Goal: Task Accomplishment & Management: Use online tool/utility

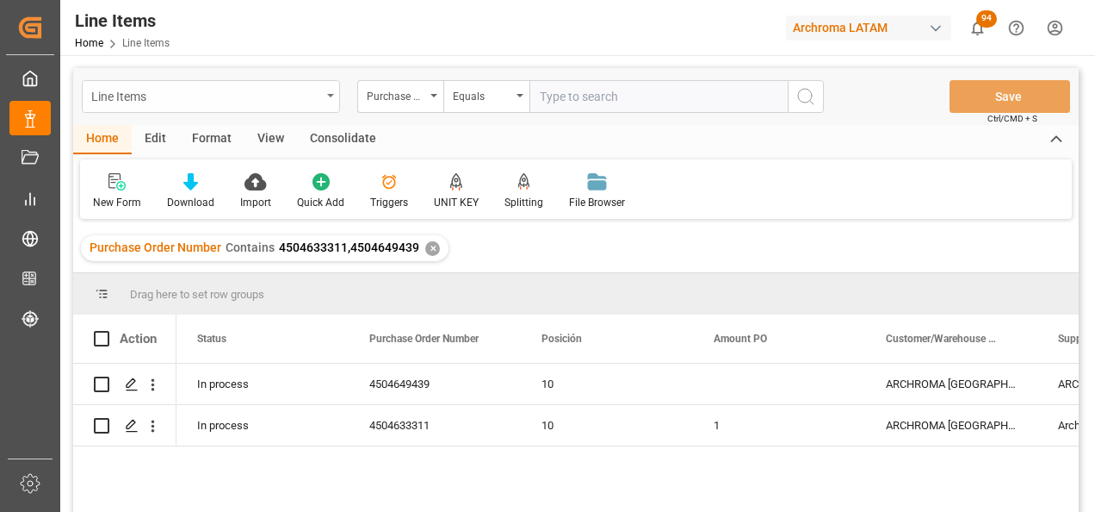
click at [315, 87] on div "Line Items" at bounding box center [206, 95] width 230 height 22
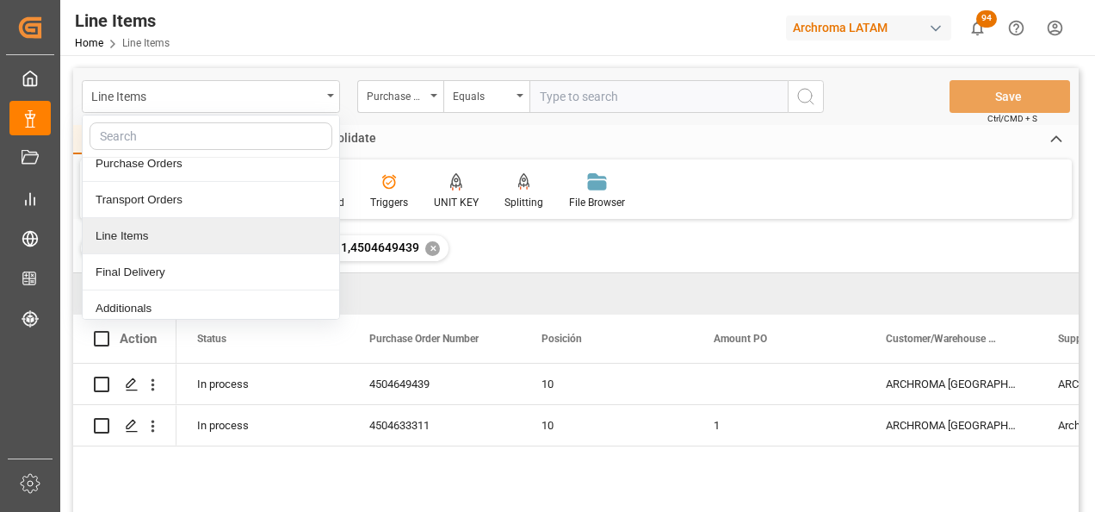
scroll to position [86, 0]
click at [171, 226] on div "Final Delivery" at bounding box center [211, 234] width 257 height 36
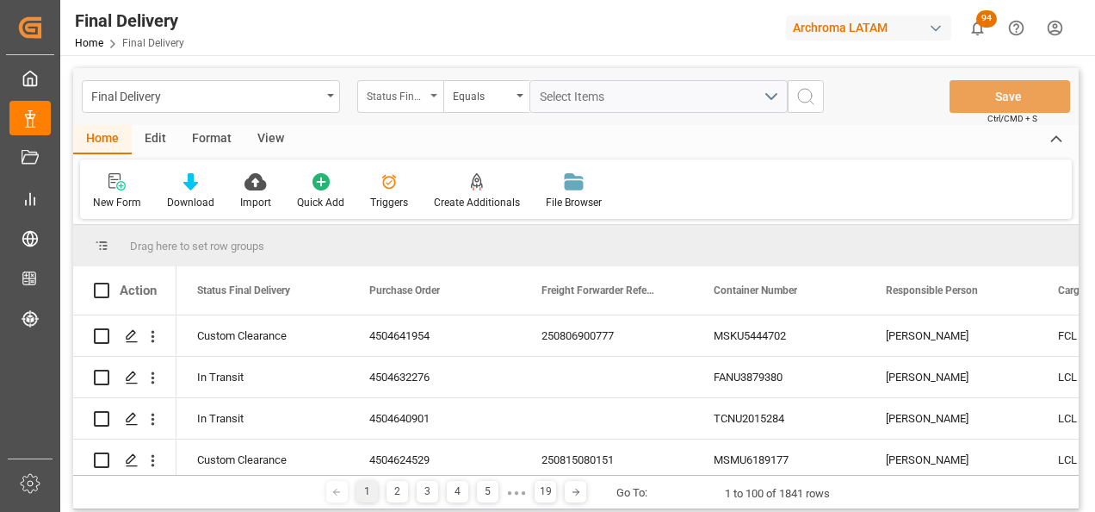
click at [418, 105] on div "Status Final Delivery" at bounding box center [400, 96] width 86 height 33
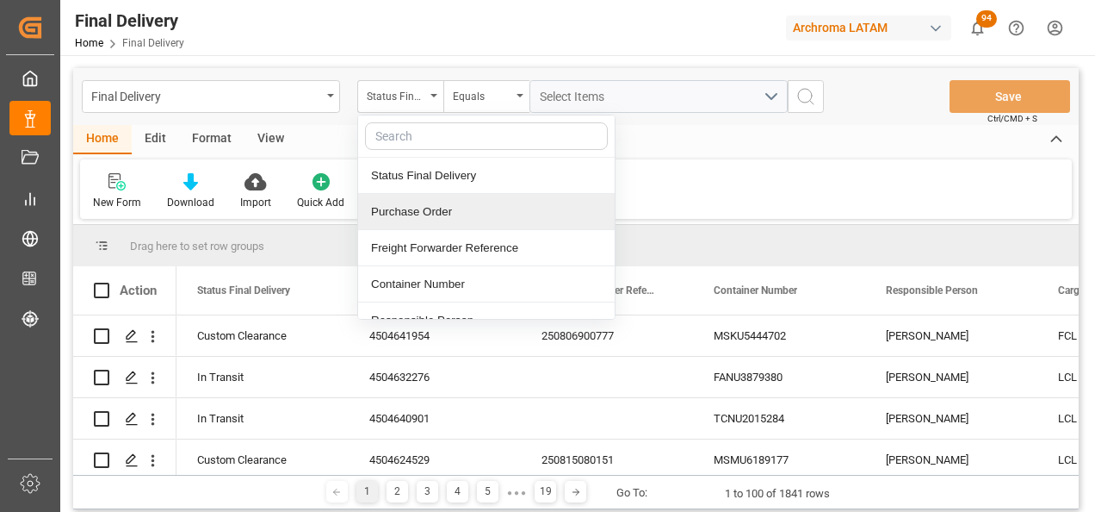
click at [437, 205] on div "Purchase Order" at bounding box center [486, 212] width 257 height 36
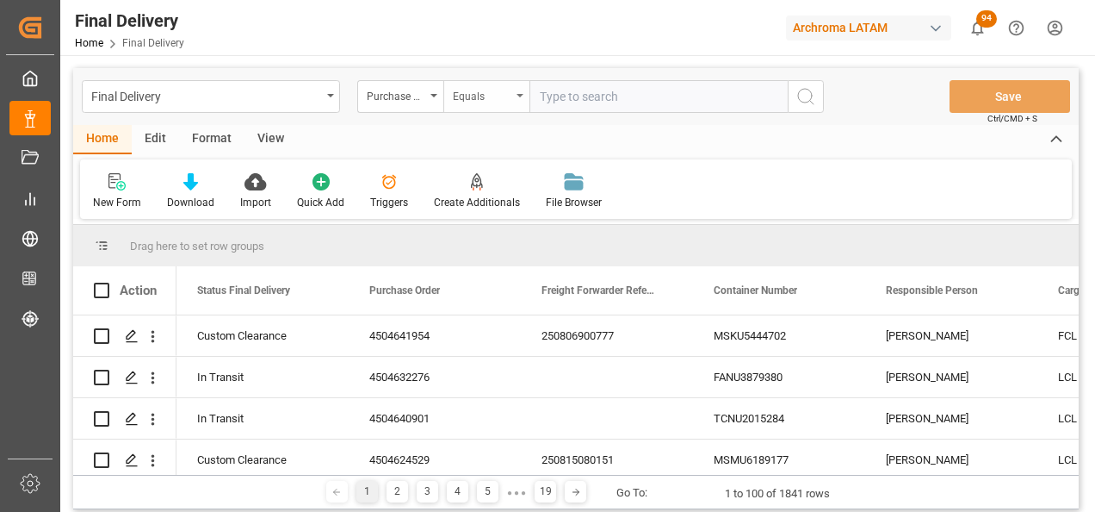
click at [468, 98] on div "Equals" at bounding box center [482, 94] width 59 height 20
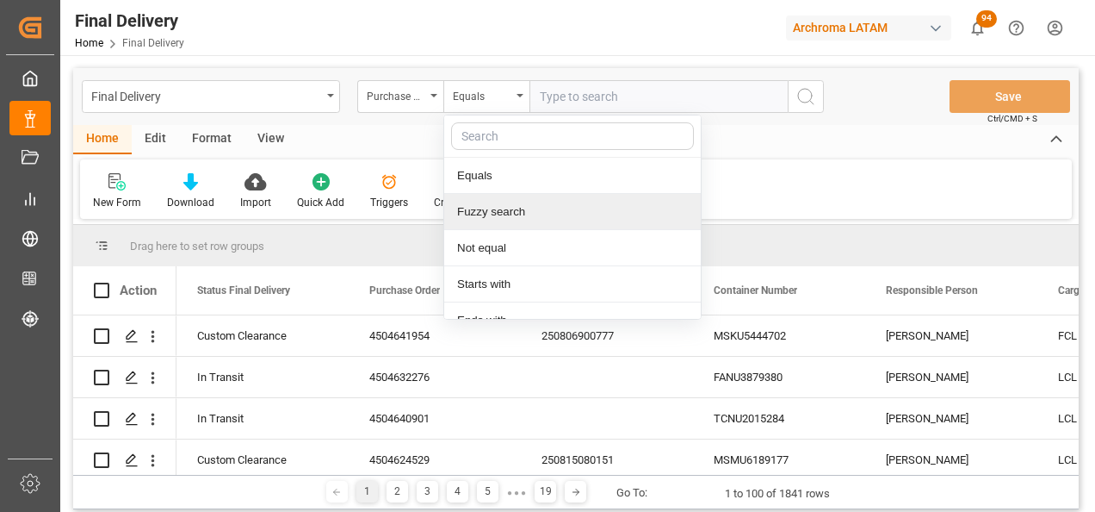
click at [503, 209] on div "Fuzzy search" at bounding box center [572, 212] width 257 height 36
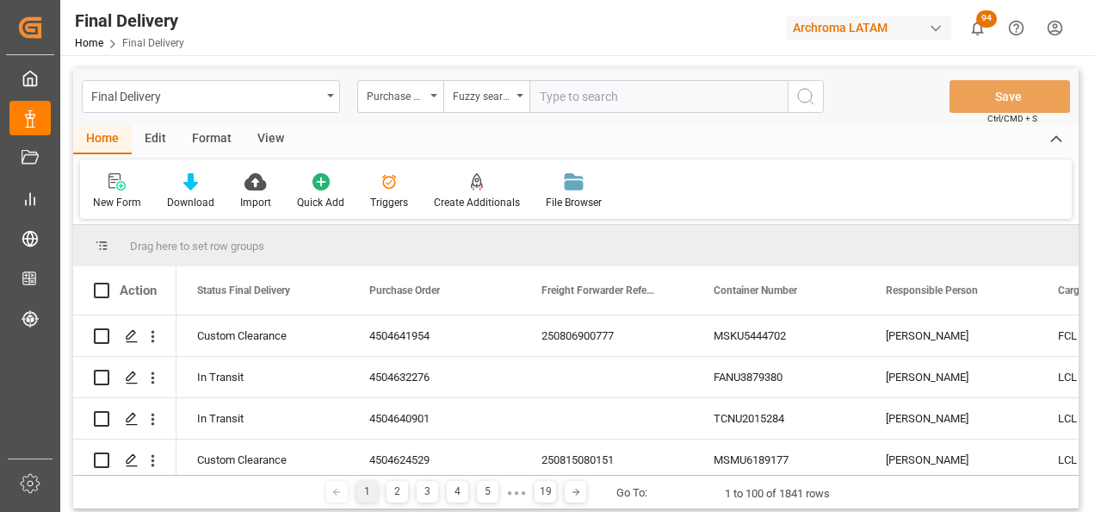
paste input "4504652958"
type input "4504652958"
click at [817, 94] on button "search button" at bounding box center [806, 96] width 36 height 33
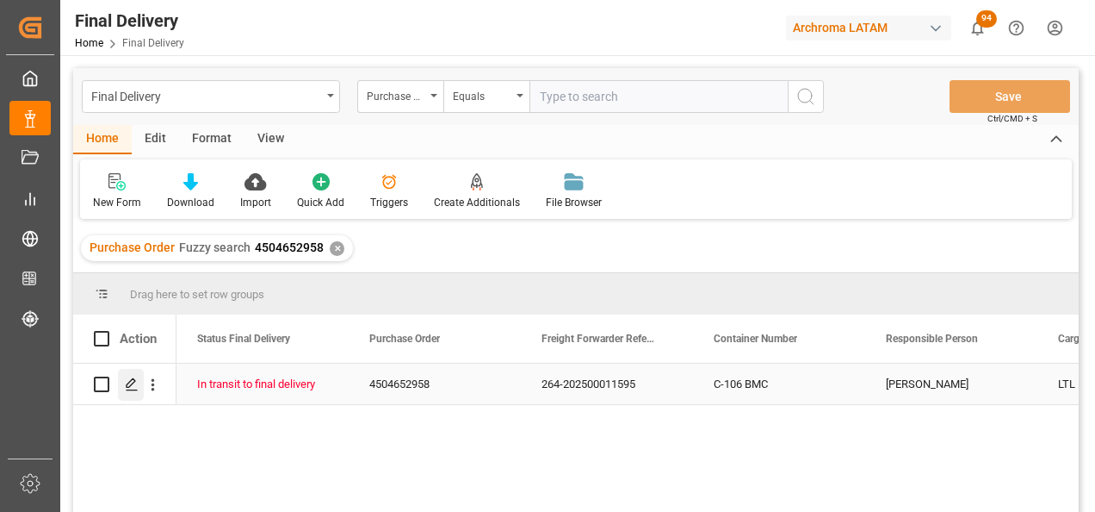
click at [126, 386] on icon "Press SPACE to select this row." at bounding box center [132, 384] width 14 height 14
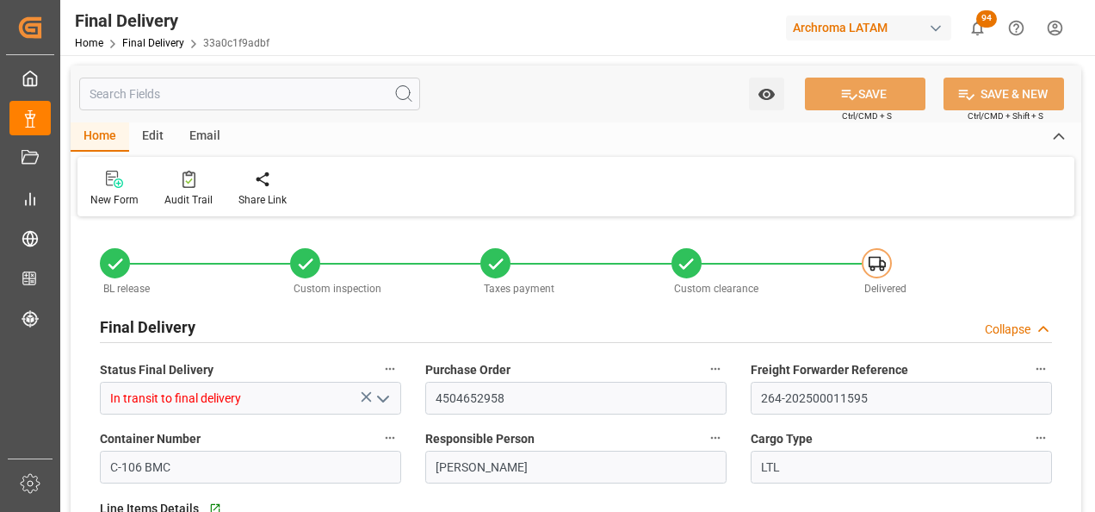
type input "0"
type input "[DATE]"
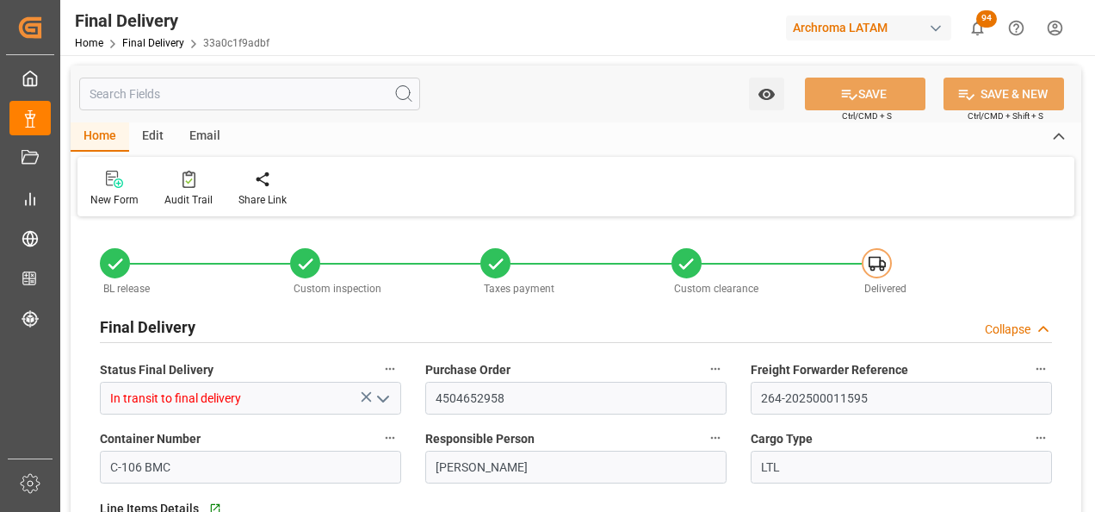
type input "[DATE]"
type input "28.08.2025"
type input "22.08.2025"
type input "[DATE]"
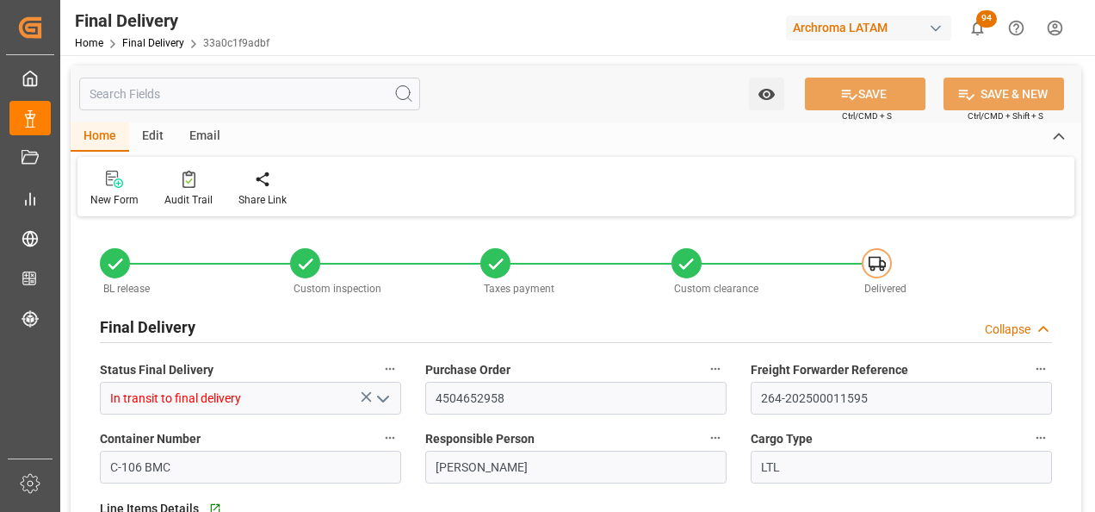
scroll to position [386, 0]
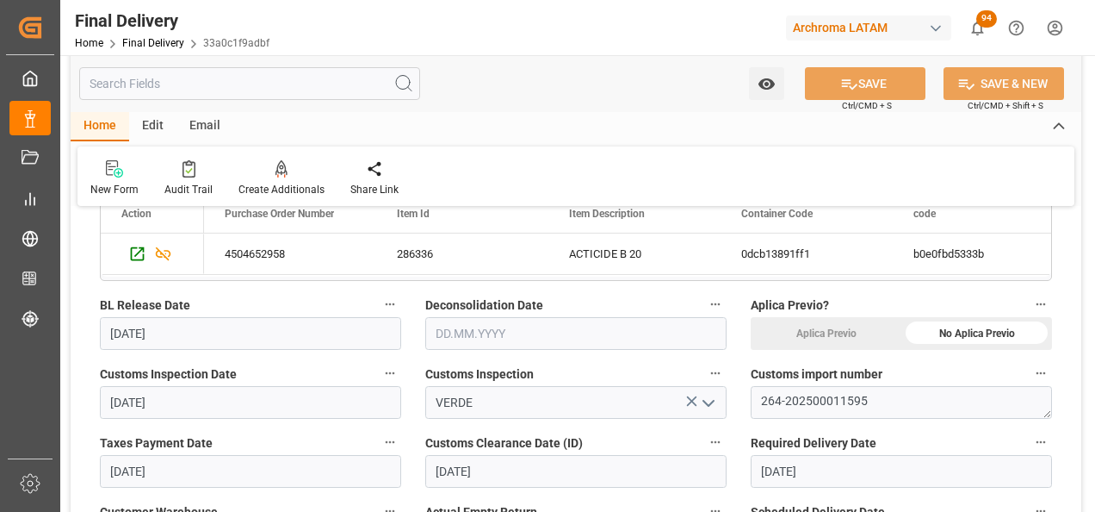
click at [440, 335] on input "text" at bounding box center [575, 333] width 301 height 33
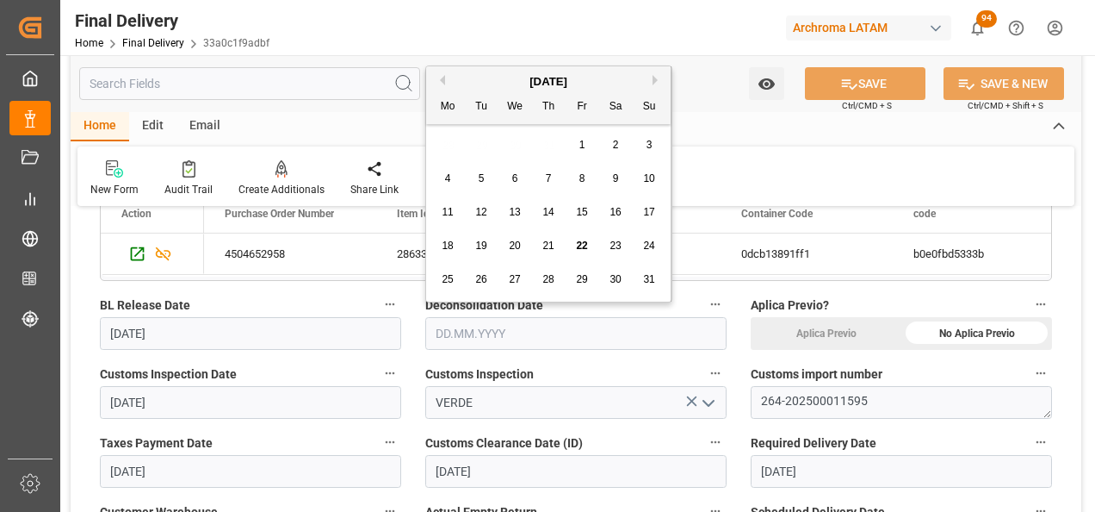
click at [574, 244] on div "22" at bounding box center [583, 246] width 22 height 21
type input "22.08.2025"
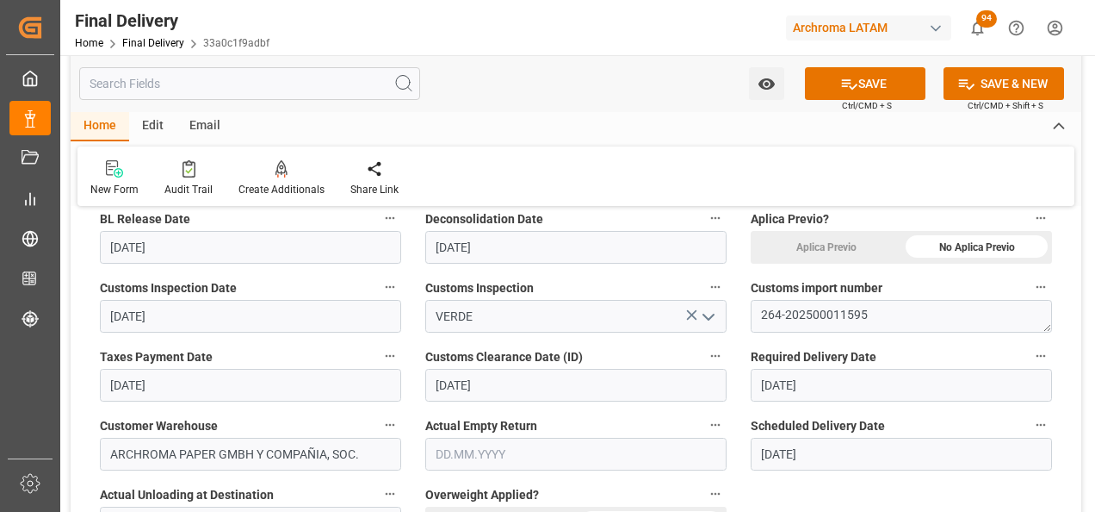
scroll to position [558, 0]
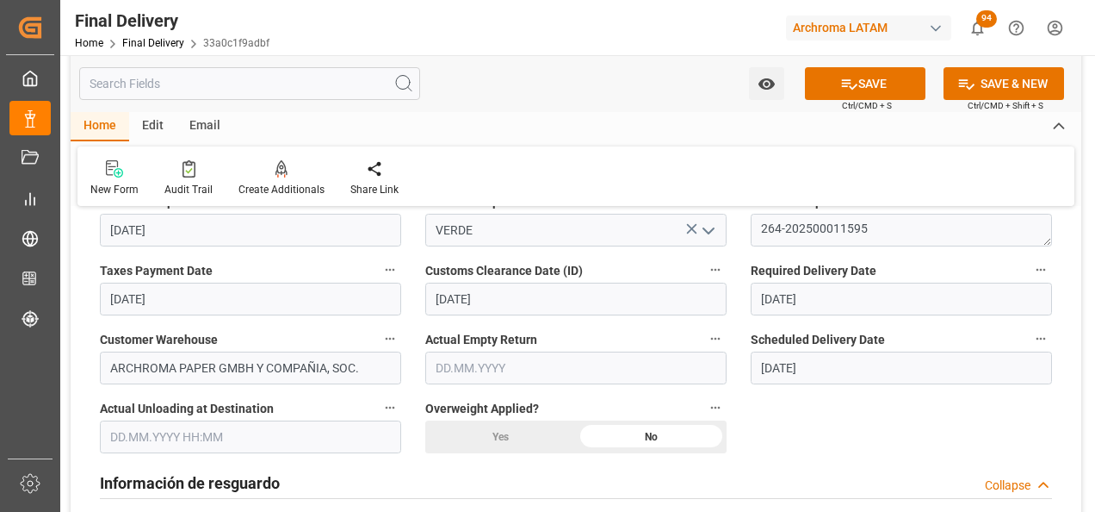
click at [219, 443] on input "text" at bounding box center [250, 436] width 301 height 33
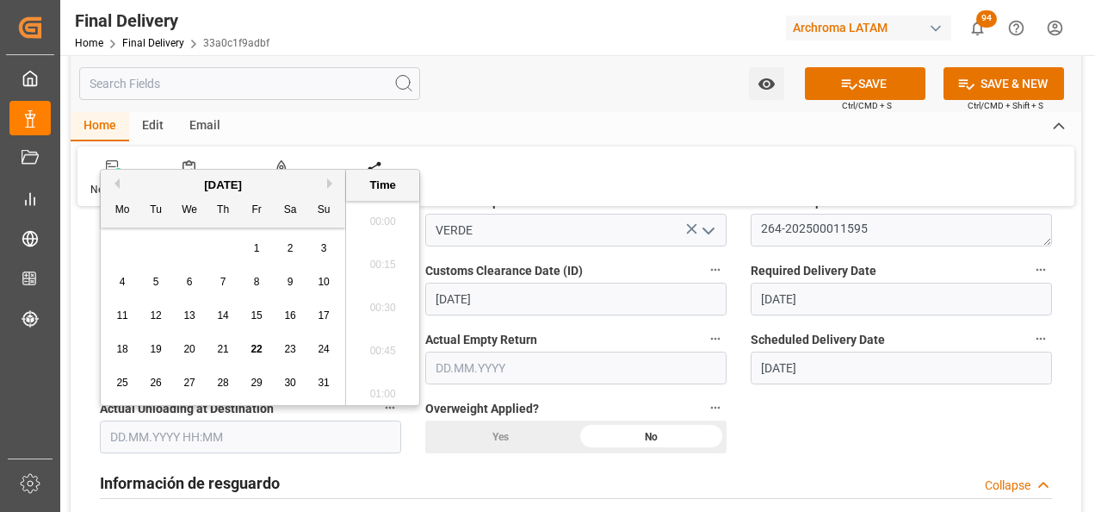
scroll to position [2460, 0]
click at [252, 347] on span "22" at bounding box center [256, 349] width 11 height 12
click at [379, 262] on li "09:00" at bounding box center [382, 259] width 73 height 43
type input "22.08.2025 09:00"
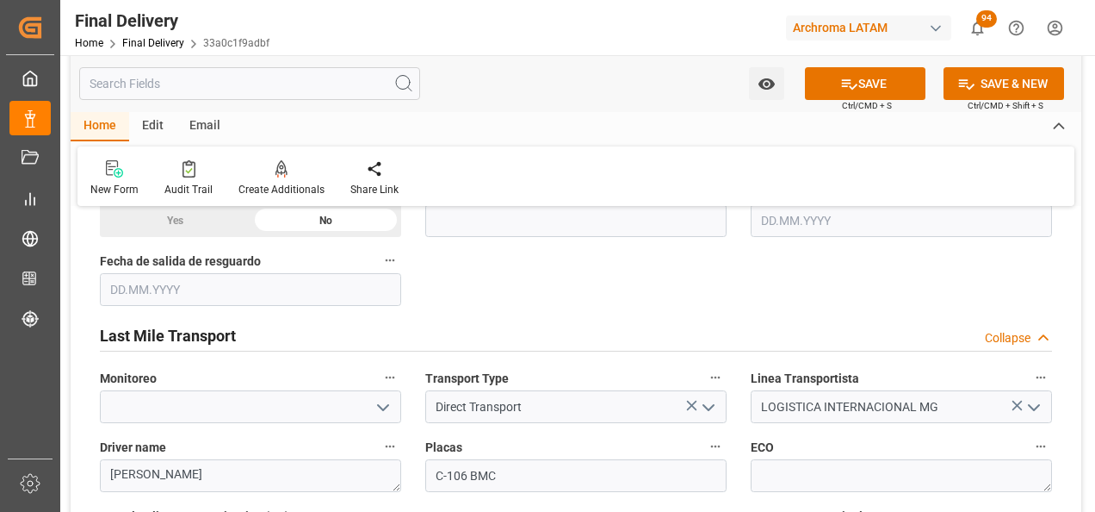
scroll to position [989, 0]
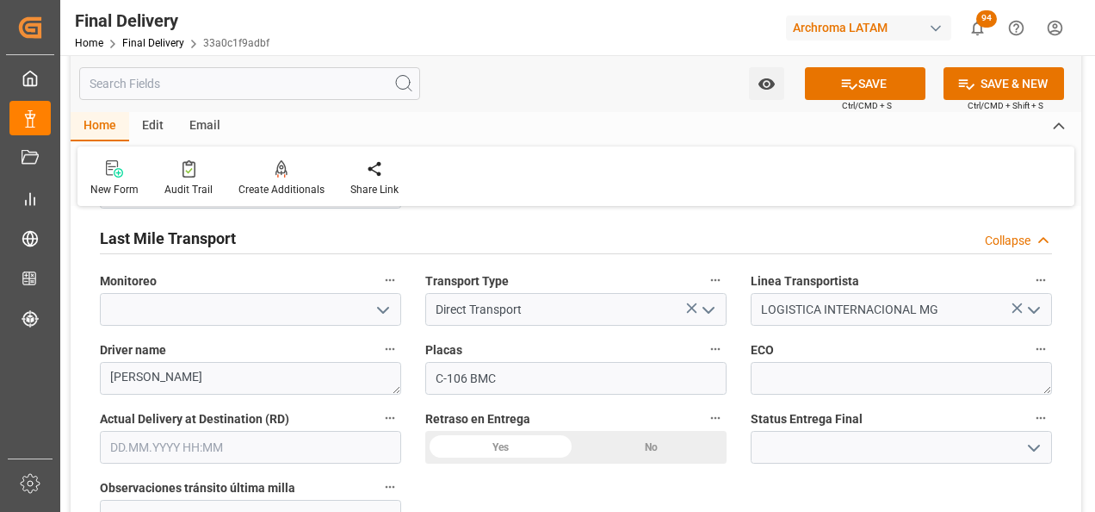
click at [1021, 450] on button "open menu" at bounding box center [1033, 447] width 26 height 27
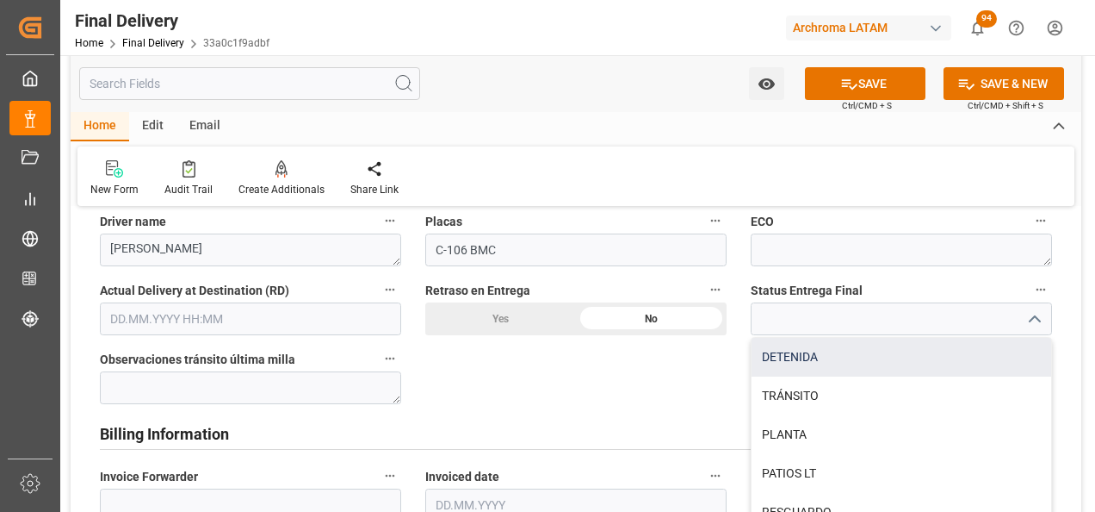
scroll to position [1161, 0]
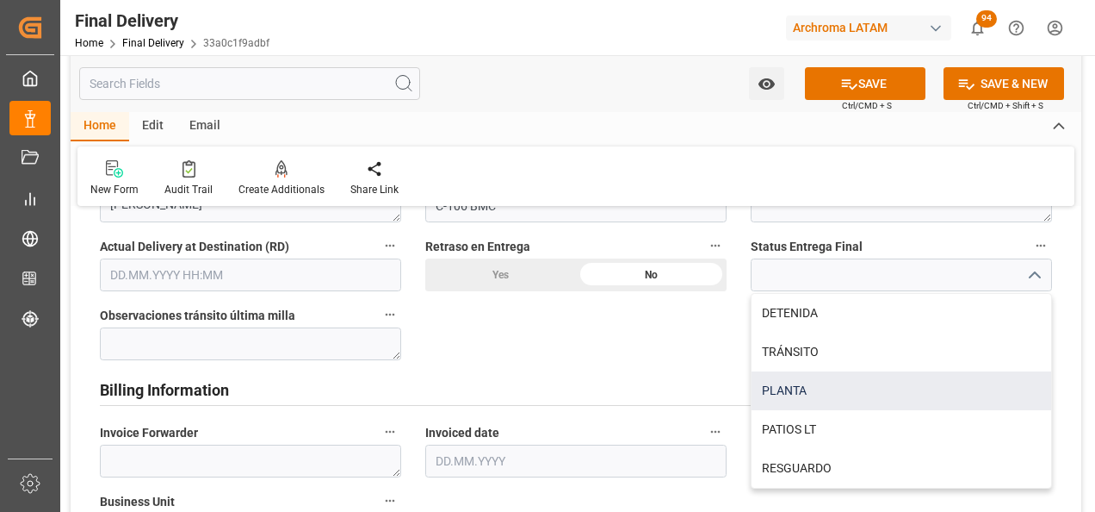
click at [827, 399] on div "PLANTA" at bounding box center [902, 390] width 300 height 39
type input "PLANTA"
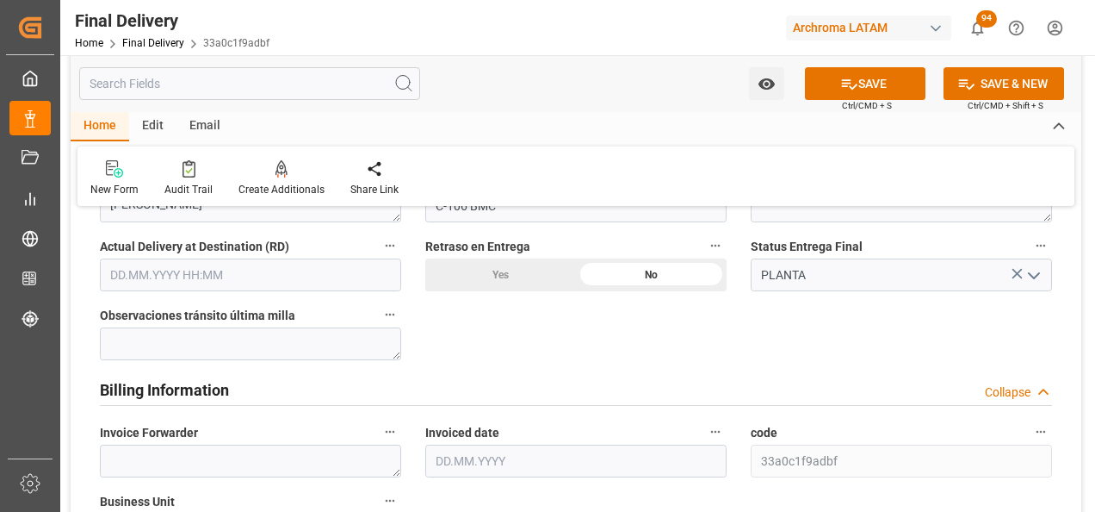
click at [243, 287] on input "text" at bounding box center [250, 274] width 301 height 33
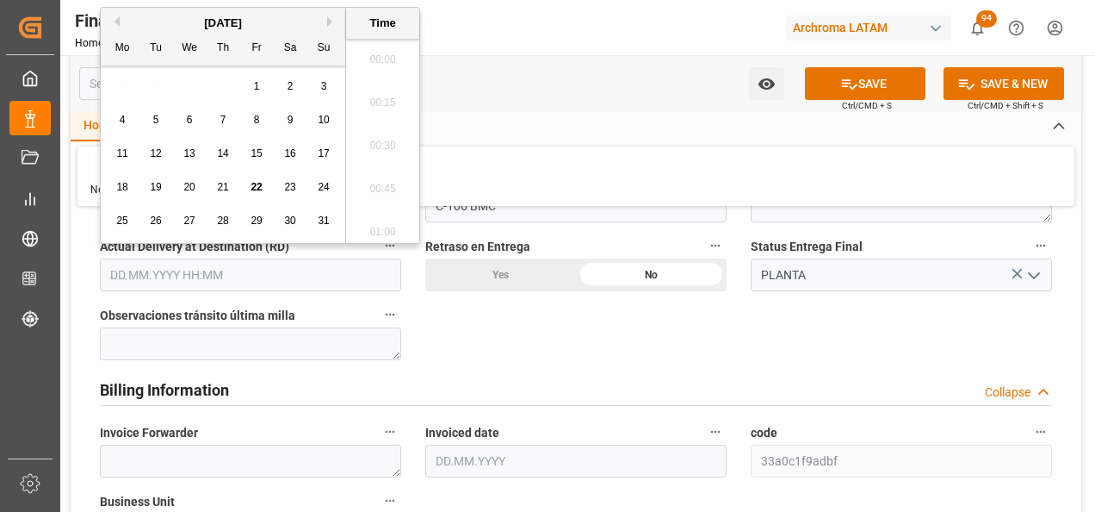
scroll to position [2460, 0]
click at [253, 187] on span "22" at bounding box center [256, 187] width 11 height 12
click at [378, 183] on li "09:00" at bounding box center [382, 183] width 73 height 43
type input "22.08.2025 09:00"
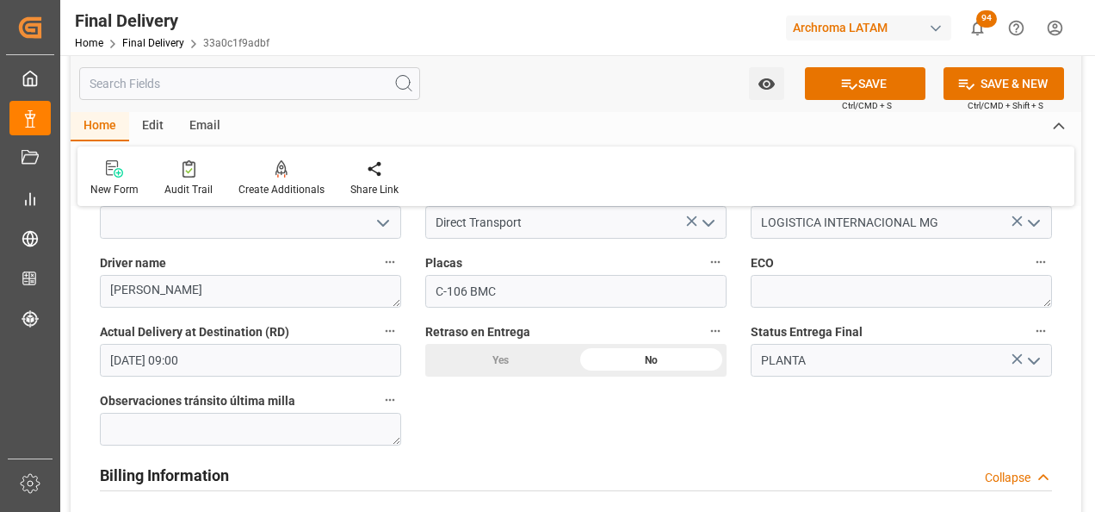
scroll to position [1075, 0]
click at [864, 89] on button "SAVE" at bounding box center [865, 83] width 121 height 33
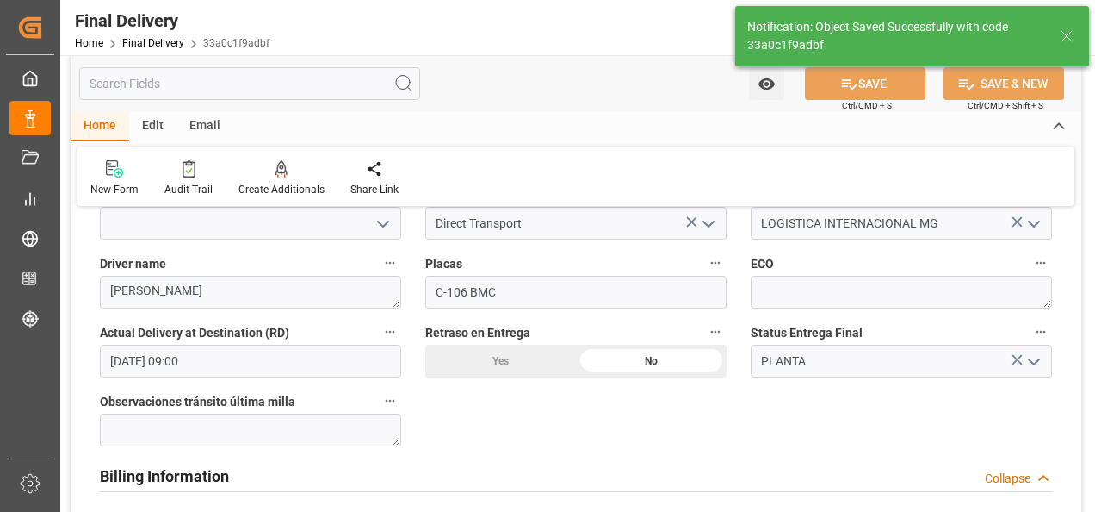
type textarea "1"
type input "Unloaded"
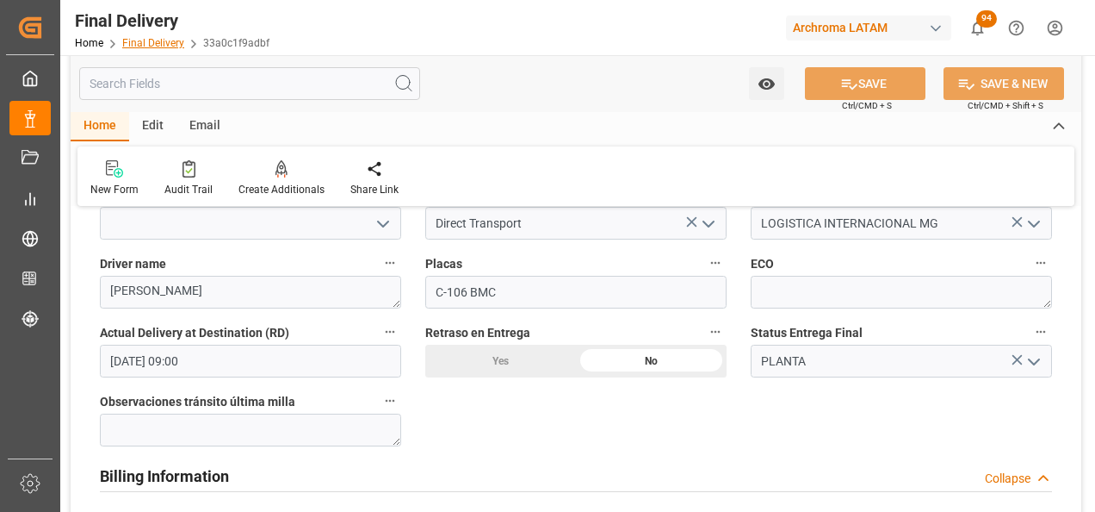
click at [158, 38] on link "Final Delivery" at bounding box center [153, 43] width 62 height 12
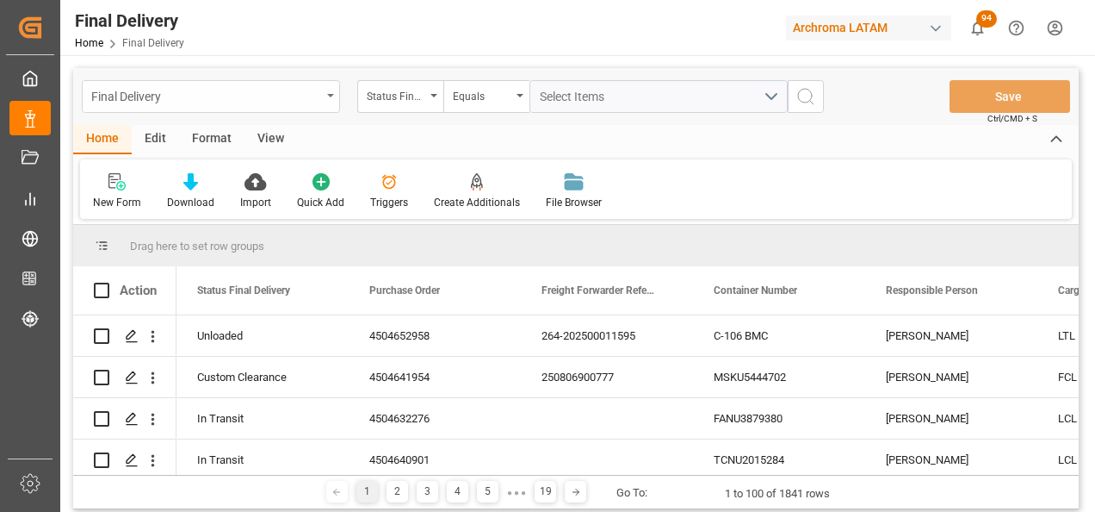
click at [264, 102] on div "Final Delivery" at bounding box center [206, 95] width 230 height 22
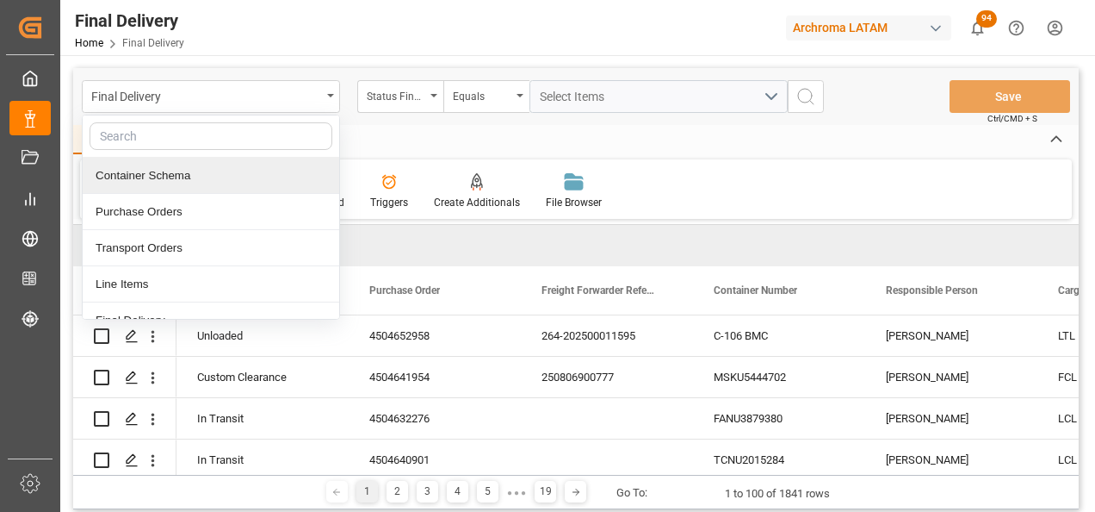
click at [181, 186] on div "Container Schema" at bounding box center [211, 176] width 257 height 36
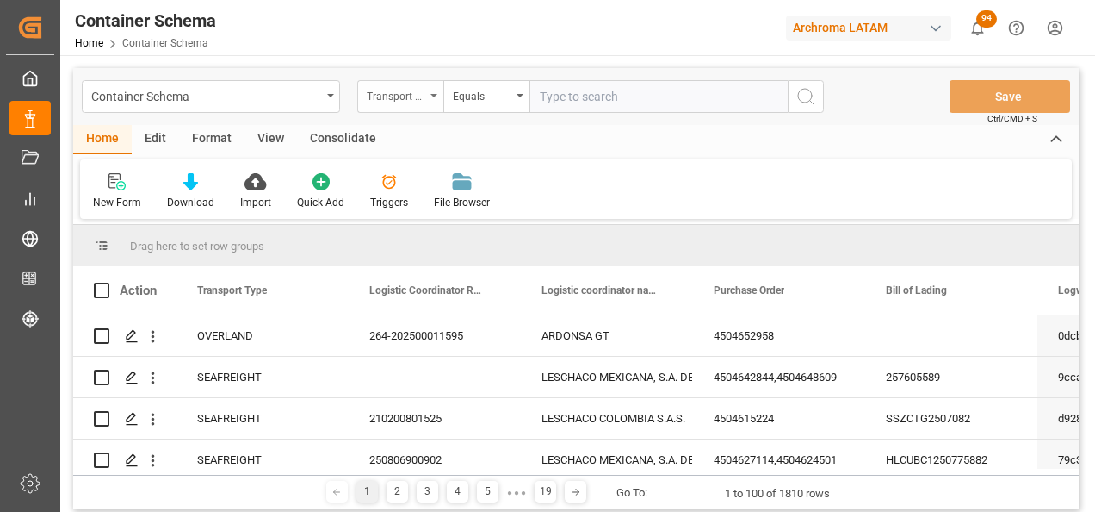
click at [433, 107] on div "Transport Type" at bounding box center [400, 96] width 86 height 33
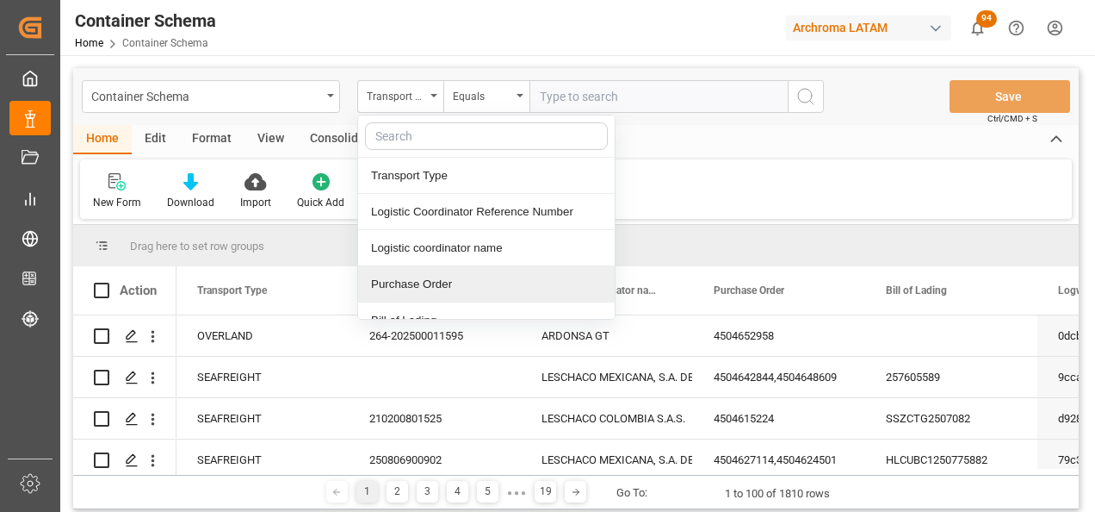
click at [445, 279] on div "Purchase Order" at bounding box center [486, 284] width 257 height 36
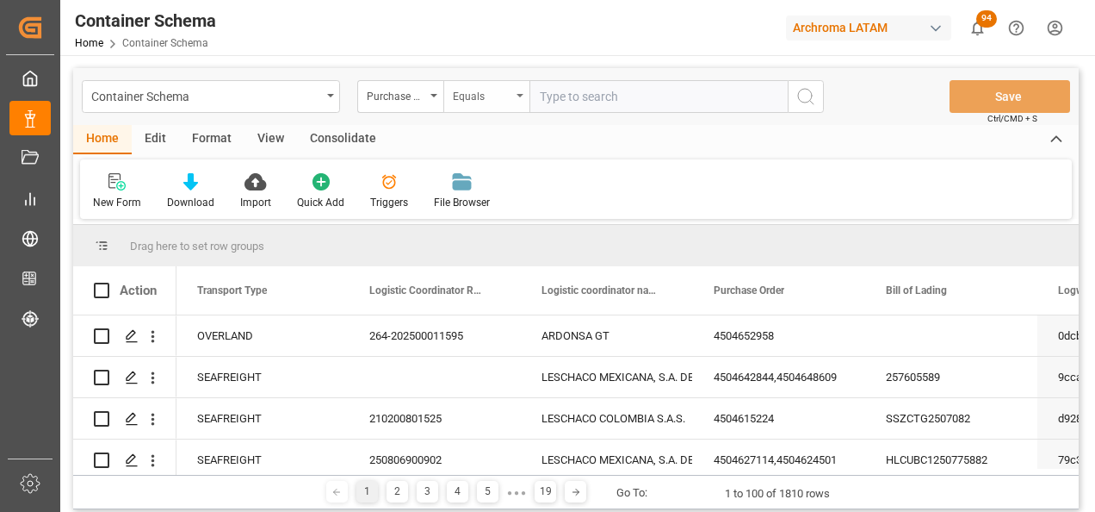
click at [483, 102] on div "Equals" at bounding box center [482, 94] width 59 height 20
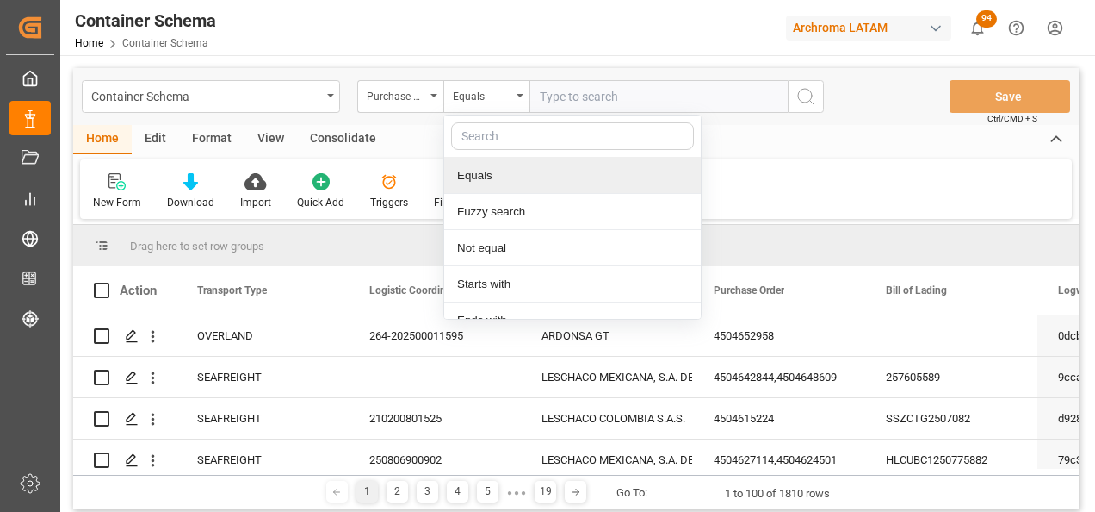
click at [514, 214] on div "Fuzzy search" at bounding box center [572, 212] width 257 height 36
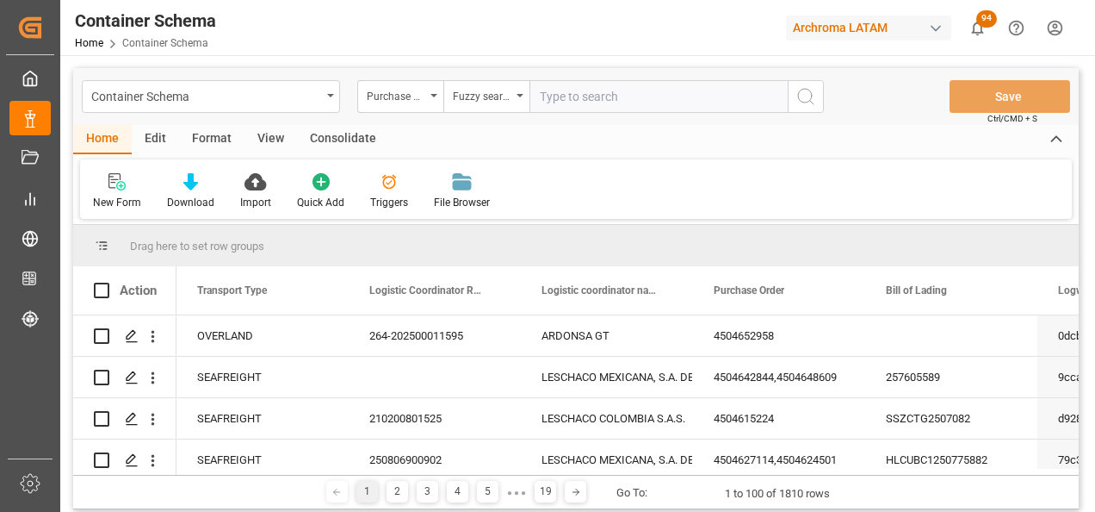
paste input "4504641302"
type input "4504641302"
click at [794, 100] on button "search button" at bounding box center [806, 96] width 36 height 33
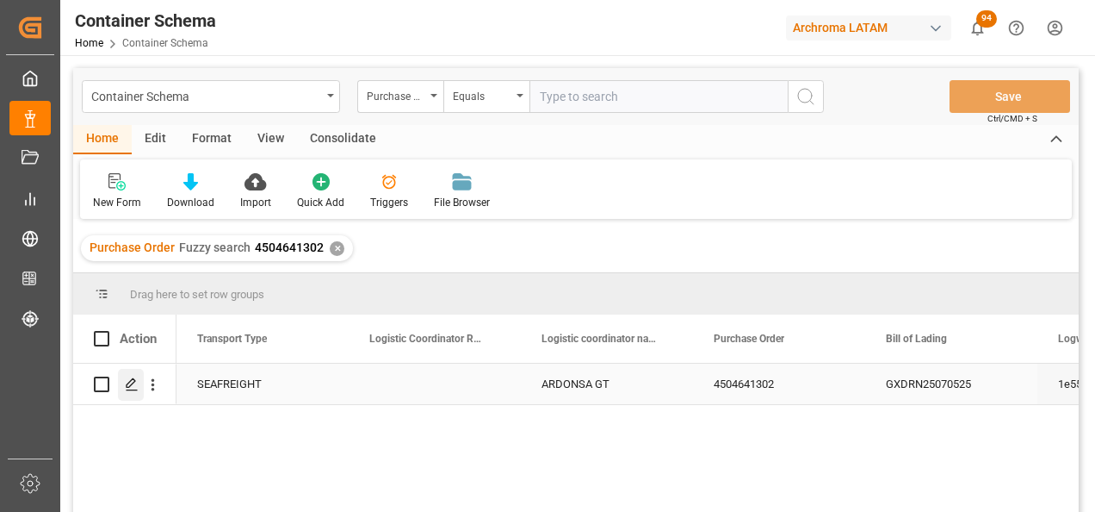
click at [136, 389] on icon "Press SPACE to select this row." at bounding box center [132, 384] width 14 height 14
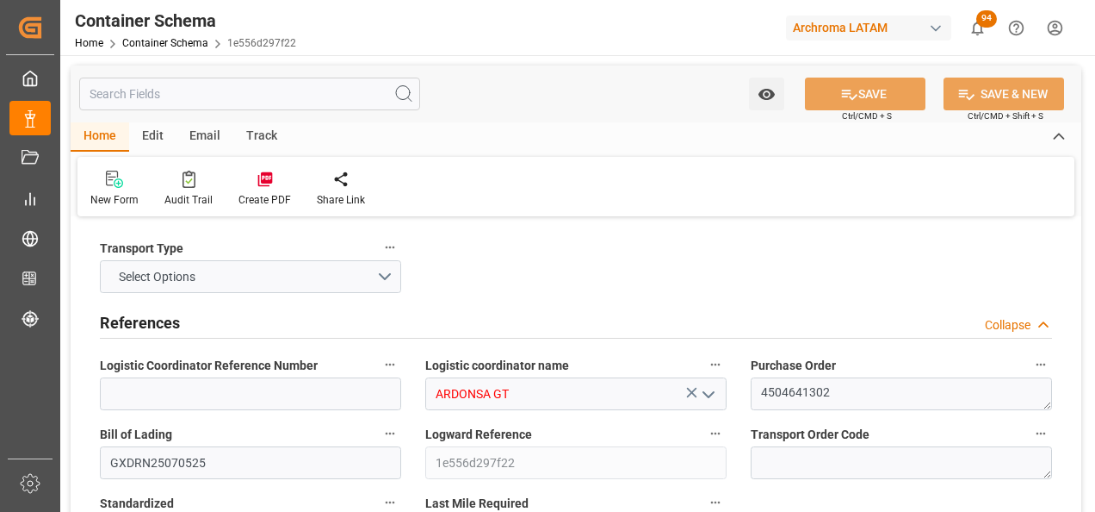
type input "0"
type input "1"
type input "800"
type input "860"
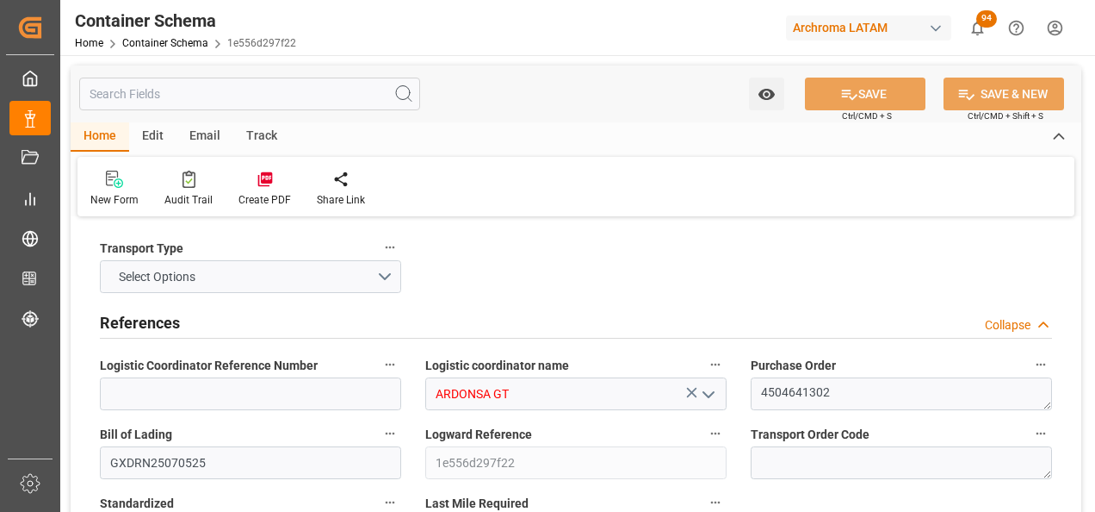
type input "Cosco"
type input "COSCO Shipping Co. Ltd."
type input "CNSGH"
type input "CNSHA"
type input "GTPRQ"
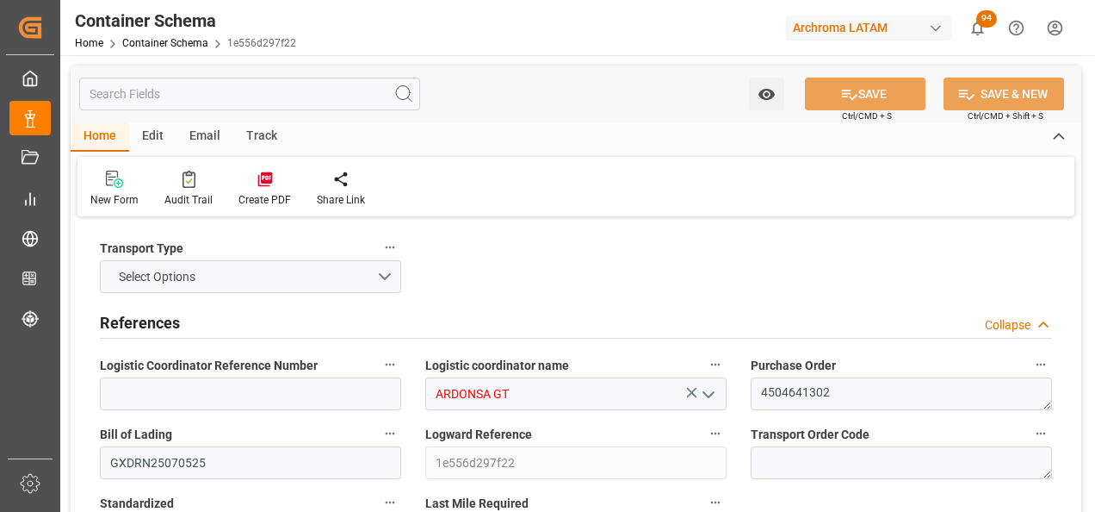
type input "GTPRQ"
type input "9850836"
type input "9928205"
type input "30.07.2025 08:30"
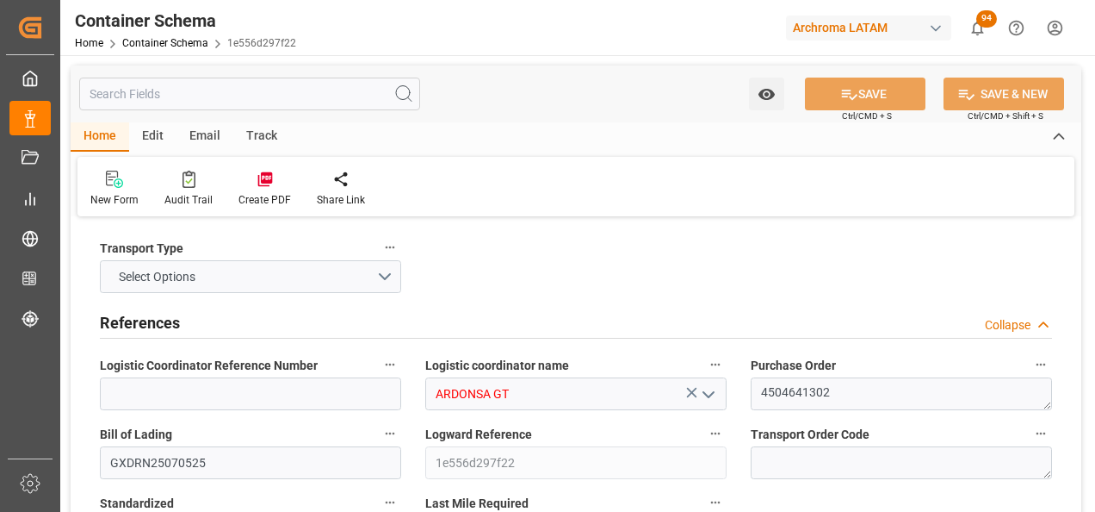
type input "30.07.2025"
type input "18.08.2025"
type input "29.07.2025 12:00"
type input "18.07.2025 12:00"
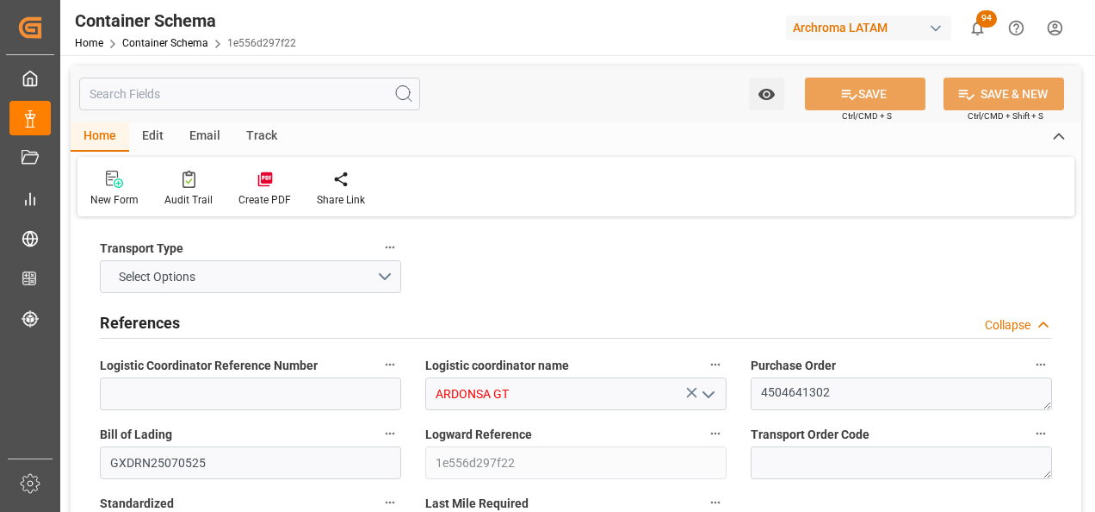
type input "18.07.2025 12:00"
type input "29.07.2025 00:00"
type input "20.08.2025 00:00"
type input "15.08.2025 12:00"
type input "18.08.2025 00:00"
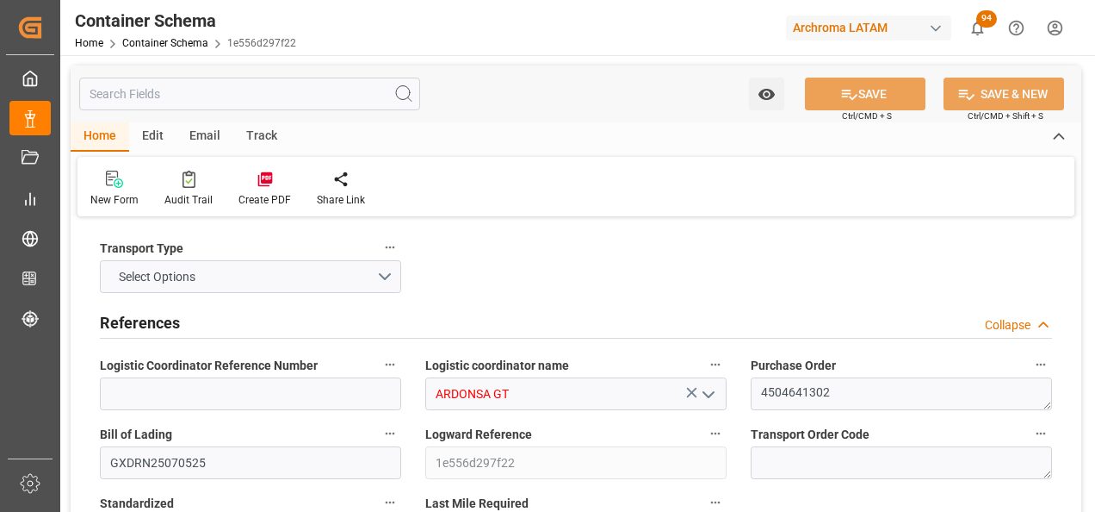
type input "15.08.2025 12:00"
type input "21.08.2025 00:00"
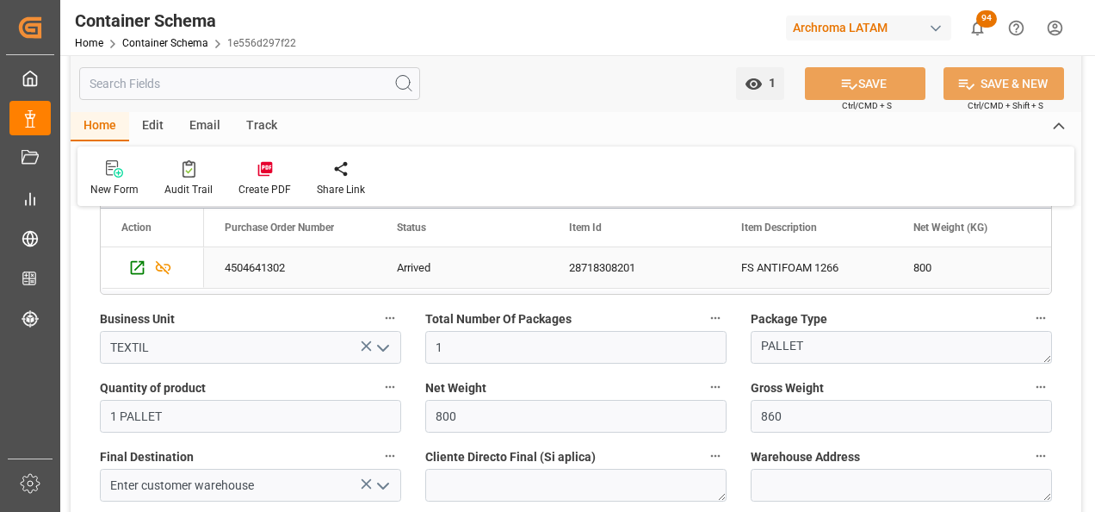
scroll to position [947, 0]
click at [385, 483] on icon "open menu" at bounding box center [383, 484] width 21 height 21
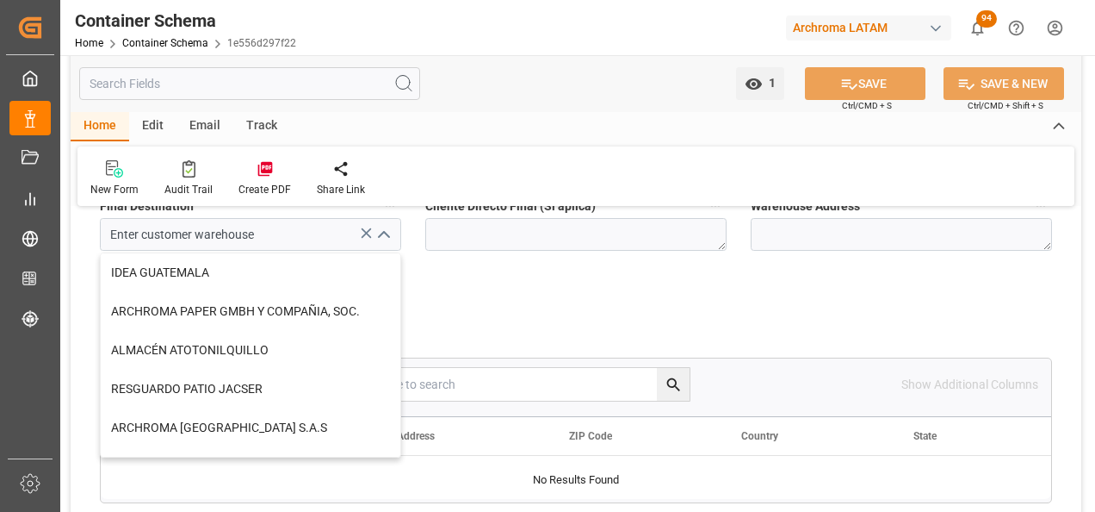
scroll to position [1206, 0]
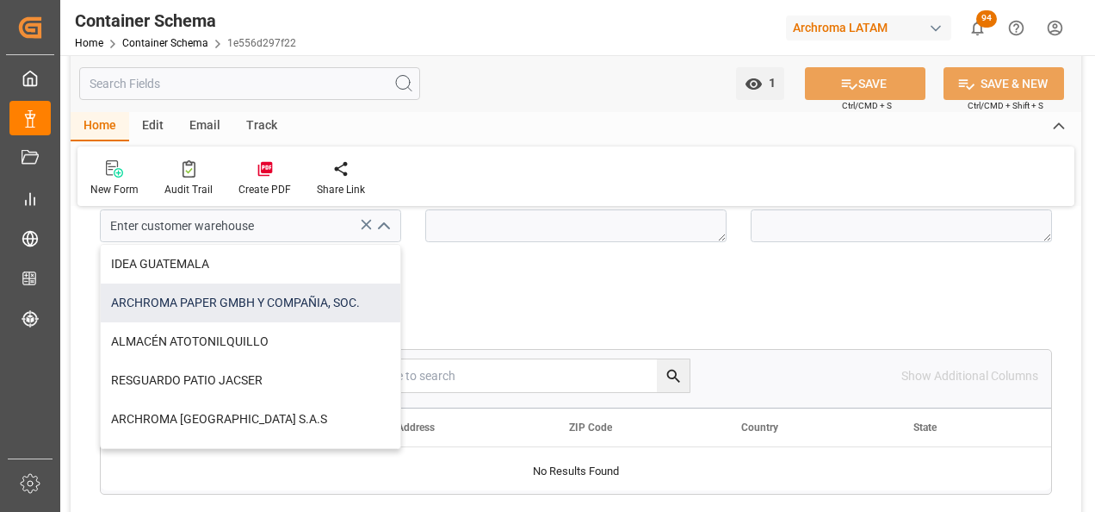
click at [304, 309] on div "ARCHROMA PAPER GMBH Y COMPAÑIA, SOC." at bounding box center [251, 302] width 300 height 39
type input "ARCHROMA PAPER GMBH Y COMPAÑIA, SOC."
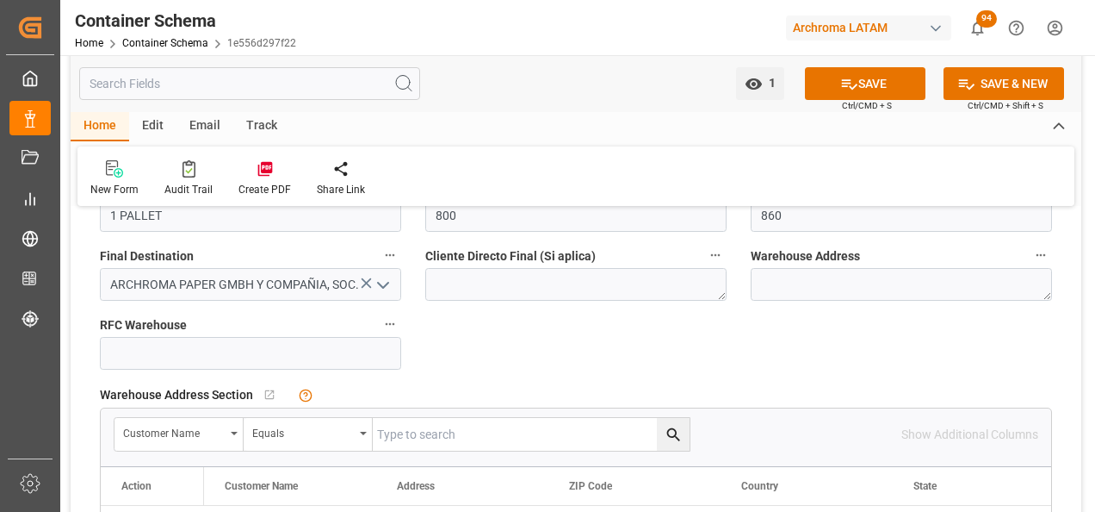
scroll to position [1119, 0]
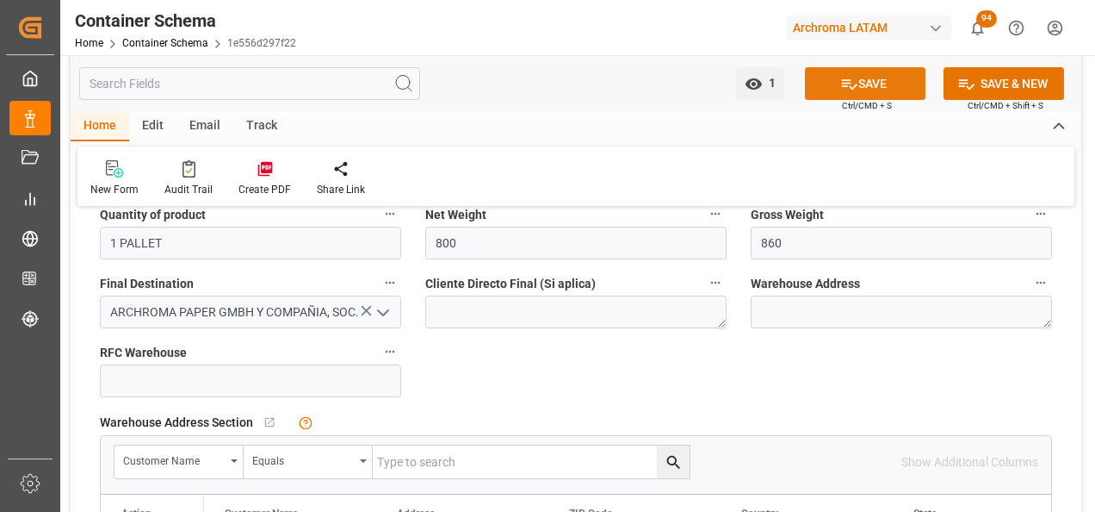
click at [840, 90] on icon at bounding box center [849, 84] width 18 height 18
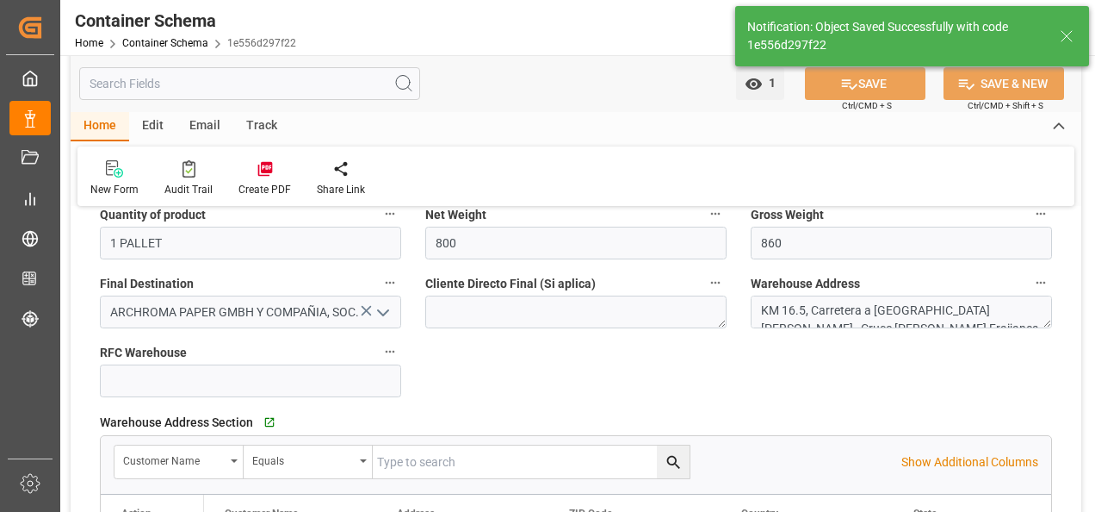
type textarea "KM 16.5, Carretera a El Salvador , Cruce a Pavón Fraijanes, GUATEMALA, FRAIJANE…"
click at [201, 39] on link "Container Schema" at bounding box center [165, 43] width 86 height 12
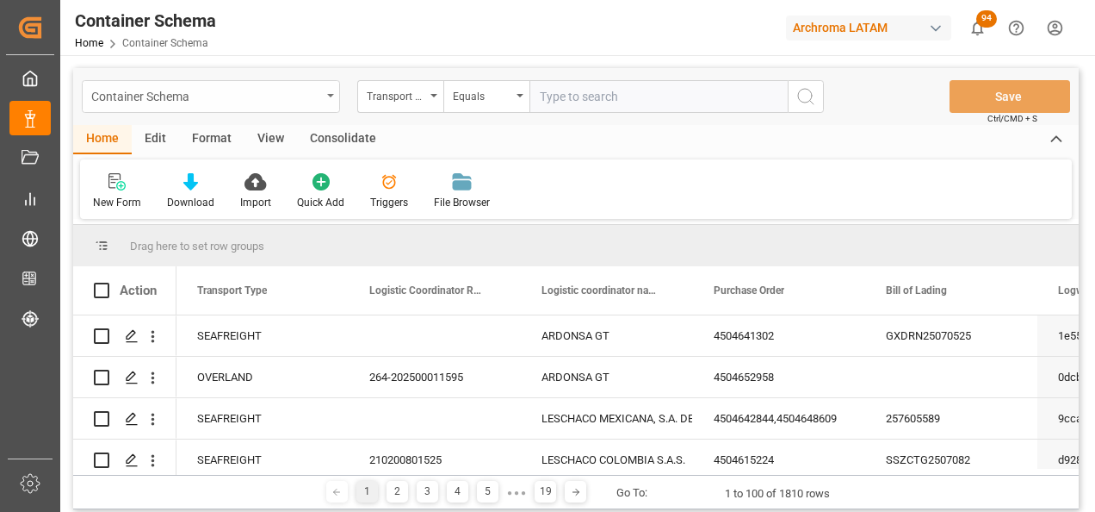
click at [323, 90] on div "Container Schema" at bounding box center [211, 96] width 258 height 33
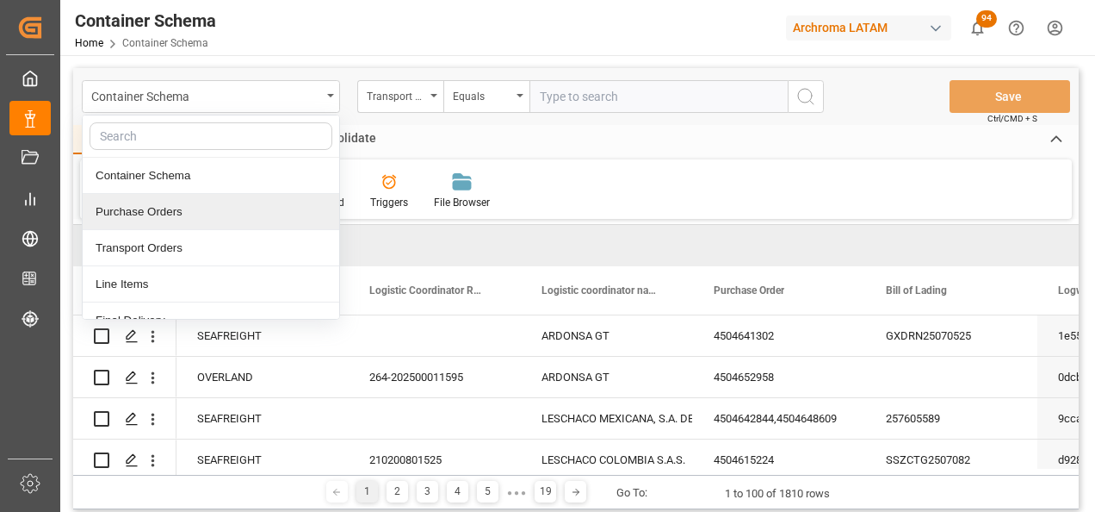
click at [159, 200] on div "Purchase Orders" at bounding box center [211, 212] width 257 height 36
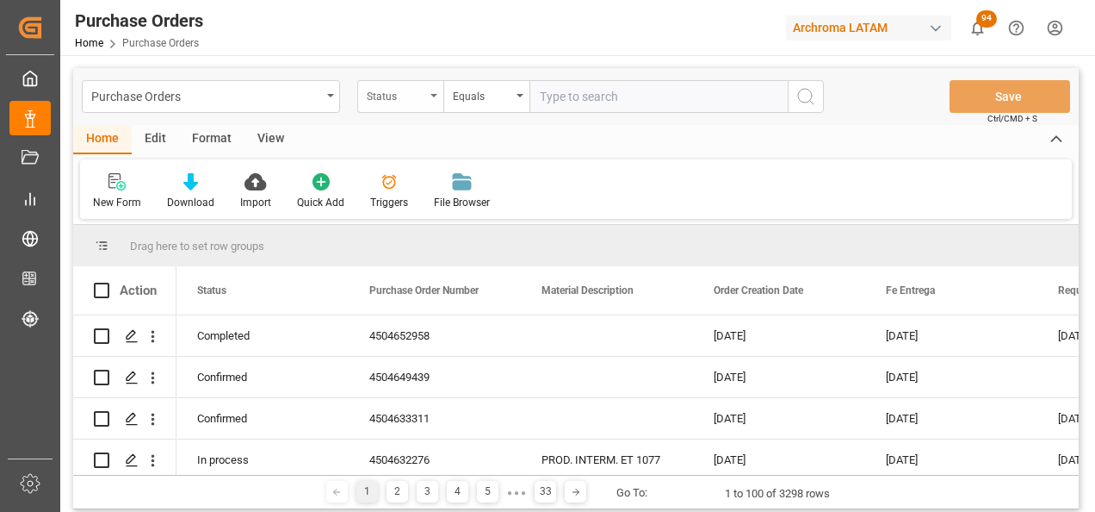
click at [401, 108] on div "Status" at bounding box center [400, 96] width 86 height 33
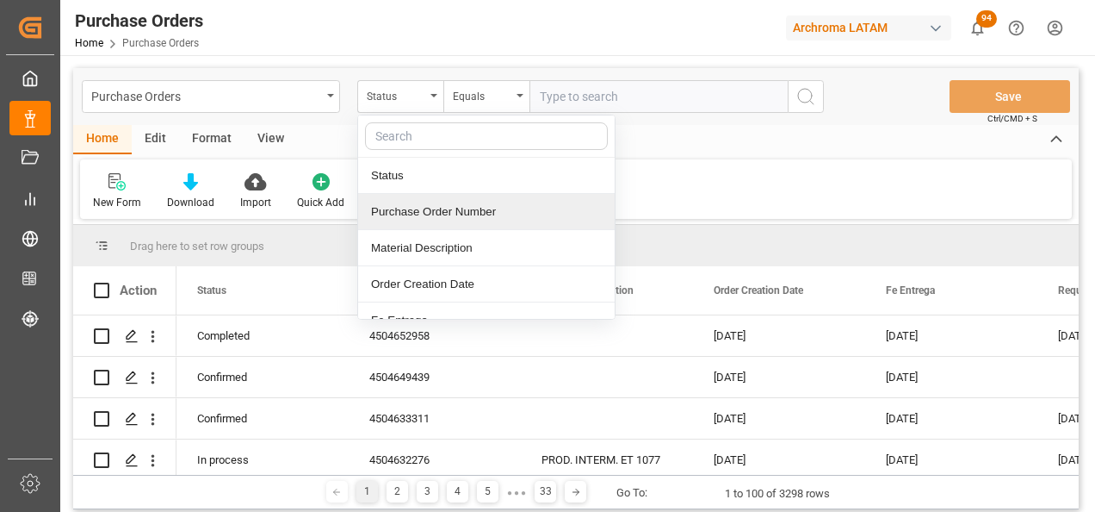
click at [434, 224] on div "Purchase Order Number" at bounding box center [486, 212] width 257 height 36
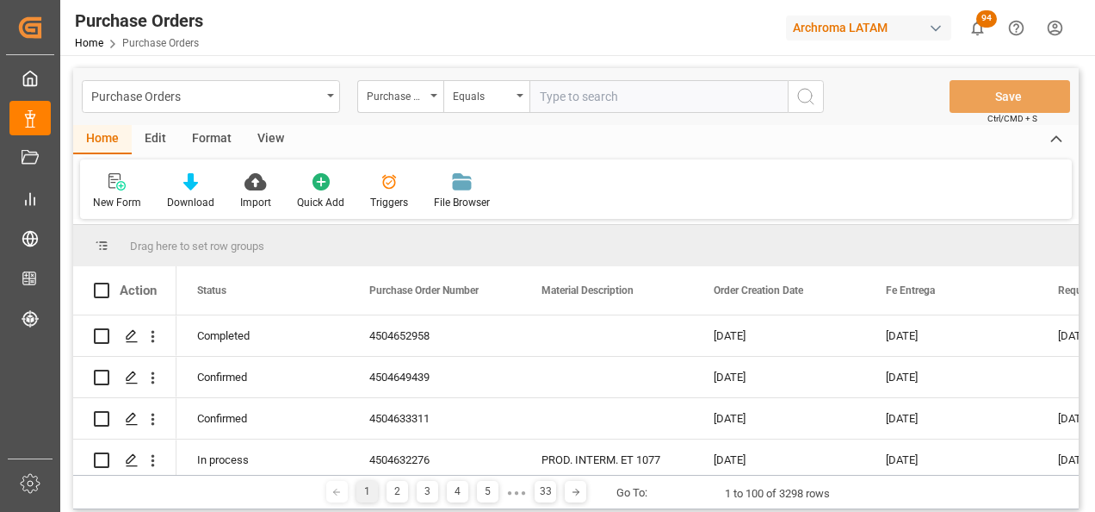
click at [516, 79] on div "Purchase Orders Purchase Order Number Equals Save Ctrl/CMD + S" at bounding box center [576, 96] width 1006 height 57
click at [516, 92] on div "Equals" at bounding box center [486, 96] width 86 height 33
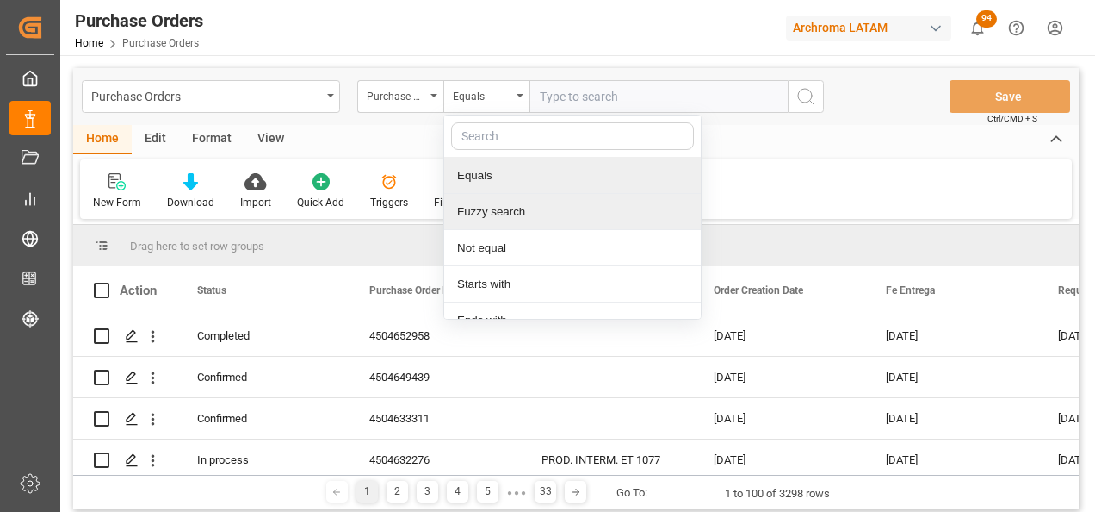
click at [530, 216] on div "Fuzzy search" at bounding box center [572, 212] width 257 height 36
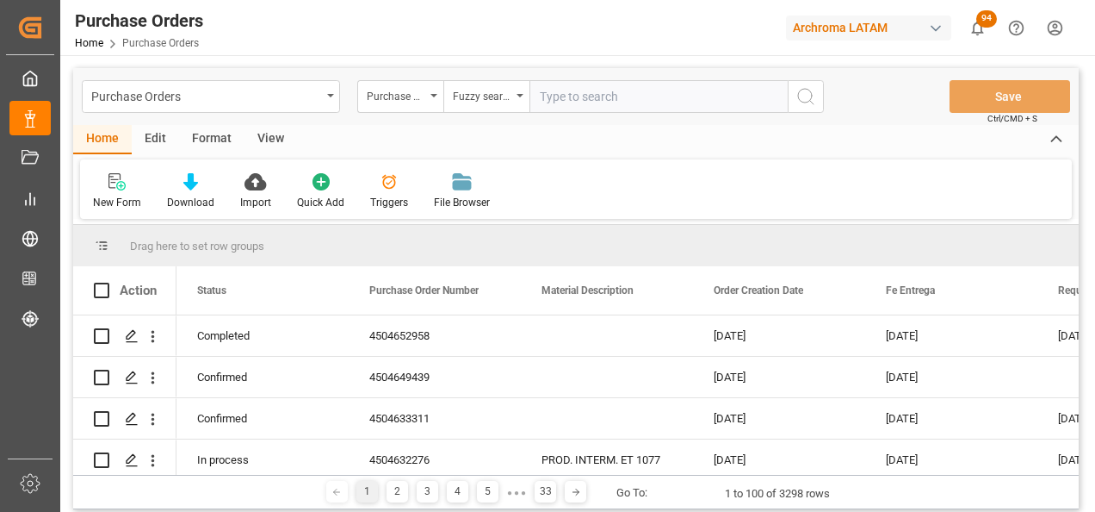
paste input "4504648926"
type input "4504648926"
click at [807, 99] on icon "search button" at bounding box center [806, 96] width 21 height 21
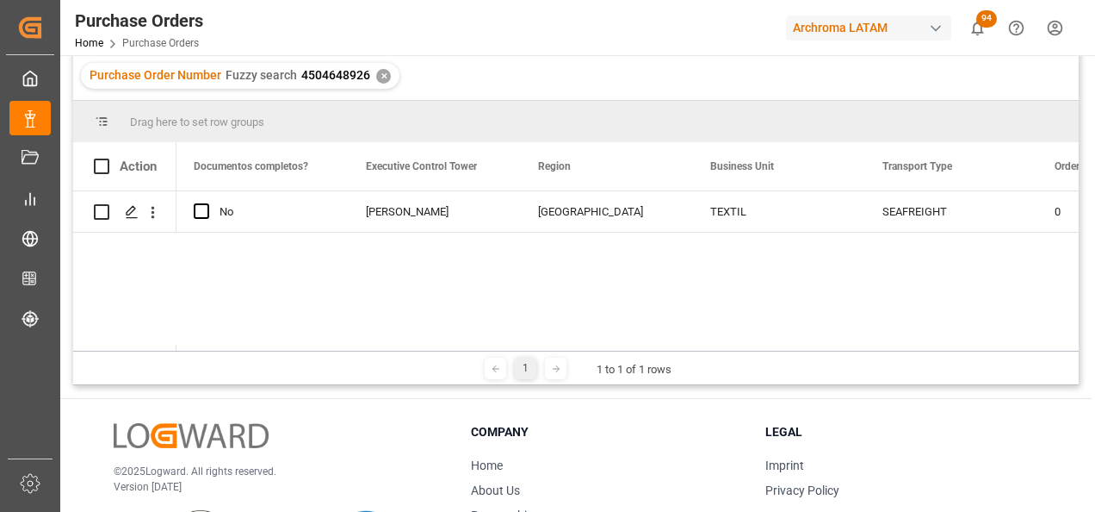
click at [349, 77] on span "4504648926" at bounding box center [335, 75] width 69 height 14
click at [344, 77] on span "4504648926" at bounding box center [335, 75] width 69 height 14
click at [335, 77] on span "4504648926" at bounding box center [335, 75] width 69 height 14
click at [334, 76] on span "4504648926" at bounding box center [335, 75] width 69 height 14
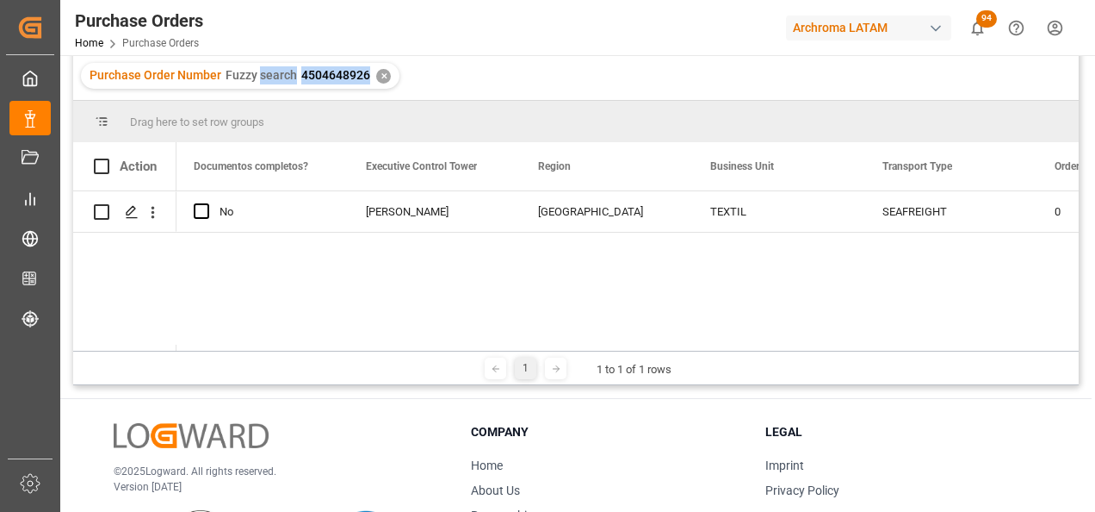
drag, startPoint x: 334, startPoint y: 76, endPoint x: 324, endPoint y: 75, distance: 10.4
click at [324, 75] on span "4504648926" at bounding box center [335, 75] width 69 height 14
click at [307, 71] on span "4504648926" at bounding box center [335, 75] width 69 height 14
drag, startPoint x: 296, startPoint y: 76, endPoint x: 364, endPoint y: 76, distance: 68.0
click at [364, 76] on div "Purchase Order Number Fuzzy search 4504648926" at bounding box center [230, 75] width 281 height 18
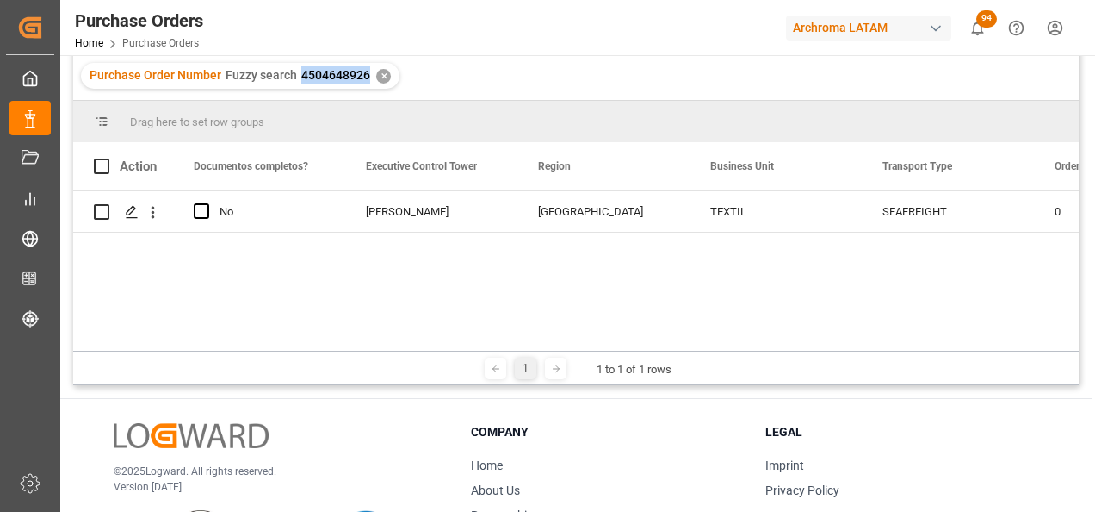
copy span "4504648926"
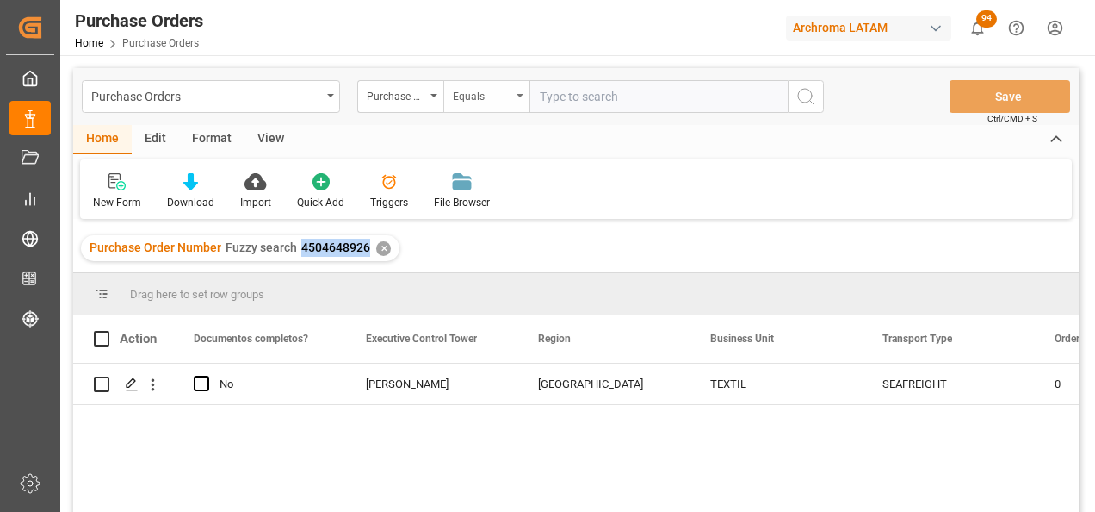
click at [459, 98] on div "Equals" at bounding box center [482, 94] width 59 height 20
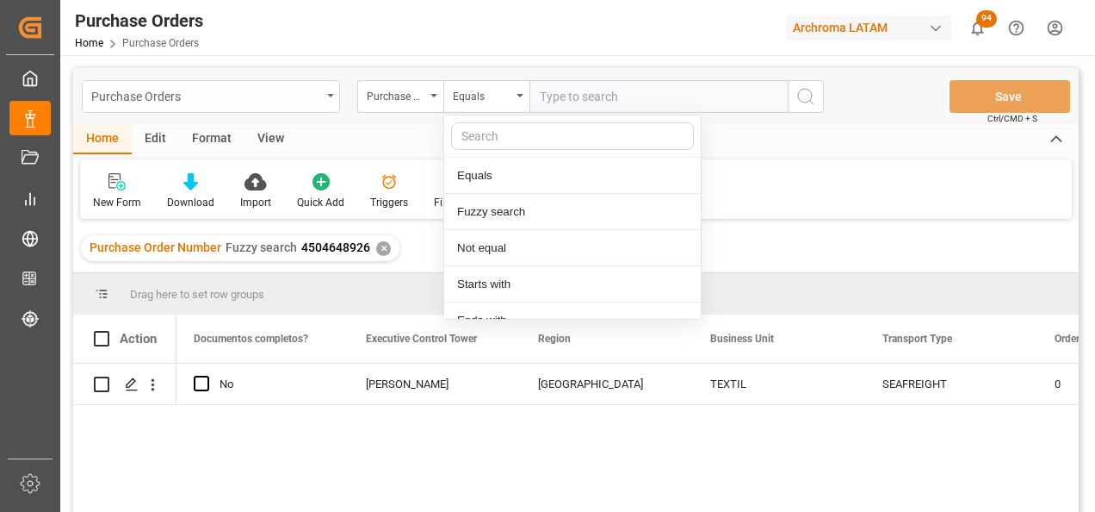
click at [315, 90] on div "Purchase Orders" at bounding box center [206, 95] width 230 height 22
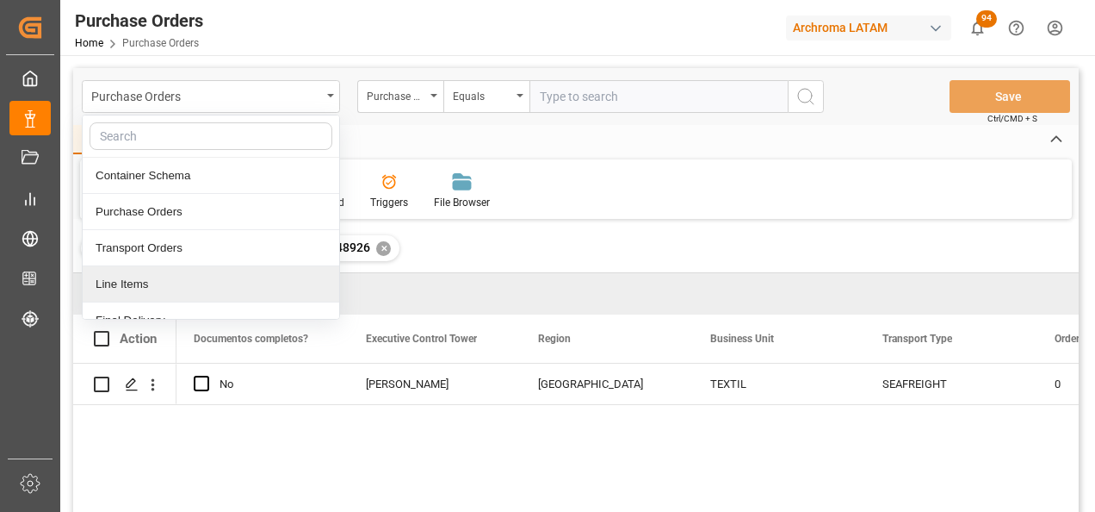
click at [190, 281] on div "Line Items" at bounding box center [211, 284] width 257 height 36
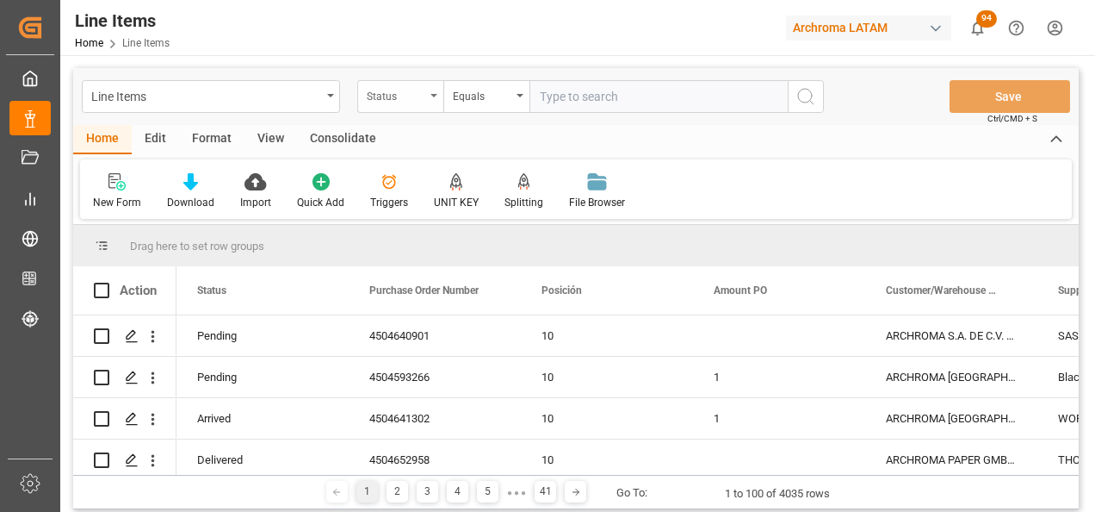
click at [416, 103] on div "Status" at bounding box center [396, 94] width 59 height 20
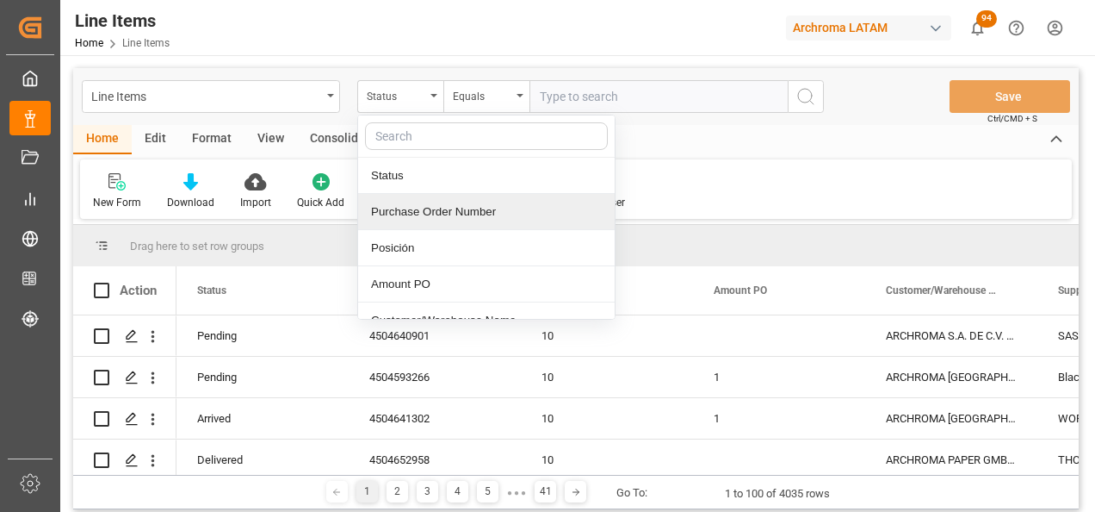
click at [440, 205] on div "Purchase Order Number" at bounding box center [486, 212] width 257 height 36
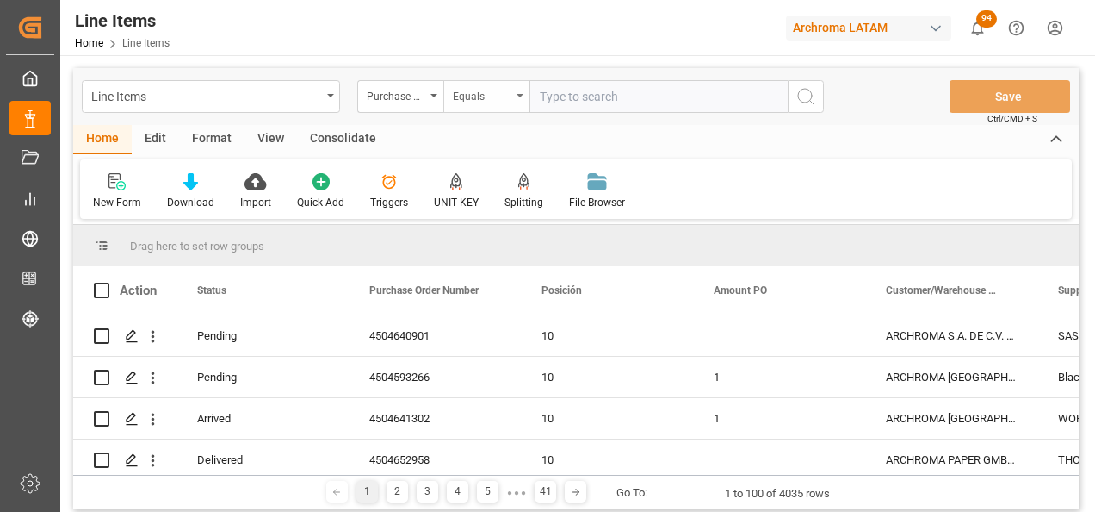
click at [486, 100] on div "Equals" at bounding box center [482, 94] width 59 height 20
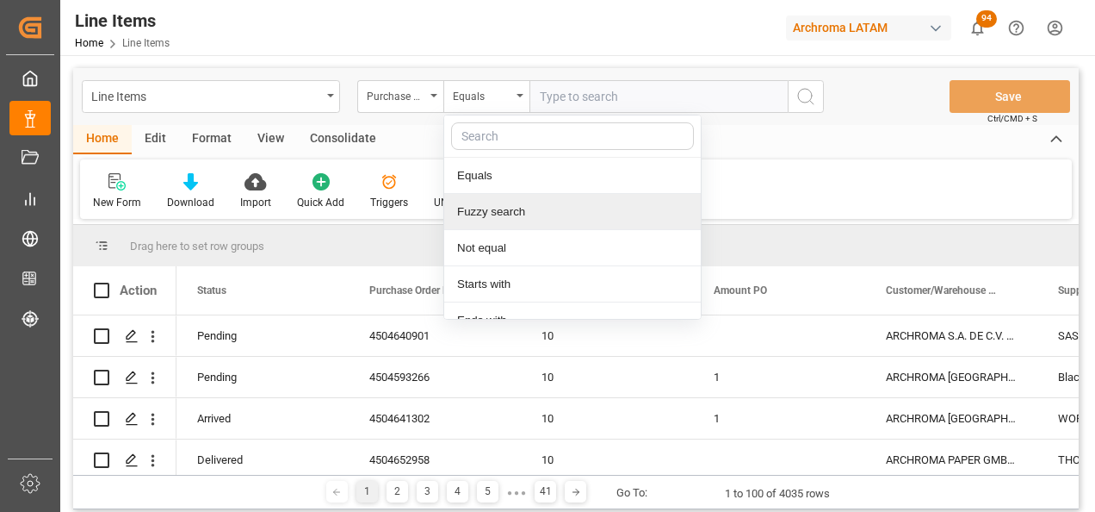
click at [500, 199] on div "Fuzzy search" at bounding box center [572, 212] width 257 height 36
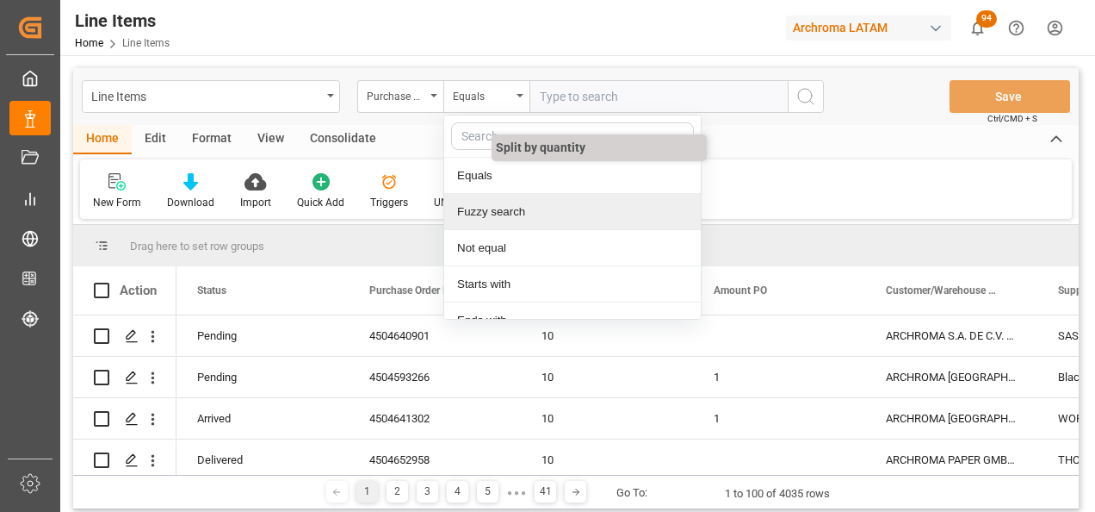
paste input "4504648926"
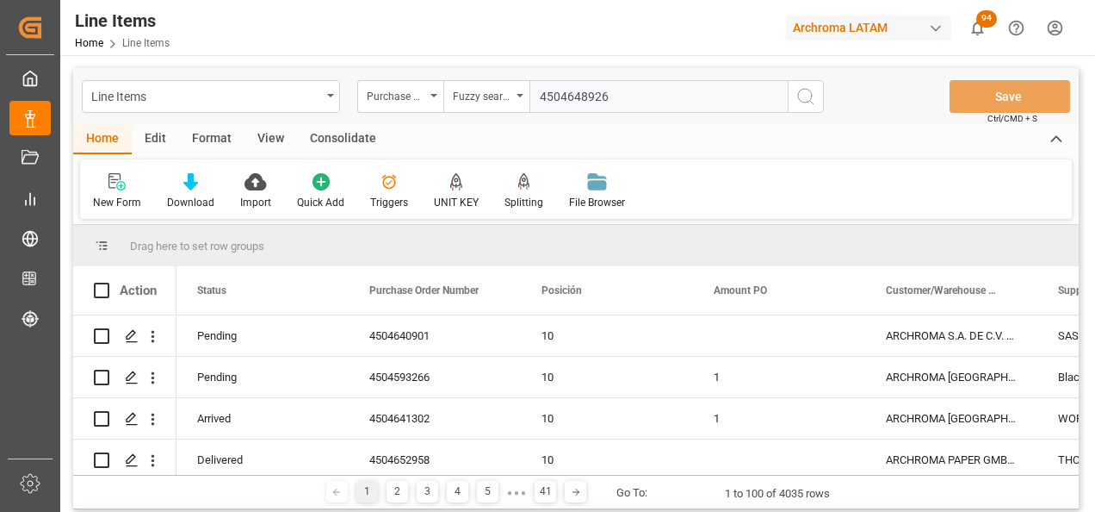
type input "4504648926"
click at [810, 103] on icon "search button" at bounding box center [806, 96] width 21 height 21
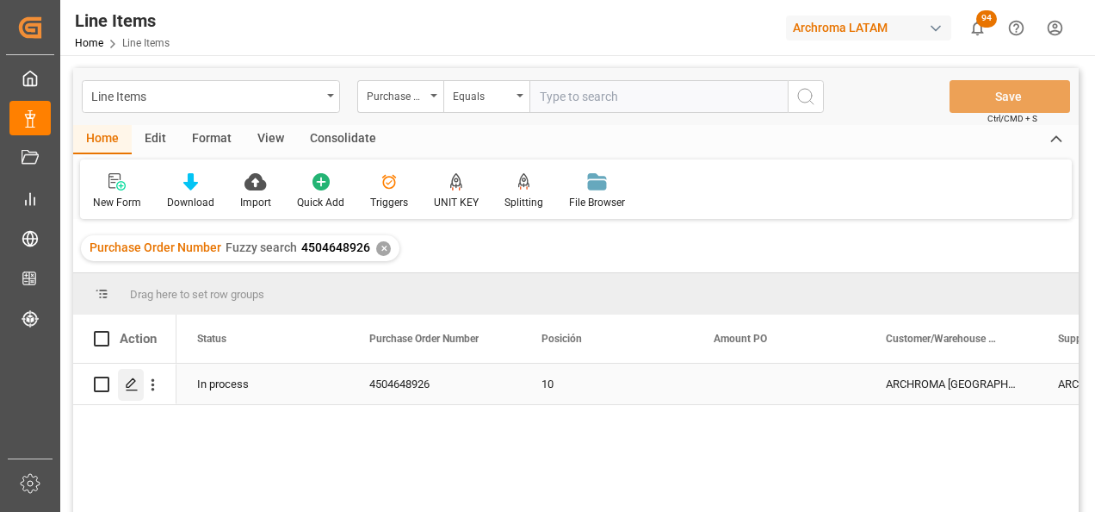
click at [137, 386] on icon "Press SPACE to select this row." at bounding box center [132, 384] width 14 height 14
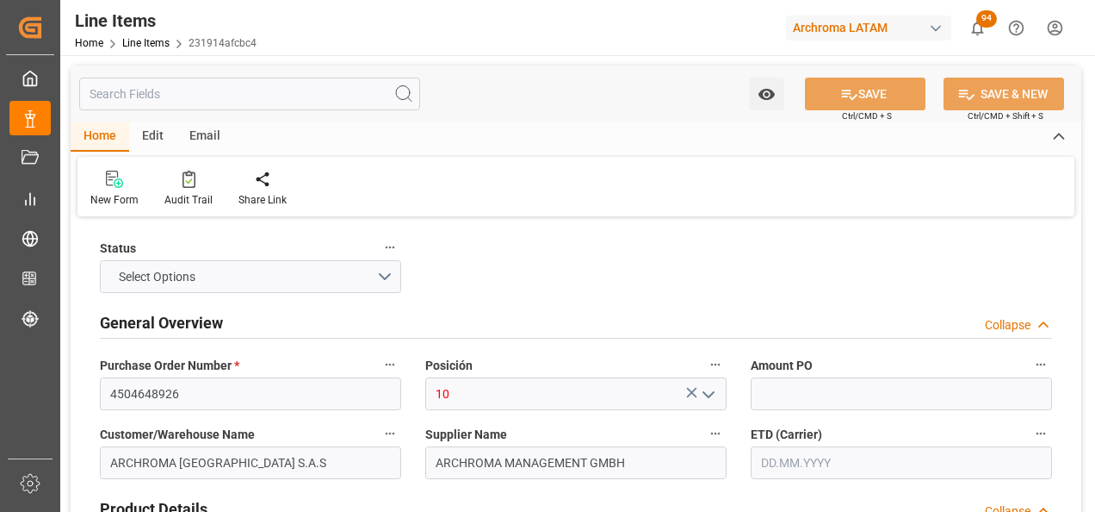
type input "12171701"
type input "650"
type input "3204190400"
type input "14.08.2025 21:16"
type input "[DATE] 16:51"
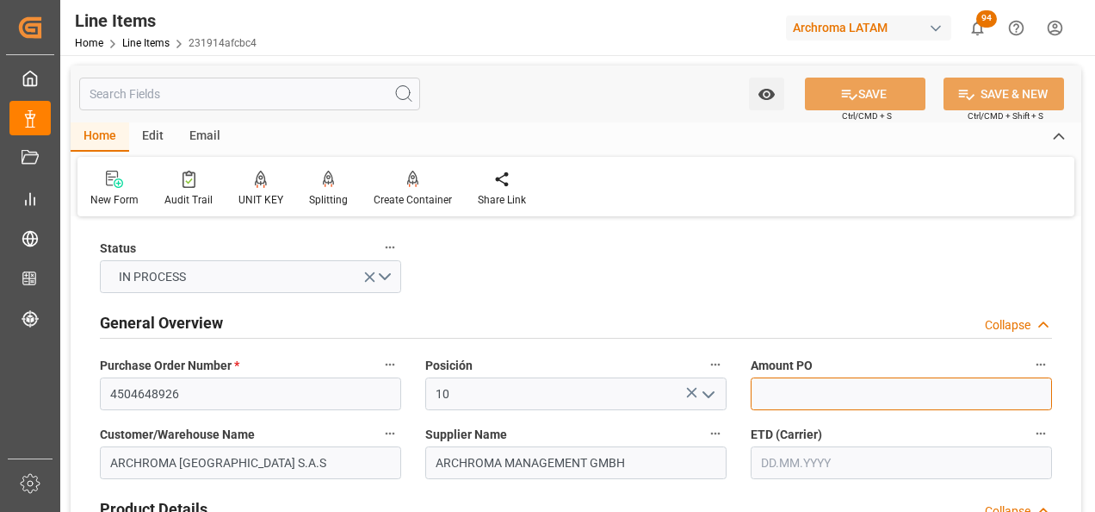
click at [800, 386] on input "text" at bounding box center [901, 393] width 301 height 33
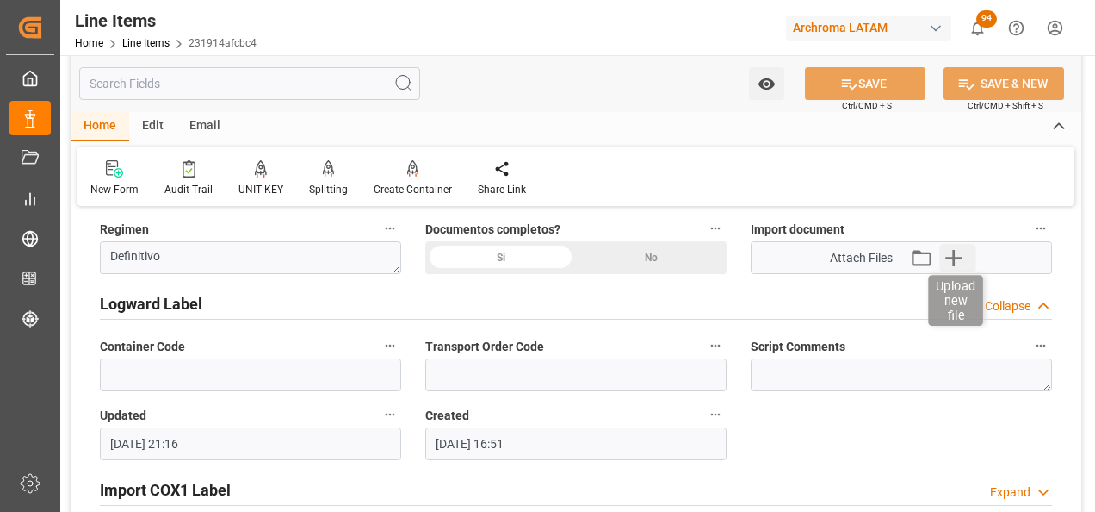
click at [946, 259] on icon "button" at bounding box center [954, 258] width 28 height 28
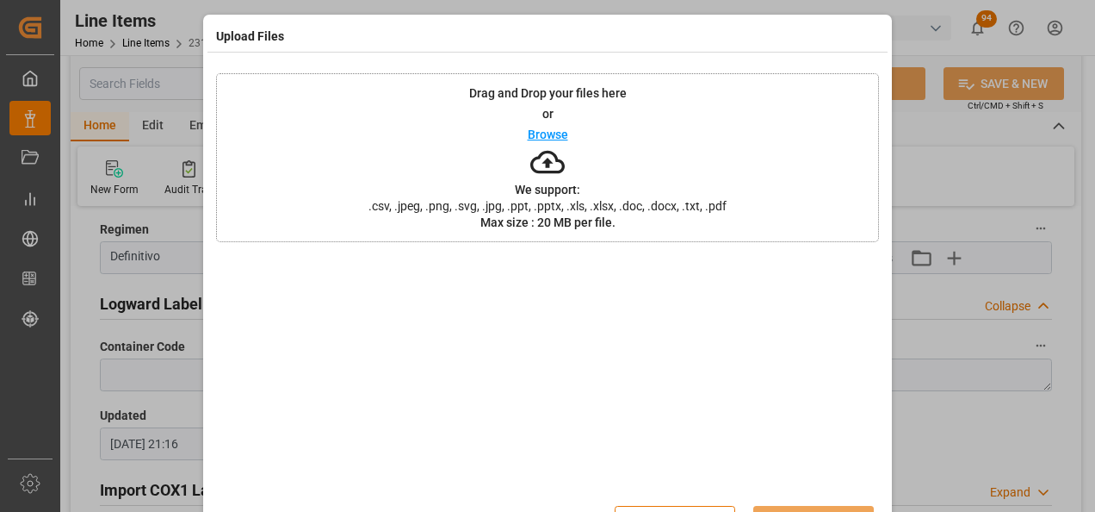
click at [736, 220] on div "Drag and Drop your files here or Browse We support: .csv, .jpeg, .png, .svg, .j…" at bounding box center [547, 157] width 663 height 169
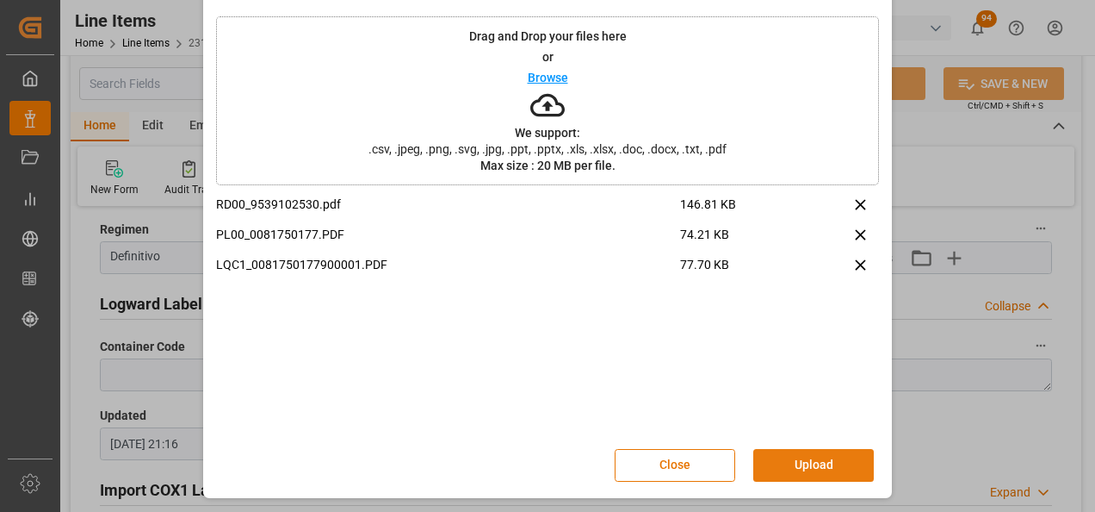
click at [811, 457] on button "Upload" at bounding box center [813, 465] width 121 height 33
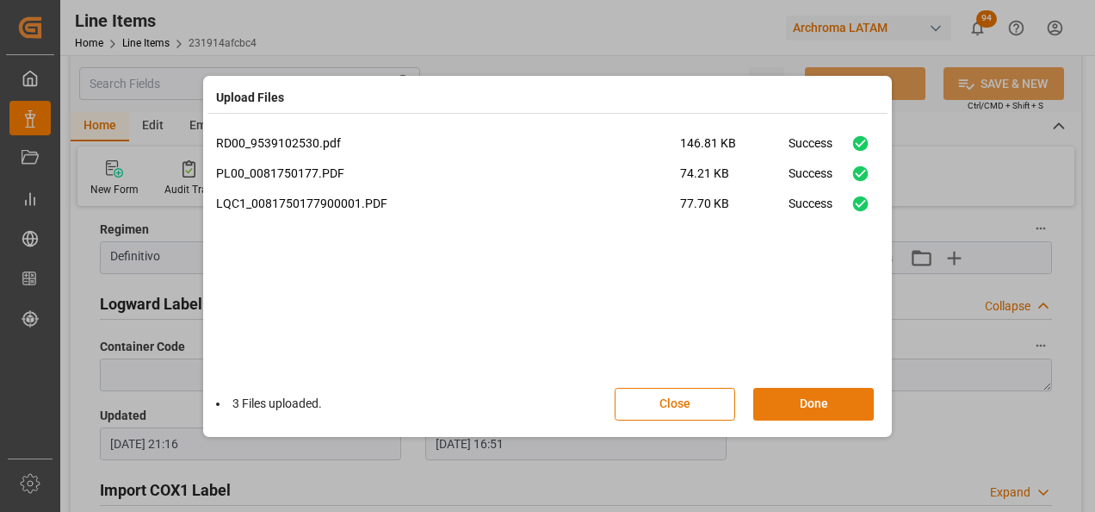
click at [827, 405] on button "Done" at bounding box center [813, 404] width 121 height 33
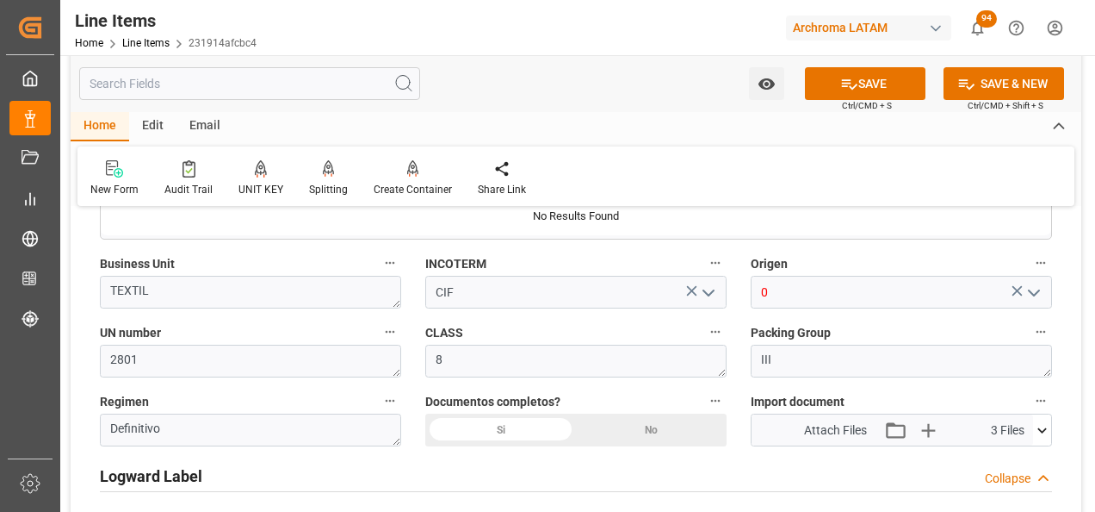
drag, startPoint x: 785, startPoint y: 292, endPoint x: 705, endPoint y: 288, distance: 80.2
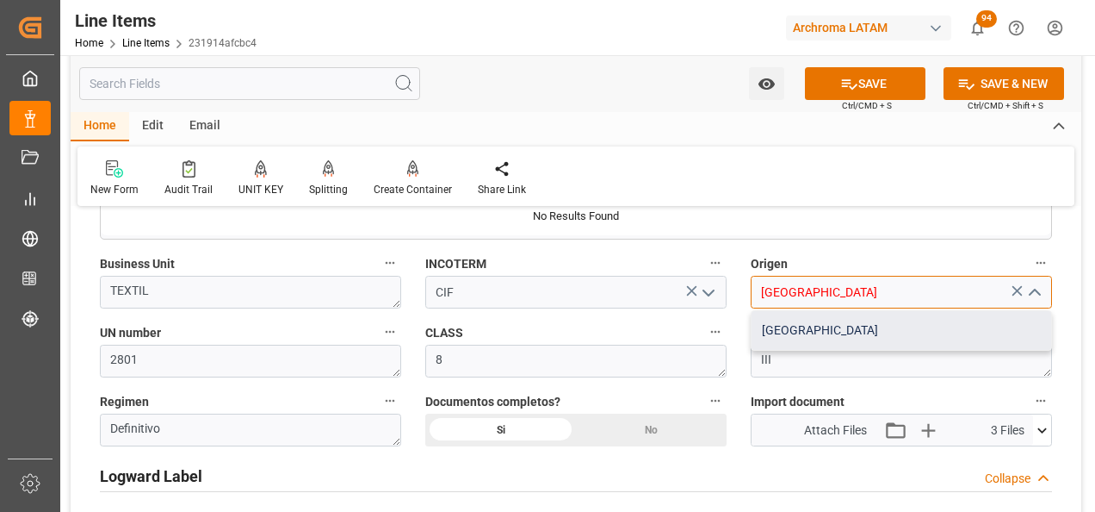
click at [796, 339] on div "[GEOGRAPHIC_DATA]" at bounding box center [902, 330] width 300 height 39
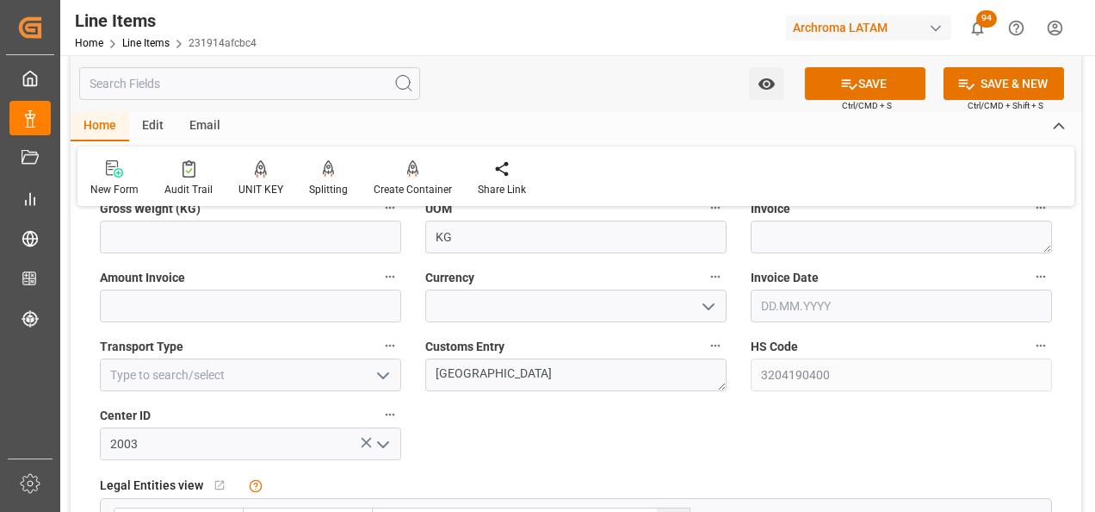
scroll to position [775, 0]
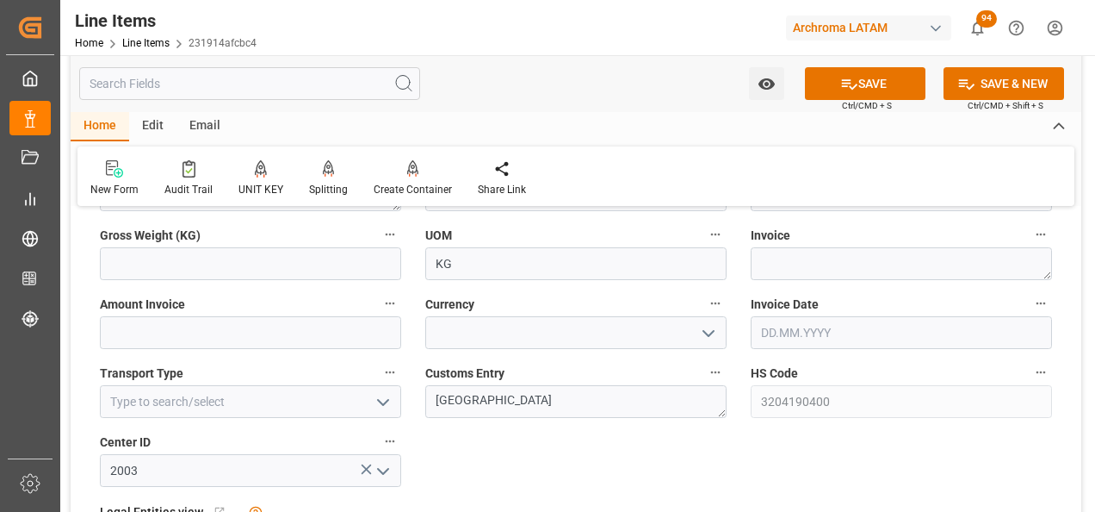
type input "[GEOGRAPHIC_DATA]"
click at [383, 405] on icon "open menu" at bounding box center [383, 402] width 21 height 21
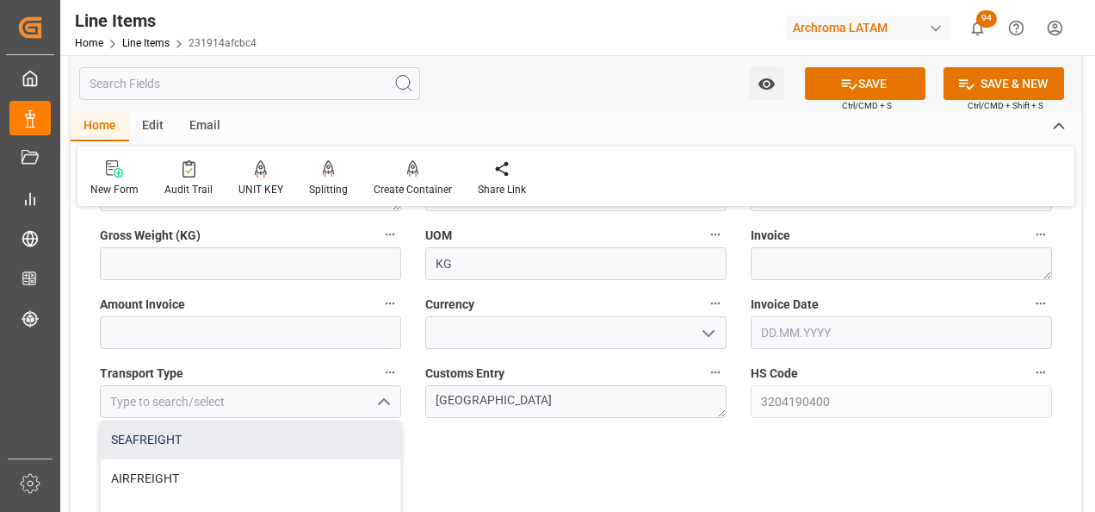
click at [369, 435] on div "SEAFREIGHT" at bounding box center [251, 439] width 300 height 39
type input "SEAFREIGHT"
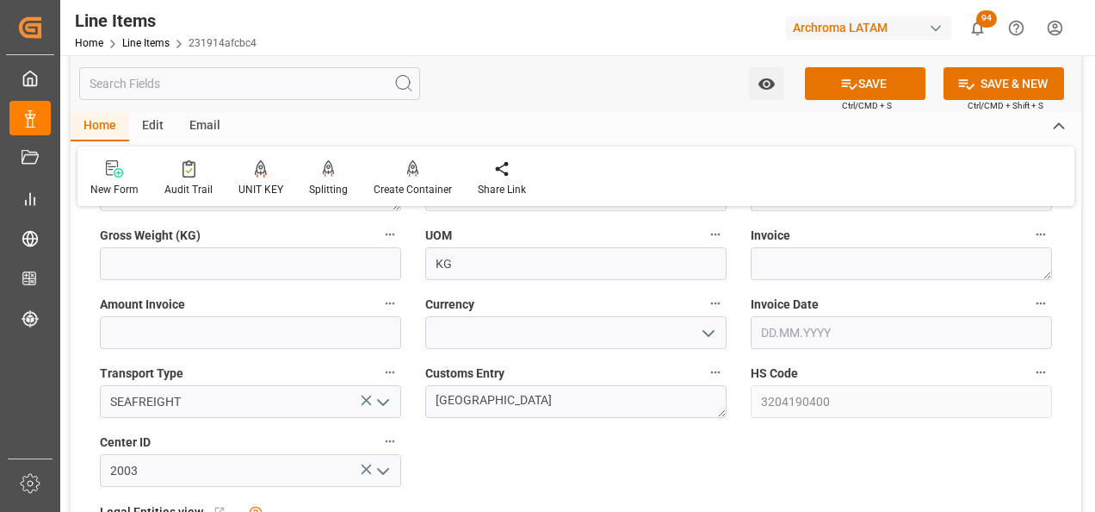
click at [719, 340] on button "open menu" at bounding box center [708, 332] width 26 height 27
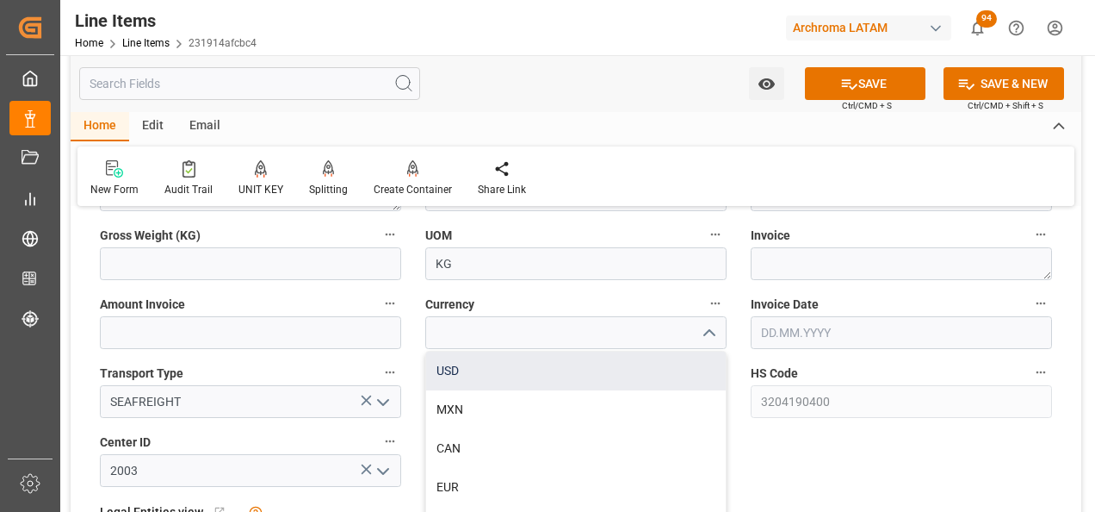
click at [625, 376] on div "USD" at bounding box center [576, 370] width 300 height 39
type input "USD"
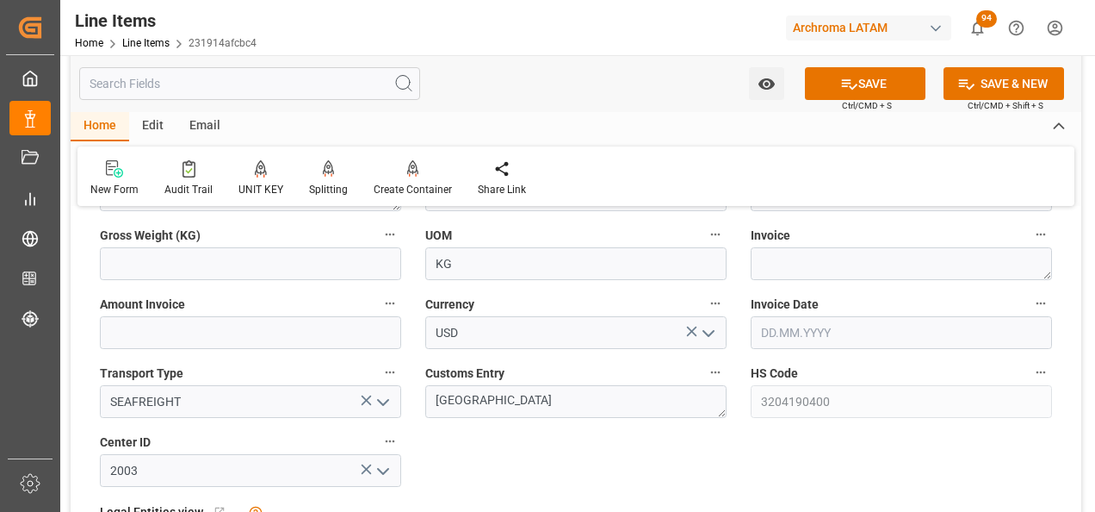
click at [801, 329] on input "text" at bounding box center [901, 332] width 301 height 33
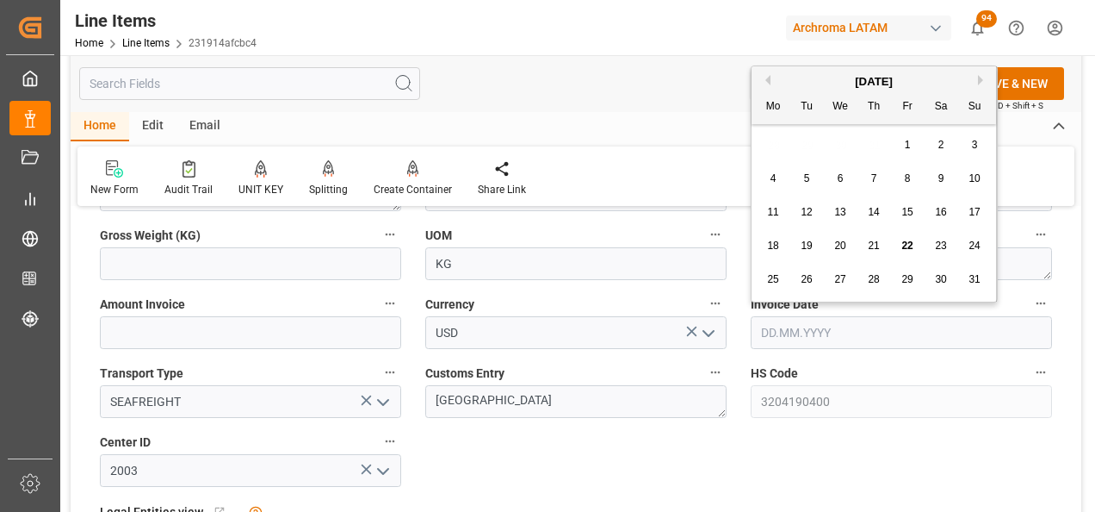
click at [763, 152] on div "28 29 30 31 1 2 3" at bounding box center [874, 145] width 235 height 34
click at [811, 243] on span "19" at bounding box center [806, 245] width 11 height 12
type input "19.08.2025"
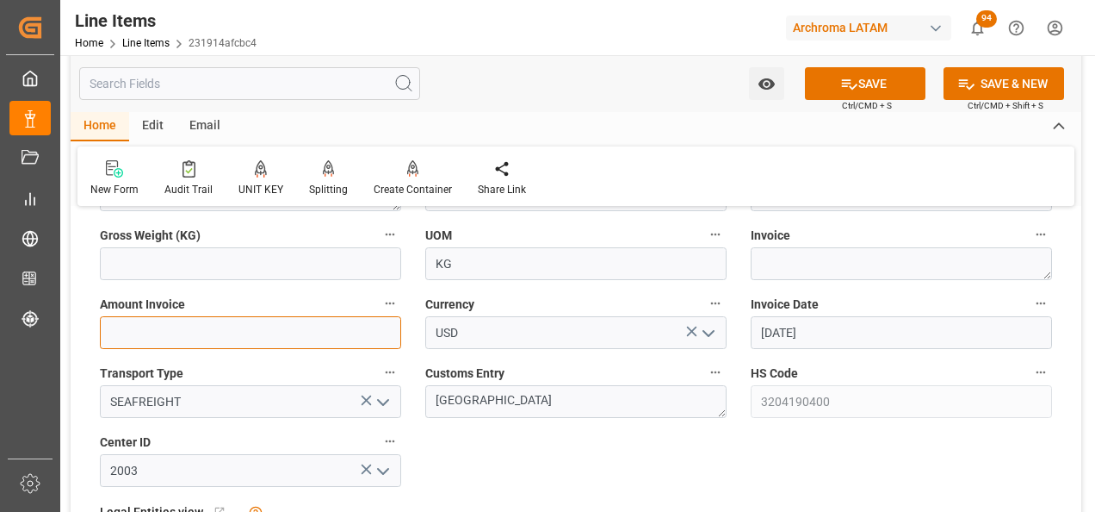
click at [367, 330] on input "text" at bounding box center [250, 332] width 301 height 33
type input "2840.5"
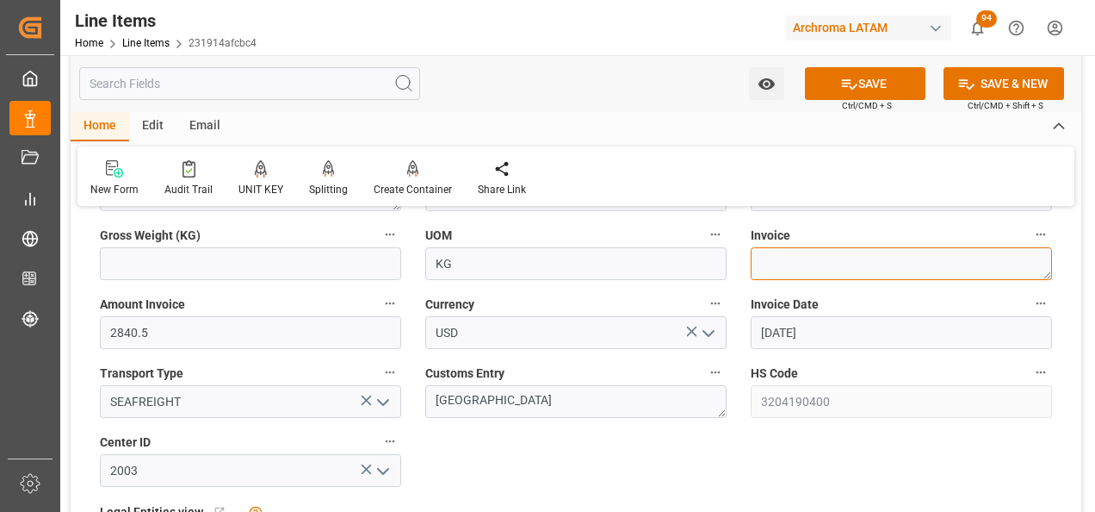
click at [966, 258] on textarea at bounding box center [901, 263] width 301 height 33
click at [871, 259] on textarea at bounding box center [901, 263] width 301 height 33
paste textarea "9539102530"
type textarea "9539102530"
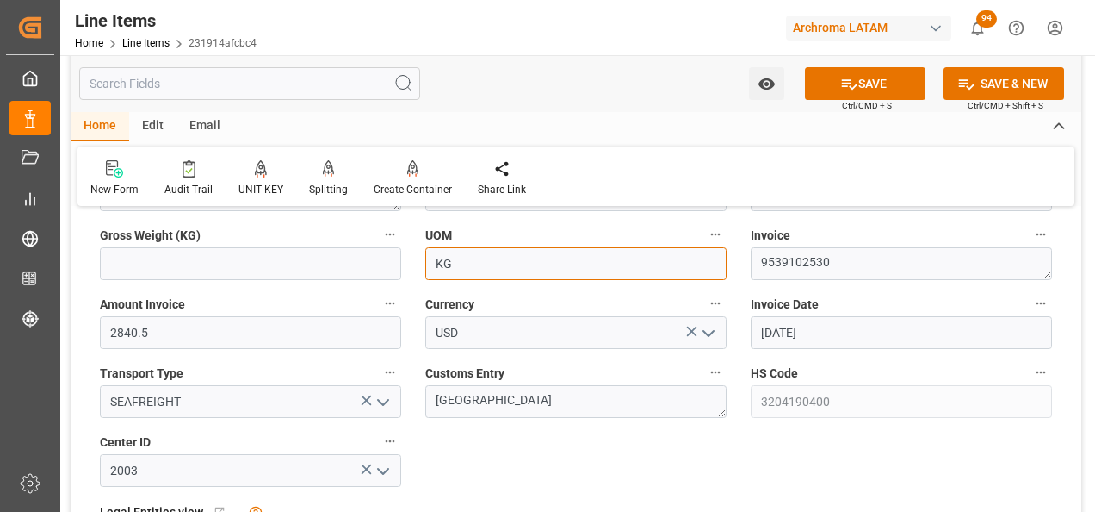
click at [543, 256] on input "KG" at bounding box center [575, 263] width 301 height 33
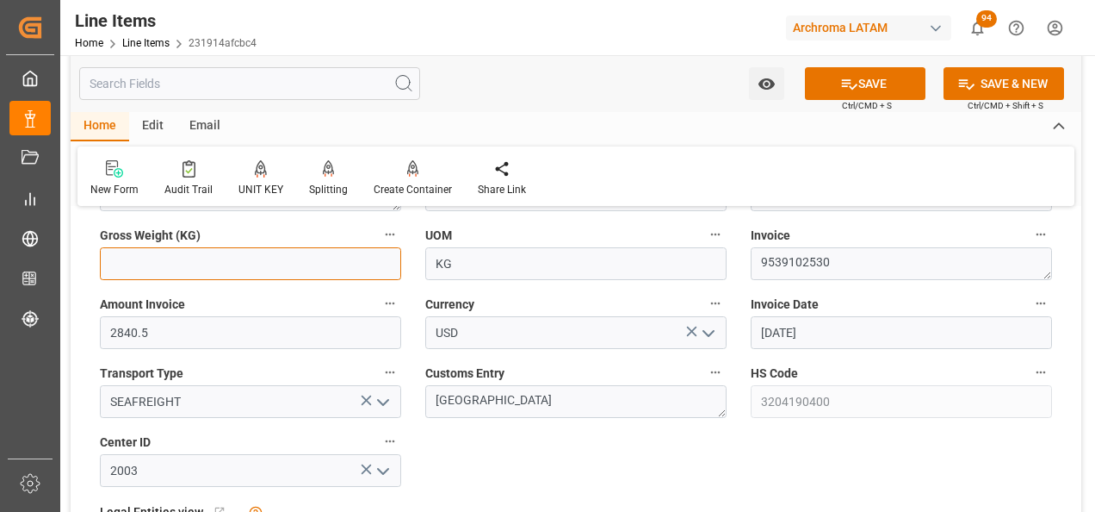
click at [311, 272] on input "text" at bounding box center [250, 263] width 301 height 33
type input "707.2"
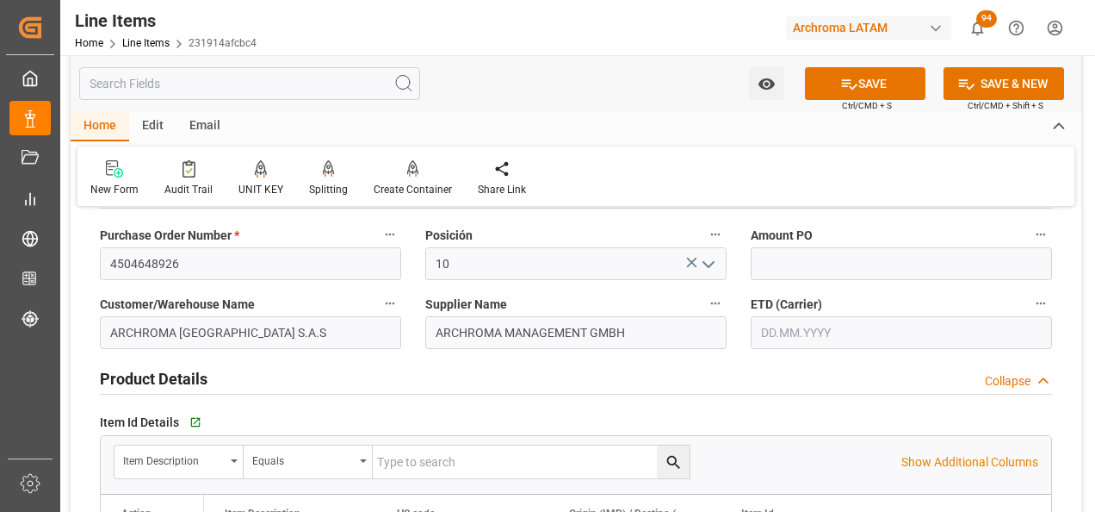
scroll to position [0, 0]
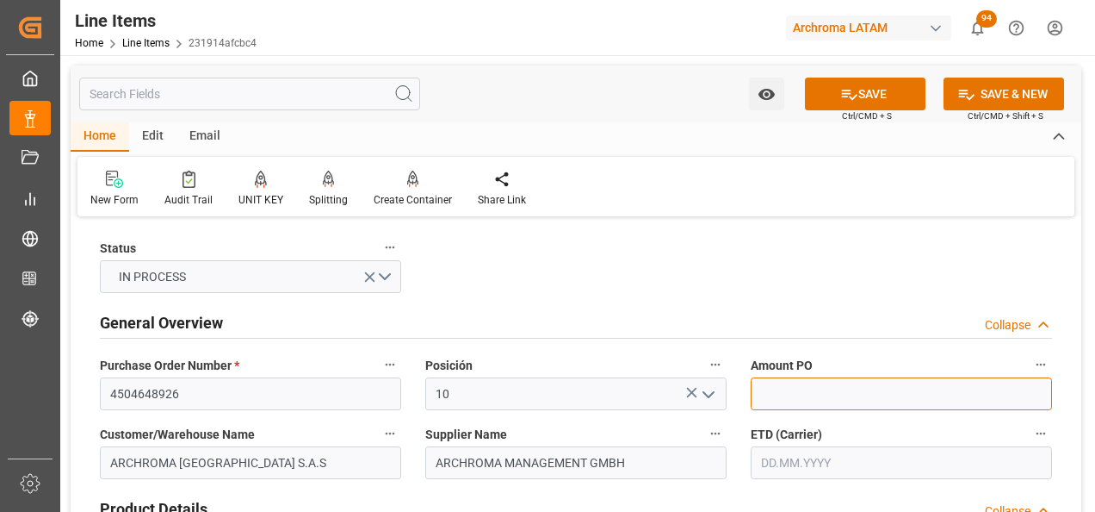
click at [811, 389] on input "text" at bounding box center [901, 393] width 301 height 33
type input "4.37"
click at [858, 468] on input "text" at bounding box center [901, 462] width 301 height 33
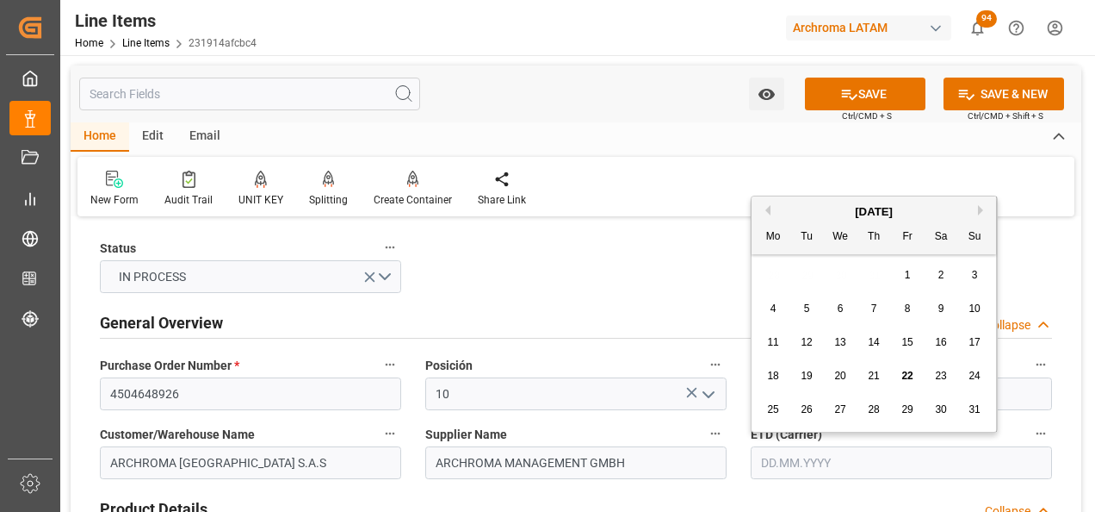
drag, startPoint x: 768, startPoint y: 271, endPoint x: 778, endPoint y: 277, distance: 12.0
click at [768, 271] on div "28 29 30 31 1 2 3" at bounding box center [874, 275] width 235 height 34
drag, startPoint x: 947, startPoint y: 377, endPoint x: 945, endPoint y: 390, distance: 13.2
click at [947, 376] on div "23" at bounding box center [942, 376] width 22 height 21
type input "23.08.2025"
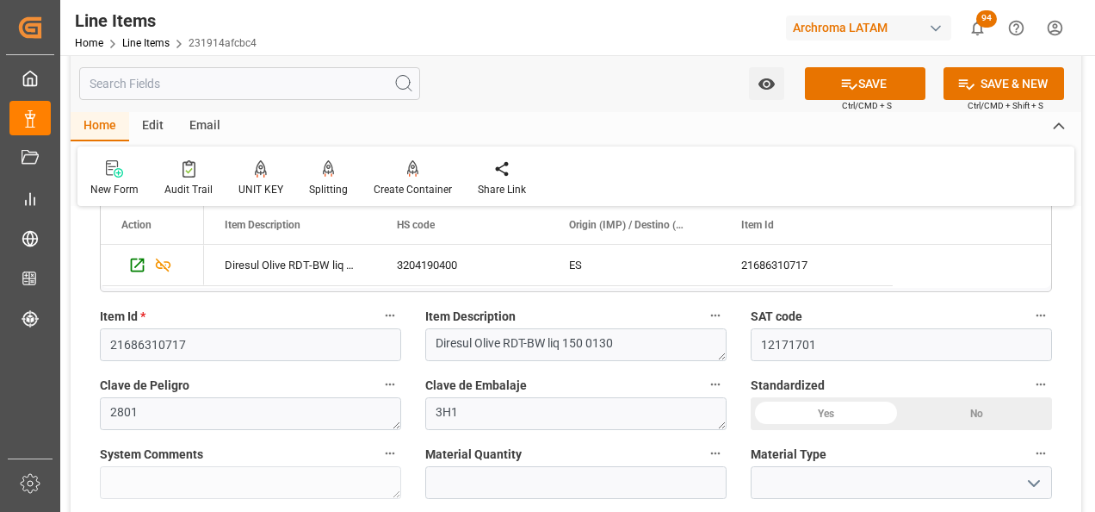
scroll to position [517, 0]
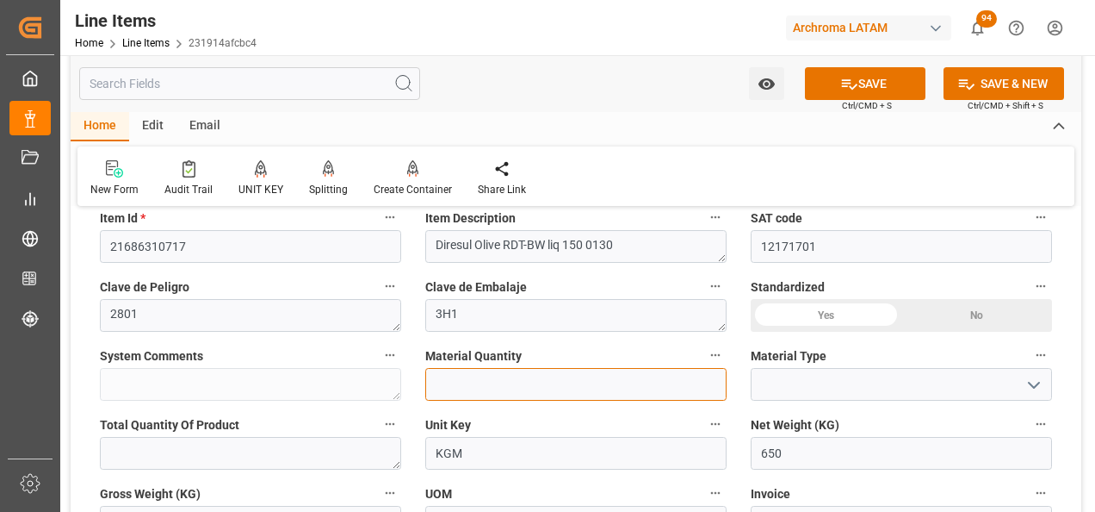
click at [591, 386] on input "text" at bounding box center [575, 384] width 301 height 33
type input "5"
click at [1026, 388] on icon "open menu" at bounding box center [1034, 385] width 21 height 21
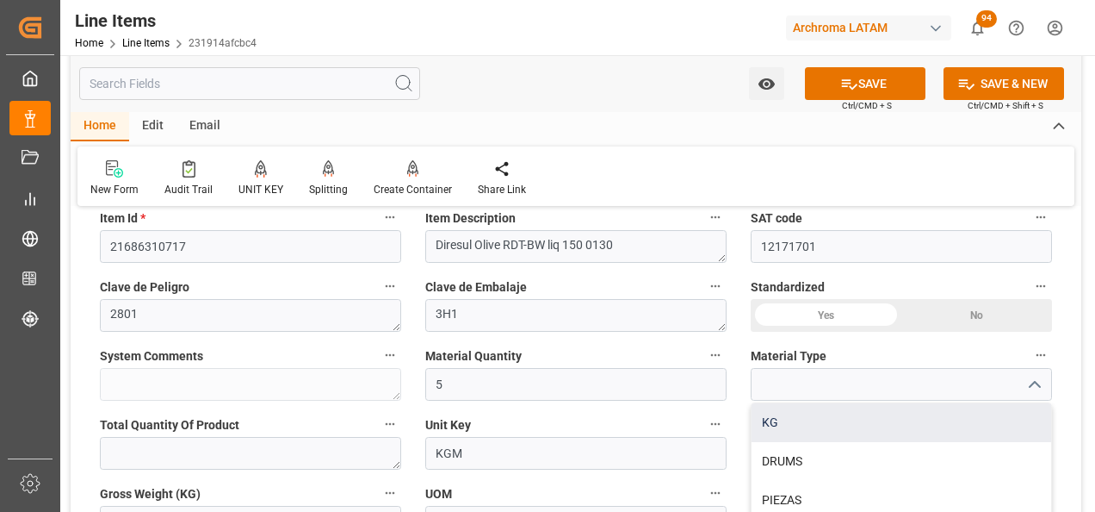
click at [862, 440] on div "KG" at bounding box center [902, 422] width 300 height 39
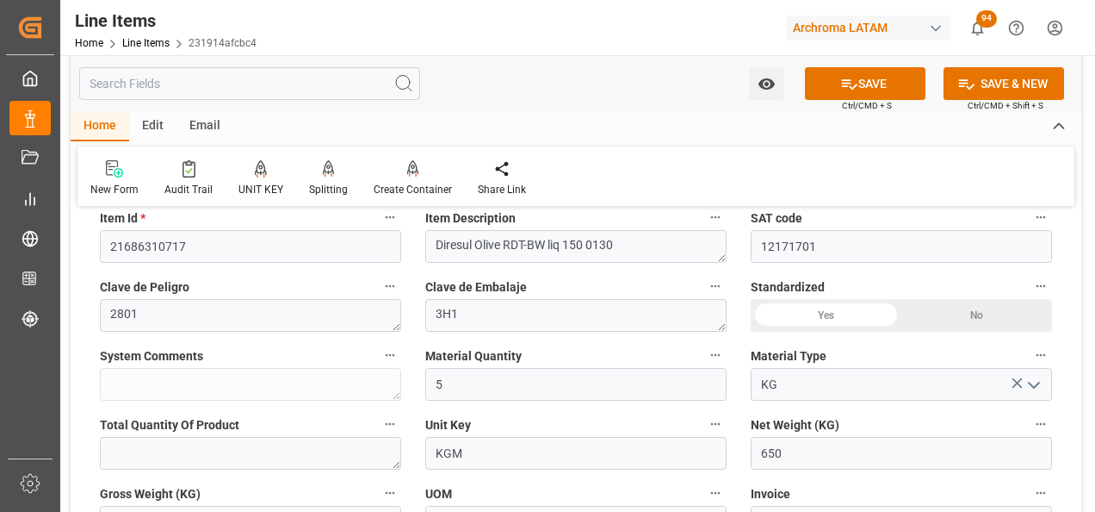
click at [1036, 389] on icon "open menu" at bounding box center [1034, 385] width 21 height 21
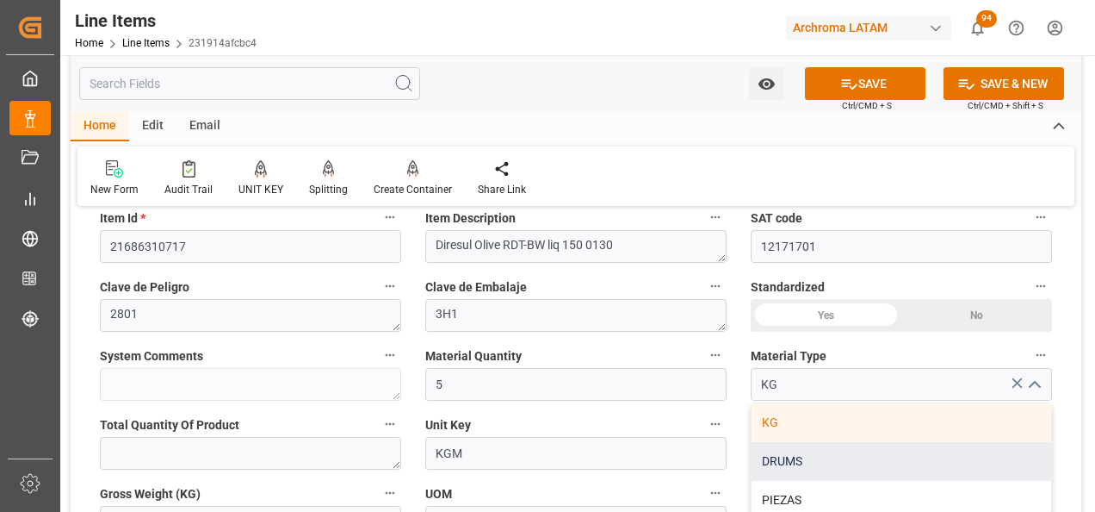
click at [908, 472] on div "DRUMS" at bounding box center [902, 461] width 300 height 39
type input "DRUMS"
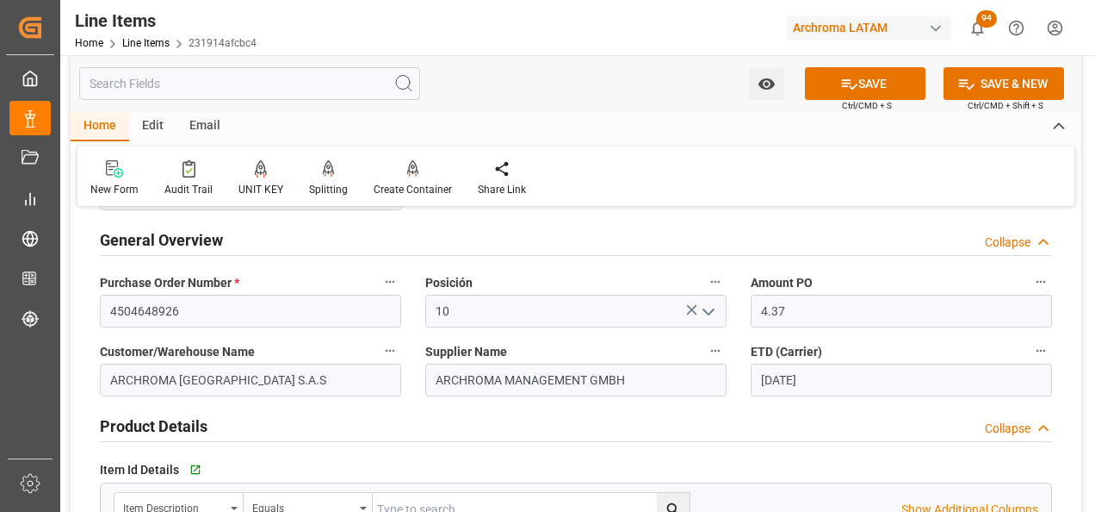
scroll to position [0, 0]
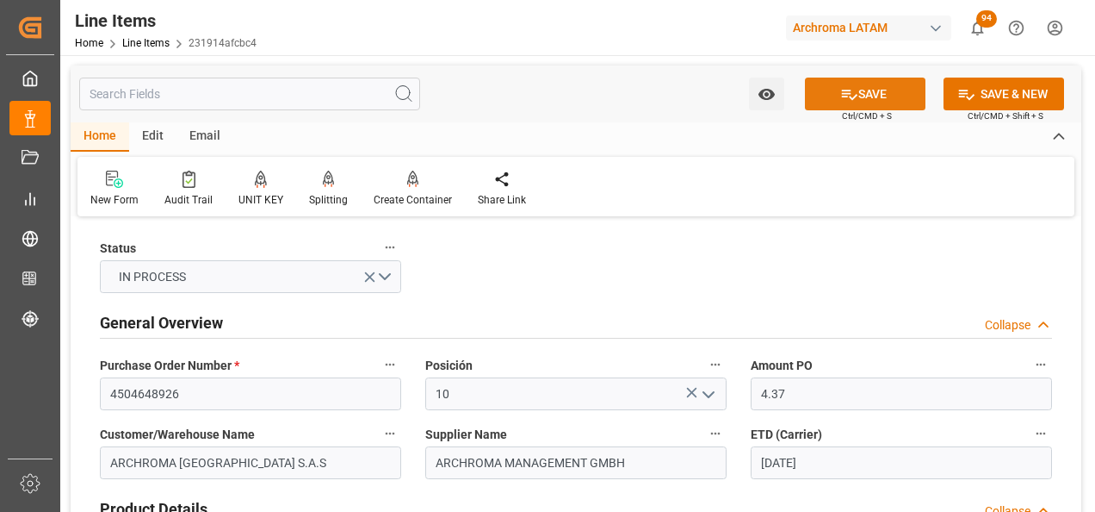
click at [829, 96] on button "SAVE" at bounding box center [865, 94] width 121 height 33
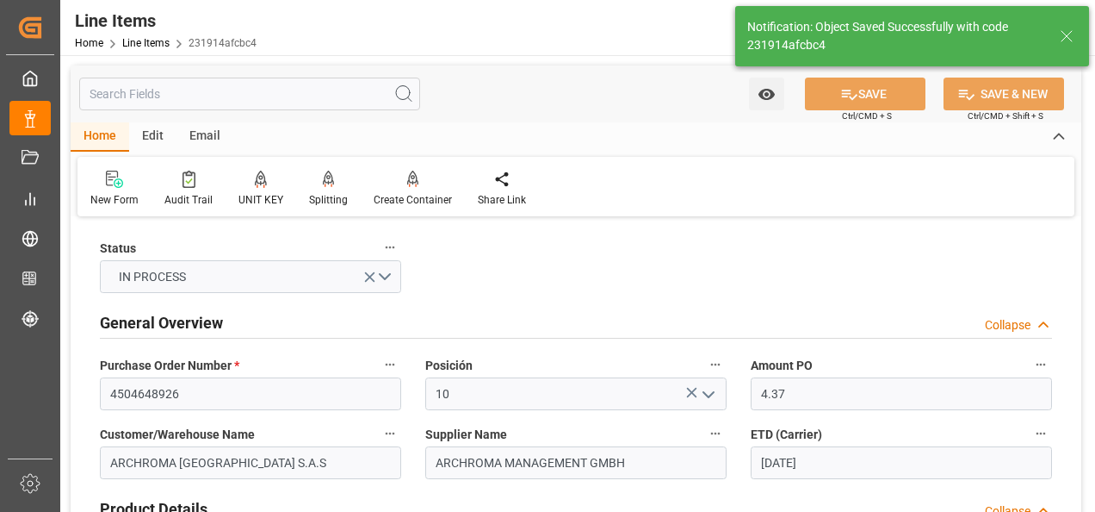
type textarea "5 DRUMS"
type input "22.08.2025 20:36"
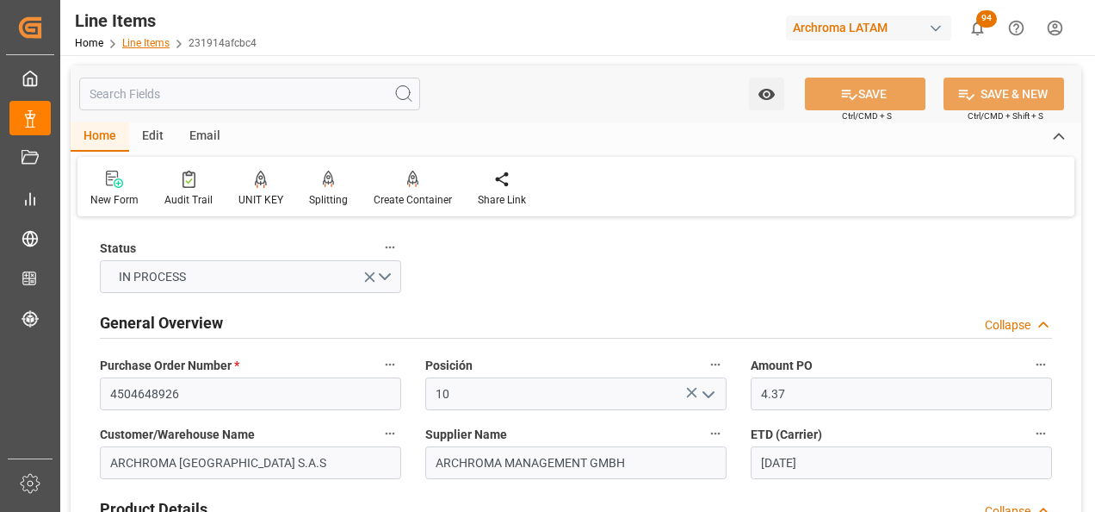
click at [147, 47] on link "Line Items" at bounding box center [145, 43] width 47 height 12
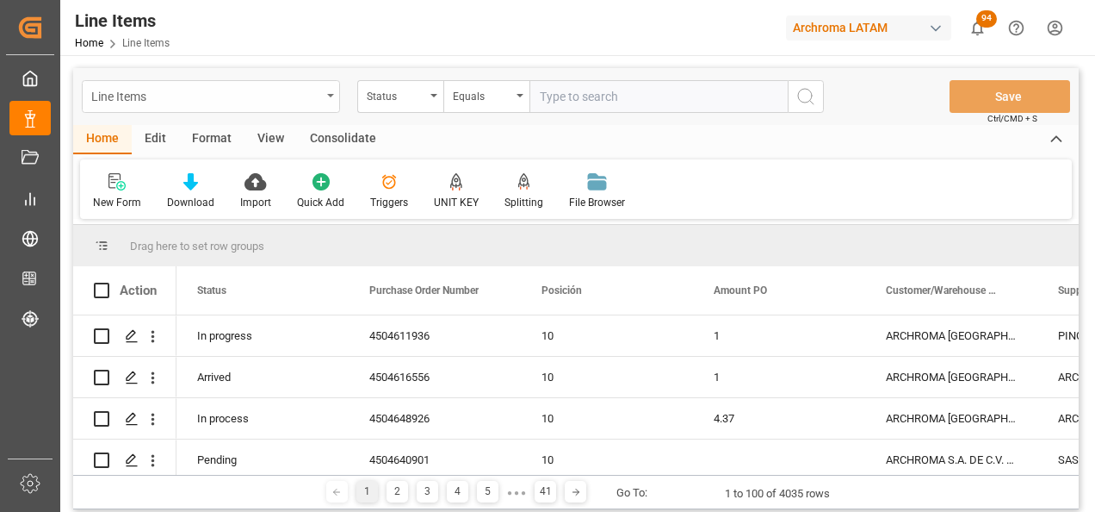
click at [326, 102] on div "Line Items" at bounding box center [211, 96] width 258 height 33
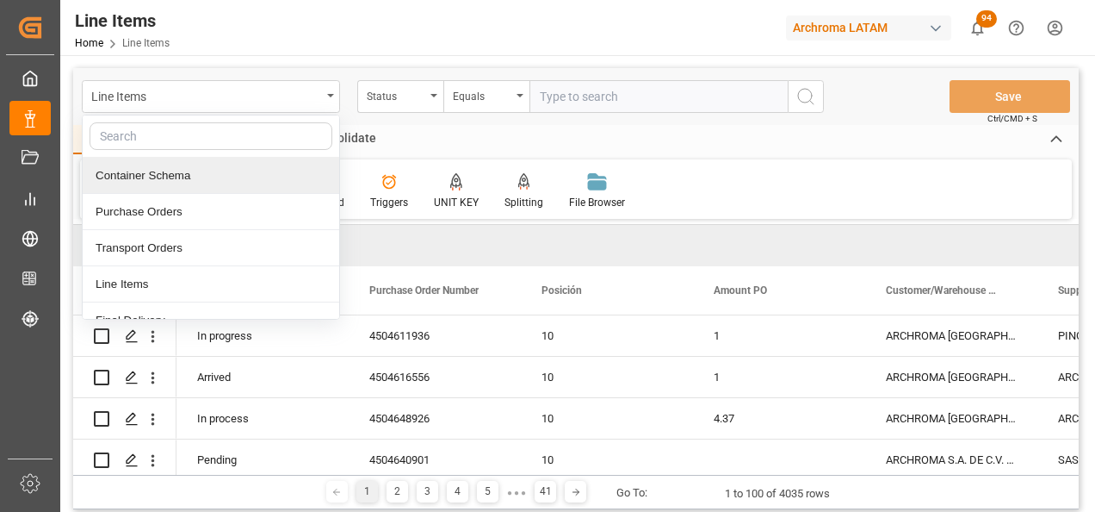
click at [204, 183] on div "Container Schema" at bounding box center [211, 176] width 257 height 36
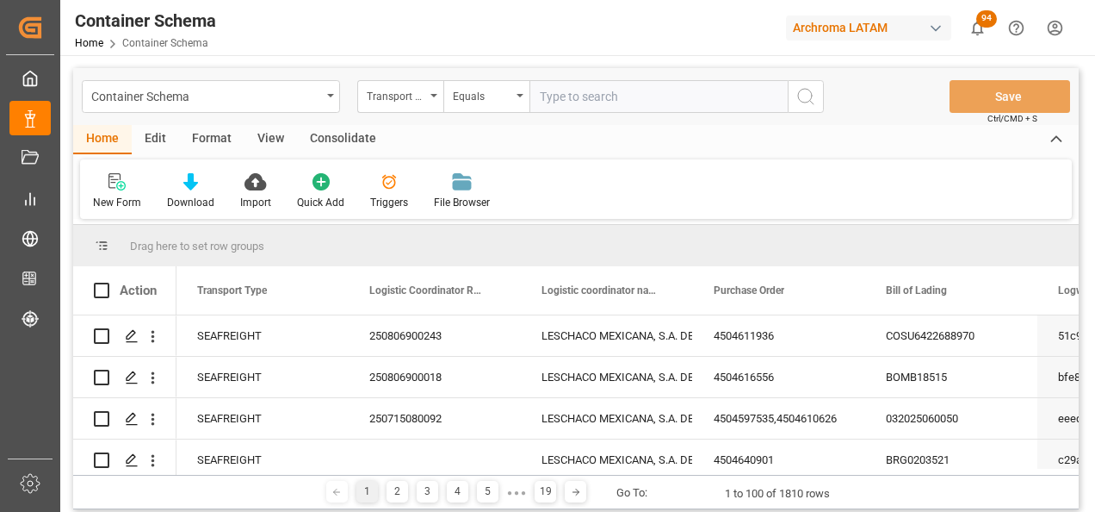
click at [414, 109] on div "Transport Type" at bounding box center [400, 96] width 86 height 33
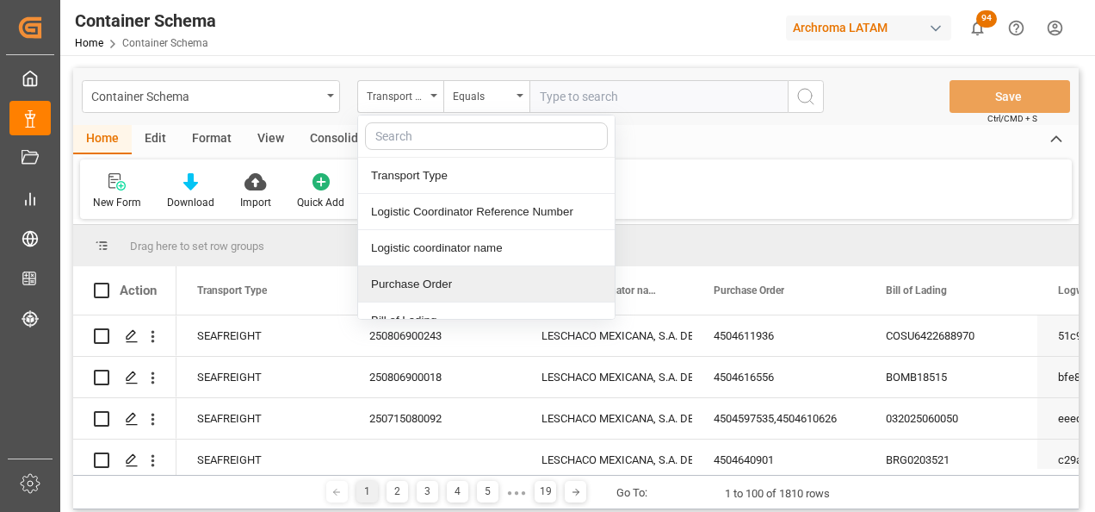
click at [406, 273] on div "Purchase Order" at bounding box center [486, 284] width 257 height 36
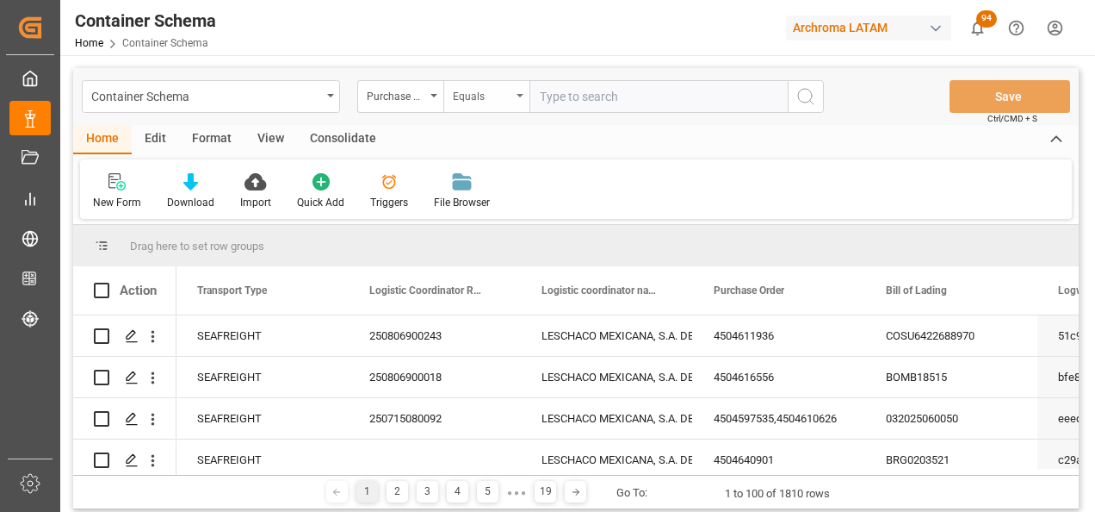
click at [493, 90] on div "Equals" at bounding box center [482, 94] width 59 height 20
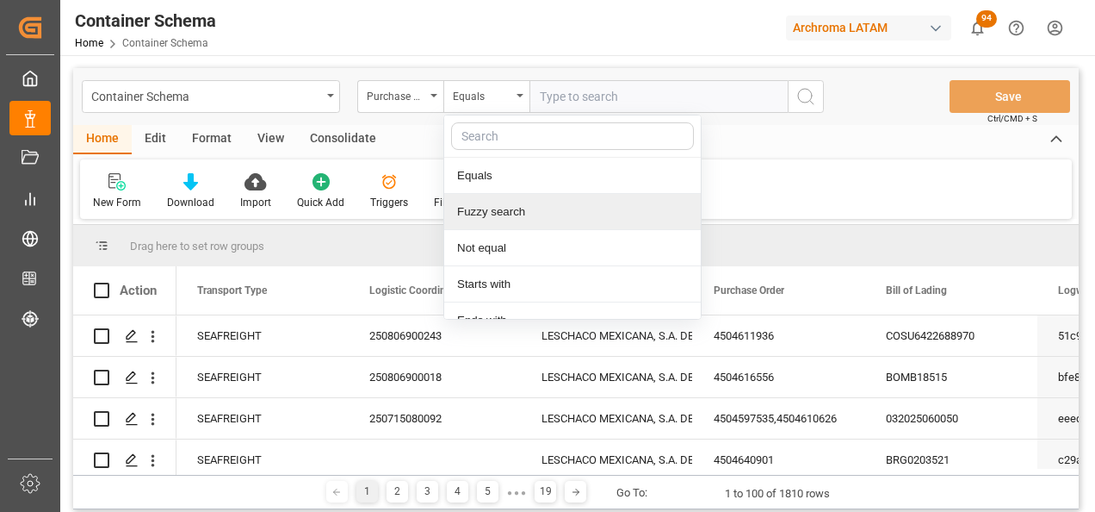
click at [500, 195] on div "Fuzzy search" at bounding box center [572, 212] width 257 height 36
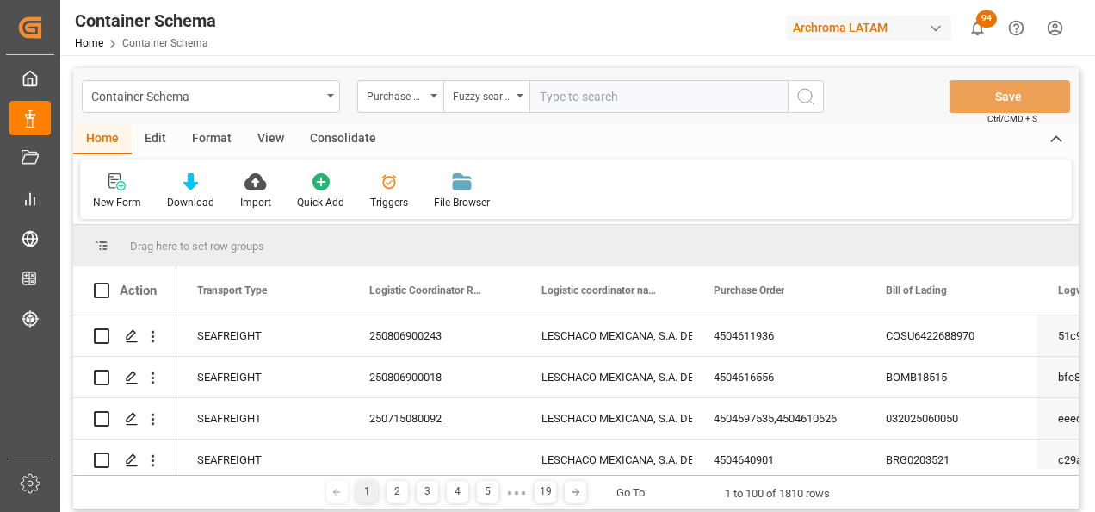
paste input "4504634914"
type input "4504634914"
click at [796, 98] on icon "search button" at bounding box center [806, 96] width 21 height 21
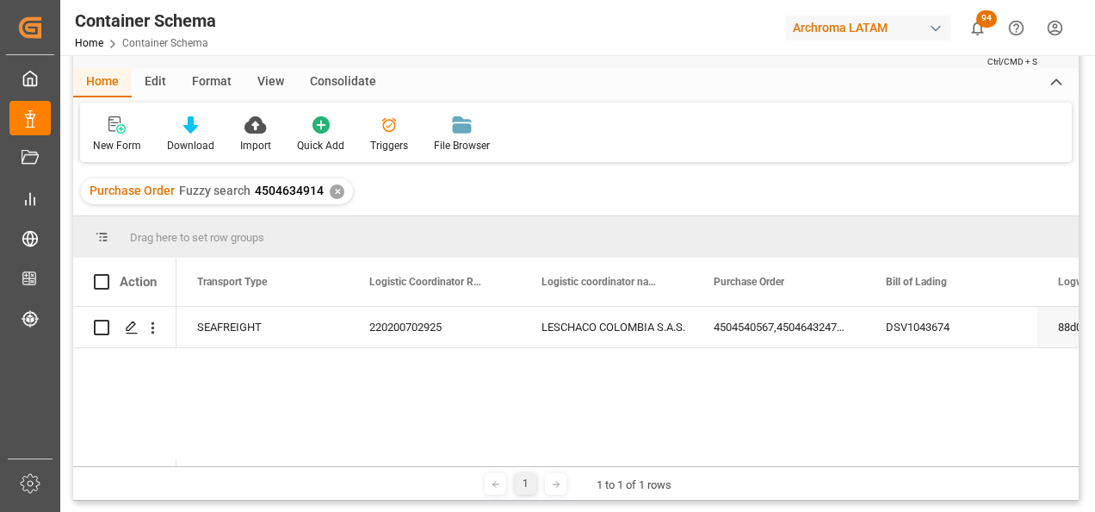
scroll to position [86, 0]
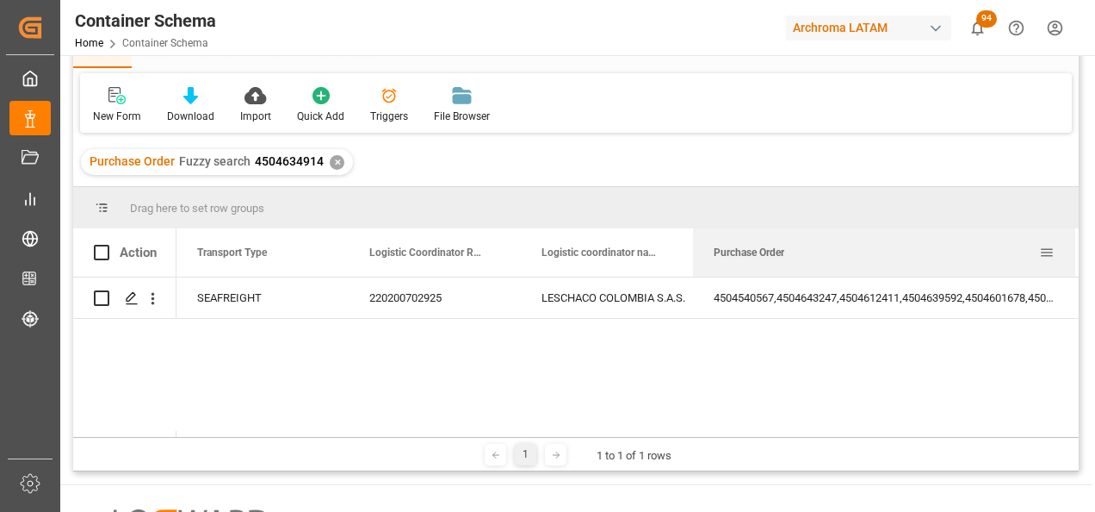
drag, startPoint x: 863, startPoint y: 245, endPoint x: 1073, endPoint y: 246, distance: 210.1
click at [1073, 246] on div at bounding box center [1075, 252] width 7 height 48
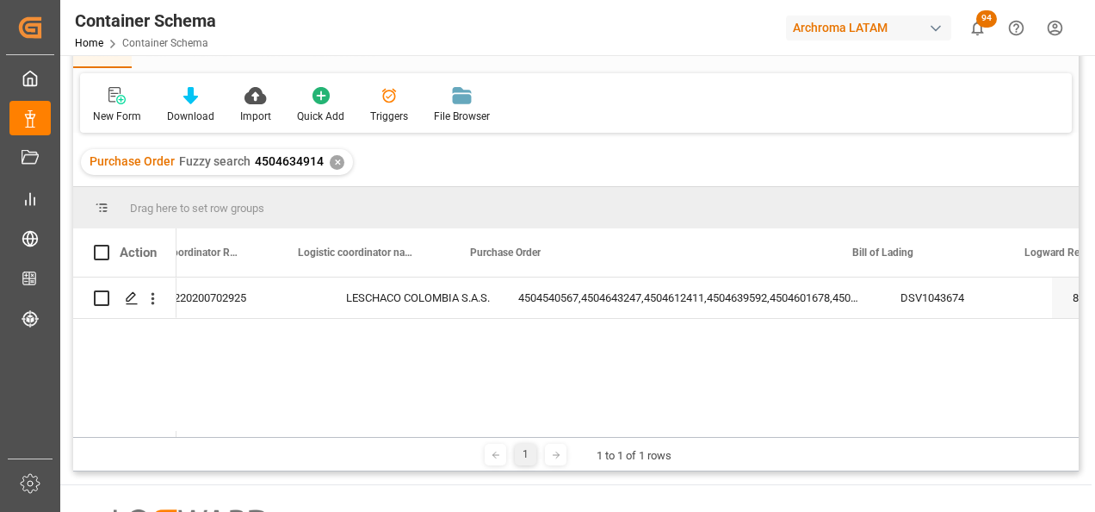
scroll to position [0, 439]
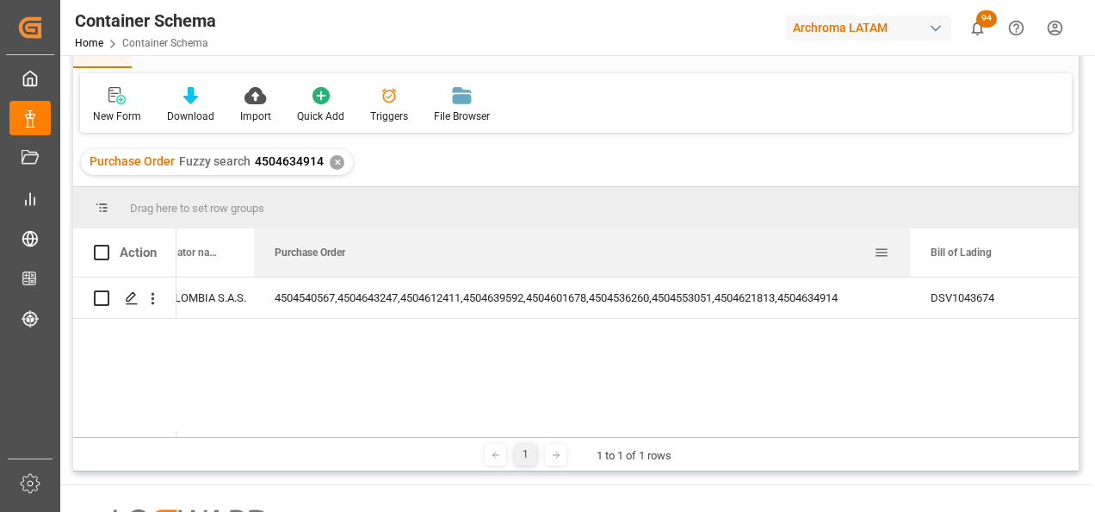
drag, startPoint x: 635, startPoint y: 254, endPoint x: 908, endPoint y: 271, distance: 274.4
click at [908, 271] on div at bounding box center [910, 252] width 7 height 48
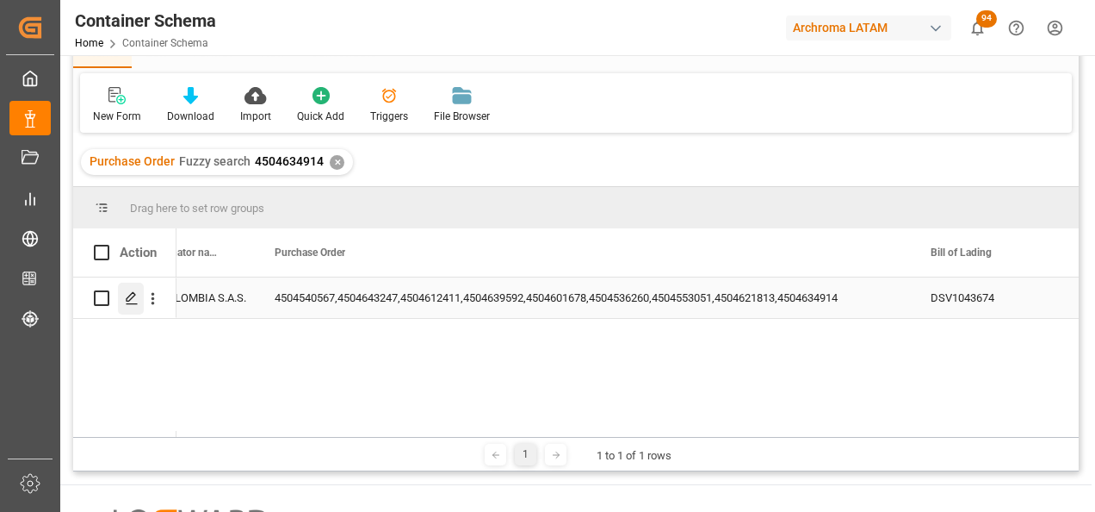
click at [126, 301] on icon "Press SPACE to select this row." at bounding box center [132, 298] width 14 height 14
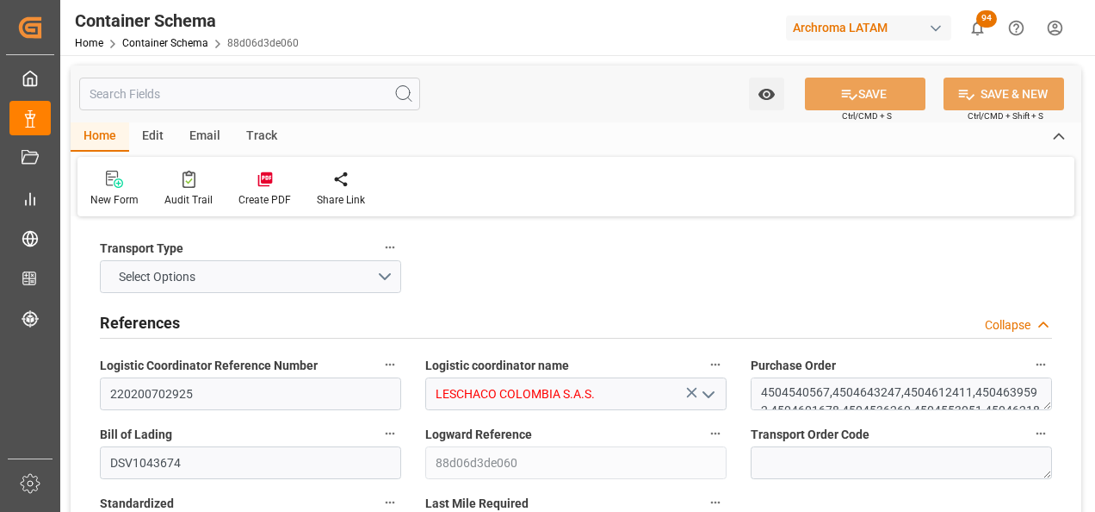
type input "0"
type input "3"
type input "9"
type input "18"
type input "6195"
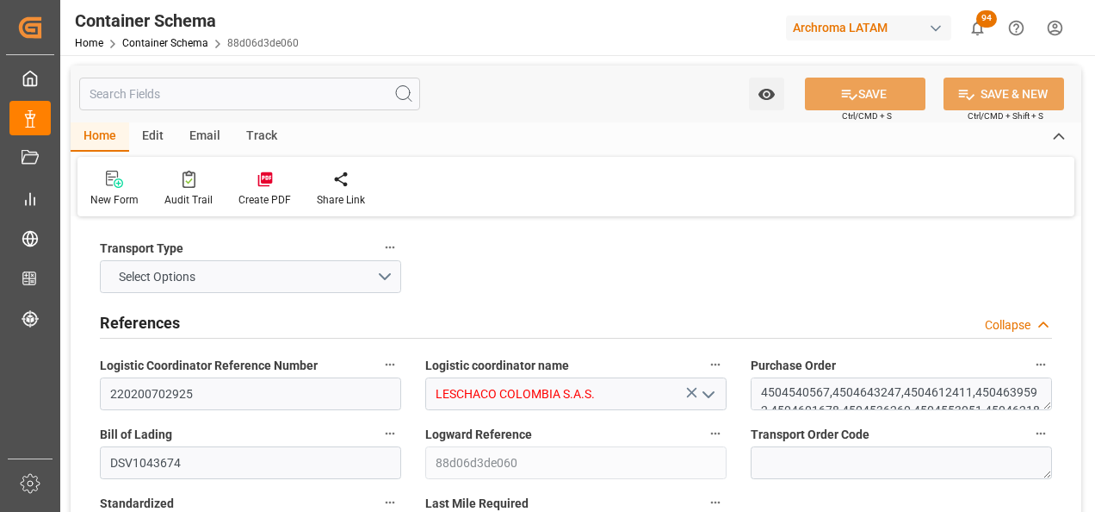
type input "7088.2"
type input "EvergreenMANZANILLO"
type input "Evergreen Marine Corp."
type input "MXZLO"
type input "COBUN"
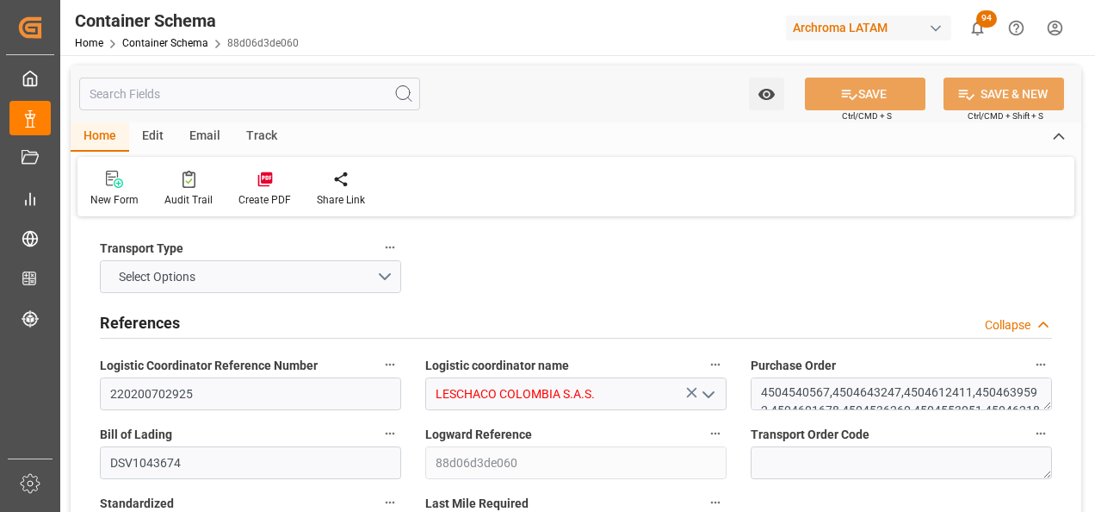
type input "COBUN"
type input "9595486"
type input "29.07.2025 19:00"
type input "23.07.2025"
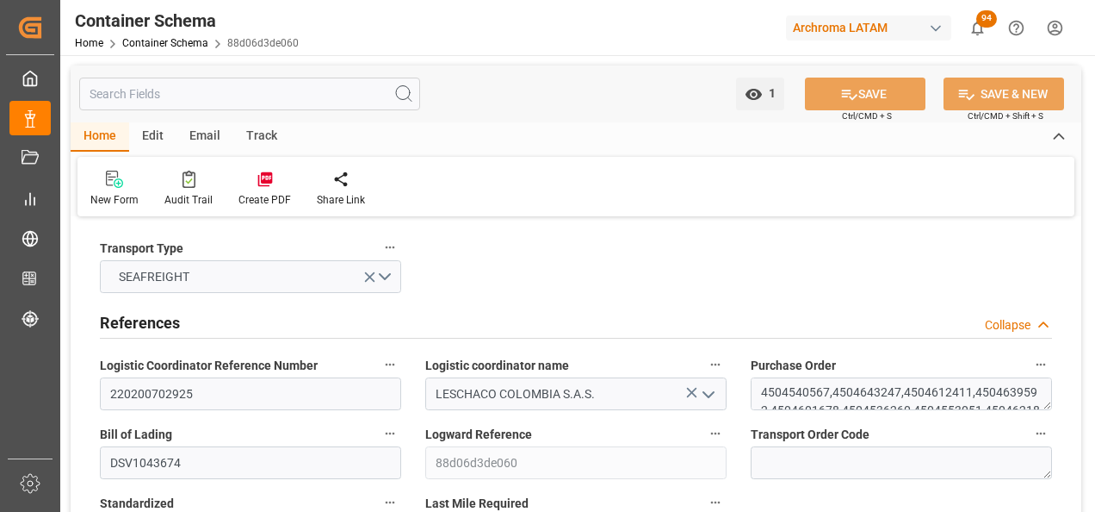
type input "23.07.2025"
type input "08.08.2025"
type input "21.07.2025 00:00"
type input "02.08.2025 18:30"
type input "29.07.2025 18:30"
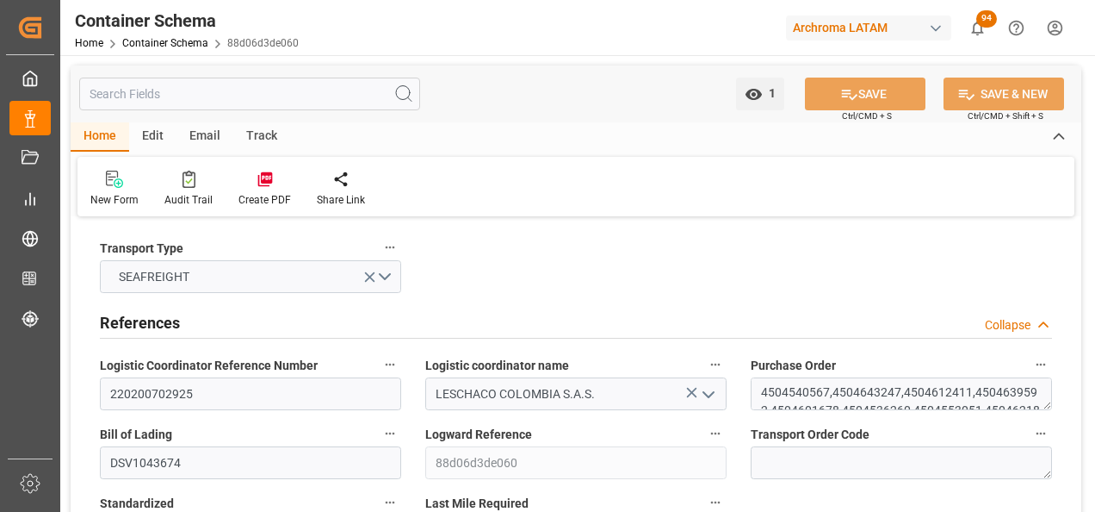
type input "29.07.2025 18:30"
type input "31.07.2025 00:00"
type input "08.08.2025 00:00"
type input "02.08.2025 18:30"
type input "07.08.2025 00:00"
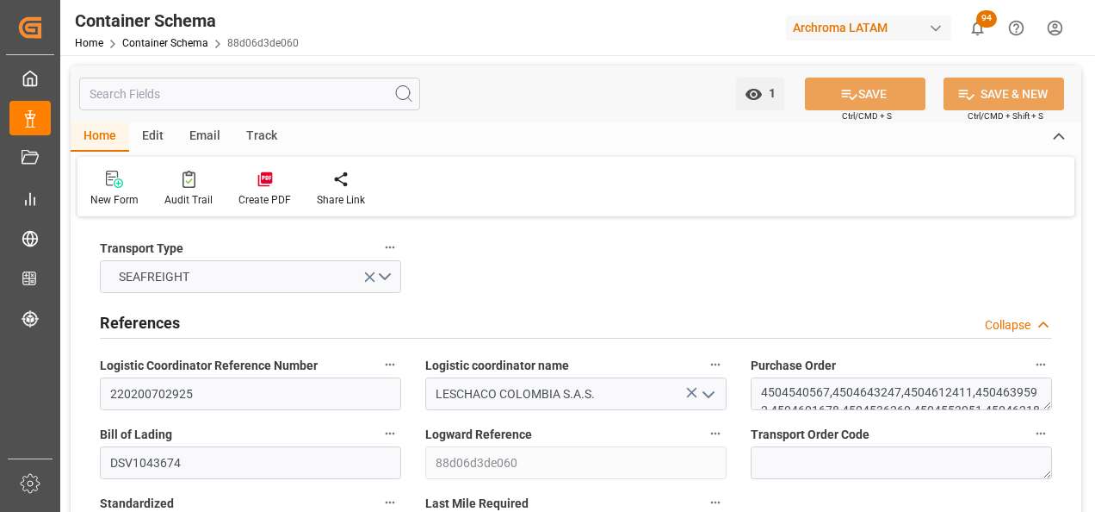
type input "02.08.2025 18:30"
type input "08.08.2025 00:00"
type input "11.08.2025 00:00"
click at [211, 140] on div "Email" at bounding box center [205, 136] width 57 height 29
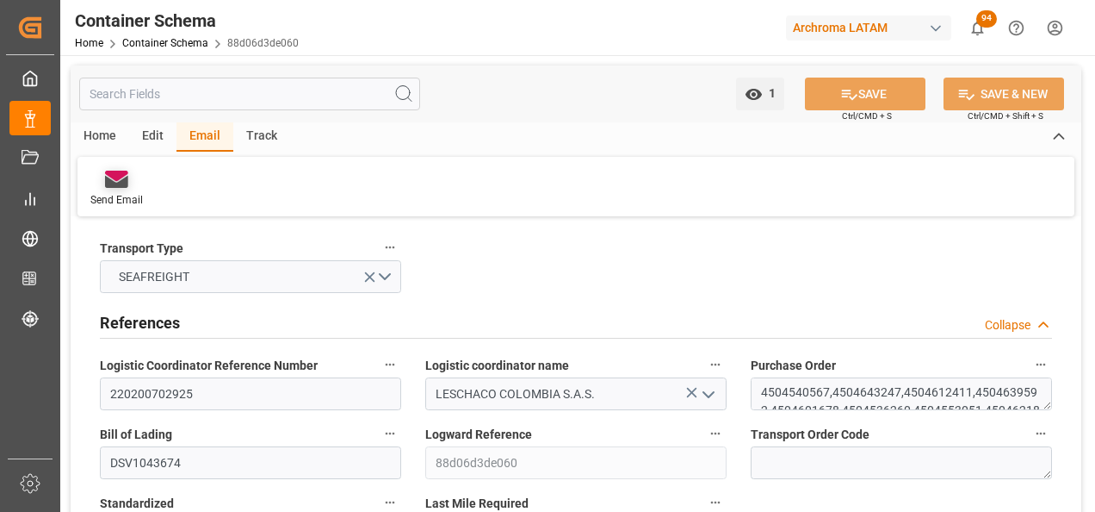
click at [117, 174] on icon at bounding box center [116, 176] width 23 height 10
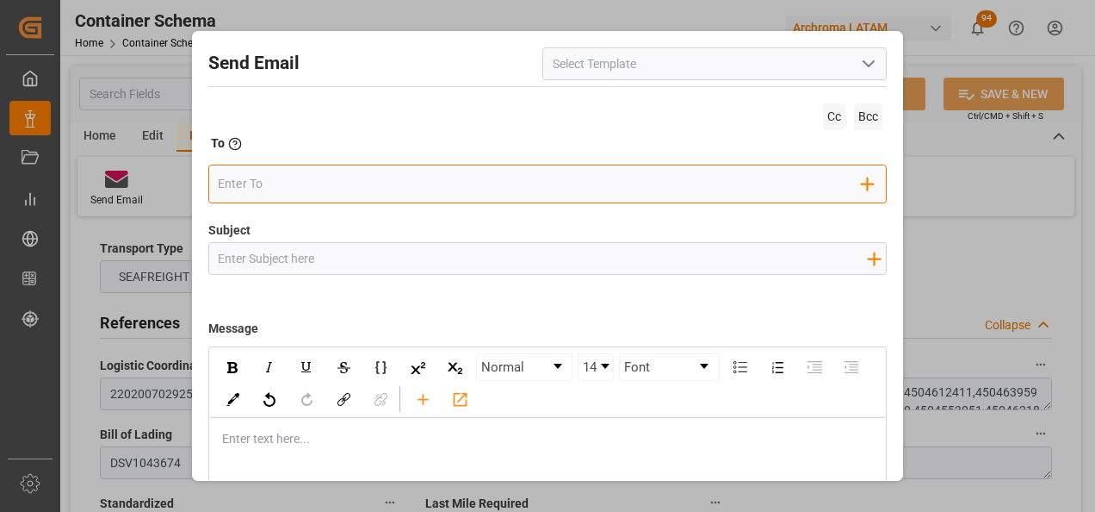
click at [244, 187] on input "email" at bounding box center [540, 184] width 644 height 26
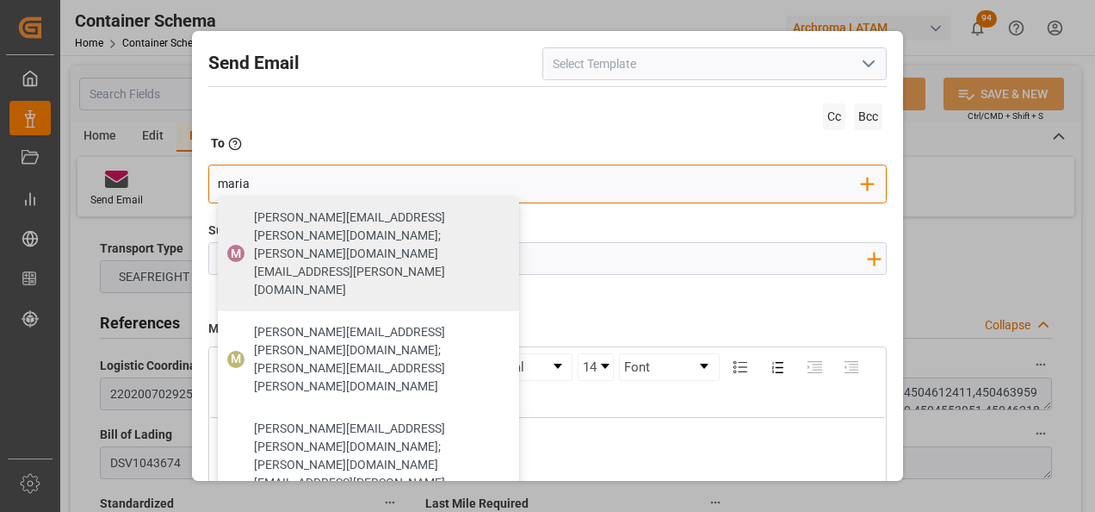
type input "maria"
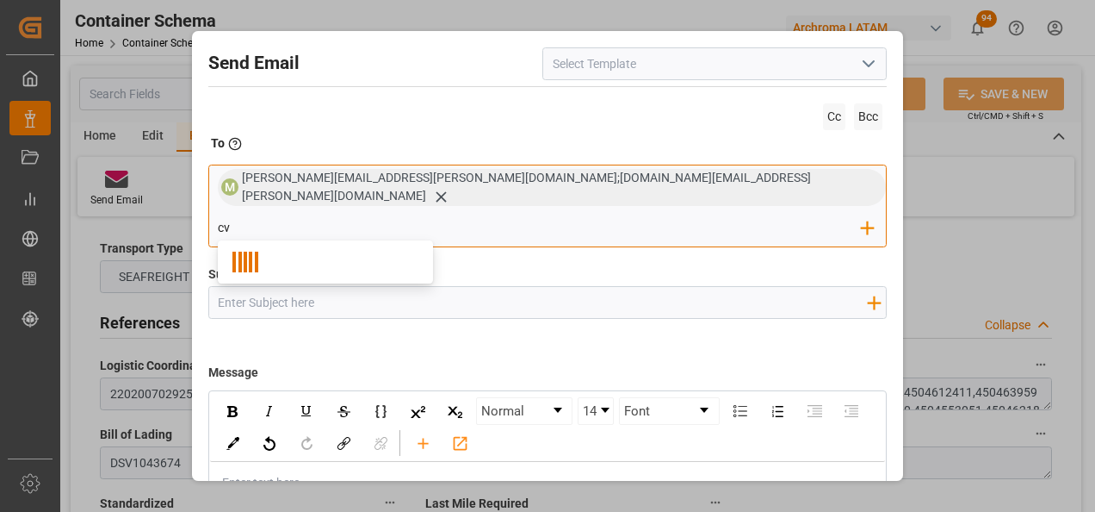
type input "c"
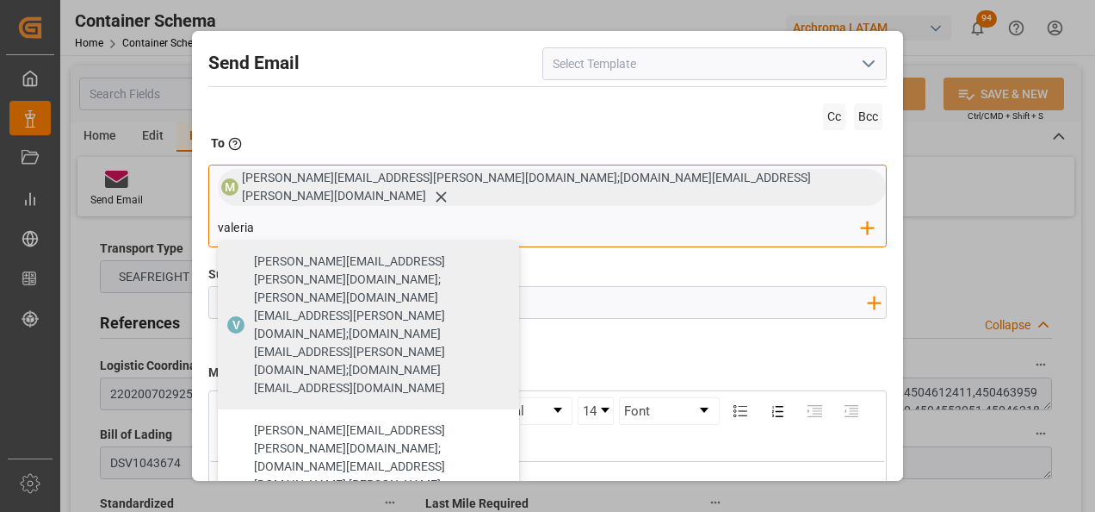
type input "valeria"
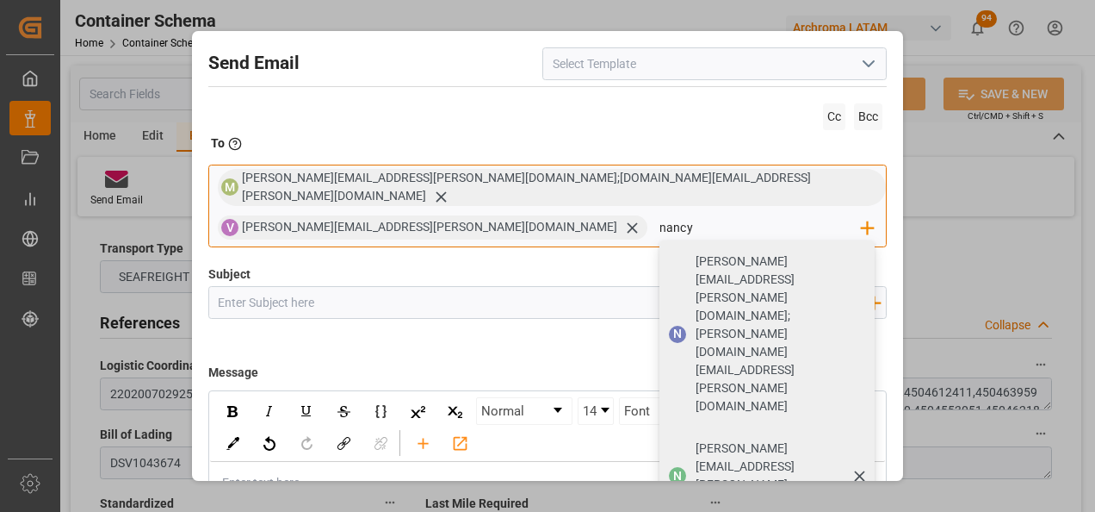
type input "nancy"
click at [669, 467] on span "N" at bounding box center [677, 475] width 17 height 17
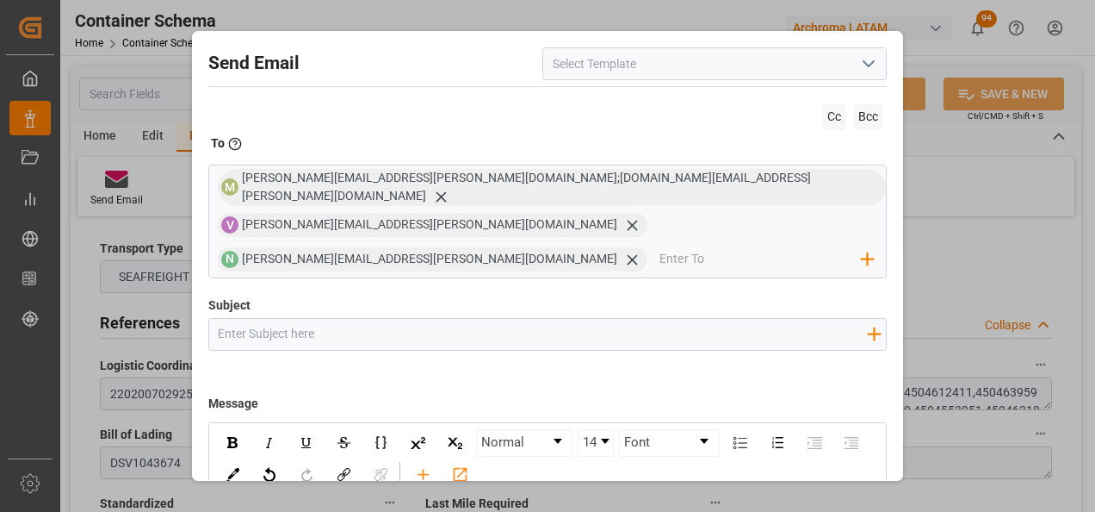
click at [259, 319] on input "Subject" at bounding box center [542, 334] width 667 height 30
paste input "PO 4504540567,4504643247,4504612411,4504639592,4504601678,4504536260,4504553051…"
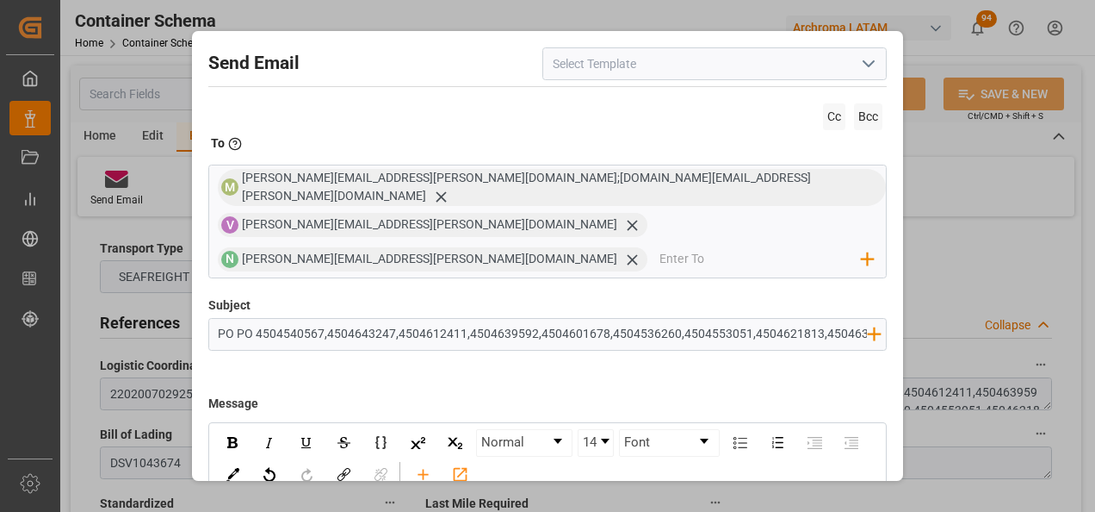
click at [730, 319] on input "PO PO 4504540567,4504643247,4504612411,4504639592,4504601678,4504536260,4504553…" at bounding box center [542, 334] width 667 height 30
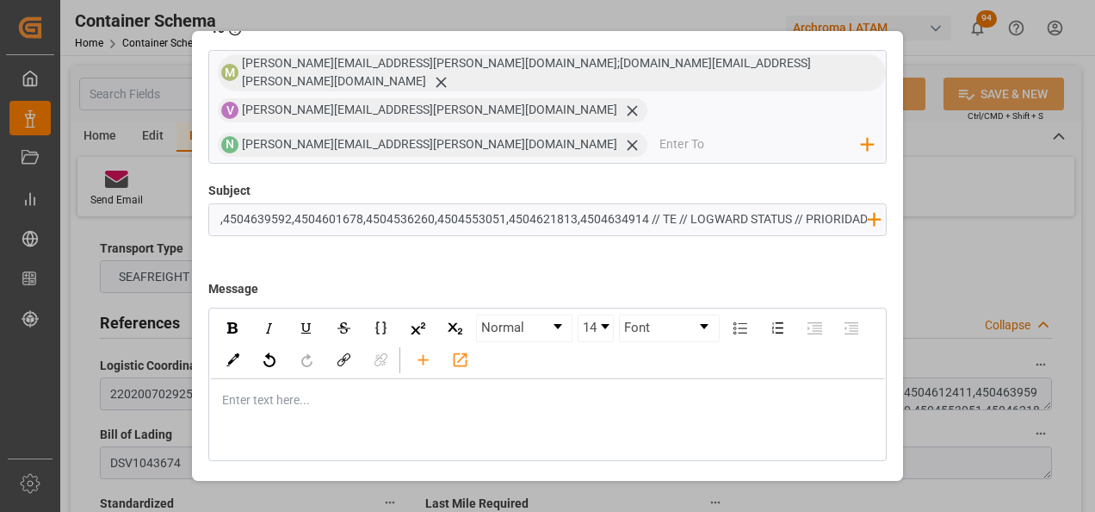
scroll to position [123, 0]
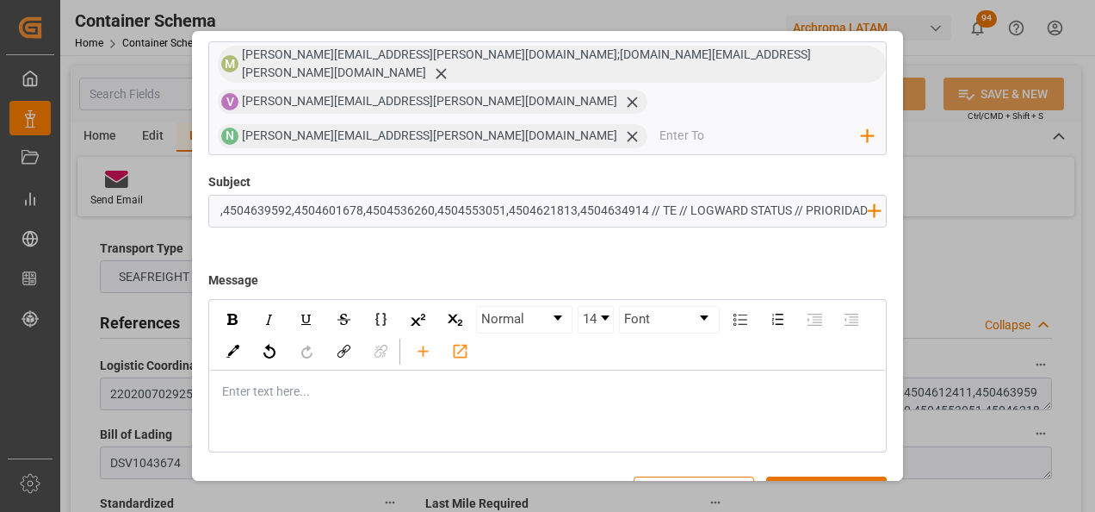
type input "PO PO 4504540567,4504643247,4504612411,4504639592,4504601678,4504536260,4504553…"
click at [406, 382] on div "rdw-editor" at bounding box center [548, 391] width 651 height 18
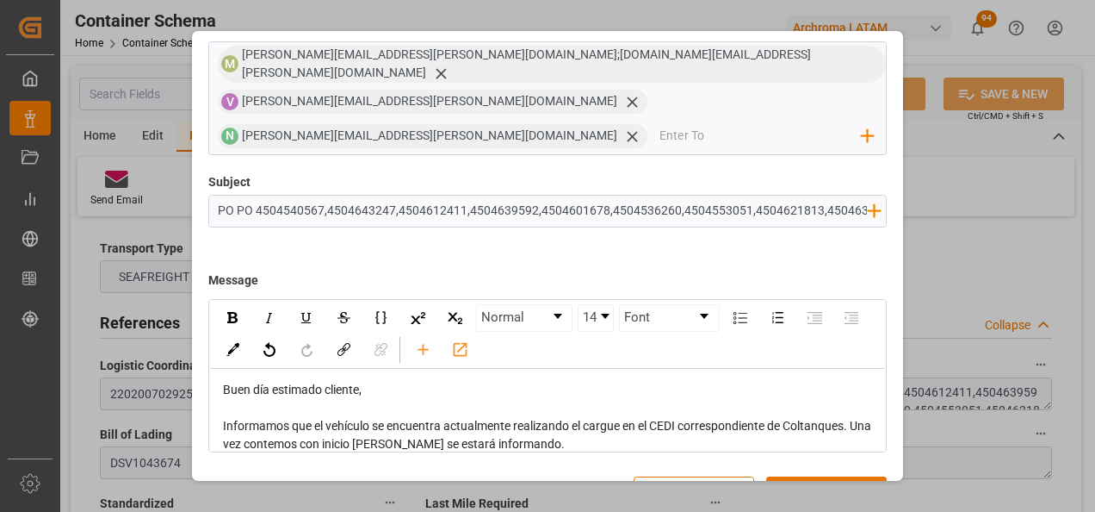
scroll to position [53, 0]
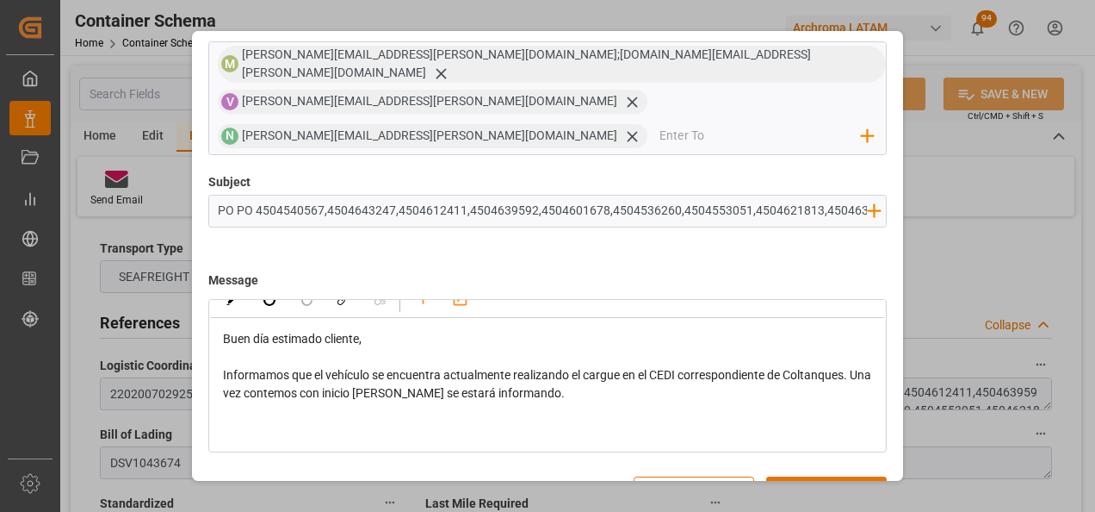
click at [279, 420] on div "rdw-editor" at bounding box center [548, 429] width 651 height 18
click at [302, 420] on div "Atentamente," at bounding box center [548, 429] width 651 height 18
click at [280, 402] on div "rdw-editor" at bounding box center [548, 411] width 651 height 18
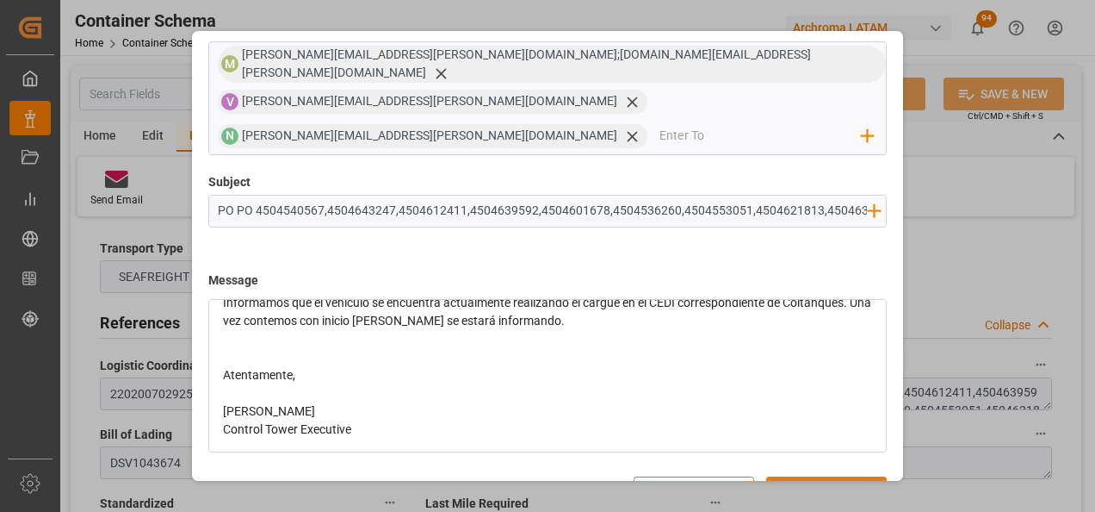
click at [815, 476] on button "Send" at bounding box center [826, 492] width 121 height 33
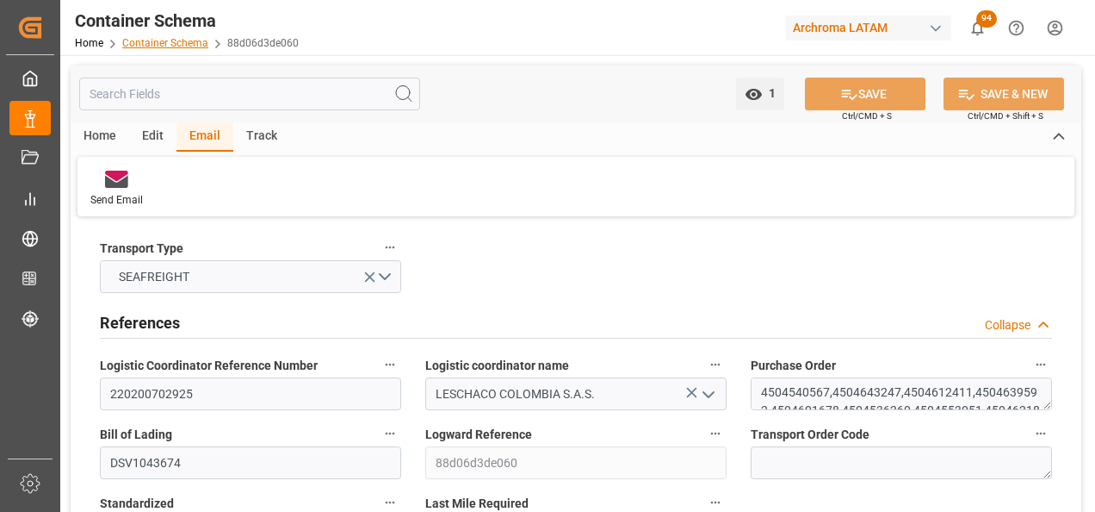
click at [183, 46] on link "Container Schema" at bounding box center [165, 43] width 86 height 12
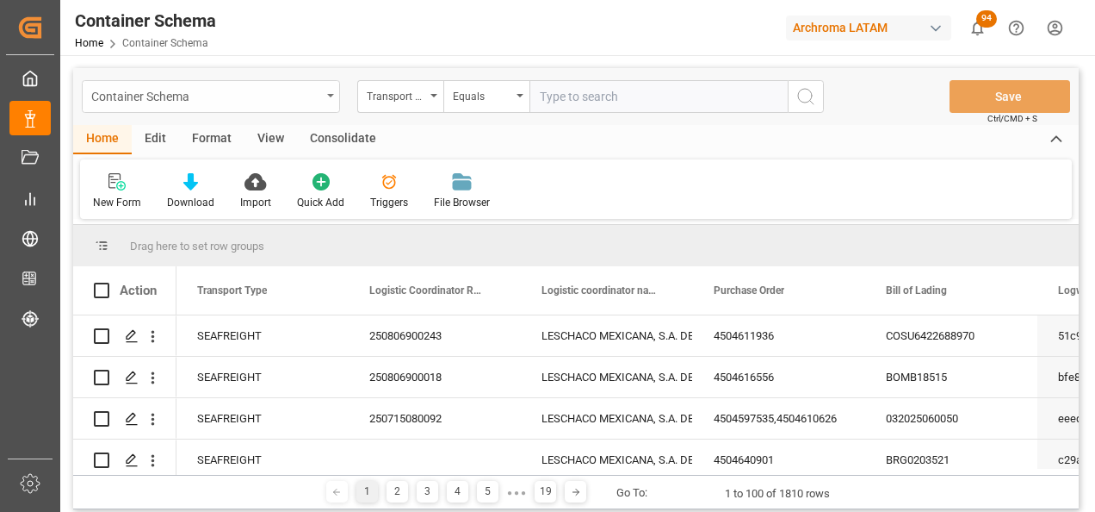
click at [320, 98] on div "Container Schema" at bounding box center [206, 95] width 230 height 22
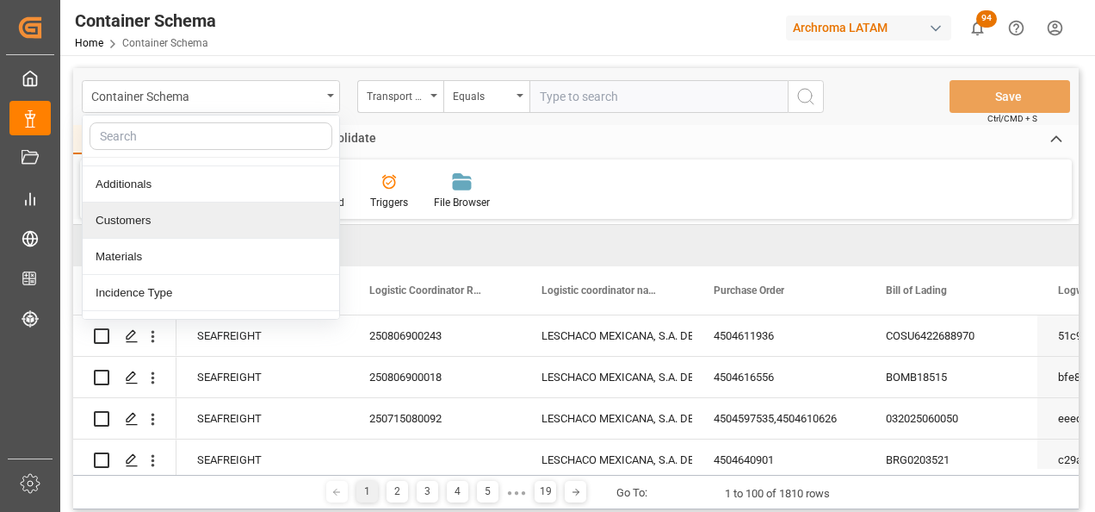
scroll to position [86, 0]
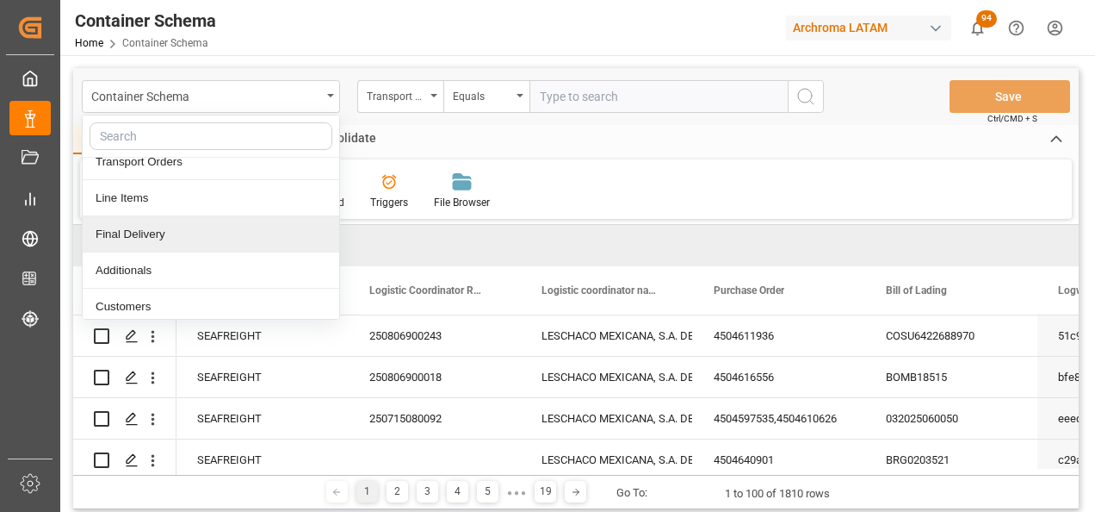
click at [213, 233] on div "Final Delivery" at bounding box center [211, 234] width 257 height 36
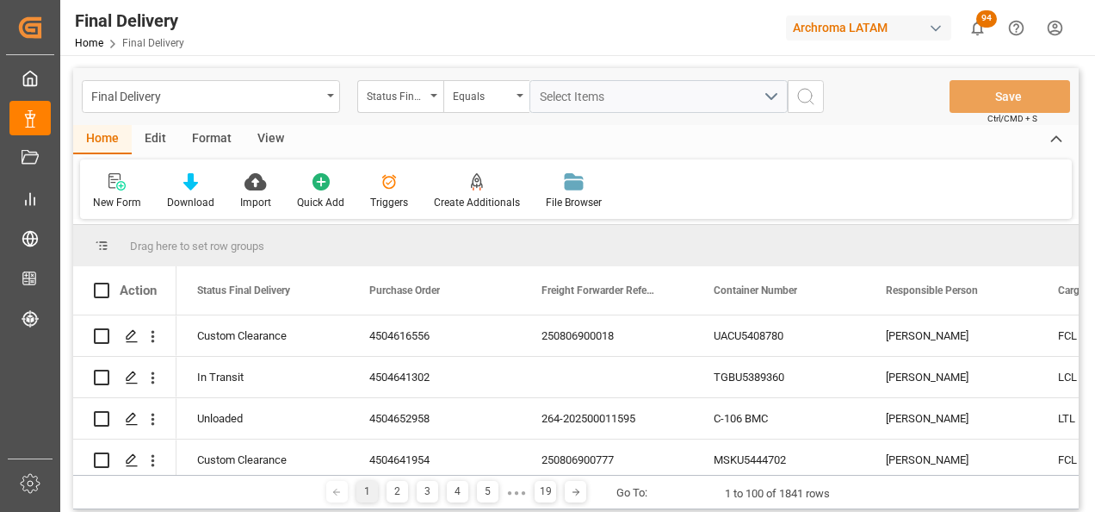
click at [426, 106] on div "Status Final Delivery" at bounding box center [400, 96] width 86 height 33
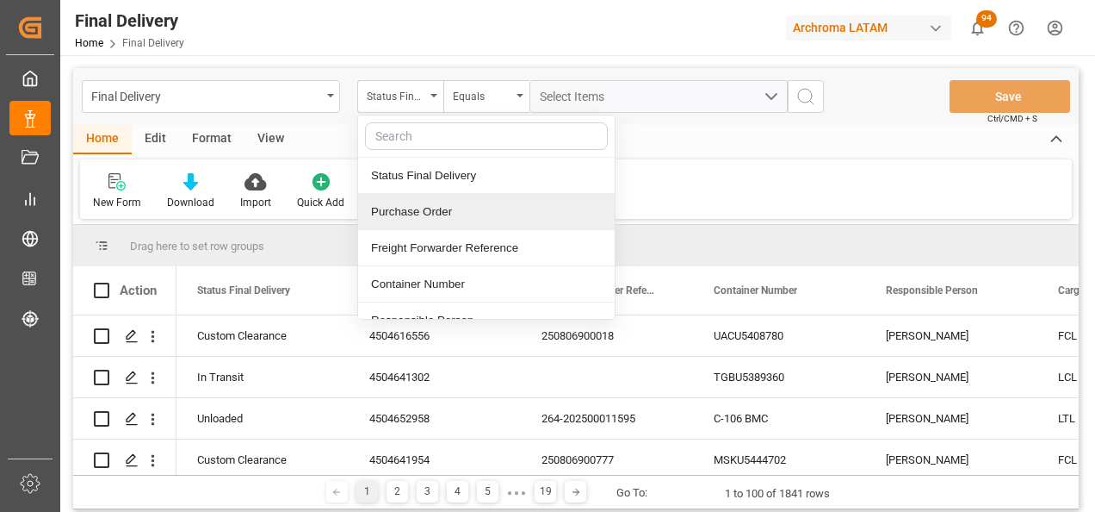
click at [442, 205] on div "Purchase Order" at bounding box center [486, 212] width 257 height 36
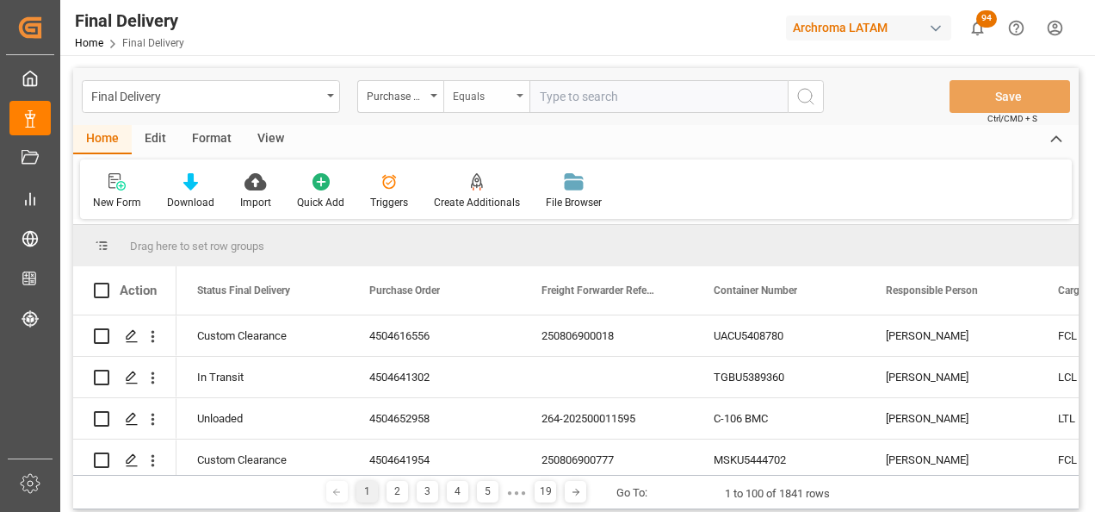
click at [492, 111] on div "Equals" at bounding box center [486, 96] width 86 height 33
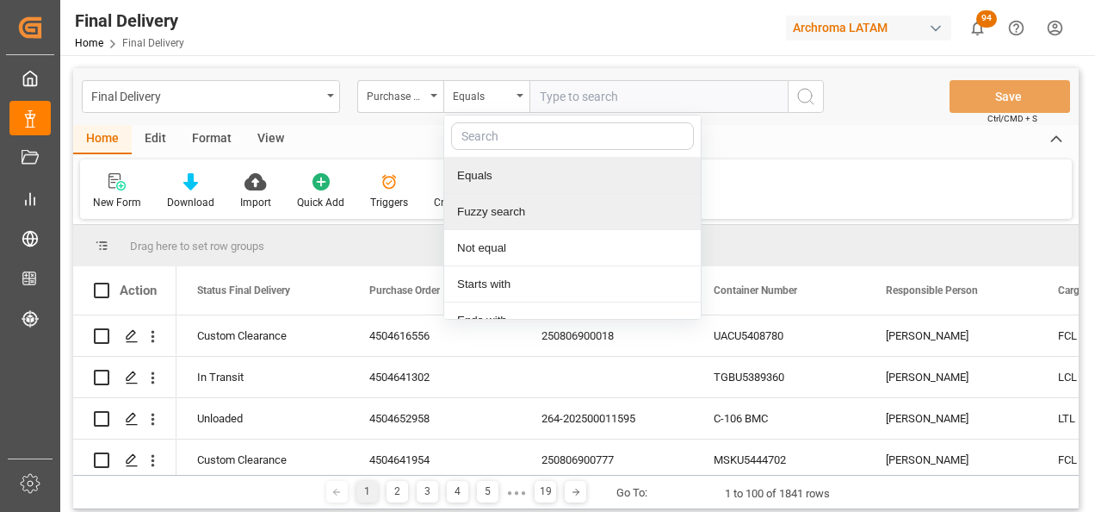
click at [518, 207] on div "Fuzzy search" at bounding box center [572, 212] width 257 height 36
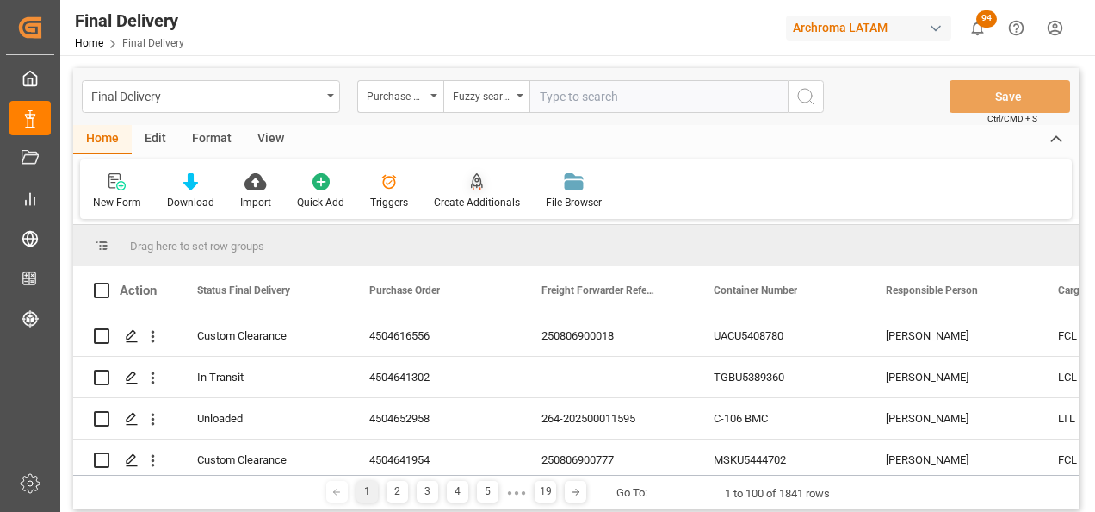
paste input "4504643238"
type input "4504643238"
click at [809, 89] on icon "search button" at bounding box center [806, 96] width 21 height 21
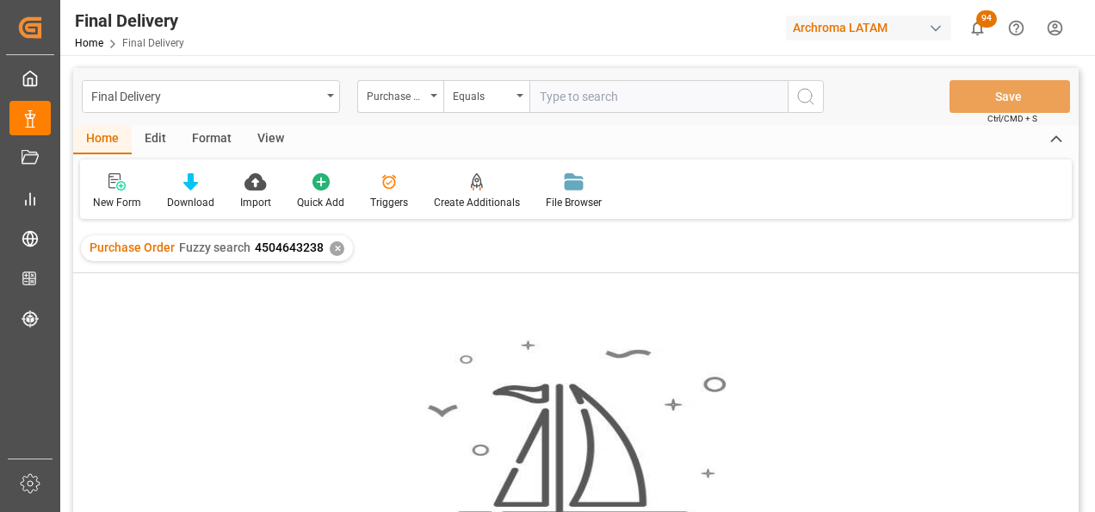
click at [333, 250] on div "✕" at bounding box center [337, 248] width 15 height 15
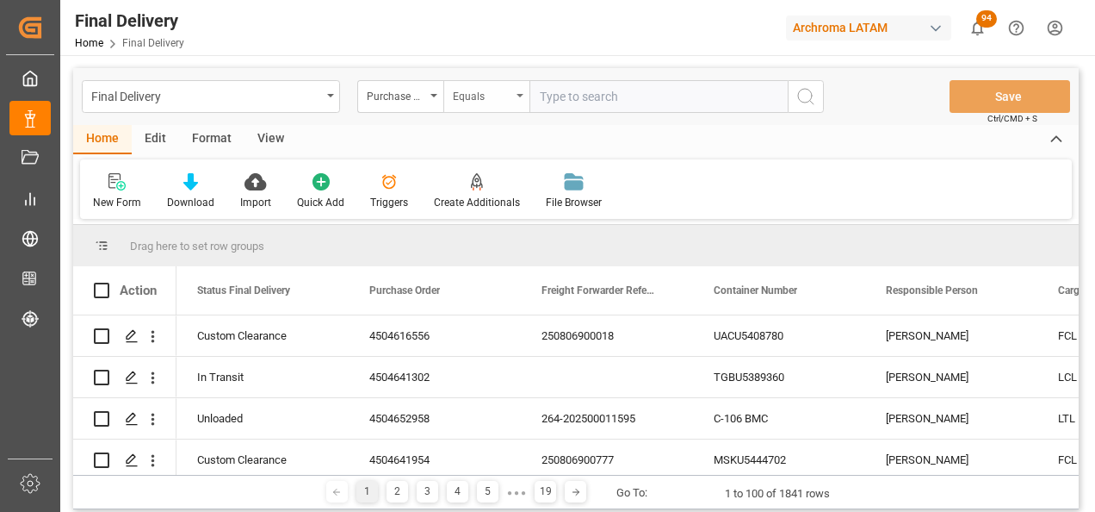
click at [512, 103] on div "Equals" at bounding box center [486, 96] width 86 height 33
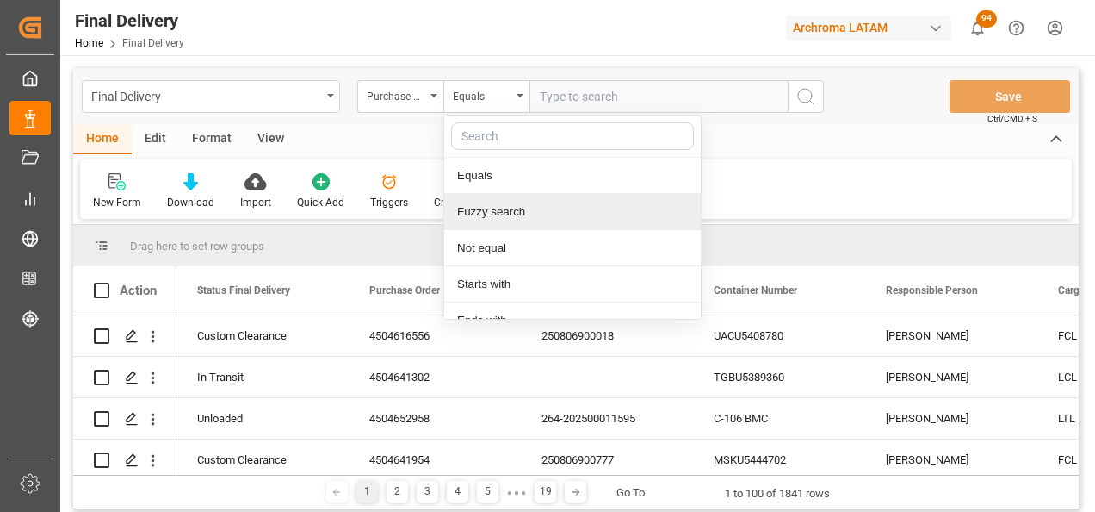
click at [493, 206] on div "Fuzzy search" at bounding box center [572, 212] width 257 height 36
paste input "4504649981"
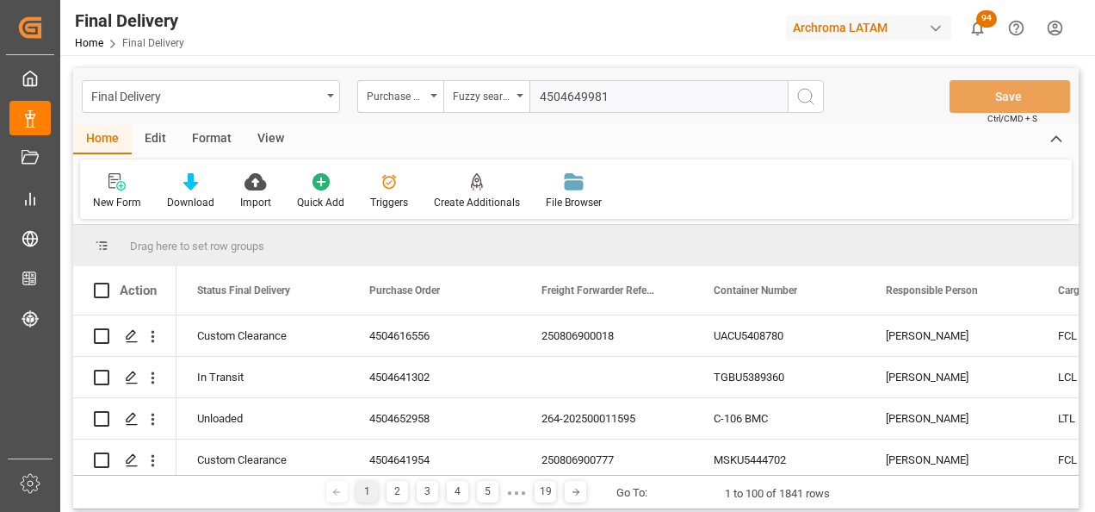
type input "4504649981"
click at [811, 94] on icon "search button" at bounding box center [806, 96] width 21 height 21
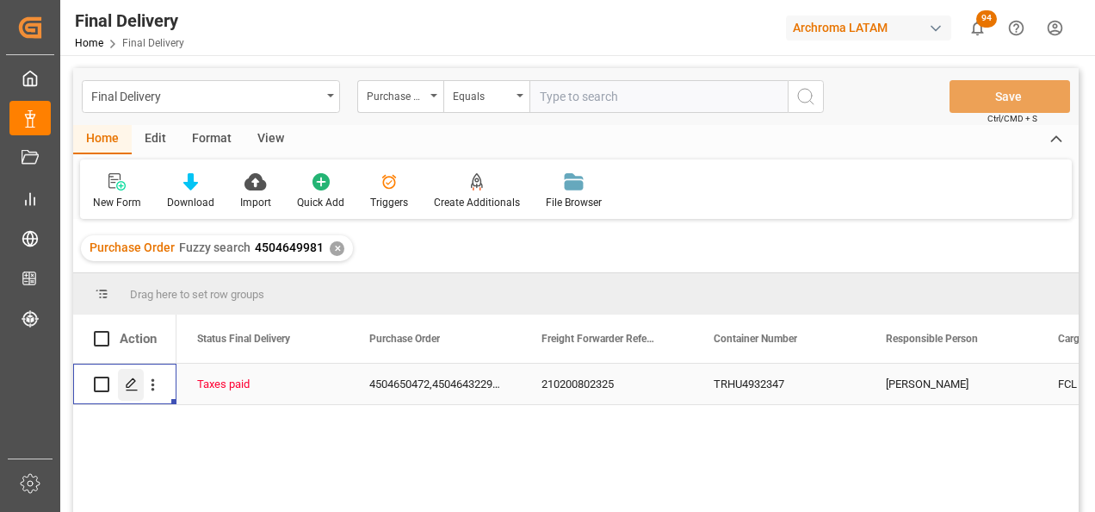
click at [135, 386] on icon "Press SPACE to select this row." at bounding box center [132, 384] width 14 height 14
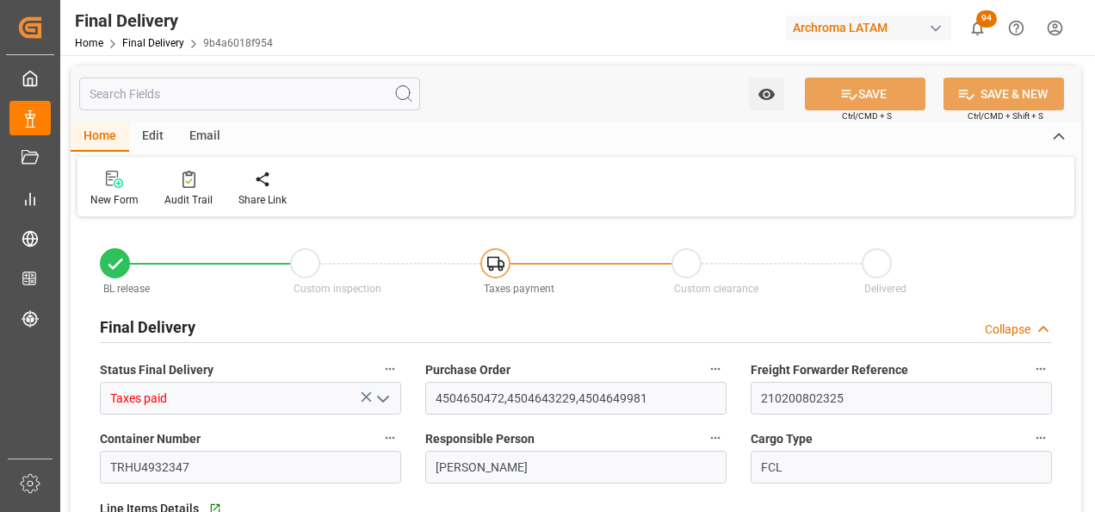
type input "2"
type input "14.08.2025"
type input "15.08.2025"
type input "25.08.2025"
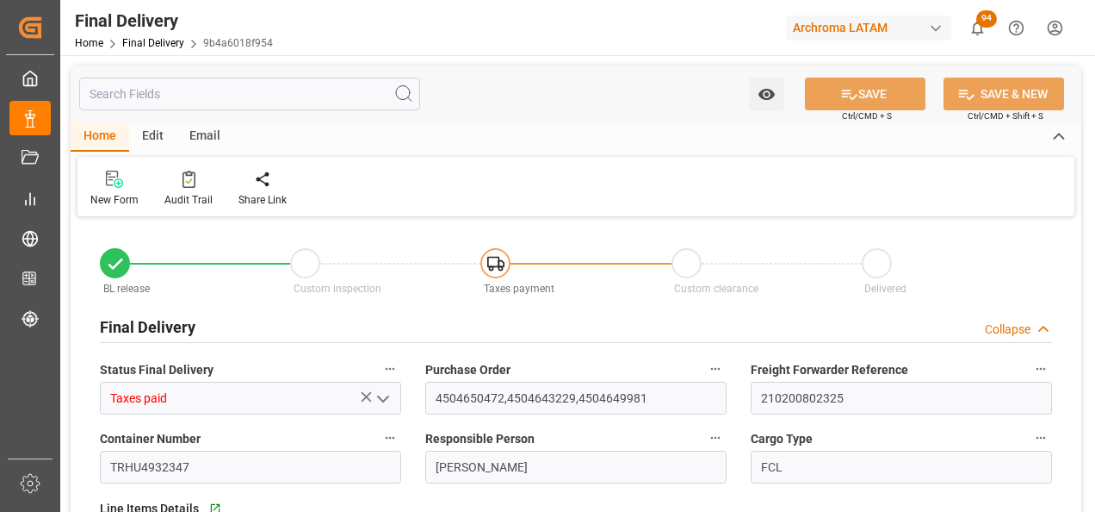
type input "12.08.2025"
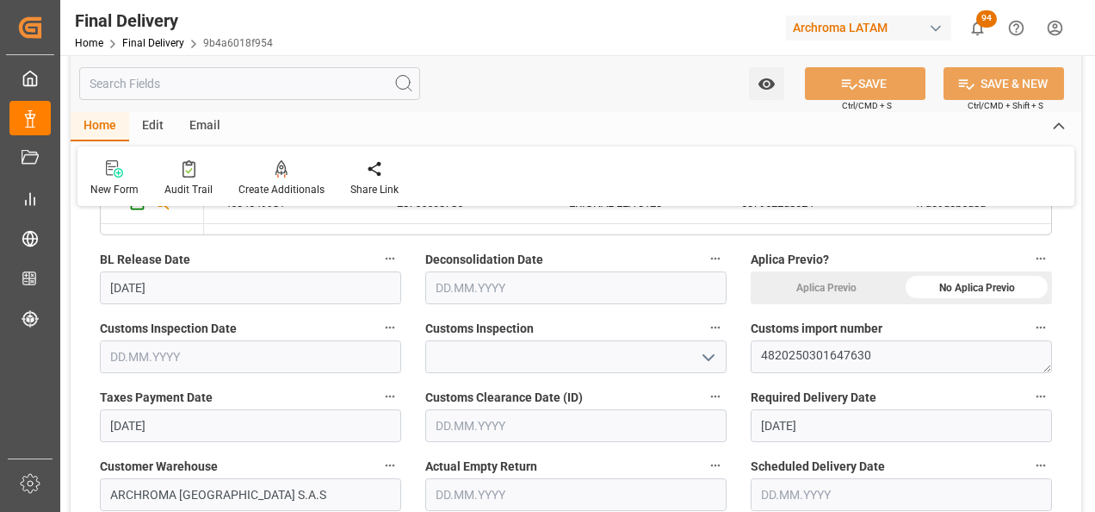
scroll to position [603, 0]
click at [505, 285] on input "text" at bounding box center [575, 286] width 301 height 33
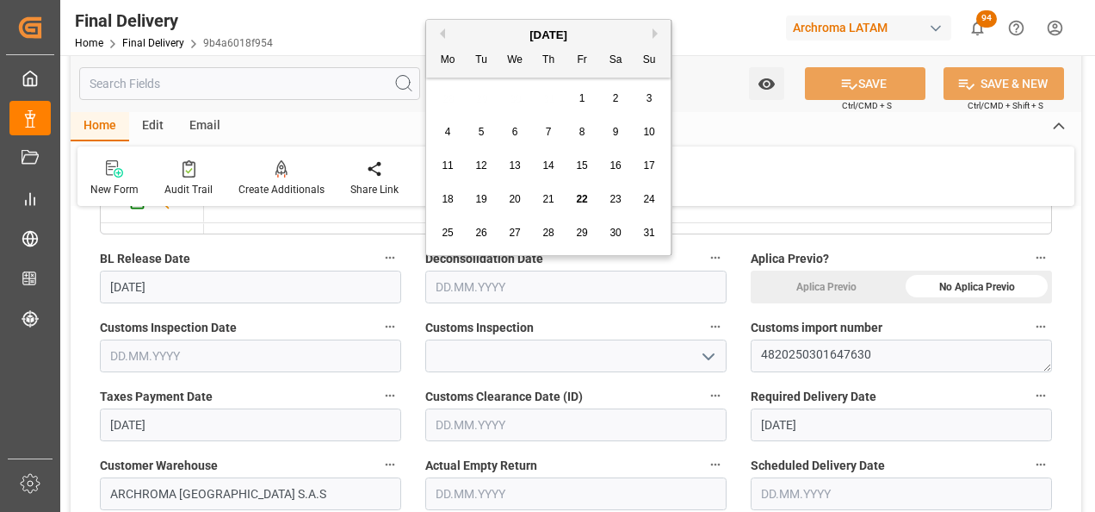
click at [585, 193] on span "22" at bounding box center [581, 199] width 11 height 12
type input "22.08.2025"
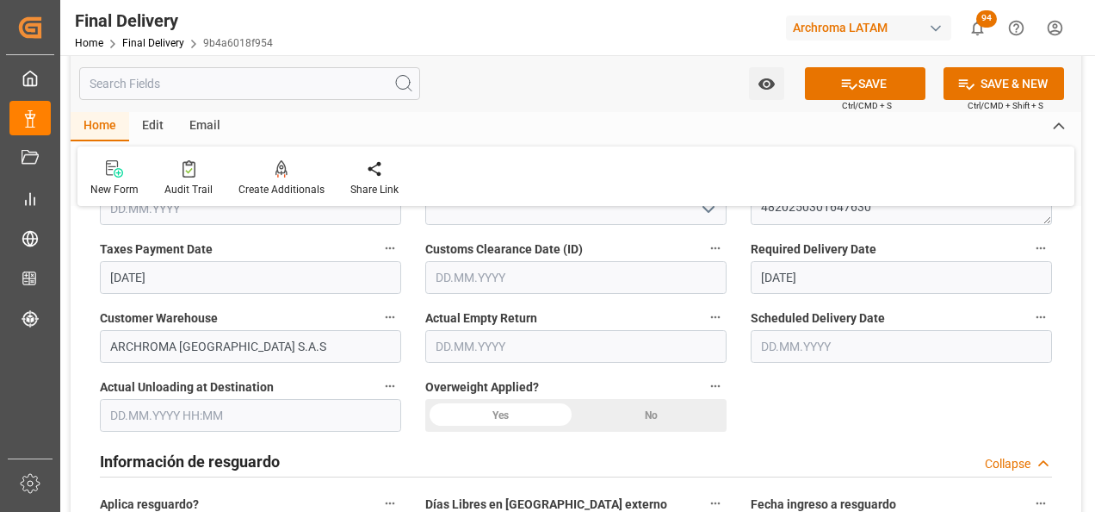
scroll to position [775, 0]
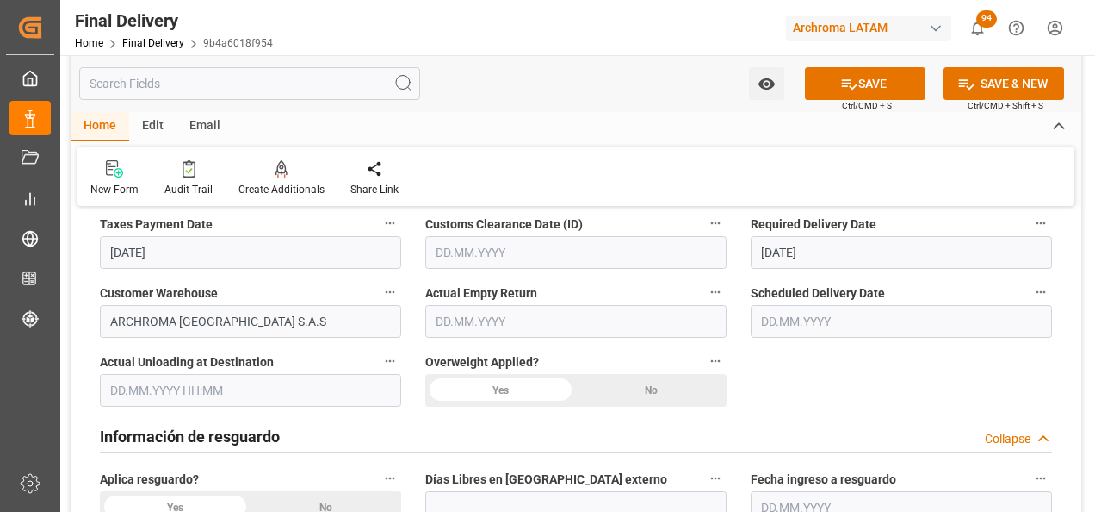
click at [795, 325] on input "text" at bounding box center [901, 321] width 301 height 33
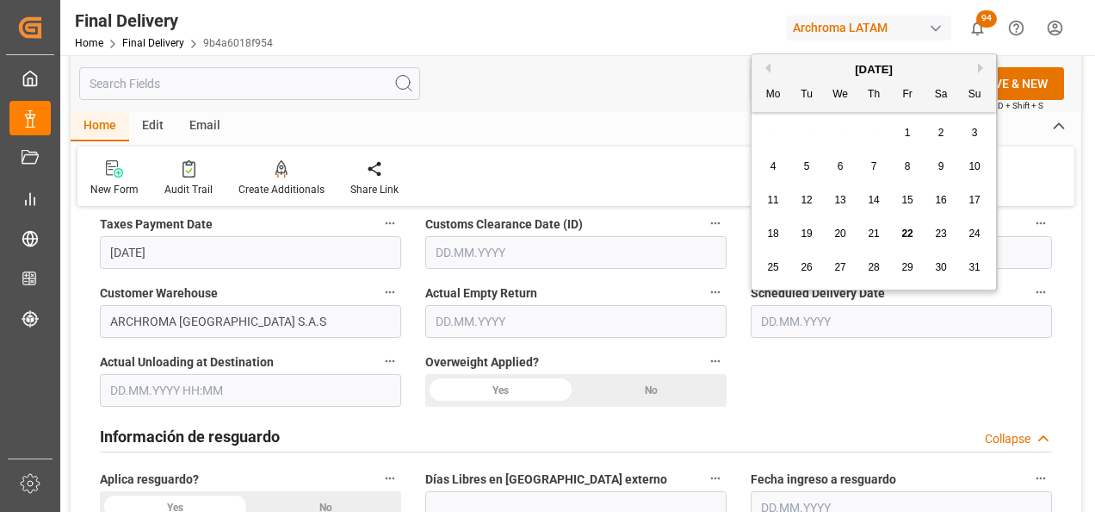
click at [908, 226] on div "22" at bounding box center [908, 234] width 22 height 21
type input "22.08.2025"
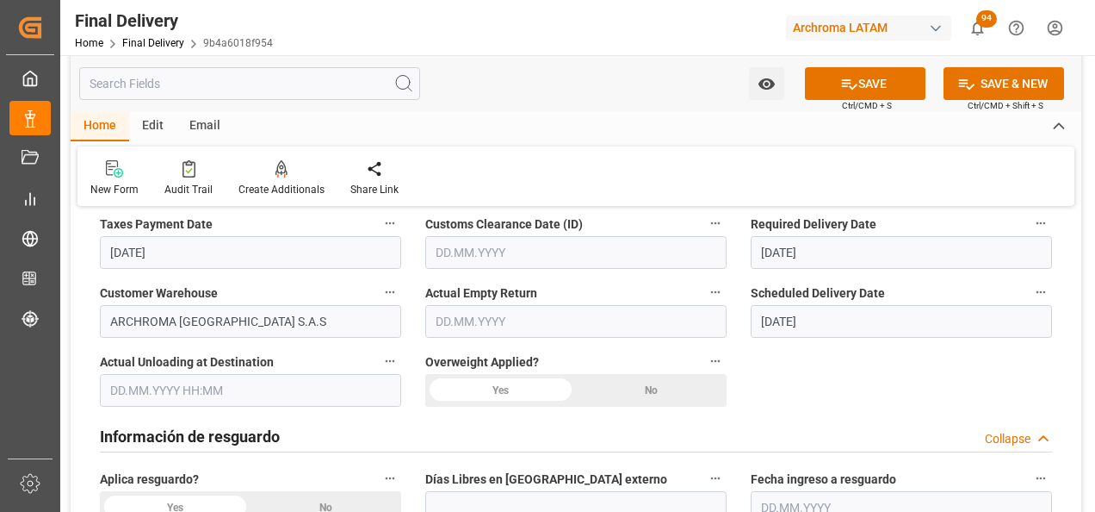
click at [902, 131] on div "No" at bounding box center [977, 114] width 151 height 33
click at [140, 381] on input "text" at bounding box center [250, 390] width 301 height 33
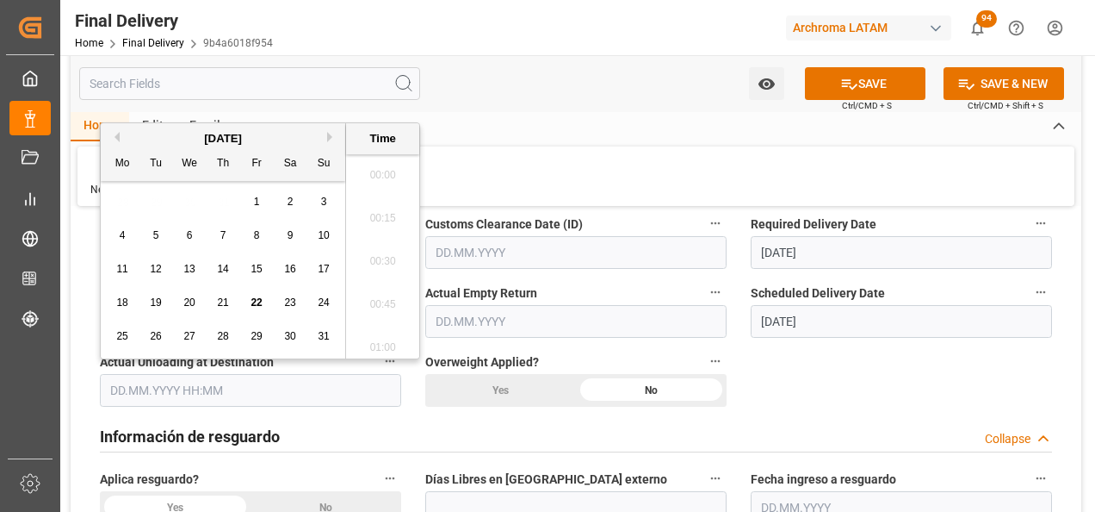
scroll to position [2676, 0]
click at [254, 298] on span "22" at bounding box center [256, 302] width 11 height 12
type input "22.08.2025 00:00"
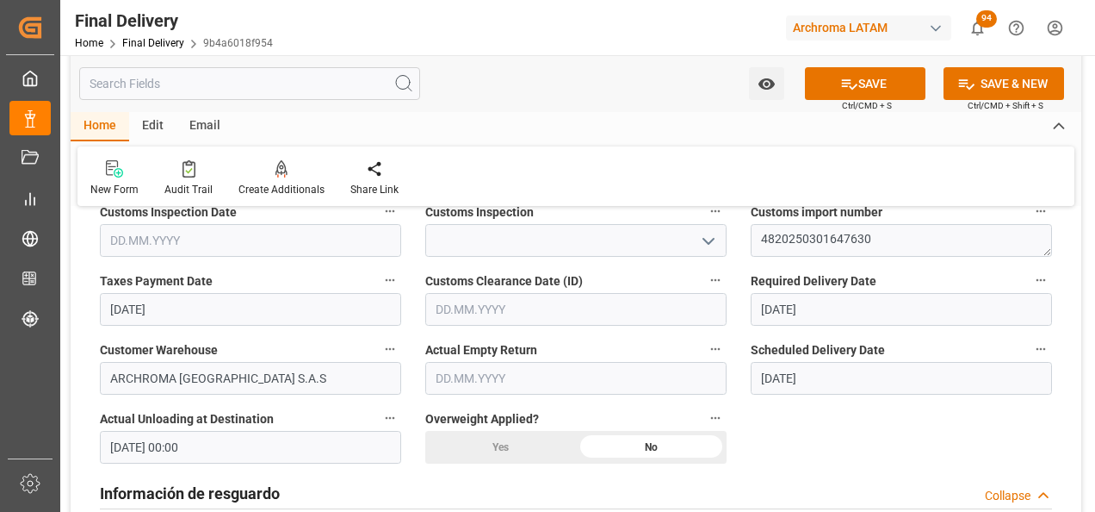
scroll to position [689, 0]
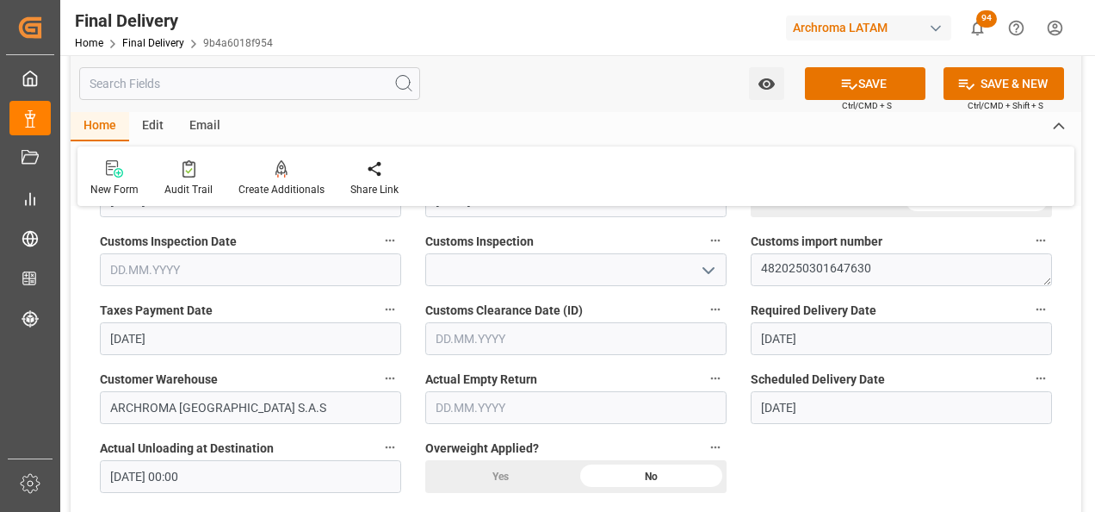
click at [704, 257] on button "open menu" at bounding box center [708, 270] width 26 height 27
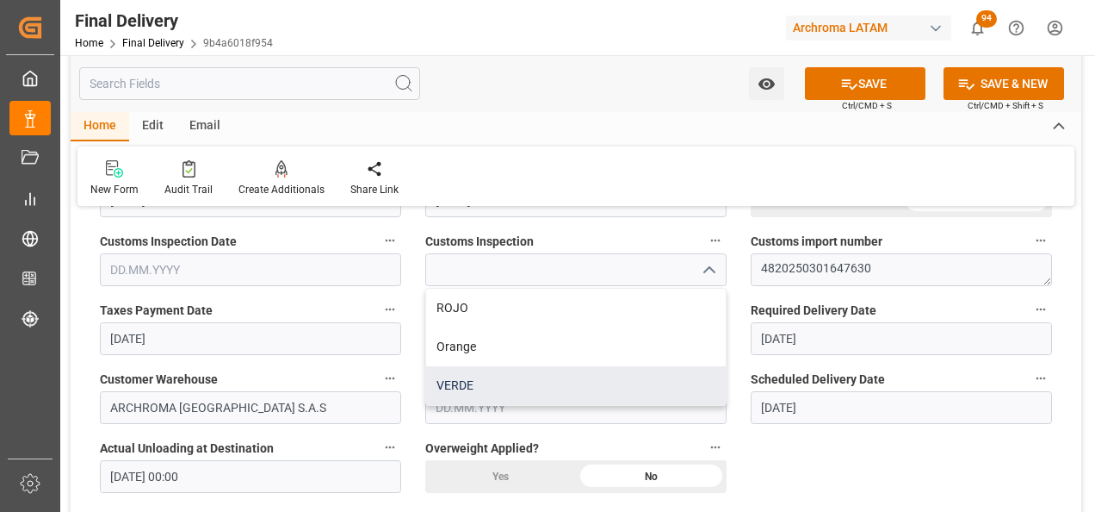
click at [518, 380] on div "VERDE" at bounding box center [576, 385] width 300 height 39
type input "VERDE"
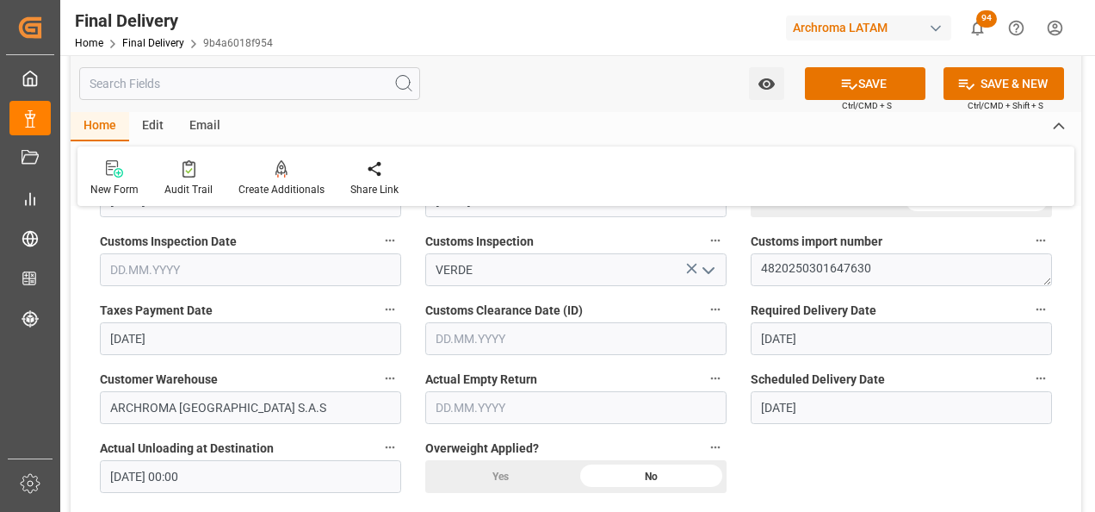
scroll to position [603, 0]
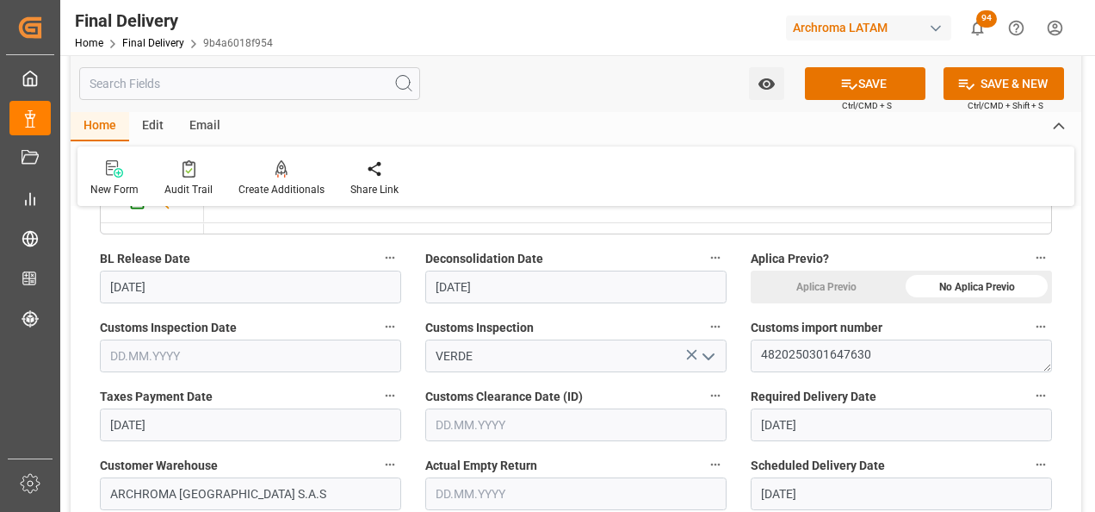
click at [128, 353] on input "text" at bounding box center [250, 355] width 301 height 33
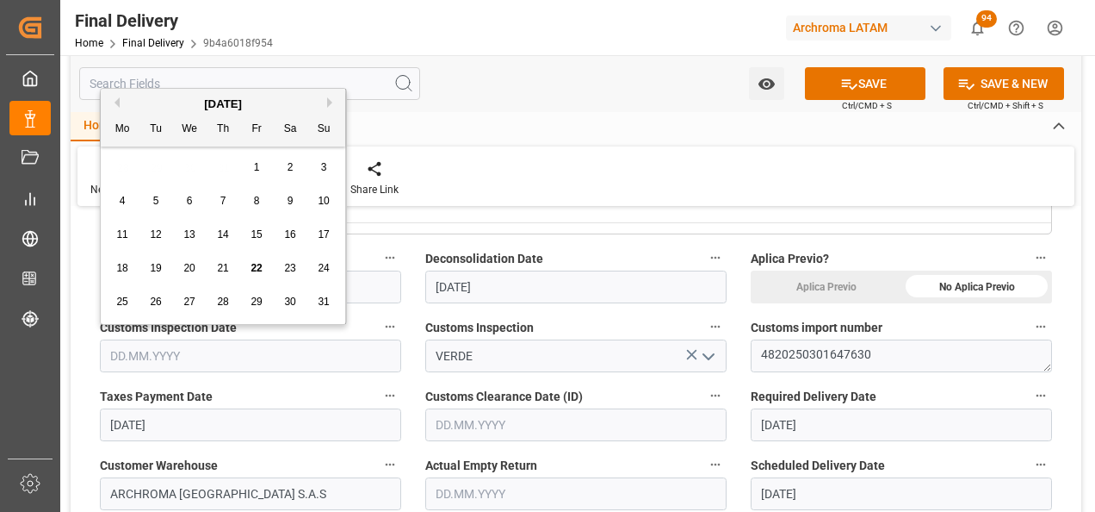
click at [221, 235] on span "14" at bounding box center [222, 234] width 11 height 12
type input "14.08.2025"
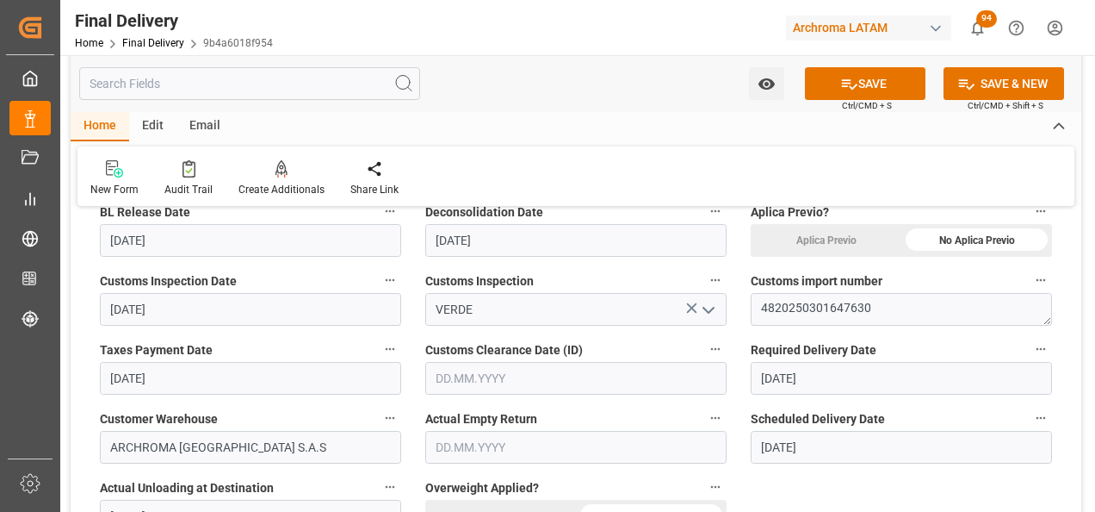
scroll to position [689, 0]
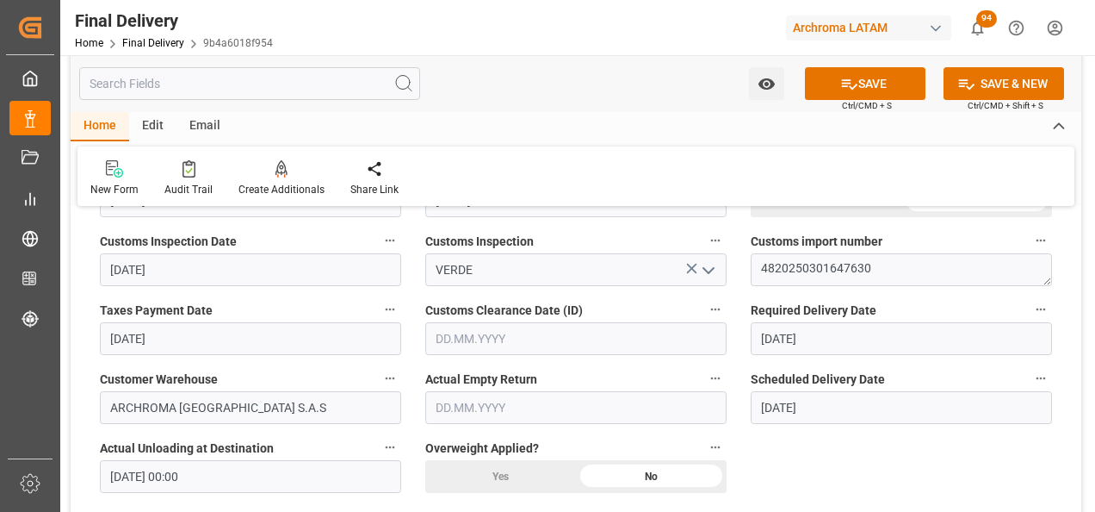
click at [497, 338] on input "text" at bounding box center [575, 338] width 301 height 33
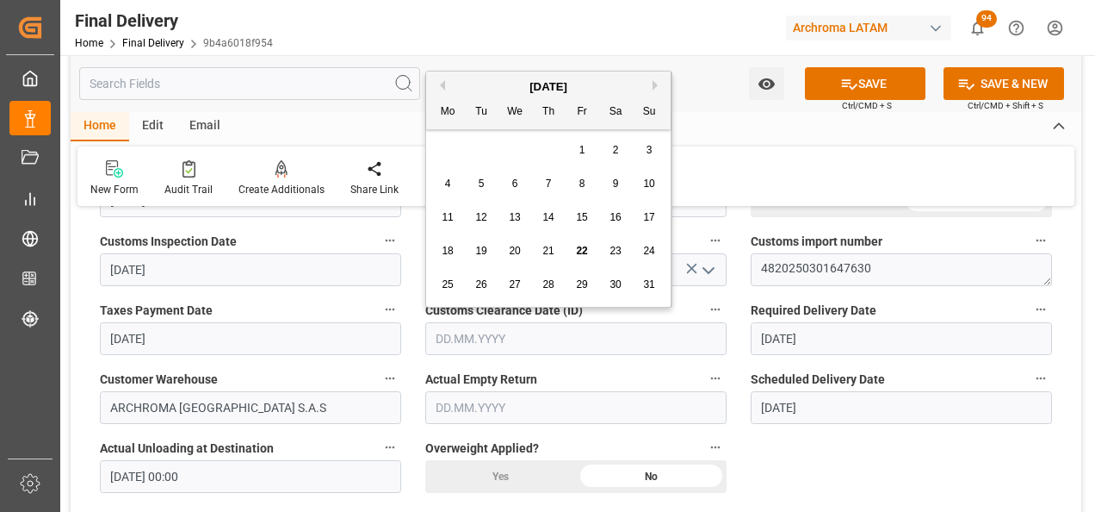
click at [584, 214] on span "15" at bounding box center [581, 217] width 11 height 12
type input "15.08.2025"
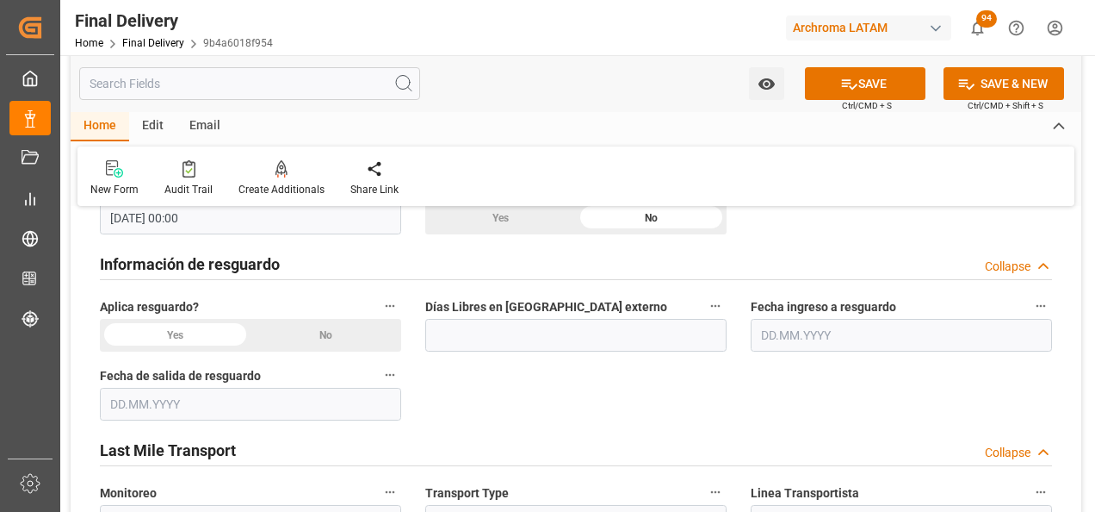
scroll to position [1033, 0]
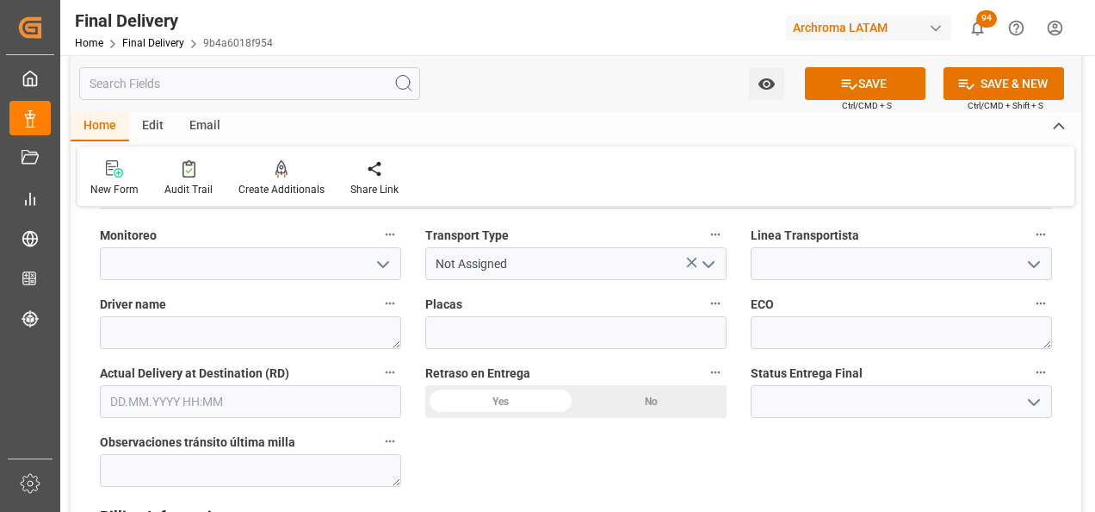
scroll to position [1206, 0]
click at [705, 267] on icon "open menu" at bounding box center [708, 263] width 21 height 21
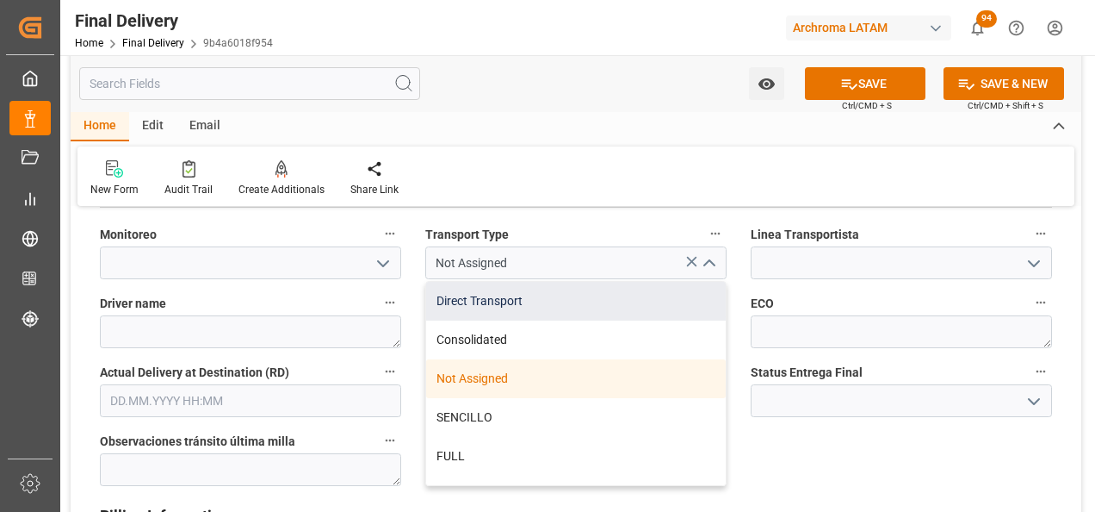
click at [505, 307] on div "Direct Transport" at bounding box center [576, 301] width 300 height 39
type input "Direct Transport"
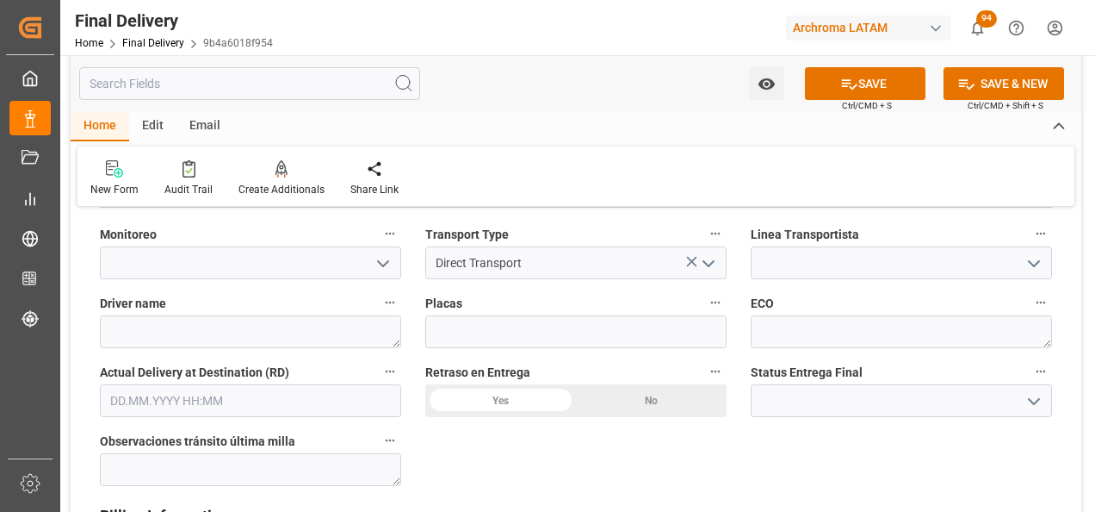
click at [1039, 268] on icon "open menu" at bounding box center [1034, 263] width 21 height 21
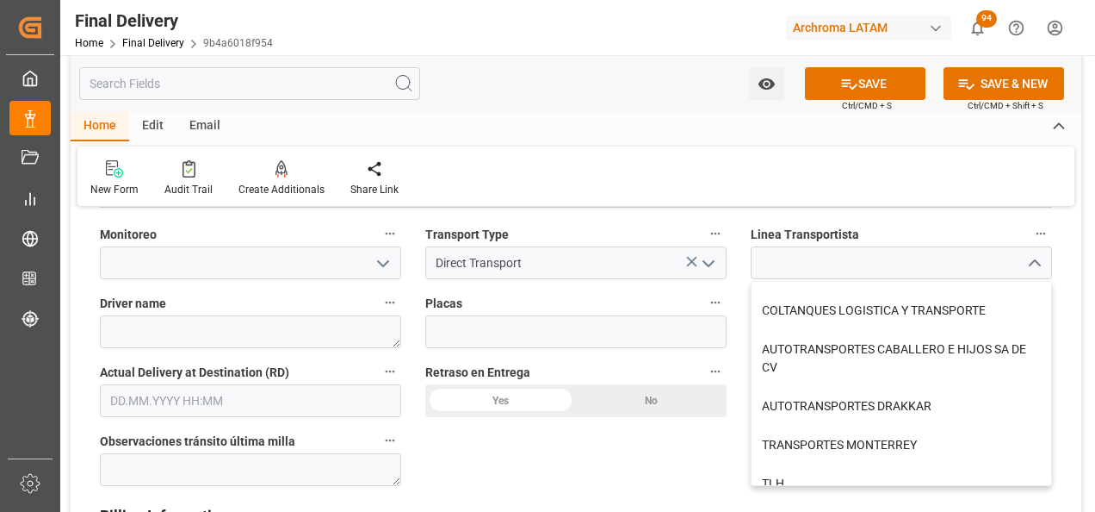
scroll to position [689, 0]
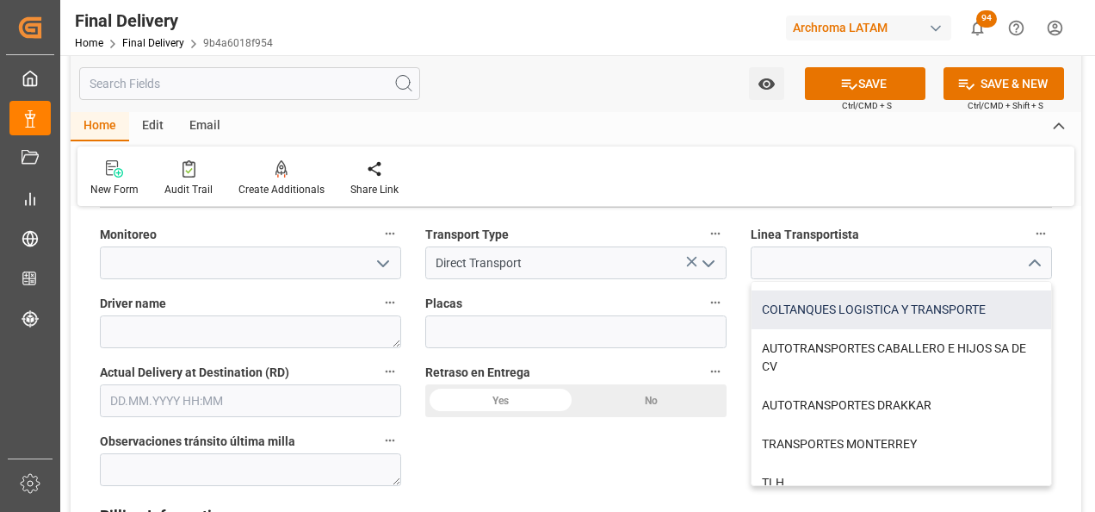
click at [907, 318] on div "COLTANQUES LOGISTICA Y TRANSPORTE" at bounding box center [902, 309] width 300 height 39
type input "COLTANQUES LOGISTICA Y TRANSPORTE"
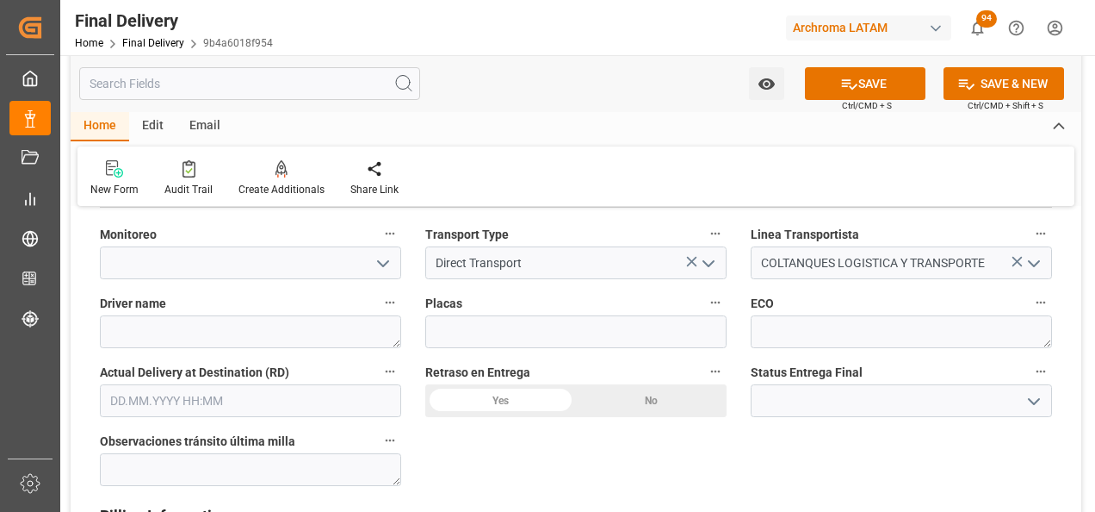
click at [322, 406] on input "text" at bounding box center [250, 400] width 301 height 33
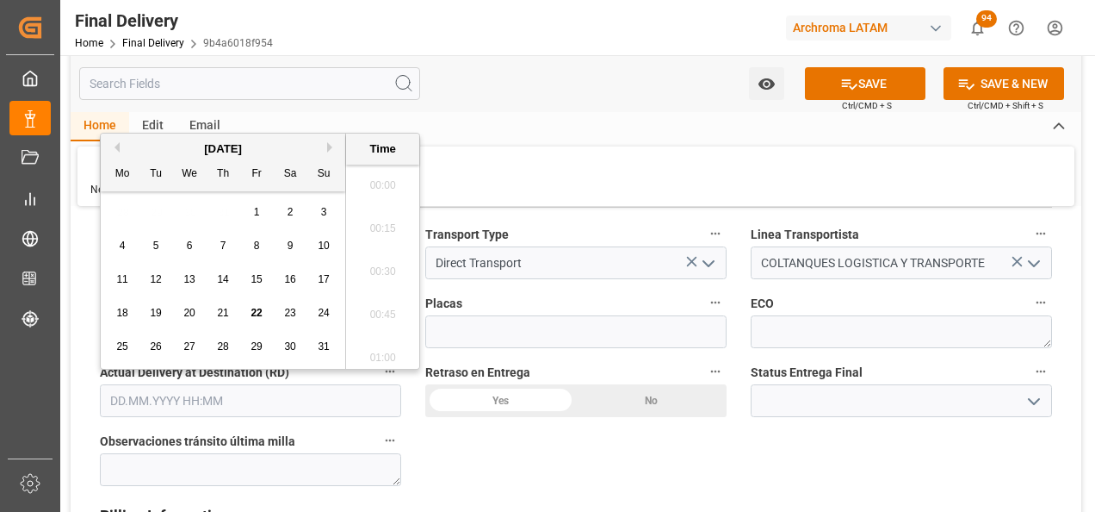
scroll to position [2676, 0]
click at [250, 309] on div "22" at bounding box center [257, 313] width 22 height 21
type input "22.08.2025 00:00"
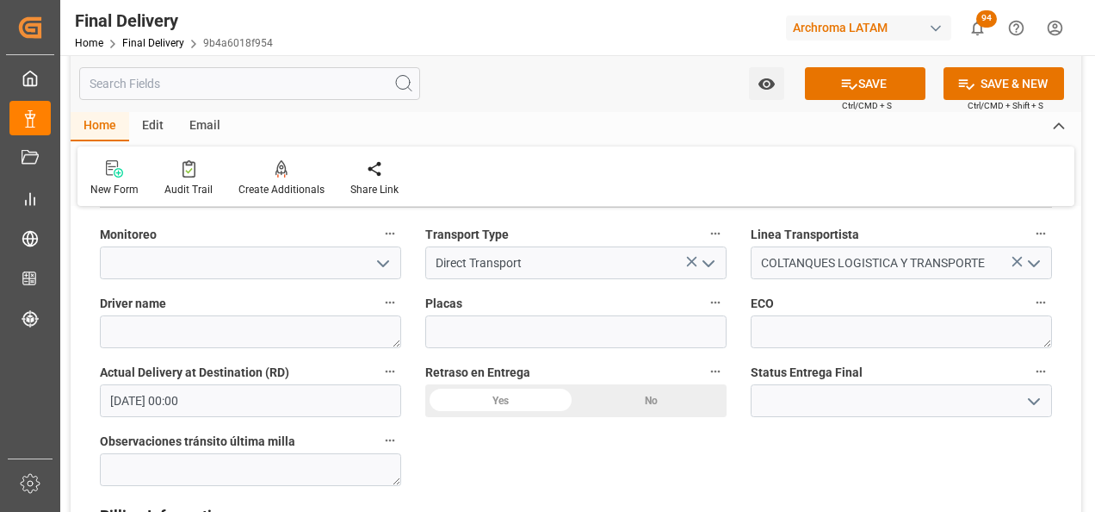
drag, startPoint x: 1039, startPoint y: 404, endPoint x: 950, endPoint y: 415, distance: 89.4
click at [1038, 403] on icon "open menu" at bounding box center [1034, 401] width 21 height 21
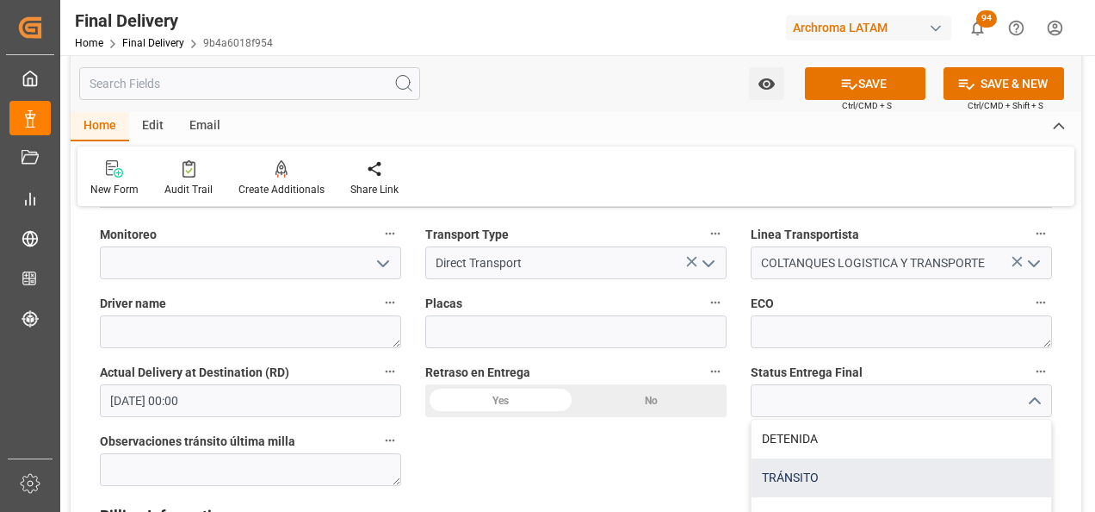
scroll to position [1292, 0]
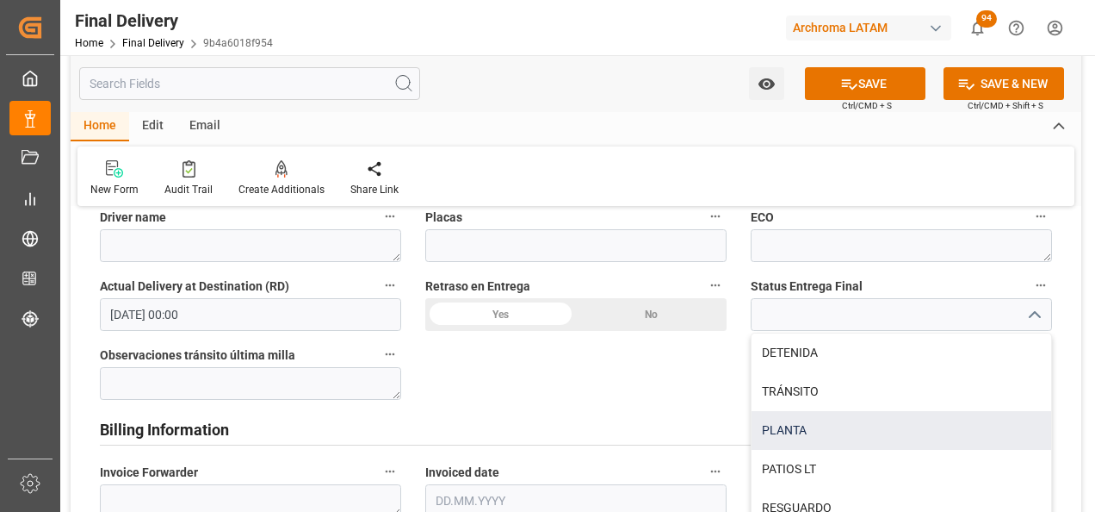
click at [837, 435] on div "PLANTA" at bounding box center [902, 430] width 300 height 39
type input "PLANTA"
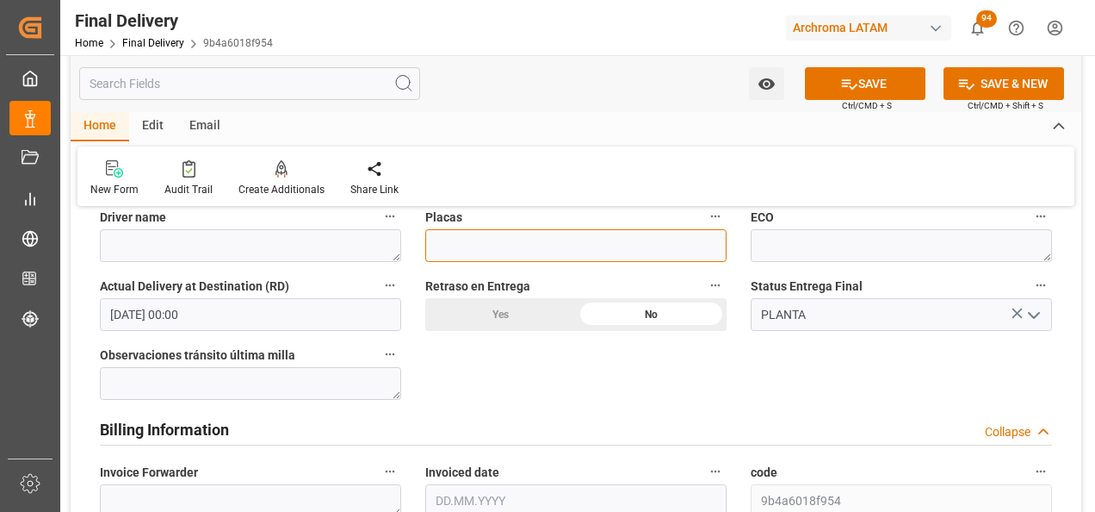
click at [502, 250] on input at bounding box center [575, 245] width 301 height 33
paste input "SZX785"
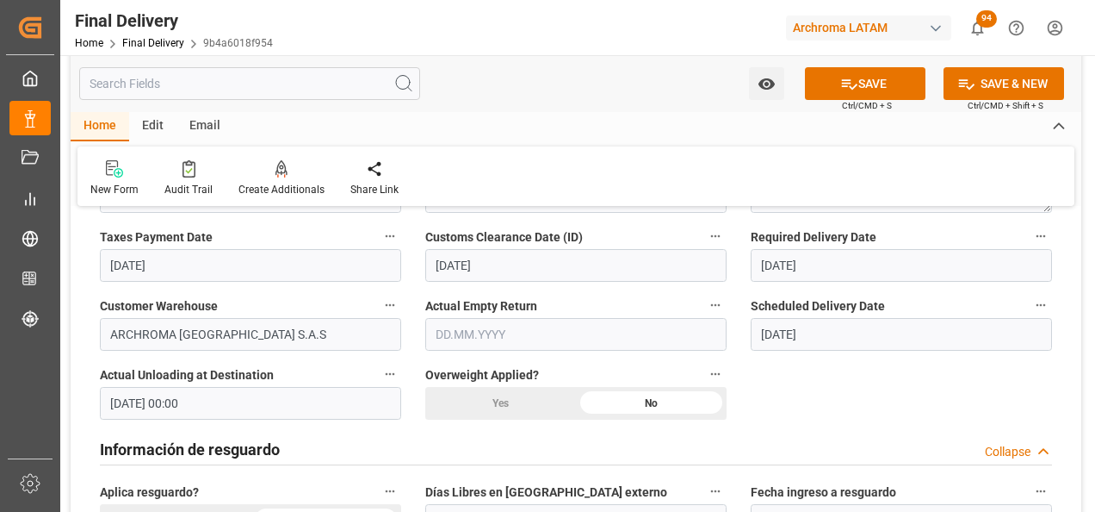
scroll to position [689, 0]
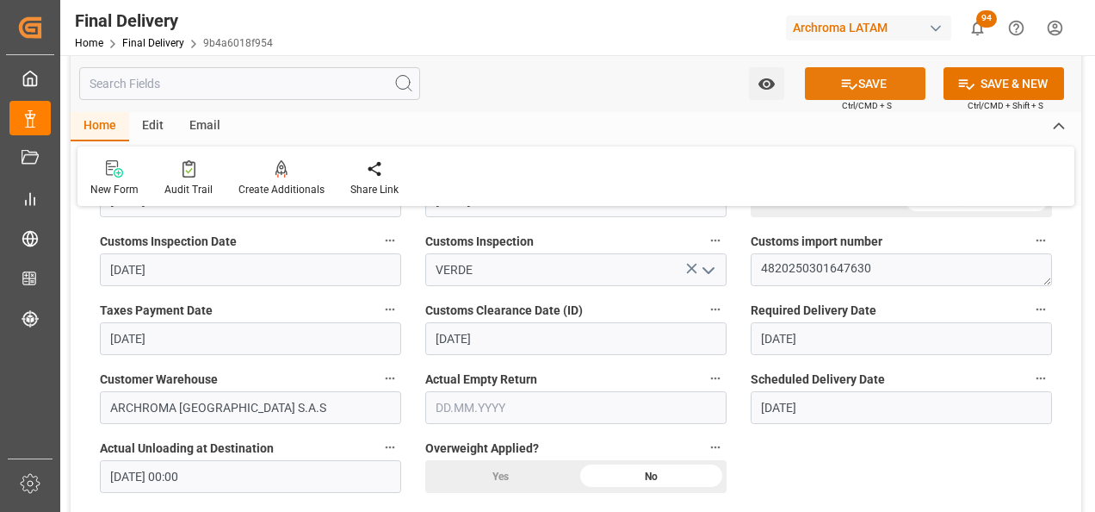
type input "SZX785"
click at [877, 86] on button "SAVE" at bounding box center [865, 83] width 121 height 33
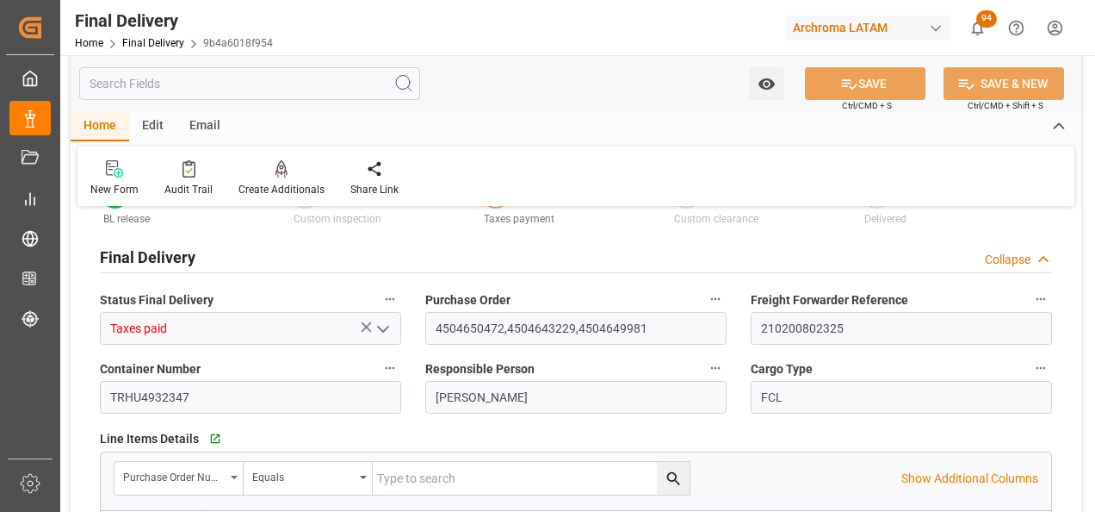
scroll to position [172, 0]
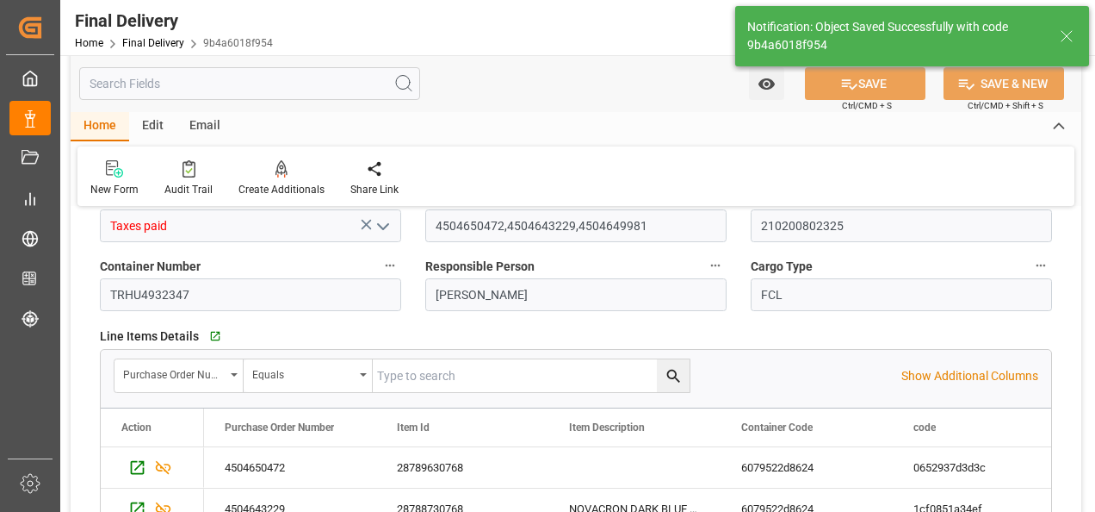
type textarea "1"
type input "Unloaded"
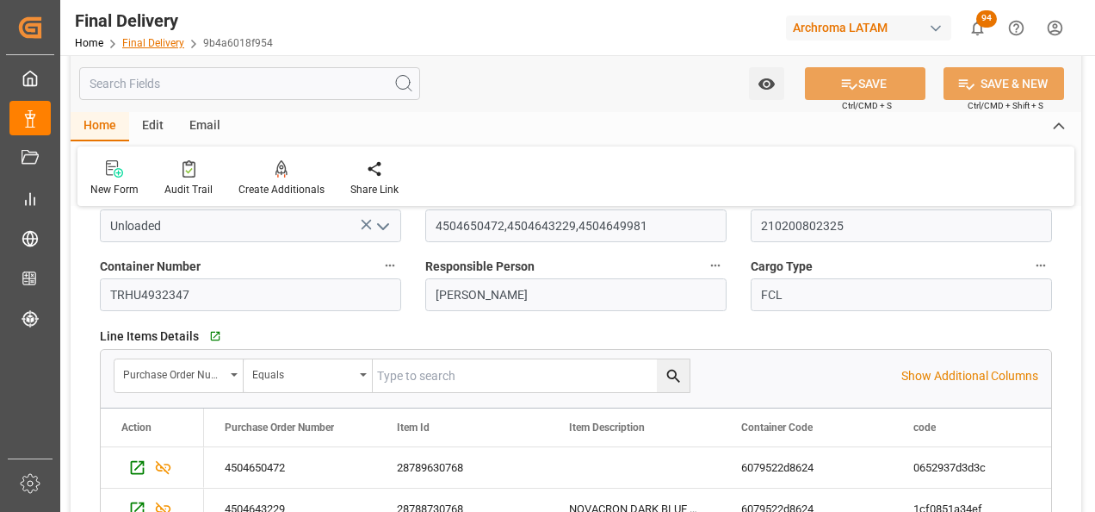
click at [144, 46] on link "Final Delivery" at bounding box center [153, 43] width 62 height 12
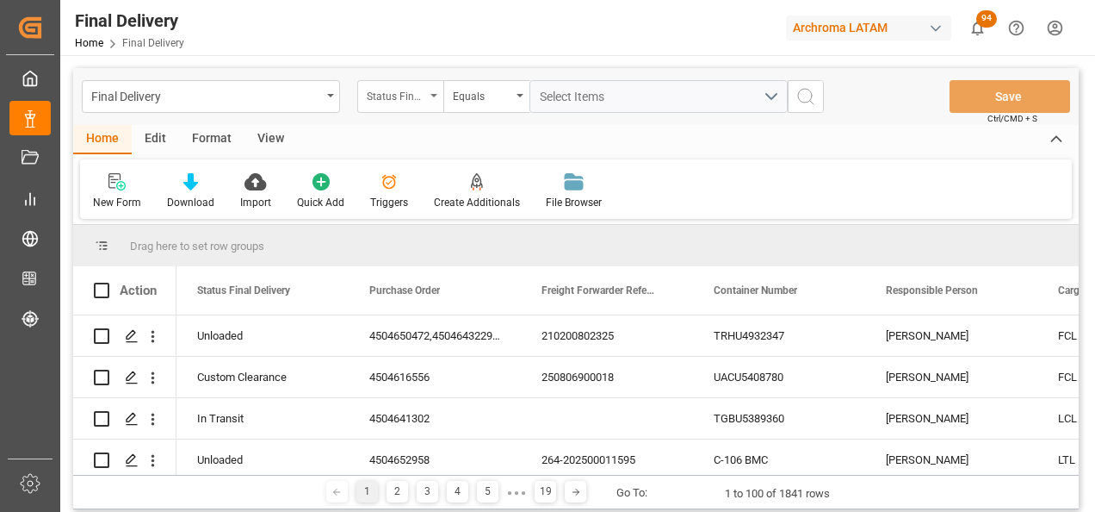
click at [400, 95] on div "Status Final Delivery" at bounding box center [396, 94] width 59 height 20
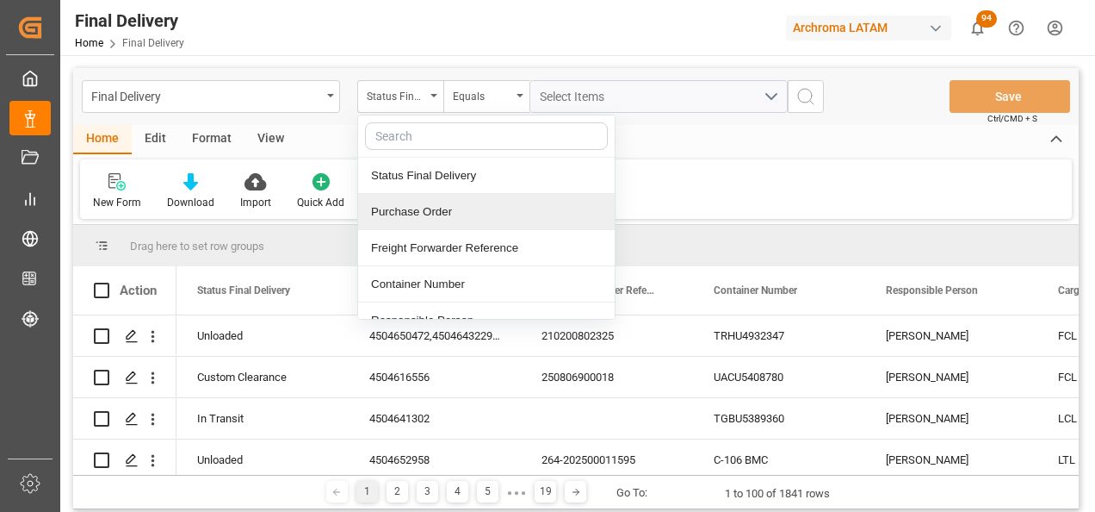
click at [432, 214] on div "Purchase Order" at bounding box center [486, 212] width 257 height 36
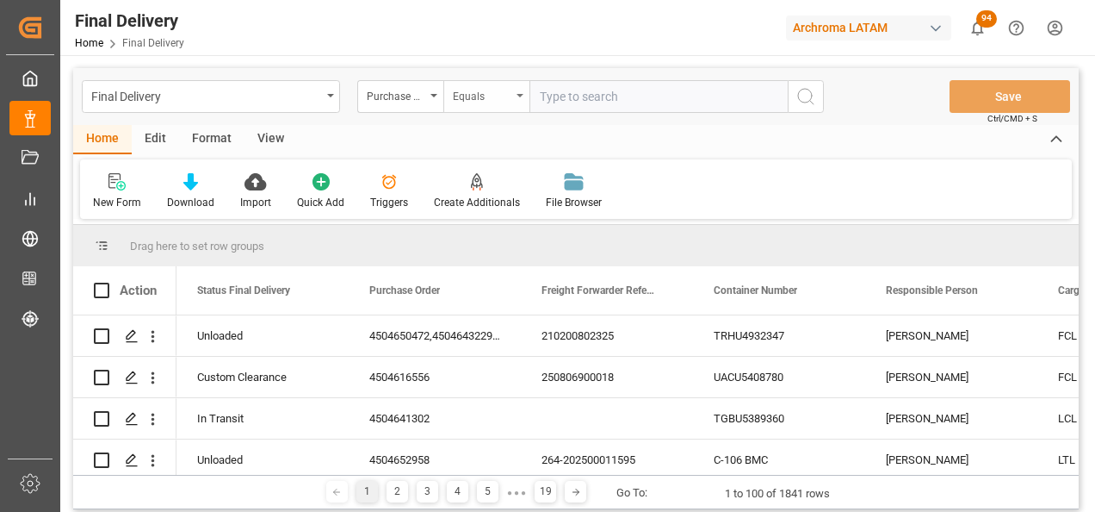
click at [456, 89] on div "Equals" at bounding box center [482, 94] width 59 height 20
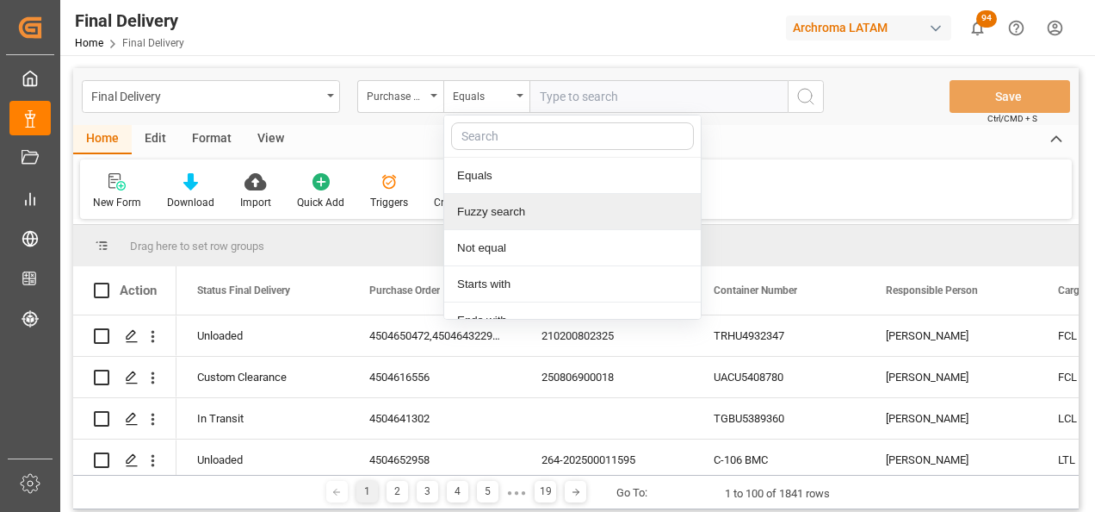
click at [505, 209] on div "Fuzzy search" at bounding box center [572, 212] width 257 height 36
paste input "4504631719"
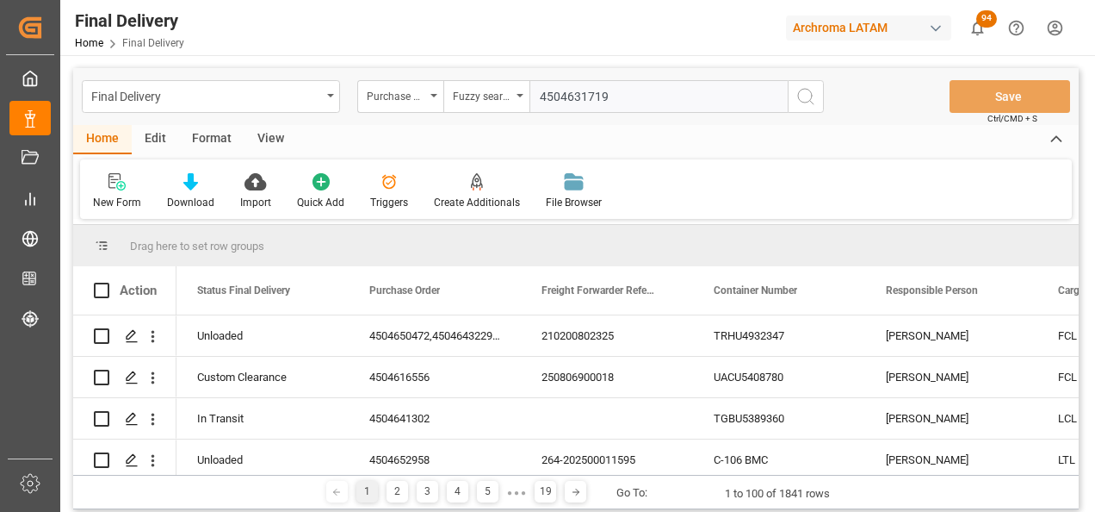
type input "4504631719"
click at [794, 96] on button "search button" at bounding box center [806, 96] width 36 height 33
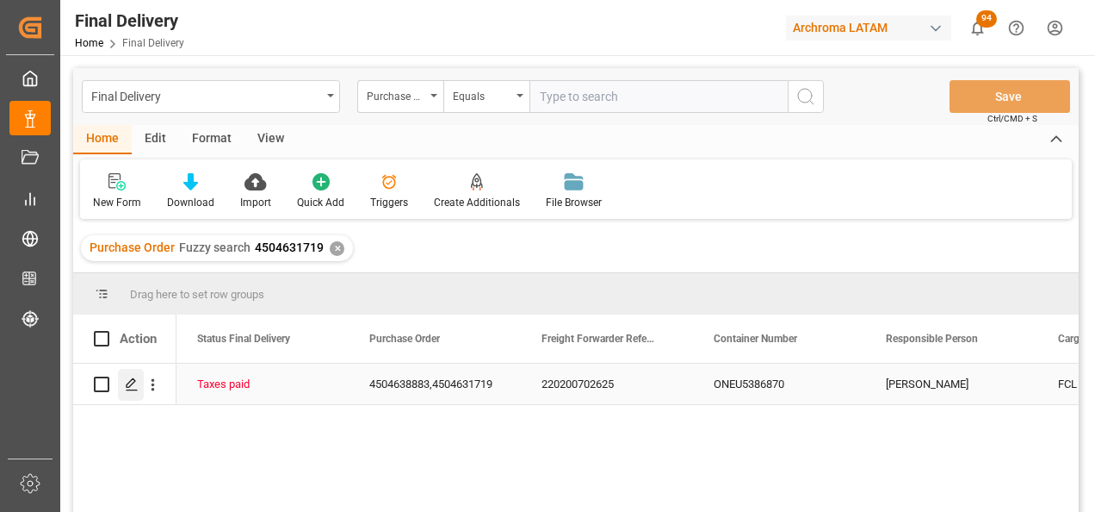
click at [124, 376] on div "Press SPACE to select this row." at bounding box center [131, 385] width 26 height 32
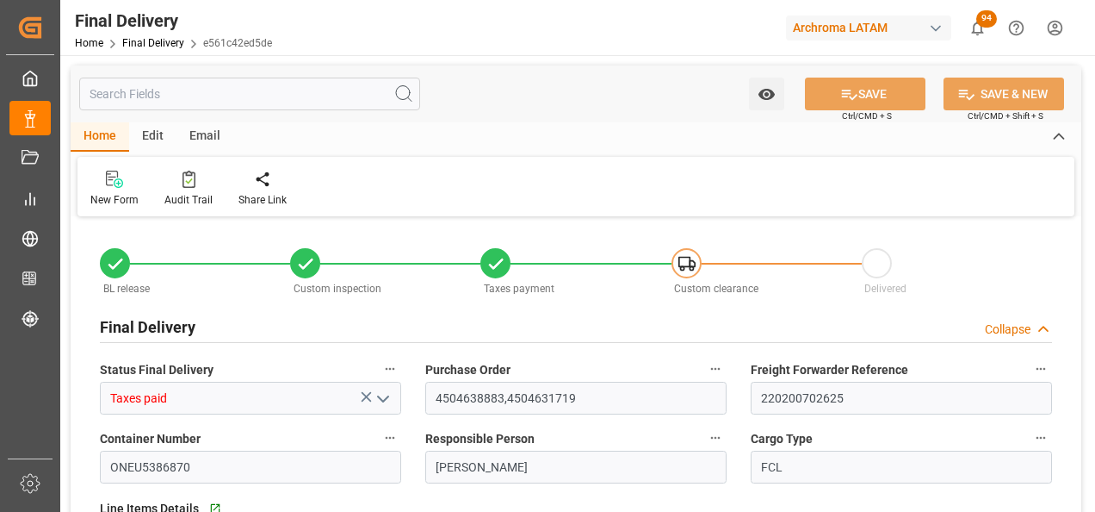
type input "5"
type input "14.08.2025"
type input "15.08.2025"
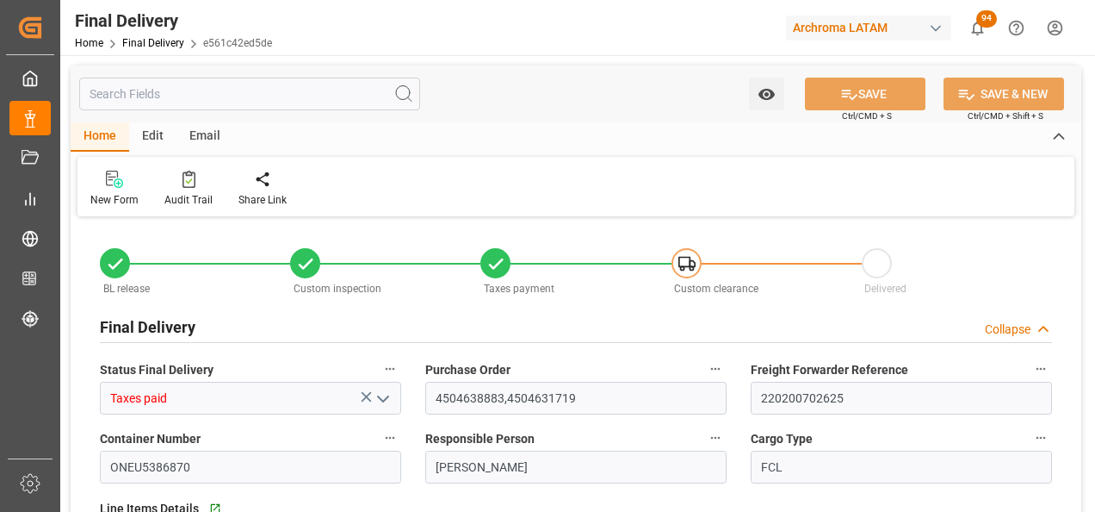
type input "22.08.2025"
type input "09.08.2025"
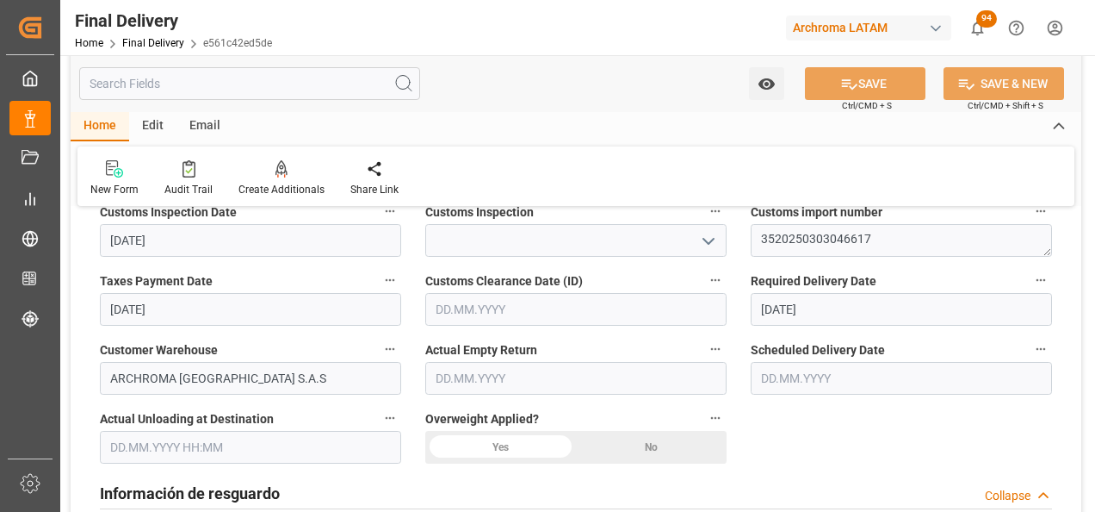
scroll to position [603, 0]
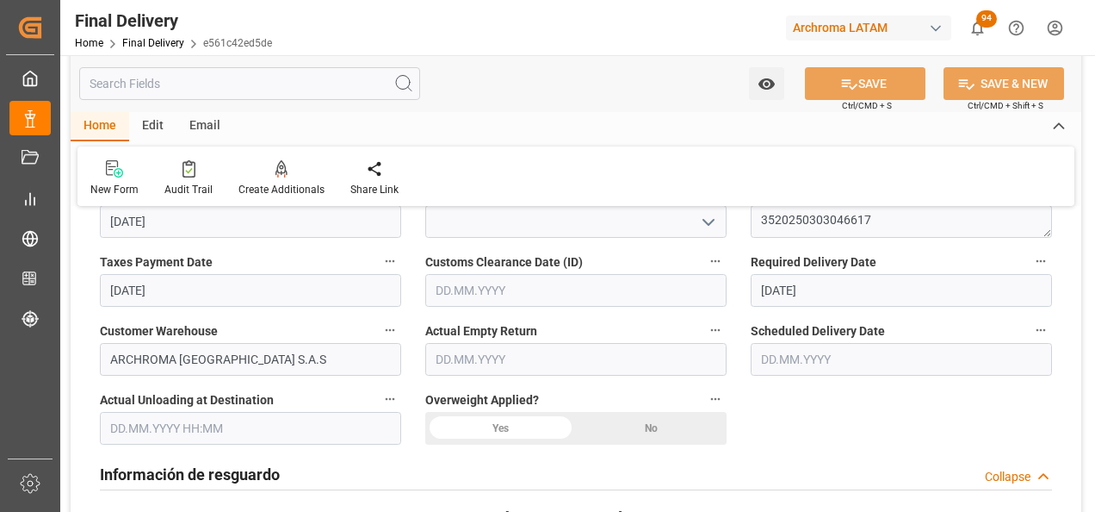
click at [809, 362] on input "text" at bounding box center [901, 359] width 301 height 33
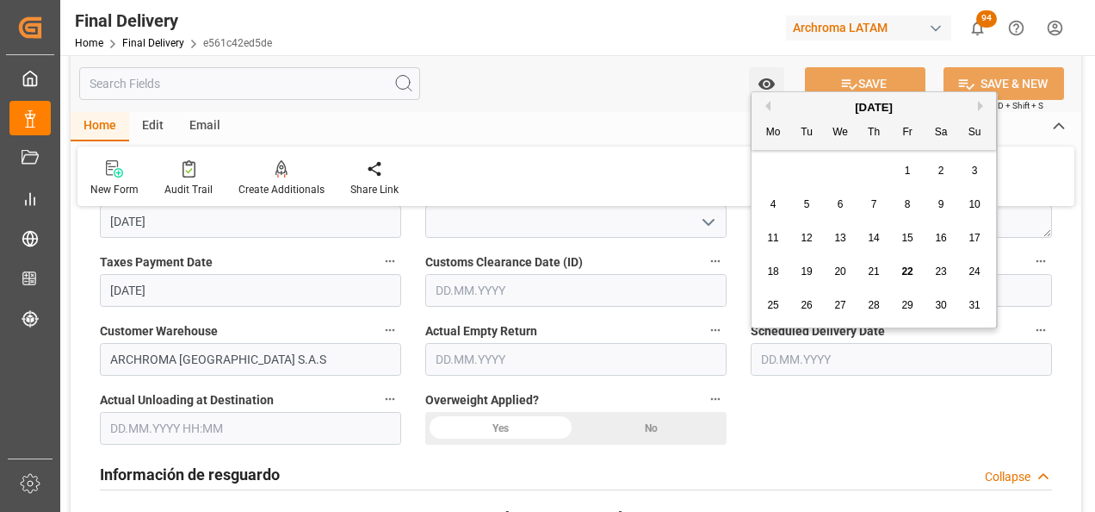
click at [775, 306] on span "25" at bounding box center [772, 305] width 11 height 12
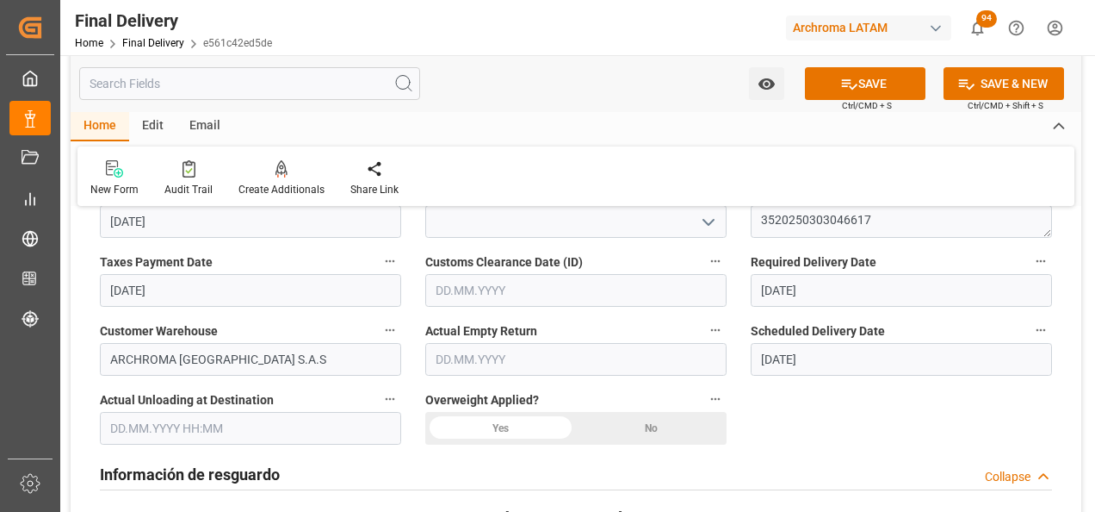
type input "25.08.2025"
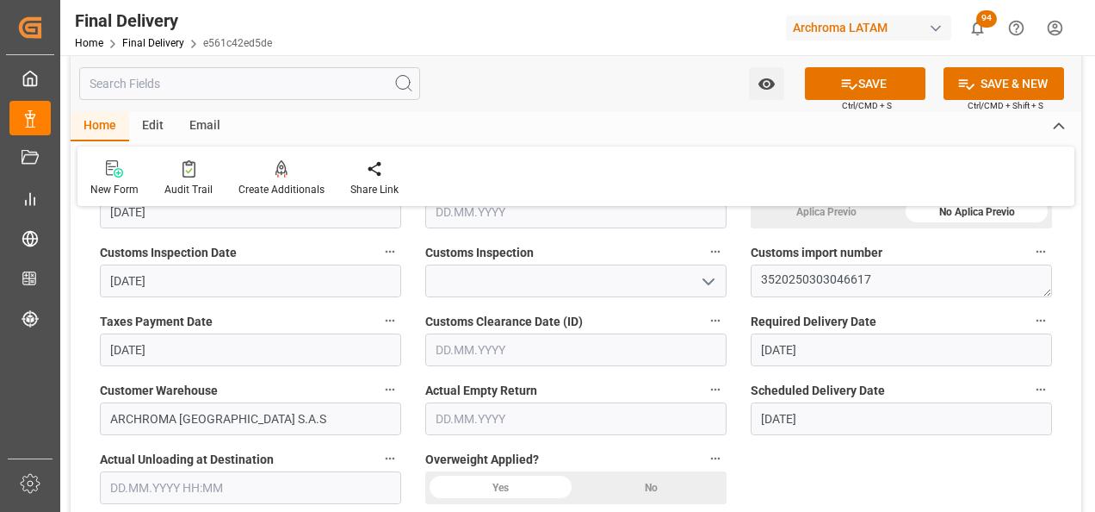
scroll to position [517, 0]
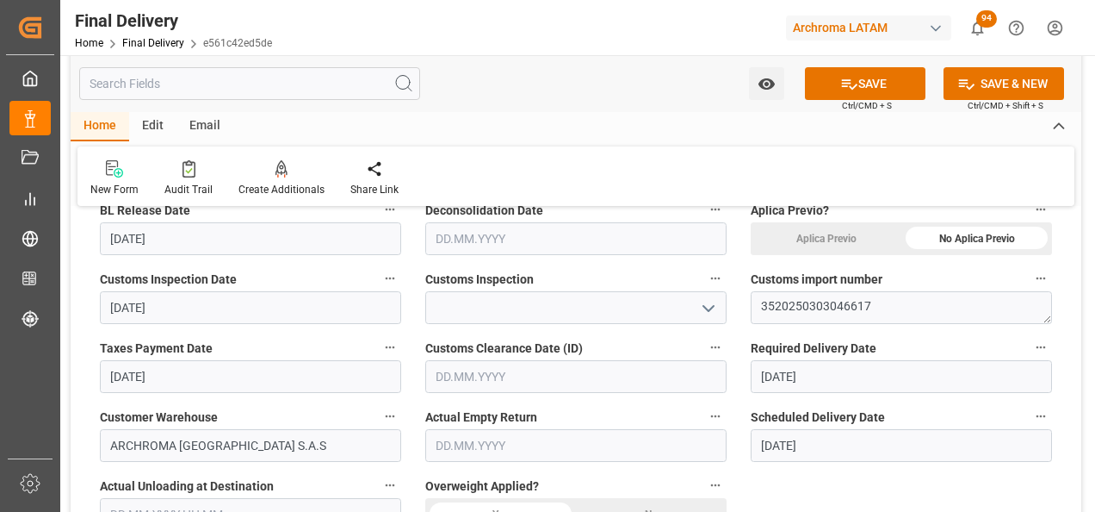
click at [705, 301] on icon "open menu" at bounding box center [708, 308] width 21 height 21
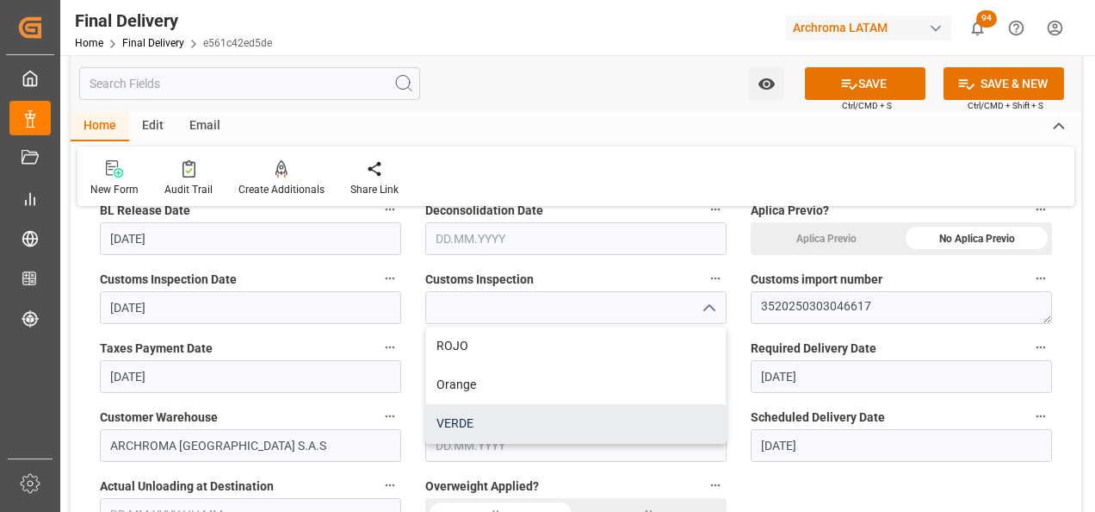
click at [546, 415] on div "VERDE" at bounding box center [576, 423] width 300 height 39
type input "VERDE"
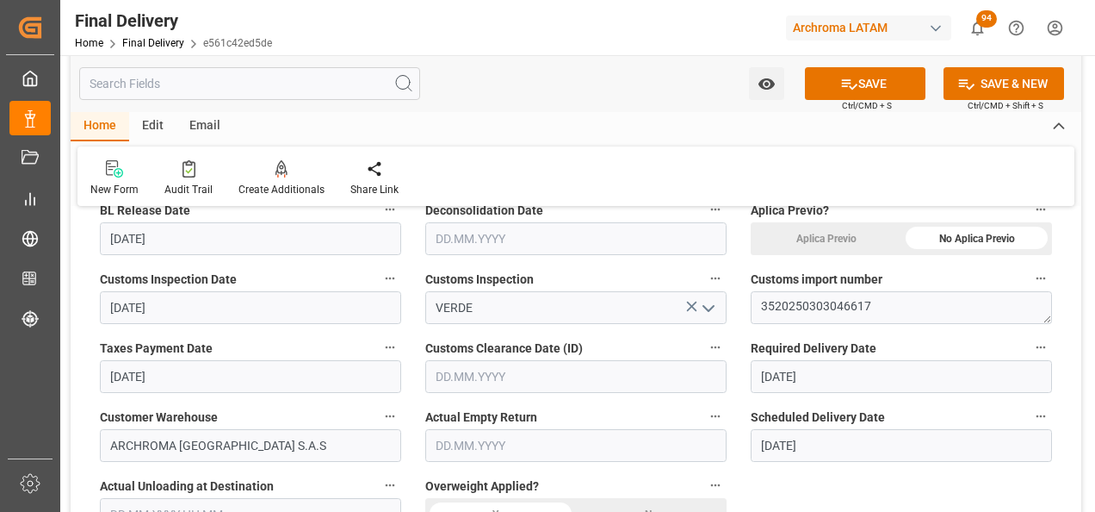
click at [483, 381] on input "text" at bounding box center [575, 376] width 301 height 33
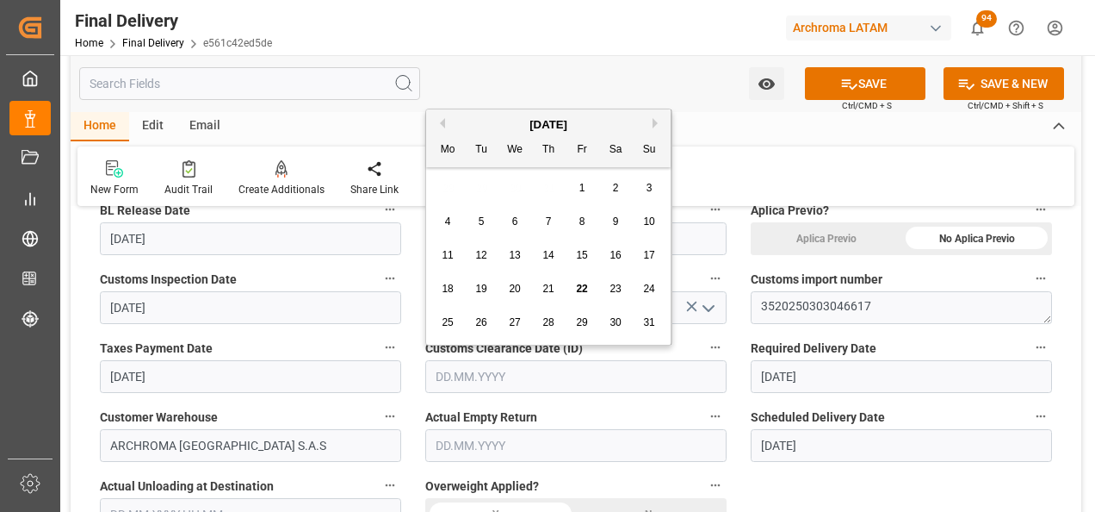
click at [584, 257] on span "15" at bounding box center [581, 255] width 11 height 12
type input "15.08.2025"
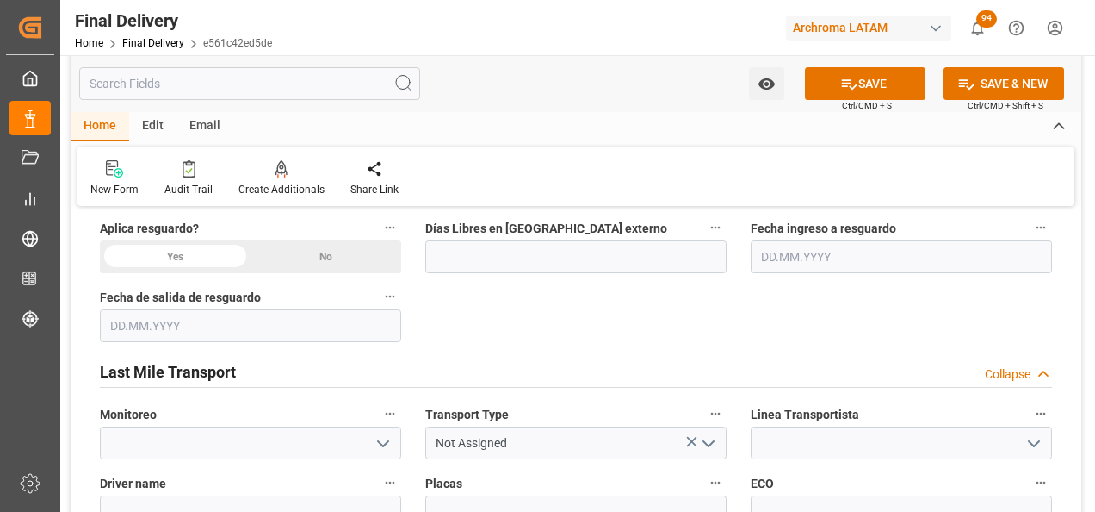
scroll to position [861, 0]
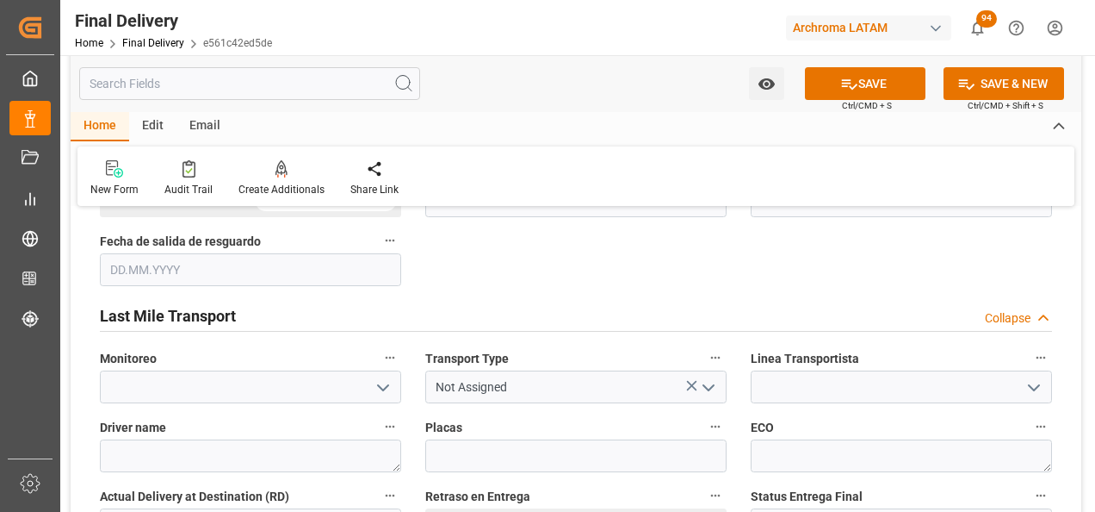
click at [710, 374] on button "open menu" at bounding box center [708, 387] width 26 height 27
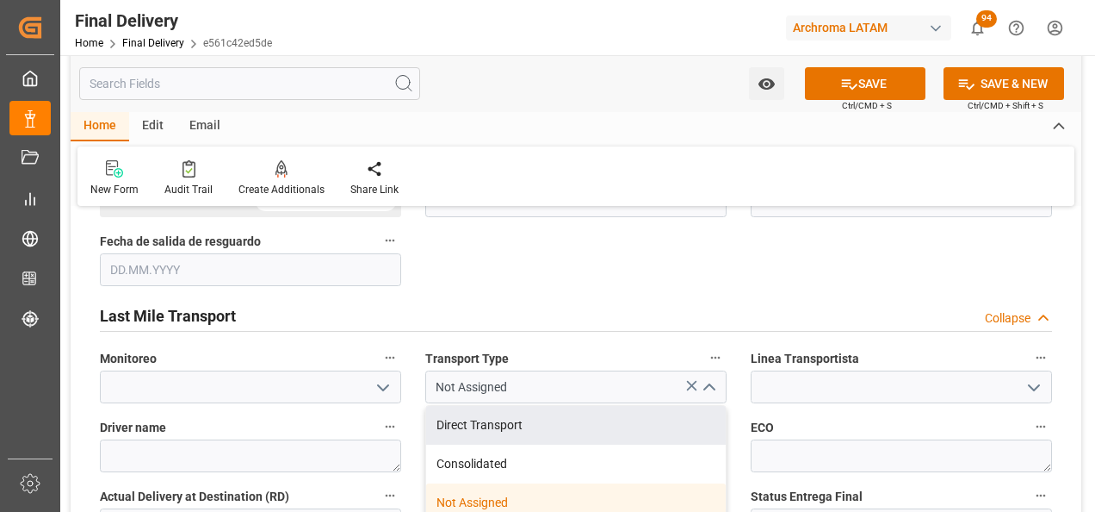
drag, startPoint x: 609, startPoint y: 426, endPoint x: 632, endPoint y: 416, distance: 25.4
click at [609, 427] on div "Direct Transport" at bounding box center [576, 425] width 300 height 39
type input "Direct Transport"
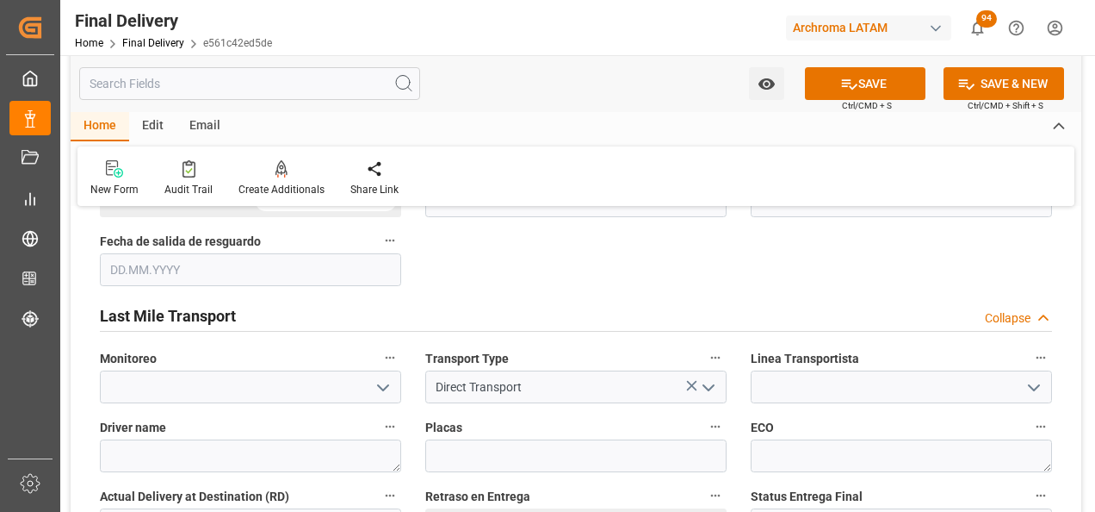
click at [1034, 385] on icon "open menu" at bounding box center [1034, 387] width 21 height 21
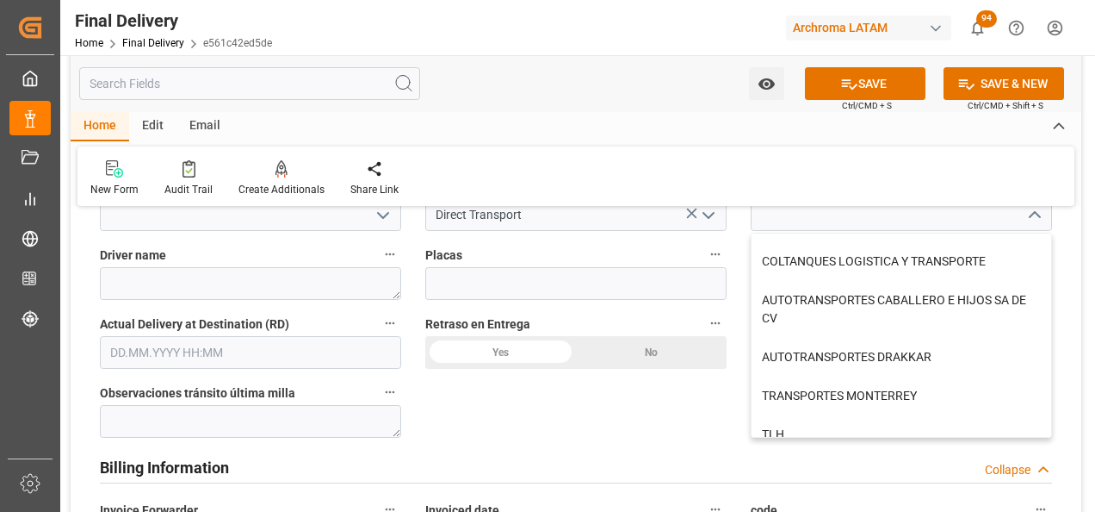
scroll to position [603, 0]
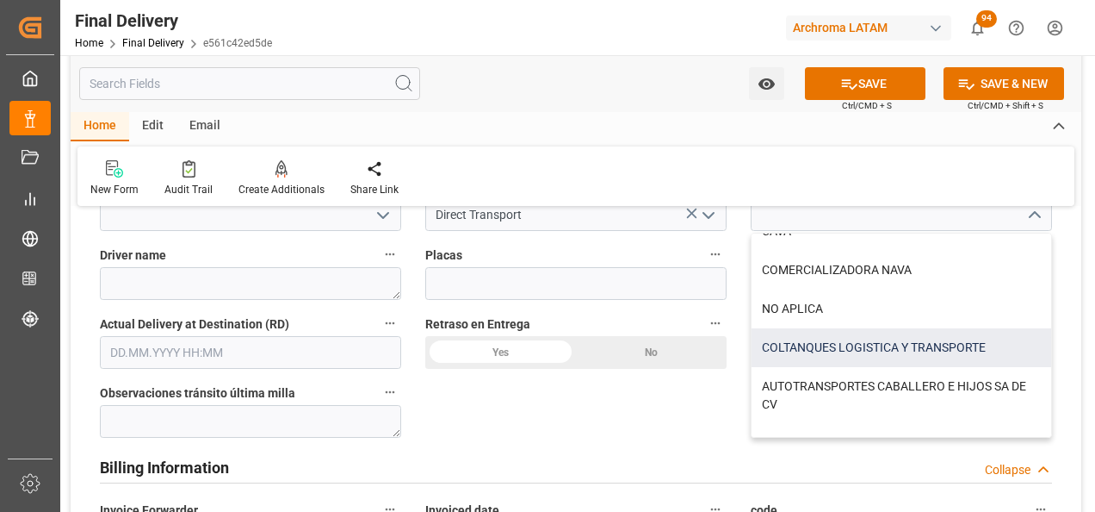
click at [791, 357] on div "COLTANQUES LOGISTICA Y TRANSPORTE" at bounding box center [902, 347] width 300 height 39
type input "COLTANQUES LOGISTICA Y TRANSPORTE"
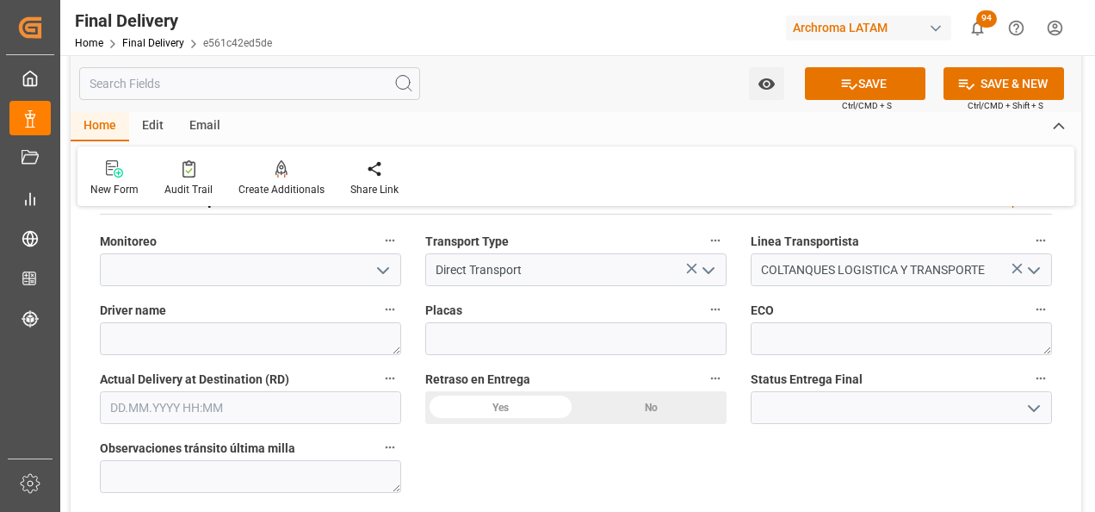
scroll to position [1033, 0]
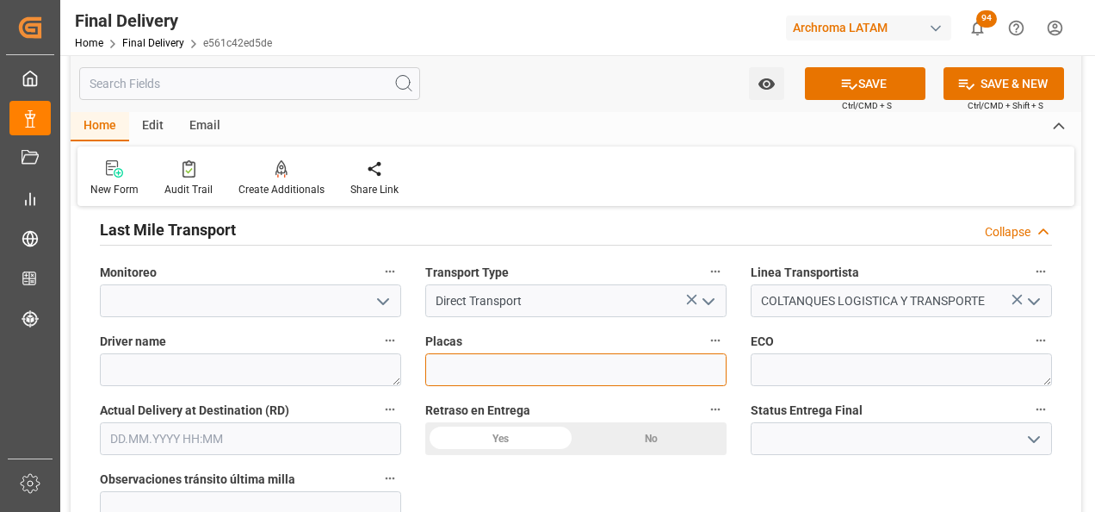
click at [444, 362] on input at bounding box center [575, 369] width 301 height 33
paste input "POZ782"
type input "POZ782"
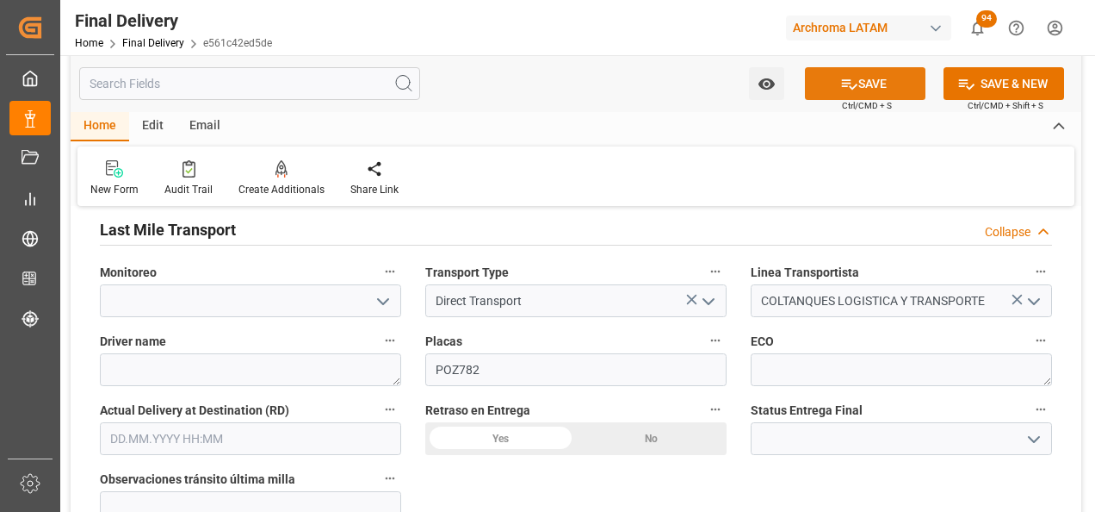
click at [857, 90] on button "SAVE" at bounding box center [865, 83] width 121 height 33
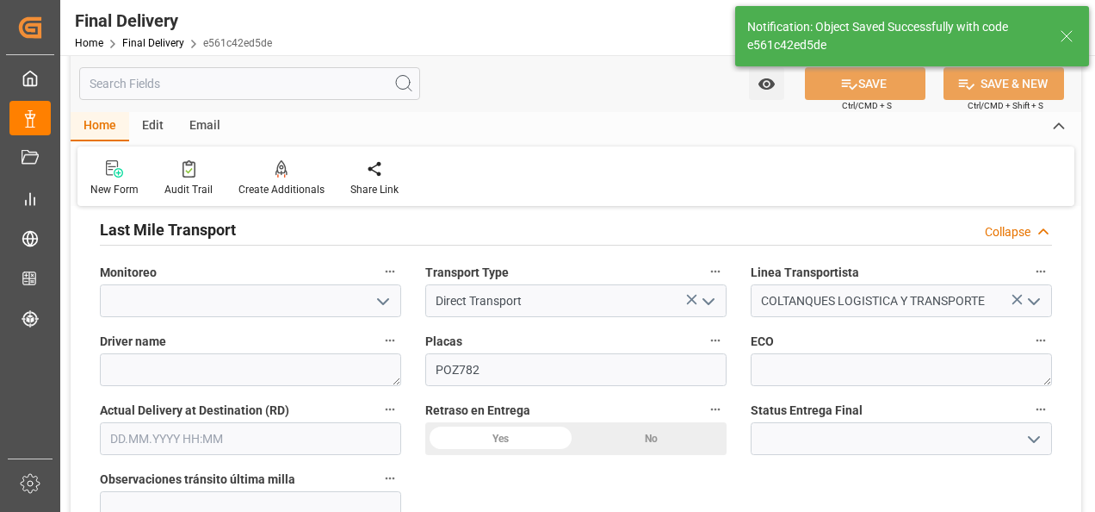
type textarea "1"
type input "In transit to final delivery"
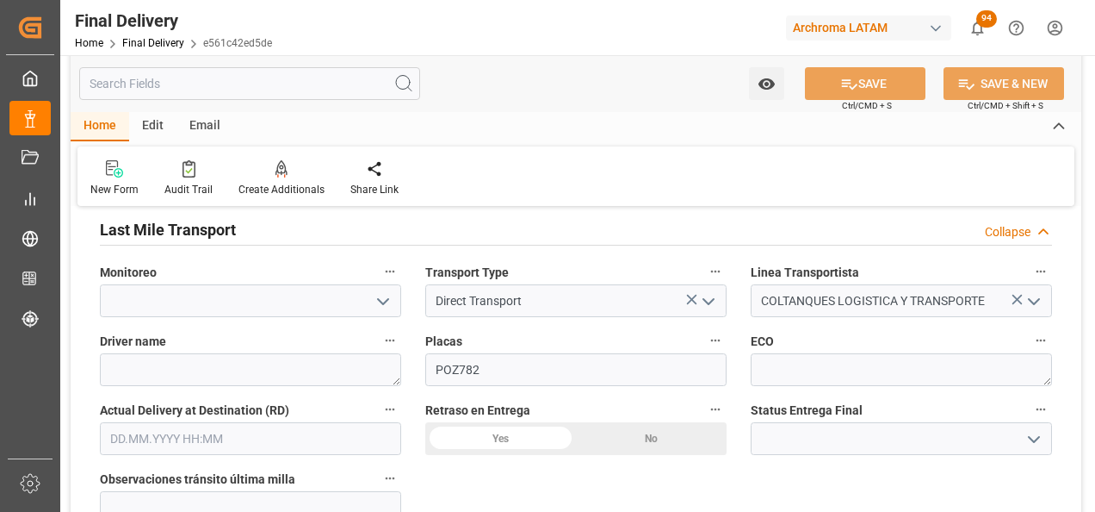
click at [202, 129] on div "Email" at bounding box center [205, 126] width 57 height 29
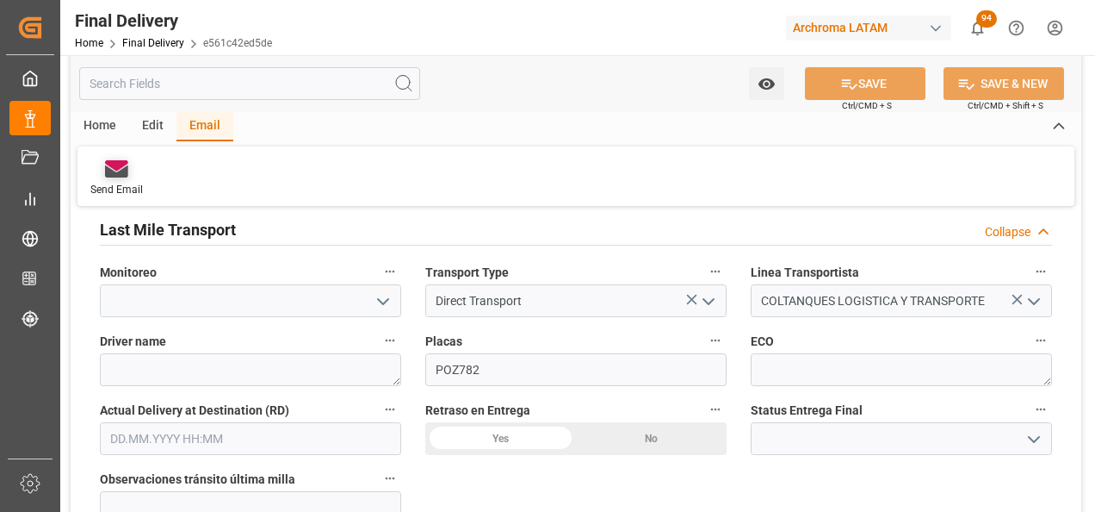
click at [117, 183] on div "Send Email" at bounding box center [116, 190] width 53 height 16
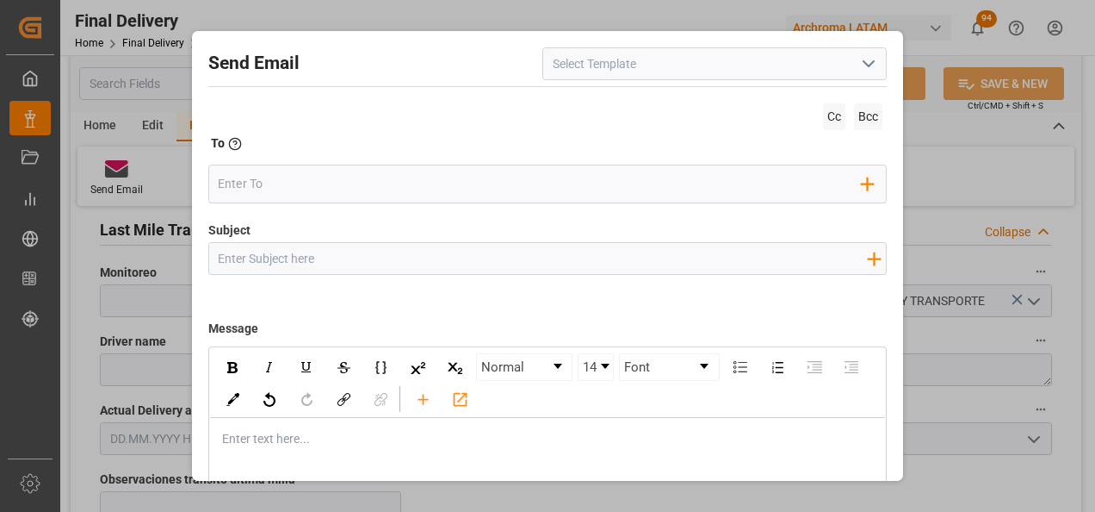
click at [257, 252] on input "Subject" at bounding box center [542, 258] width 667 height 30
paste input "PO 4504631719, 4504638883//TE//LOGWARD STATUS// PRIORIDAD//ARCHROMA PERU//ARCHR…"
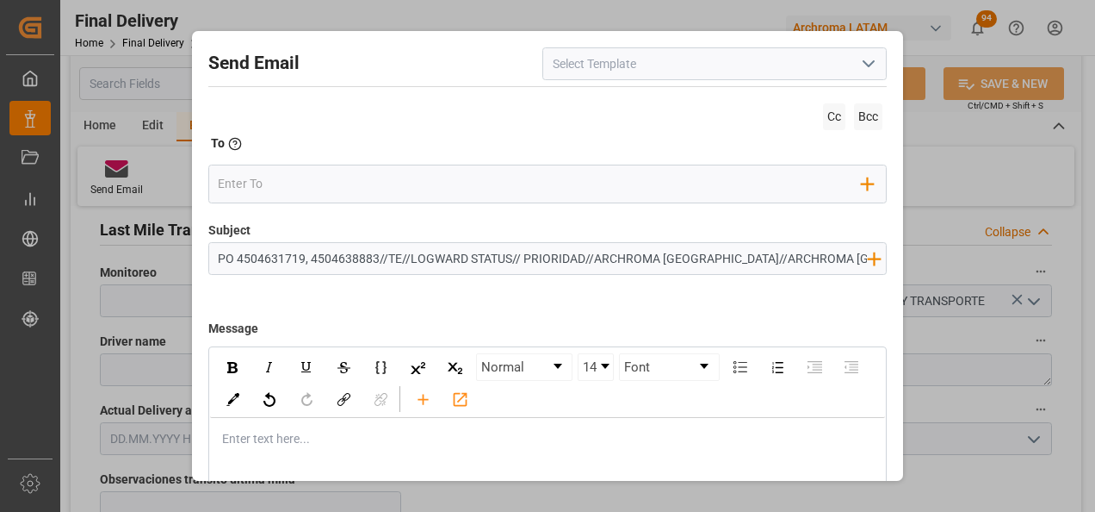
type input "PO 4504631719, 4504638883//TE//LOGWARD STATUS// PRIORIDAD//ARCHROMA PERU//ARCHR…"
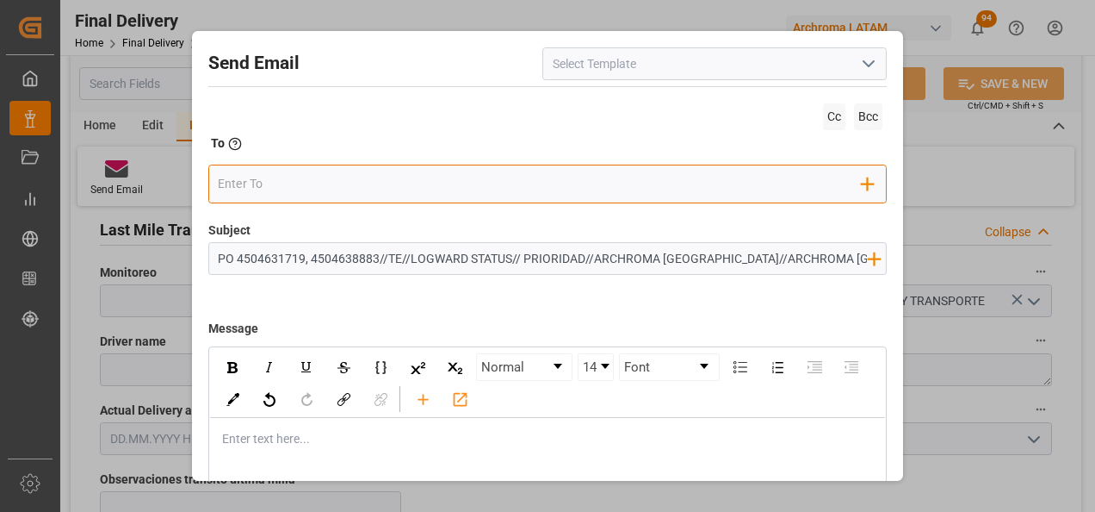
click at [273, 188] on input "email" at bounding box center [540, 184] width 644 height 26
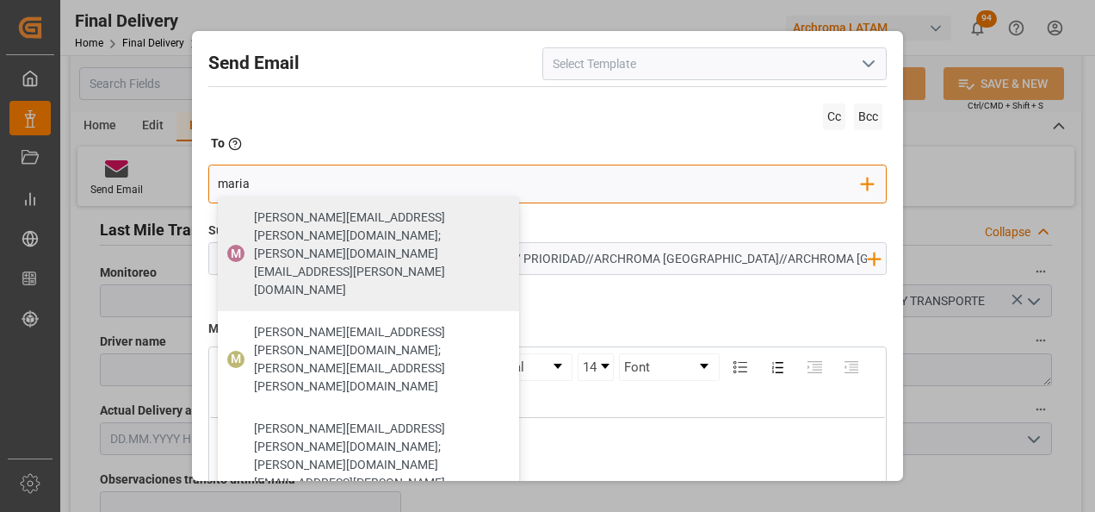
type input "maria"
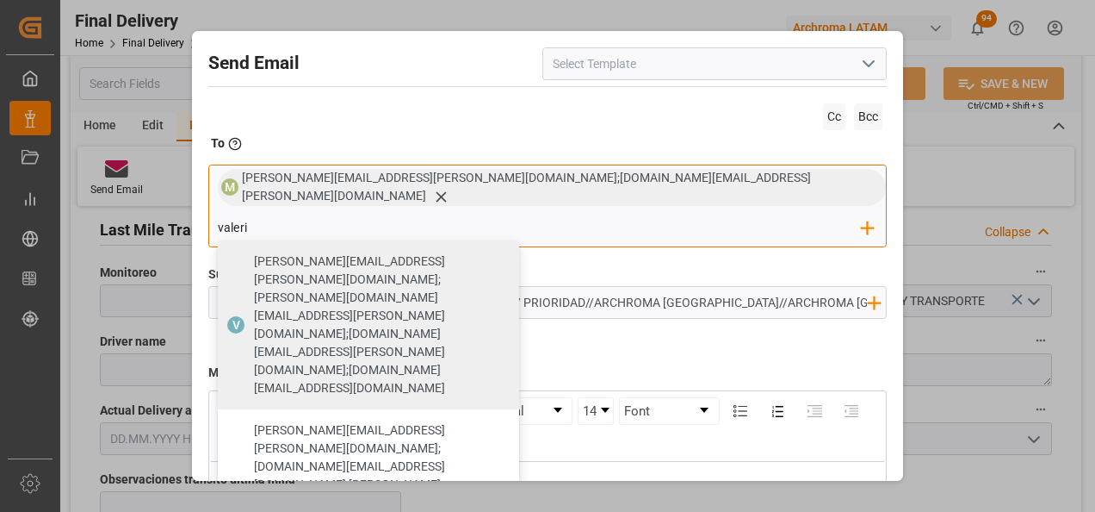
type input "valeri"
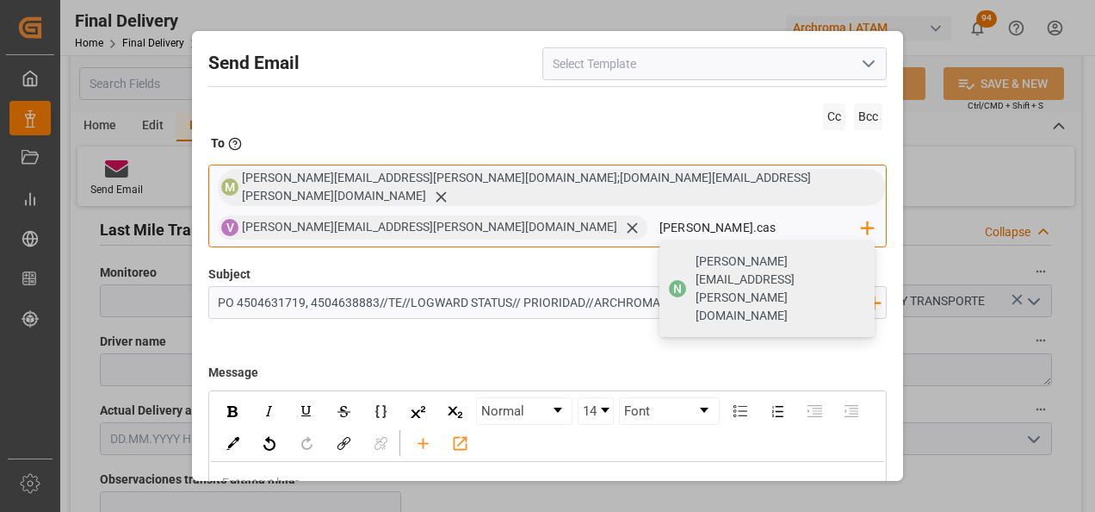
type input "nancy.castellanos@archroma.com"
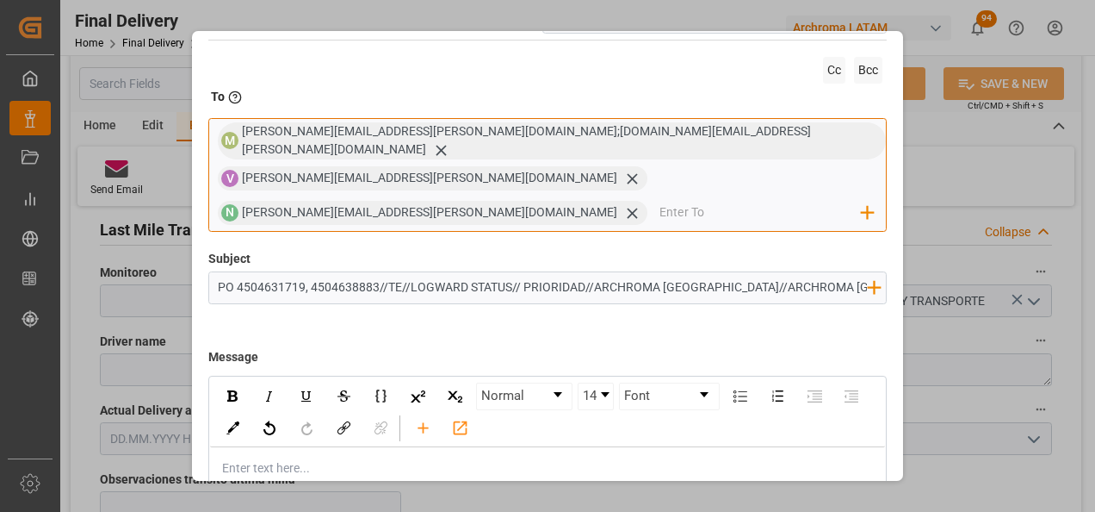
scroll to position [86, 0]
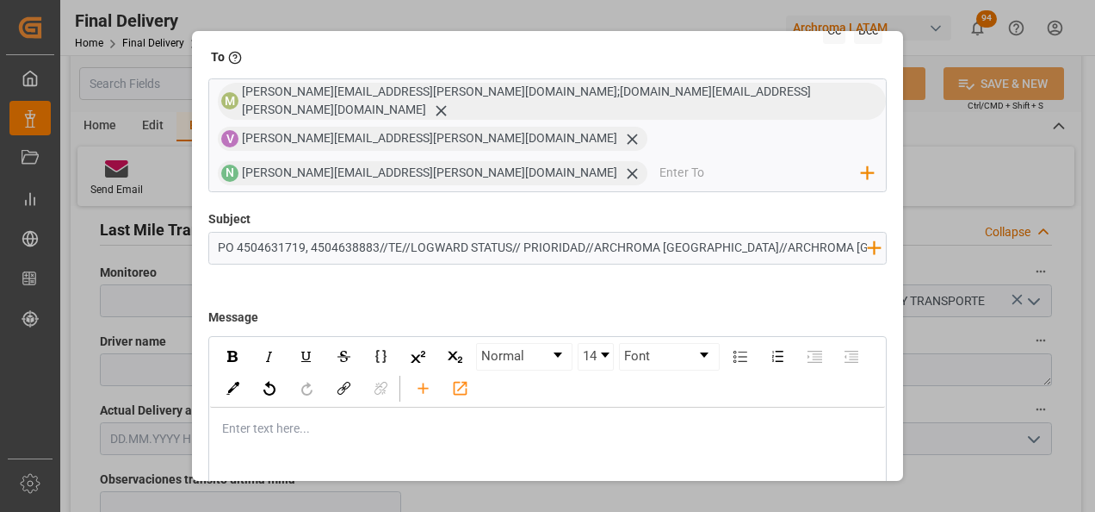
click at [387, 407] on div "Enter text here..." at bounding box center [548, 428] width 676 height 42
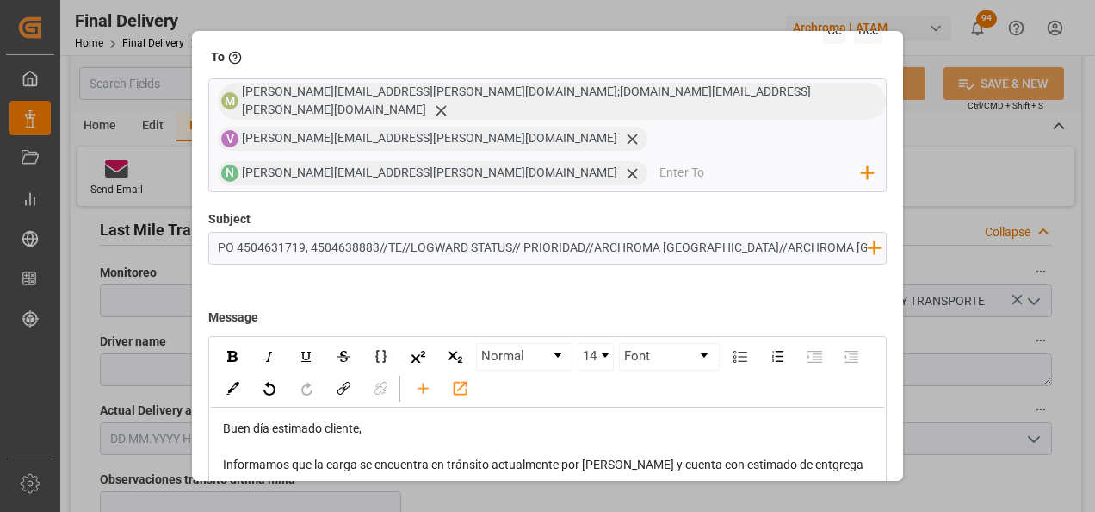
scroll to position [2, 0]
click at [549, 454] on div "Informamos que la carga se encuentra en tránsito actualmente por LOBOGUERRERO y…" at bounding box center [548, 472] width 651 height 36
click at [248, 456] on span "Informamos que la carga se encuentra en tránsito actualmente por LOBOGUERRERO y…" at bounding box center [544, 472] width 643 height 32
click at [266, 456] on span "Informamos que la carga se encuentra en tránsito actualmente por LOBOGUERRERO y…" at bounding box center [549, 472] width 652 height 32
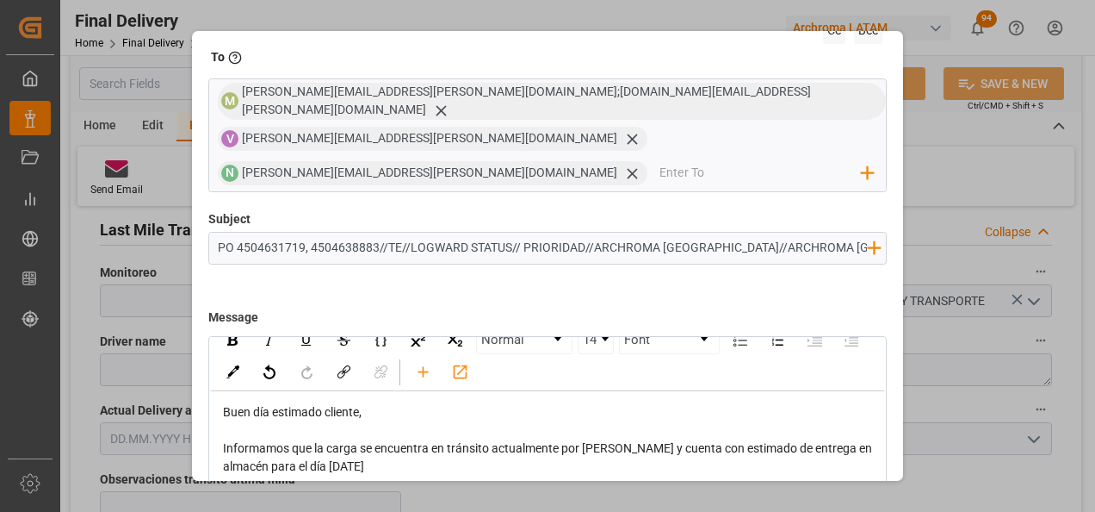
click at [473, 439] on div "Informamos que la carga se encuentra en tránsito actualmente por LOBOGUERRERO y…" at bounding box center [548, 457] width 651 height 36
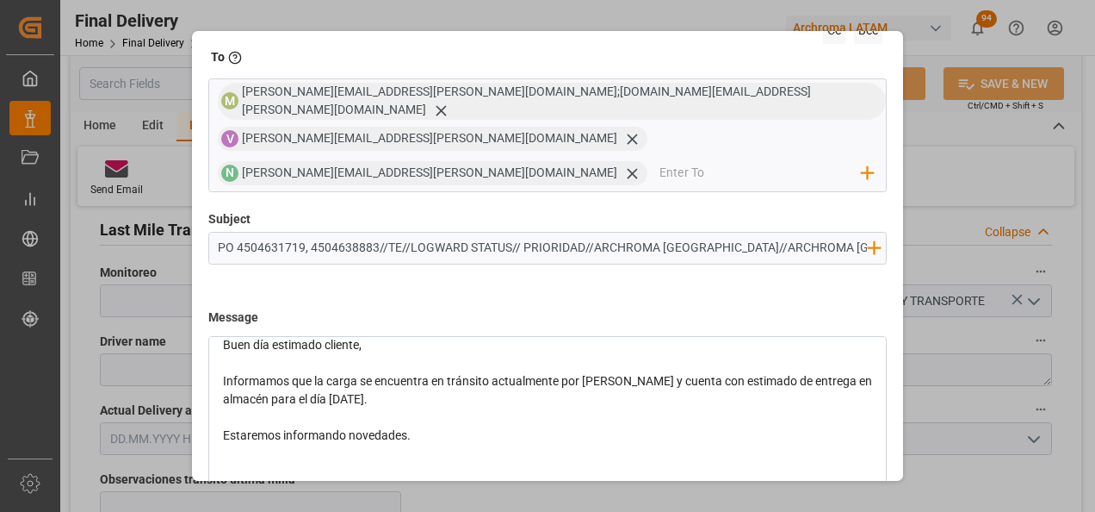
scroll to position [107, 0]
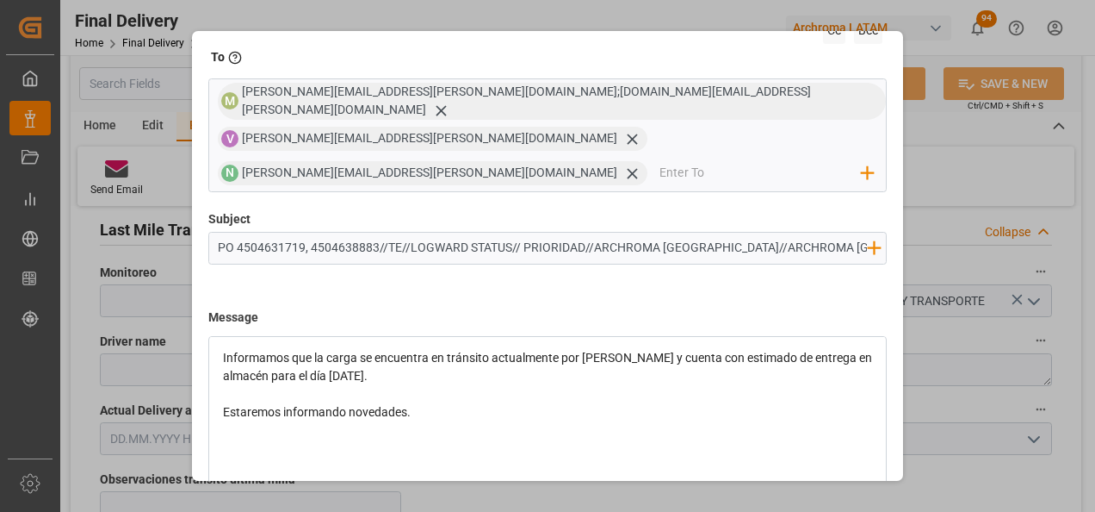
click at [335, 421] on div "rdw-editor" at bounding box center [548, 430] width 651 height 18
click at [307, 457] on div "rdw-editor" at bounding box center [548, 466] width 651 height 18
click at [331, 457] on div "Atentamente," at bounding box center [548, 466] width 651 height 18
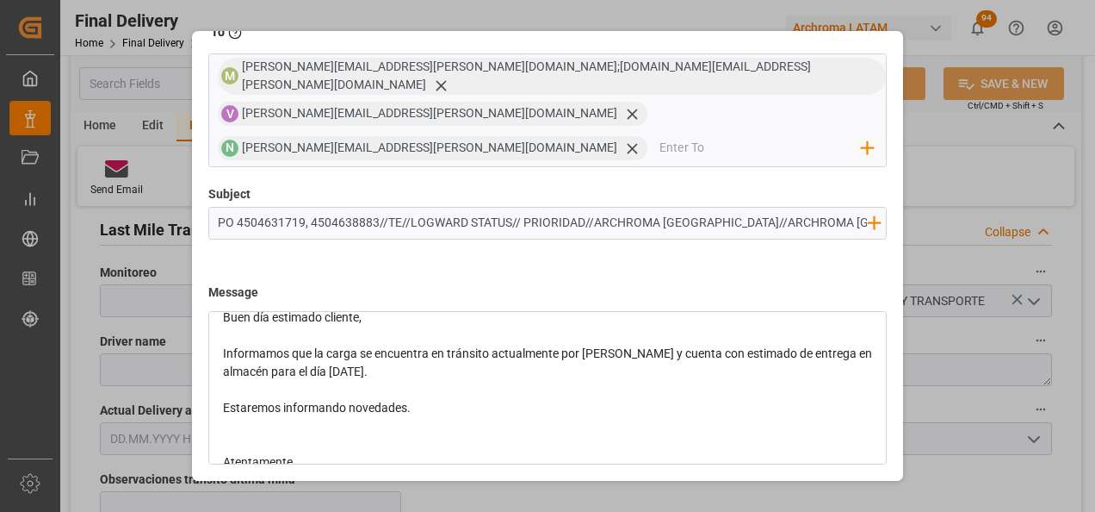
scroll to position [123, 0]
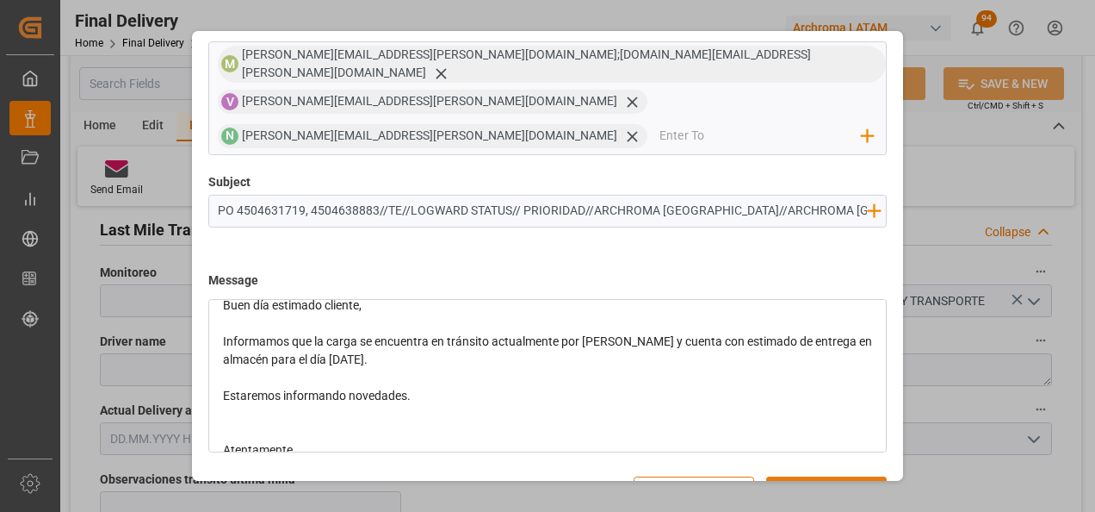
click at [847, 476] on button "Send" at bounding box center [826, 492] width 121 height 33
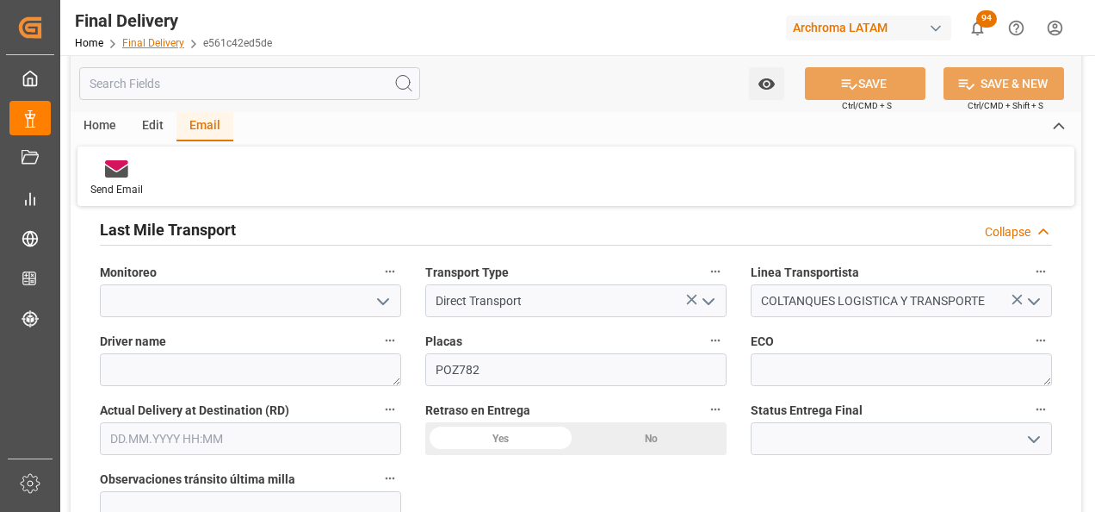
click at [161, 45] on link "Final Delivery" at bounding box center [153, 43] width 62 height 12
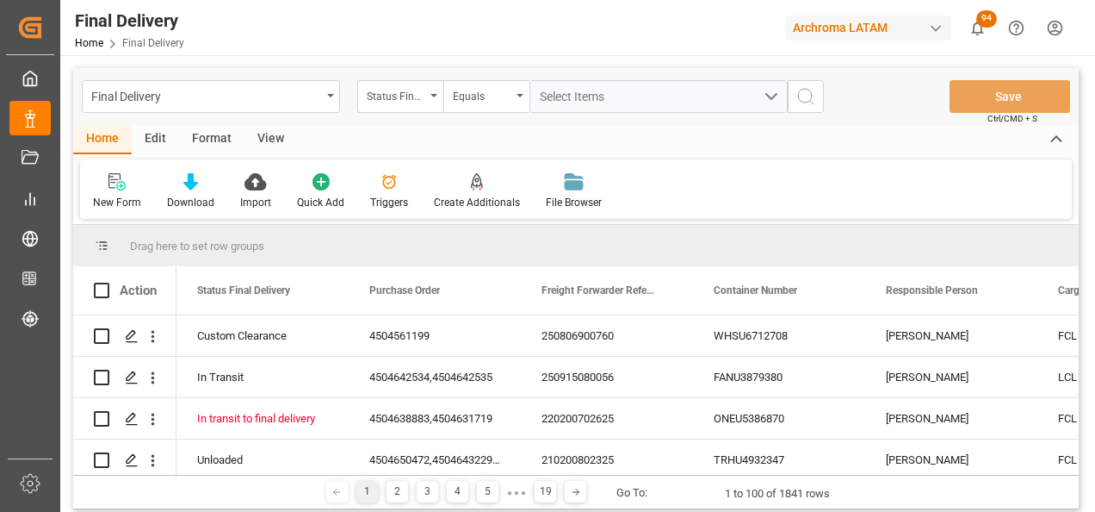
click at [333, 106] on div "Final Delivery" at bounding box center [211, 96] width 258 height 33
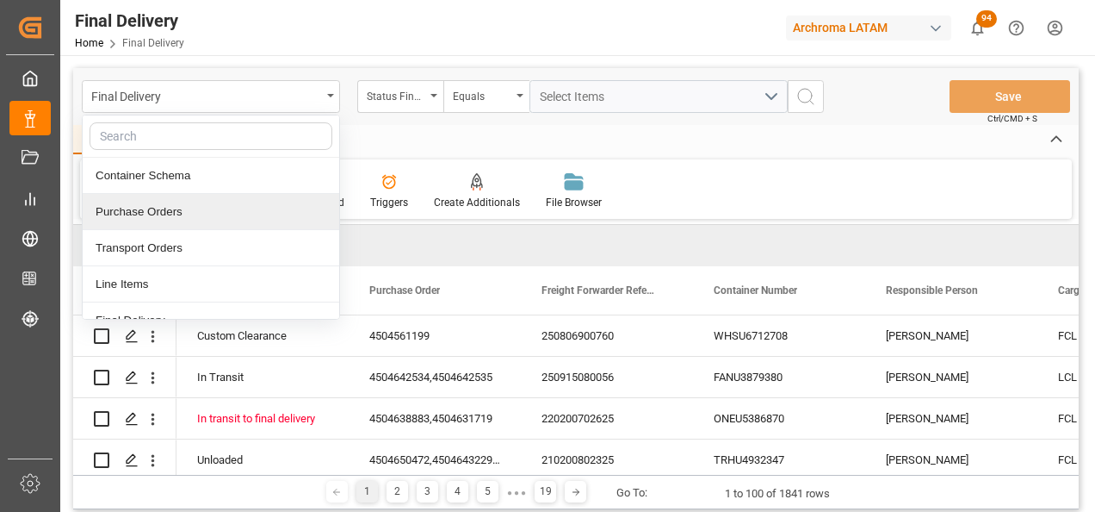
click at [262, 218] on div "Purchase Orders" at bounding box center [211, 212] width 257 height 36
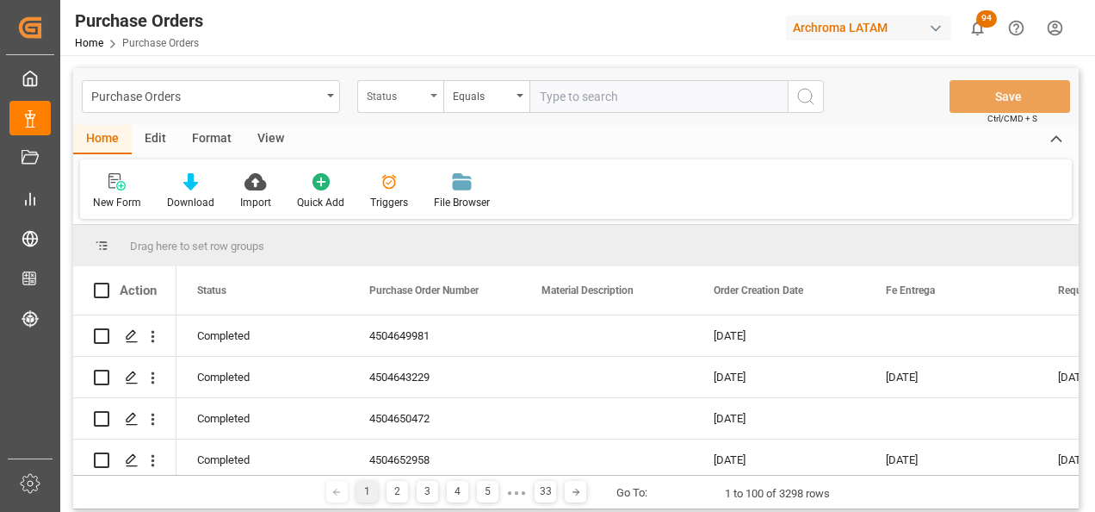
click at [418, 109] on div "Status" at bounding box center [400, 96] width 86 height 33
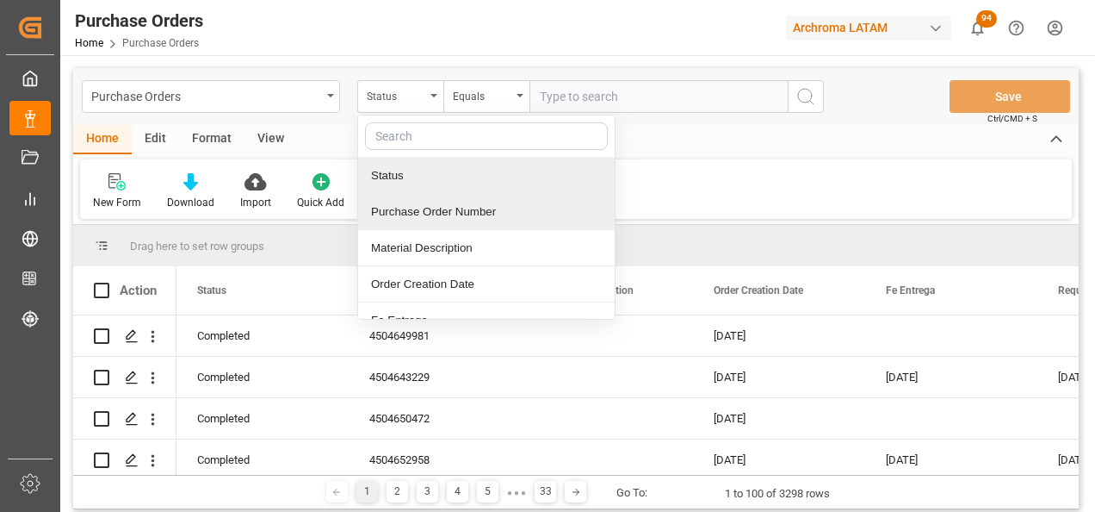
click at [430, 214] on div "Purchase Order Number" at bounding box center [486, 212] width 257 height 36
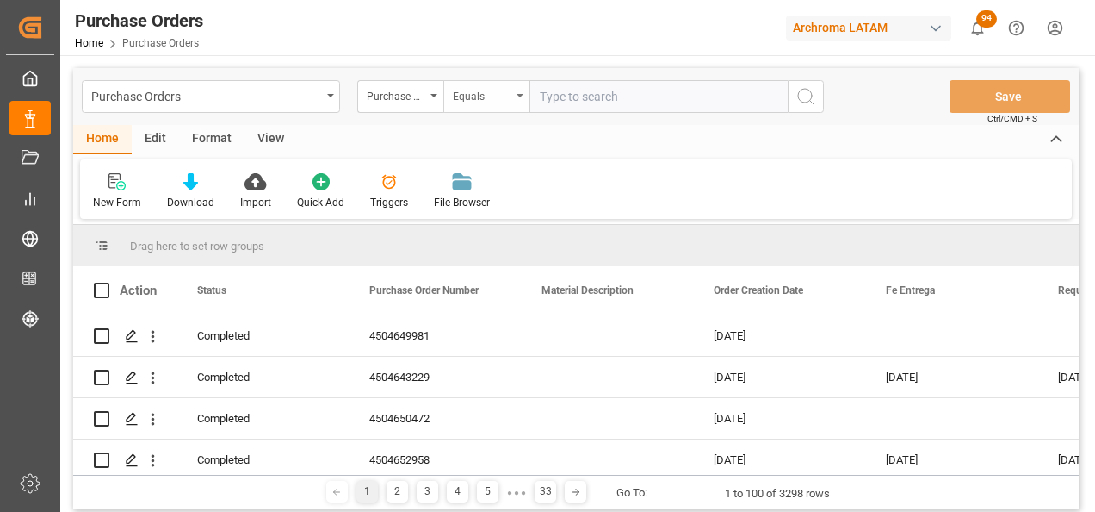
click at [508, 106] on div "Equals" at bounding box center [486, 96] width 86 height 33
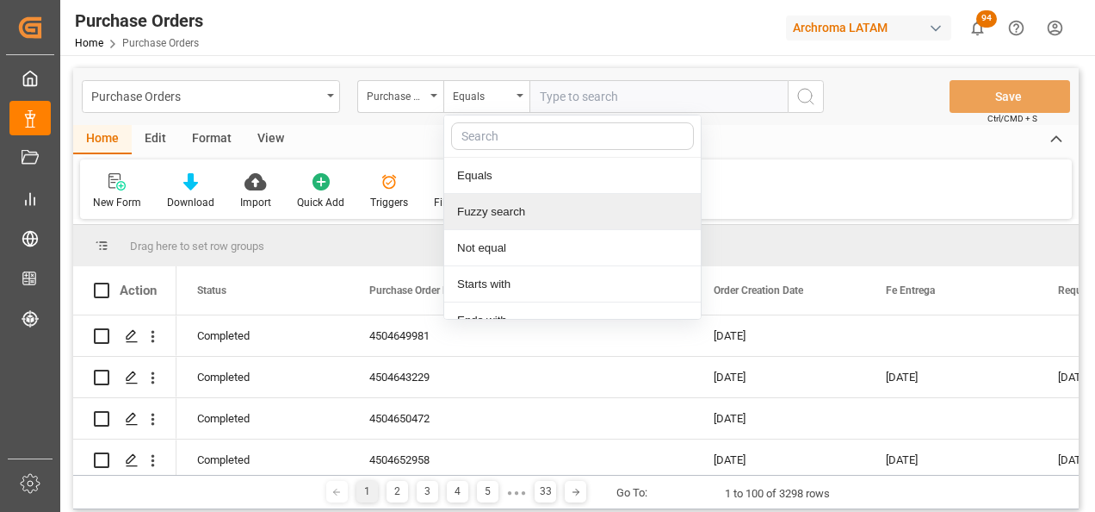
click at [500, 202] on div "Fuzzy search" at bounding box center [572, 212] width 257 height 36
paste input "4504590150,4504621813,4504634062,4504634084,4504634084,4504634084,4504634914,45…"
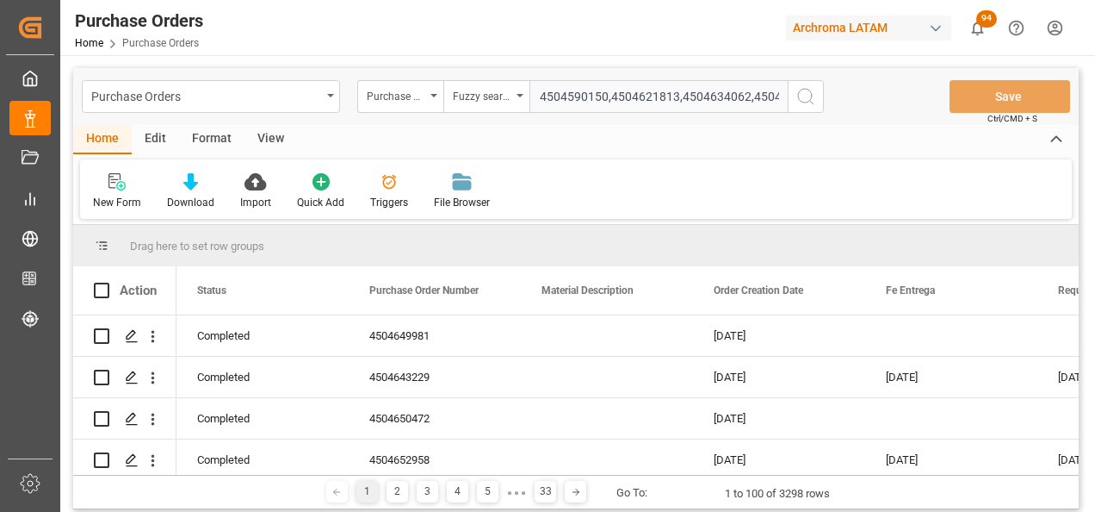
scroll to position [0, 599]
type input "4504590150,4504621813,4504634062,4504634084,4504634084,4504634084,4504634914,45…"
click at [479, 100] on div "Fuzzy search" at bounding box center [482, 94] width 59 height 20
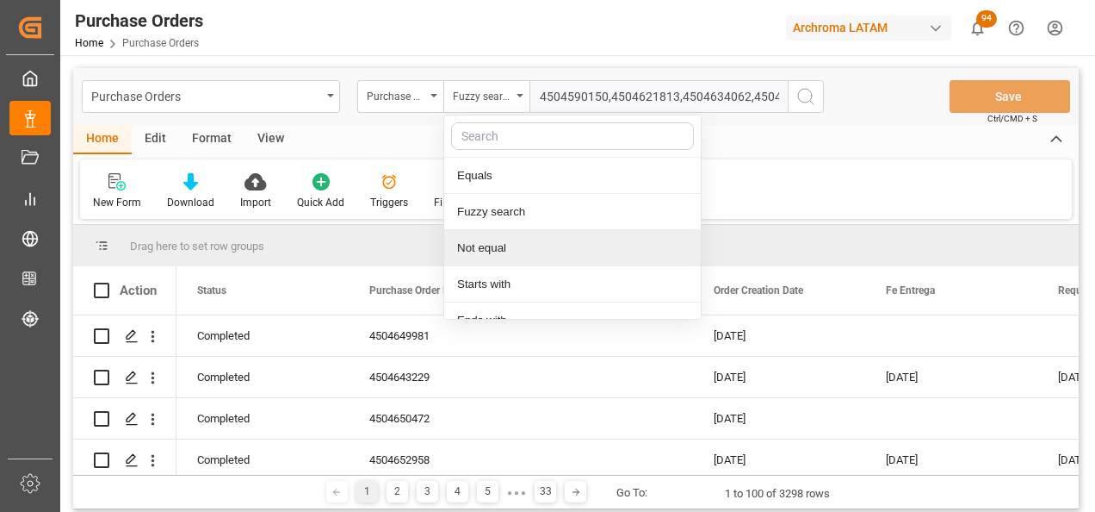
scroll to position [128, 0]
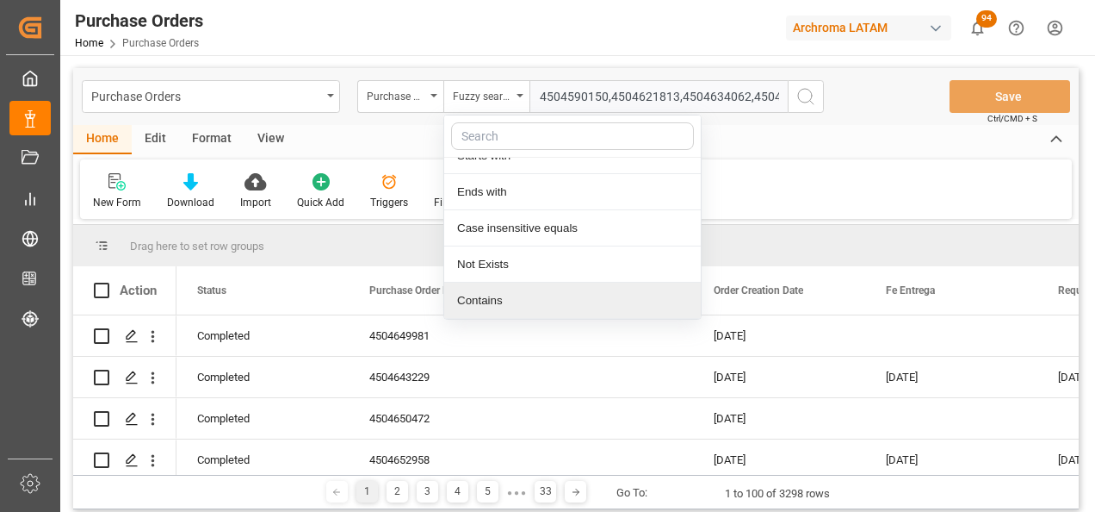
click at [485, 291] on div "Contains" at bounding box center [572, 300] width 257 height 36
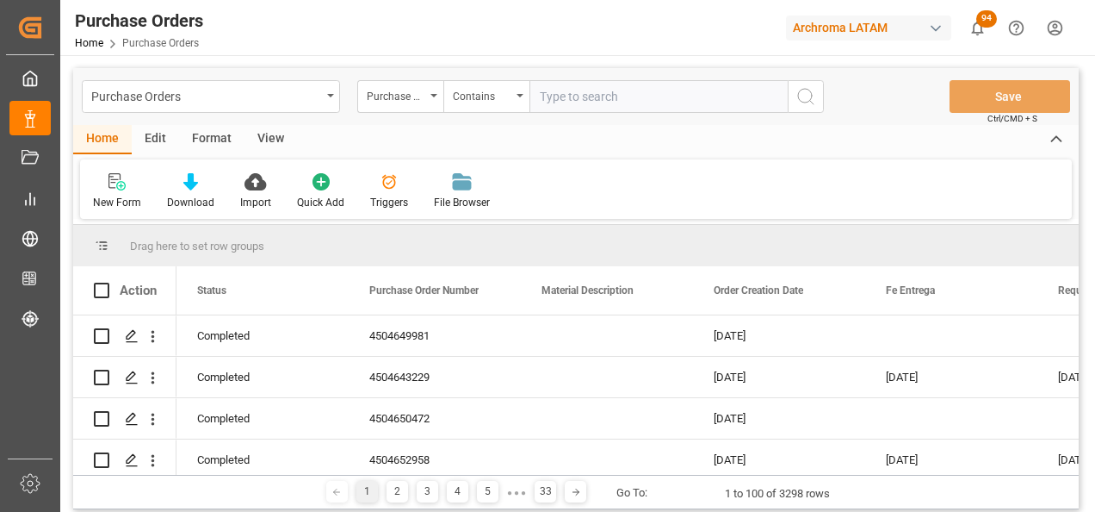
type input "4504590150,4504621813,4504634062,4504634084,4504634084,4504634084,4504634914,45…"
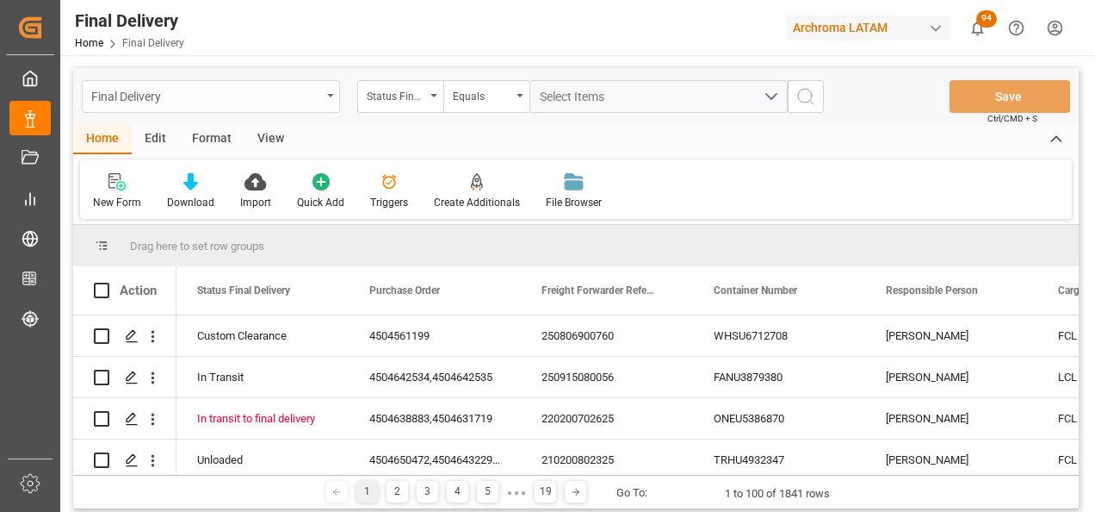
click at [327, 102] on div "Final Delivery" at bounding box center [211, 96] width 258 height 33
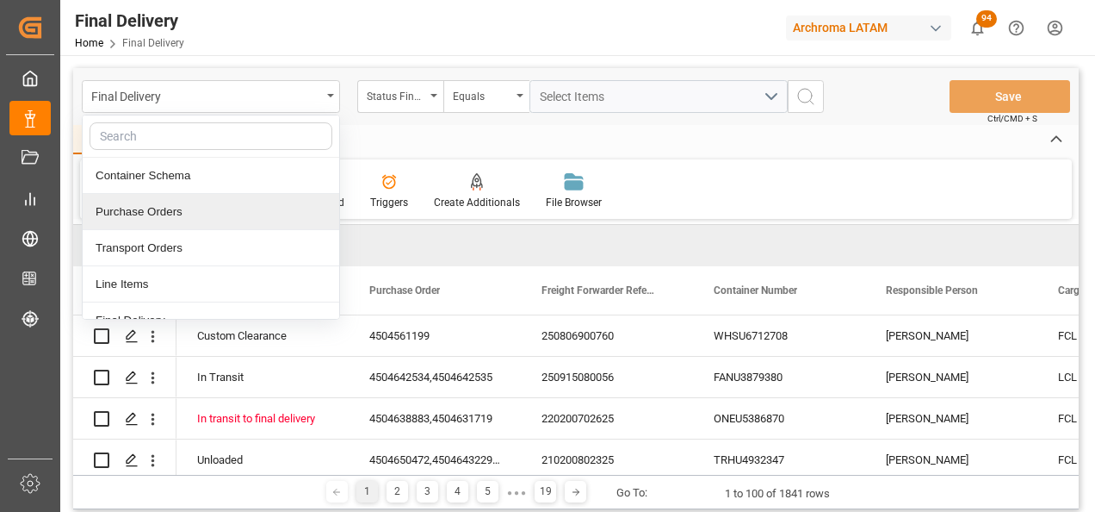
click at [212, 208] on div "Purchase Orders" at bounding box center [211, 212] width 257 height 36
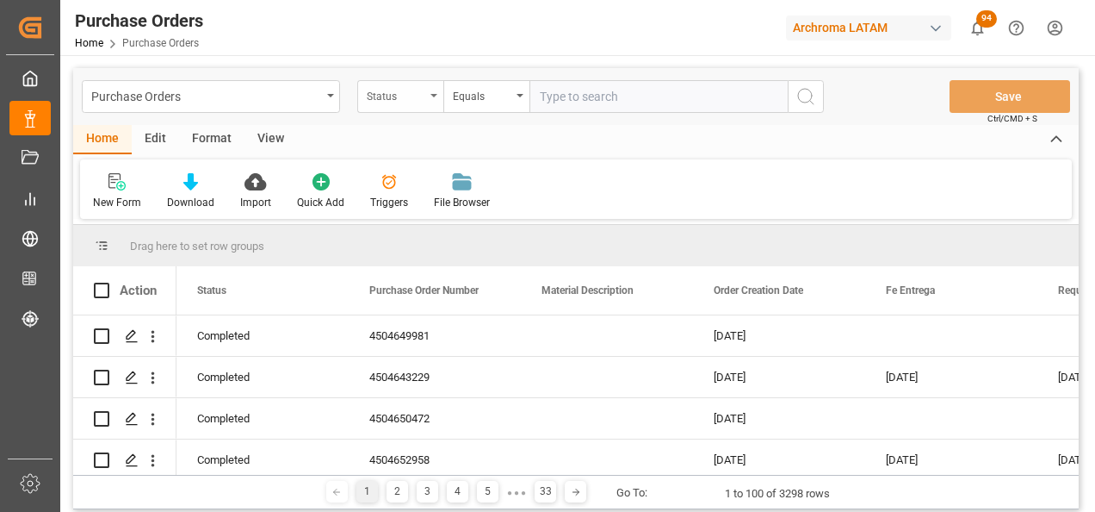
click at [430, 103] on div "Status" at bounding box center [400, 96] width 86 height 33
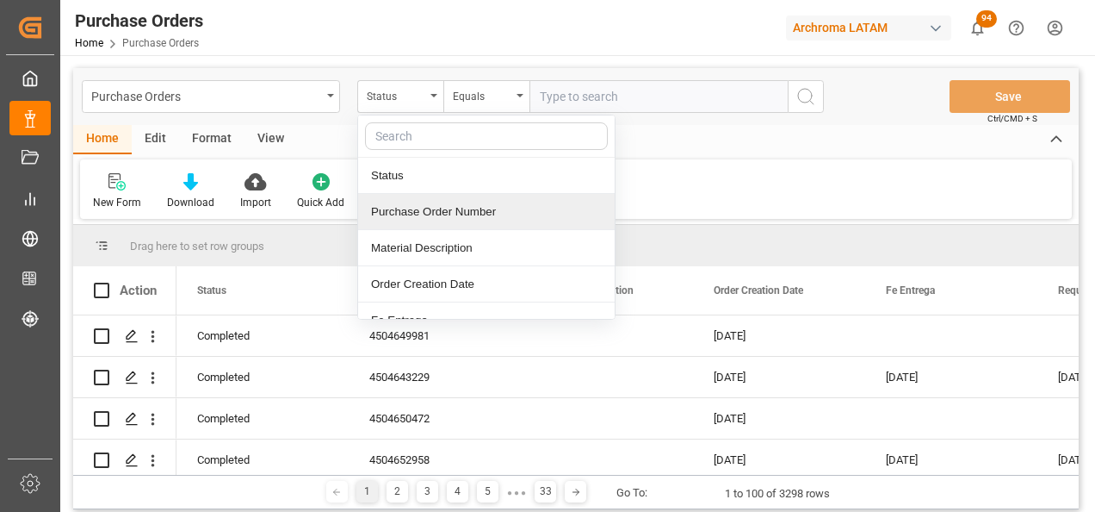
click at [421, 214] on div "Purchase Order Number" at bounding box center [486, 212] width 257 height 36
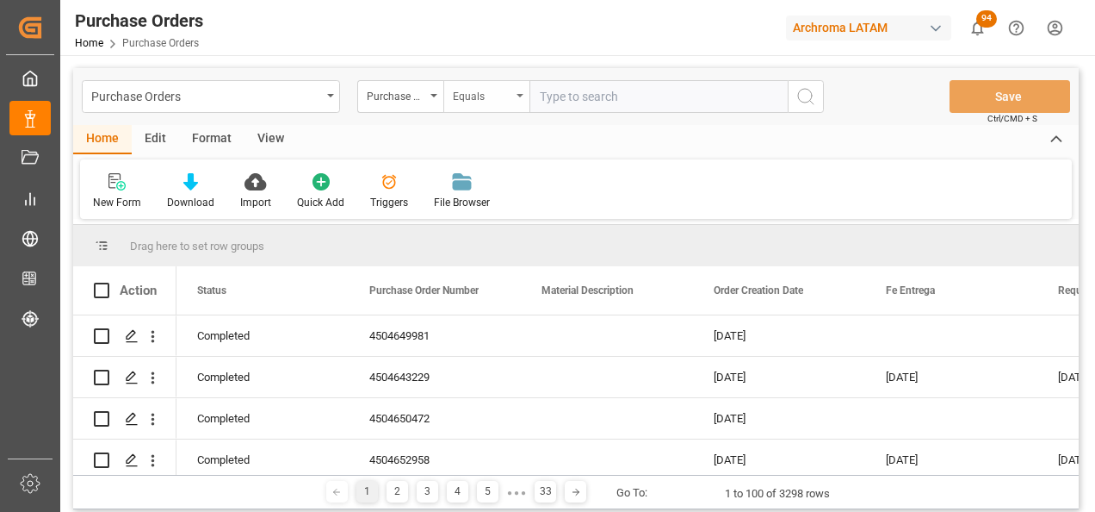
click at [493, 100] on div "Equals" at bounding box center [482, 94] width 59 height 20
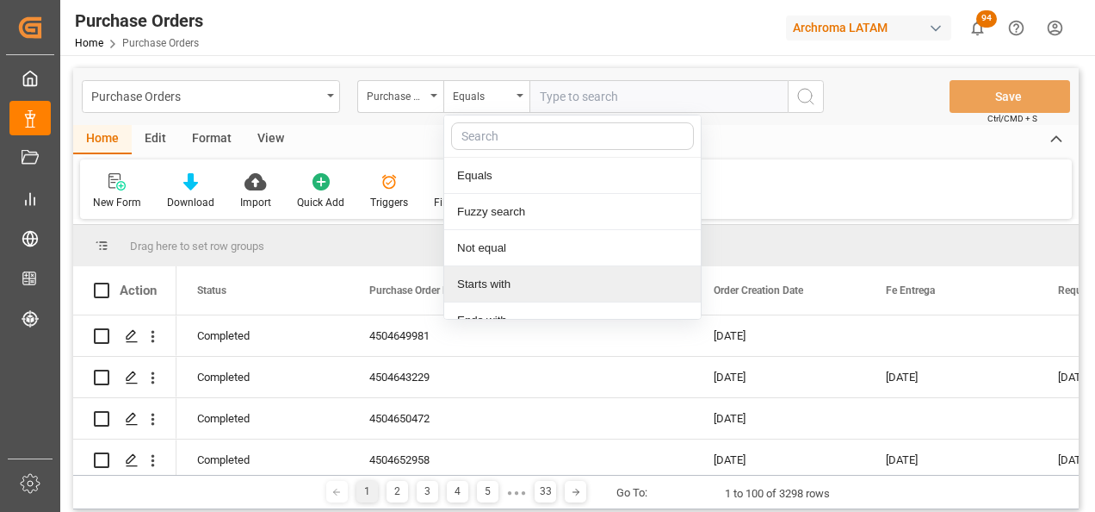
scroll to position [128, 0]
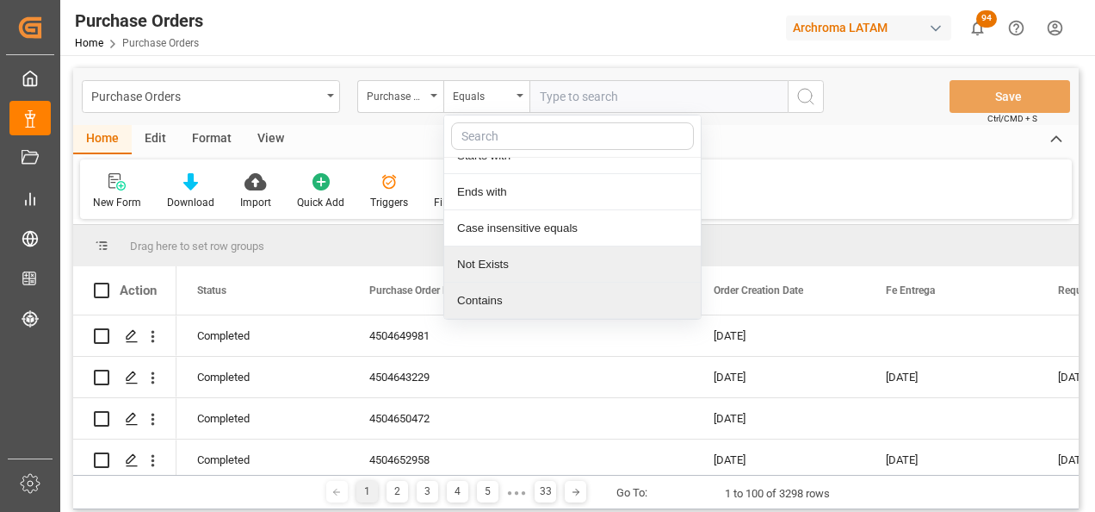
click at [527, 304] on div "Contains" at bounding box center [572, 300] width 257 height 36
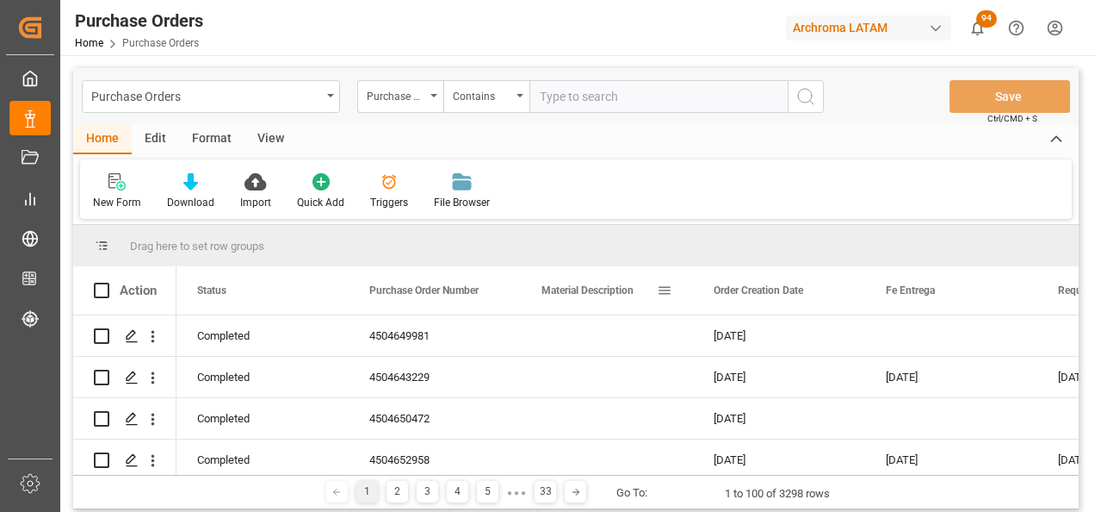
paste input "4504590150,4504621813,4504634062,4504634084,4504634084,4504634084,4504634914,45…"
type input "4504590150,4504621813,4504634062,4504634084,4504634084,4504634084,4504634914,45…"
click at [804, 97] on icon "search button" at bounding box center [806, 96] width 21 height 21
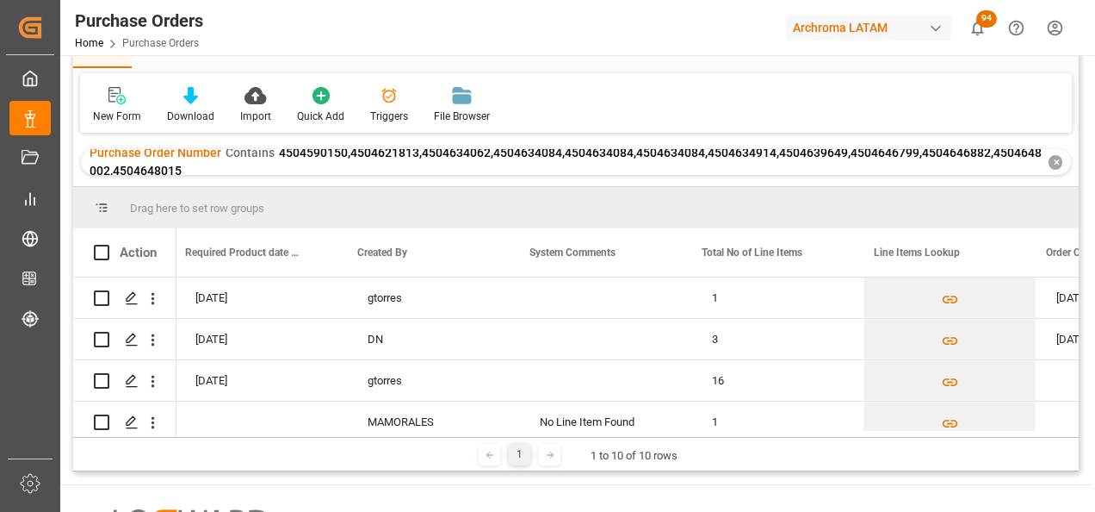
scroll to position [0, 873]
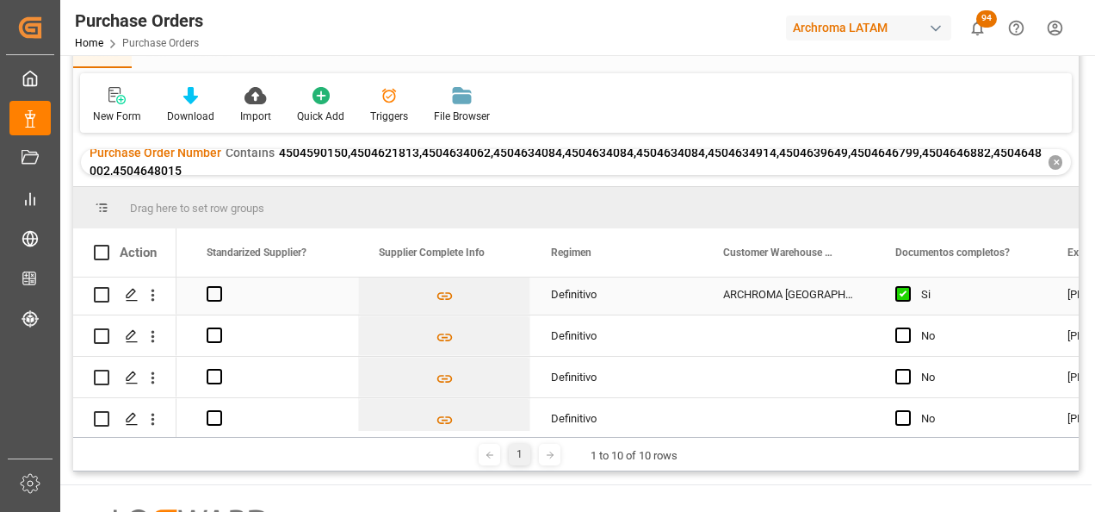
click at [842, 297] on div "ARCHROMA [GEOGRAPHIC_DATA] S.A.S" at bounding box center [789, 294] width 172 height 40
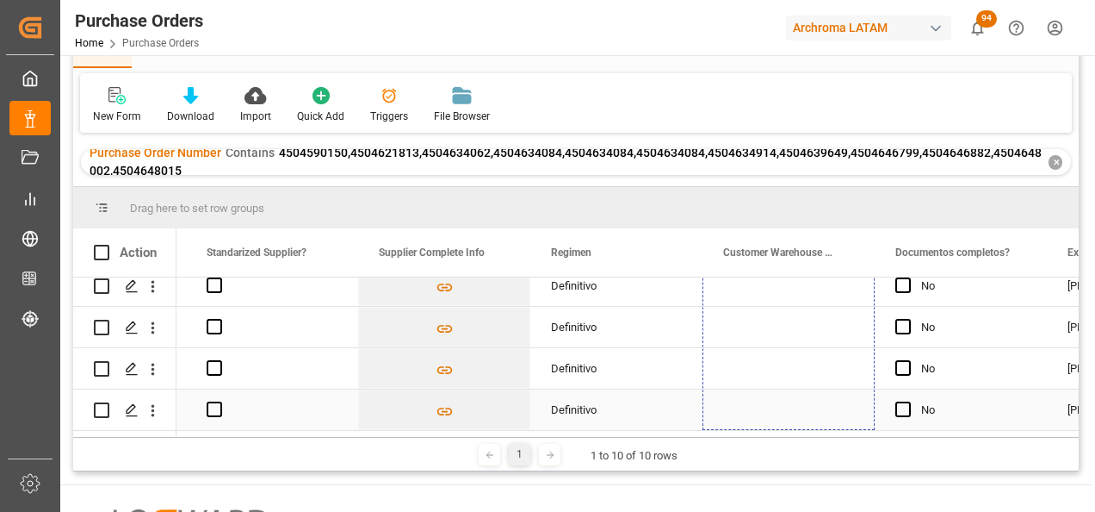
drag, startPoint x: 871, startPoint y: 311, endPoint x: 828, endPoint y: 412, distance: 109.9
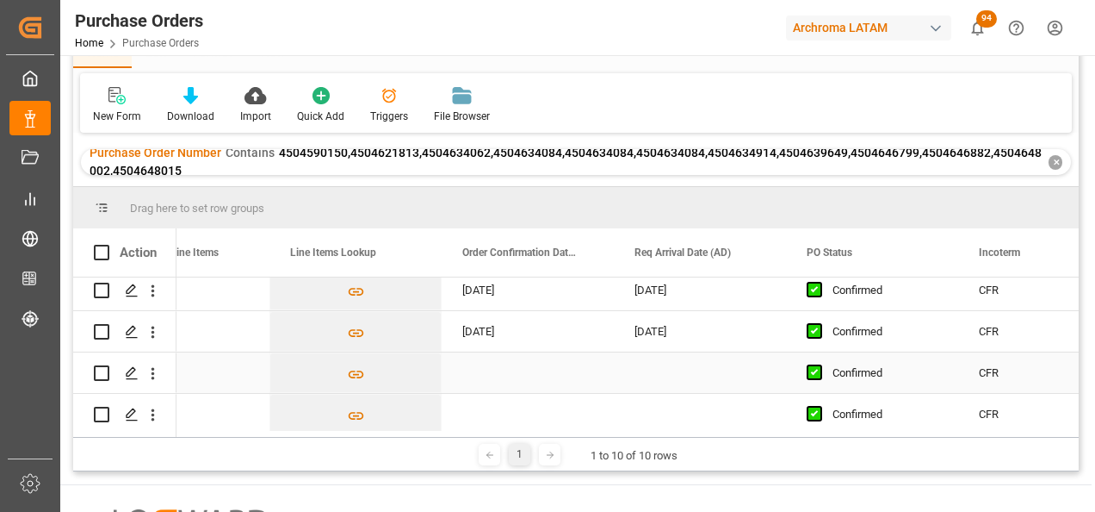
click at [531, 362] on div "Press SPACE to select this row." at bounding box center [528, 372] width 172 height 40
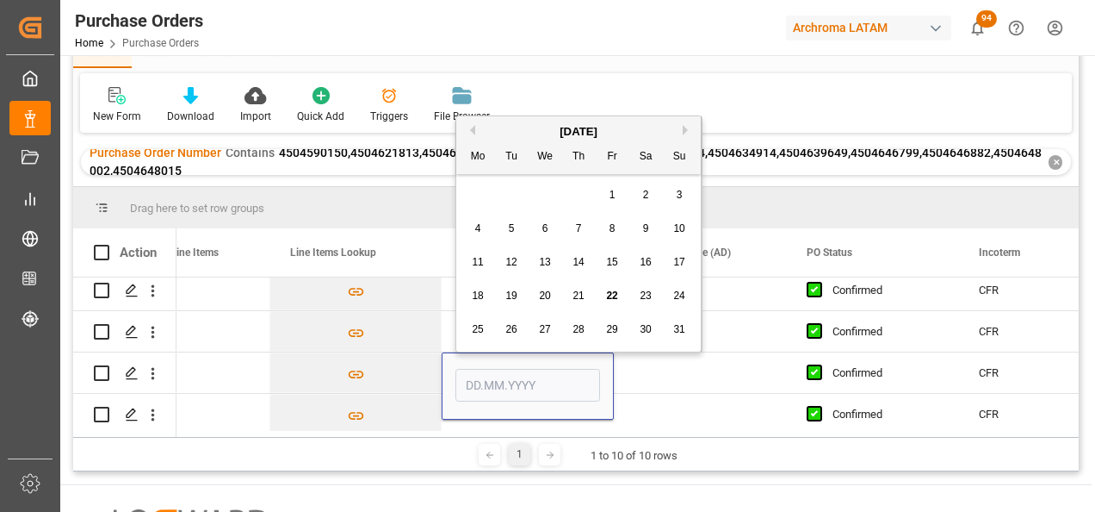
click at [685, 133] on button "Next Month" at bounding box center [688, 130] width 10 height 10
click at [547, 191] on span "3" at bounding box center [546, 195] width 6 height 12
type input "[DATE]"
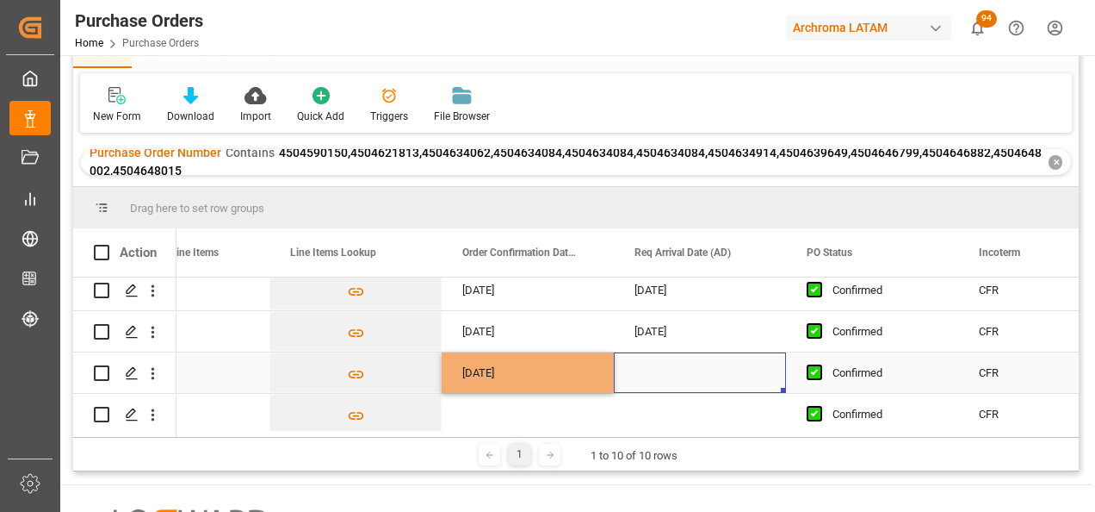
click at [655, 379] on div "Press SPACE to select this row." at bounding box center [700, 372] width 172 height 40
click at [717, 381] on div "Press SPACE to select this row." at bounding box center [700, 372] width 172 height 40
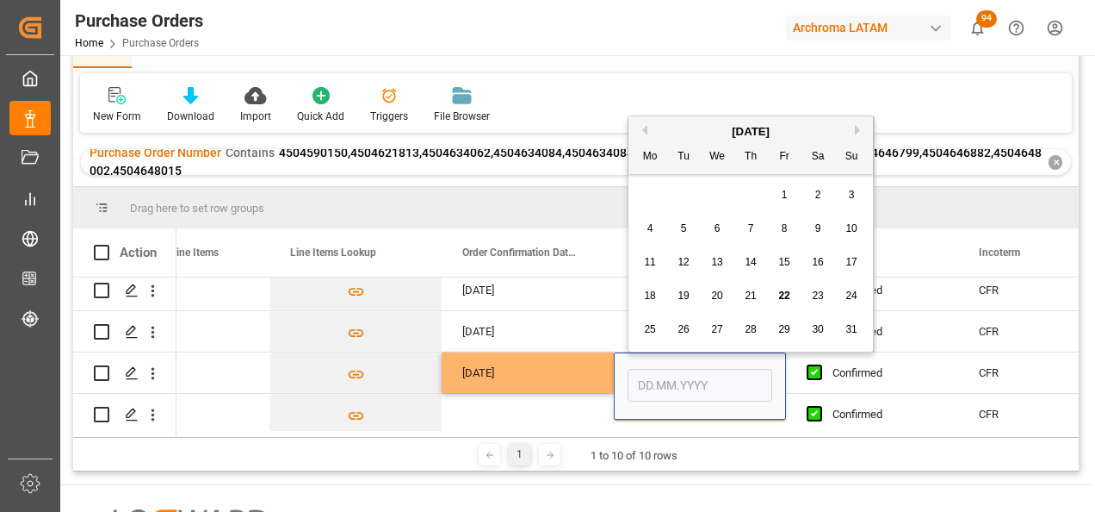
click at [859, 128] on button "Next Month" at bounding box center [860, 130] width 10 height 10
click at [747, 226] on span "11" at bounding box center [750, 228] width 11 height 12
type input "11.09.2025"
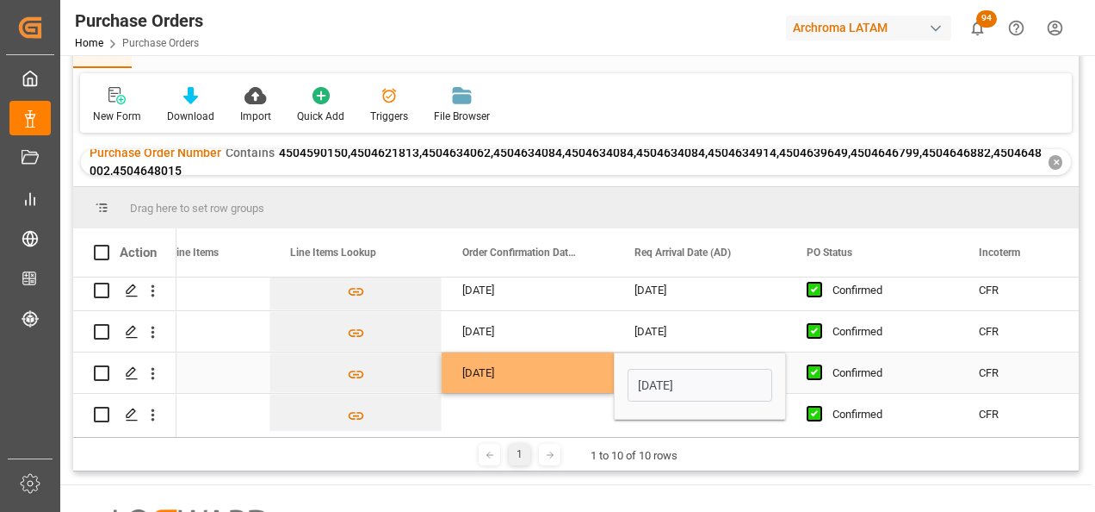
click at [610, 379] on div "[DATE]" at bounding box center [528, 372] width 172 height 40
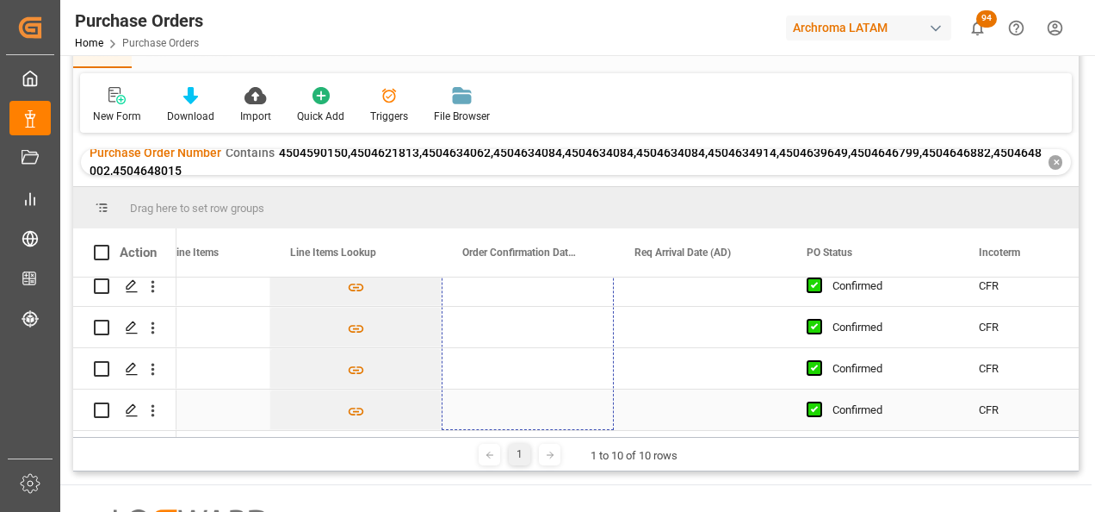
drag, startPoint x: 610, startPoint y: 388, endPoint x: 587, endPoint y: 421, distance: 39.6
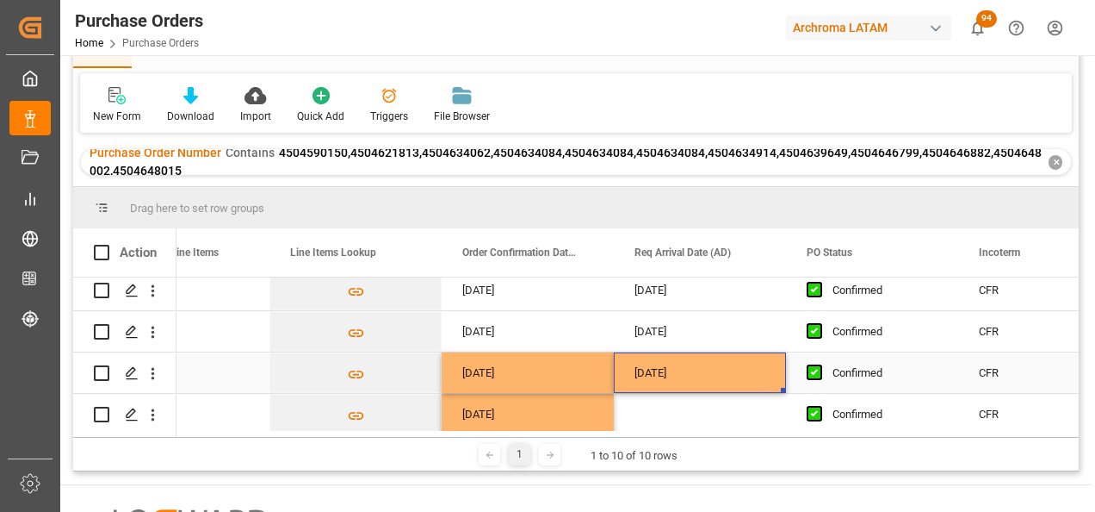
click at [725, 363] on div "11.09.2025" at bounding box center [700, 372] width 172 height 40
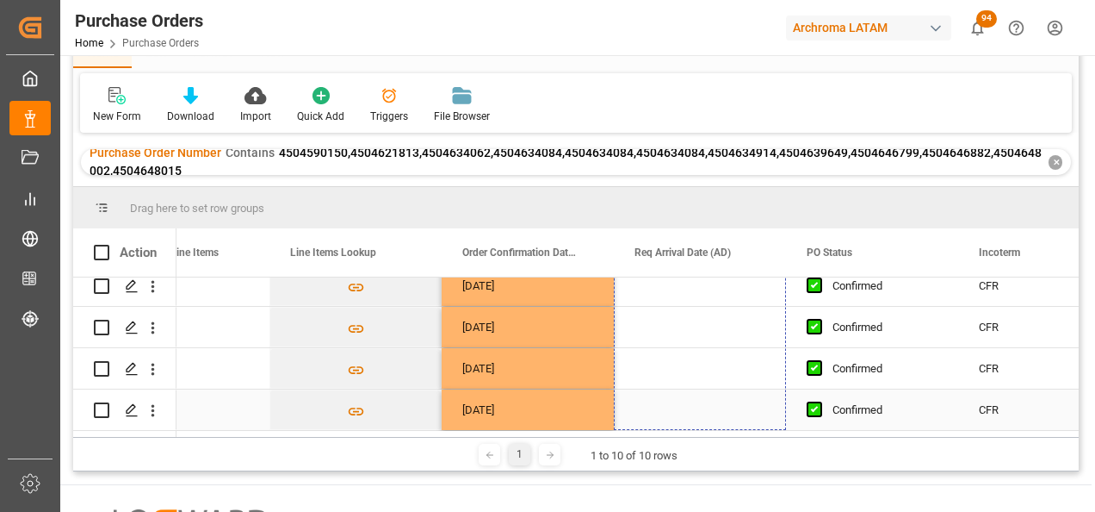
drag, startPoint x: 783, startPoint y: 388, endPoint x: 751, endPoint y: 415, distance: 42.1
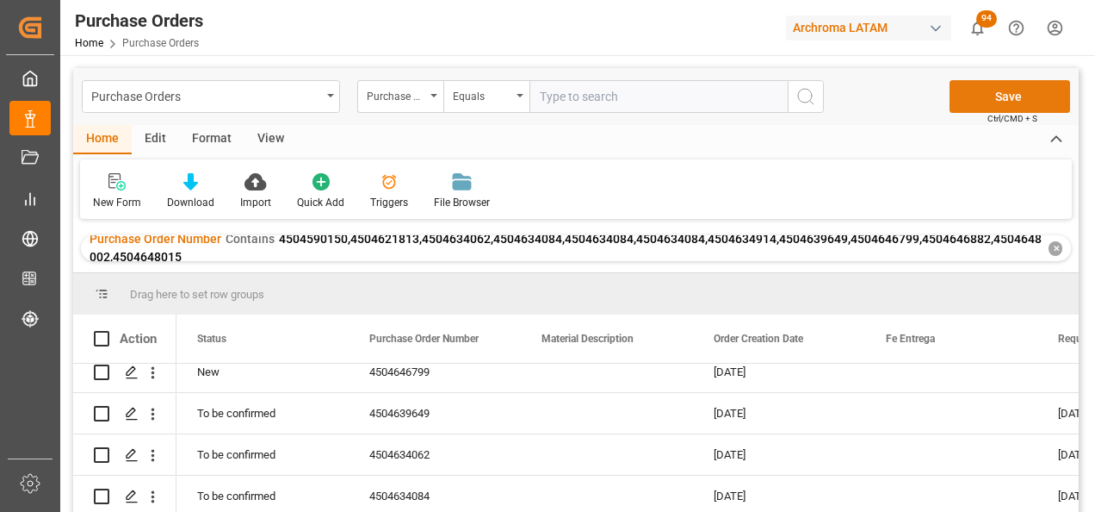
click at [1017, 101] on button "Save" at bounding box center [1010, 96] width 121 height 33
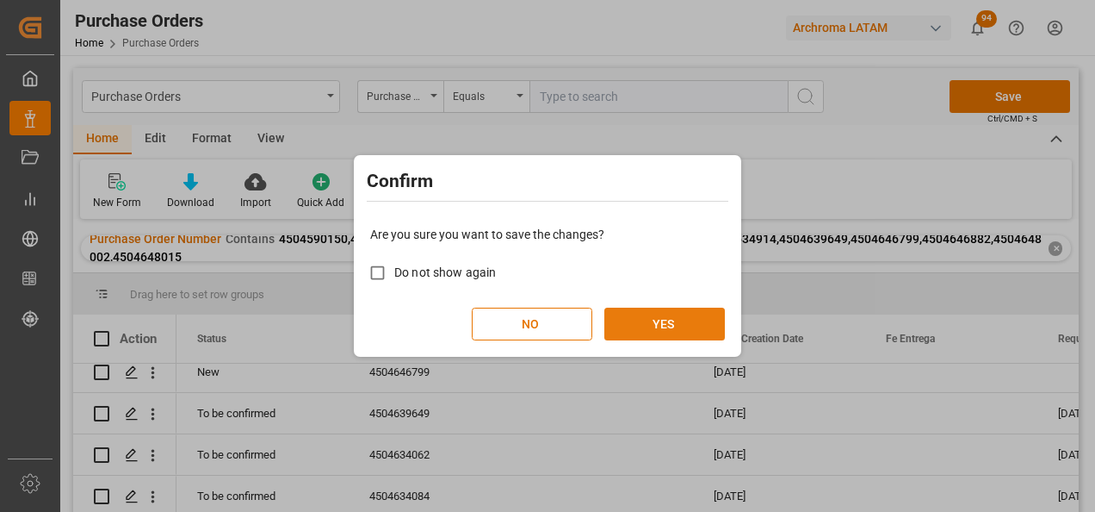
click at [690, 323] on button "YES" at bounding box center [665, 323] width 121 height 33
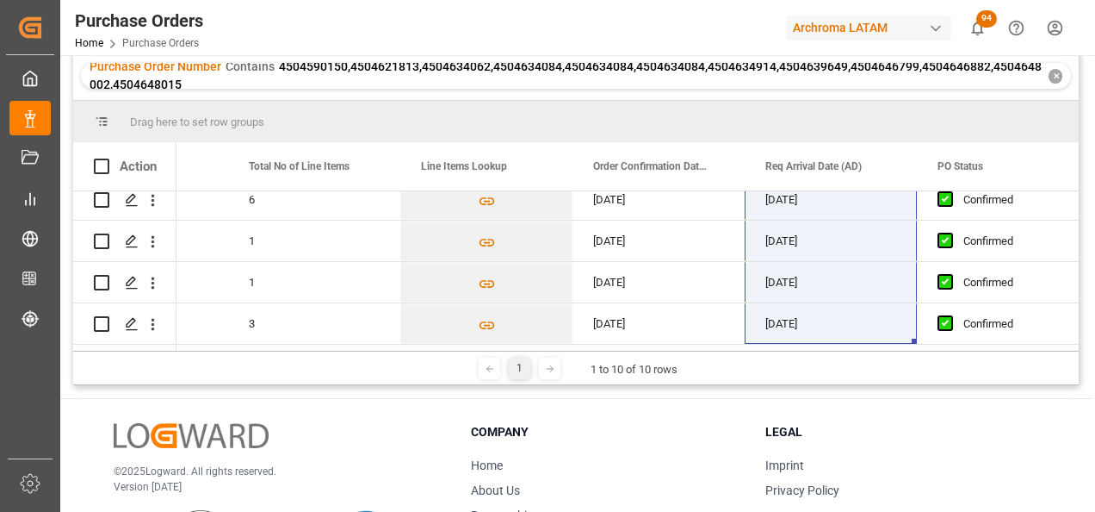
scroll to position [266, 0]
click at [685, 236] on div "[DATE]" at bounding box center [659, 240] width 172 height 40
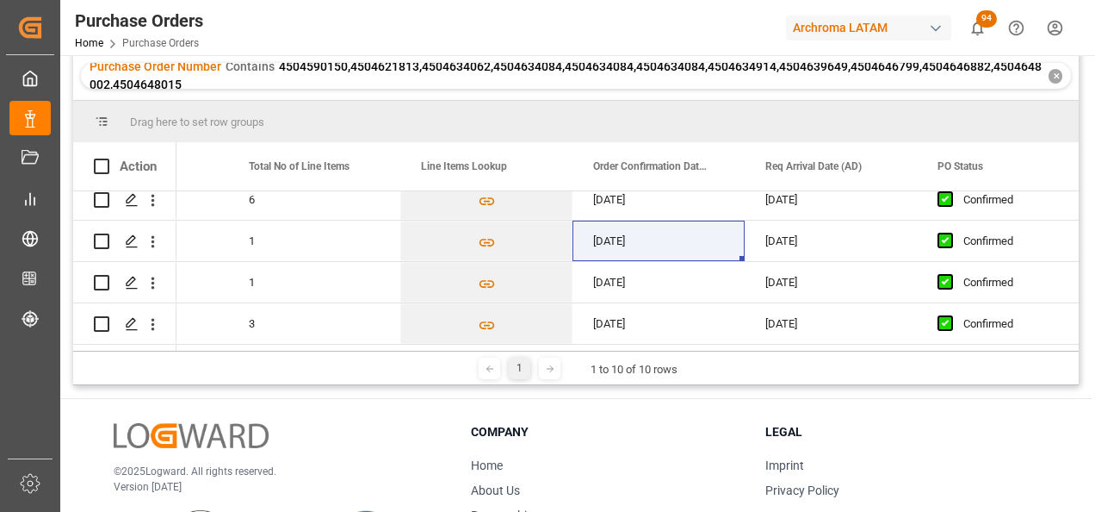
drag, startPoint x: 509, startPoint y: 351, endPoint x: 425, endPoint y: 351, distance: 83.5
click at [425, 351] on div "1 1 to 10 of 10 rows" at bounding box center [576, 367] width 1006 height 34
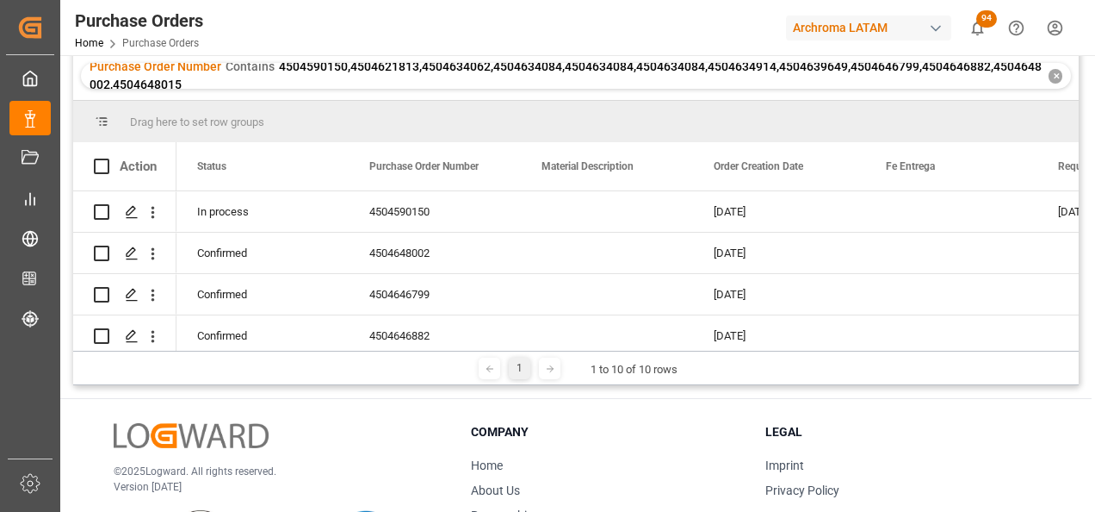
scroll to position [7, 0]
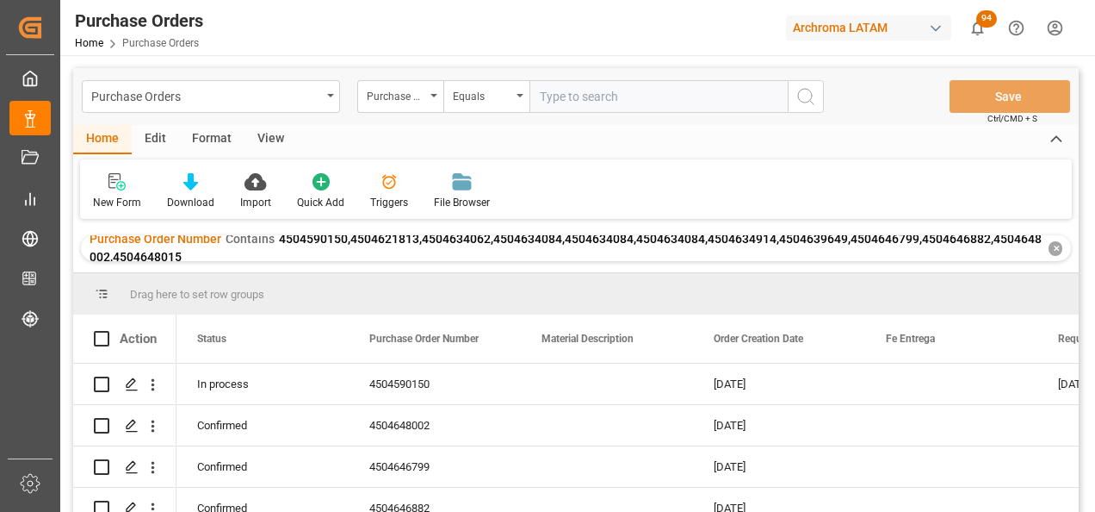
click at [1057, 253] on div "✕" at bounding box center [1056, 248] width 14 height 15
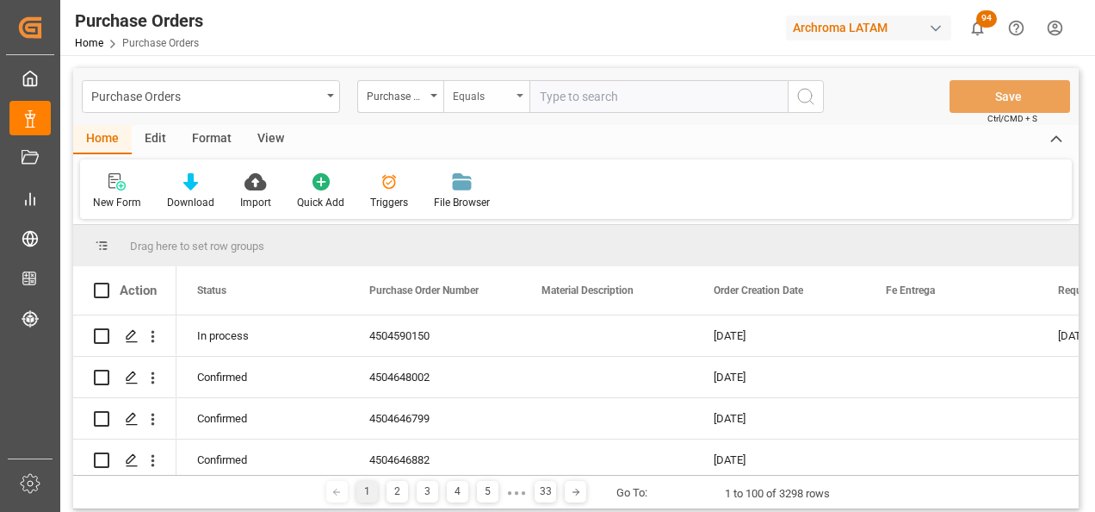
click at [510, 106] on div "Equals" at bounding box center [486, 96] width 86 height 33
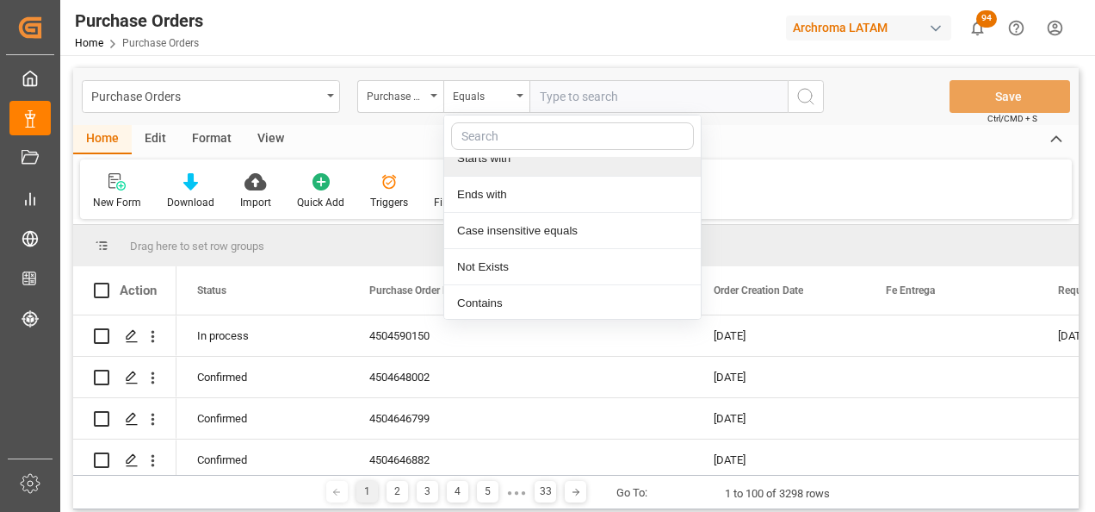
scroll to position [128, 0]
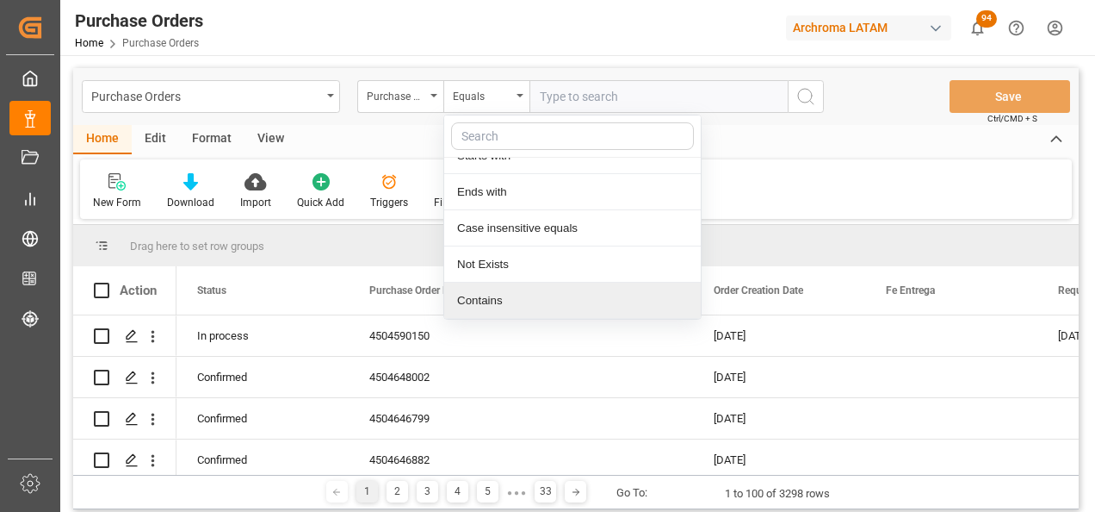
click at [548, 295] on div "Contains" at bounding box center [572, 300] width 257 height 36
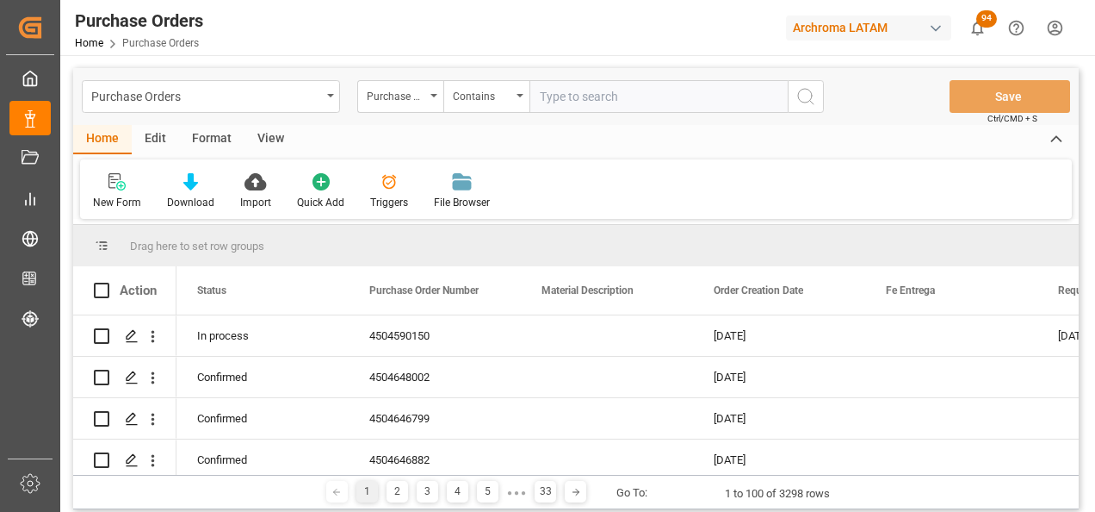
click at [630, 106] on input "text" at bounding box center [659, 96] width 258 height 33
paste input "4504634914"
click at [621, 96] on input "4504634914," at bounding box center [659, 96] width 258 height 33
paste input "4504648015"
click at [695, 95] on input "4504634914,4504648015" at bounding box center [659, 96] width 258 height 33
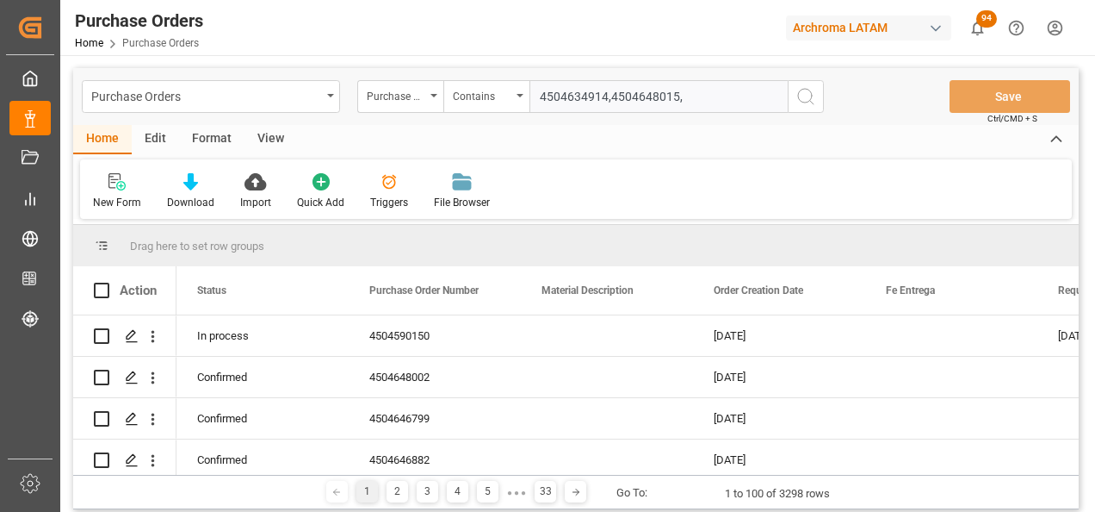
paste input "4504634084"
click at [751, 93] on input "4504634914,4504648015,4504634084" at bounding box center [659, 96] width 258 height 33
paste input "4504639649"
click at [735, 104] on input "4504634914,4504648015,4504634084,4504639649" at bounding box center [659, 96] width 258 height 33
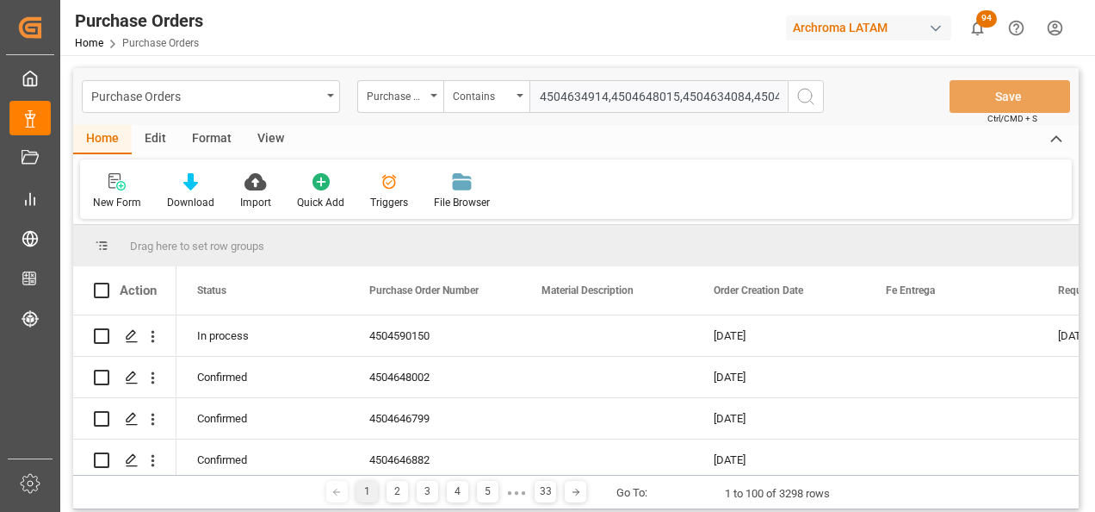
scroll to position [0, 39]
paste input "4504646882"
type input "4504634914,4504648015,4504634084,4504639649,4504646882"
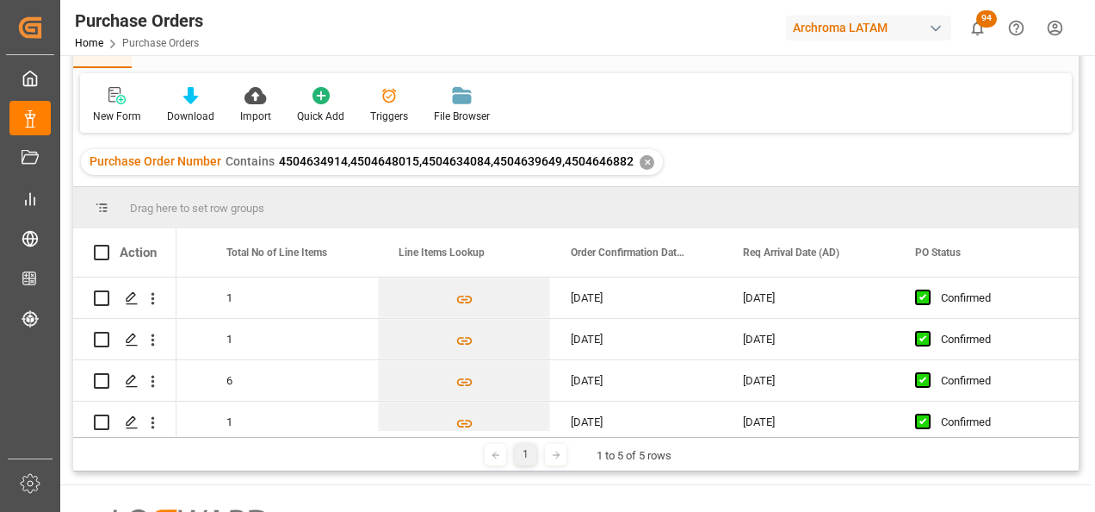
click at [301, 173] on div "Purchase Order Number Contains 4504634914,4504648015,4504634084,4504639649,4504…" at bounding box center [372, 162] width 582 height 26
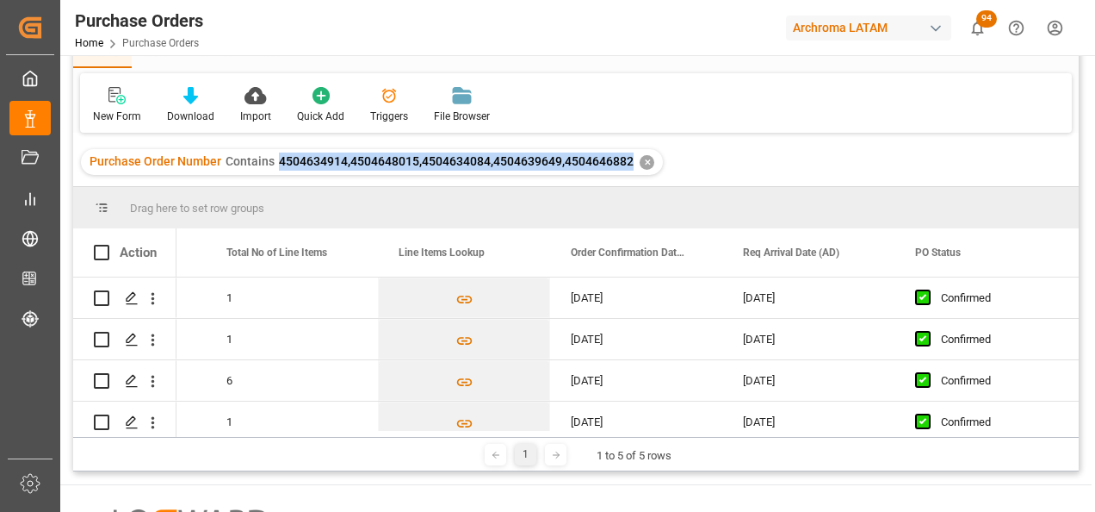
drag, startPoint x: 278, startPoint y: 163, endPoint x: 631, endPoint y: 161, distance: 353.1
click at [631, 161] on div "Purchase Order Number Contains 4504634914,4504648015,4504634084,4504639649,4504…" at bounding box center [372, 162] width 582 height 26
copy span "4504634914,4504648015,4504634084,4504639649,4504646882"
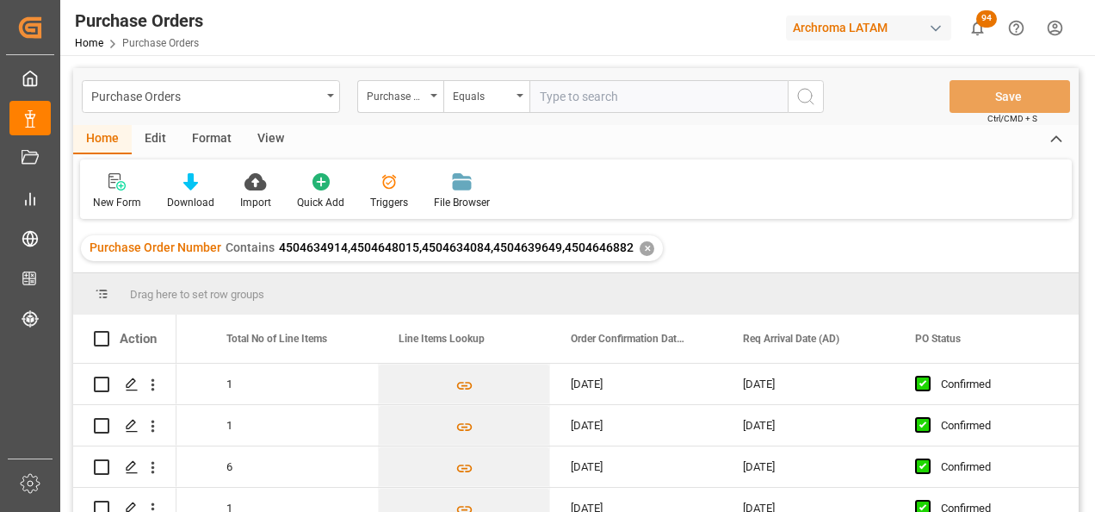
click at [641, 246] on div "✕" at bounding box center [647, 248] width 15 height 15
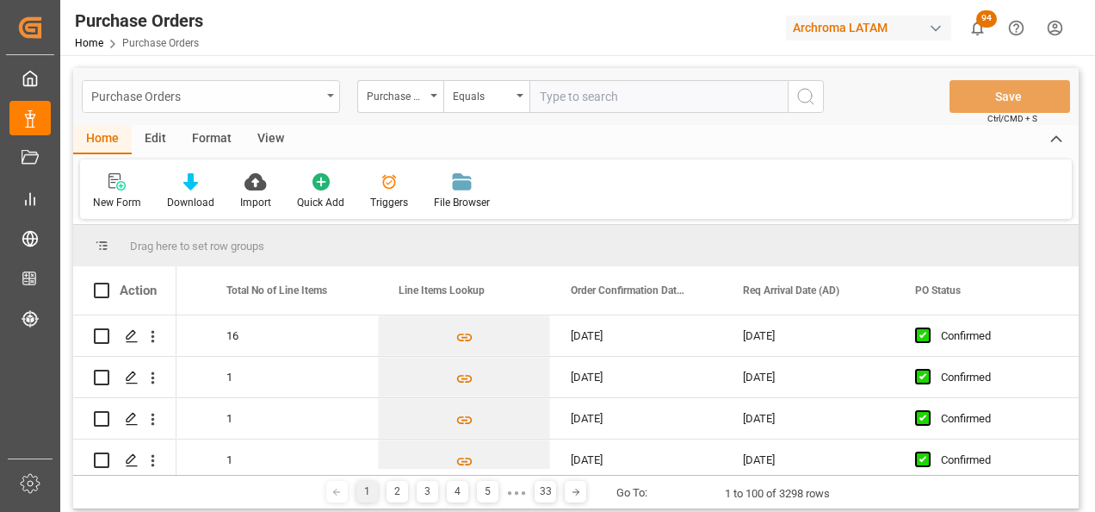
click at [328, 103] on div "Purchase Orders" at bounding box center [211, 96] width 258 height 33
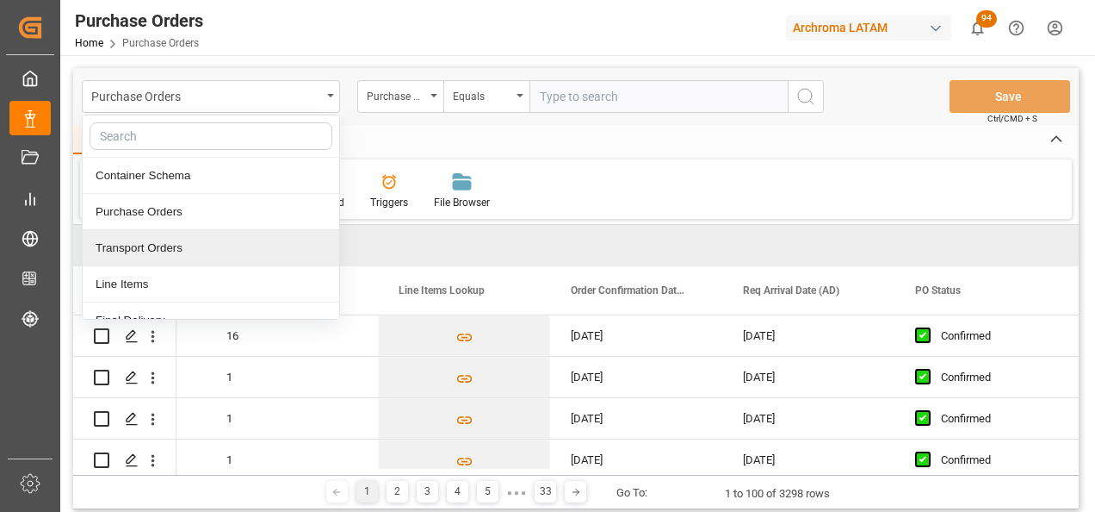
click at [236, 259] on div "Transport Orders" at bounding box center [211, 248] width 257 height 36
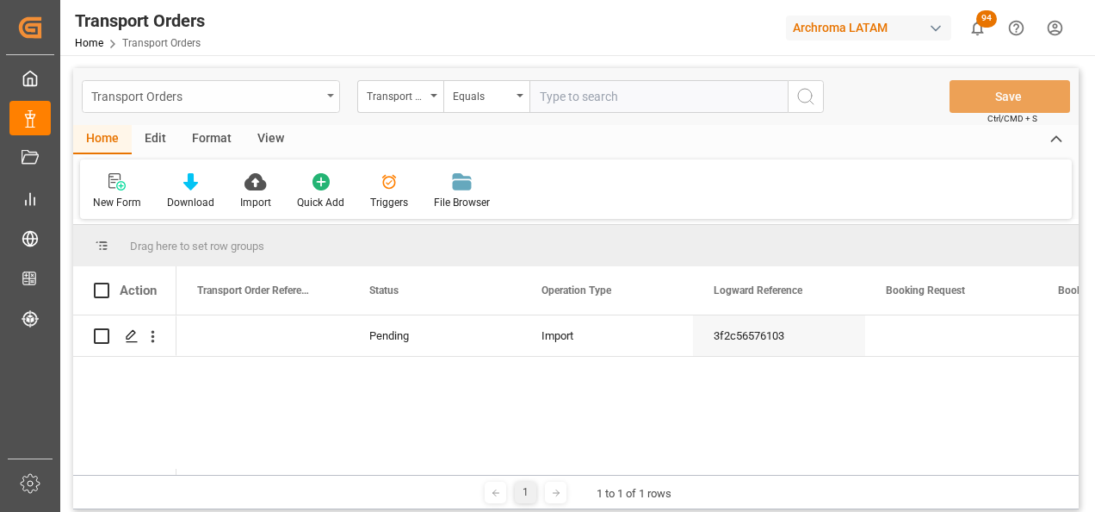
click at [319, 96] on div "Transport Orders" at bounding box center [206, 95] width 230 height 22
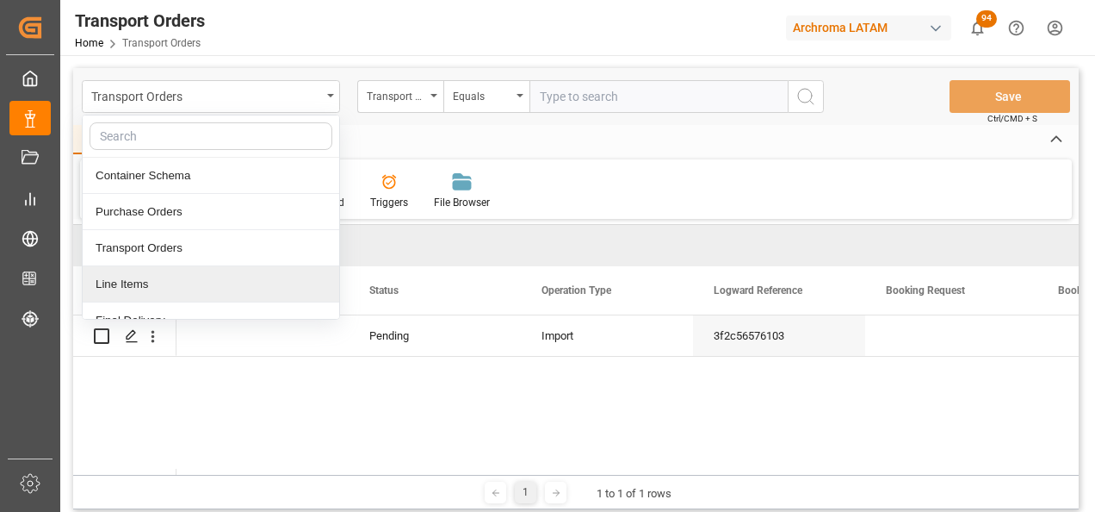
click at [224, 282] on div "Line Items" at bounding box center [211, 284] width 257 height 36
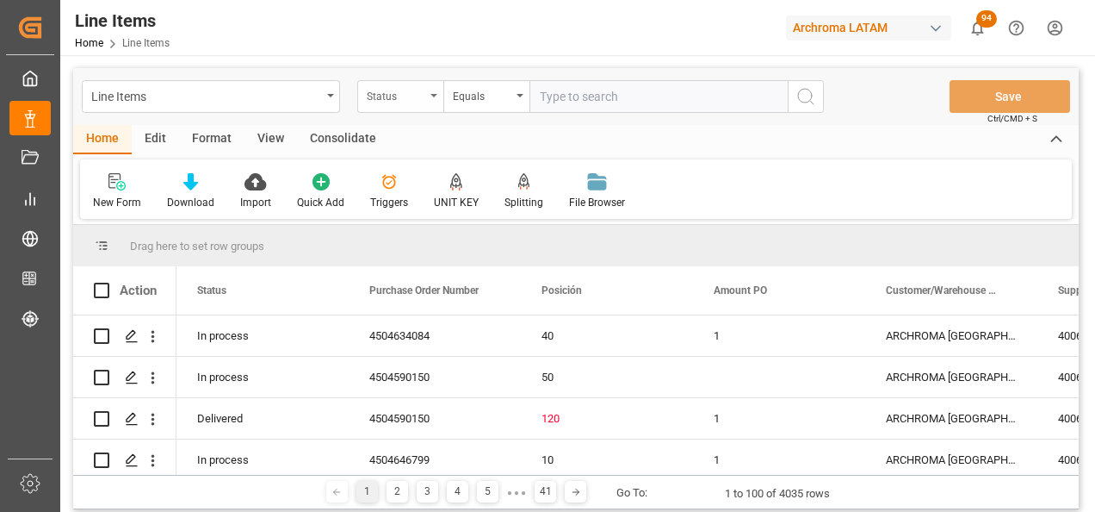
click at [425, 102] on div "Status" at bounding box center [396, 94] width 59 height 20
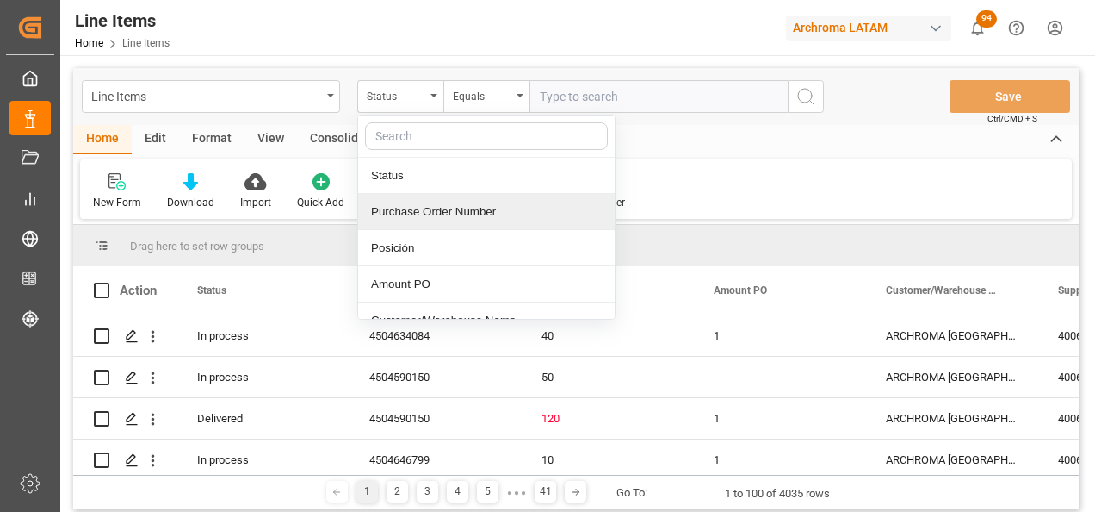
click at [419, 216] on div "Purchase Order Number" at bounding box center [486, 212] width 257 height 36
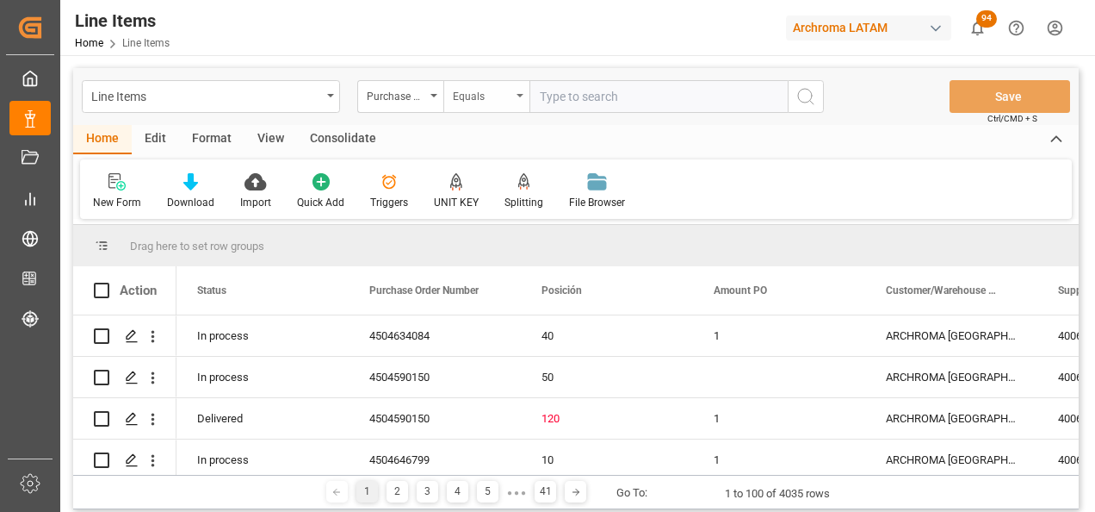
click at [488, 91] on div "Equals" at bounding box center [482, 94] width 59 height 20
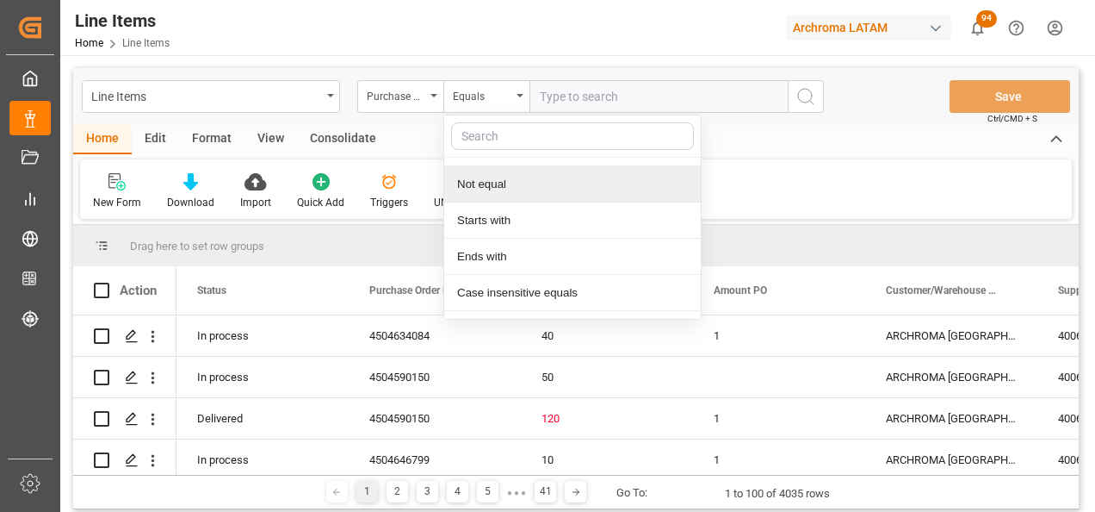
scroll to position [128, 0]
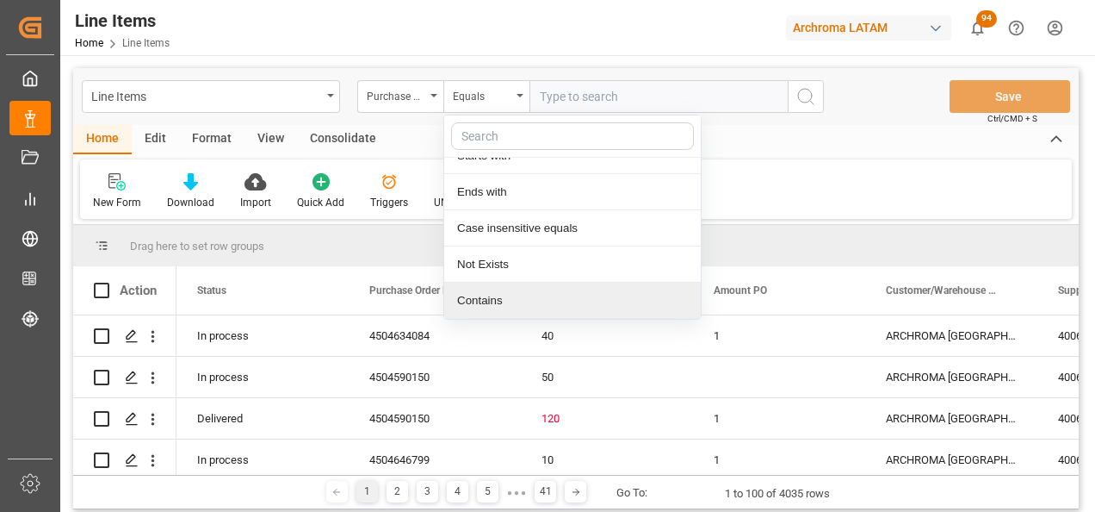
click at [495, 290] on div "Contains" at bounding box center [572, 300] width 257 height 36
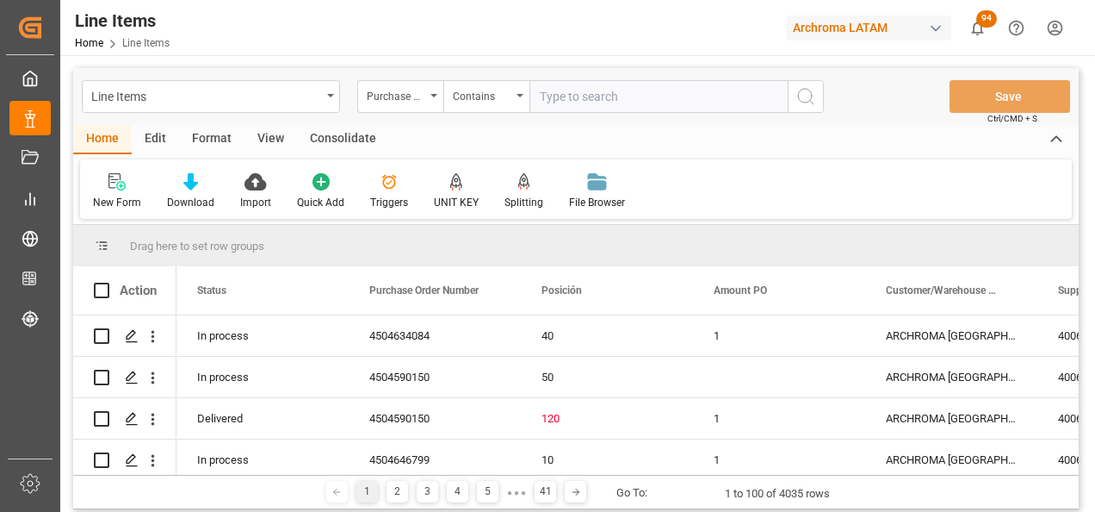
paste input "4504634914,4504648015,4504634084,4504639649,4504646882"
type input "4504634914,4504648015,4504634084,4504639649,4504646882"
click at [815, 96] on icon "search button" at bounding box center [806, 96] width 21 height 21
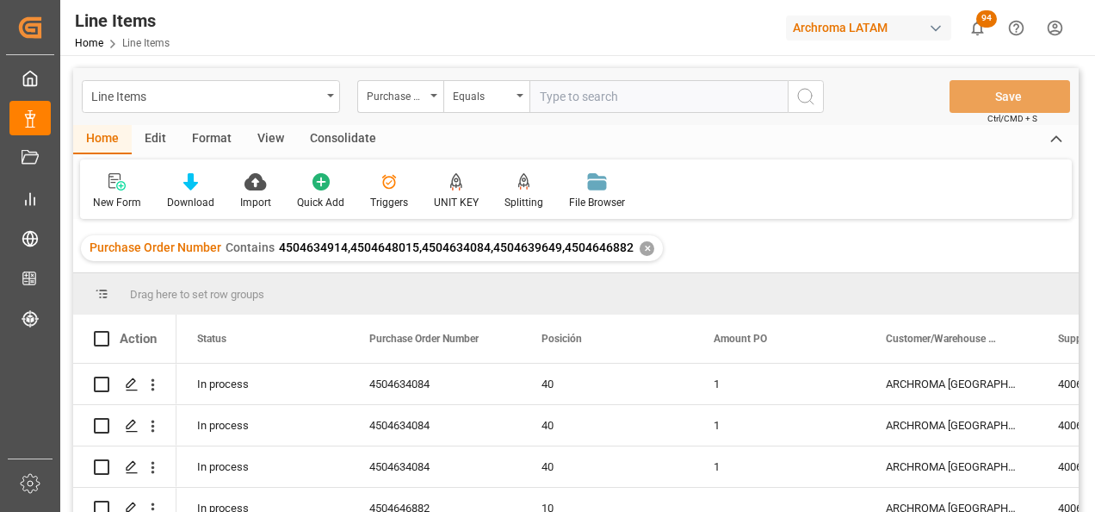
click at [249, 253] on span "Contains" at bounding box center [250, 247] width 49 height 14
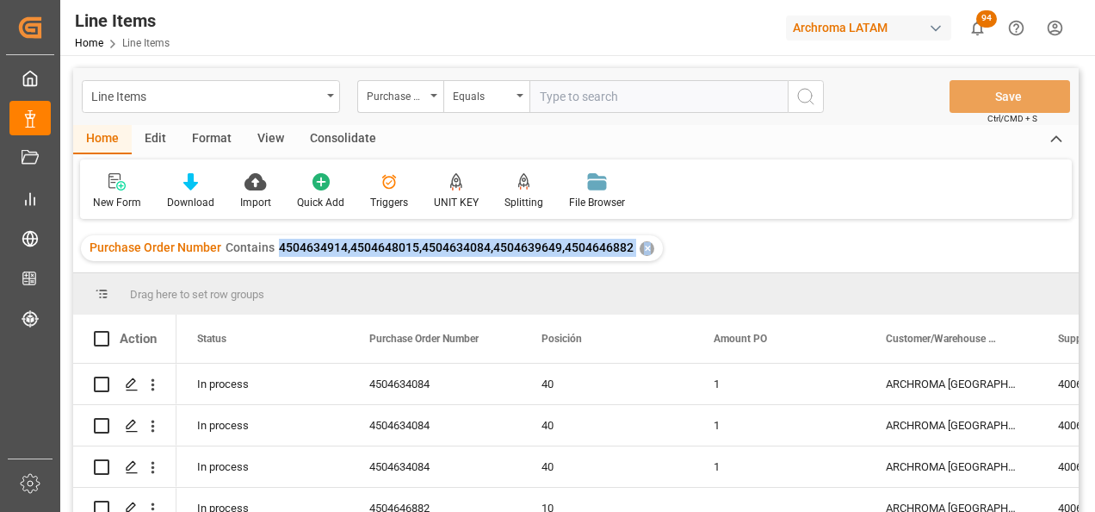
drag, startPoint x: 273, startPoint y: 249, endPoint x: 659, endPoint y: 260, distance: 385.9
click at [659, 260] on div "Purchase Order Number Contains 4504634914,4504648015,4504634084,4504639649,4504…" at bounding box center [576, 248] width 1006 height 48
click at [420, 251] on span "4504634914,4504648015,4504634084,4504639649,4504646882" at bounding box center [456, 247] width 355 height 14
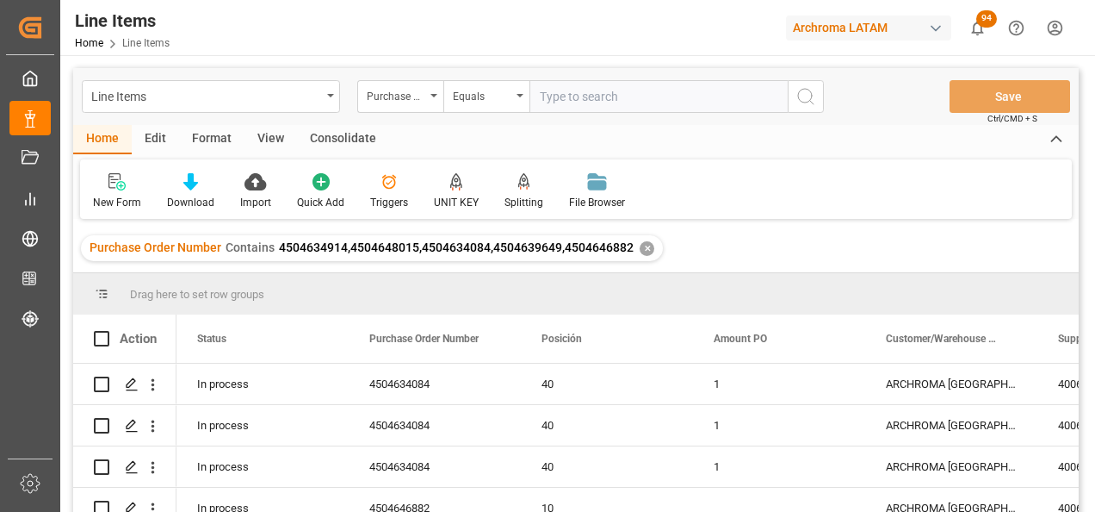
click at [352, 241] on span "4504634914,4504648015,4504634084,4504639649,4504646882" at bounding box center [456, 247] width 355 height 14
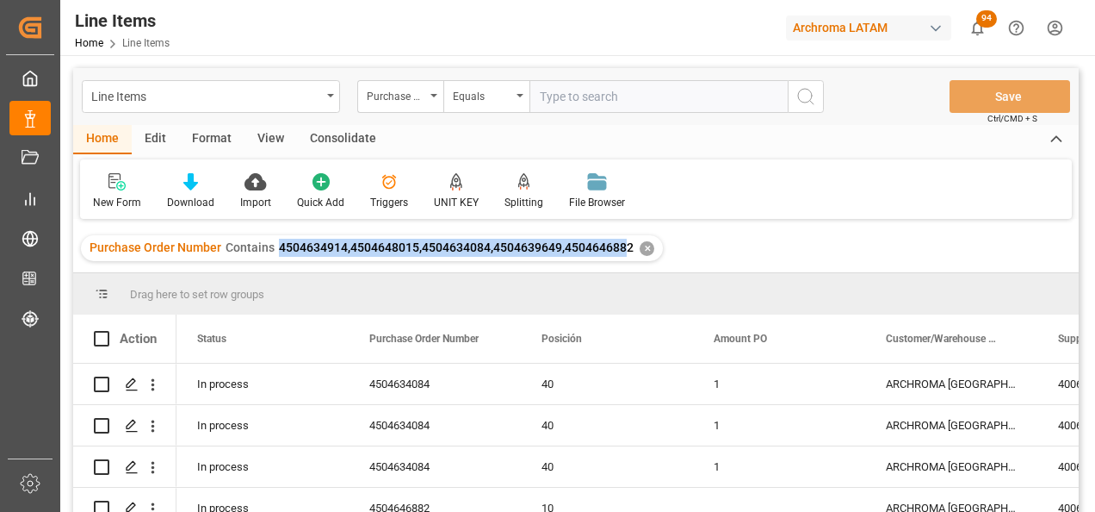
drag, startPoint x: 273, startPoint y: 245, endPoint x: 624, endPoint y: 258, distance: 351.6
click at [624, 258] on div "Purchase Order Number Contains 4504634914,4504648015,4504634084,4504639649,4504…" at bounding box center [372, 248] width 582 height 26
click at [462, 249] on span "4504634914,4504648015,4504634084,4504639649,4504646882" at bounding box center [456, 247] width 355 height 14
drag, startPoint x: 275, startPoint y: 248, endPoint x: 628, endPoint y: 256, distance: 353.1
click at [628, 256] on div "Purchase Order Number Contains 4504634914,4504648015,4504634084,4504639649,4504…" at bounding box center [362, 248] width 544 height 18
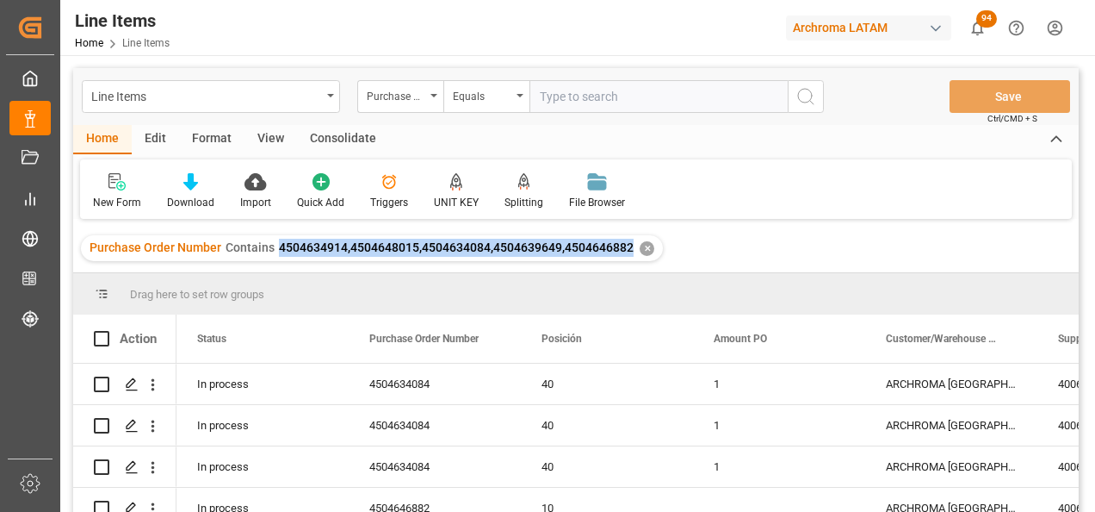
copy span "4504634914,4504648015,4504634084,4504639649,4504646882"
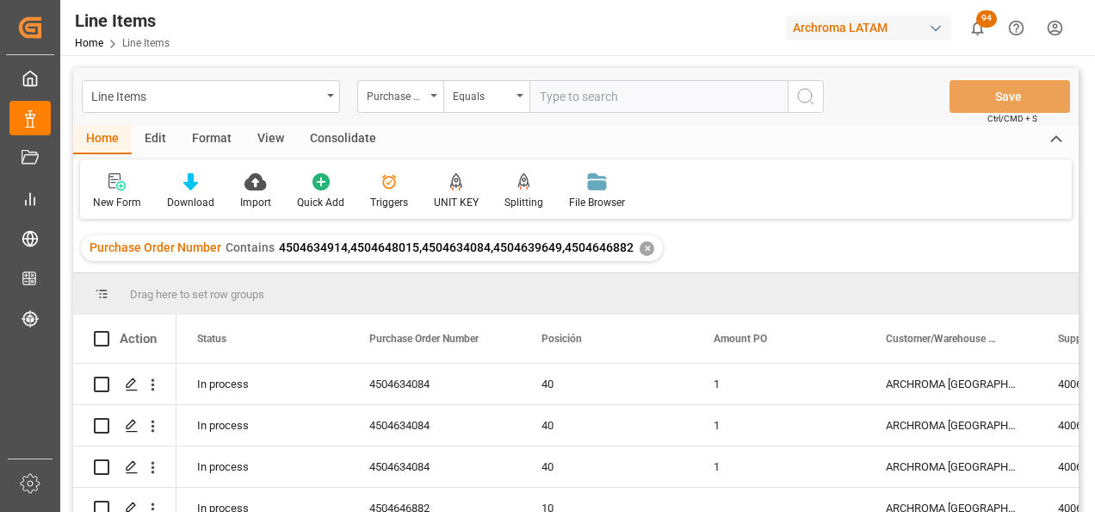
click at [645, 245] on div "✕" at bounding box center [647, 248] width 15 height 15
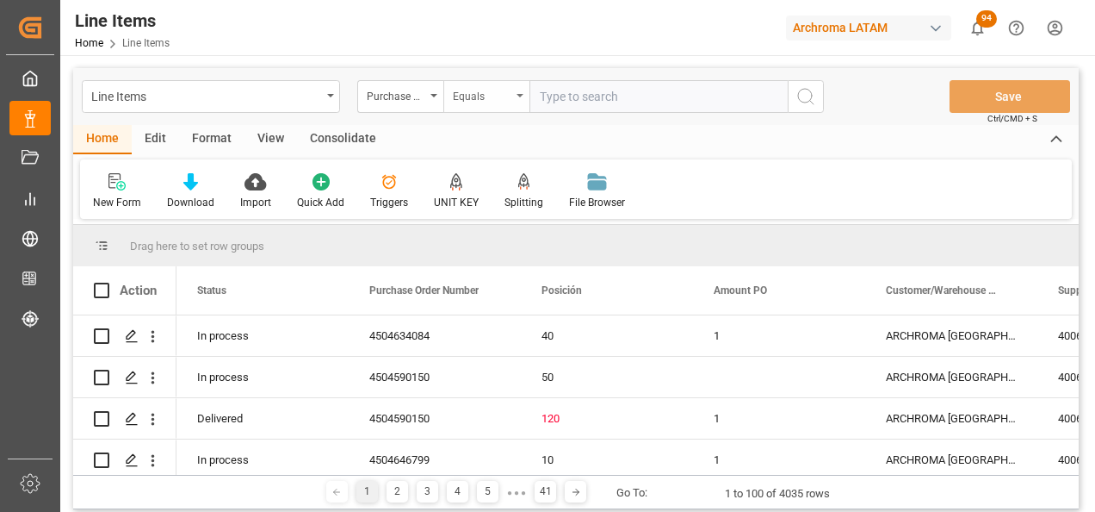
click at [513, 99] on div "Equals" at bounding box center [486, 96] width 86 height 33
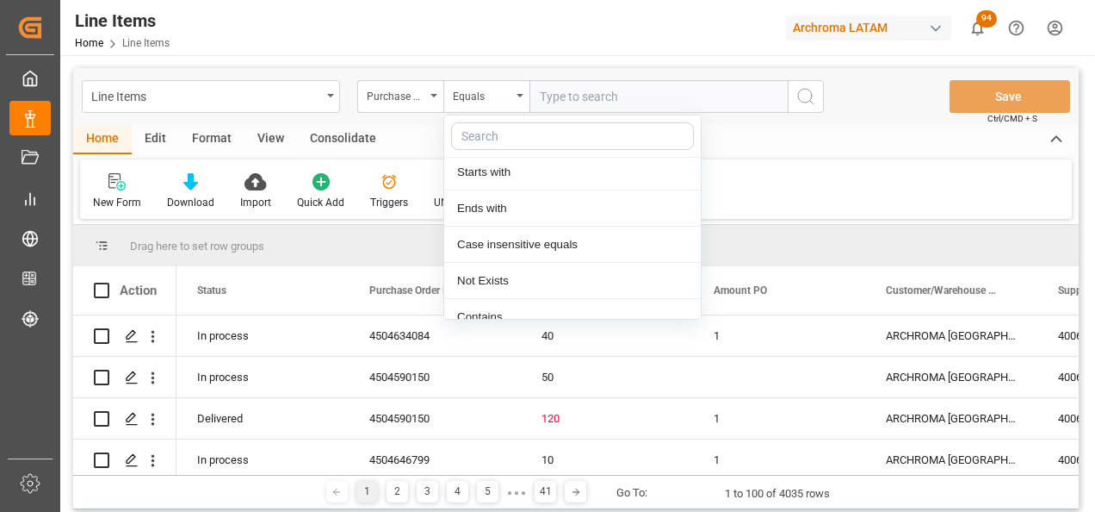
scroll to position [128, 0]
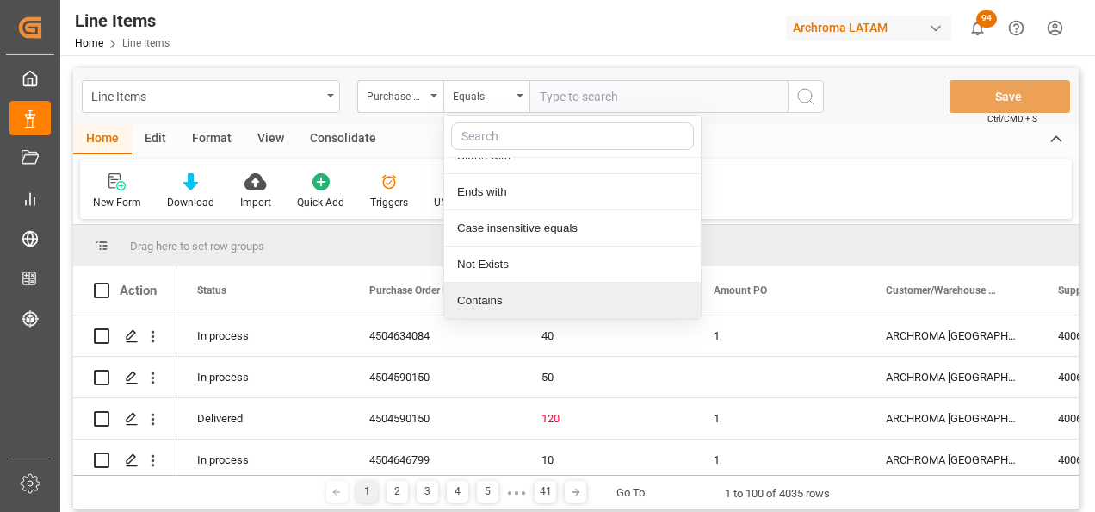
click at [523, 310] on div "Contains" at bounding box center [572, 300] width 257 height 36
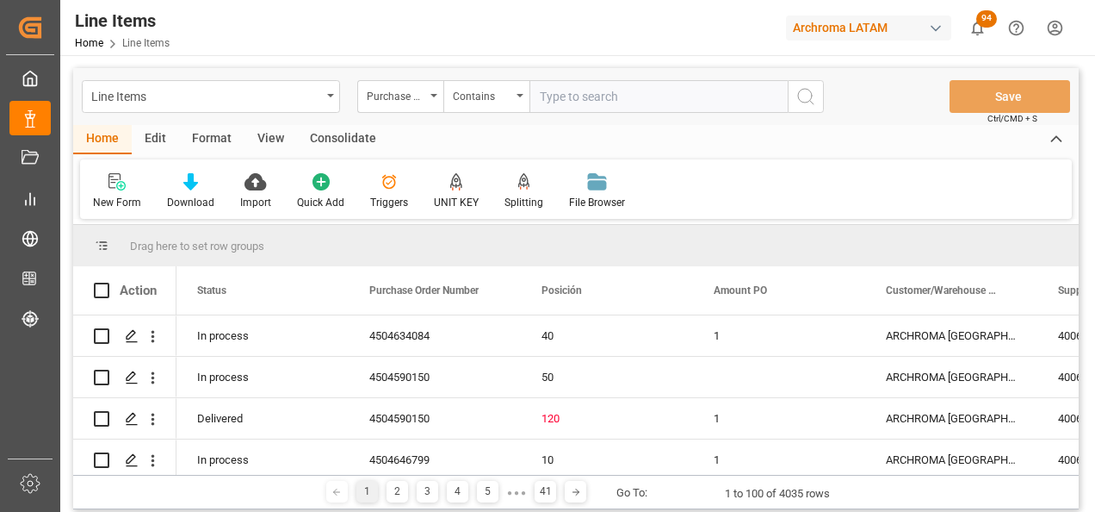
click at [590, 96] on input "text" at bounding box center [659, 96] width 258 height 33
paste input "4504634914,4504648015,4504634084,4504639649,4504646882"
click at [700, 90] on input "4504634914,4504648015,4504634084,4504639649,4504646882" at bounding box center [659, 96] width 258 height 33
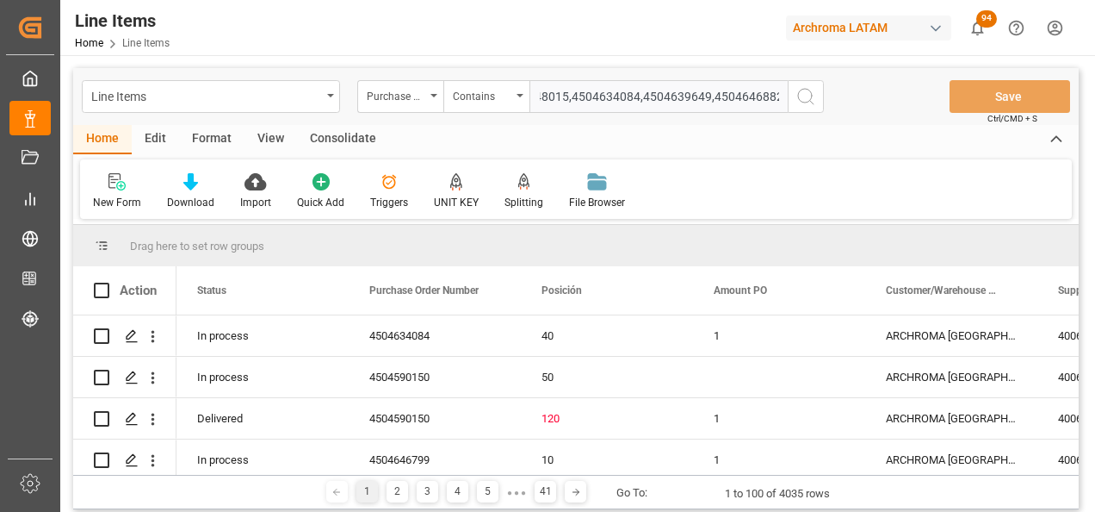
paste input "4504634062"
type input "4504634914,4504648015,4504634084,4504639649,4504646882,4504634062"
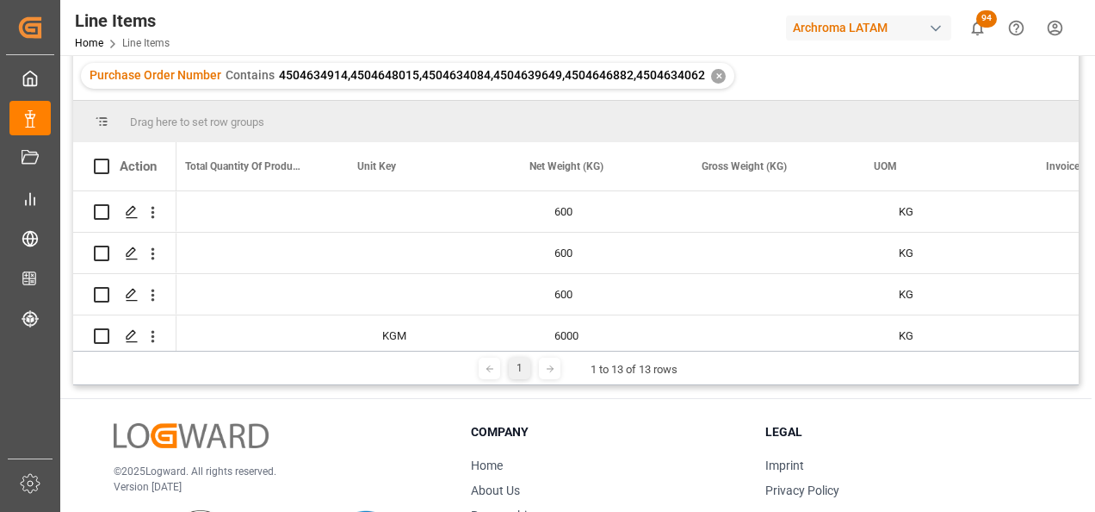
scroll to position [0, 2940]
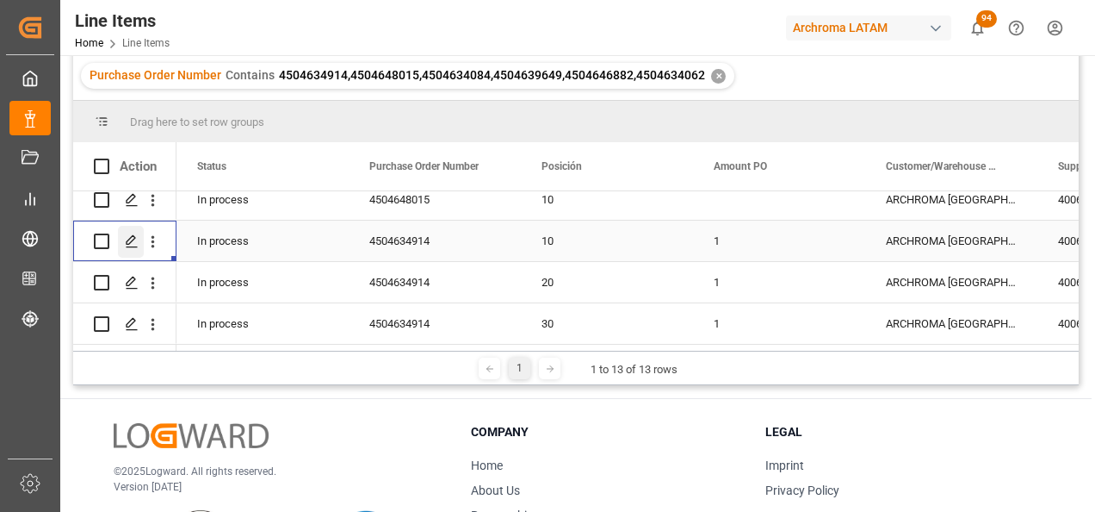
click at [137, 236] on icon "Press SPACE to select this row." at bounding box center [132, 241] width 14 height 14
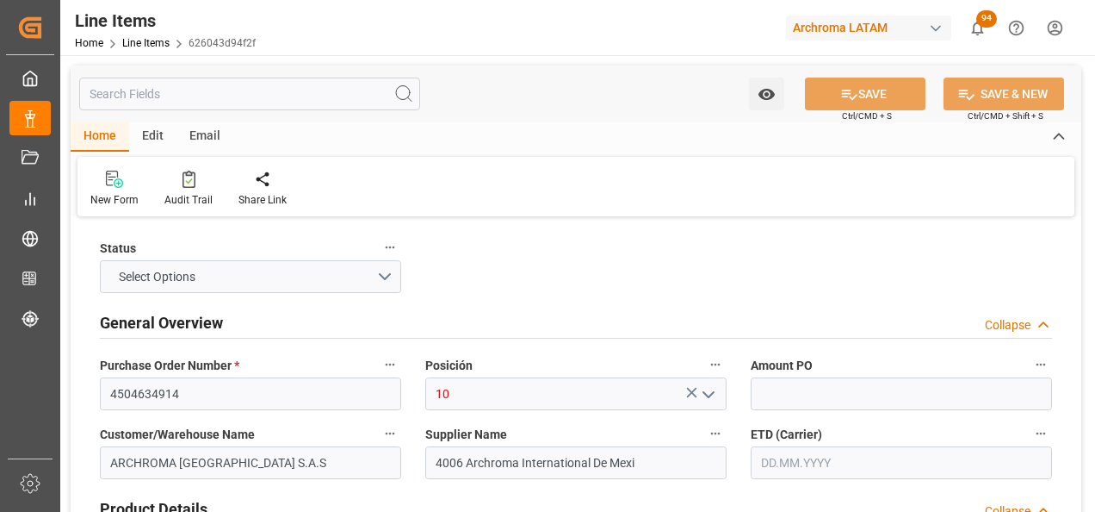
type input "1"
type input "200"
type input "3204160599"
type input "14.08.2025 13:06"
type input "[DATE] 15:28"
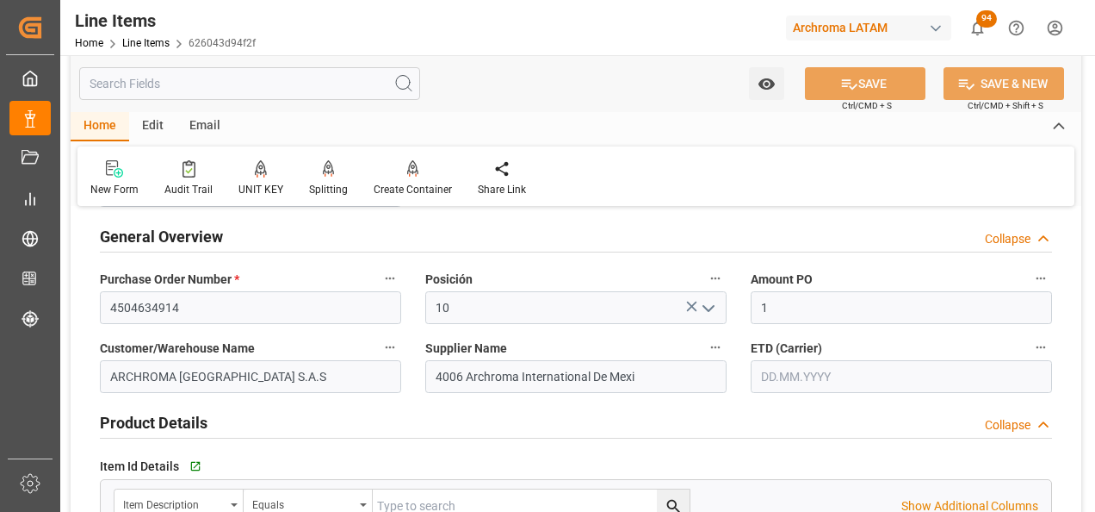
click at [807, 373] on input "text" at bounding box center [901, 376] width 301 height 33
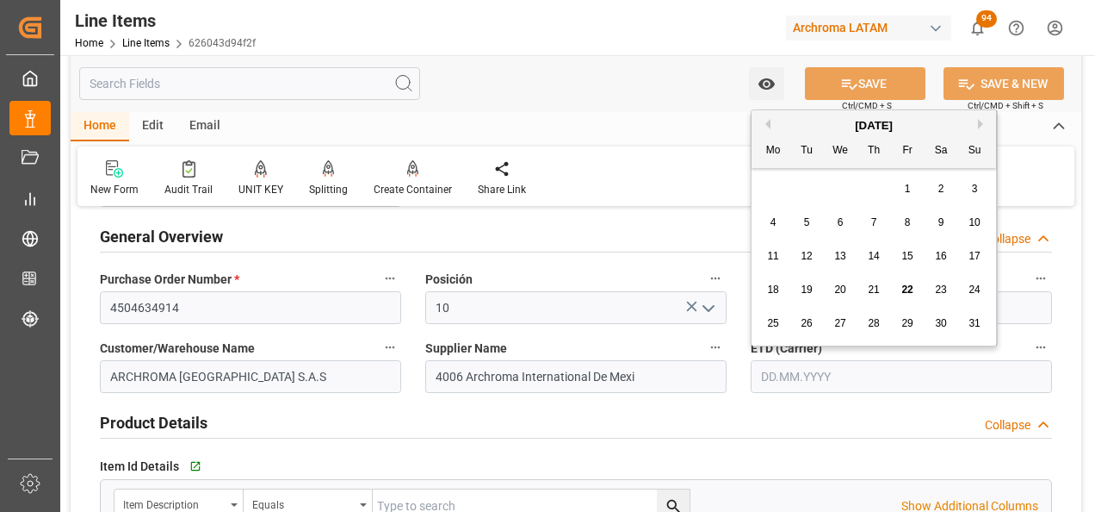
click at [769, 191] on div "28 29 30 31 1 2 3" at bounding box center [874, 189] width 235 height 34
click at [970, 189] on div "3" at bounding box center [975, 189] width 22 height 21
type input "[DATE]"
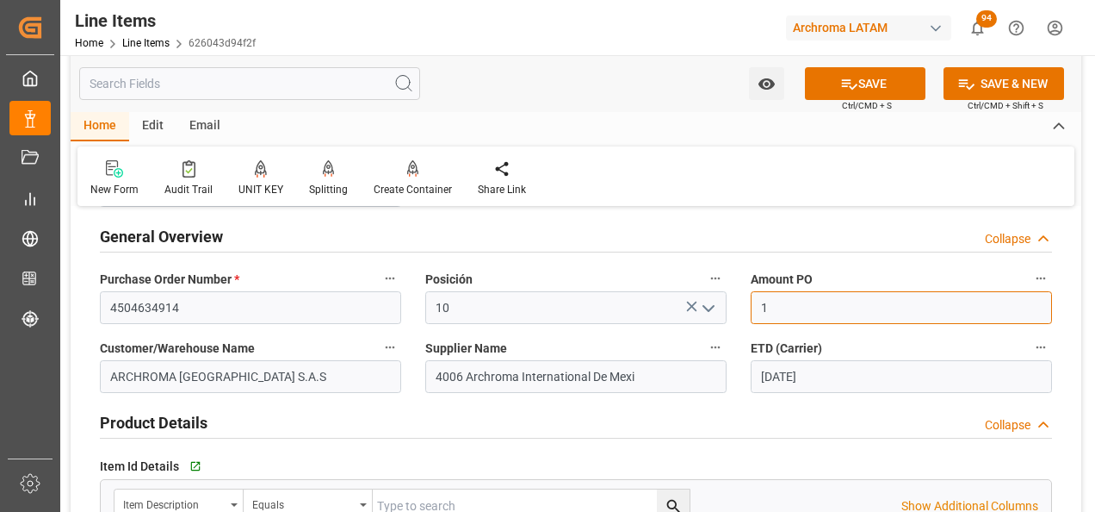
drag, startPoint x: 786, startPoint y: 311, endPoint x: 751, endPoint y: 316, distance: 35.7
click at [751, 316] on input "1" at bounding box center [901, 307] width 301 height 33
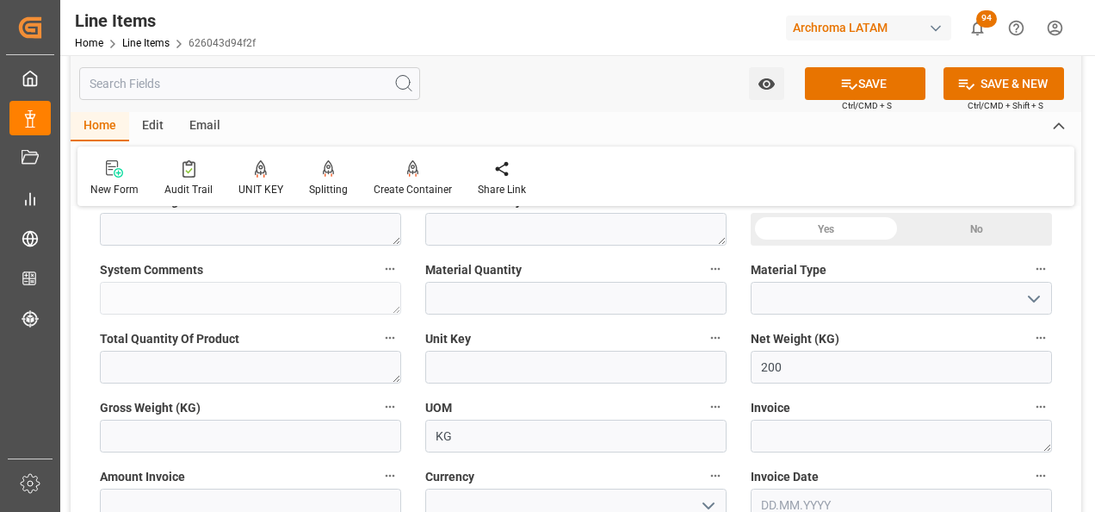
type input "44.78"
click at [531, 301] on input "text" at bounding box center [575, 298] width 301 height 33
type input "1"
click at [1042, 297] on icon "open menu" at bounding box center [1034, 298] width 21 height 21
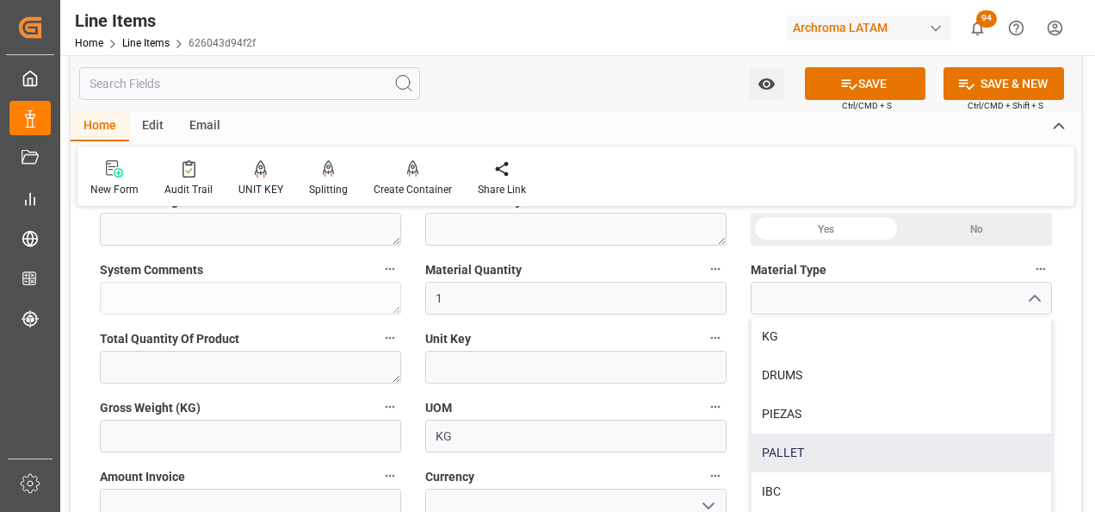
click at [913, 442] on div "PALLET" at bounding box center [902, 452] width 300 height 39
type input "PALLET"
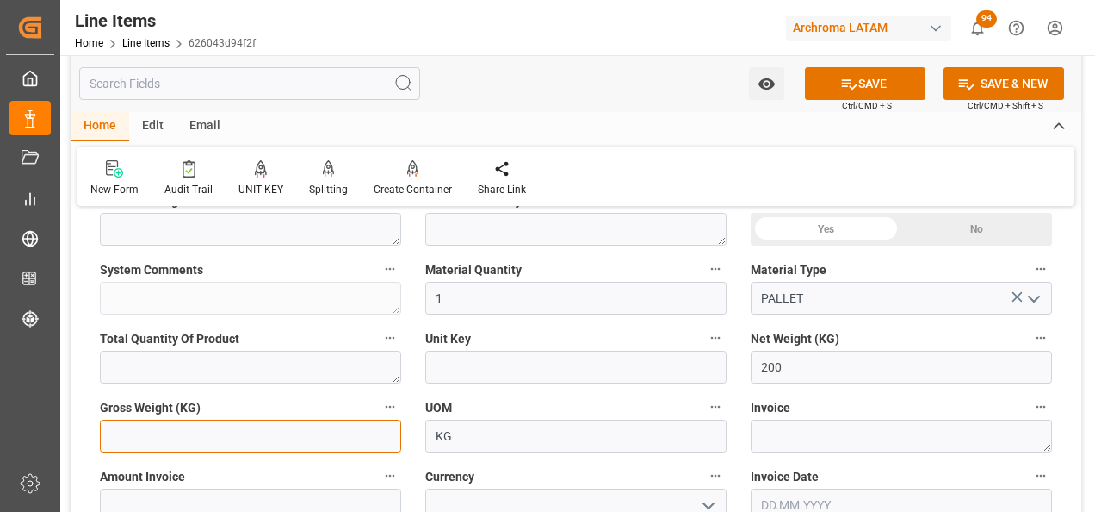
click at [272, 445] on input "text" at bounding box center [250, 435] width 301 height 33
type input "232"
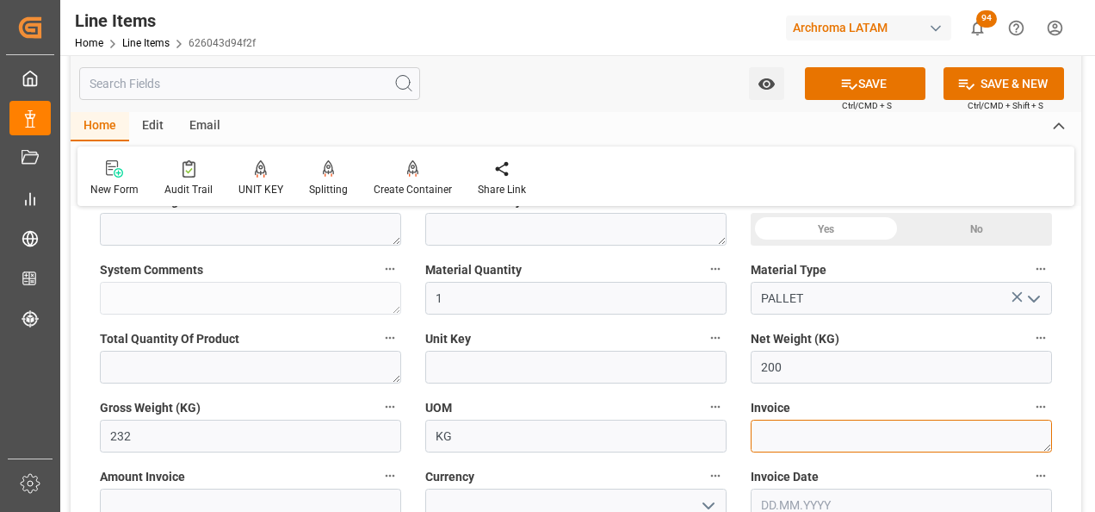
click at [764, 432] on textarea at bounding box center [901, 435] width 301 height 33
click at [803, 427] on textarea at bounding box center [901, 435] width 301 height 33
paste textarea "7050003292"
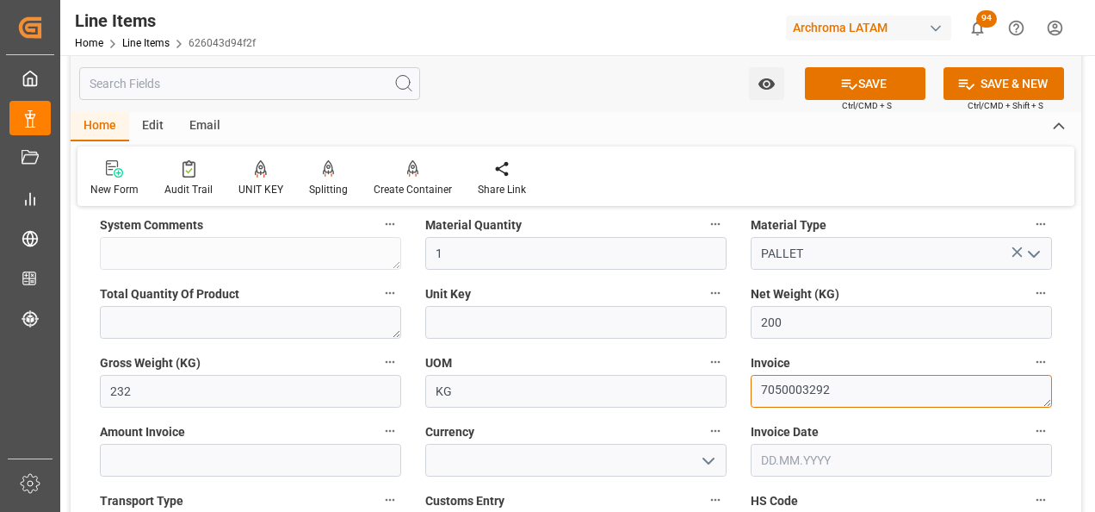
scroll to position [689, 0]
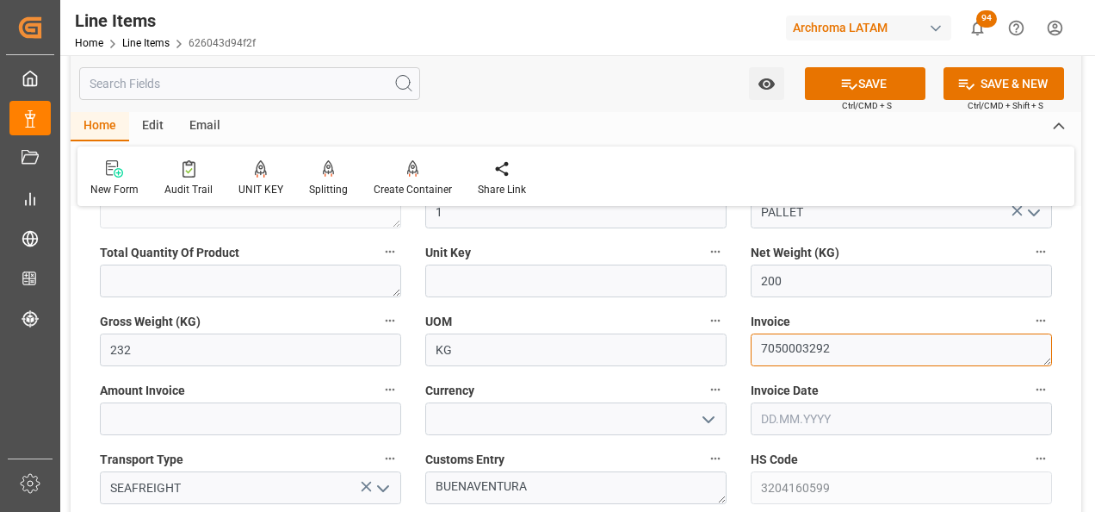
type textarea "7050003292"
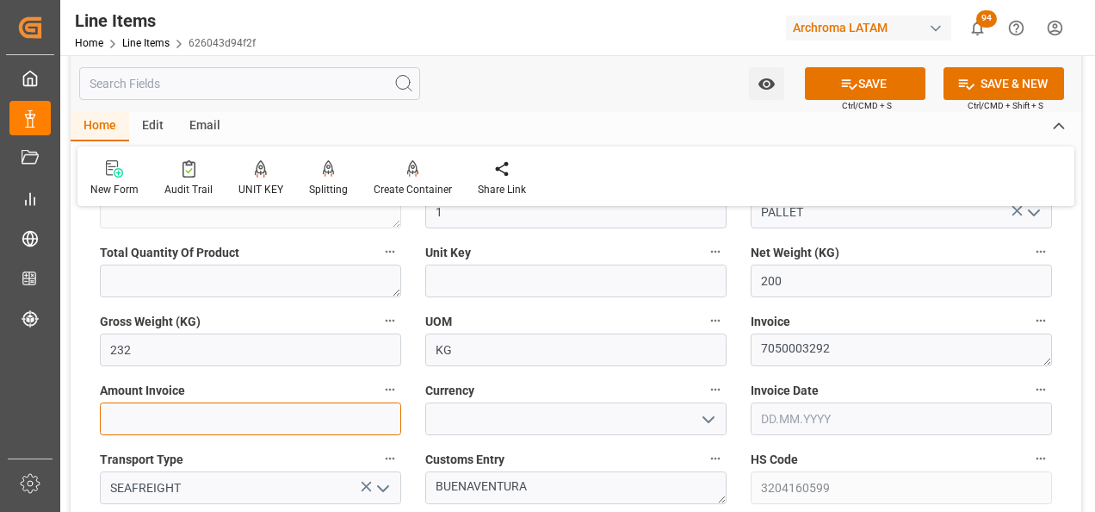
click at [302, 422] on input "text" at bounding box center [250, 418] width 301 height 33
type input "8956"
click at [709, 417] on icon "open menu" at bounding box center [708, 419] width 21 height 21
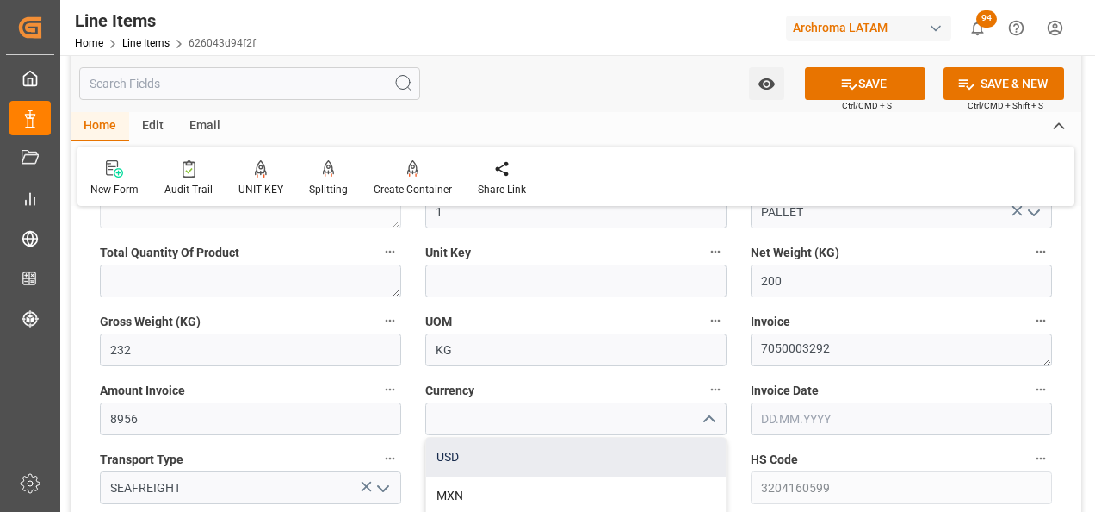
click at [658, 459] on div "USD" at bounding box center [576, 456] width 300 height 39
type input "USD"
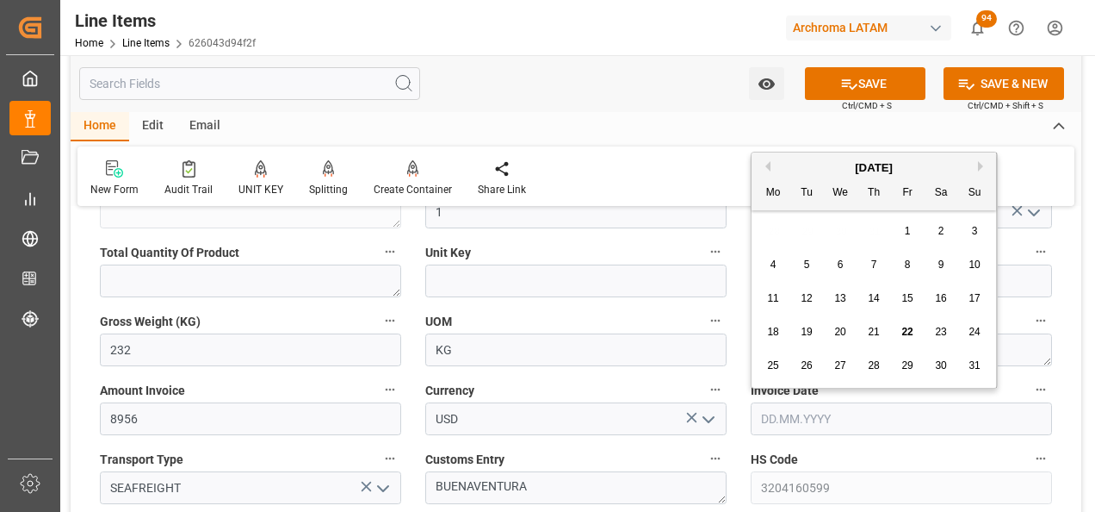
click at [808, 415] on input "text" at bounding box center [901, 418] width 301 height 33
click at [772, 235] on div "28 29 30 31 1 2 3" at bounding box center [874, 231] width 235 height 34
click at [876, 331] on span "21" at bounding box center [873, 332] width 11 height 12
type input "[DATE]"
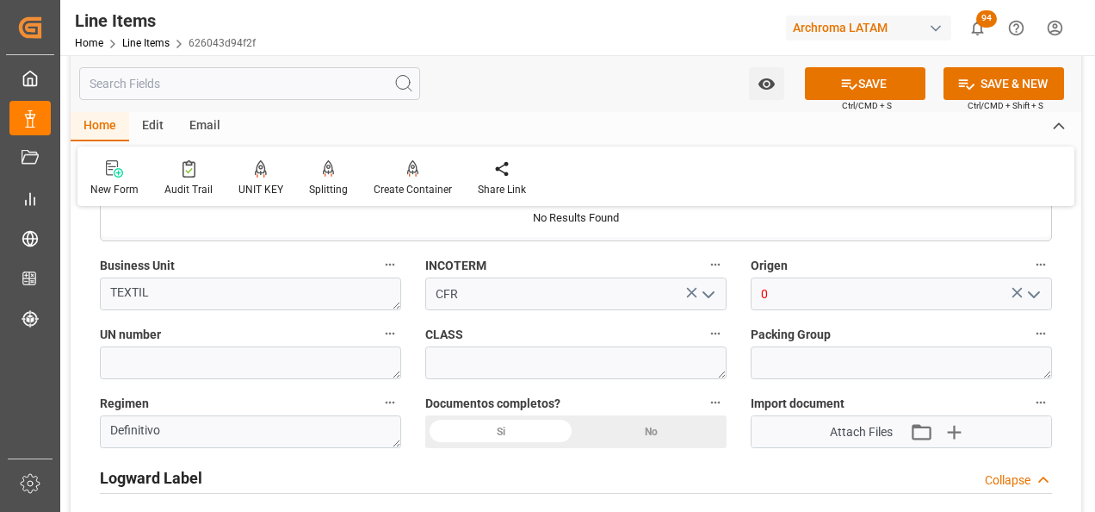
scroll to position [1206, 0]
drag, startPoint x: 788, startPoint y: 295, endPoint x: 734, endPoint y: 295, distance: 54.3
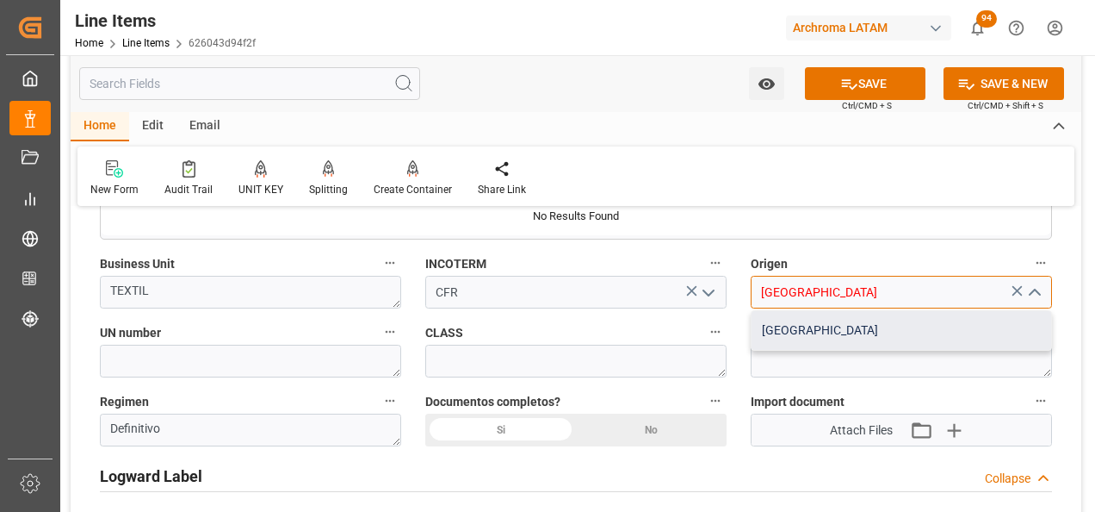
click at [785, 323] on div "[GEOGRAPHIC_DATA]" at bounding box center [902, 330] width 300 height 39
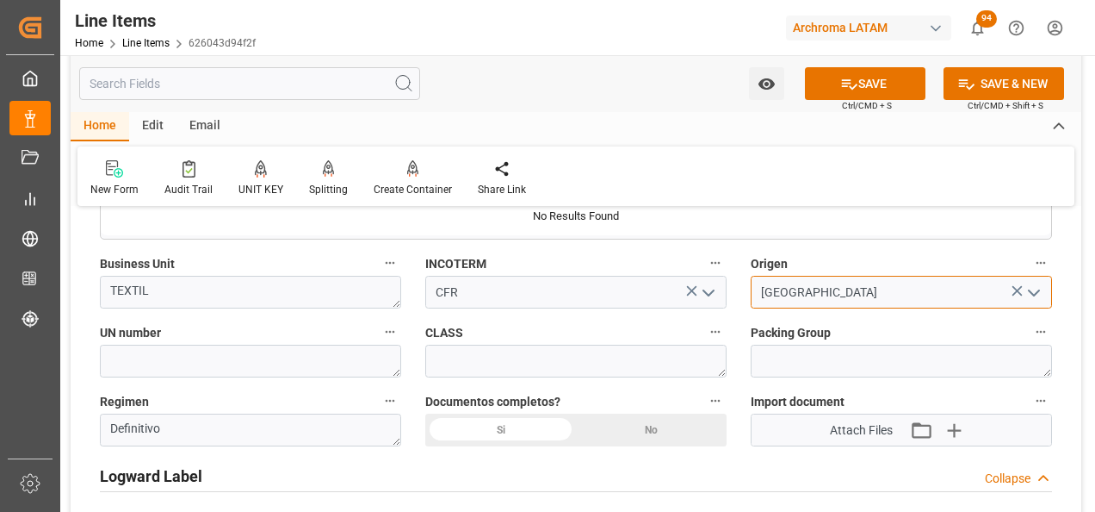
type input "[GEOGRAPHIC_DATA]"
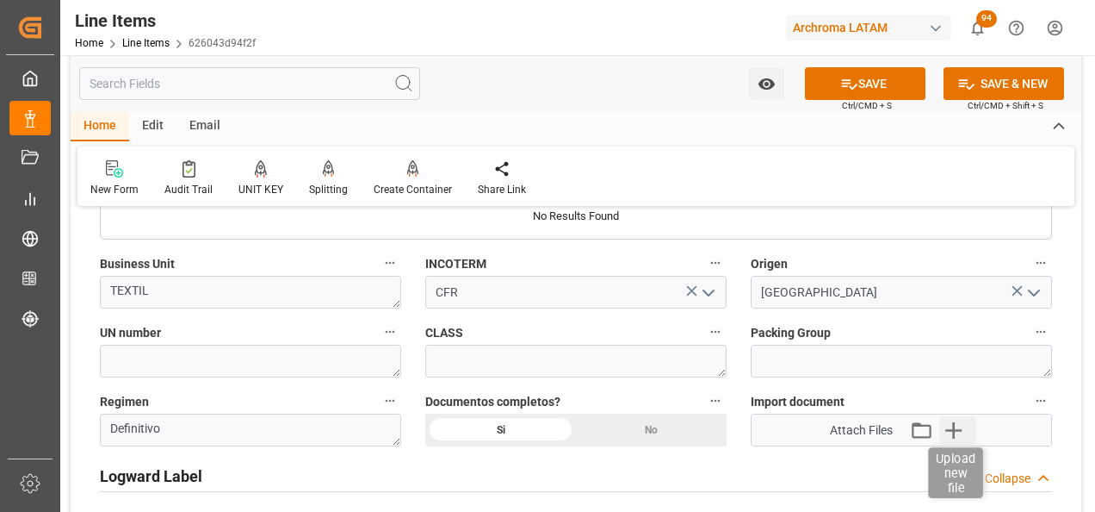
click at [961, 422] on icon "button" at bounding box center [954, 430] width 28 height 28
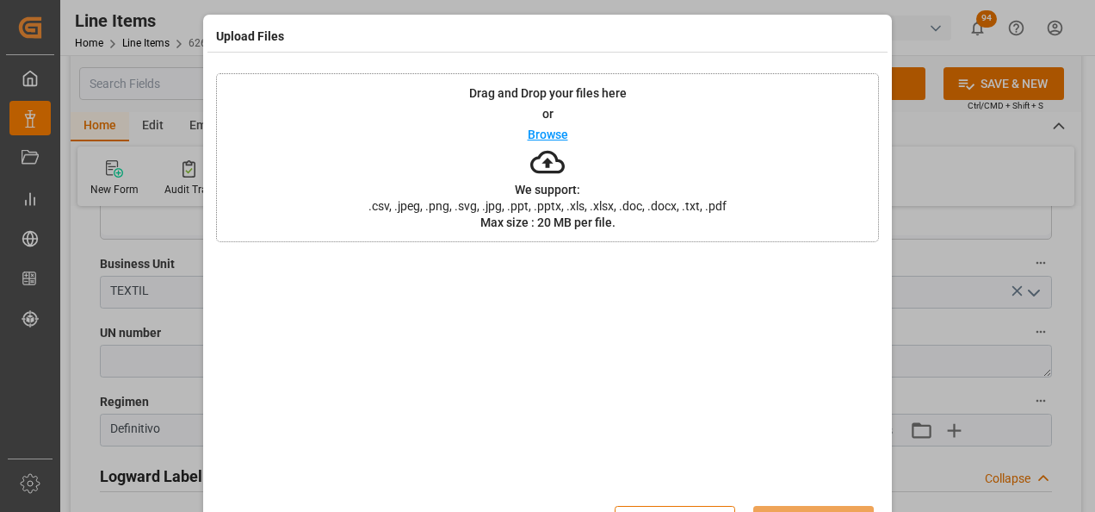
click at [611, 196] on div "Drag and Drop your files here or Browse We support: .csv, .jpeg, .png, .svg, .j…" at bounding box center [547, 157] width 663 height 169
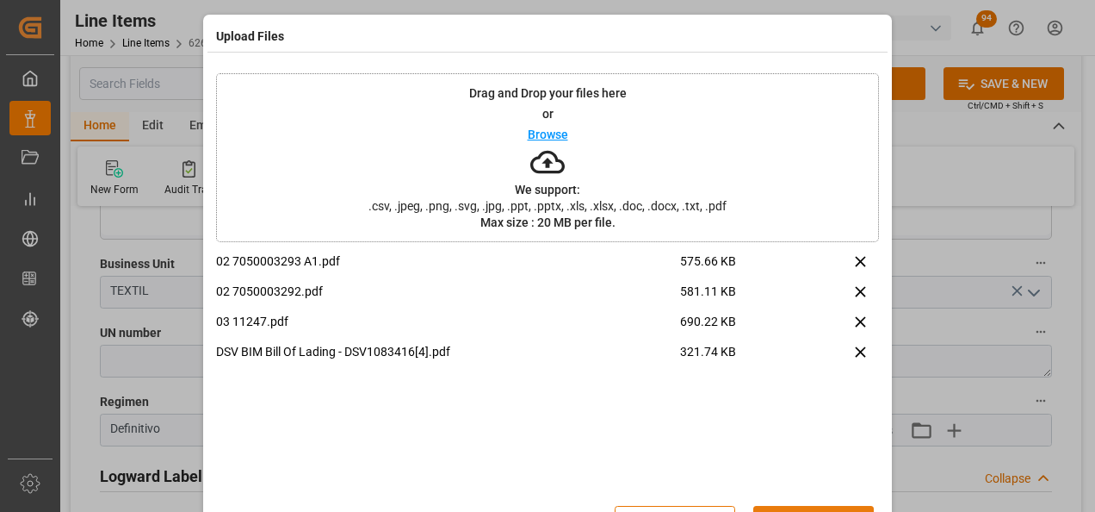
click at [788, 507] on button "Upload" at bounding box center [813, 521] width 121 height 33
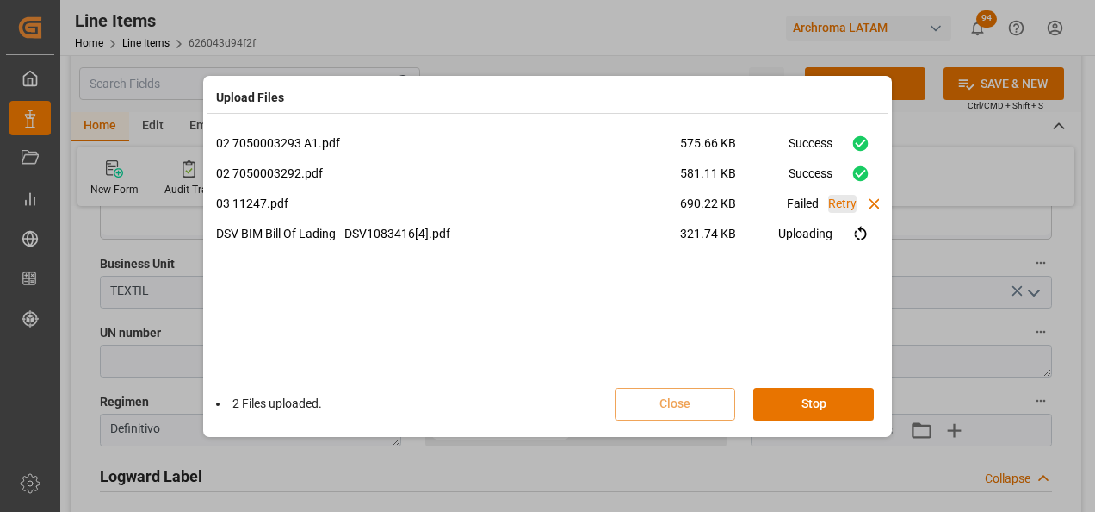
click at [853, 202] on 11247\ "Retry" at bounding box center [842, 204] width 28 height 18
click at [840, 201] on 11247\ "Retry" at bounding box center [842, 204] width 28 height 18
click at [853, 202] on icon at bounding box center [861, 204] width 18 height 18
click at [870, 202] on button at bounding box center [860, 204] width 38 height 19
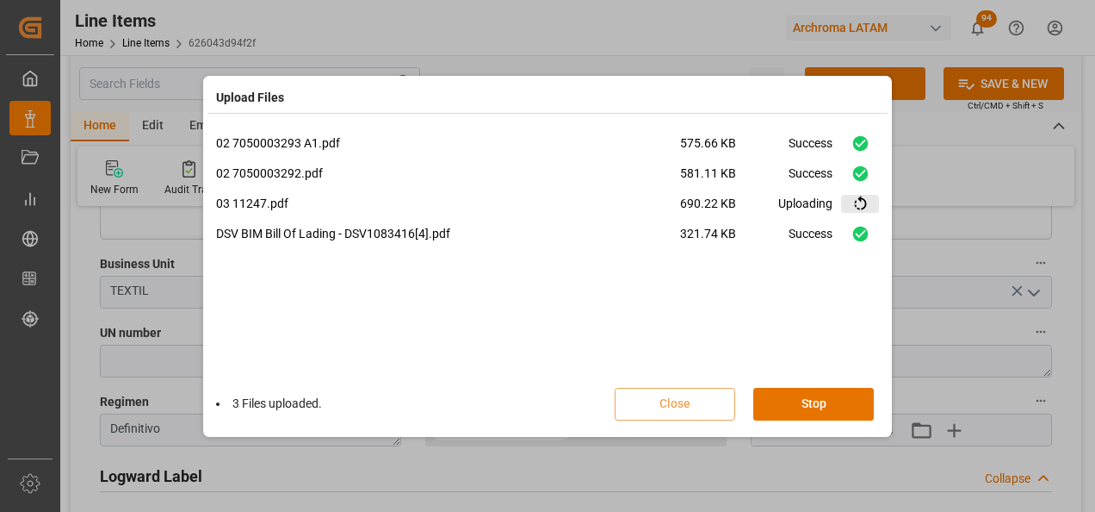
click at [870, 202] on button at bounding box center [860, 204] width 38 height 19
click at [826, 405] on button "Stop" at bounding box center [813, 404] width 121 height 33
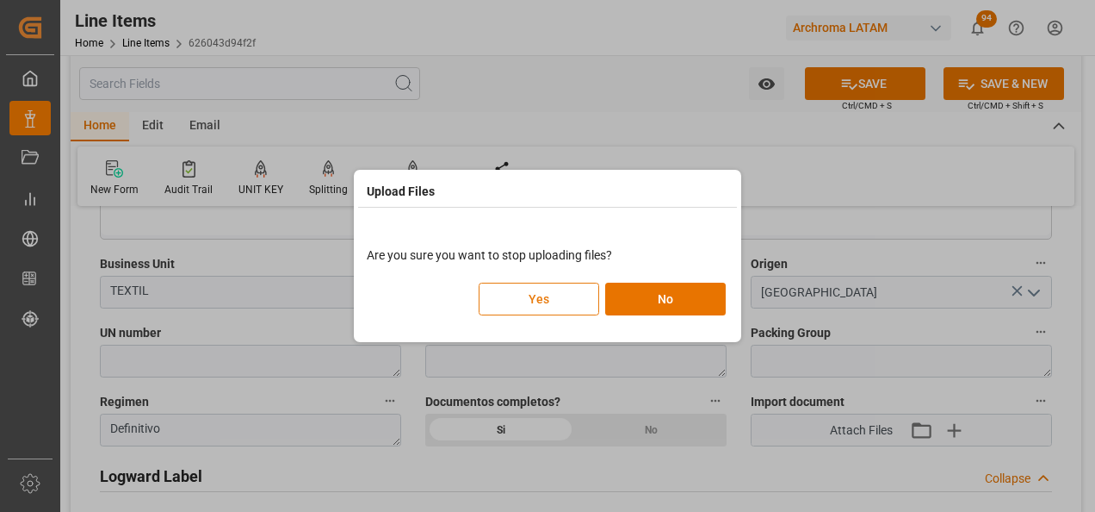
click at [555, 299] on button "Yes" at bounding box center [539, 298] width 121 height 33
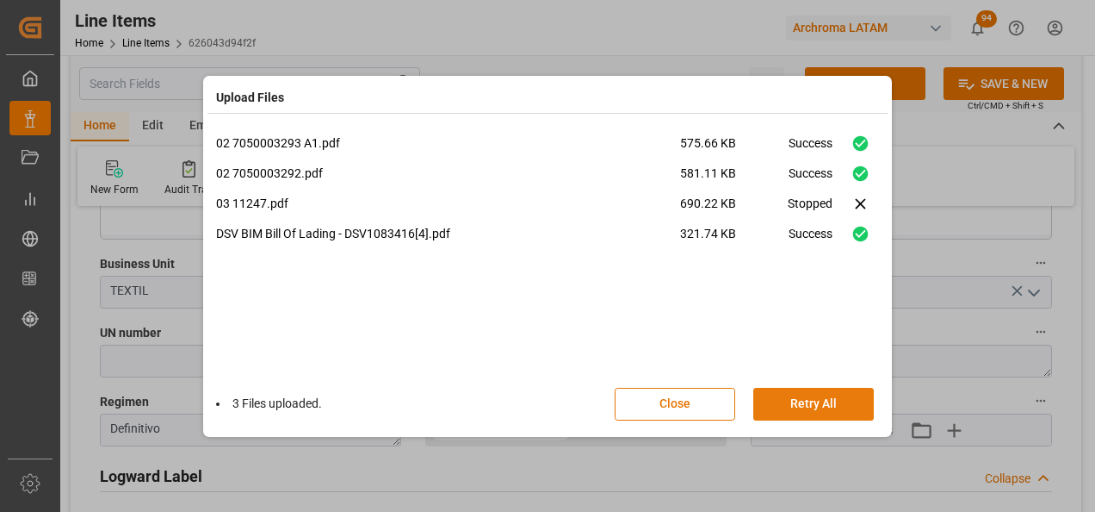
click at [815, 401] on button "Retry All" at bounding box center [813, 404] width 121 height 33
click at [832, 402] on button "Done" at bounding box center [813, 404] width 121 height 33
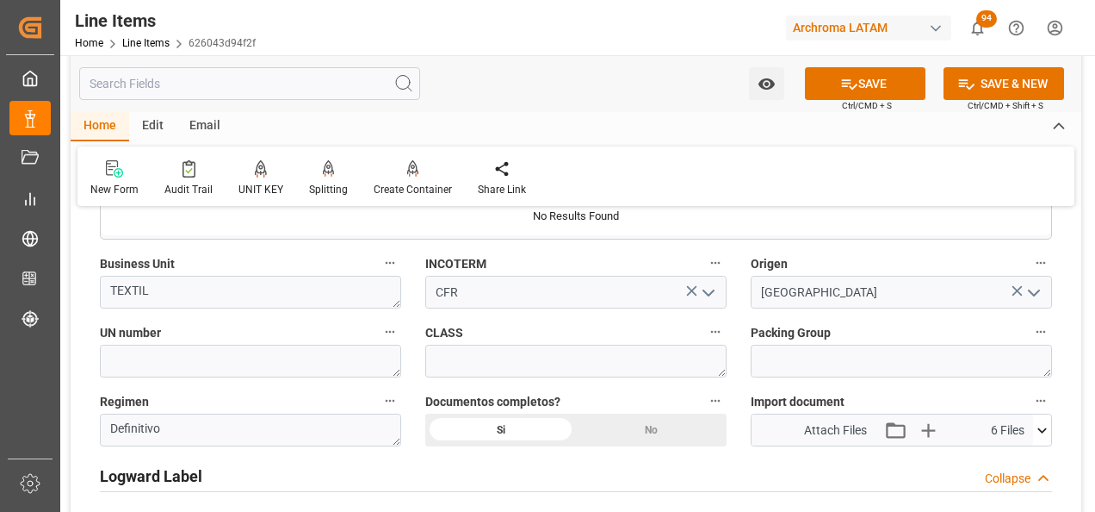
click at [1040, 437] on icon at bounding box center [1042, 430] width 18 height 18
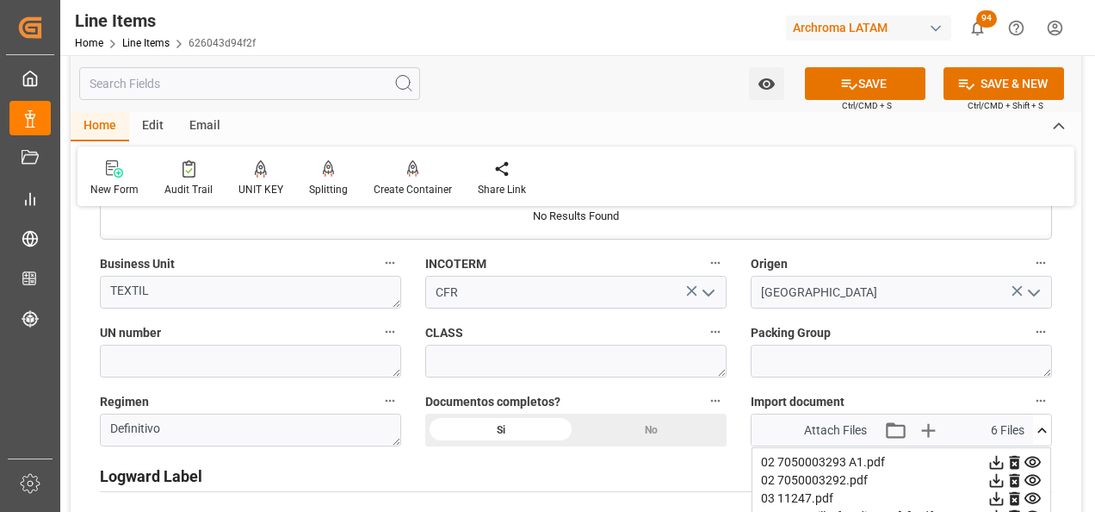
scroll to position [1292, 0]
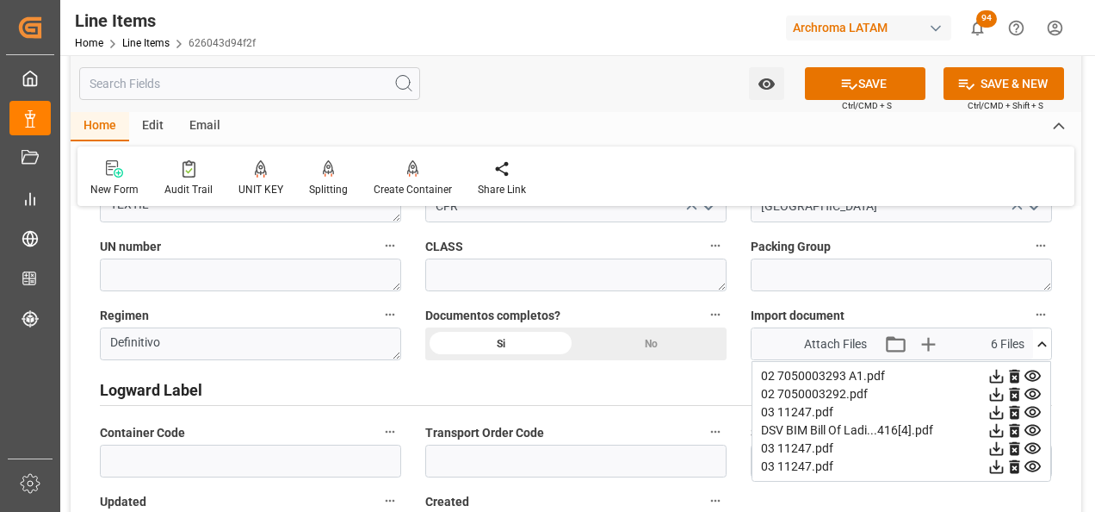
click at [1006, 414] on icon at bounding box center [997, 412] width 18 height 18
click at [1004, 429] on icon at bounding box center [997, 431] width 14 height 14
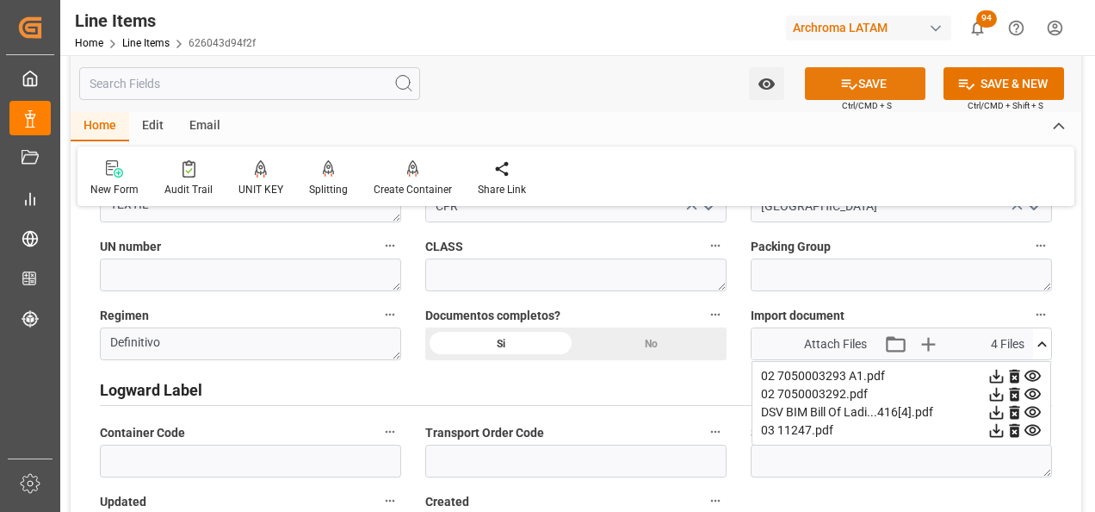
click at [908, 87] on button "SAVE" at bounding box center [865, 83] width 121 height 33
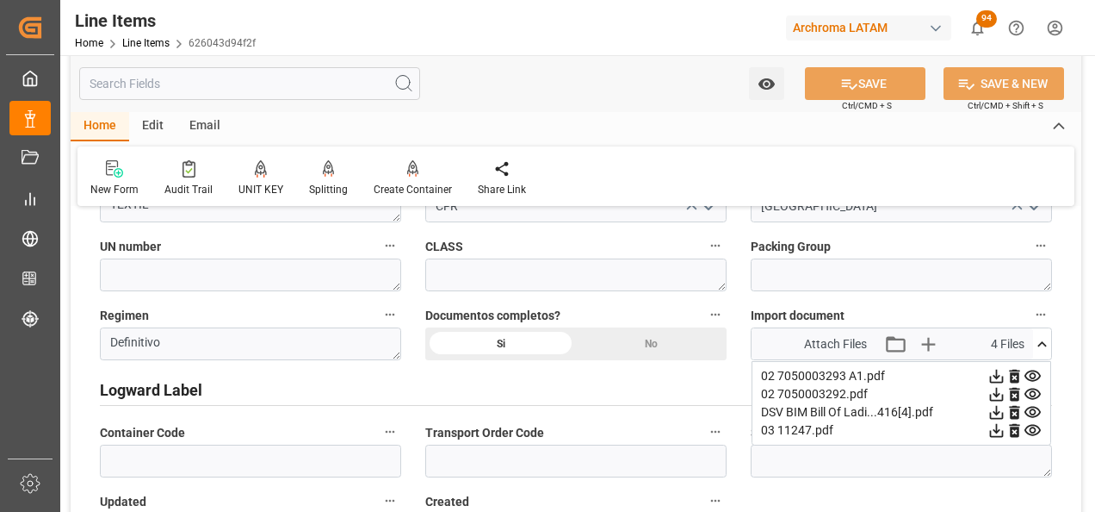
type textarea "1 PALLET"
type input "22.08.2025 21:46"
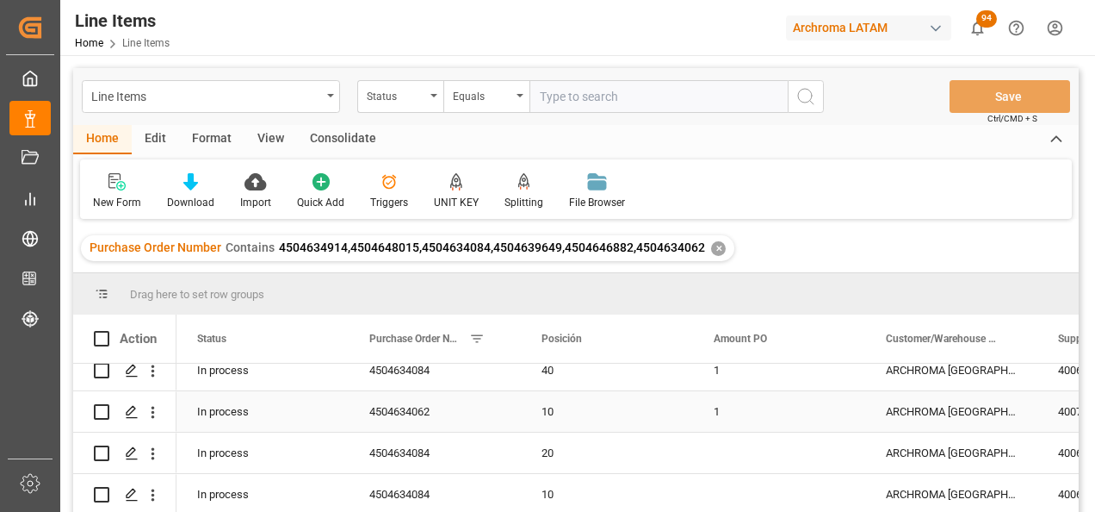
scroll to position [390, 0]
click at [120, 488] on div "Press SPACE to select this row." at bounding box center [131, 497] width 26 height 32
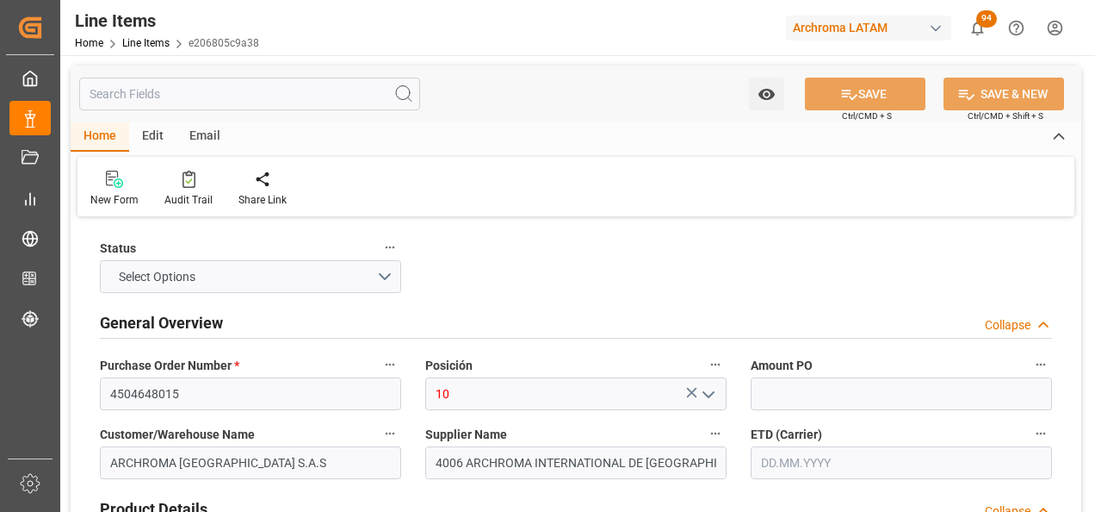
type input "225"
type input "3204119999"
type input "[DATE] 21:30"
type input "[DATE] 16:51"
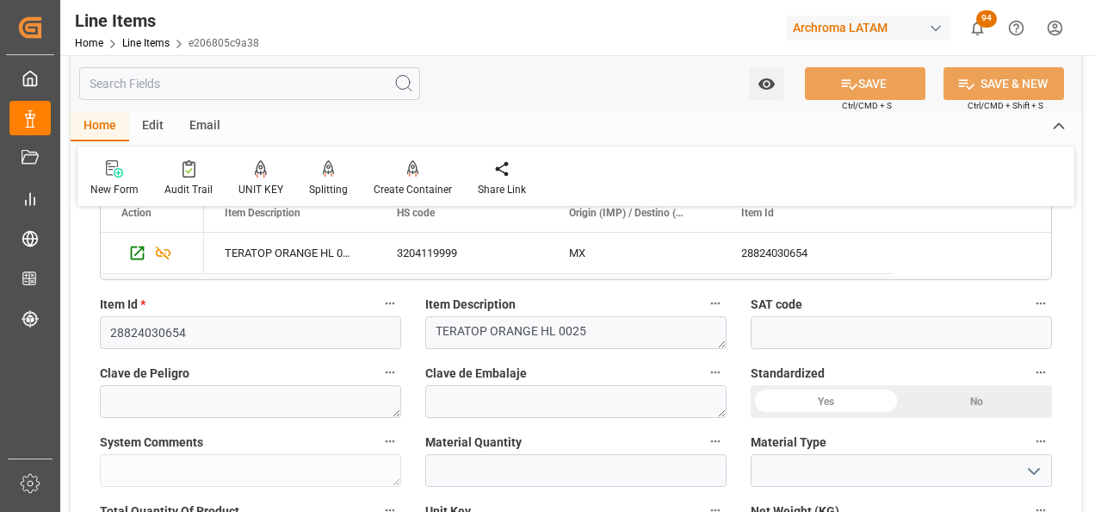
scroll to position [517, 0]
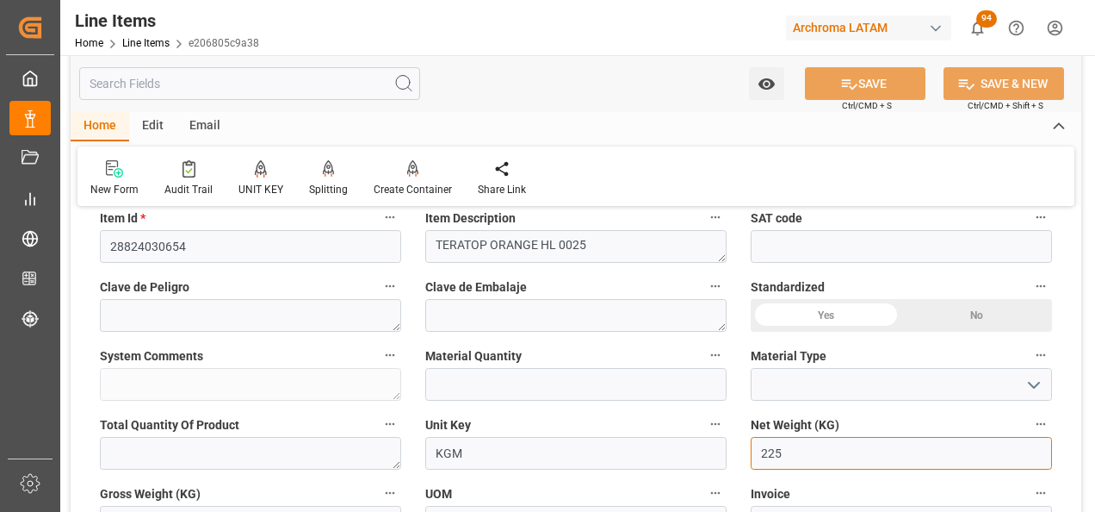
drag, startPoint x: 815, startPoint y: 458, endPoint x: 716, endPoint y: 461, distance: 99.1
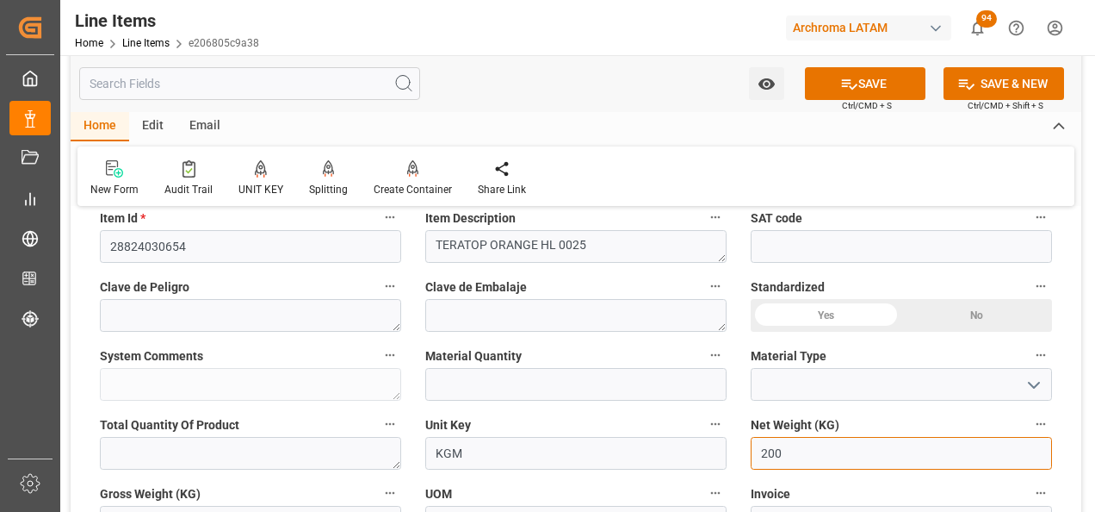
type input "200"
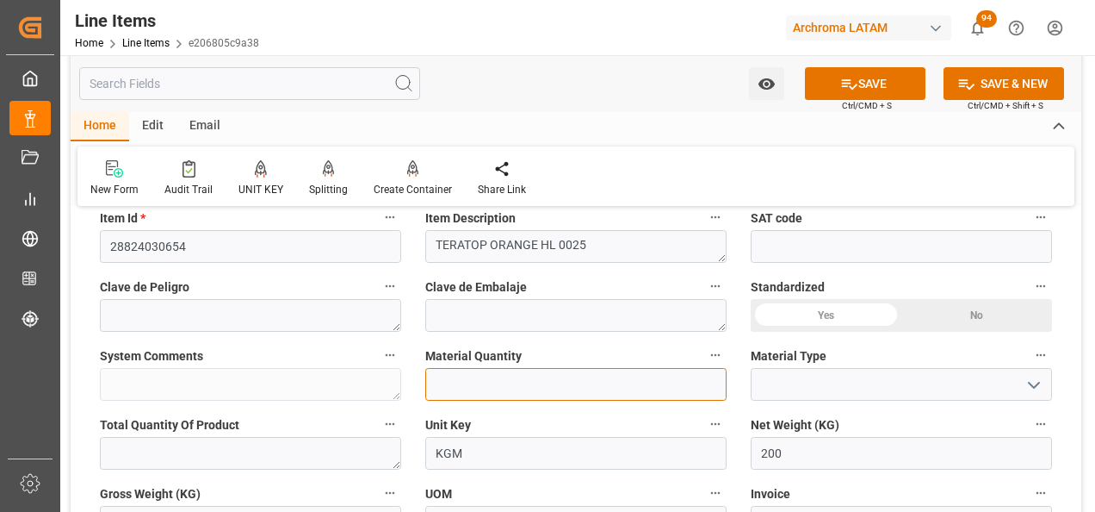
click at [475, 381] on input "text" at bounding box center [575, 384] width 301 height 33
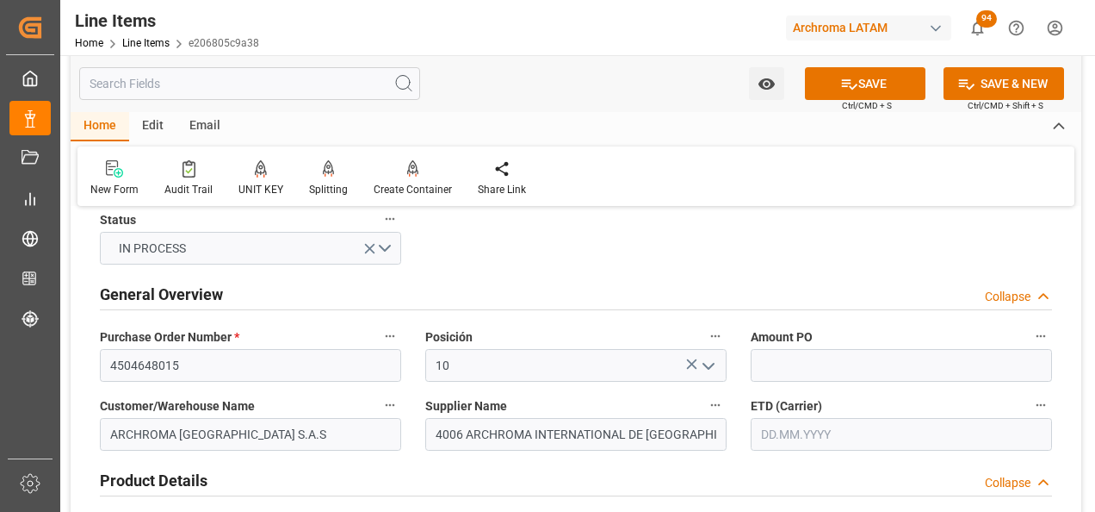
scroll to position [0, 0]
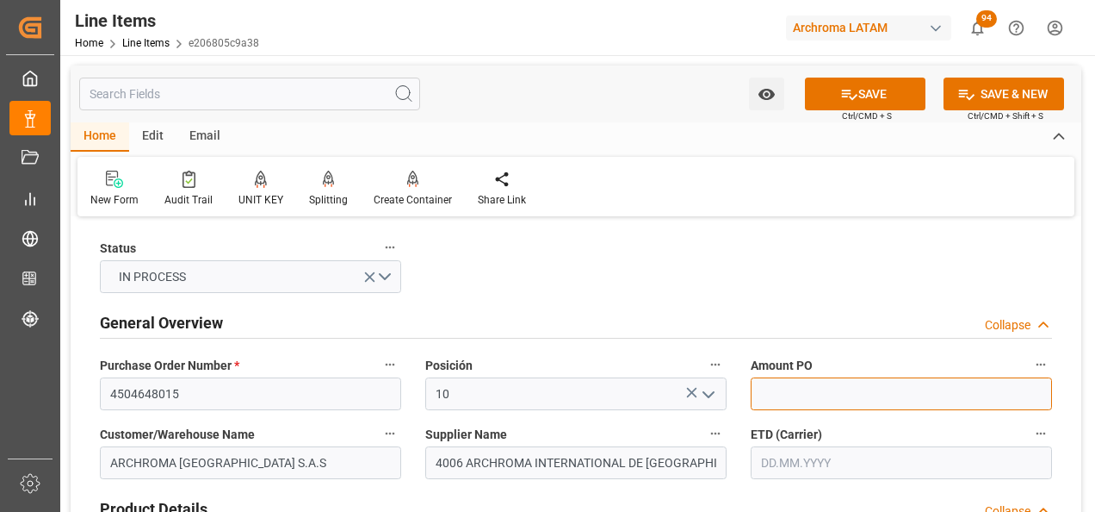
click at [815, 387] on input "text" at bounding box center [901, 393] width 301 height 33
type input "21.03"
click at [794, 462] on input "text" at bounding box center [901, 462] width 301 height 33
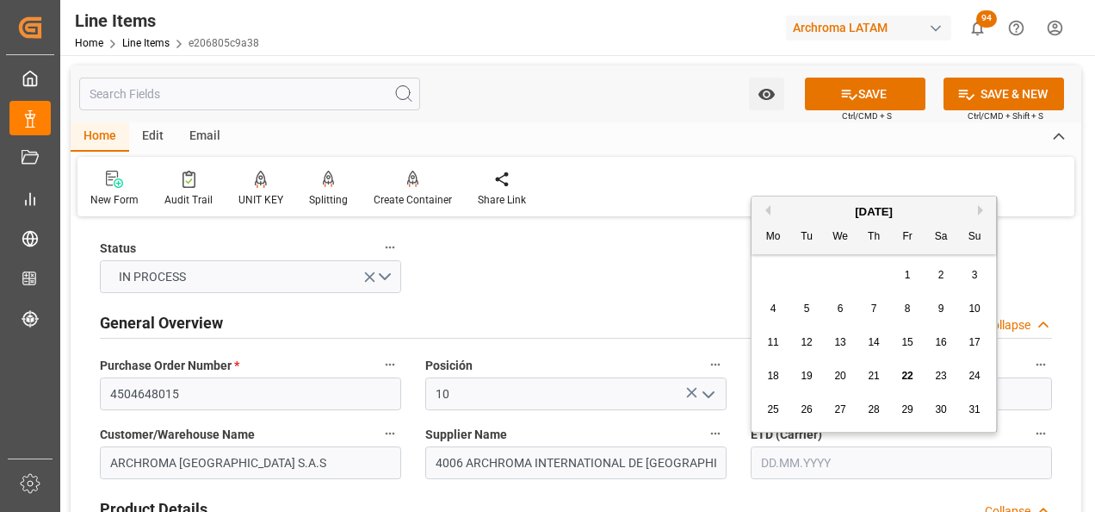
click at [768, 273] on div "28 29 30 31 1 2 3" at bounding box center [874, 275] width 235 height 34
click at [982, 206] on button "Next Month" at bounding box center [983, 210] width 10 height 10
click at [833, 273] on div "3" at bounding box center [841, 275] width 22 height 21
type input "[DATE]"
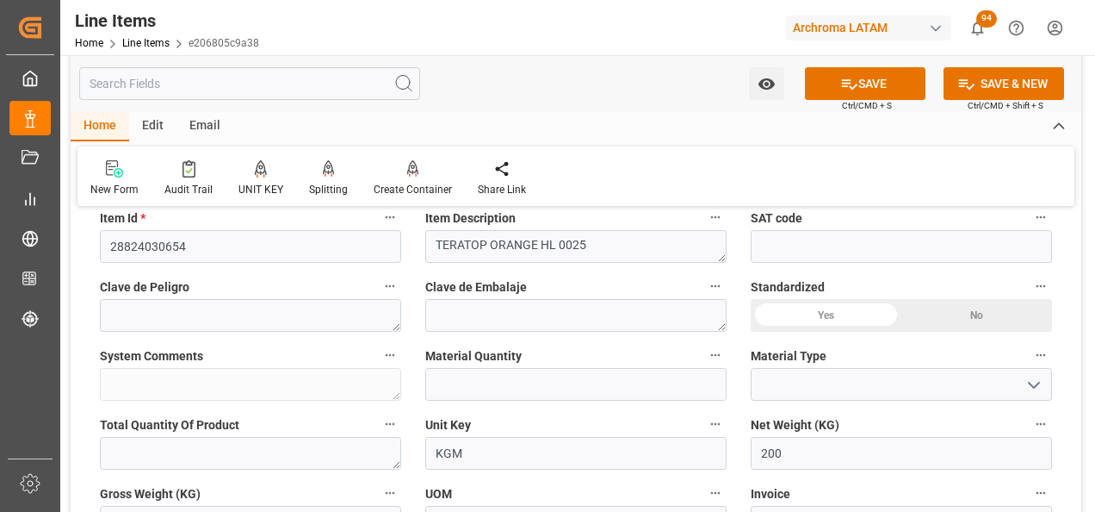
scroll to position [603, 0]
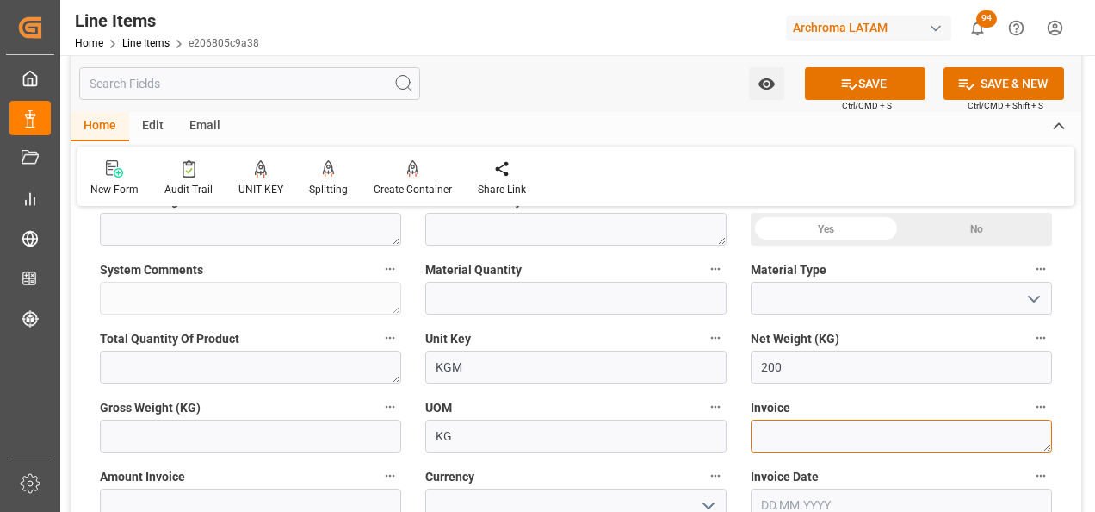
click at [787, 437] on textarea at bounding box center [901, 435] width 301 height 33
paste textarea "7050003292"
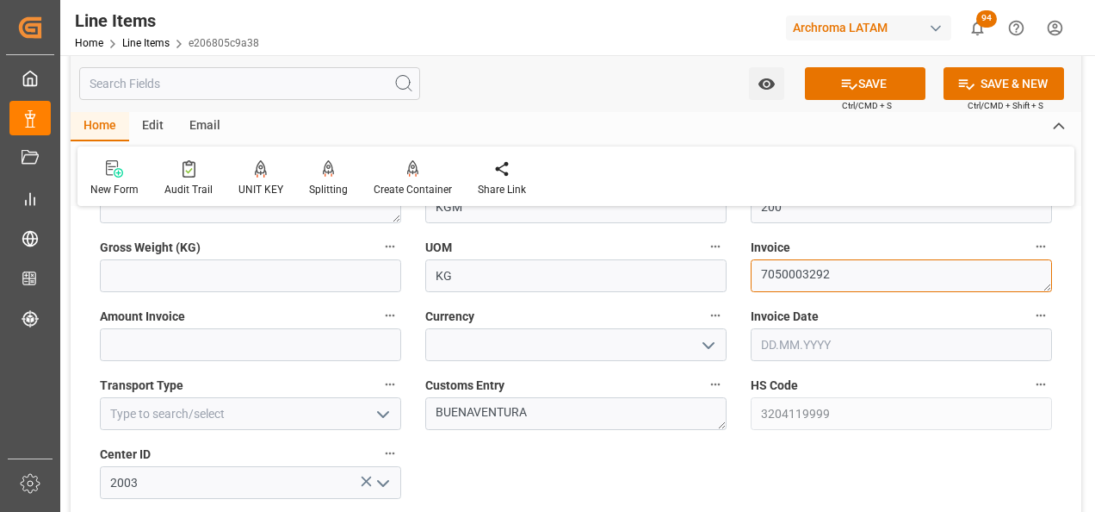
scroll to position [775, 0]
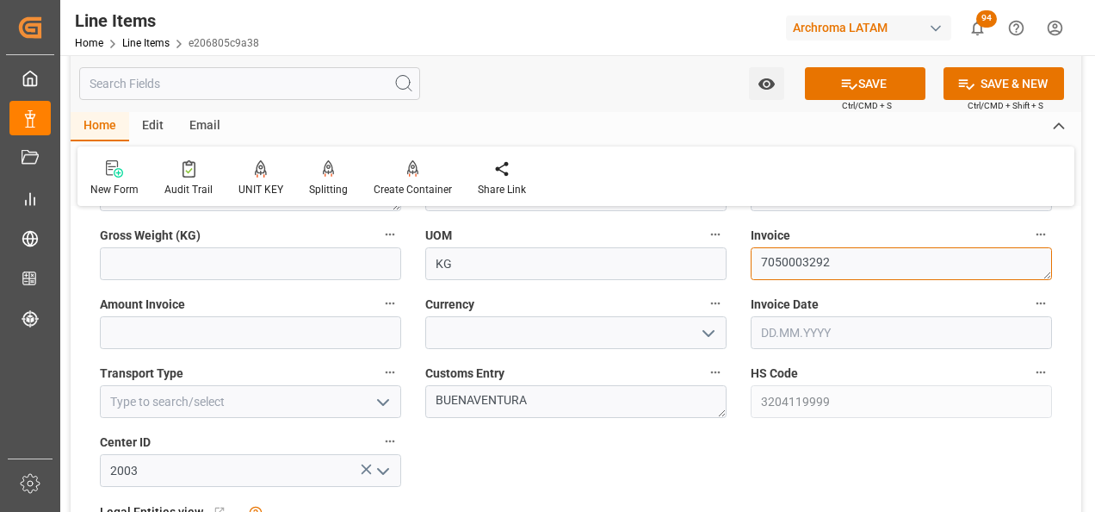
type textarea "7050003292"
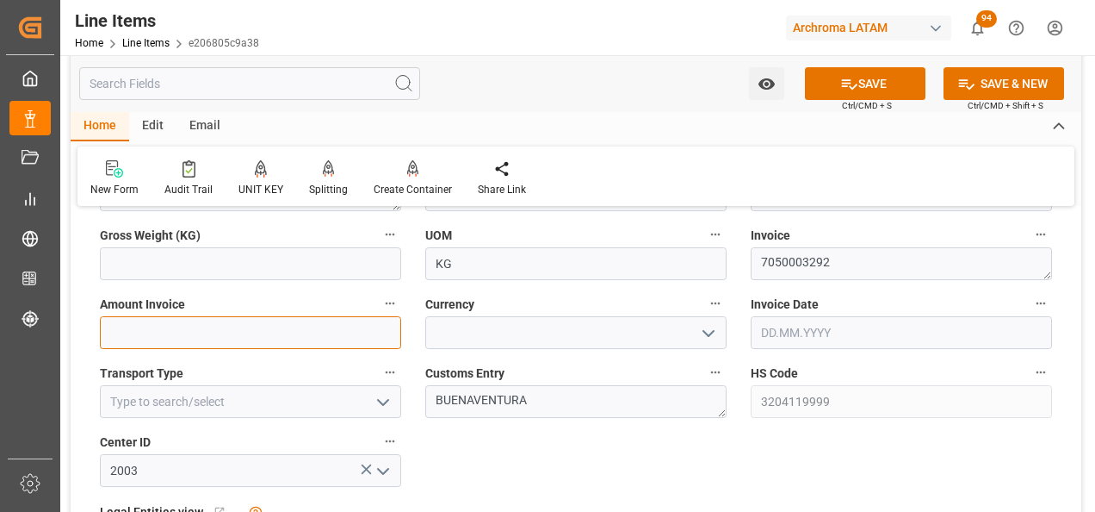
click at [238, 343] on input "text" at bounding box center [250, 332] width 301 height 33
type input "4206"
click at [708, 326] on icon "open menu" at bounding box center [708, 333] width 21 height 21
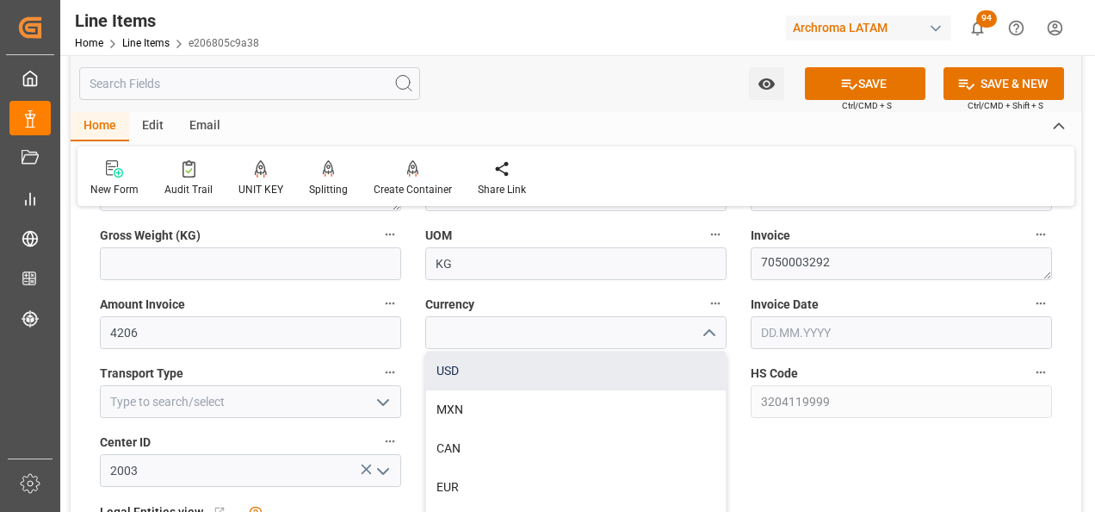
click at [617, 375] on div "USD" at bounding box center [576, 370] width 300 height 39
type input "USD"
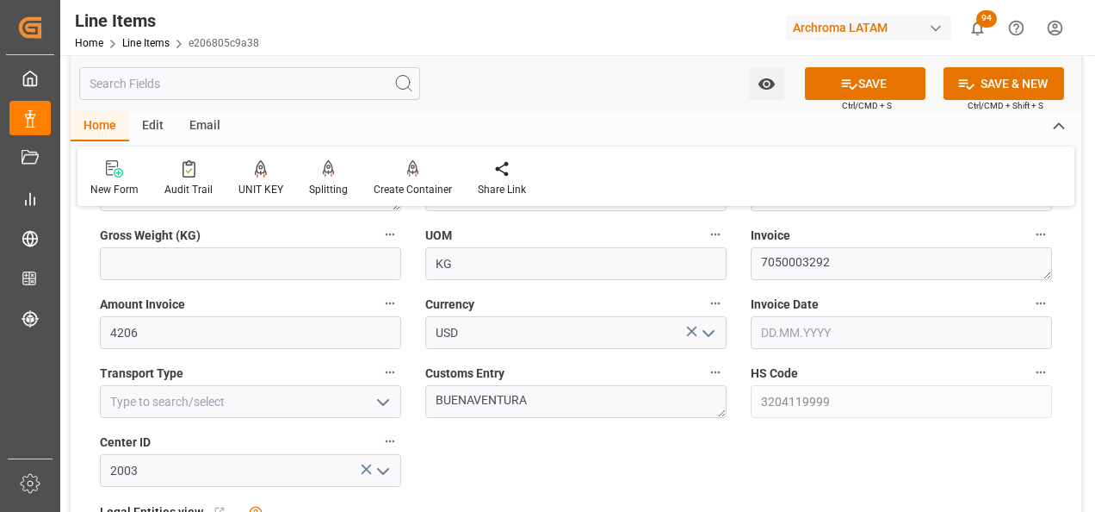
click at [842, 329] on input "text" at bounding box center [901, 332] width 301 height 33
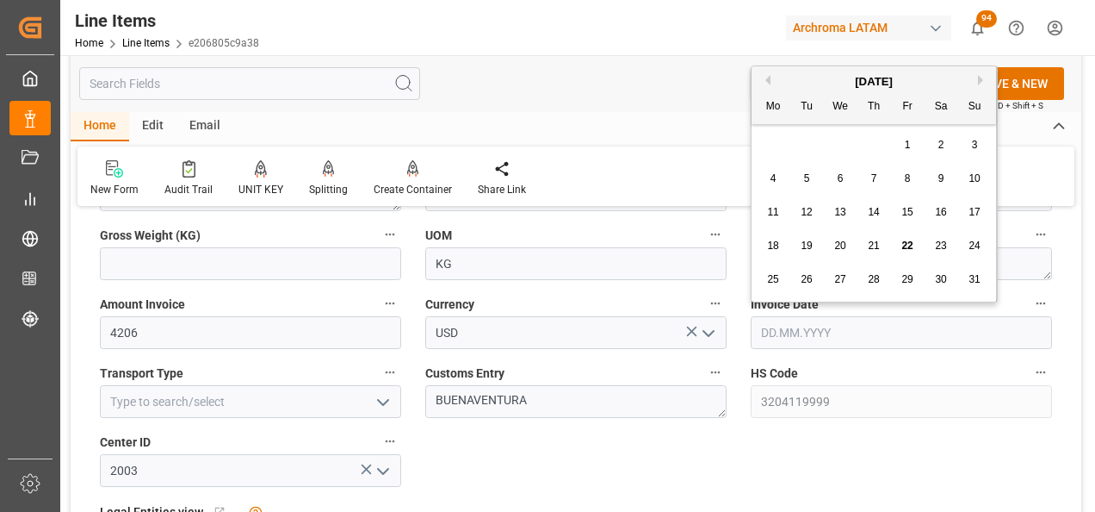
click at [771, 141] on div "28 29 30 31 1 2 3" at bounding box center [874, 145] width 235 height 34
drag, startPoint x: 771, startPoint y: 141, endPoint x: 877, endPoint y: 249, distance: 151.6
click at [878, 249] on span "21" at bounding box center [873, 245] width 11 height 12
type input "[DATE]"
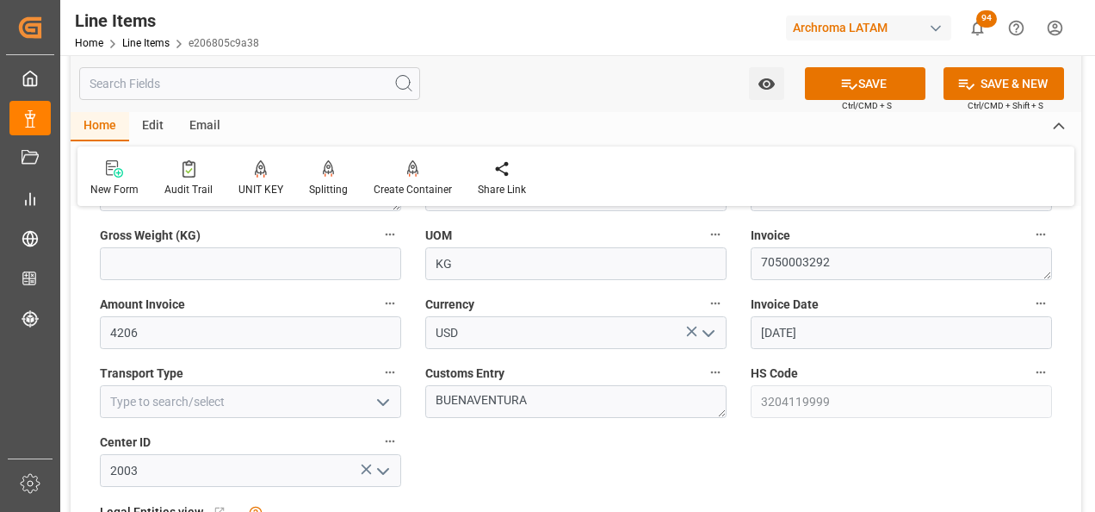
click at [379, 402] on icon "open menu" at bounding box center [383, 402] width 21 height 21
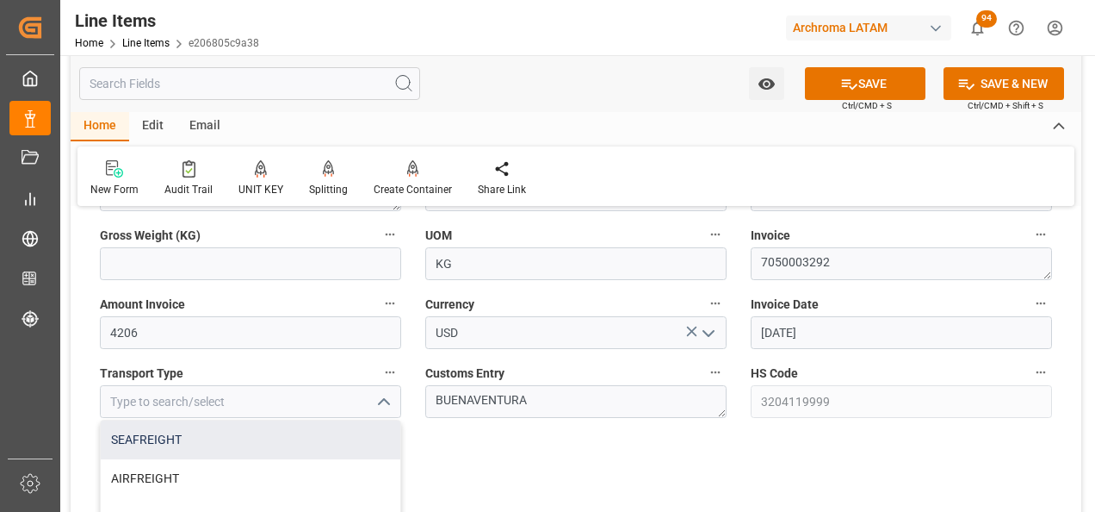
click at [288, 438] on div "SEAFREIGHT" at bounding box center [251, 439] width 300 height 39
type input "SEAFREIGHT"
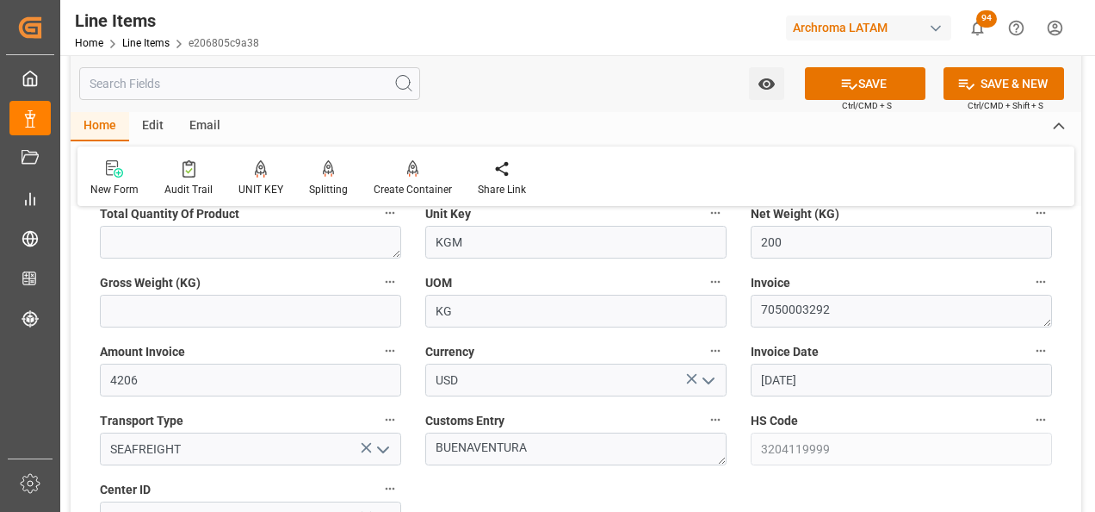
scroll to position [689, 0]
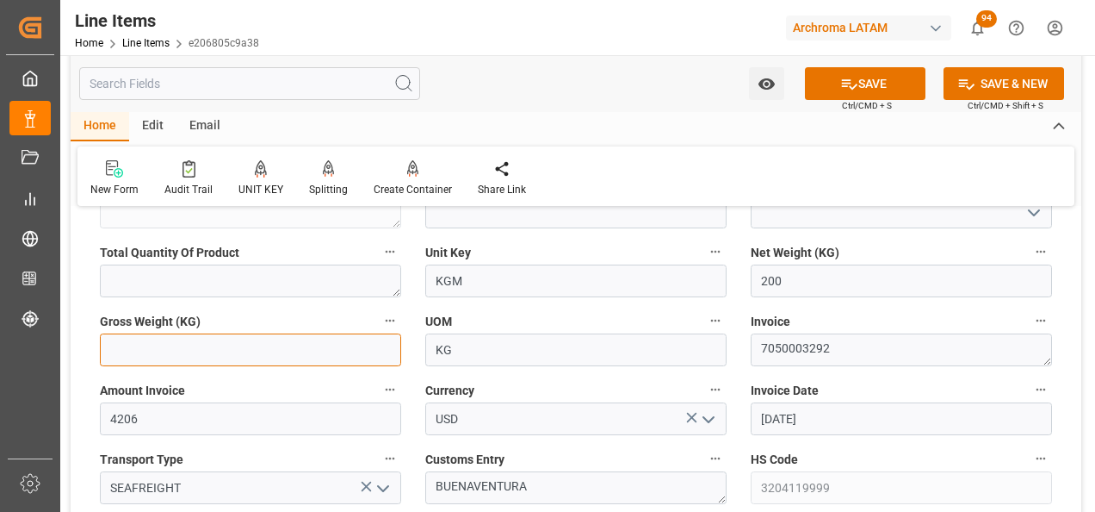
click at [248, 361] on input "text" at bounding box center [250, 349] width 301 height 33
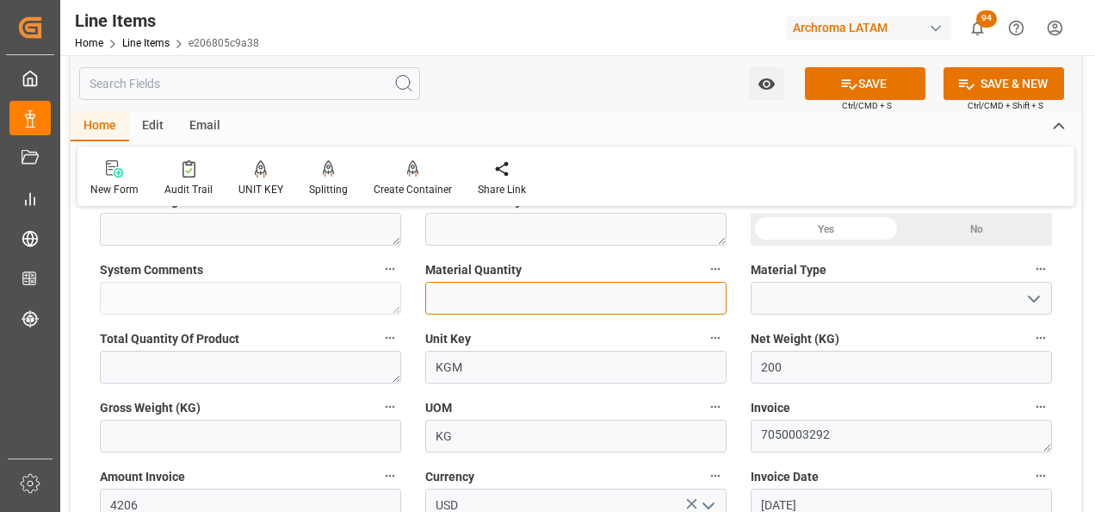
click at [477, 314] on input "text" at bounding box center [575, 298] width 301 height 33
click at [1040, 288] on icon "open menu" at bounding box center [1034, 298] width 21 height 21
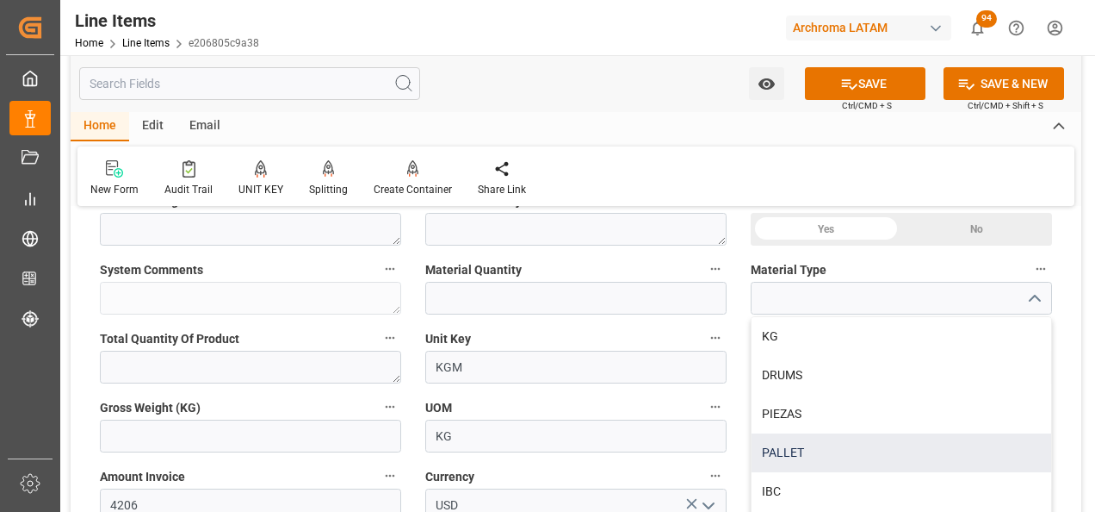
click at [838, 449] on div "PALLET" at bounding box center [902, 452] width 300 height 39
type input "PALLET"
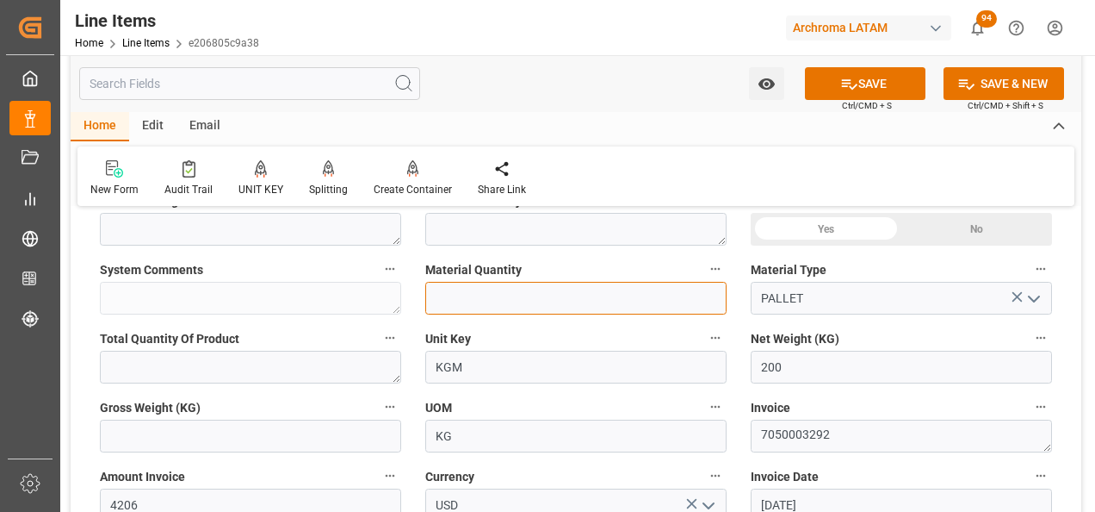
click at [602, 303] on input "text" at bounding box center [575, 298] width 301 height 33
type input "1"
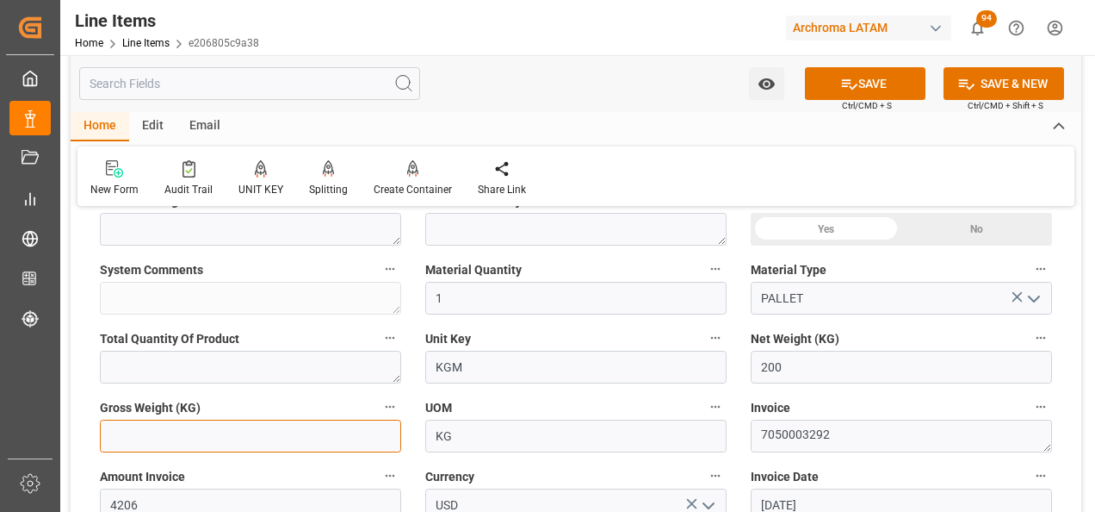
click at [317, 439] on input "text" at bounding box center [250, 435] width 301 height 33
type input "228.6"
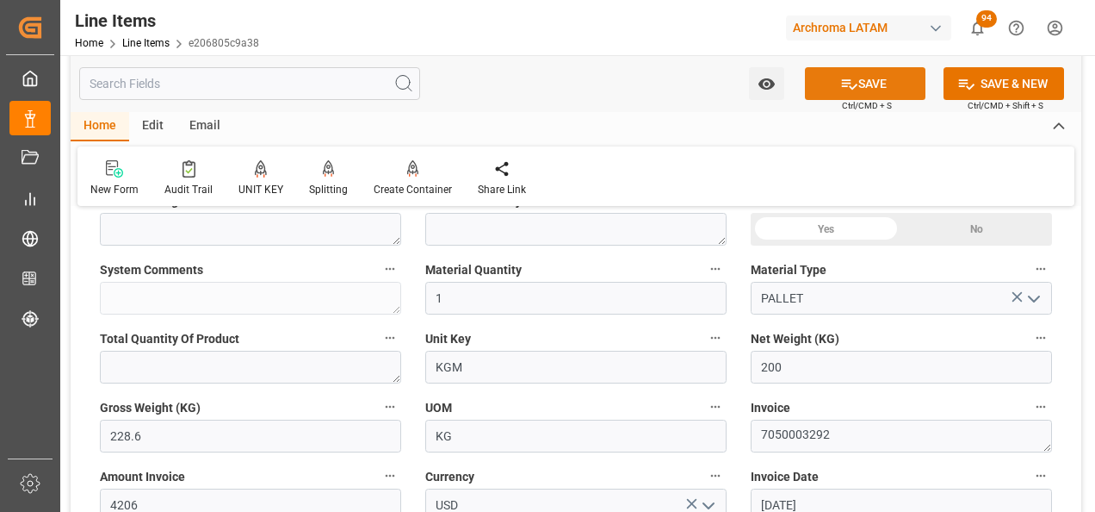
click at [853, 83] on icon at bounding box center [849, 84] width 18 height 18
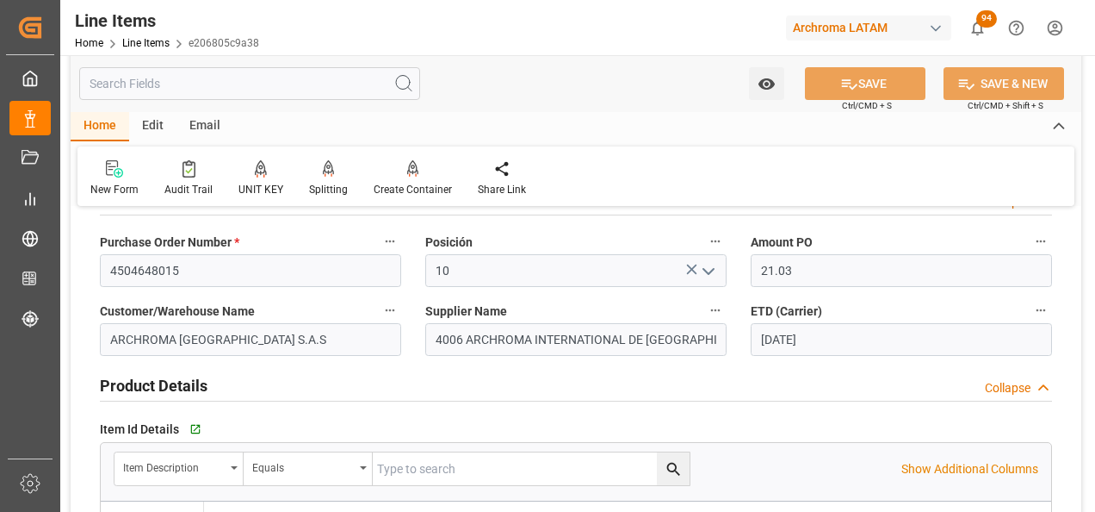
scroll to position [0, 0]
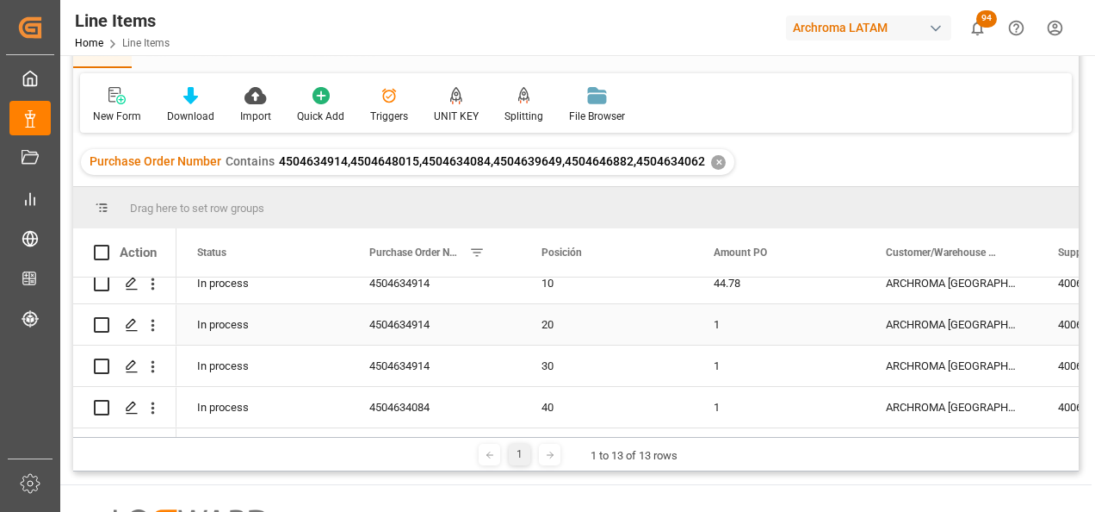
scroll to position [86, 0]
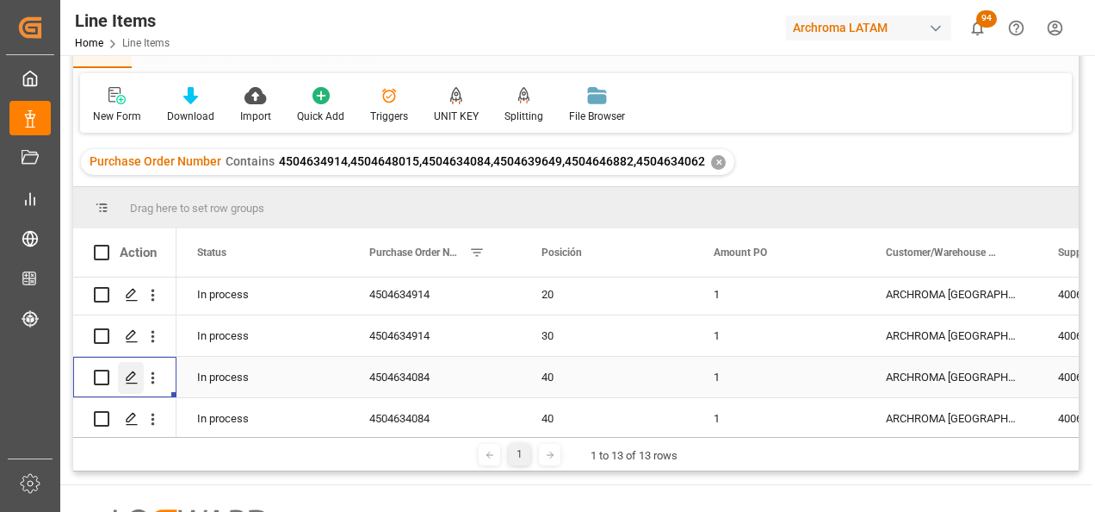
click at [132, 381] on icon "Press SPACE to select this row." at bounding box center [132, 377] width 14 height 14
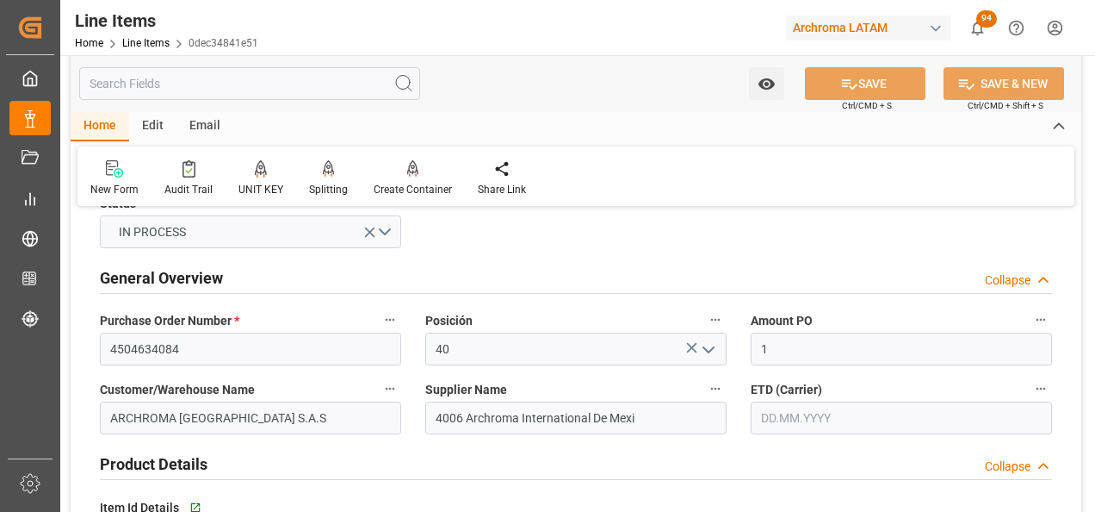
scroll to position [86, 0]
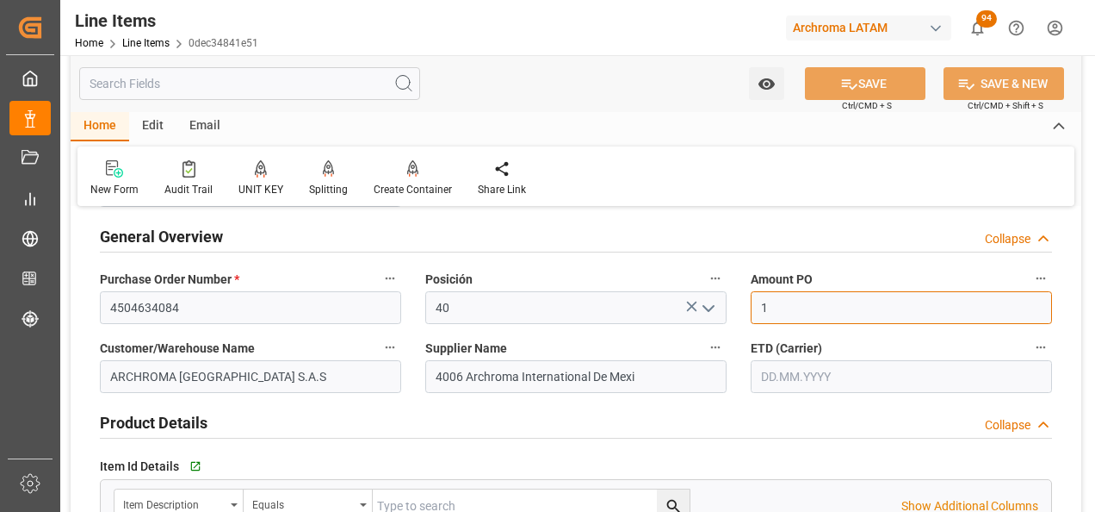
drag, startPoint x: 772, startPoint y: 304, endPoint x: 759, endPoint y: 307, distance: 13.4
click at [759, 307] on input "1" at bounding box center [901, 307] width 301 height 33
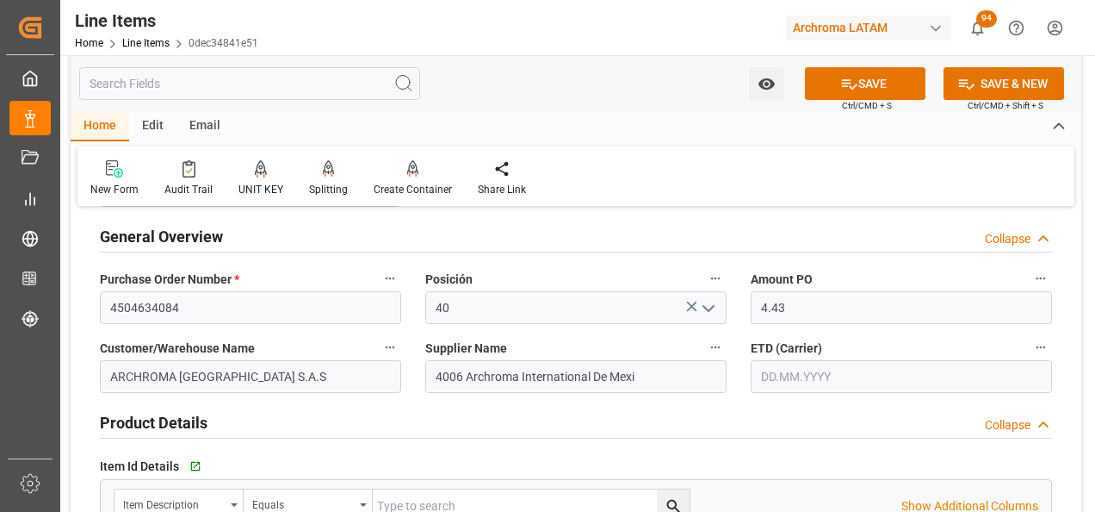
click at [772, 368] on input "text" at bounding box center [901, 376] width 301 height 33
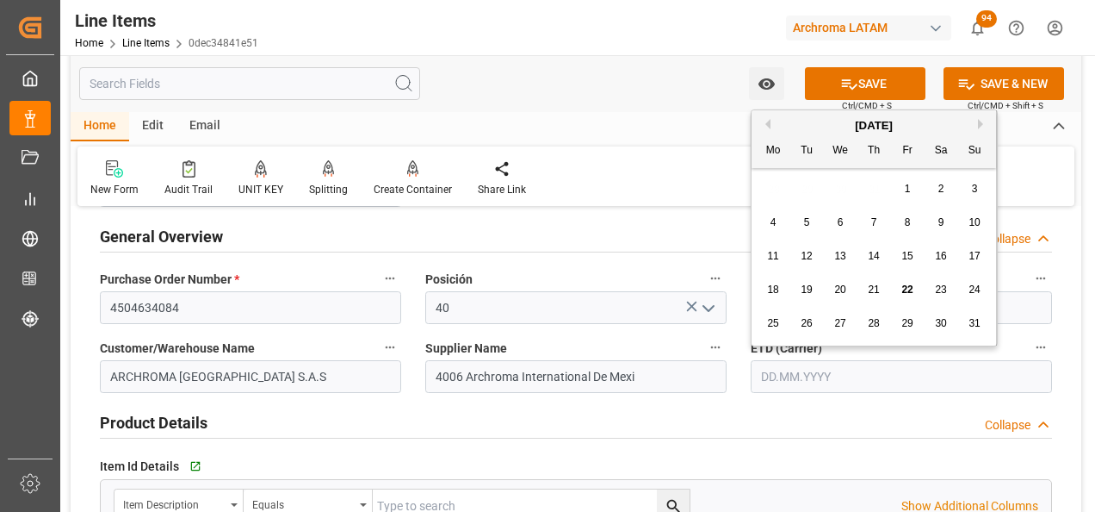
click at [763, 196] on div "28 29 30 31 1 2 3" at bounding box center [874, 189] width 235 height 34
click at [985, 118] on div "[DATE]" at bounding box center [874, 125] width 245 height 17
click at [977, 123] on div "[DATE]" at bounding box center [874, 125] width 245 height 17
click at [981, 121] on button "Next Month" at bounding box center [983, 124] width 10 height 10
click at [834, 185] on div "3" at bounding box center [841, 189] width 22 height 21
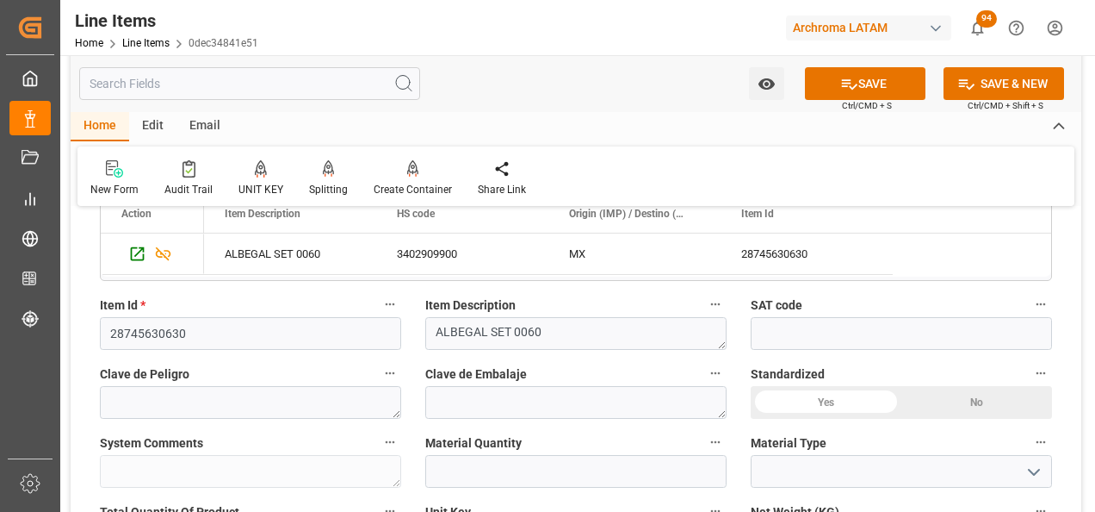
scroll to position [431, 0]
click at [548, 463] on input "text" at bounding box center [575, 470] width 301 height 33
click at [416, 352] on div "Item Description ALBEGAL SET 0060" at bounding box center [576, 320] width 326 height 69
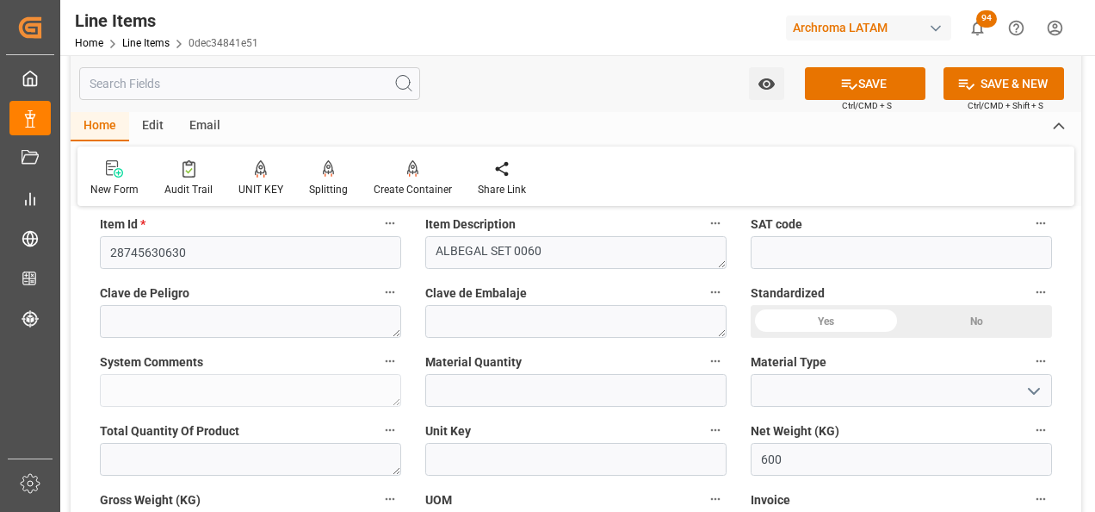
scroll to position [517, 0]
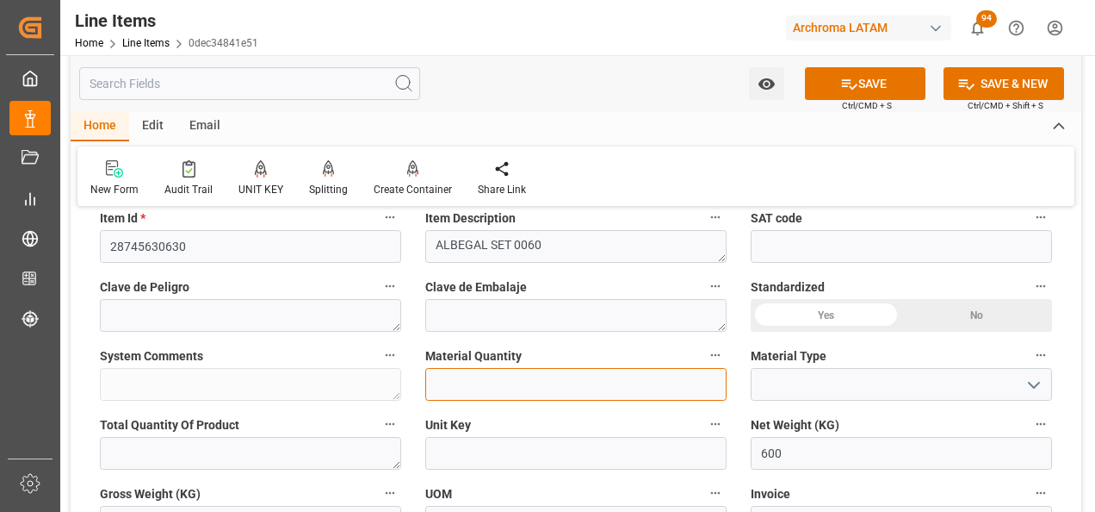
click at [455, 374] on input "text" at bounding box center [575, 384] width 301 height 33
click at [1040, 388] on icon "open menu" at bounding box center [1034, 385] width 21 height 21
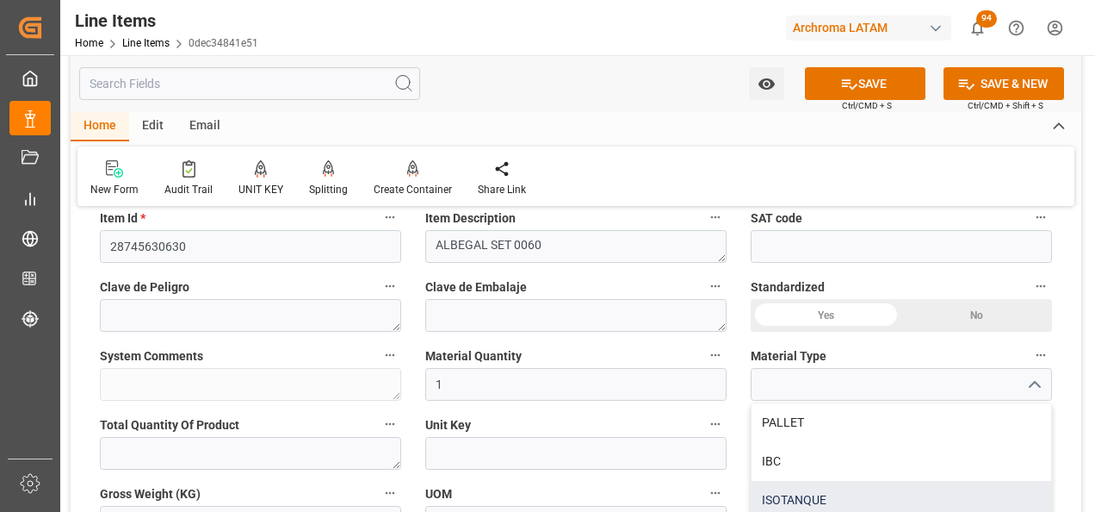
scroll to position [86, 0]
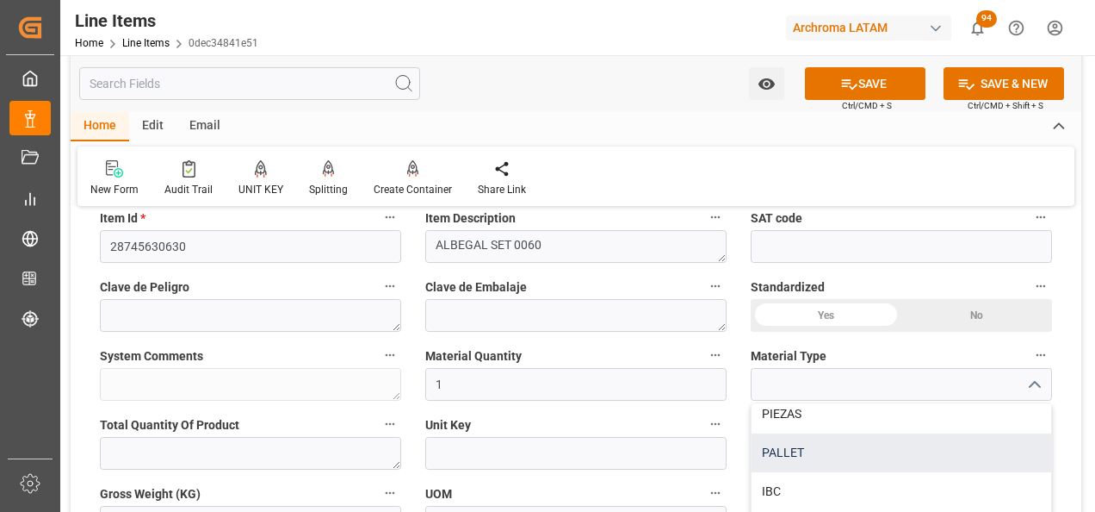
click at [864, 443] on div "PALLET" at bounding box center [902, 452] width 300 height 39
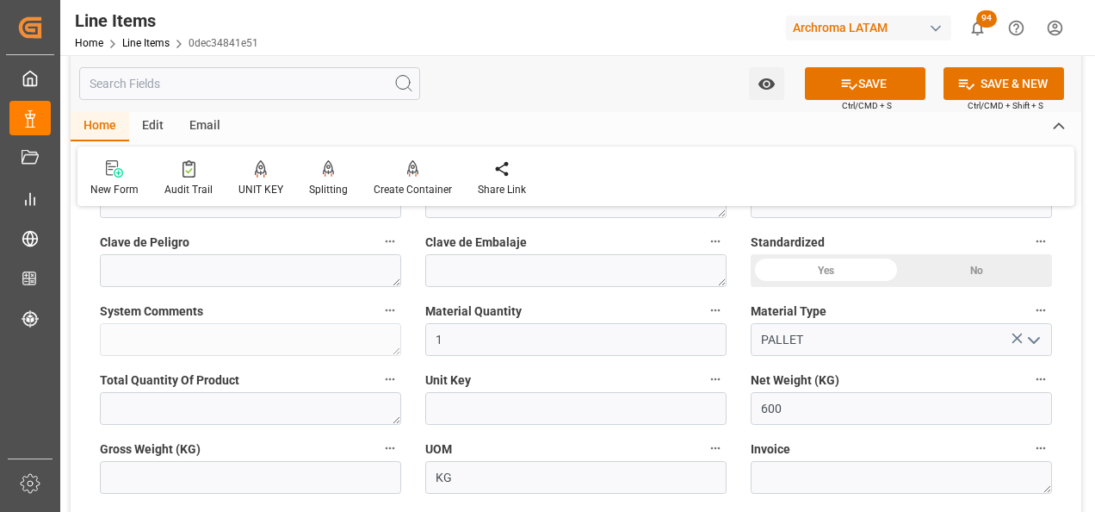
scroll to position [603, 0]
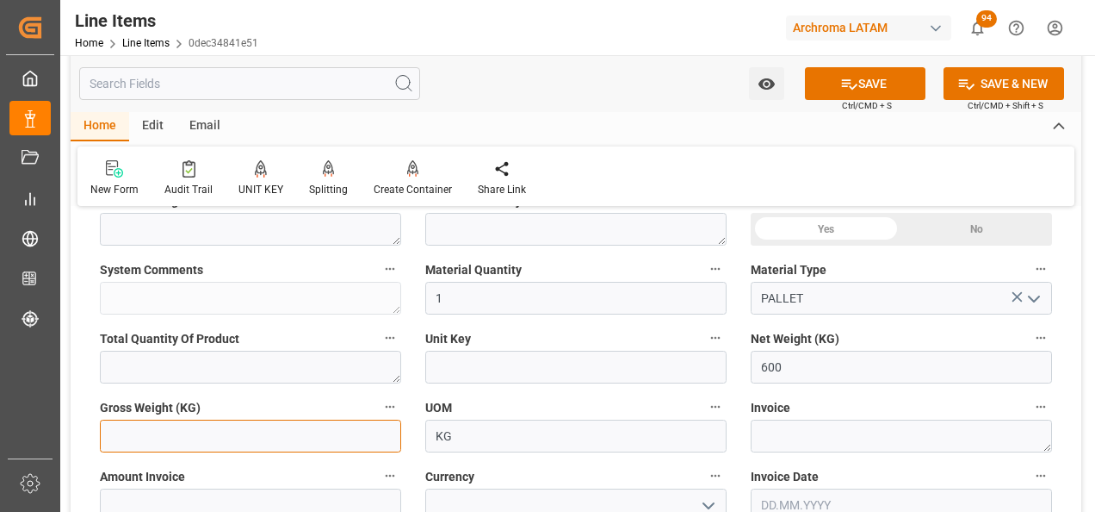
click at [348, 443] on input "text" at bounding box center [250, 435] width 301 height 33
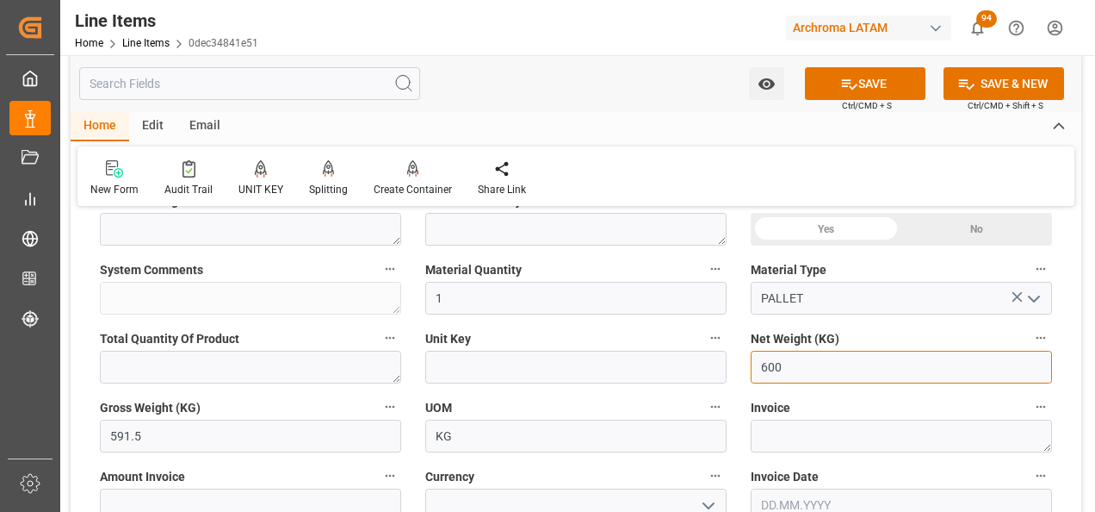
drag, startPoint x: 779, startPoint y: 363, endPoint x: 757, endPoint y: 363, distance: 22.4
click at [757, 363] on input "600" at bounding box center [901, 366] width 301 height 33
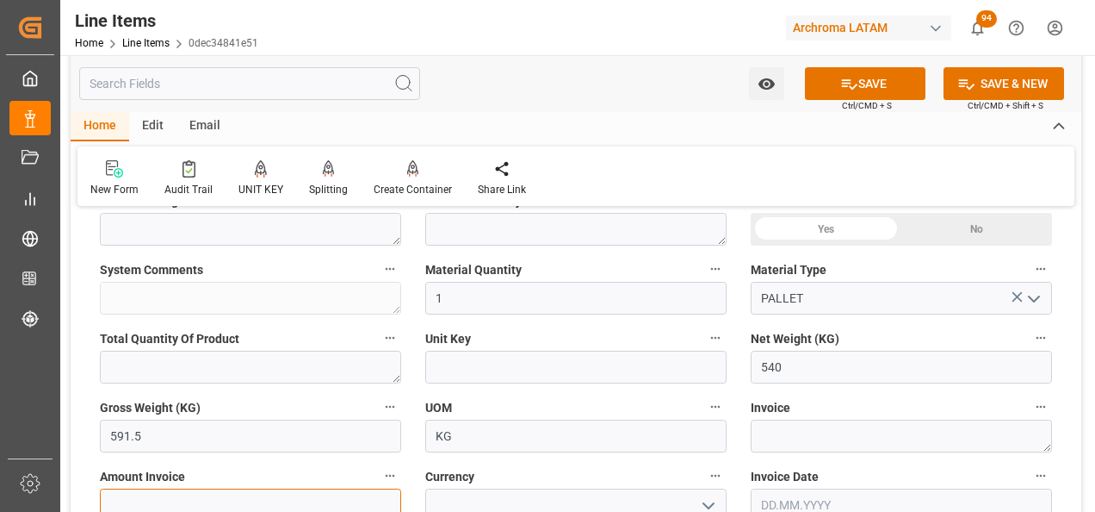
click at [318, 503] on input "text" at bounding box center [250, 504] width 301 height 33
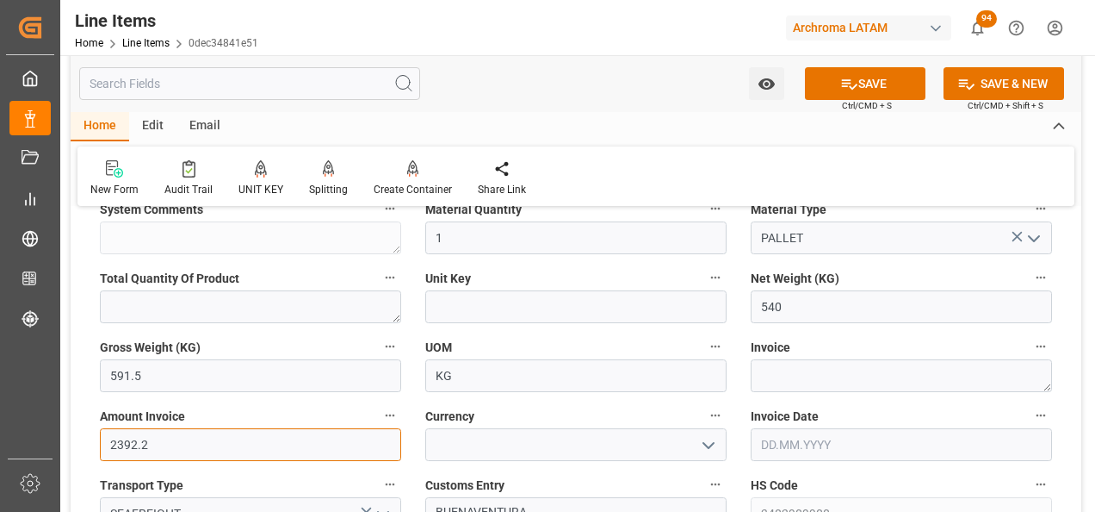
scroll to position [690, 0]
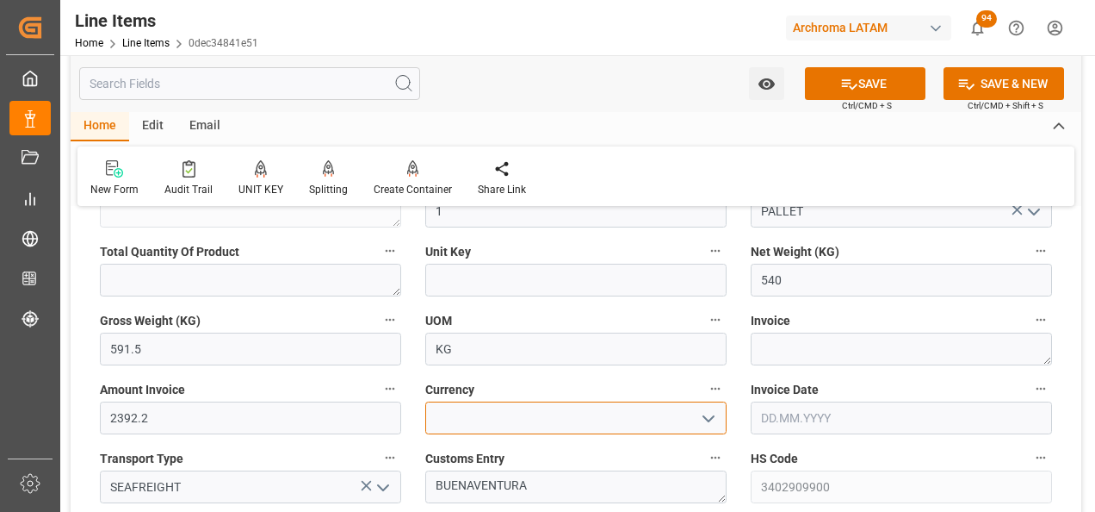
click at [723, 407] on input at bounding box center [575, 417] width 301 height 33
click at [716, 412] on button "open menu" at bounding box center [708, 418] width 26 height 27
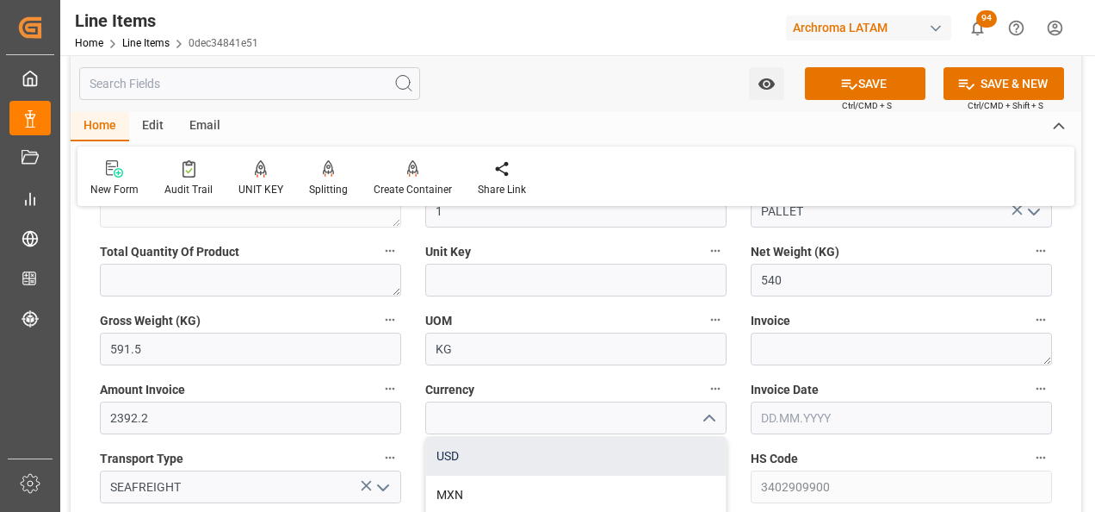
click at [648, 443] on div "USD" at bounding box center [576, 456] width 300 height 39
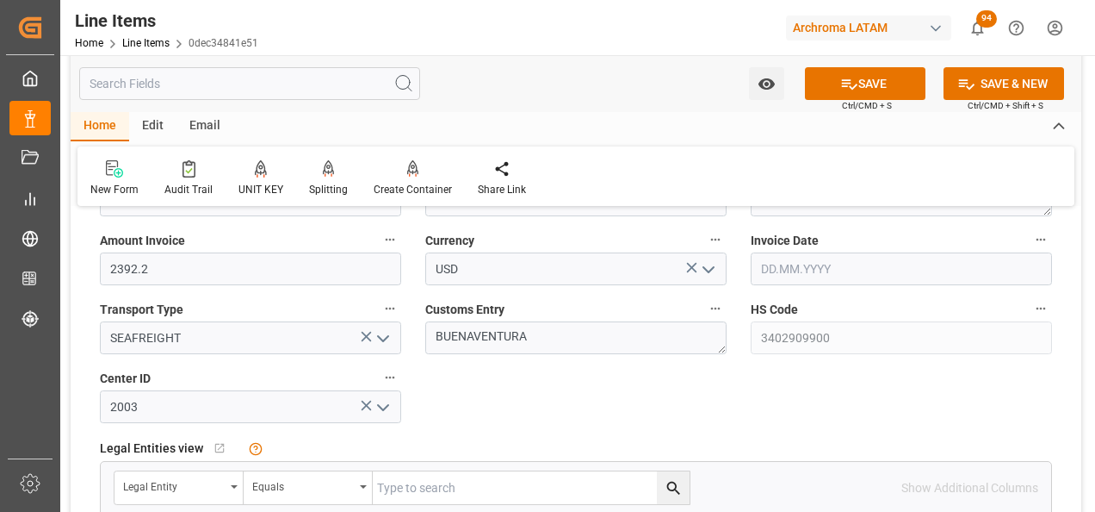
scroll to position [862, 0]
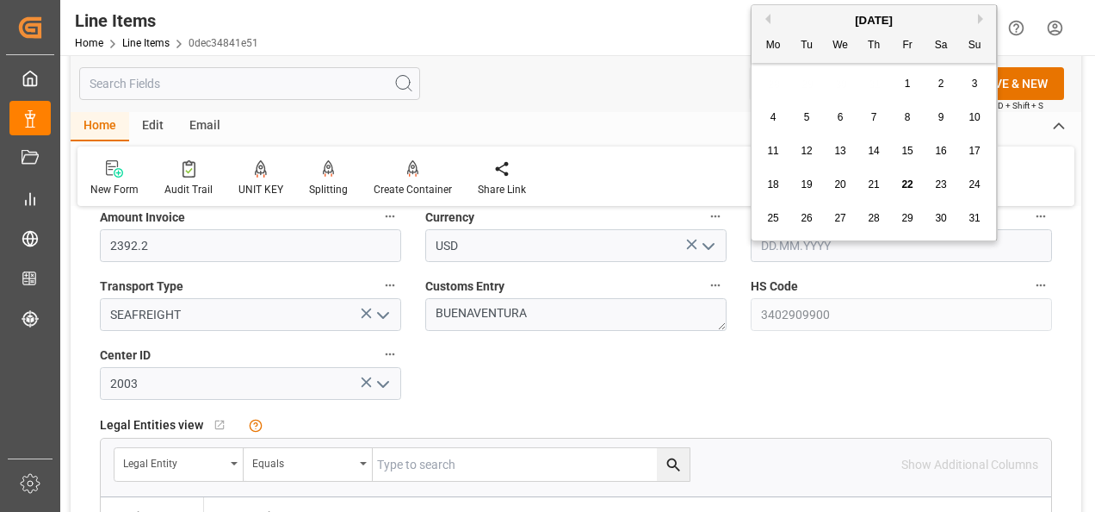
click at [780, 237] on body "Created by potrace 1.15, written by Peter Selinger 2001-2017 Created by potrace…" at bounding box center [547, 256] width 1095 height 512
click at [871, 175] on div "21" at bounding box center [875, 185] width 22 height 21
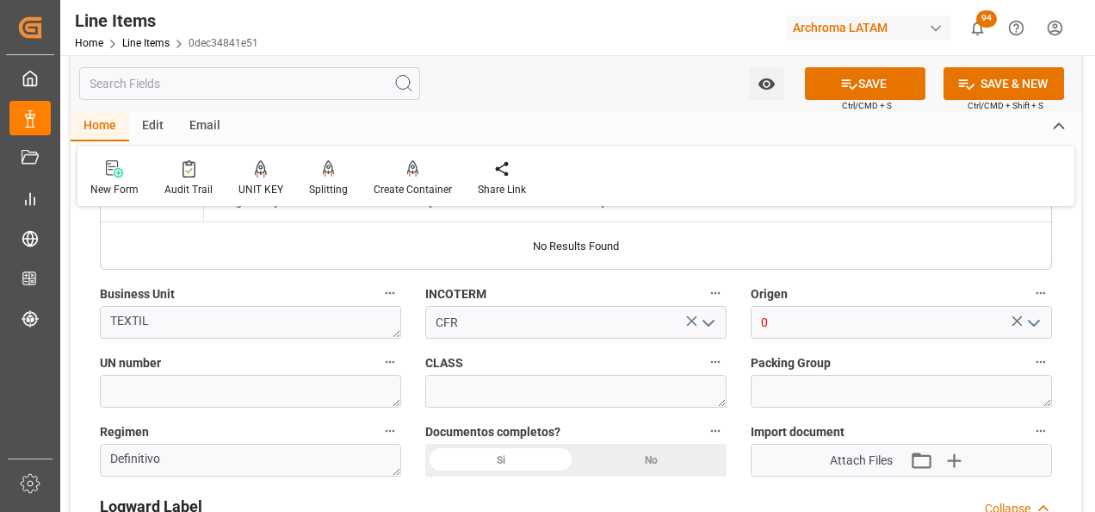
scroll to position [1206, 0]
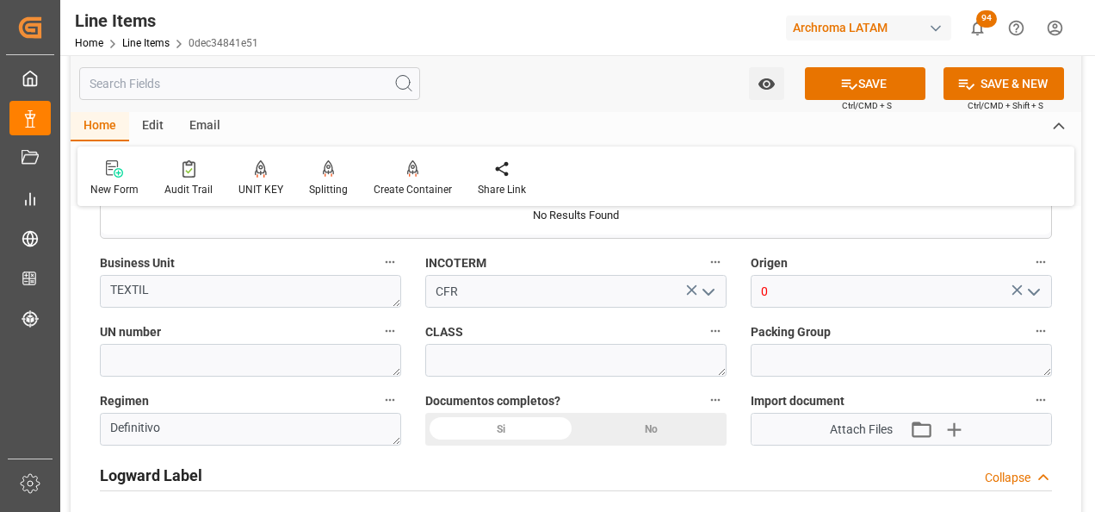
click at [959, 426] on icon "button" at bounding box center [954, 429] width 28 height 28
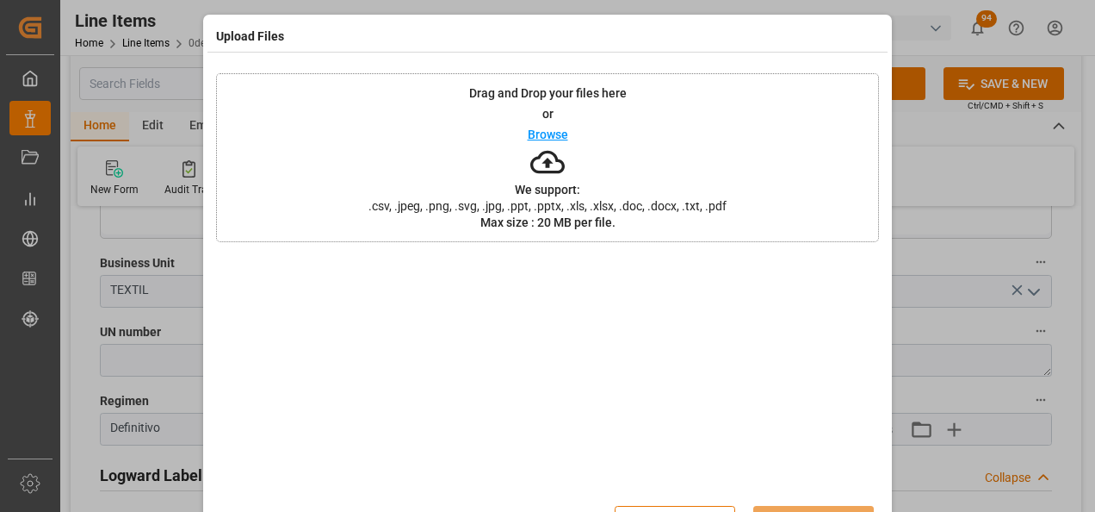
click at [676, 200] on span ".csv, .jpeg, .png, .svg, .jpg, .ppt, .pptx, .xls, .xlsx, .doc, .docx, .txt, .pdf" at bounding box center [547, 206] width 381 height 12
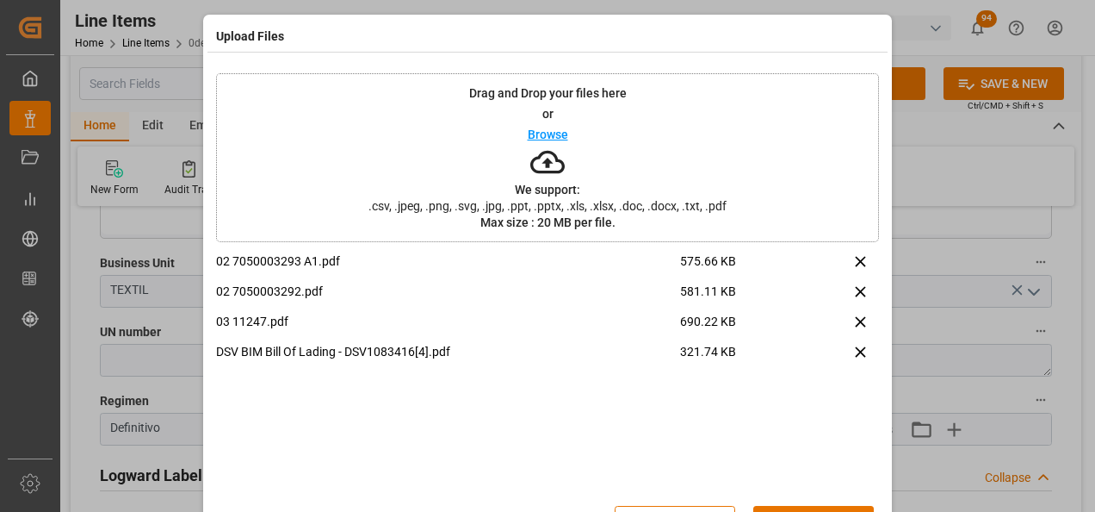
scroll to position [57, 0]
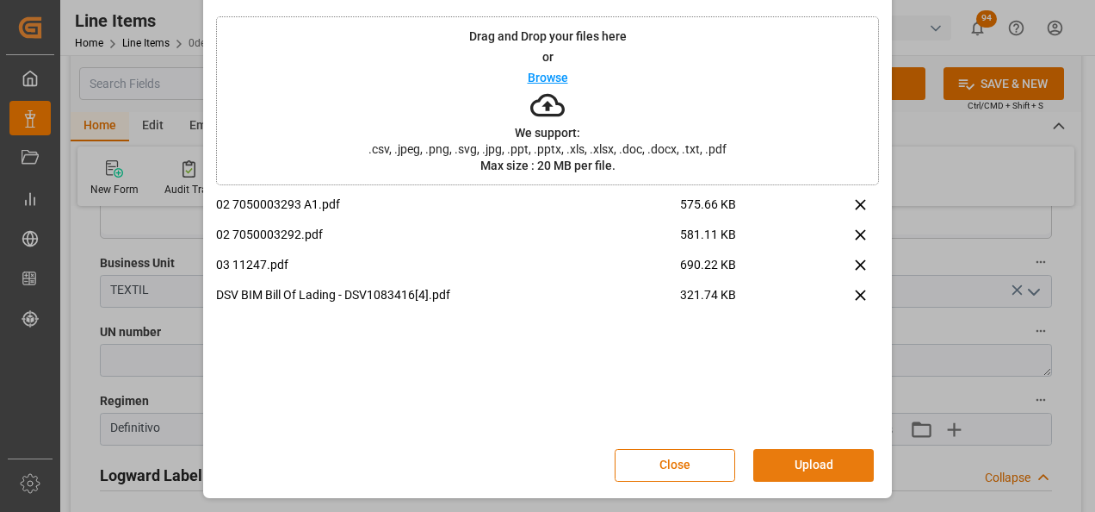
click at [821, 456] on button "Upload" at bounding box center [813, 465] width 121 height 33
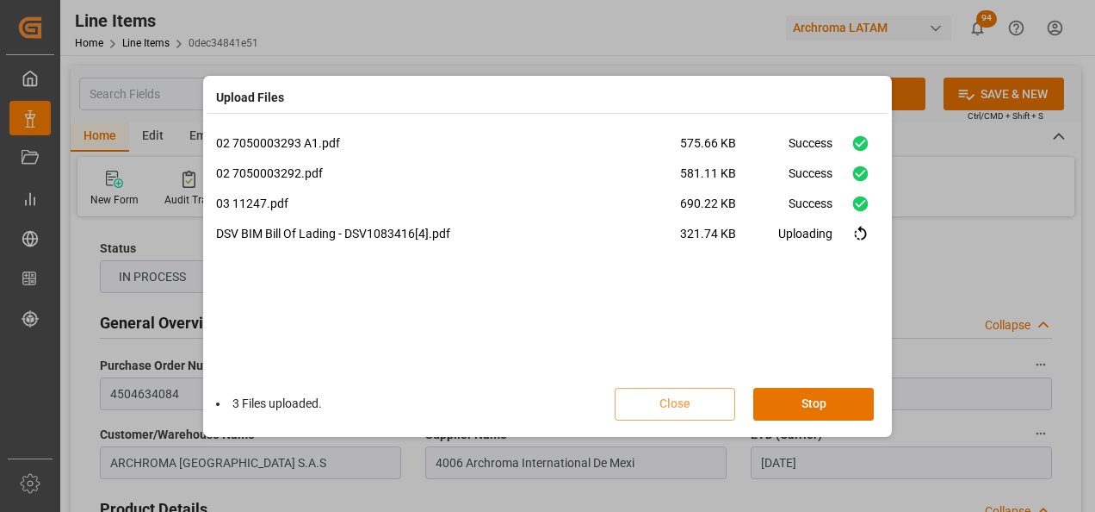
scroll to position [1206, 0]
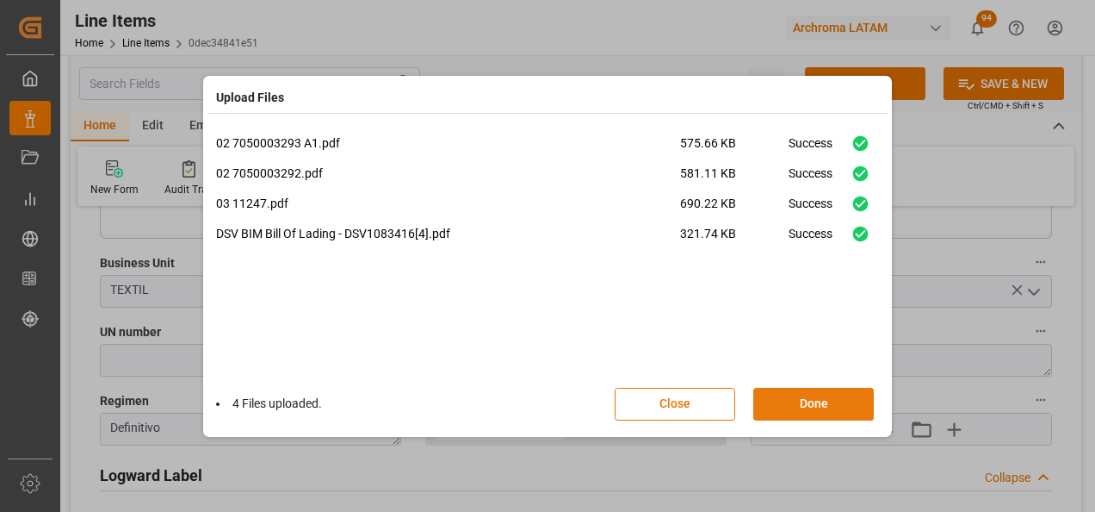
click at [819, 412] on button "Done" at bounding box center [813, 404] width 121 height 33
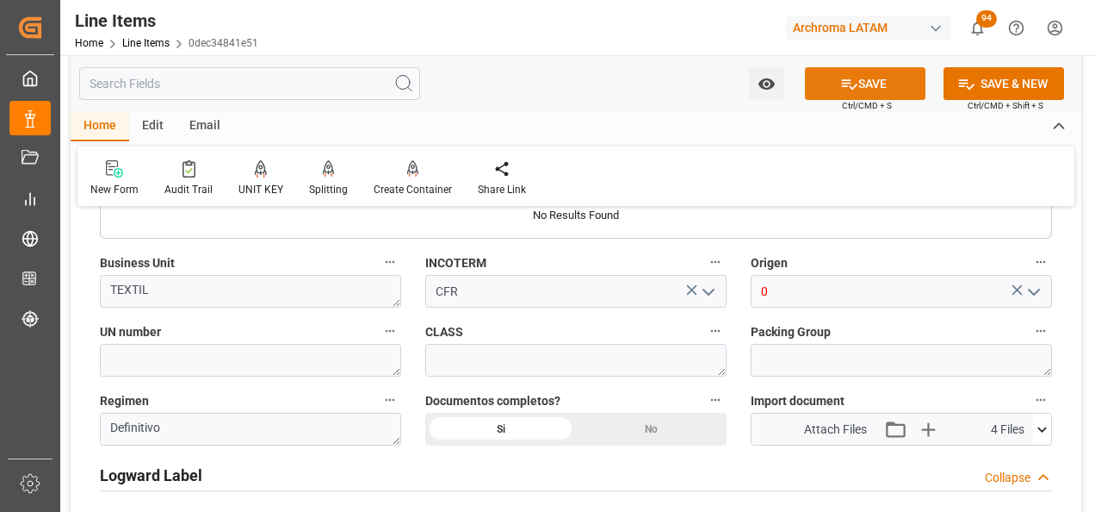
click at [870, 81] on button "SAVE" at bounding box center [865, 83] width 121 height 33
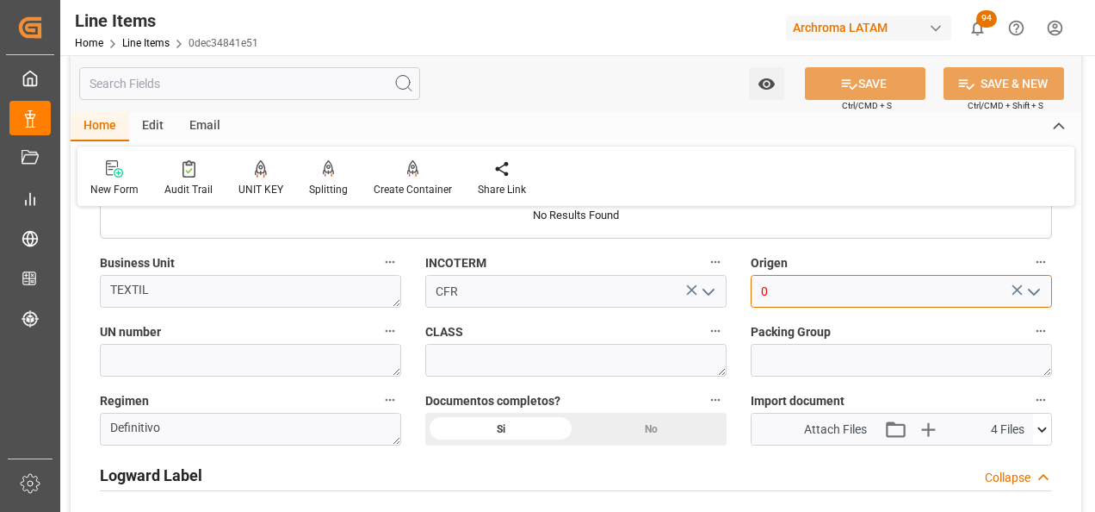
drag, startPoint x: 776, startPoint y: 291, endPoint x: 752, endPoint y: 293, distance: 24.2
click at [753, 293] on input "0" at bounding box center [901, 291] width 301 height 33
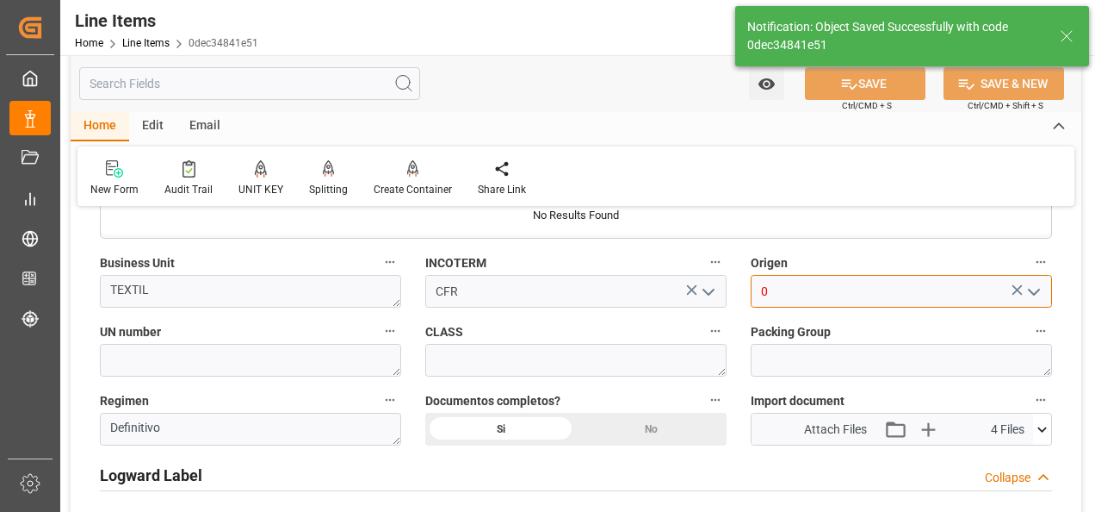
type input "[DATE] 21:53"
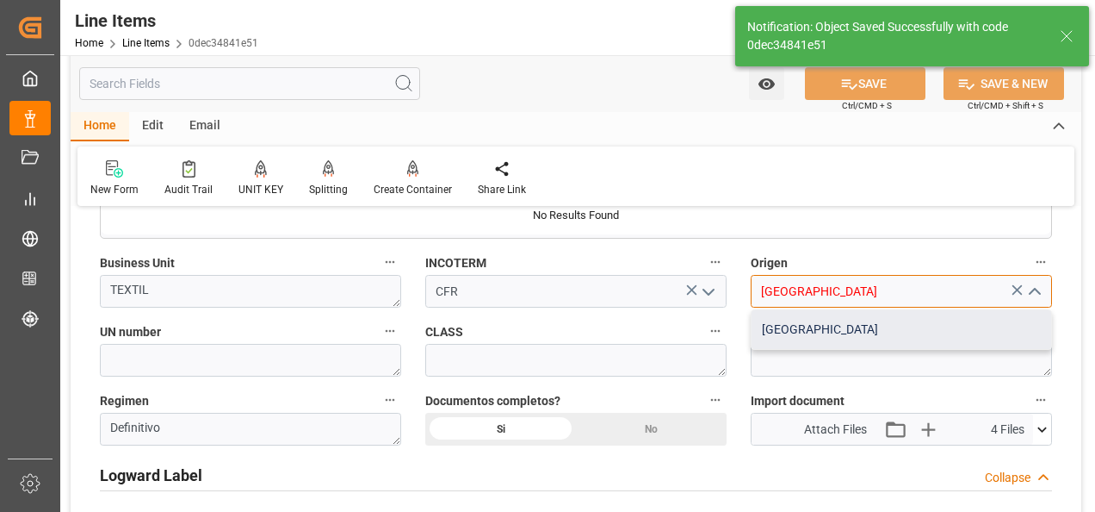
click at [776, 333] on div "[GEOGRAPHIC_DATA]" at bounding box center [902, 329] width 300 height 39
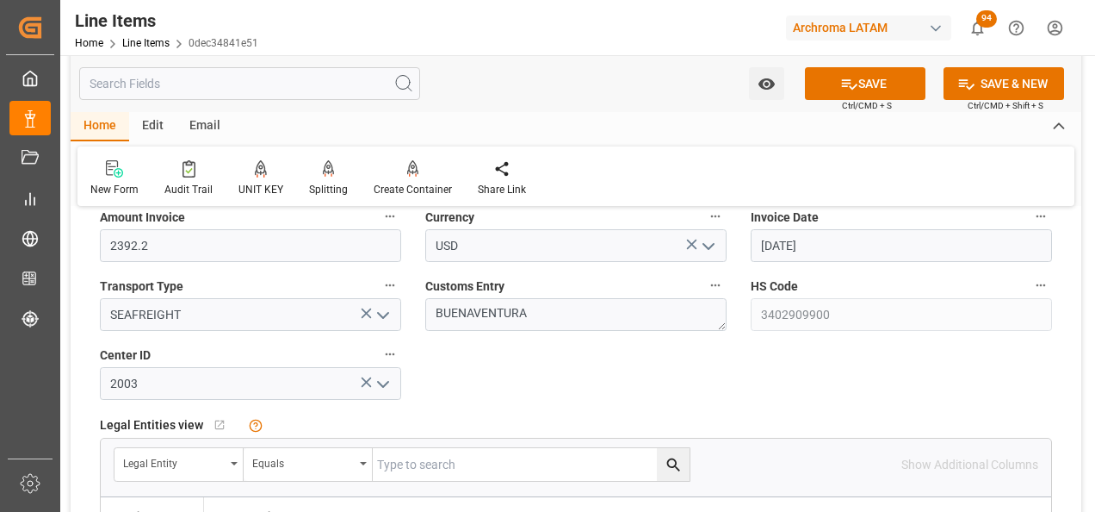
scroll to position [776, 0]
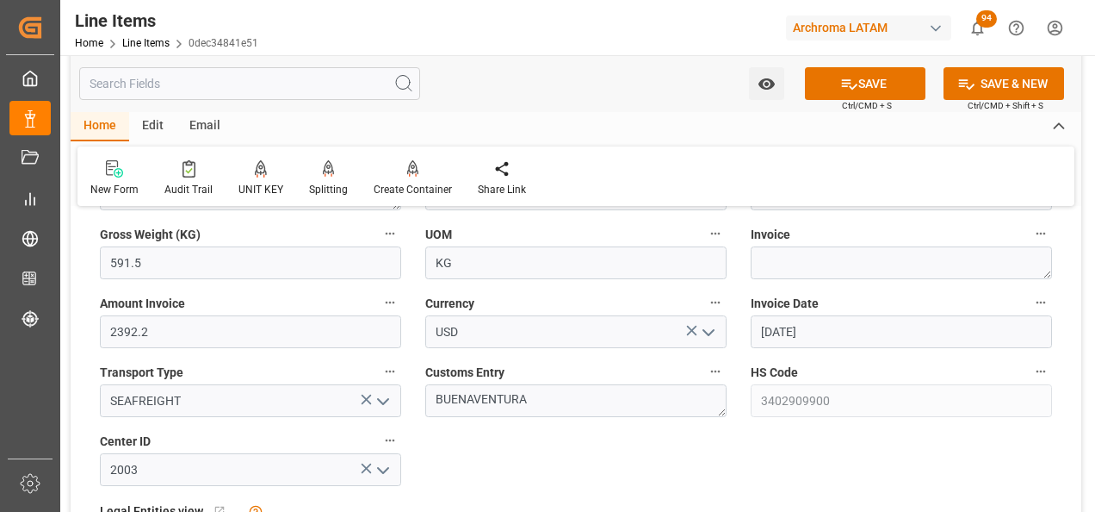
type input "[GEOGRAPHIC_DATA]"
click at [772, 263] on textarea at bounding box center [901, 262] width 301 height 33
click at [794, 257] on textarea at bounding box center [901, 262] width 301 height 33
paste textarea "7050003292"
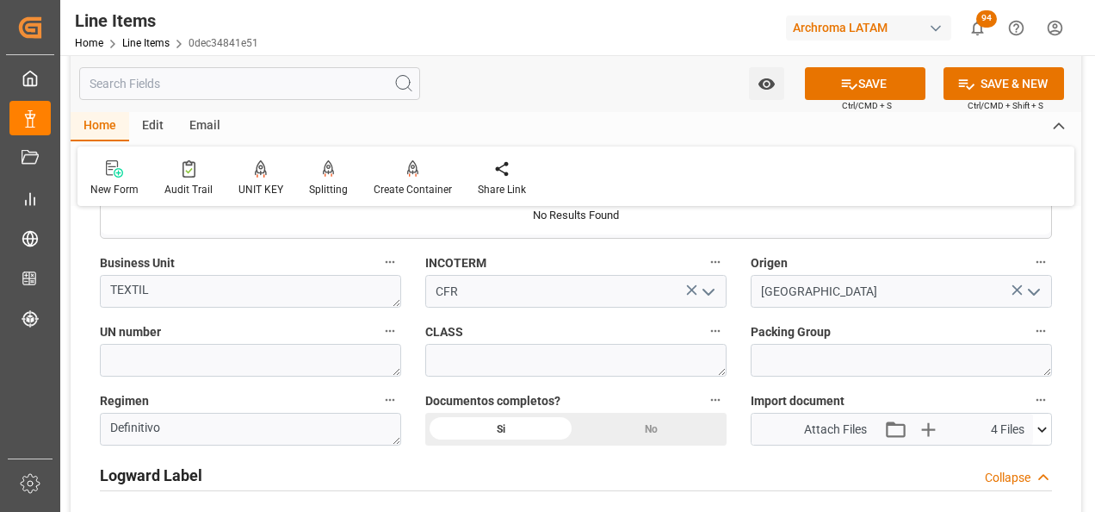
scroll to position [1293, 0]
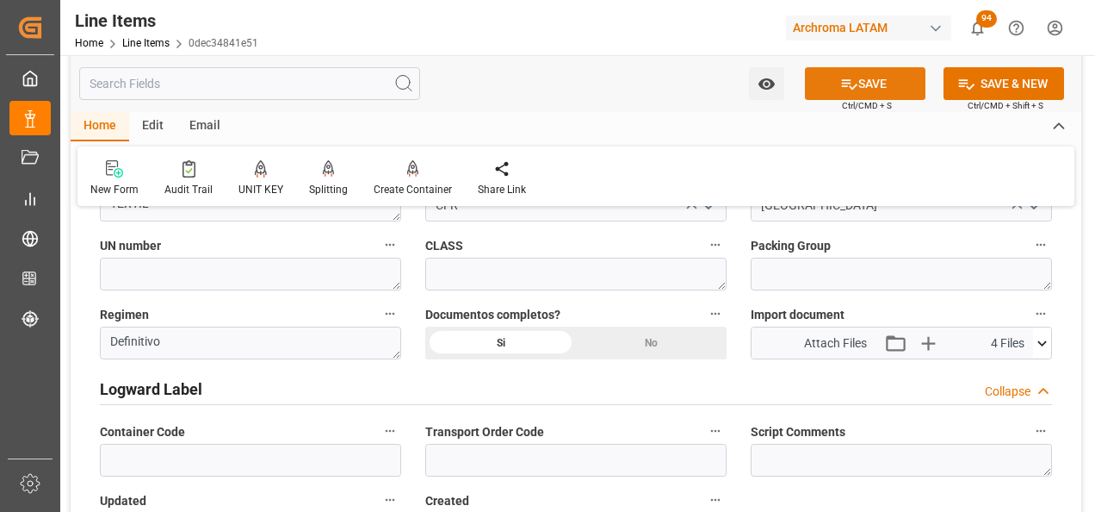
type textarea "7050003292"
click at [885, 93] on button "SAVE" at bounding box center [865, 83] width 121 height 33
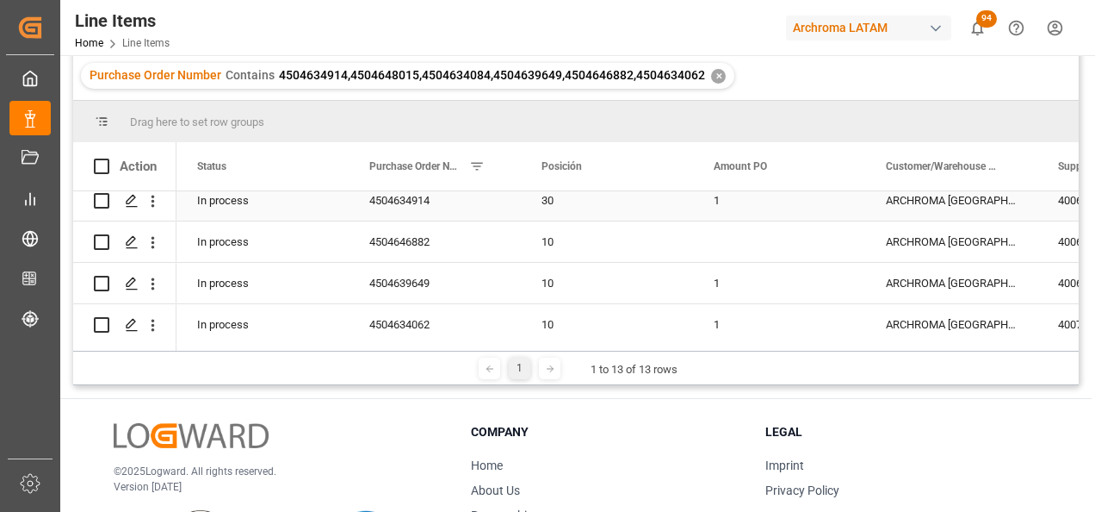
scroll to position [390, 0]
click at [133, 280] on icon "Press SPACE to select this row." at bounding box center [132, 283] width 14 height 14
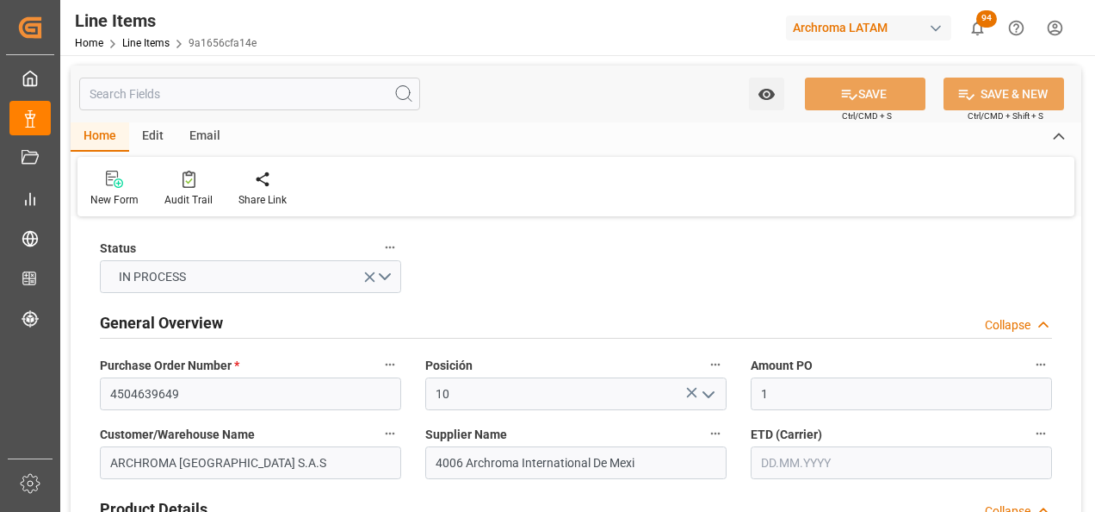
type input "[DATE] 21:30"
type input "[DATE] 15:01"
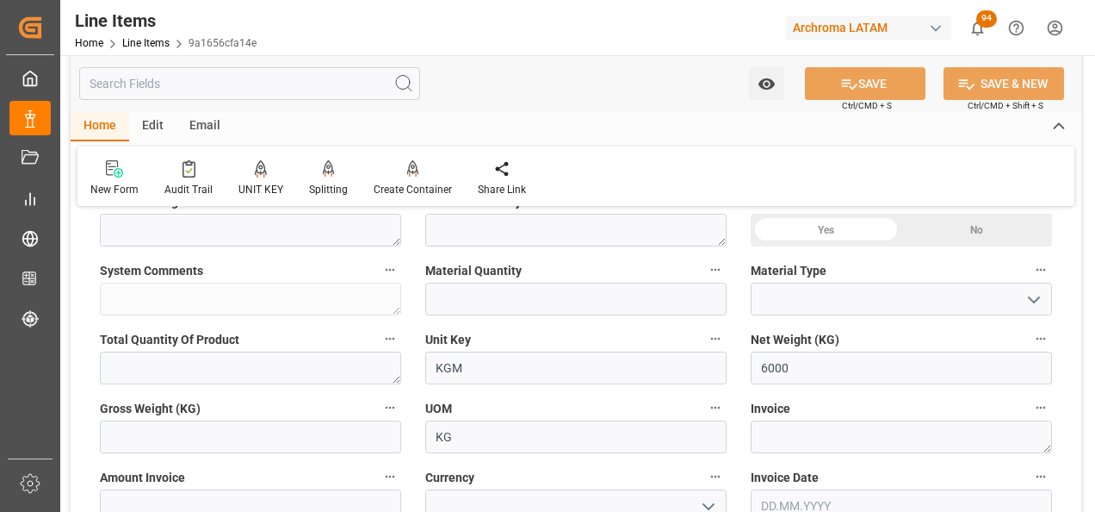
scroll to position [603, 0]
click at [798, 446] on textarea at bounding box center [901, 435] width 301 height 33
paste textarea "7050003292"
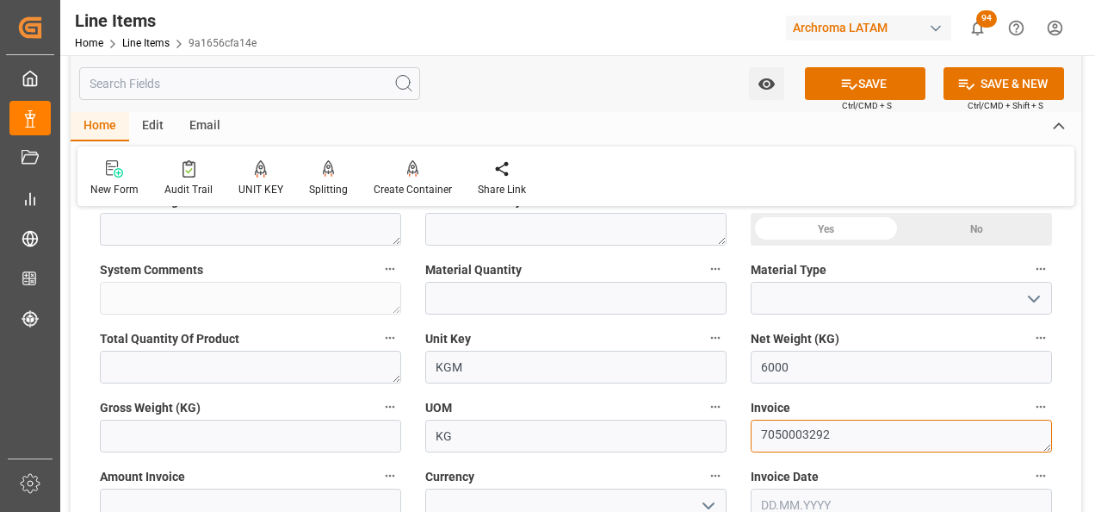
scroll to position [689, 0]
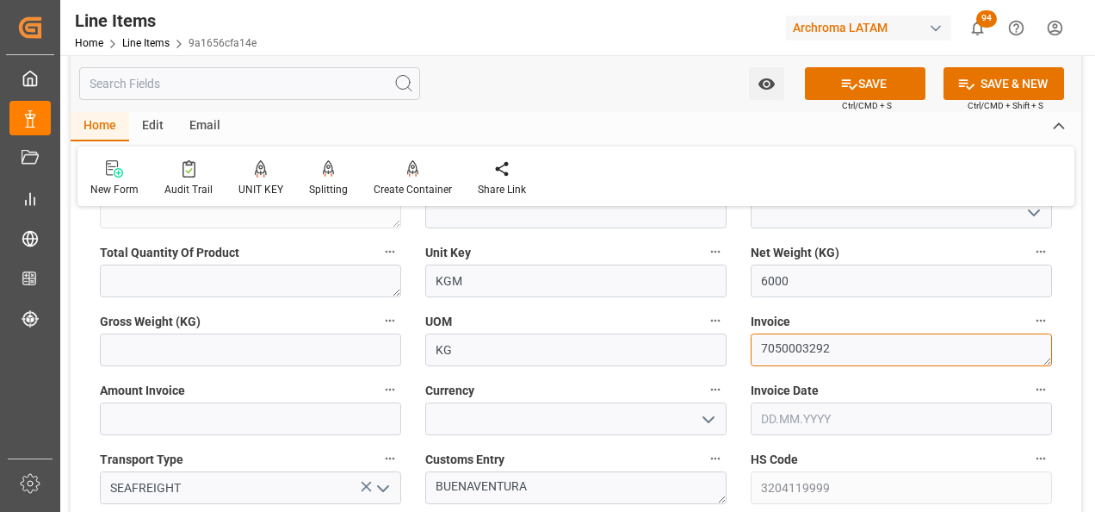
type textarea "7050003292"
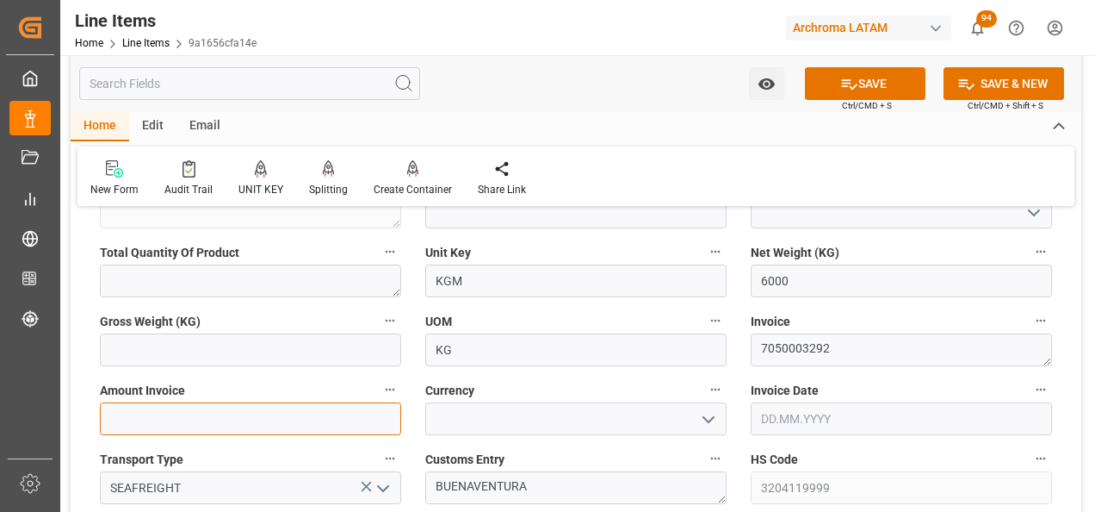
click at [342, 429] on input "text" at bounding box center [250, 418] width 301 height 33
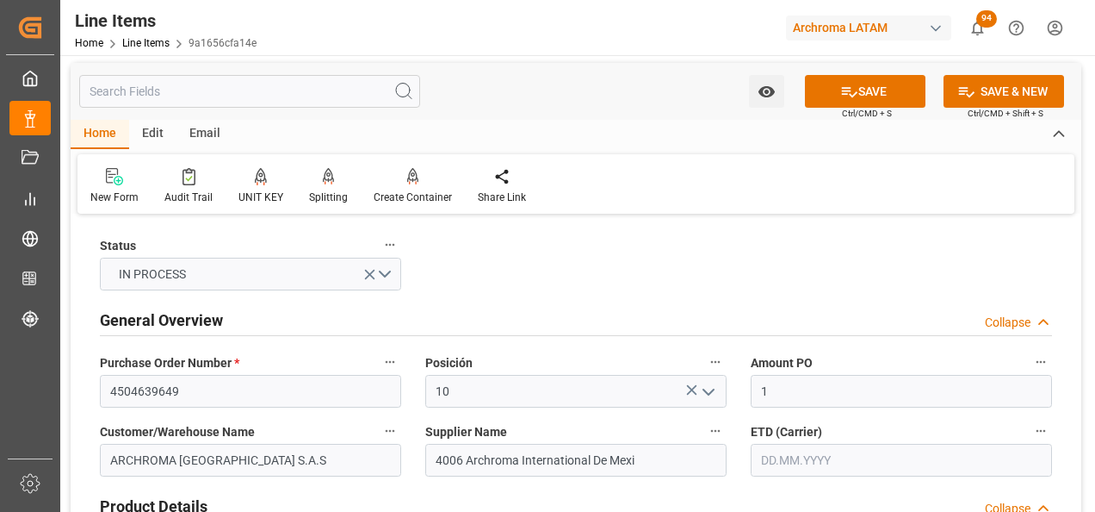
scroll to position [0, 0]
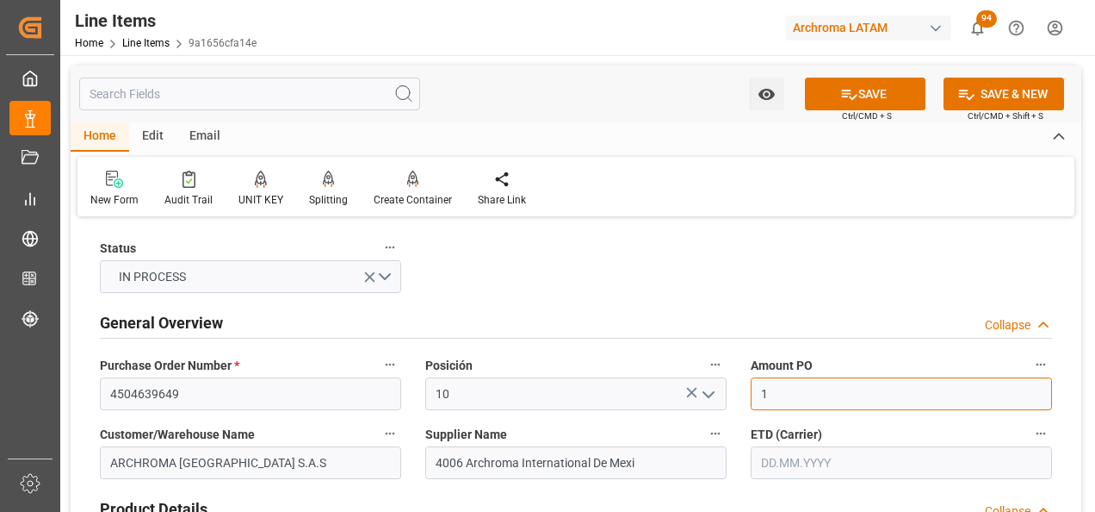
click at [790, 394] on input "1" at bounding box center [901, 393] width 301 height 33
click at [772, 396] on input "1" at bounding box center [901, 393] width 301 height 33
type input "25.44"
click at [784, 462] on input "text" at bounding box center [901, 462] width 301 height 33
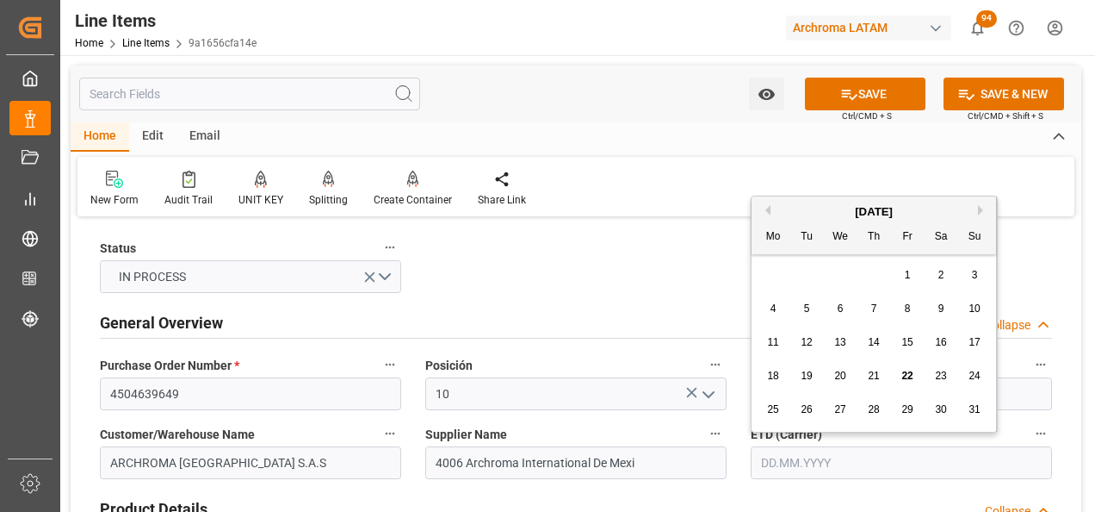
click at [774, 276] on div "28 29 30 31 1 2 3" at bounding box center [874, 275] width 235 height 34
click at [978, 208] on button "Next Month" at bounding box center [983, 210] width 10 height 10
click at [847, 270] on div "3" at bounding box center [841, 275] width 22 height 21
type input "[DATE]"
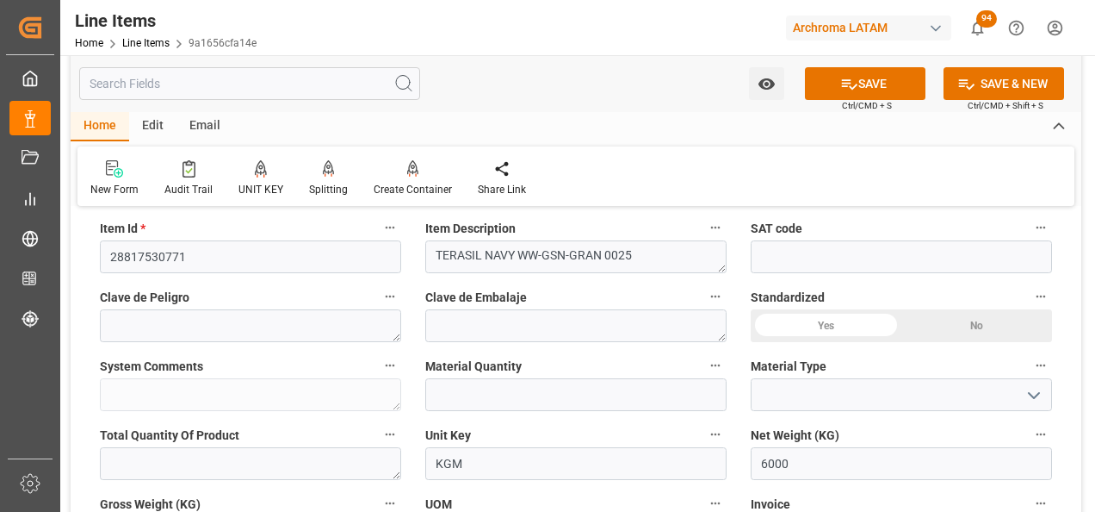
scroll to position [517, 0]
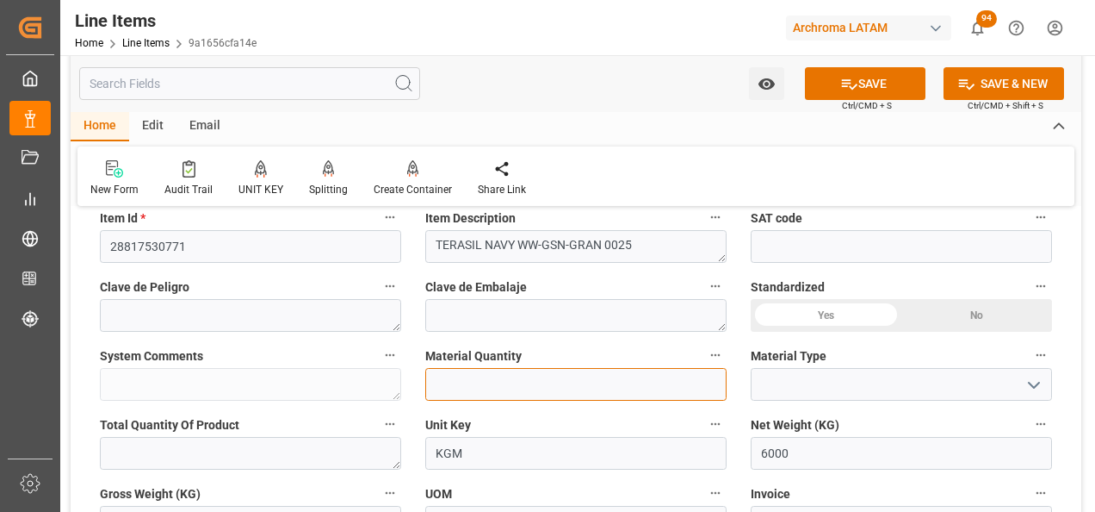
click at [580, 383] on input "text" at bounding box center [575, 384] width 301 height 33
click at [500, 375] on input "text" at bounding box center [575, 384] width 301 height 33
type input "20"
click at [1039, 388] on icon "open menu" at bounding box center [1034, 385] width 21 height 21
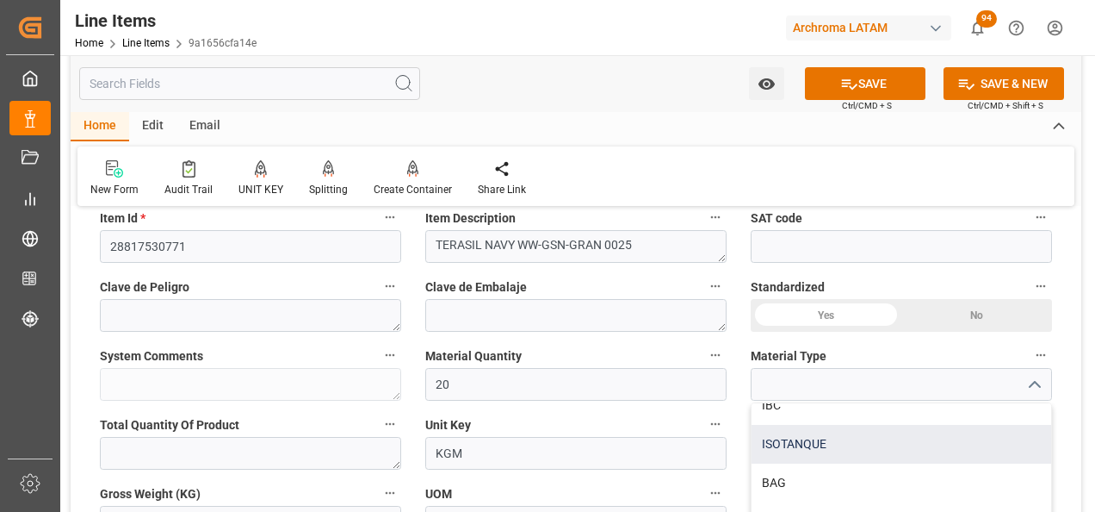
scroll to position [86, 0]
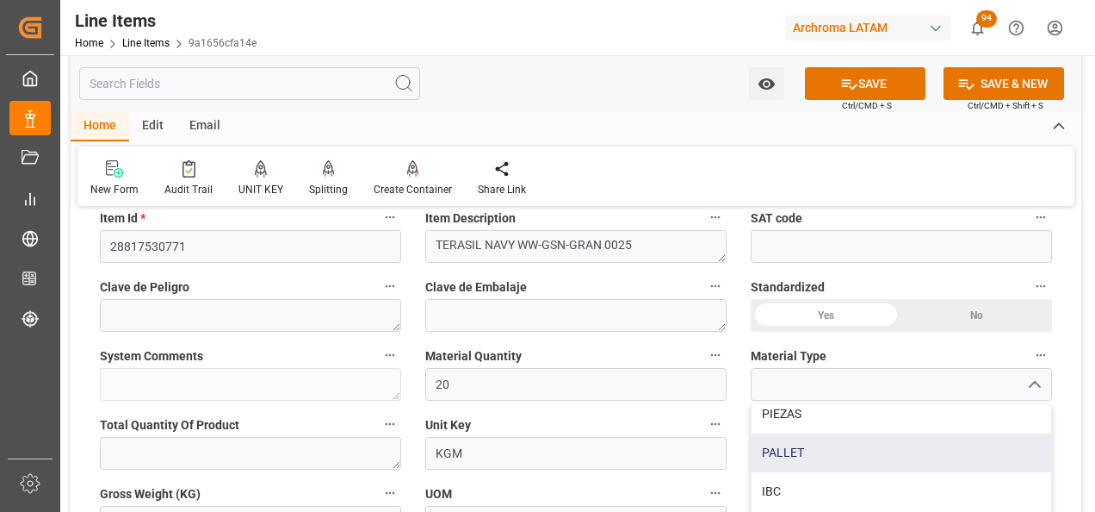
click at [861, 445] on div "PALLET" at bounding box center [902, 452] width 300 height 39
type input "PALLET"
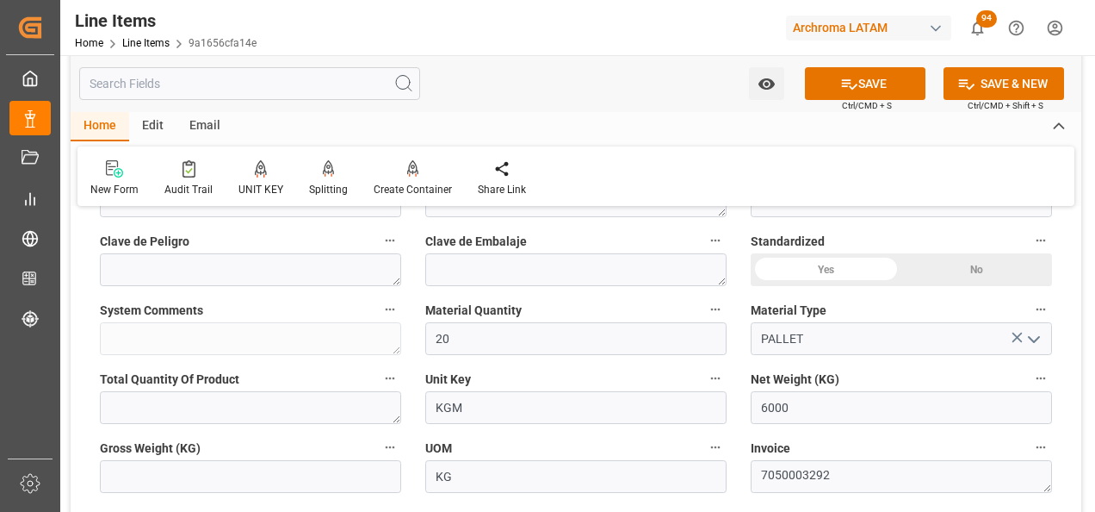
scroll to position [603, 0]
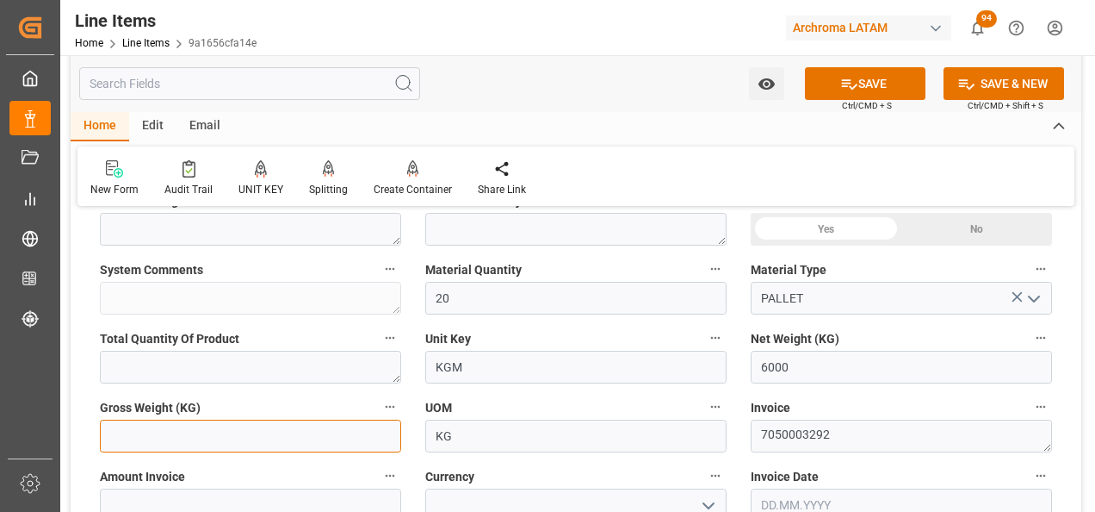
click at [355, 432] on input "text" at bounding box center [250, 435] width 301 height 33
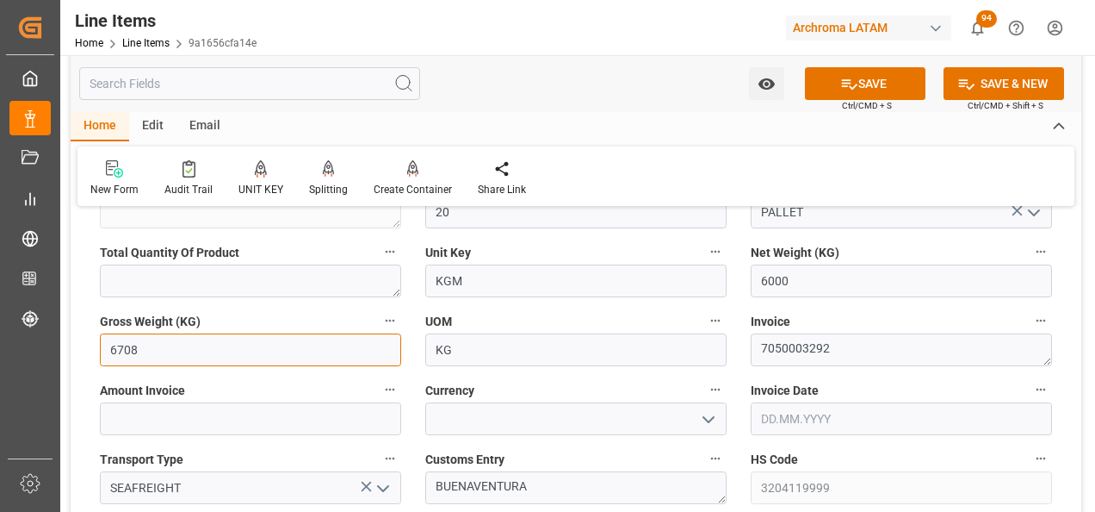
type input "6708"
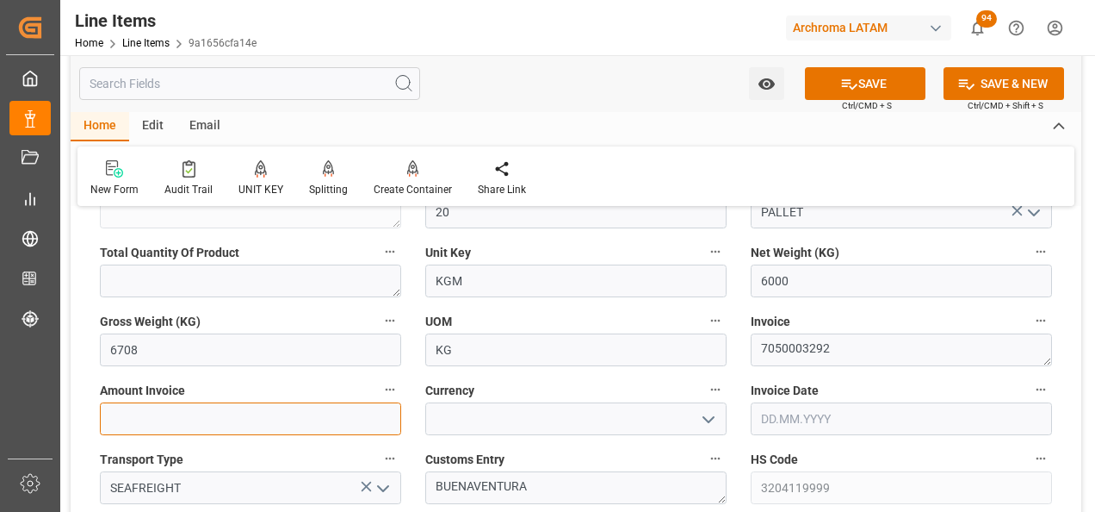
click at [348, 417] on input "text" at bounding box center [250, 418] width 301 height 33
click at [344, 413] on input "text" at bounding box center [250, 418] width 301 height 33
type input "152640"
click at [706, 419] on polyline "open menu" at bounding box center [709, 419] width 10 height 5
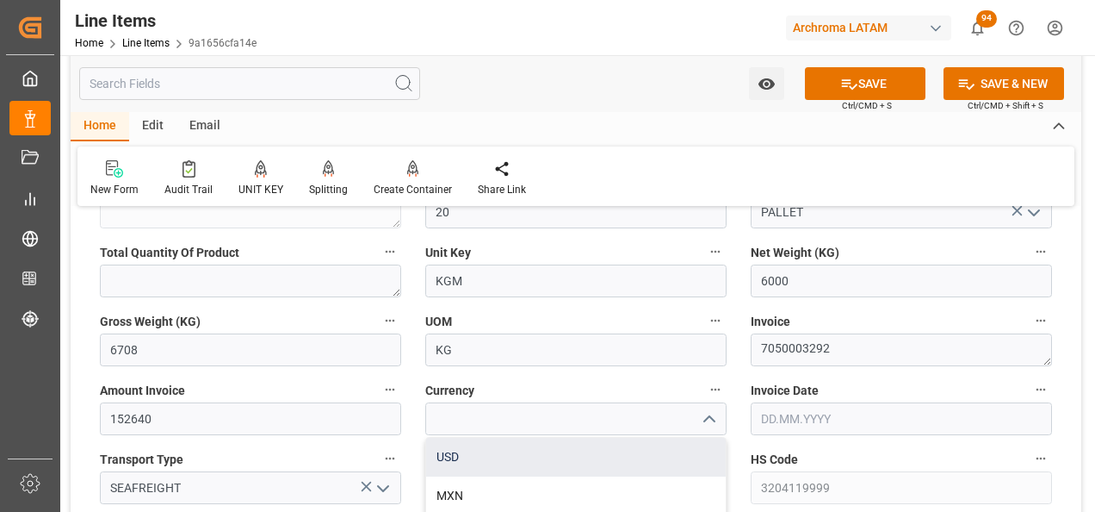
click at [625, 456] on div "USD" at bounding box center [576, 456] width 300 height 39
type input "USD"
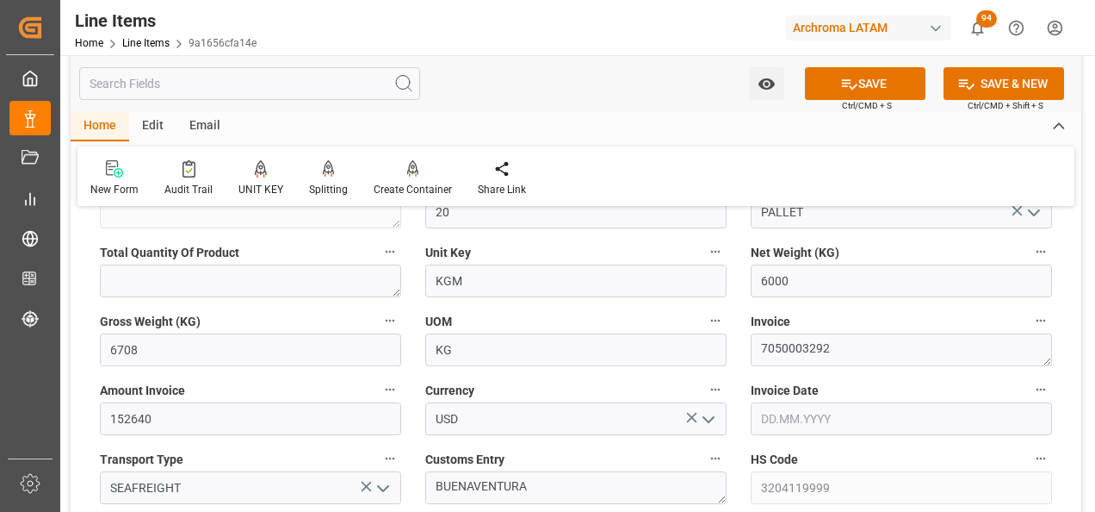
click at [829, 419] on input "text" at bounding box center [901, 418] width 301 height 33
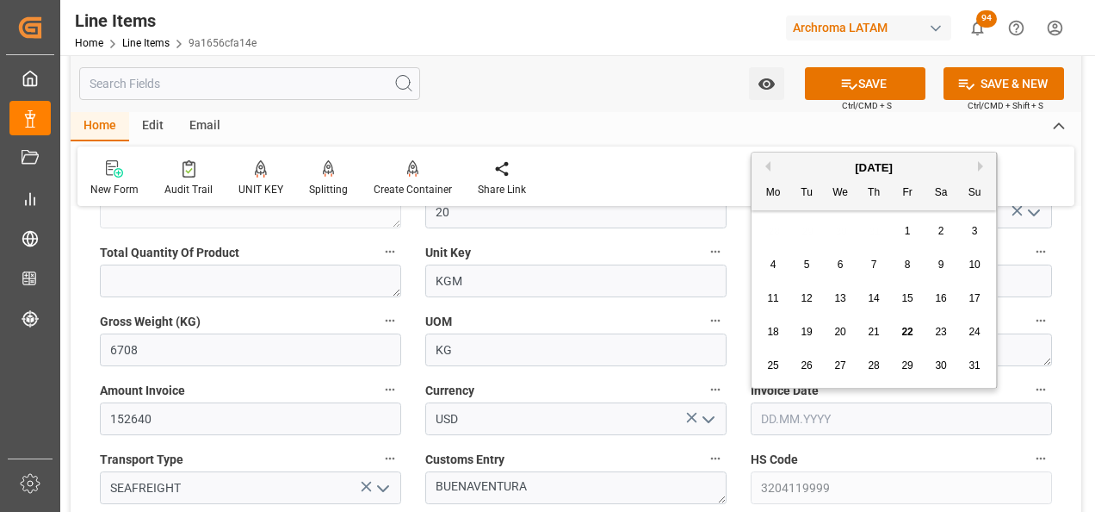
click at [763, 240] on div "28 29 30 31 1 2 3" at bounding box center [874, 231] width 235 height 34
click at [871, 327] on span "21" at bounding box center [873, 332] width 11 height 12
type input "[DATE]"
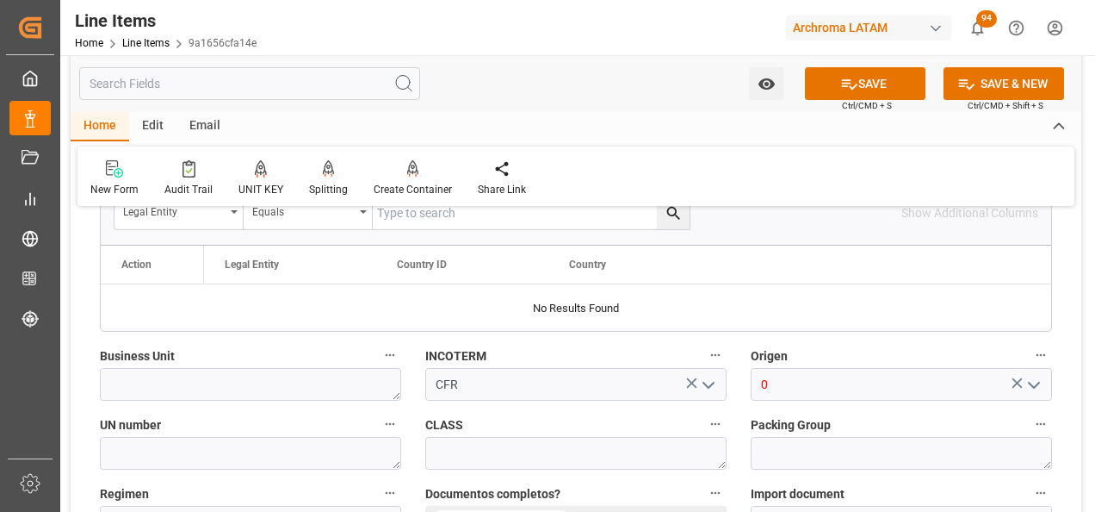
scroll to position [1206, 0]
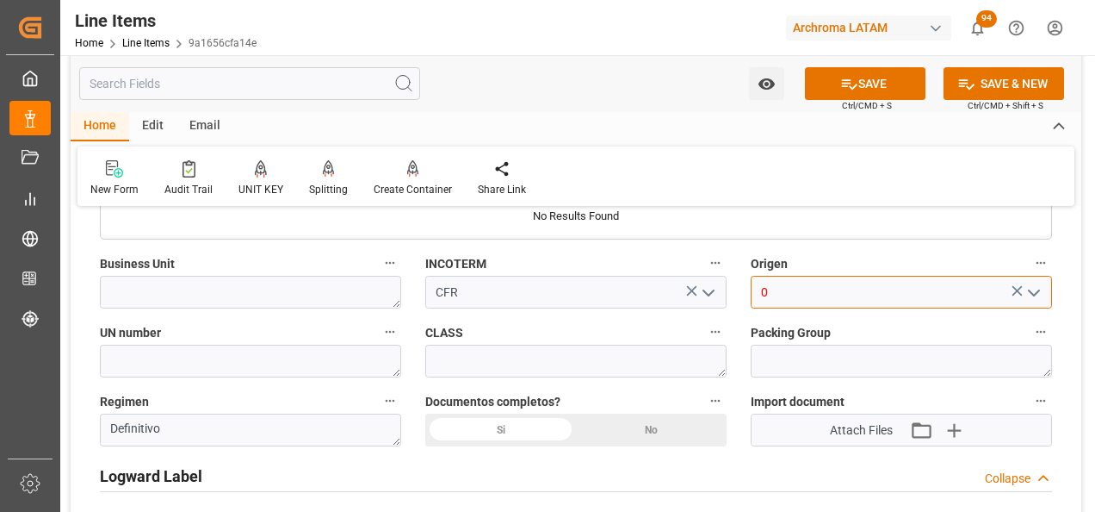
drag, startPoint x: 786, startPoint y: 291, endPoint x: 729, endPoint y: 289, distance: 56.9
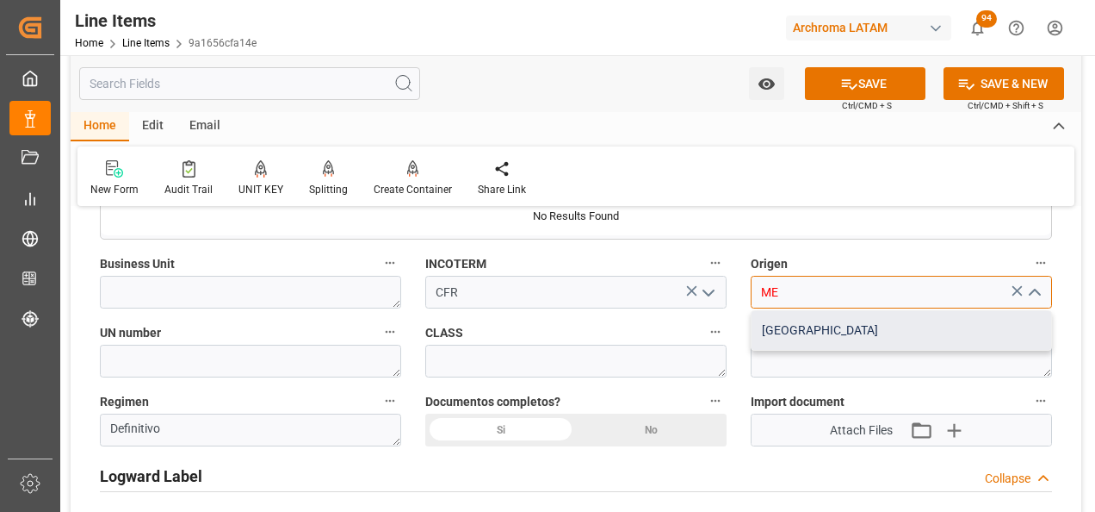
click at [815, 320] on div "[GEOGRAPHIC_DATA]" at bounding box center [902, 330] width 300 height 39
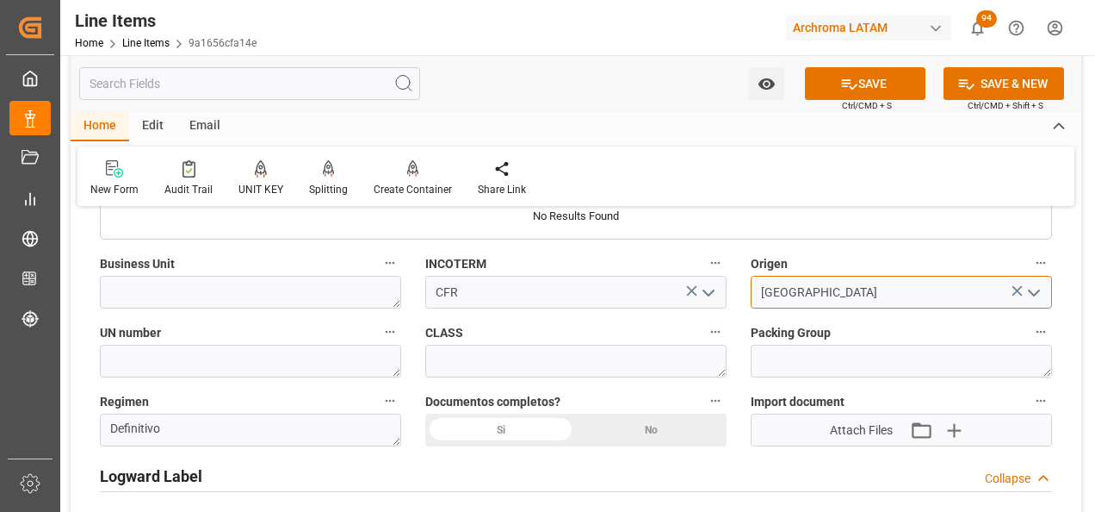
type input "[GEOGRAPHIC_DATA]"
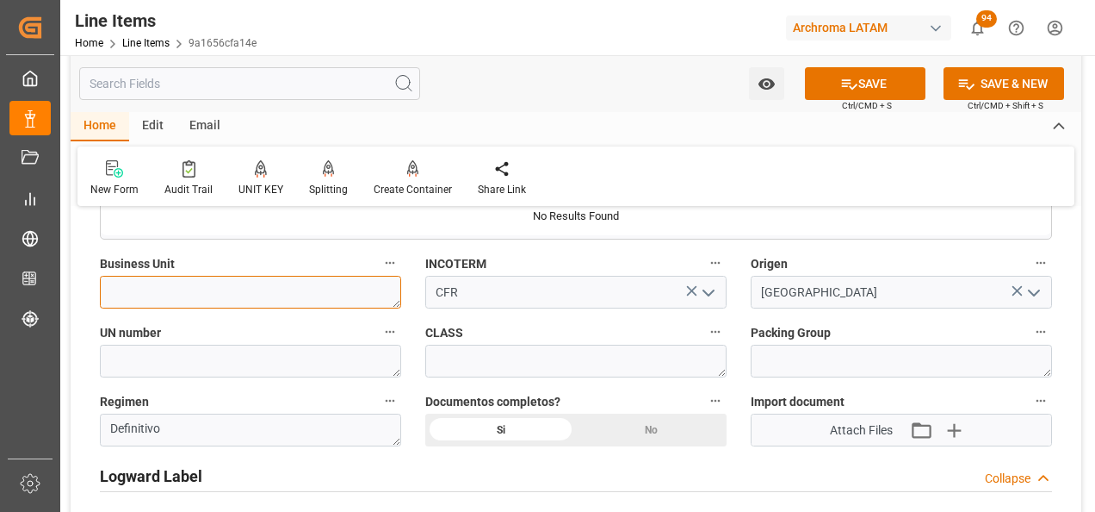
click at [247, 304] on textarea at bounding box center [250, 292] width 301 height 33
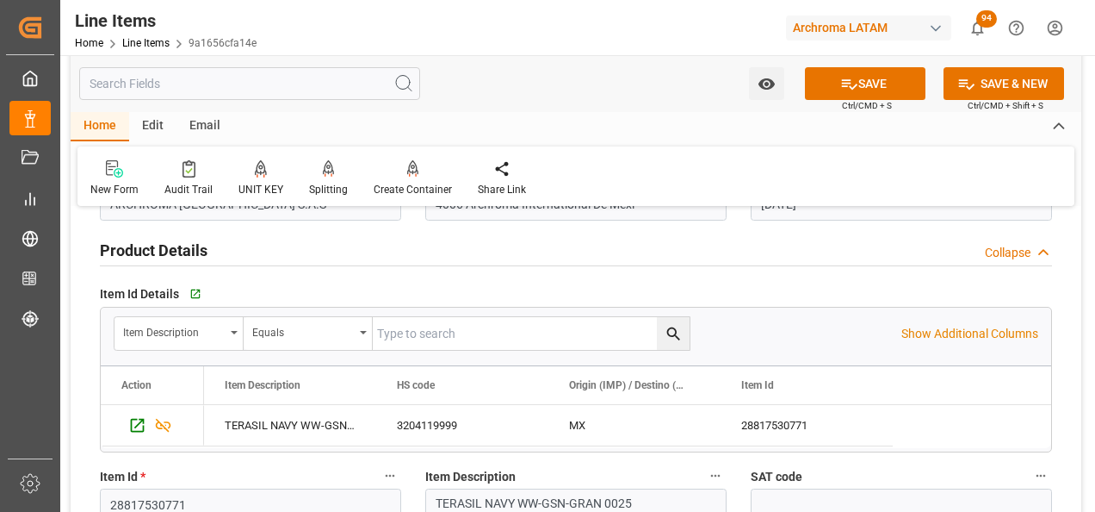
scroll to position [0, 0]
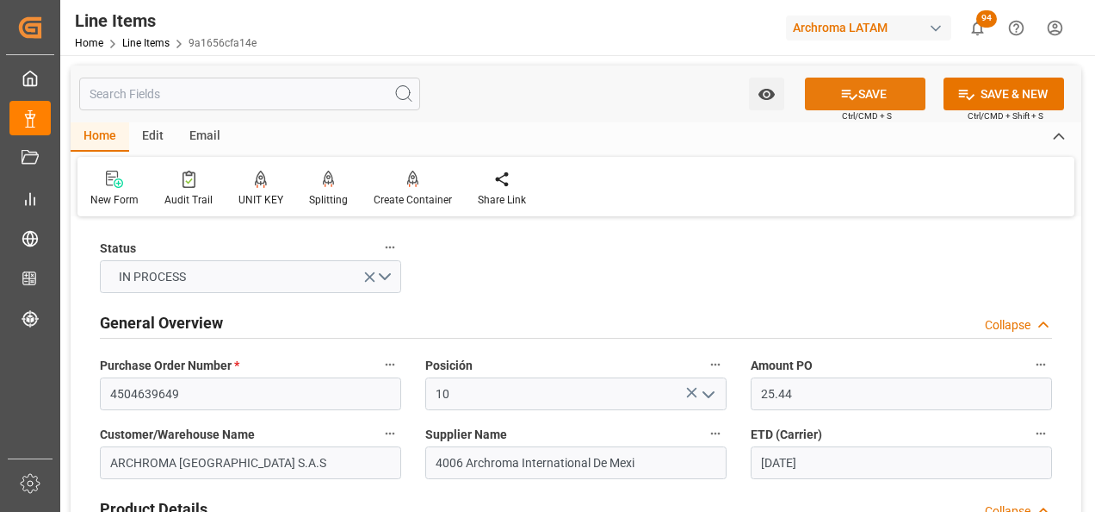
type textarea "TEXTIL"
click at [840, 101] on icon at bounding box center [849, 94] width 18 height 18
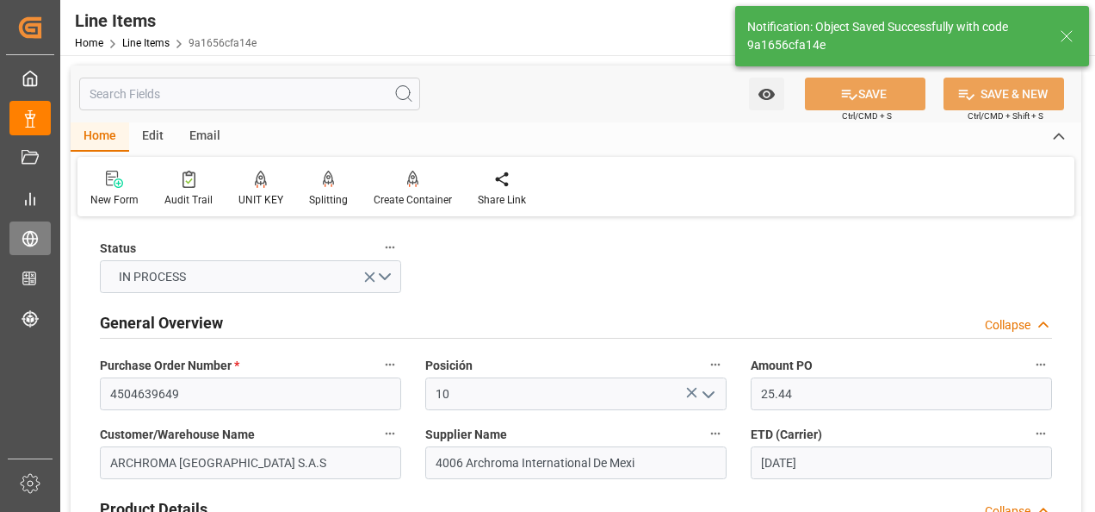
type textarea "20 PALLET"
type input "[DATE] 21:56"
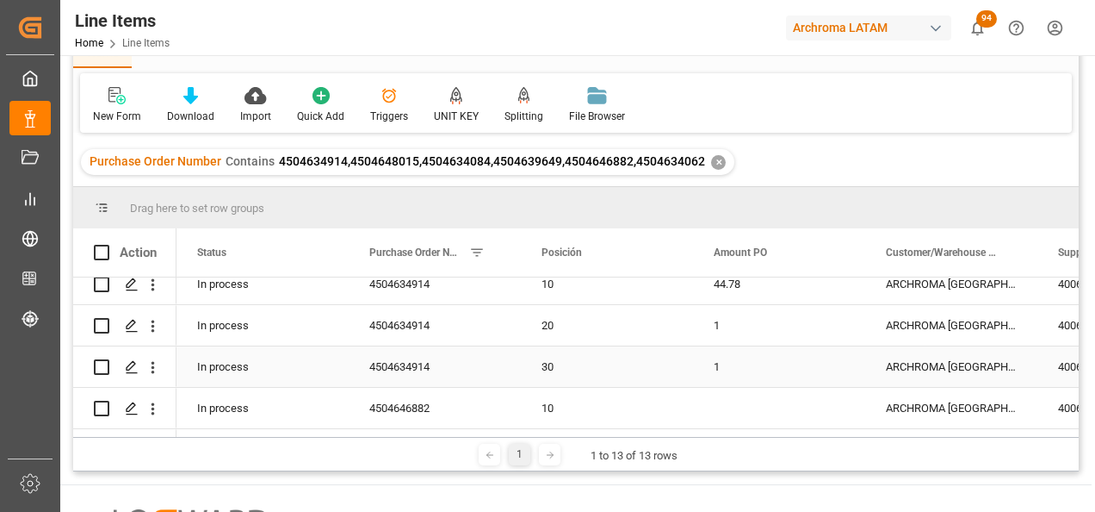
scroll to position [390, 0]
click at [135, 366] on icon "Press SPACE to select this row." at bounding box center [132, 369] width 14 height 14
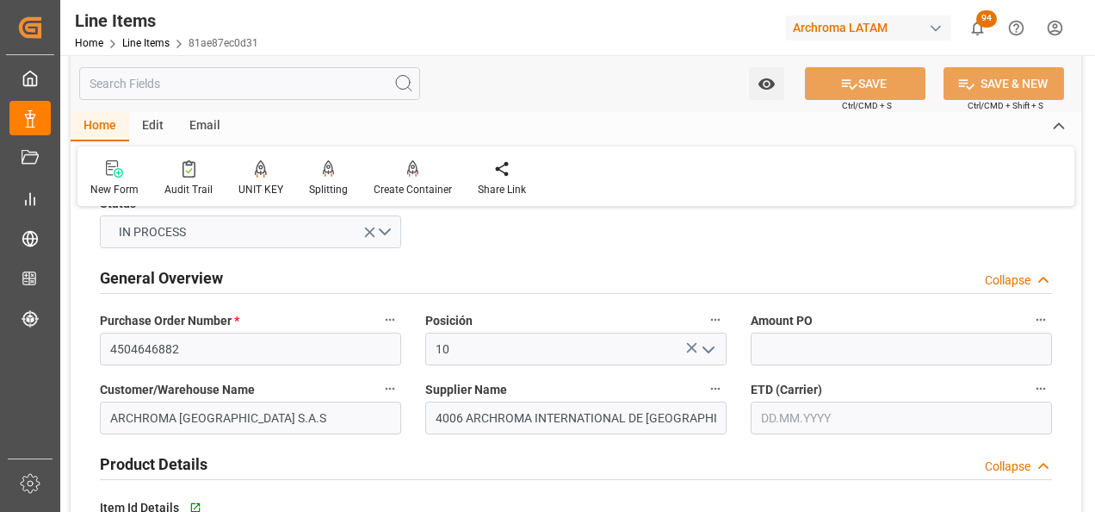
scroll to position [86, 0]
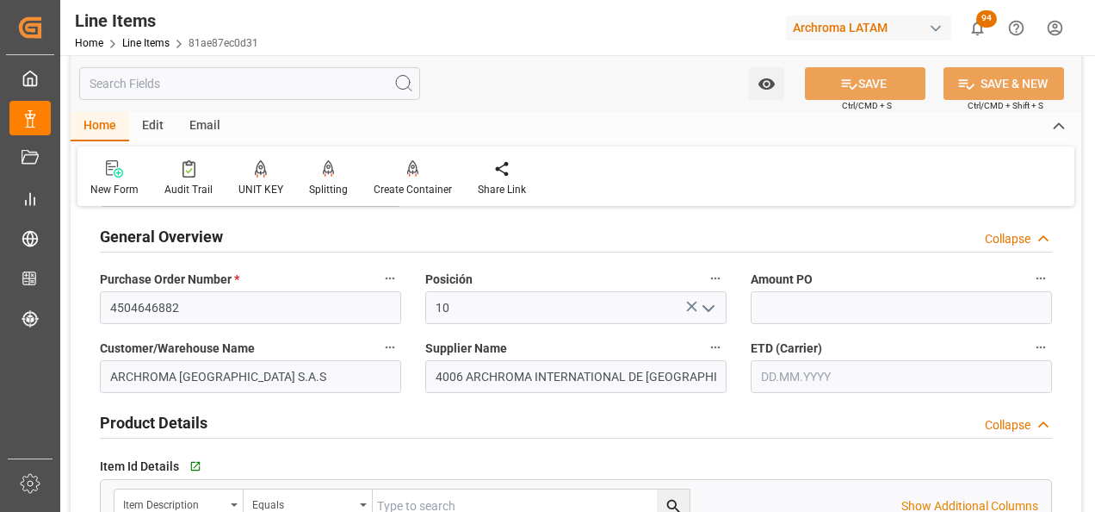
click at [814, 375] on input "text" at bounding box center [901, 376] width 301 height 33
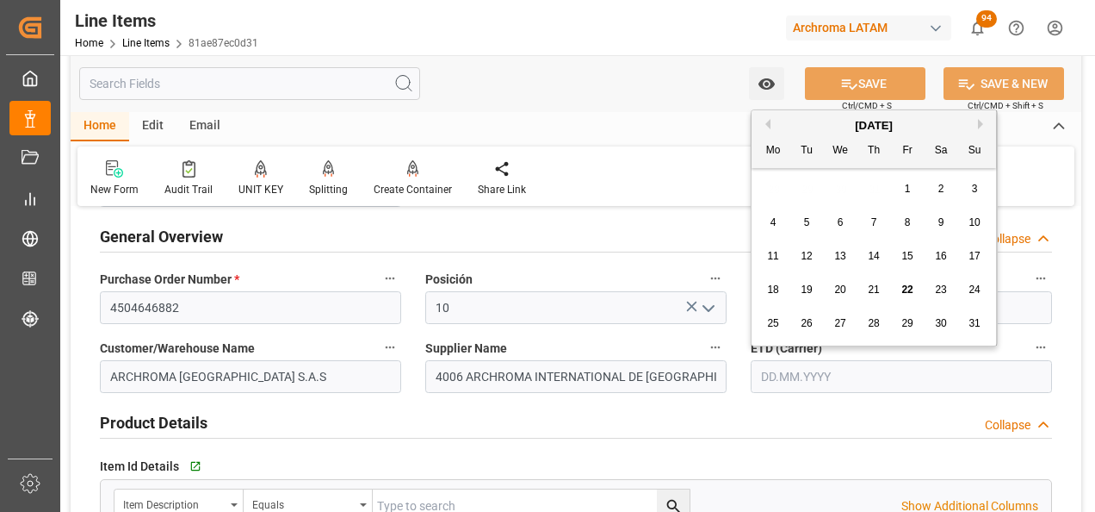
click at [765, 189] on div "28 29 30 31 1 2 3" at bounding box center [874, 189] width 235 height 34
click at [983, 121] on button "Next Month" at bounding box center [983, 124] width 10 height 10
click at [846, 180] on div "3" at bounding box center [841, 189] width 22 height 21
type input "[DATE]"
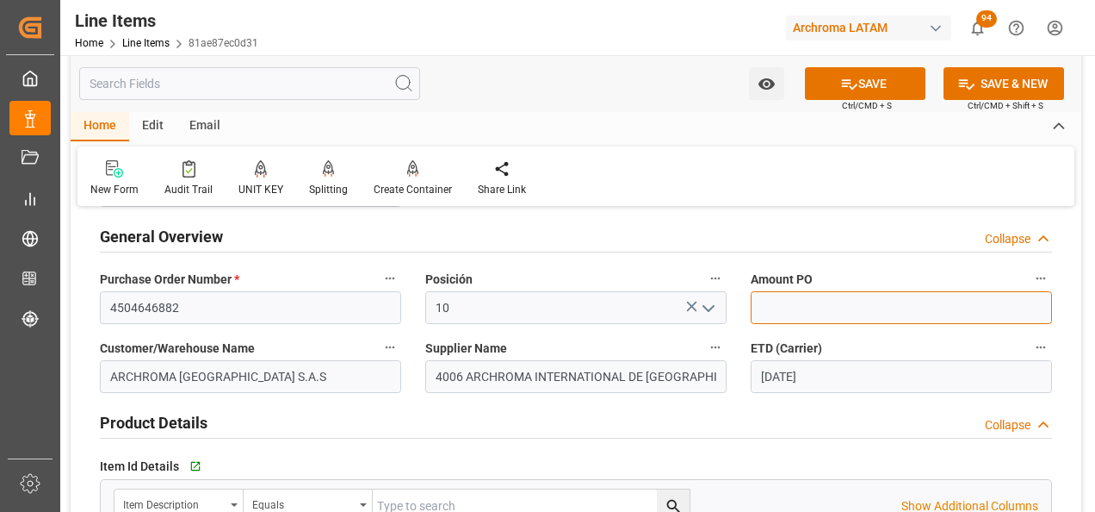
click at [813, 300] on input "text" at bounding box center [901, 307] width 301 height 33
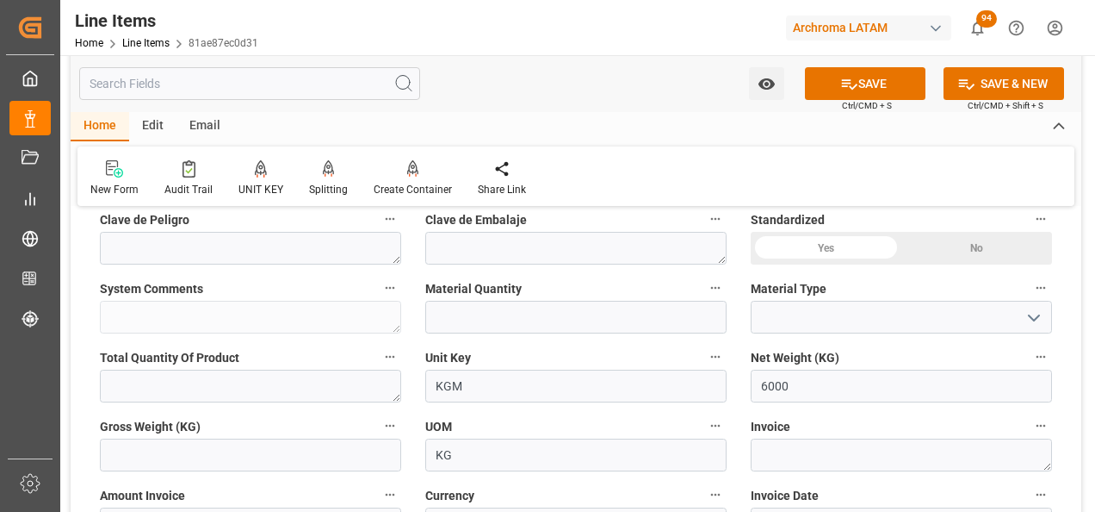
scroll to position [603, 0]
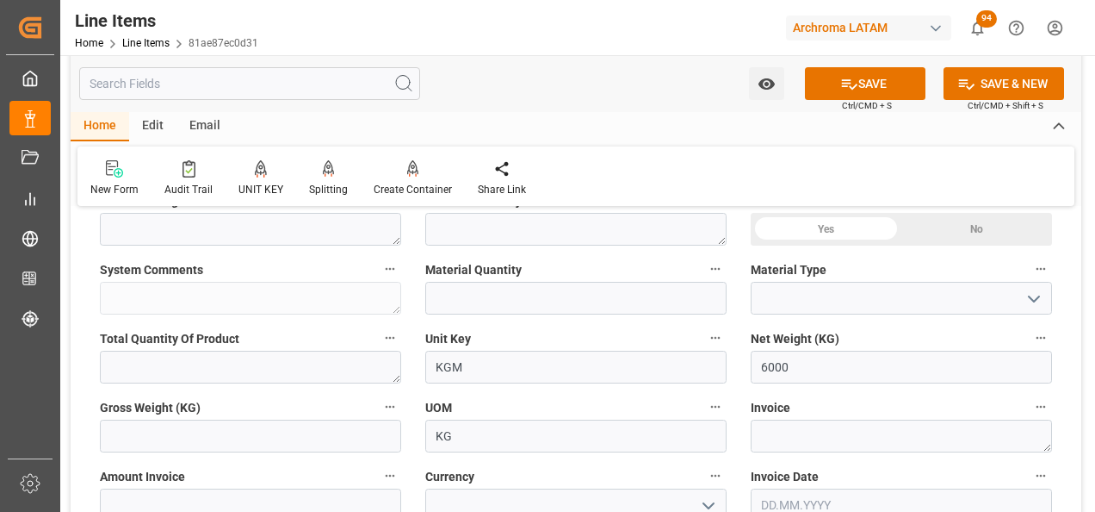
type input "5.94"
click at [296, 500] on input "text" at bounding box center [250, 504] width 301 height 33
type input "35640"
click at [701, 494] on icon "open menu" at bounding box center [708, 504] width 21 height 21
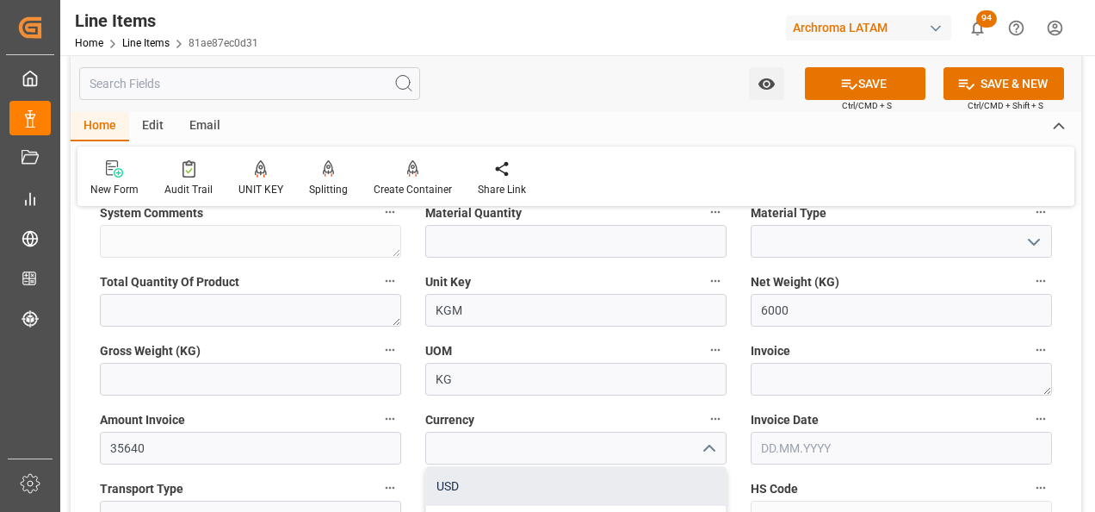
scroll to position [690, 0]
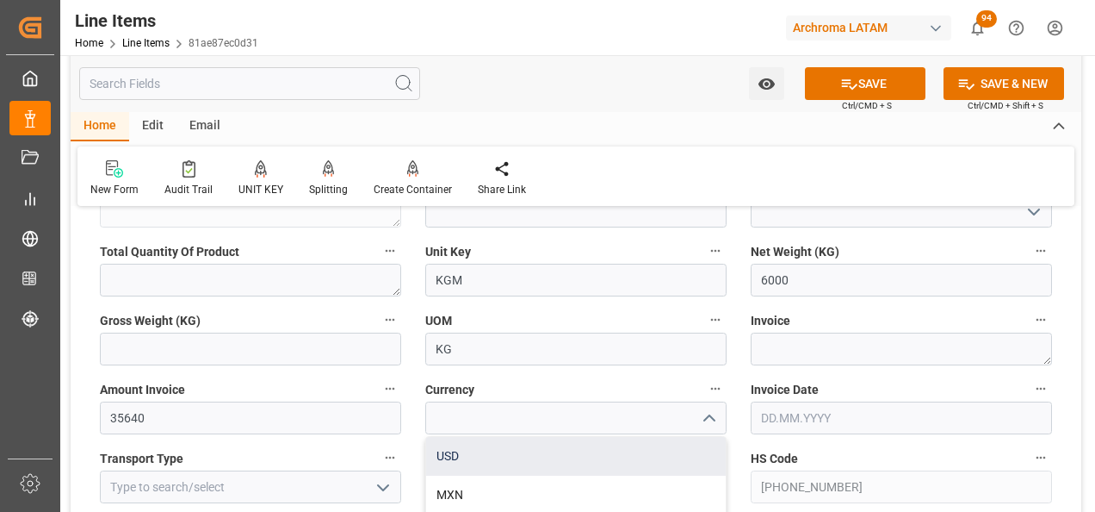
click at [577, 456] on div "USD" at bounding box center [576, 456] width 300 height 39
type input "USD"
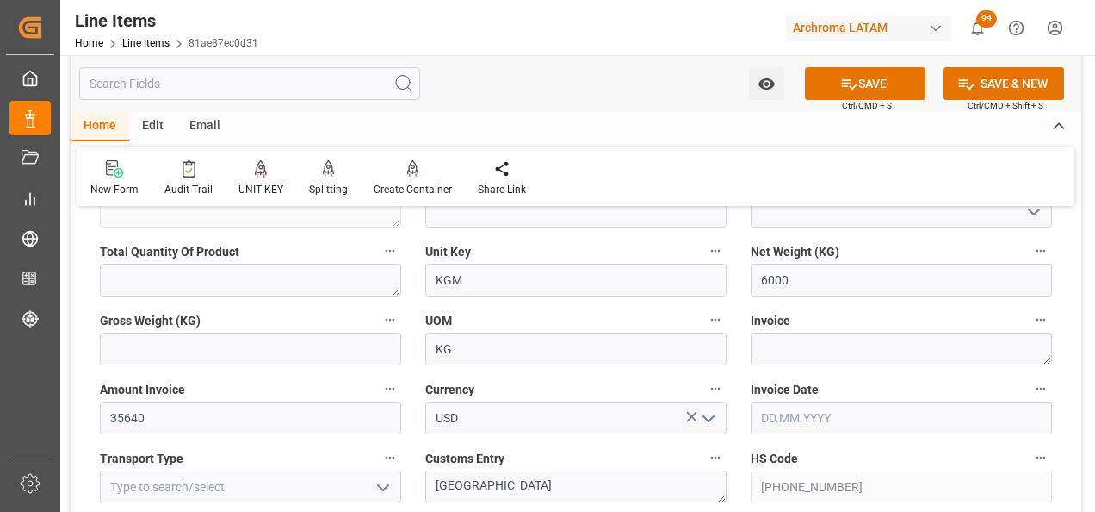
drag, startPoint x: 783, startPoint y: 422, endPoint x: 783, endPoint y: 401, distance: 20.7
click at [783, 422] on input "text" at bounding box center [901, 417] width 301 height 33
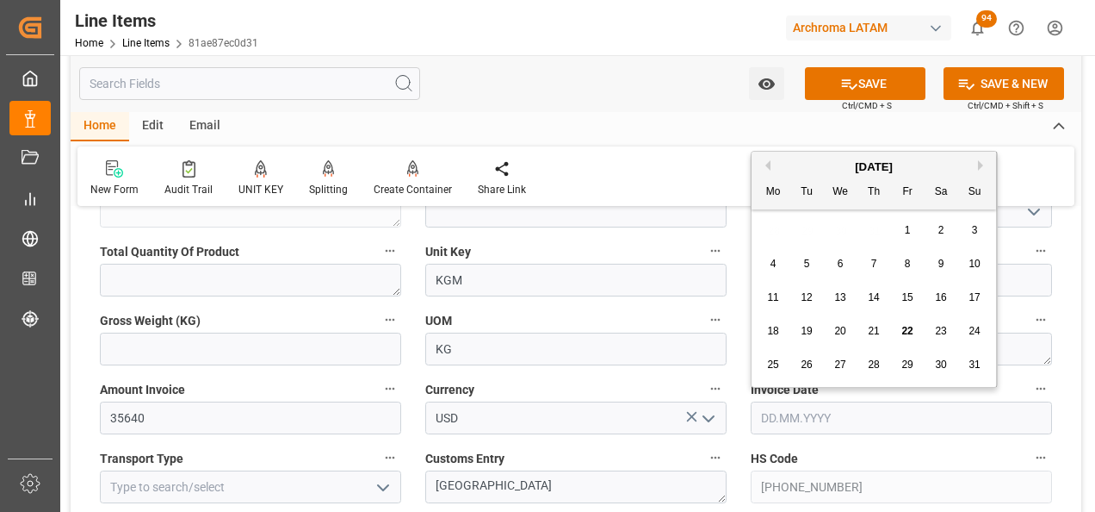
click at [772, 233] on div "28 29 30 31 1 2 3" at bounding box center [874, 231] width 235 height 34
click at [877, 327] on span "21" at bounding box center [873, 331] width 11 height 12
type input "[DATE]"
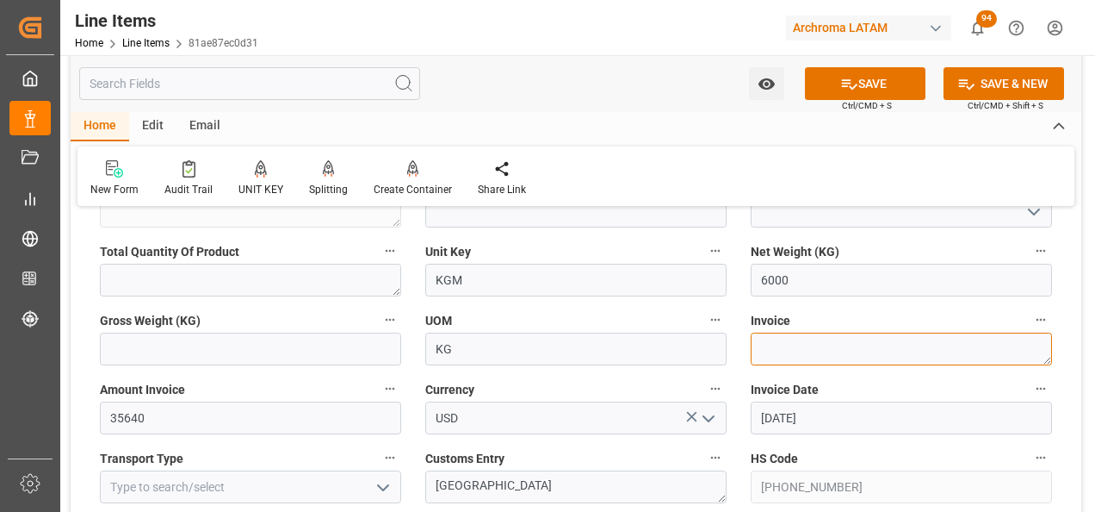
click at [783, 339] on textarea at bounding box center [901, 348] width 301 height 33
paste textarea "7050003292"
type textarea "7050003292"
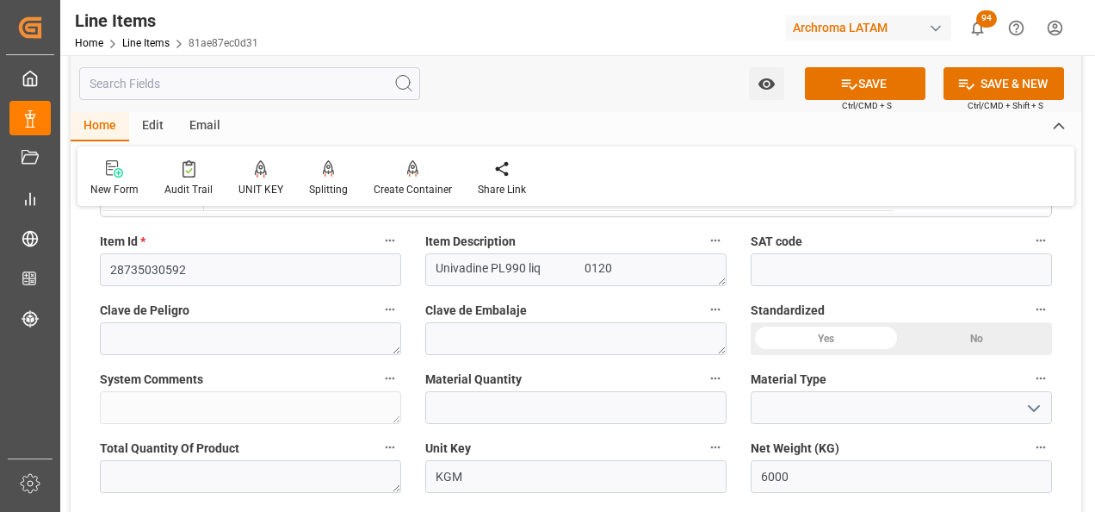
scroll to position [431, 0]
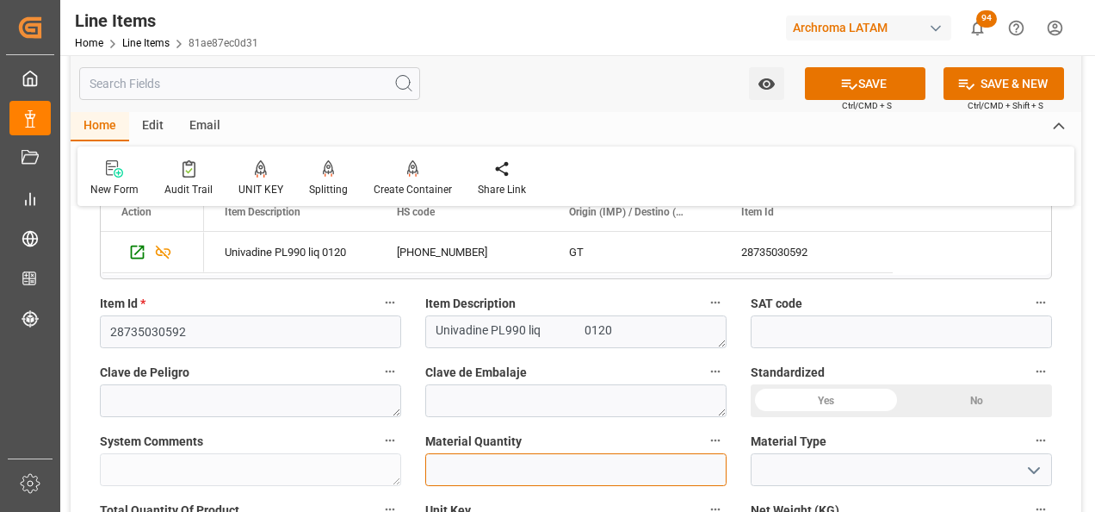
click at [502, 480] on input "text" at bounding box center [575, 469] width 301 height 33
type input "10"
click at [1032, 470] on polyline "open menu" at bounding box center [1034, 470] width 10 height 5
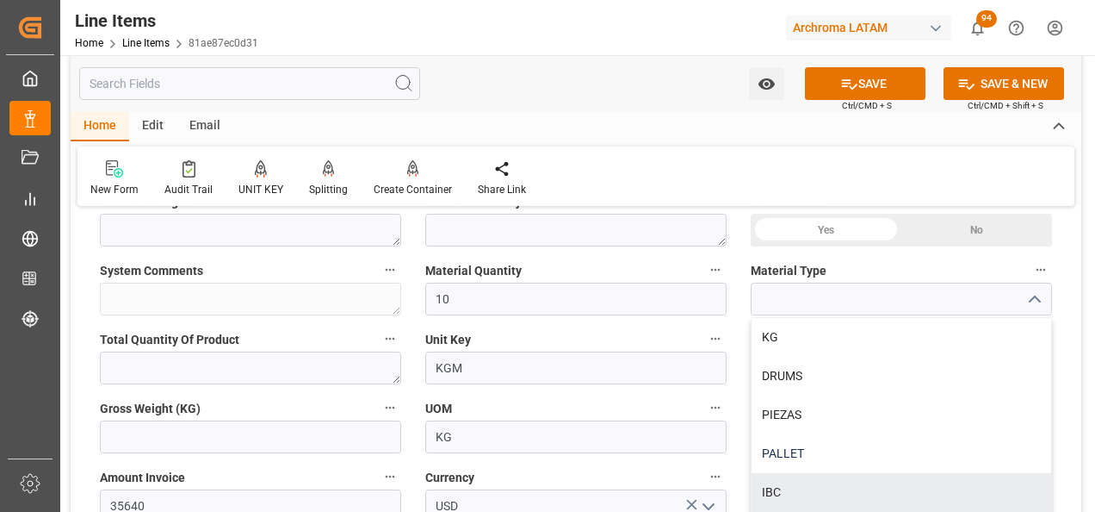
scroll to position [604, 0]
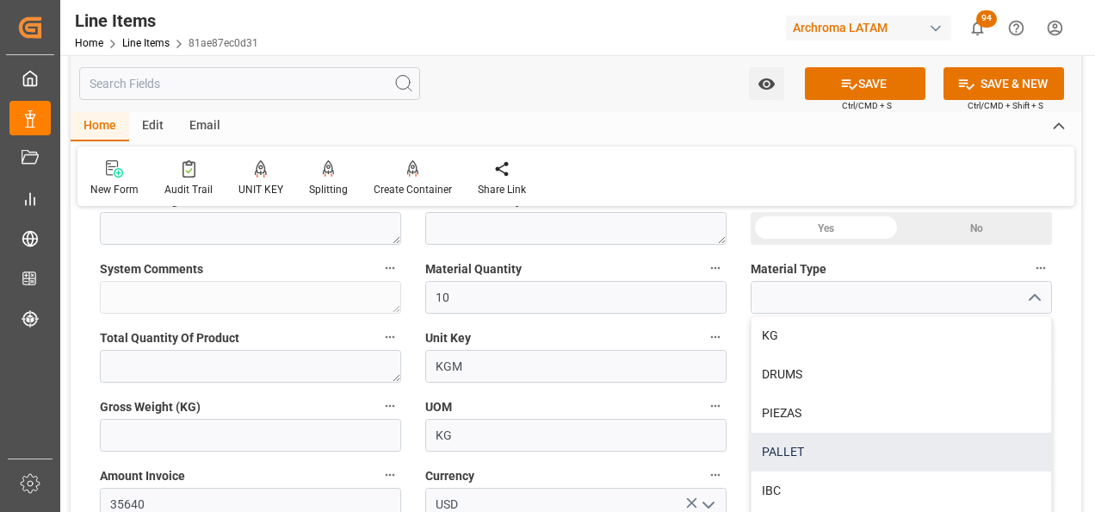
click at [847, 437] on div "PALLET" at bounding box center [902, 451] width 300 height 39
type input "PALLET"
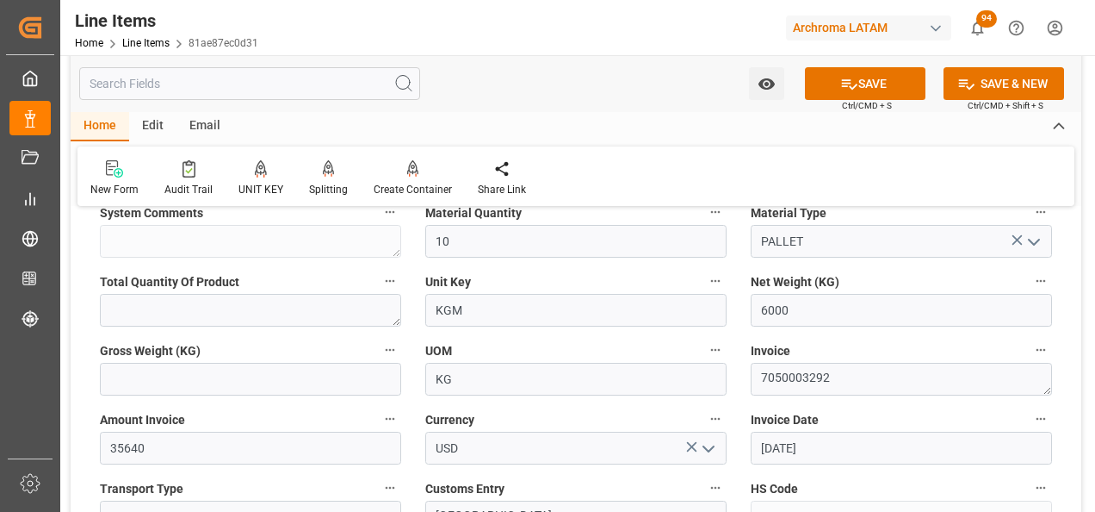
scroll to position [690, 0]
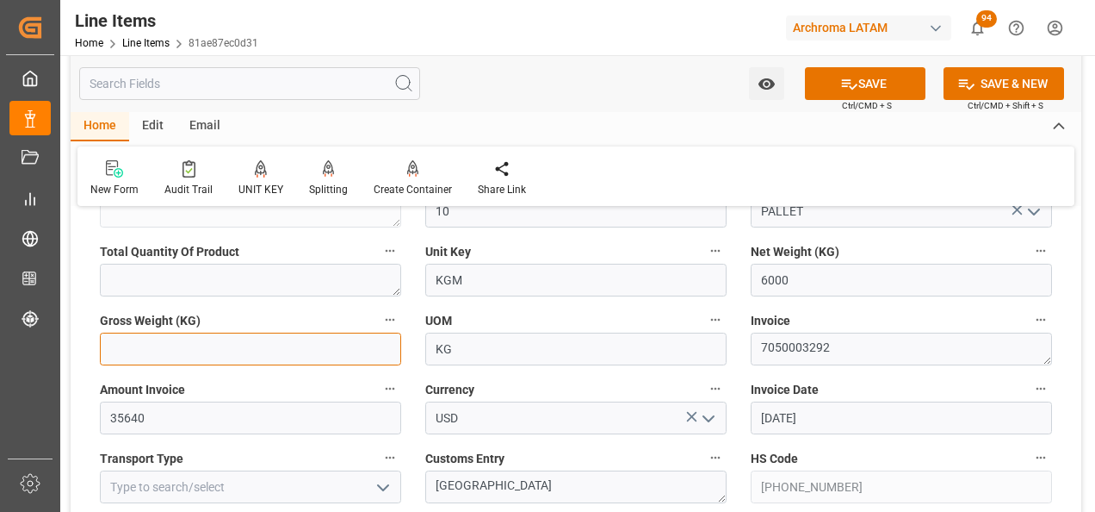
click at [332, 346] on input "text" at bounding box center [250, 348] width 301 height 33
type input "6500"
click at [389, 492] on icon "open menu" at bounding box center [383, 487] width 21 height 21
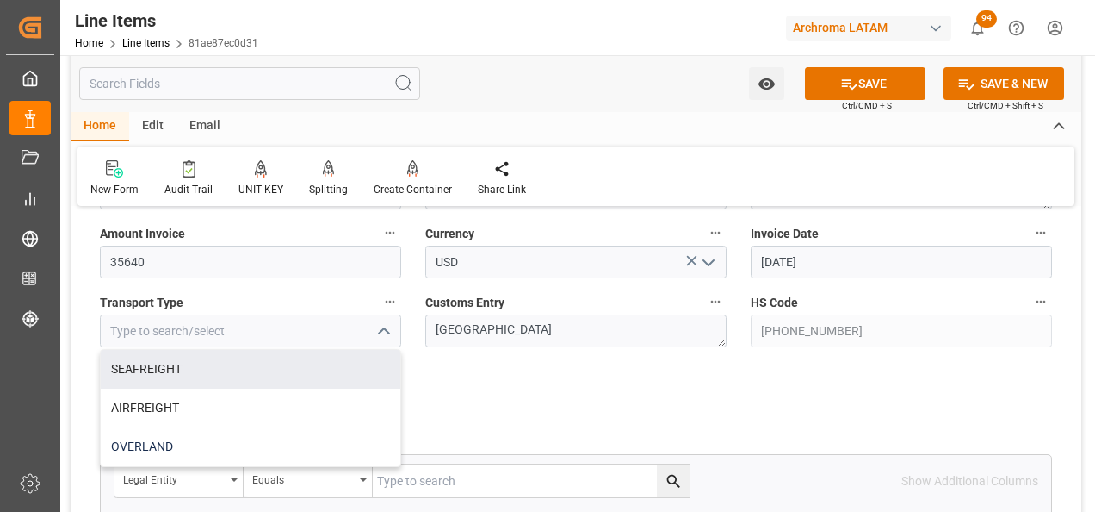
scroll to position [862, 0]
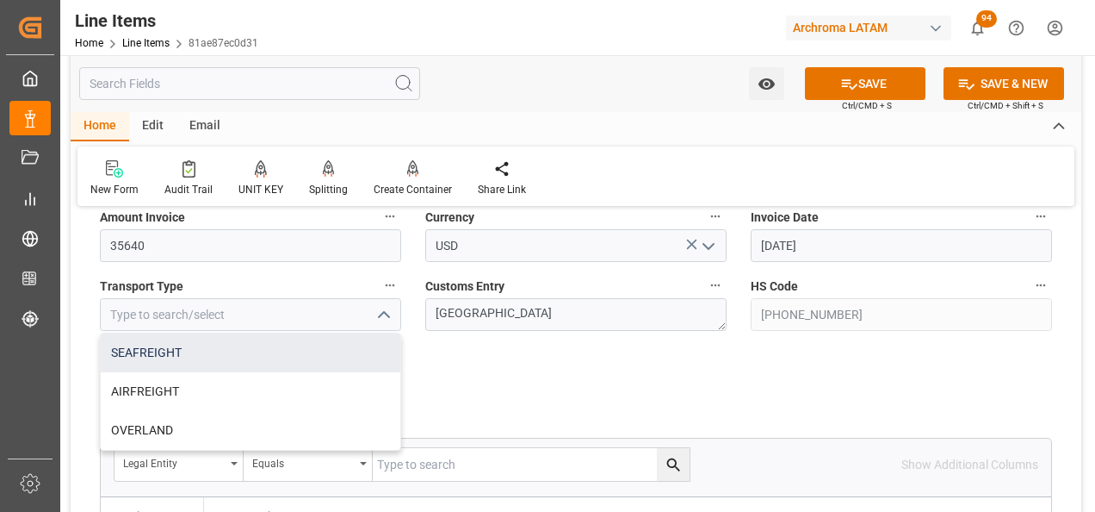
click at [269, 355] on div "SEAFREIGHT" at bounding box center [251, 352] width 300 height 39
type input "SEAFREIGHT"
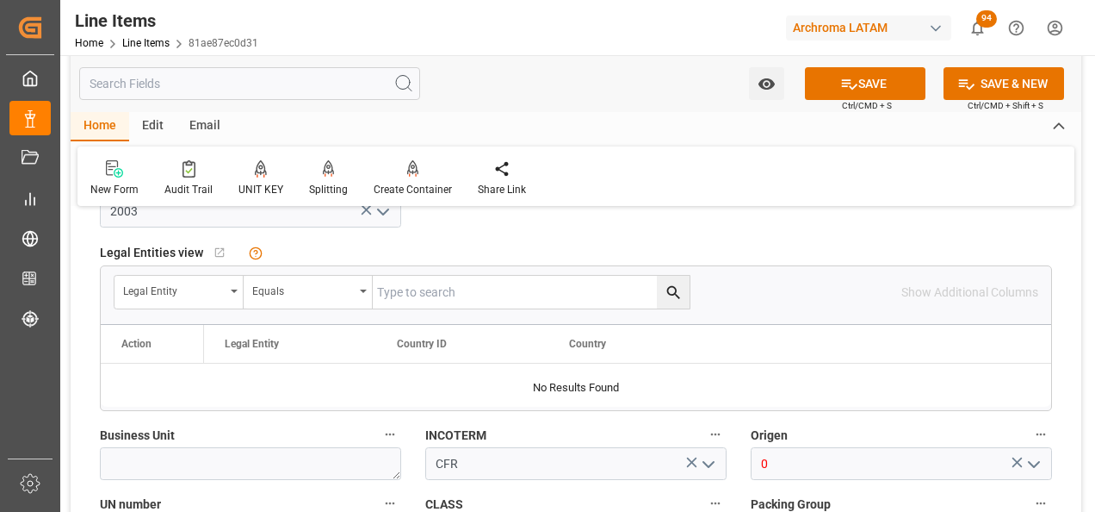
scroll to position [1120, 0]
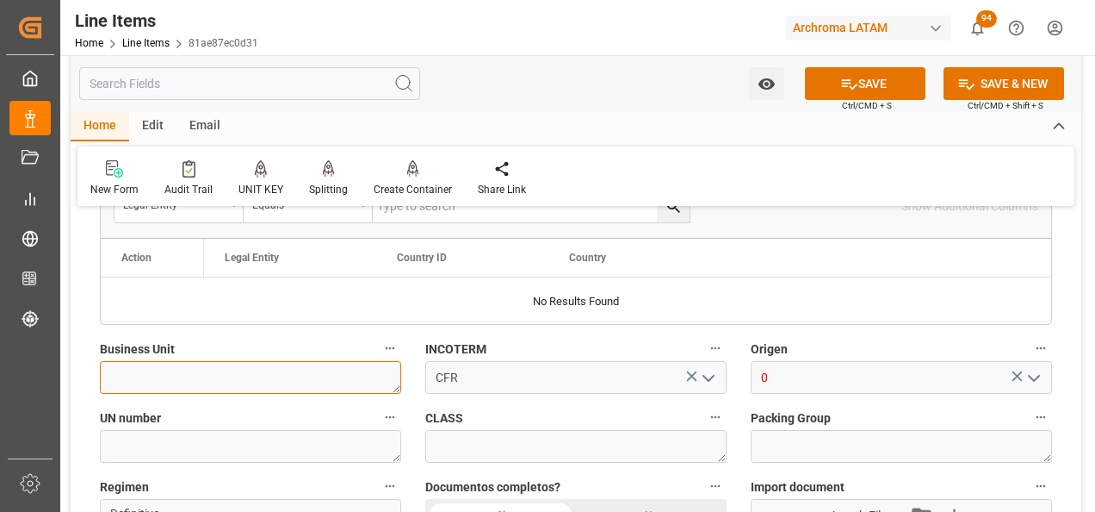
click at [338, 371] on textarea at bounding box center [250, 377] width 301 height 33
type textarea "R"
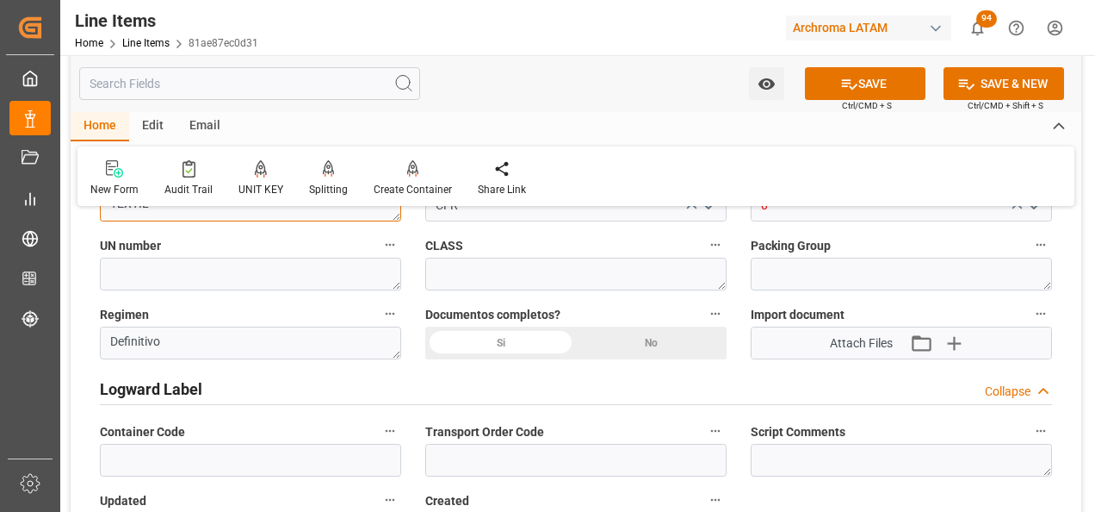
type textarea "TEXTIL"
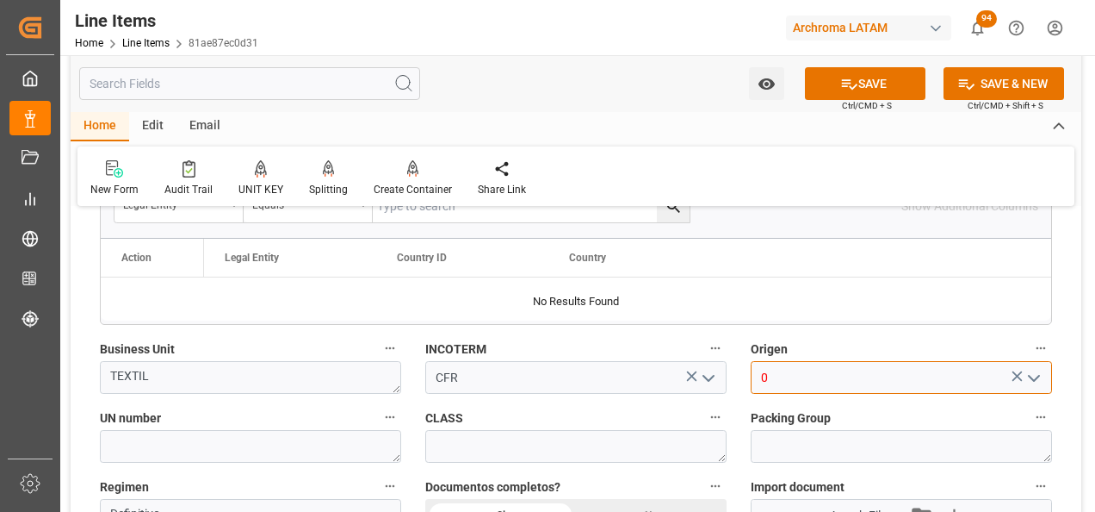
click at [857, 381] on input "0" at bounding box center [901, 377] width 301 height 33
click at [865, 405] on div "[GEOGRAPHIC_DATA]" at bounding box center [902, 415] width 300 height 39
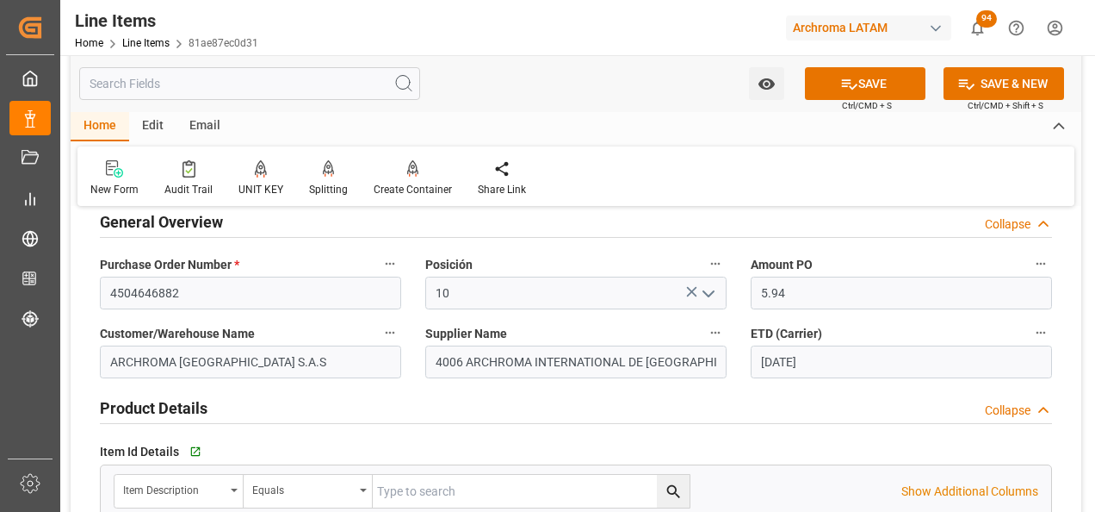
scroll to position [87, 0]
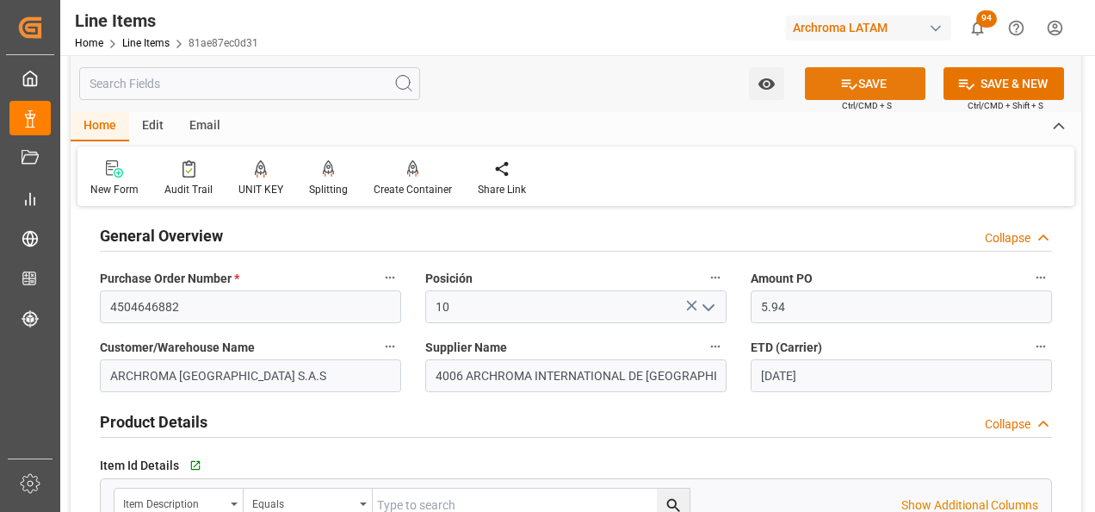
type input "[GEOGRAPHIC_DATA]"
click at [856, 81] on button "SAVE" at bounding box center [865, 83] width 121 height 33
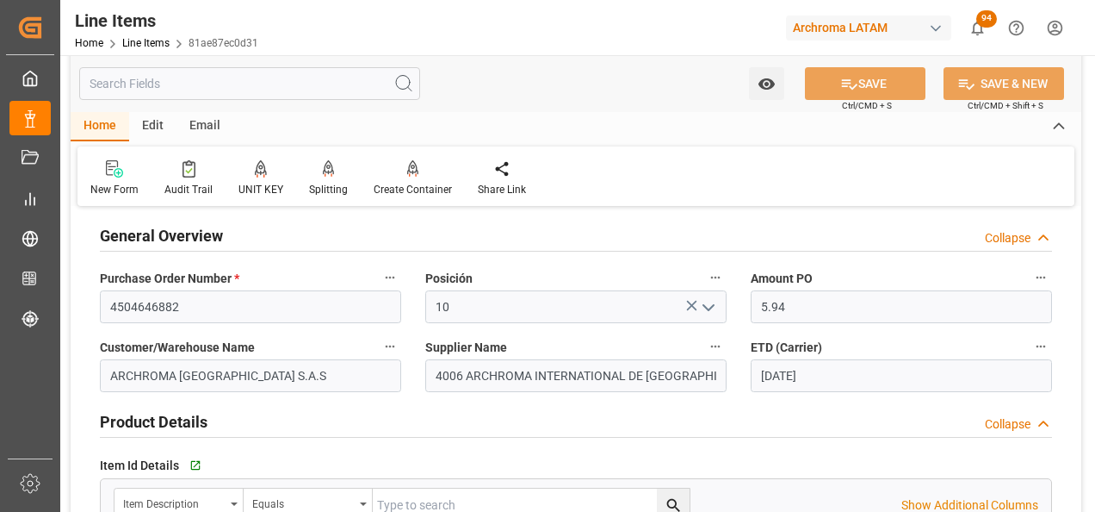
type textarea "10 PALLET"
type input "[DATE] 21:57"
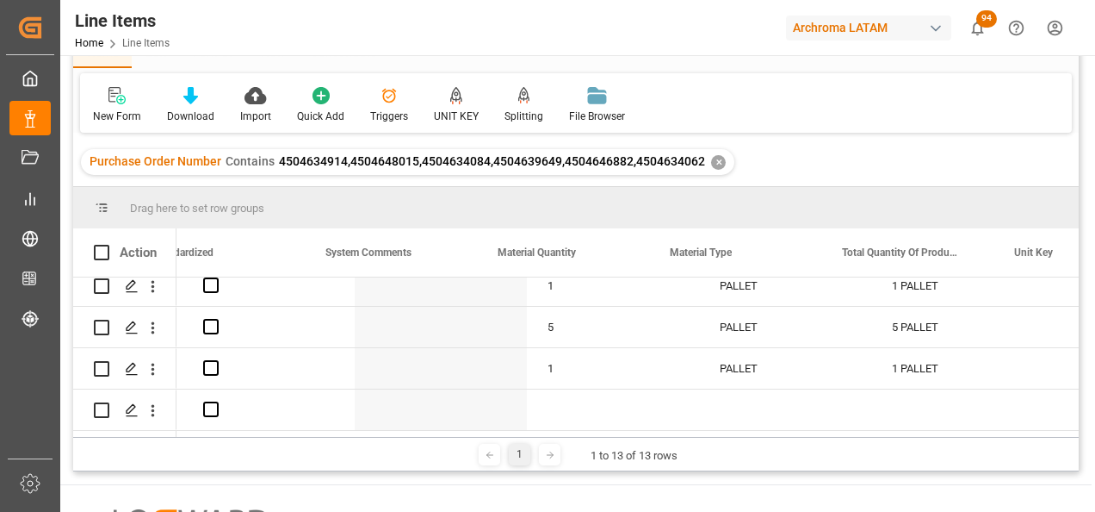
scroll to position [0, 2333]
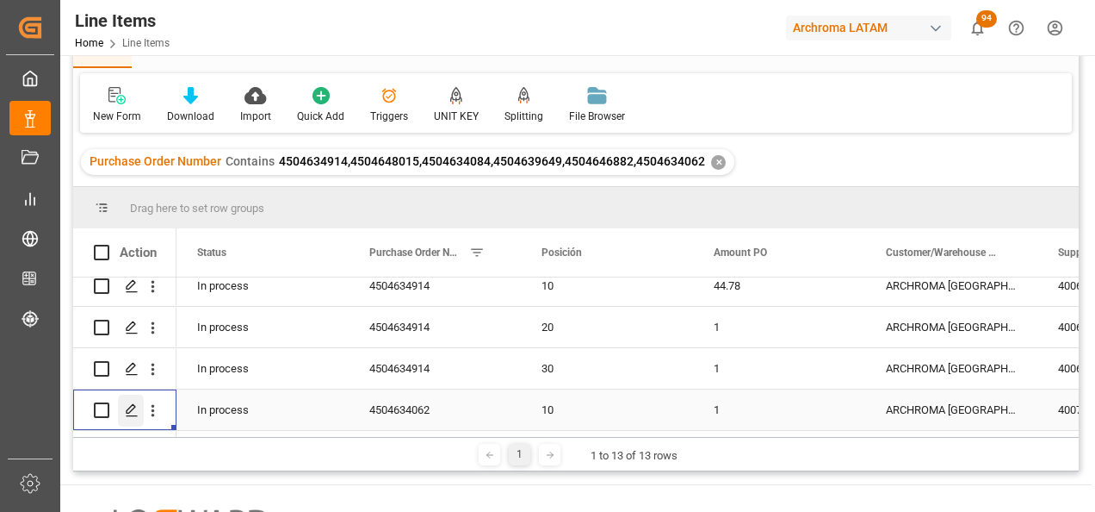
click at [138, 404] on icon "Press SPACE to select this row." at bounding box center [132, 410] width 14 height 14
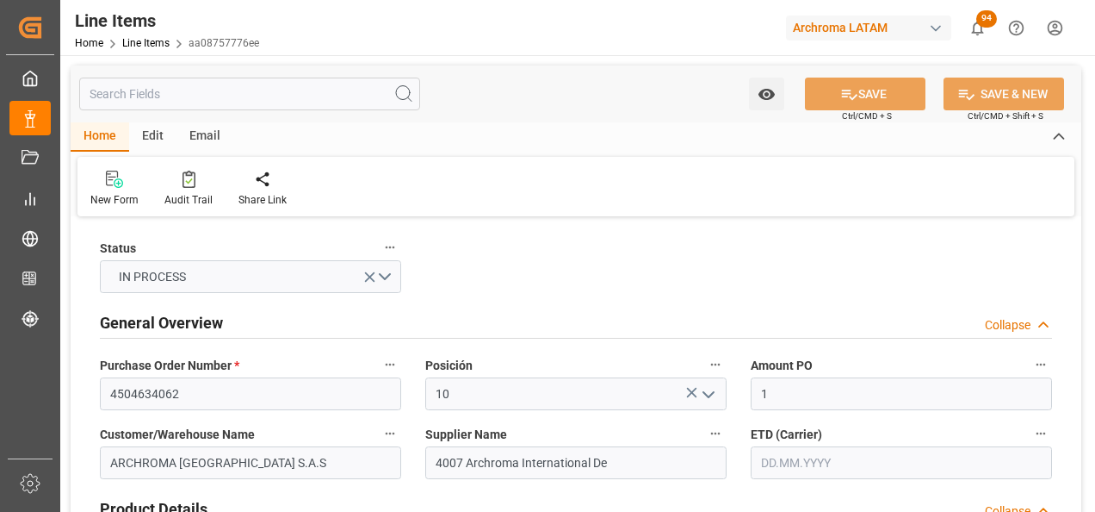
type input "[DATE] 21:30"
type input "[DATE] 15:28"
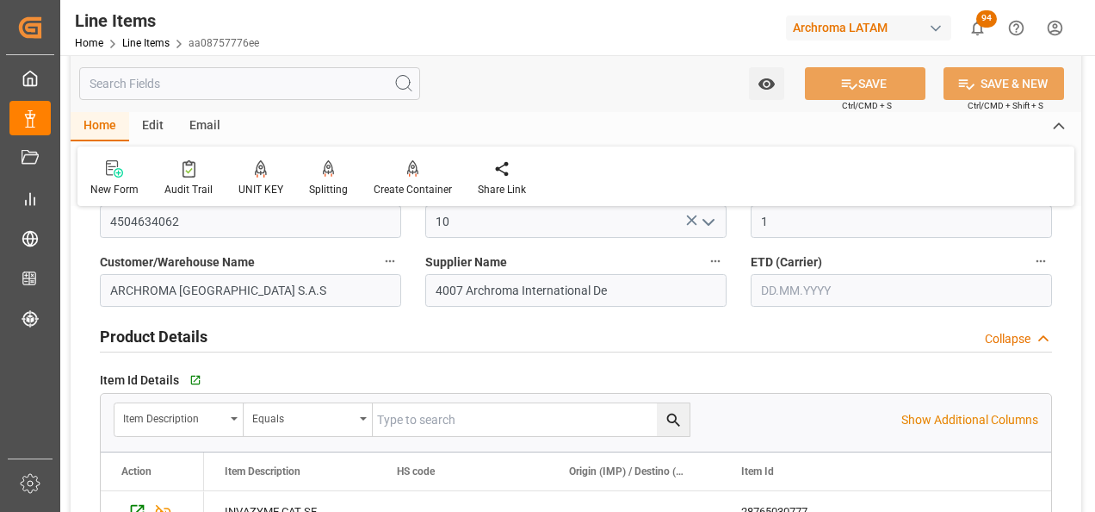
click at [783, 290] on input "text" at bounding box center [901, 290] width 301 height 33
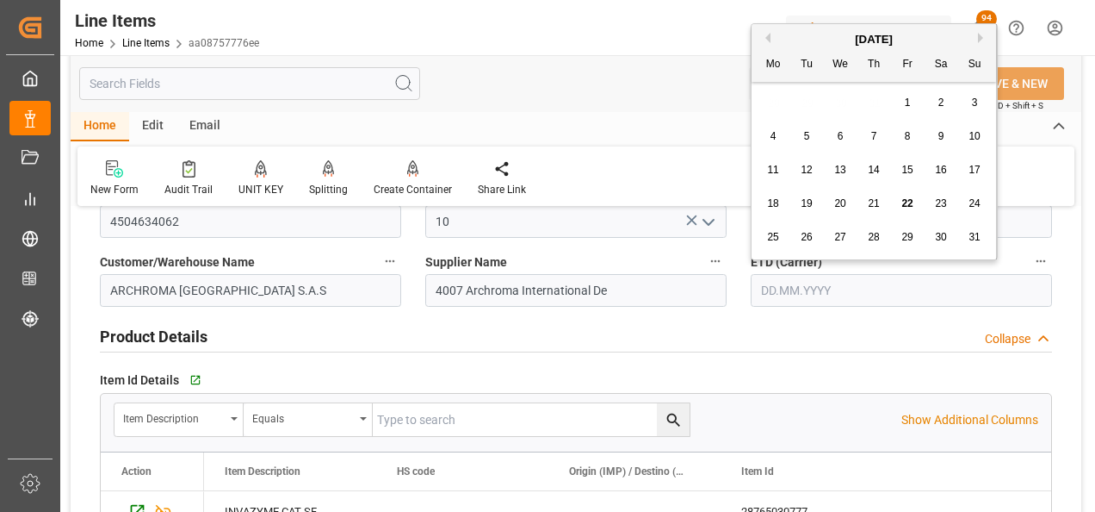
click at [778, 108] on div "28 29 30 31 1 2 3" at bounding box center [874, 103] width 235 height 34
click at [977, 103] on span "3" at bounding box center [975, 102] width 6 height 12
click at [821, 282] on input "[DATE]" at bounding box center [901, 290] width 301 height 33
click at [983, 31] on div "[DATE]" at bounding box center [874, 39] width 245 height 17
click at [980, 39] on button "Next Month" at bounding box center [983, 38] width 10 height 10
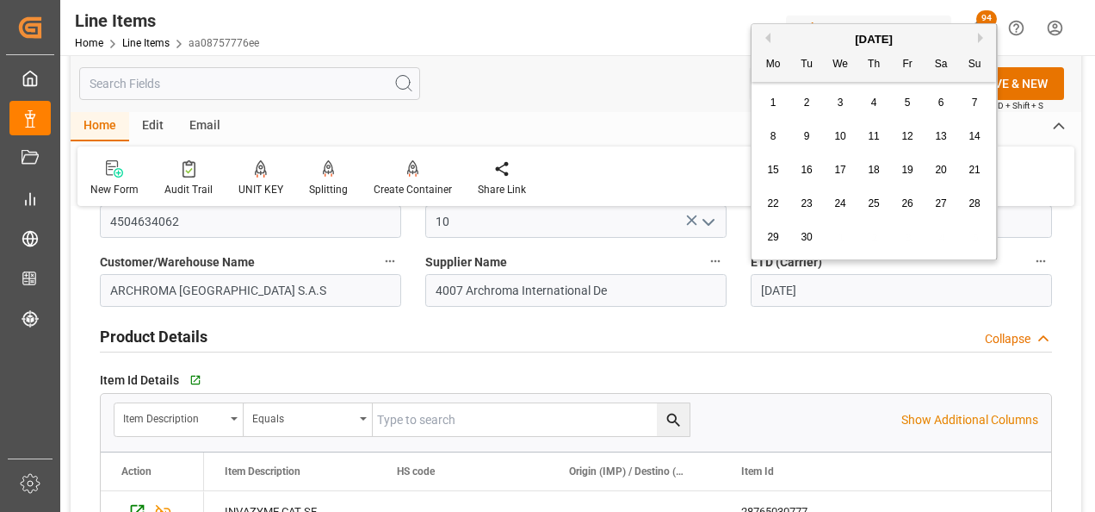
click at [838, 99] on span "3" at bounding box center [841, 102] width 6 height 12
type input "[DATE]"
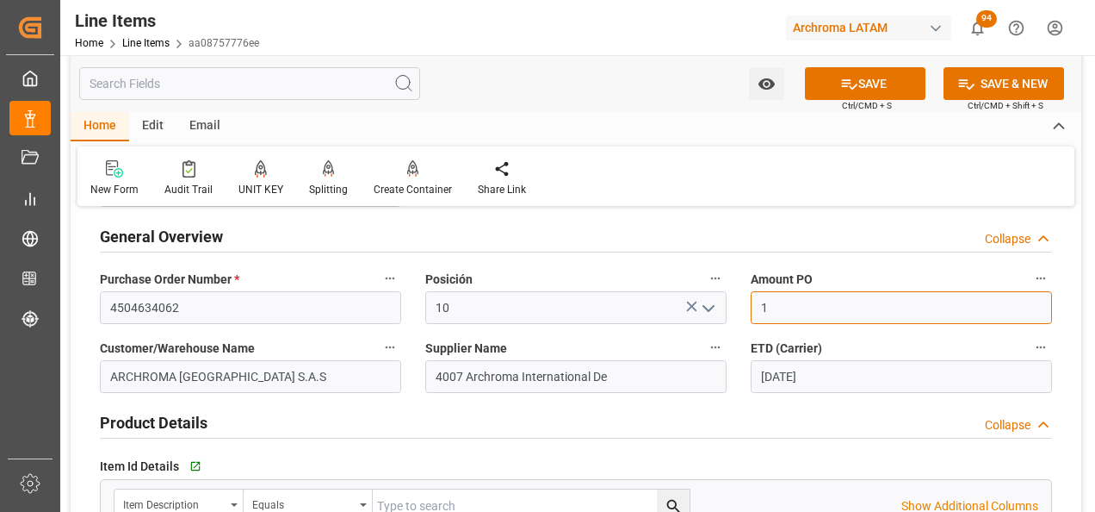
drag, startPoint x: 764, startPoint y: 314, endPoint x: 729, endPoint y: 314, distance: 35.3
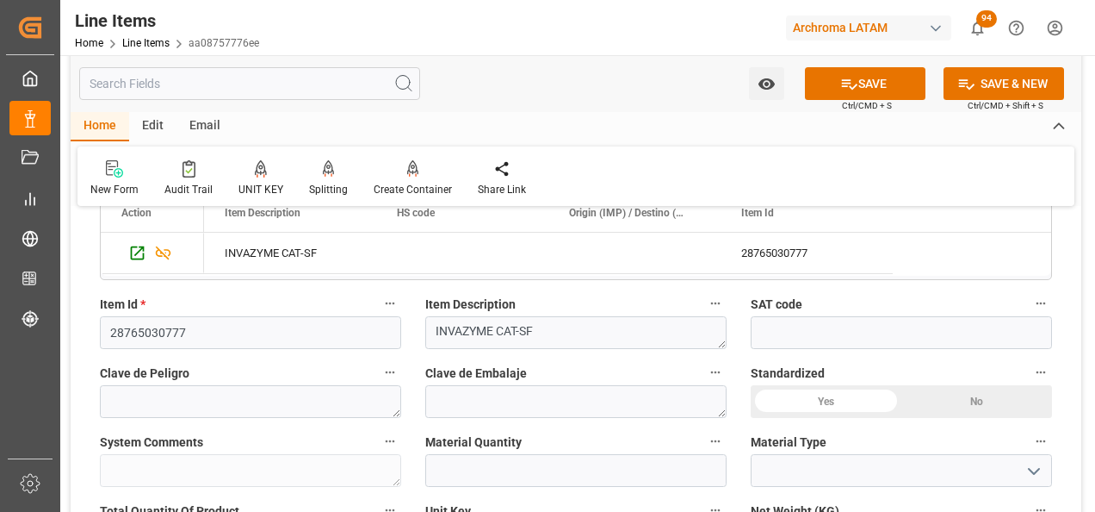
type input "2.26"
click at [496, 465] on input "text" at bounding box center [575, 470] width 301 height 33
click at [523, 462] on input "text" at bounding box center [575, 470] width 301 height 33
type input "1"
click at [1031, 474] on icon "open menu" at bounding box center [1034, 471] width 21 height 21
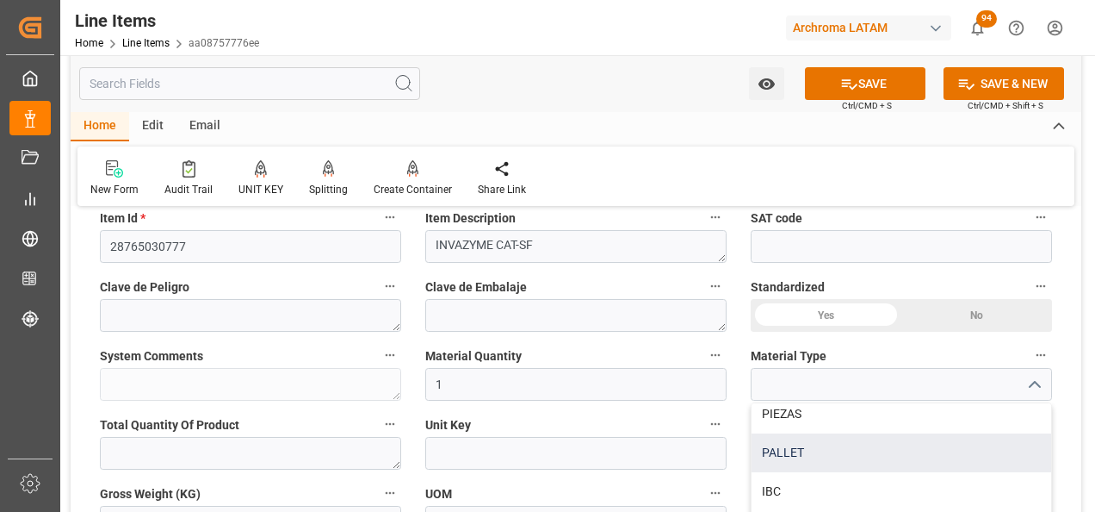
click at [880, 462] on div "PALLET" at bounding box center [902, 452] width 300 height 39
type input "PALLET"
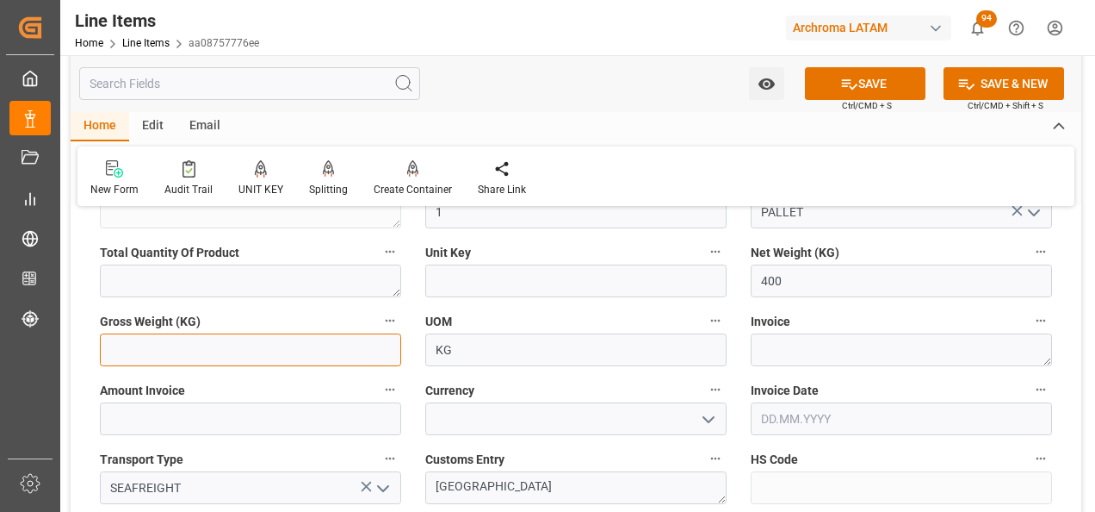
click at [299, 350] on input "text" at bounding box center [250, 349] width 301 height 33
type input "437"
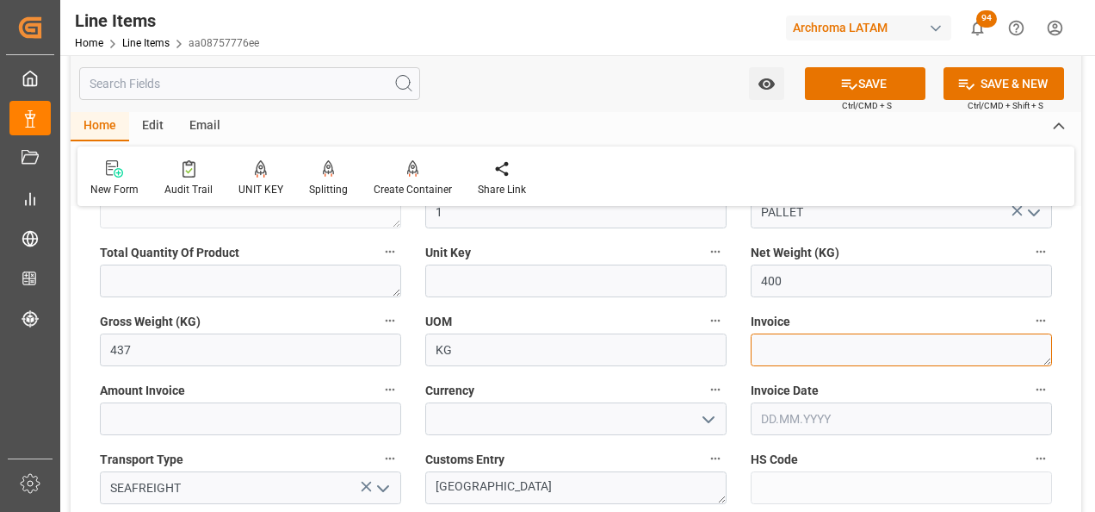
click at [847, 362] on textarea at bounding box center [901, 349] width 301 height 33
click at [828, 349] on textarea at bounding box center [901, 349] width 301 height 33
paste textarea "7050003293"
type textarea "7050003293"
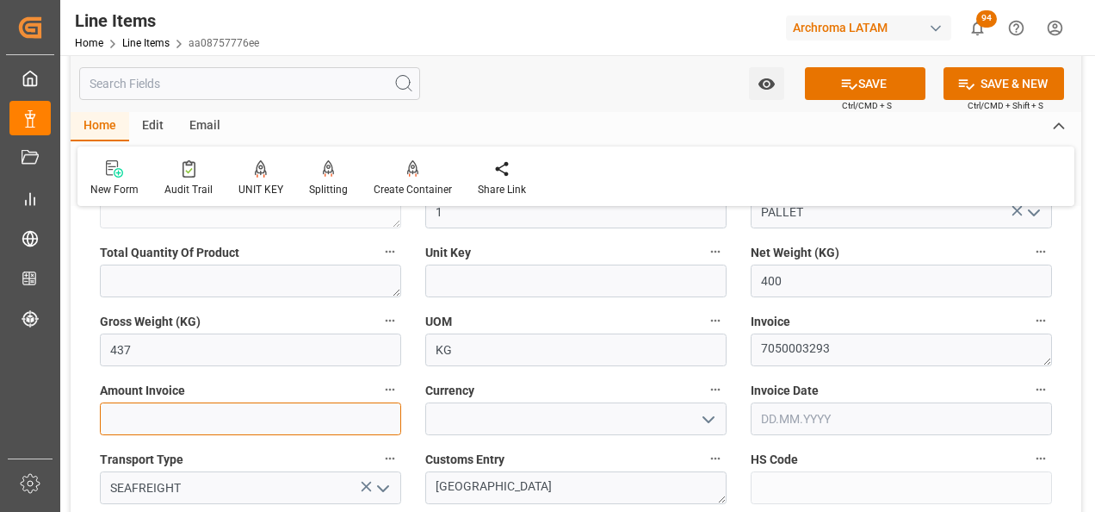
click at [307, 403] on input "text" at bounding box center [250, 418] width 301 height 33
type input "904"
click at [703, 416] on icon "open menu" at bounding box center [708, 419] width 21 height 21
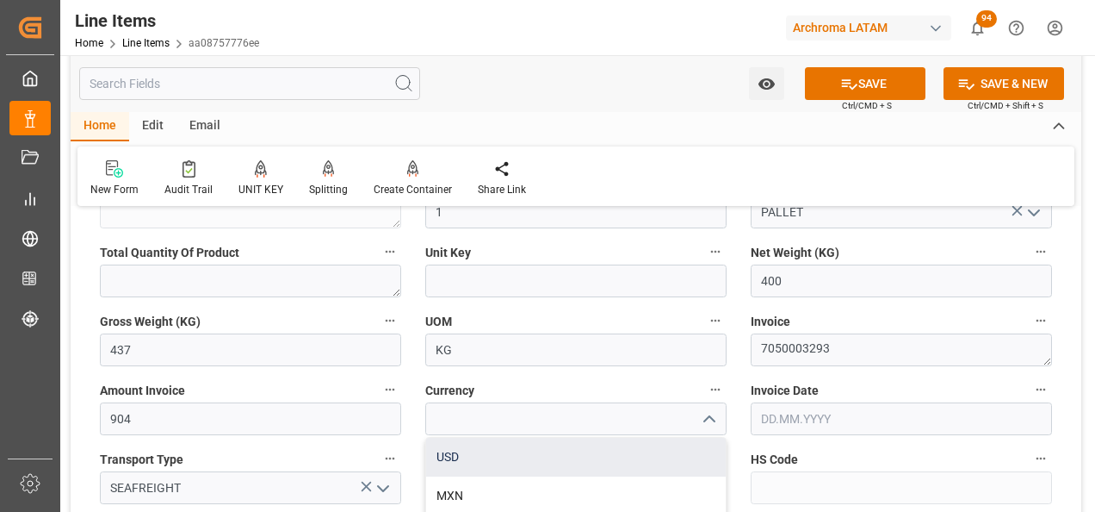
click at [647, 452] on div "USD" at bounding box center [576, 456] width 300 height 39
type input "USD"
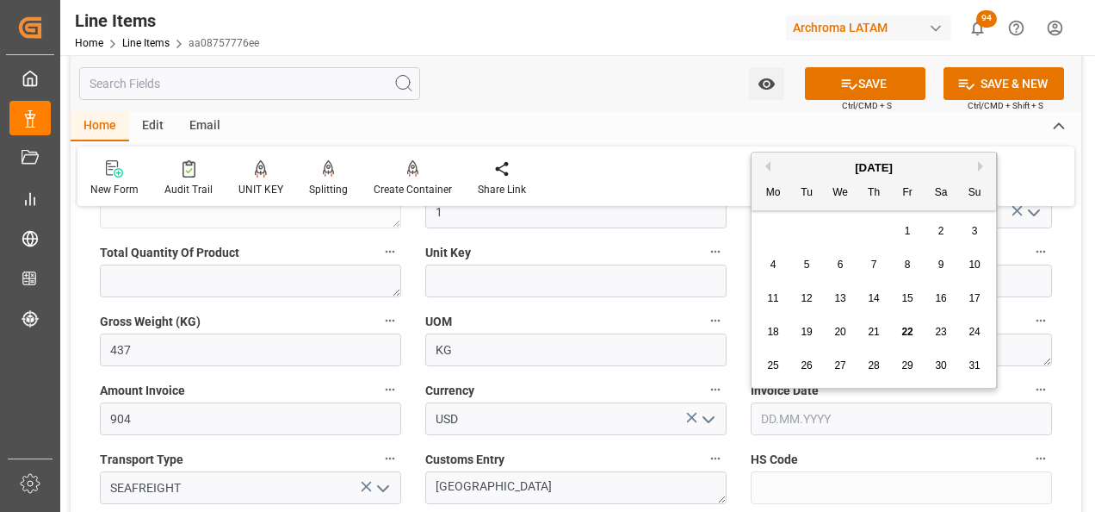
click at [759, 419] on input "text" at bounding box center [901, 418] width 301 height 33
click at [753, 224] on div "[DATE] Mo Tu We Th Fr Sa Su 28 29 30 31 1 2 3 4 5 6 7 8 9 10 11 12 13 14 15 16 …" at bounding box center [874, 269] width 245 height 235
click at [877, 326] on span "21" at bounding box center [873, 332] width 11 height 12
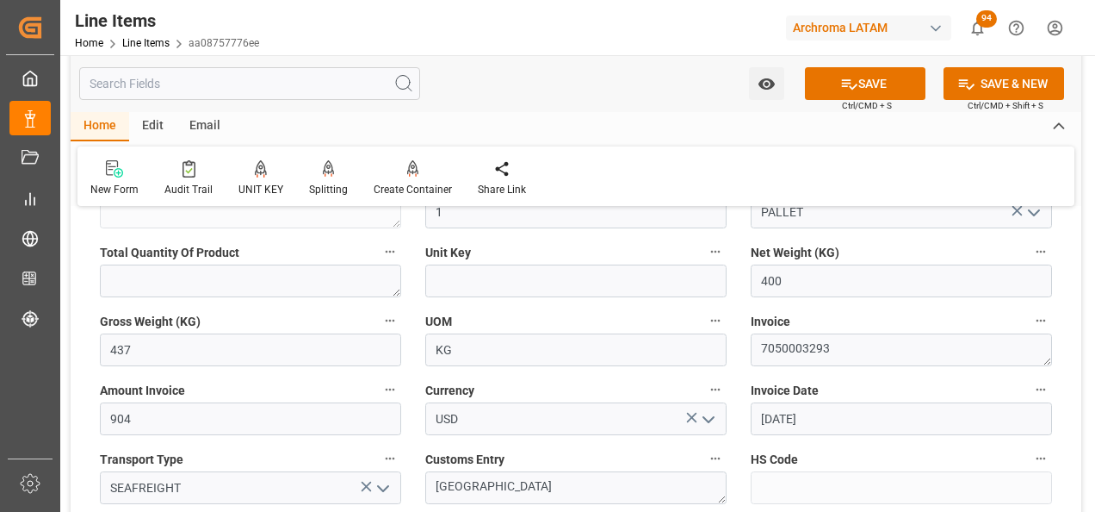
type input "[DATE]"
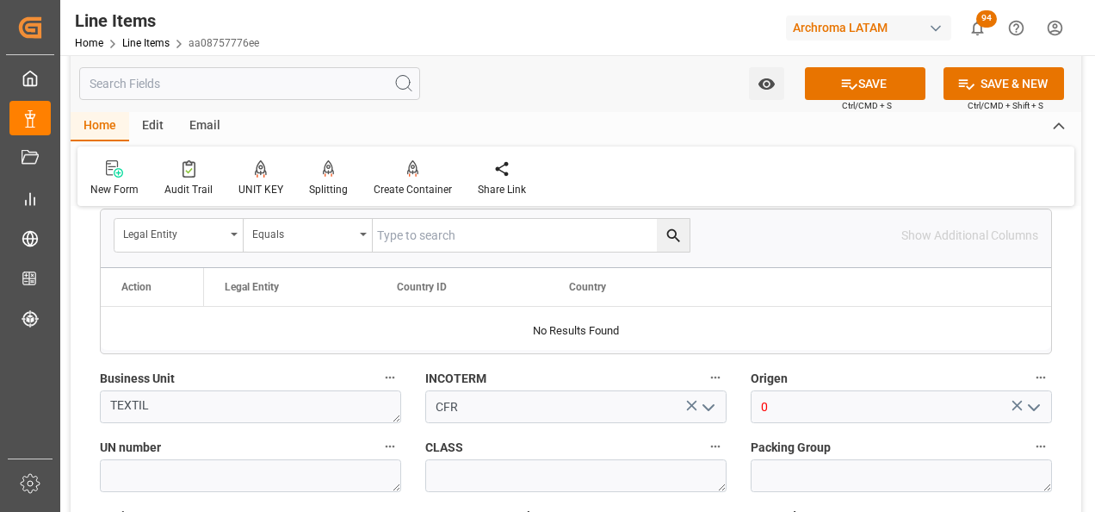
scroll to position [1119, 0]
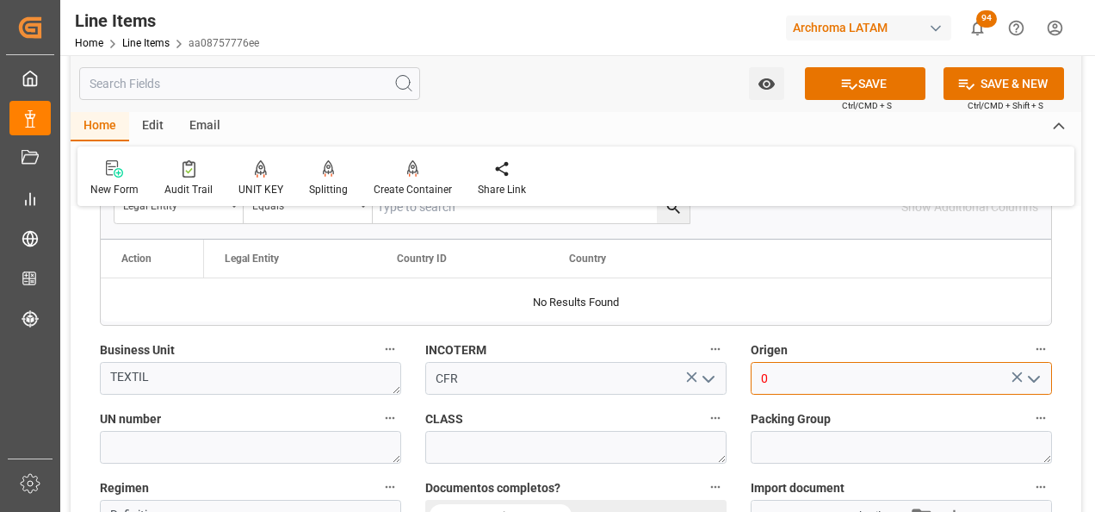
drag, startPoint x: 777, startPoint y: 373, endPoint x: 719, endPoint y: 363, distance: 58.6
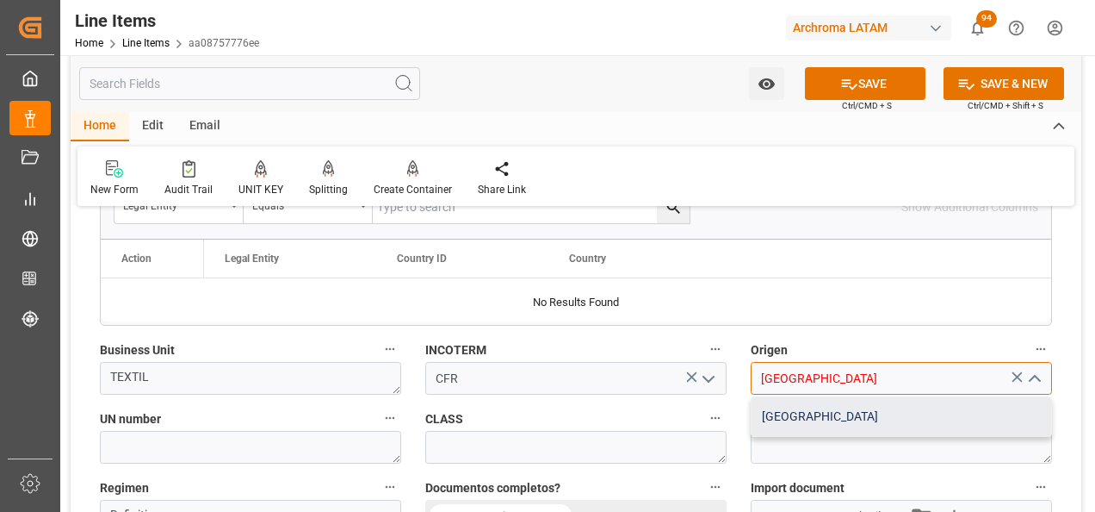
click at [767, 408] on div "[GEOGRAPHIC_DATA]" at bounding box center [902, 416] width 300 height 39
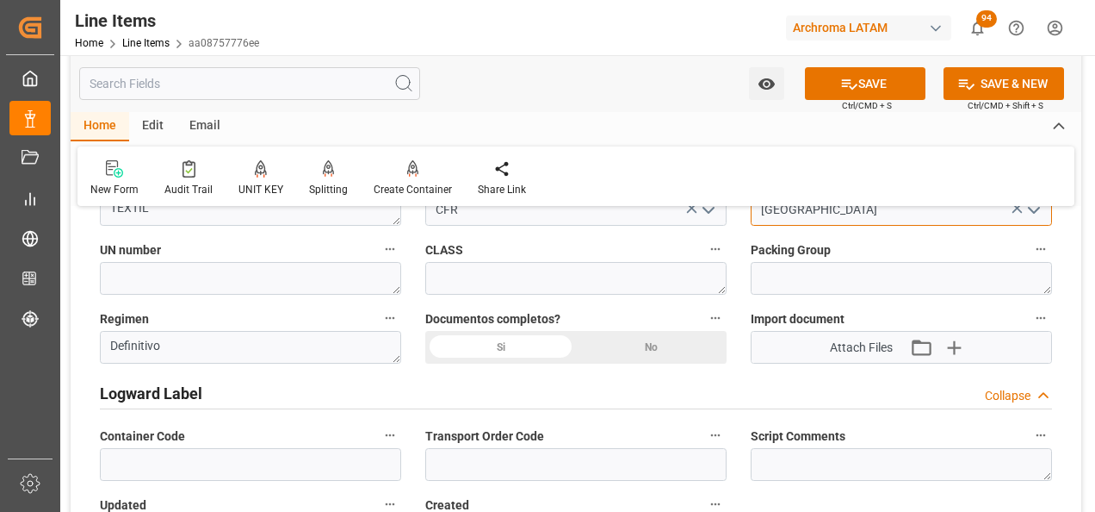
scroll to position [1292, 0]
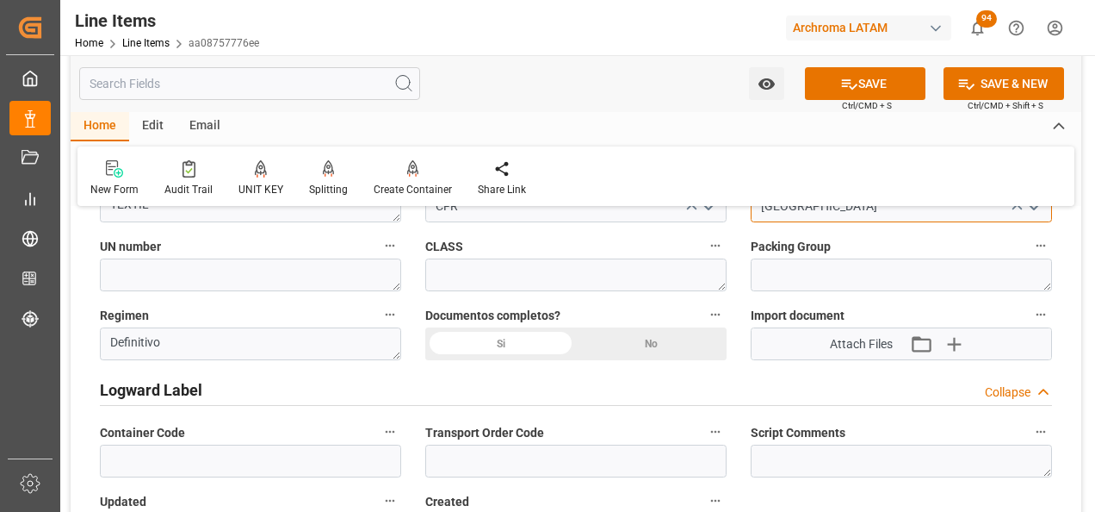
type input "[GEOGRAPHIC_DATA]"
click at [846, 75] on icon at bounding box center [849, 84] width 18 height 18
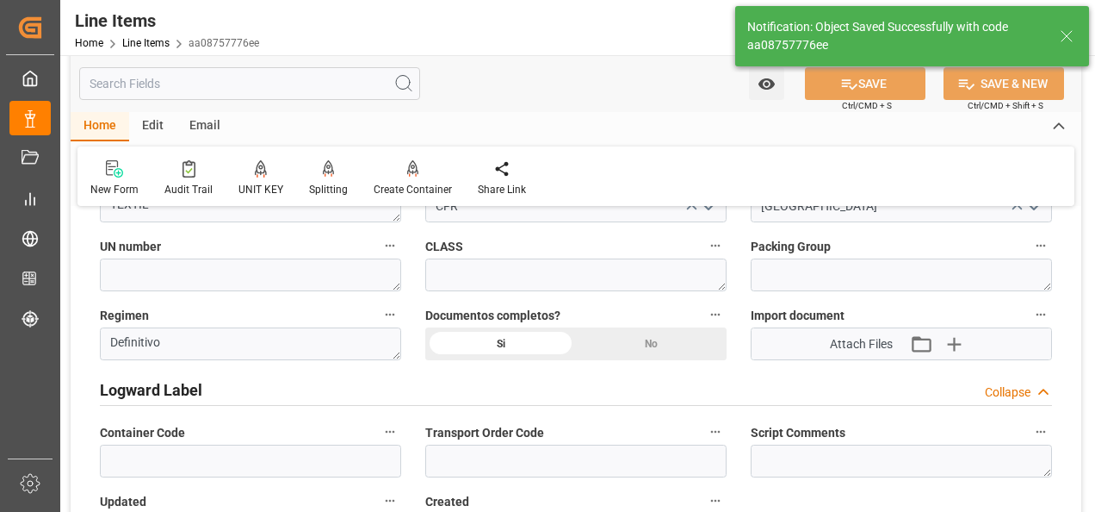
type textarea "1 PALLET"
type input "[DATE] 21:59"
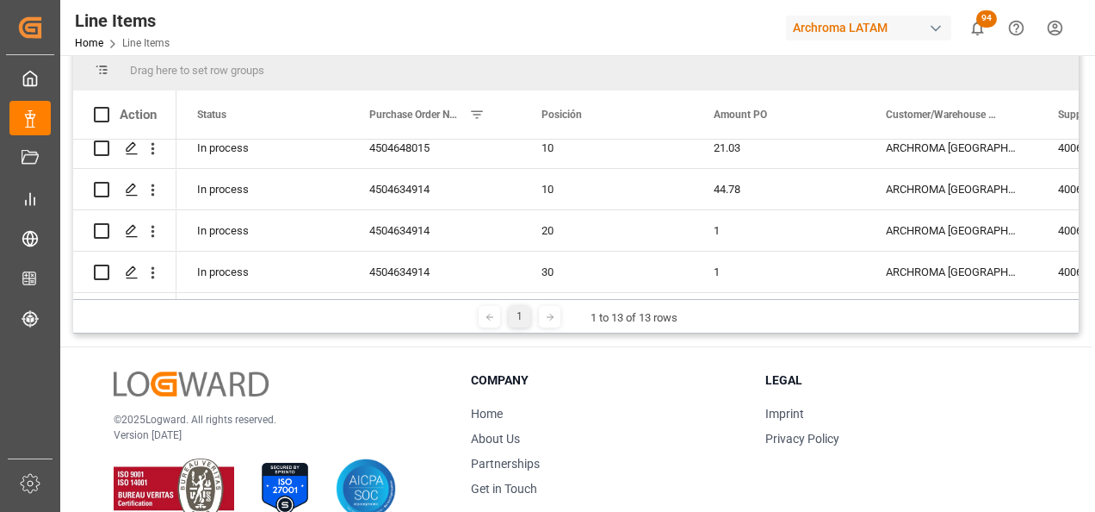
scroll to position [172, 0]
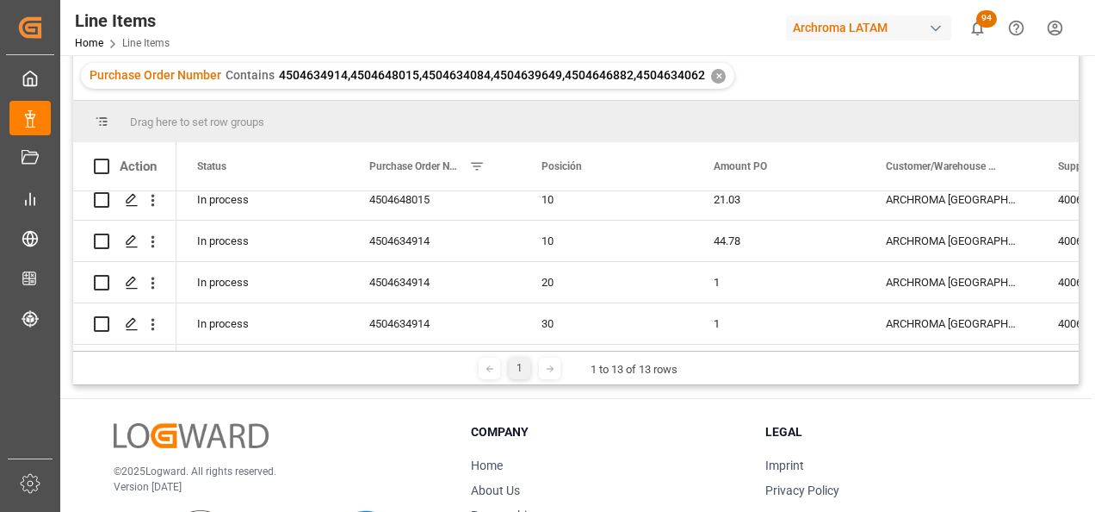
drag, startPoint x: 205, startPoint y: 350, endPoint x: 226, endPoint y: 344, distance: 22.6
click at [226, 344] on div "Drag here to set row groups Drag here to set column labels Action Status Purcha…" at bounding box center [576, 243] width 1006 height 284
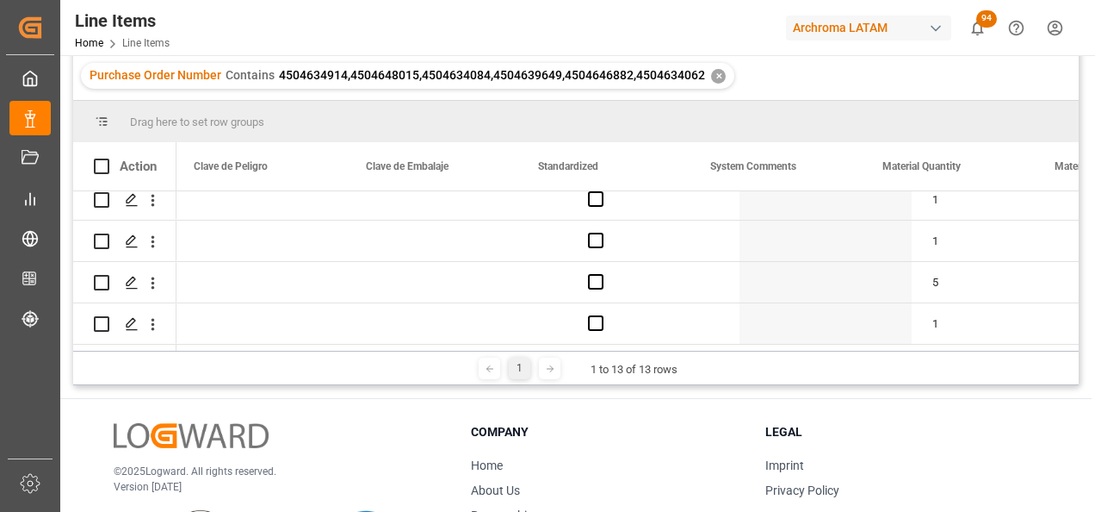
scroll to position [0, 1960]
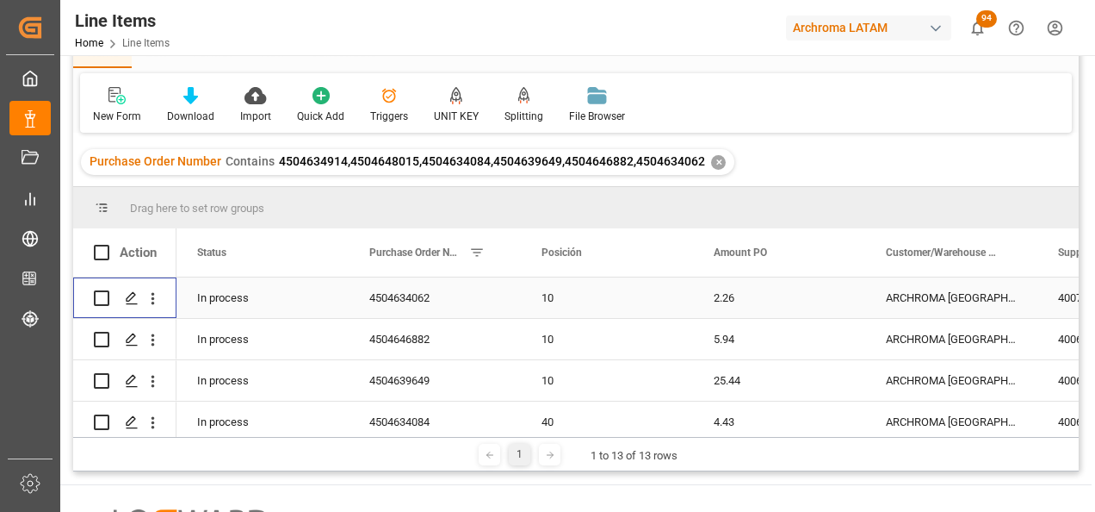
click at [98, 298] on input "Press Space to toggle row selection (unchecked)" at bounding box center [102, 298] width 16 height 16
checkbox input "true"
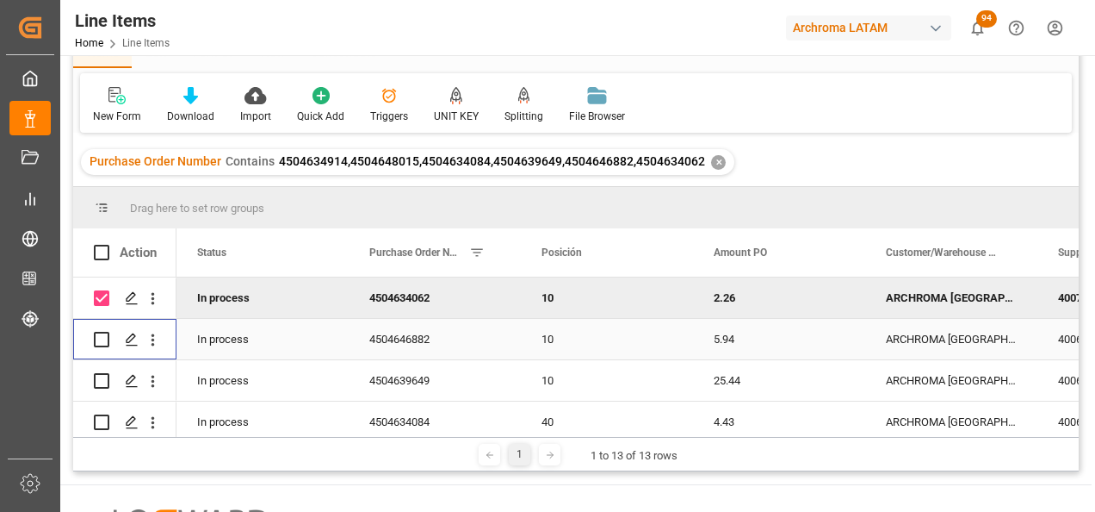
click at [101, 338] on input "Press Space to toggle row selection (unchecked)" at bounding box center [102, 340] width 16 height 16
checkbox input "true"
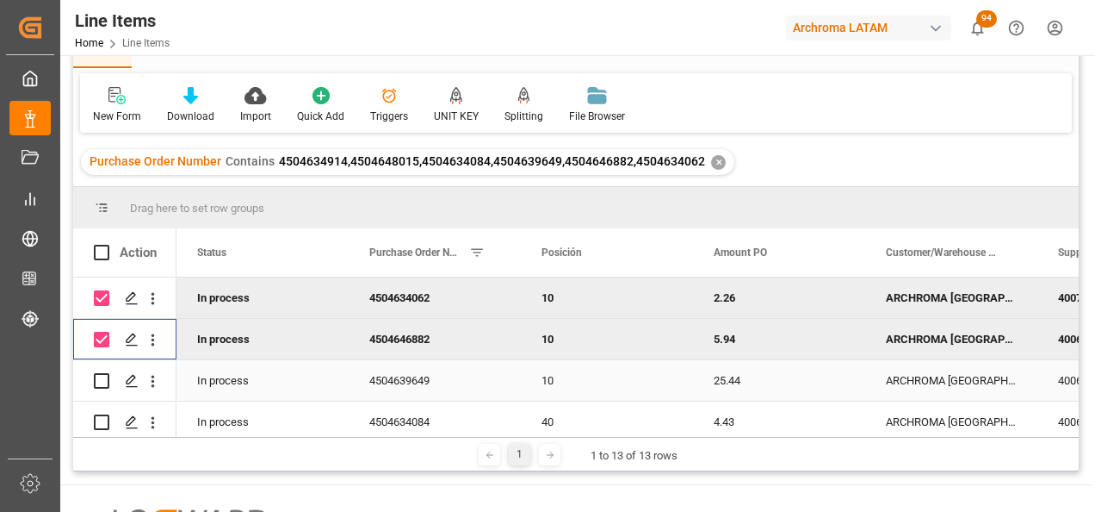
click at [105, 378] on input "Press Space to toggle row selection (unchecked)" at bounding box center [102, 381] width 16 height 16
checkbox input "true"
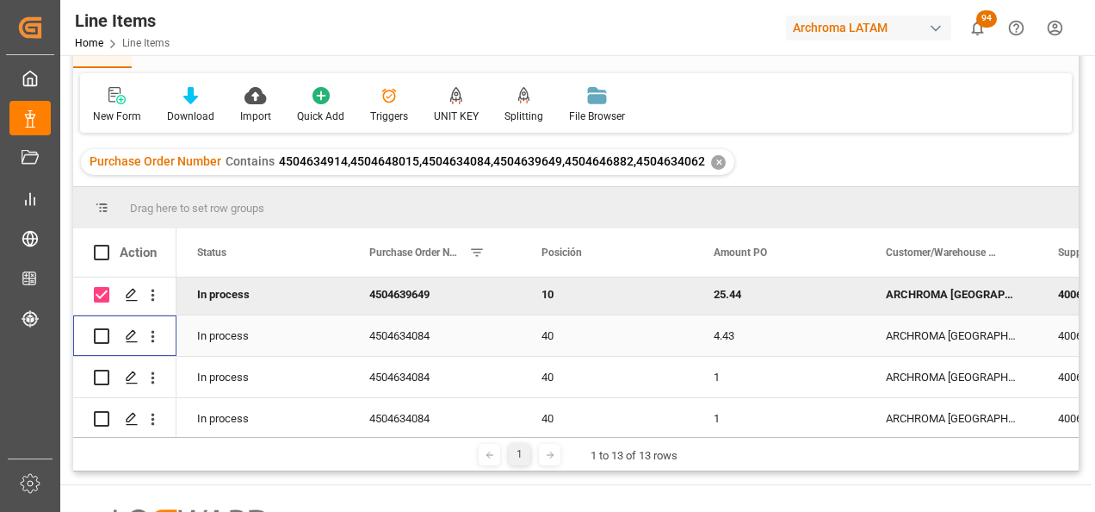
click at [97, 337] on input "Press Space to toggle row selection (unchecked)" at bounding box center [102, 336] width 16 height 16
checkbox input "true"
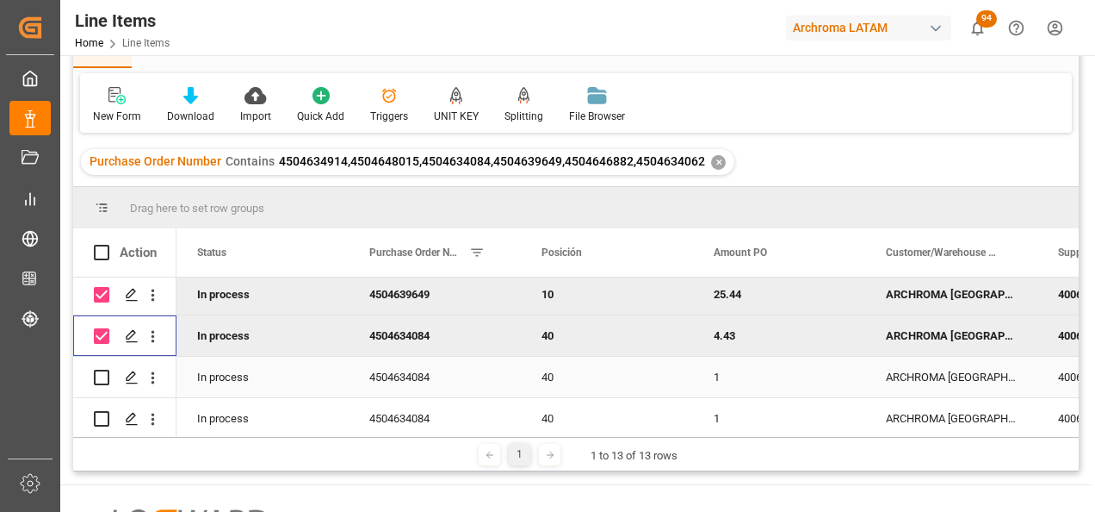
click at [98, 374] on input "Press Space to toggle row selection (unchecked)" at bounding box center [102, 377] width 16 height 16
checkbox input "true"
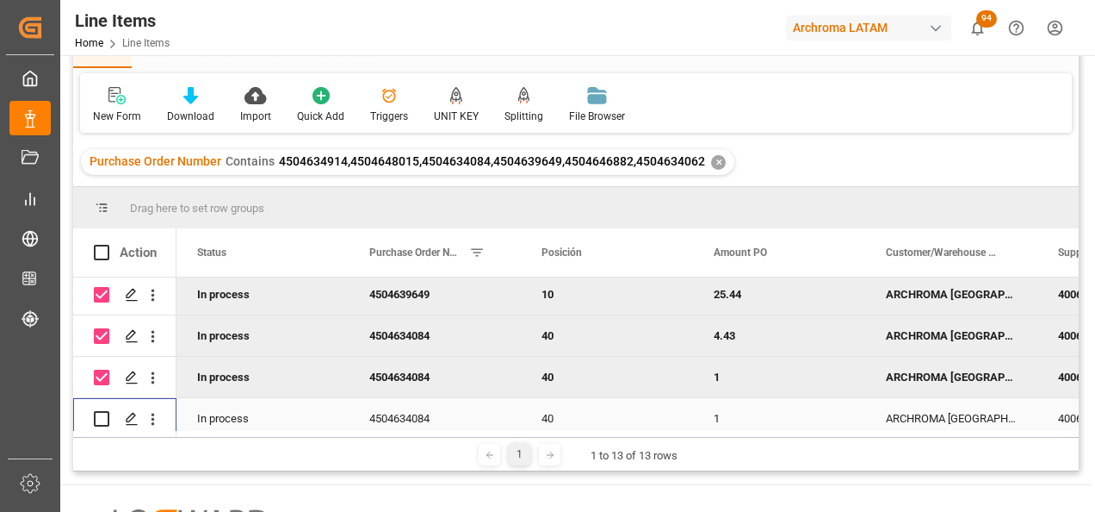
click at [102, 418] on input "Press Space to toggle row selection (unchecked)" at bounding box center [102, 419] width 16 height 16
checkbox input "true"
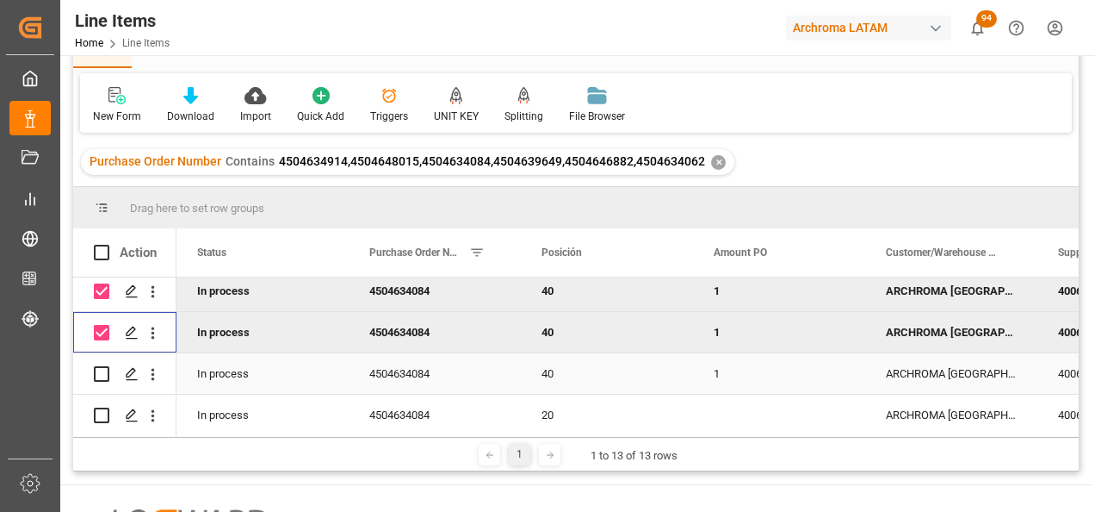
click at [96, 373] on input "Press Space to toggle row selection (unchecked)" at bounding box center [102, 374] width 16 height 16
checkbox input "true"
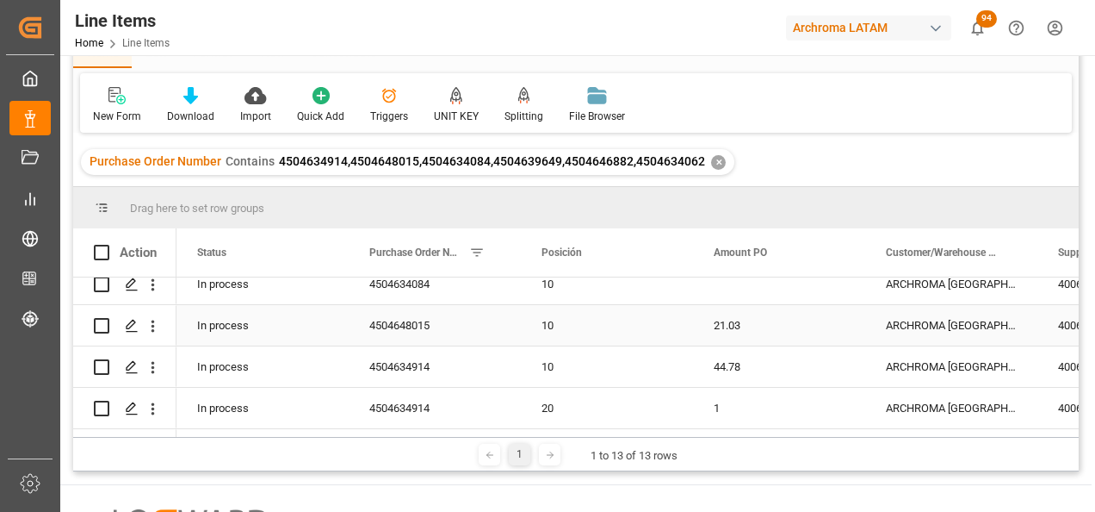
click at [102, 322] on input "Press Space to toggle row selection (unchecked)" at bounding box center [102, 326] width 16 height 16
checkbox input "true"
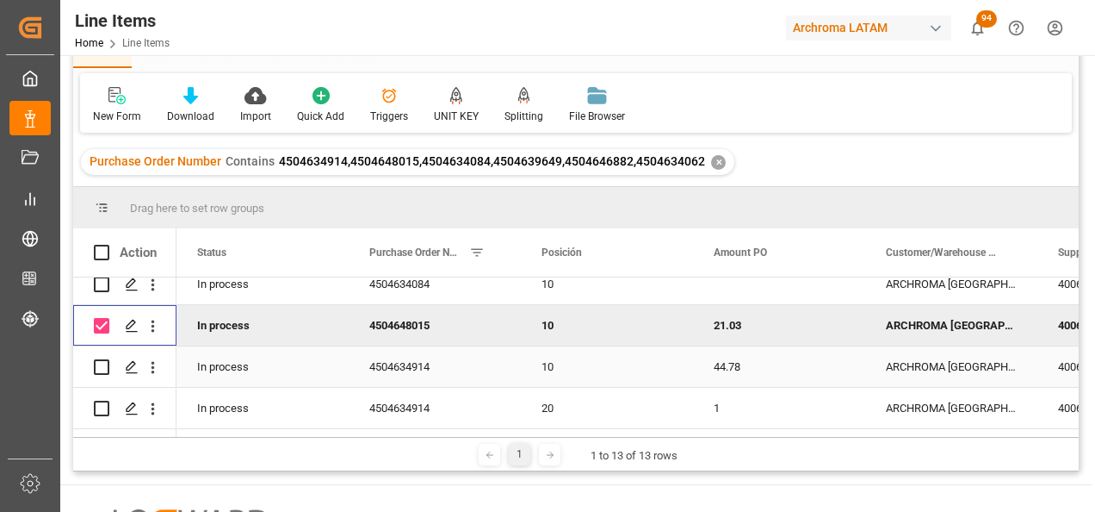
click at [103, 363] on input "Press Space to toggle row selection (unchecked)" at bounding box center [102, 367] width 16 height 16
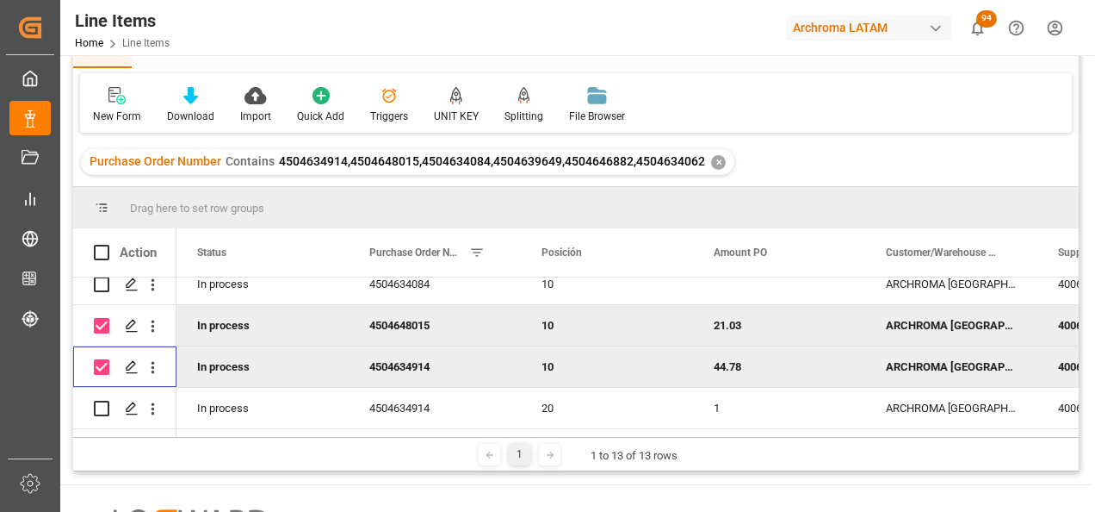
click at [103, 368] on input "Press Space to toggle row selection (checked)" at bounding box center [102, 367] width 16 height 16
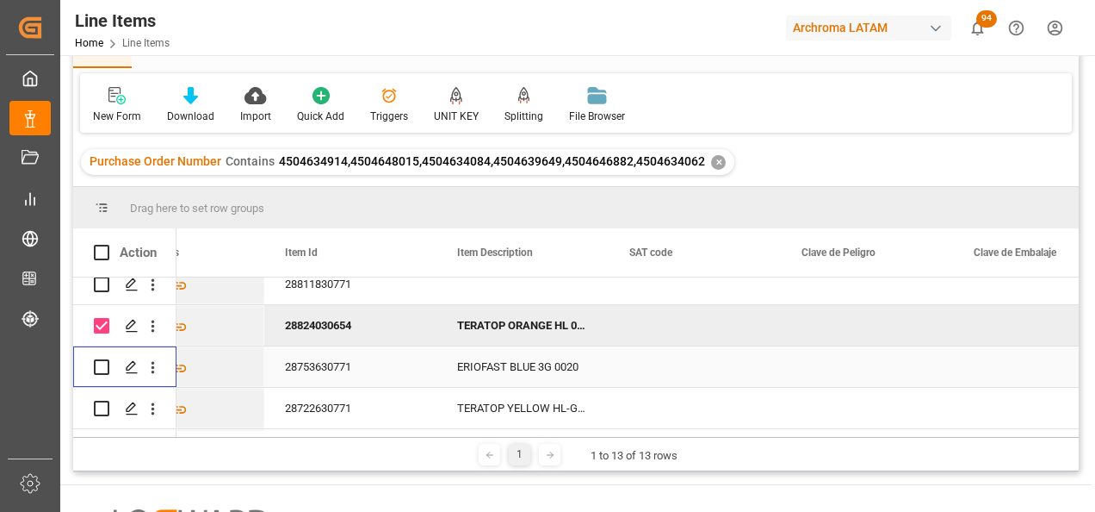
click at [104, 366] on input "Press Space to toggle row selection (unchecked)" at bounding box center [102, 367] width 16 height 16
checkbox input "true"
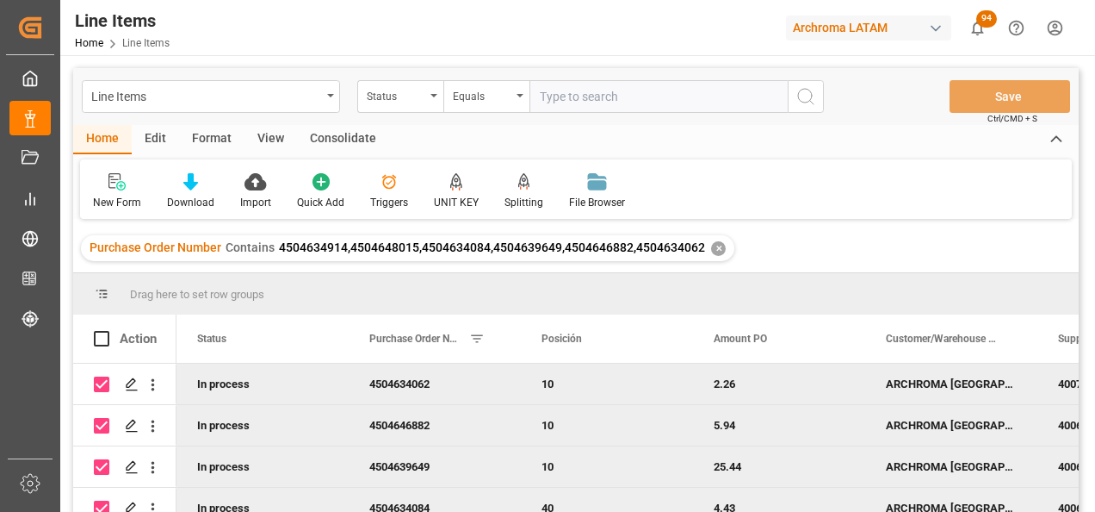
click at [336, 143] on div "Consolidate" at bounding box center [343, 139] width 92 height 29
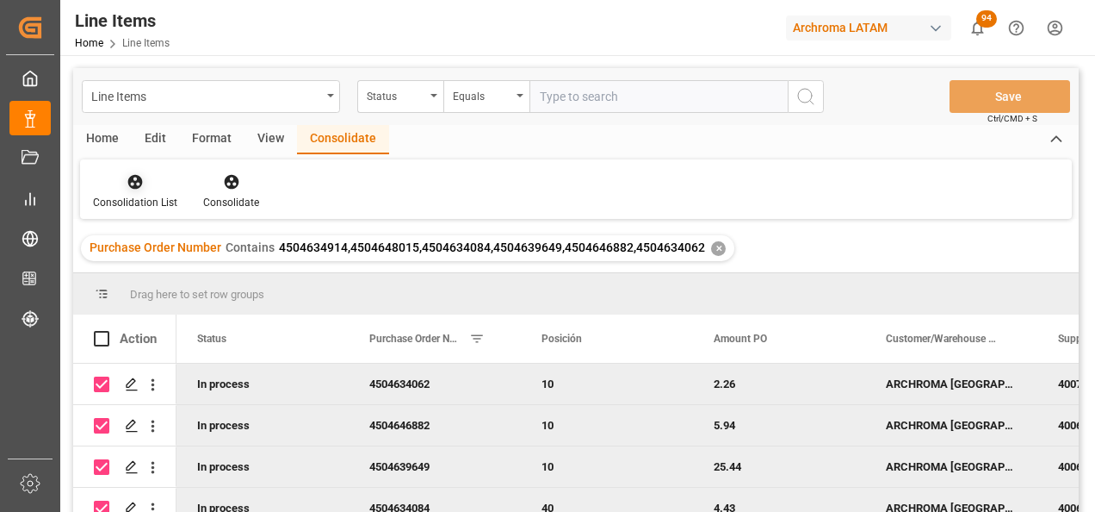
click at [148, 186] on div at bounding box center [135, 181] width 84 height 18
click at [146, 230] on div "Line Items Status Equals Save Ctrl/CMD + S Home Edit Format View Consolidate Co…" at bounding box center [576, 312] width 1006 height 489
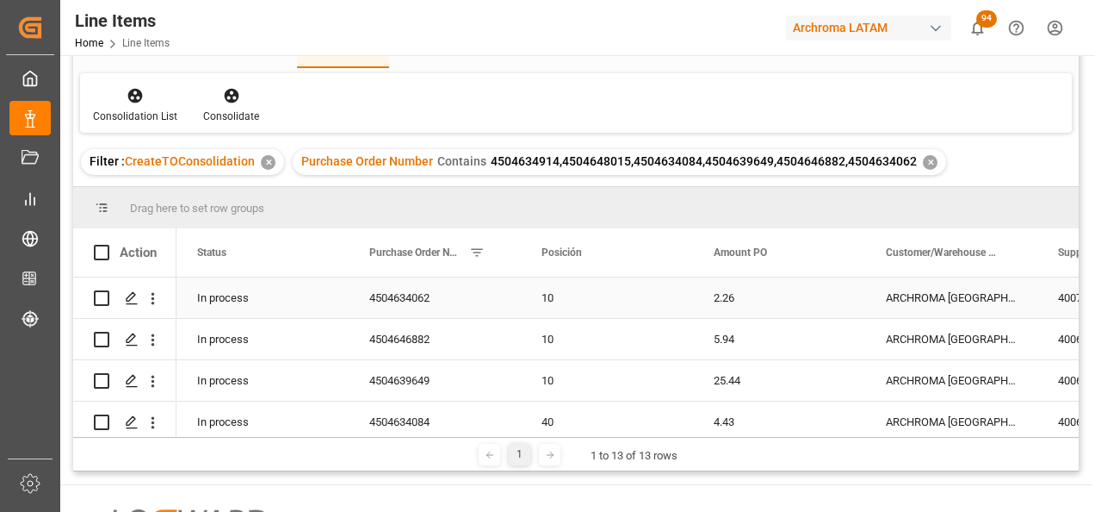
click at [101, 295] on input "Press Space to toggle row selection (unchecked)" at bounding box center [102, 298] width 16 height 16
checkbox input "true"
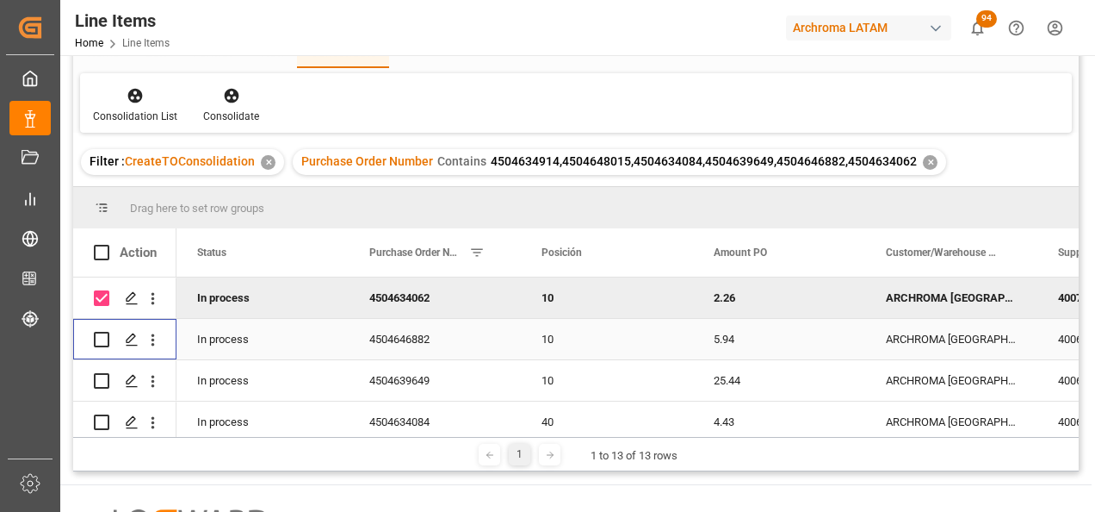
click at [101, 342] on input "Press Space to toggle row selection (unchecked)" at bounding box center [102, 340] width 16 height 16
checkbox input "true"
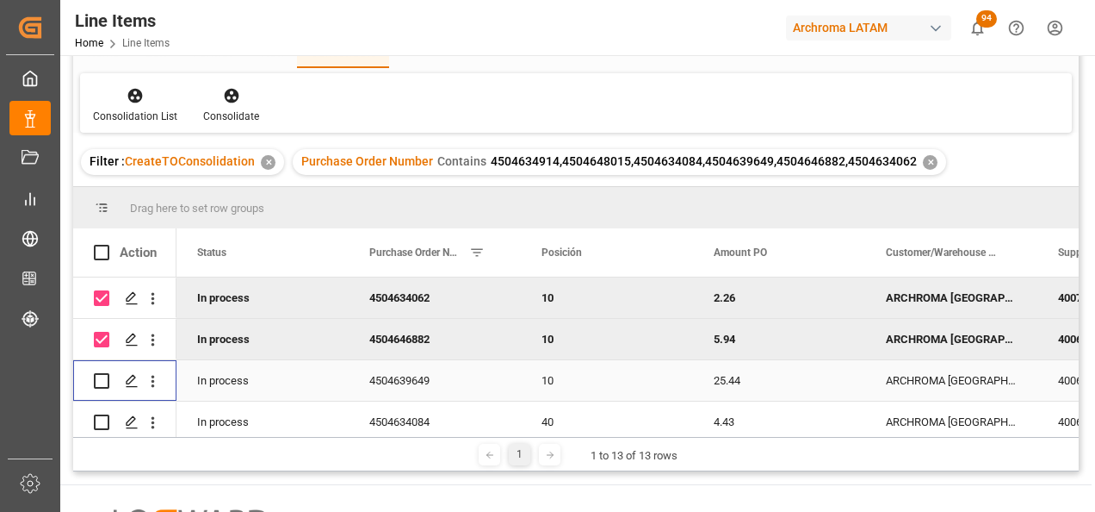
click at [103, 377] on input "Press Space to toggle row selection (unchecked)" at bounding box center [102, 381] width 16 height 16
checkbox input "true"
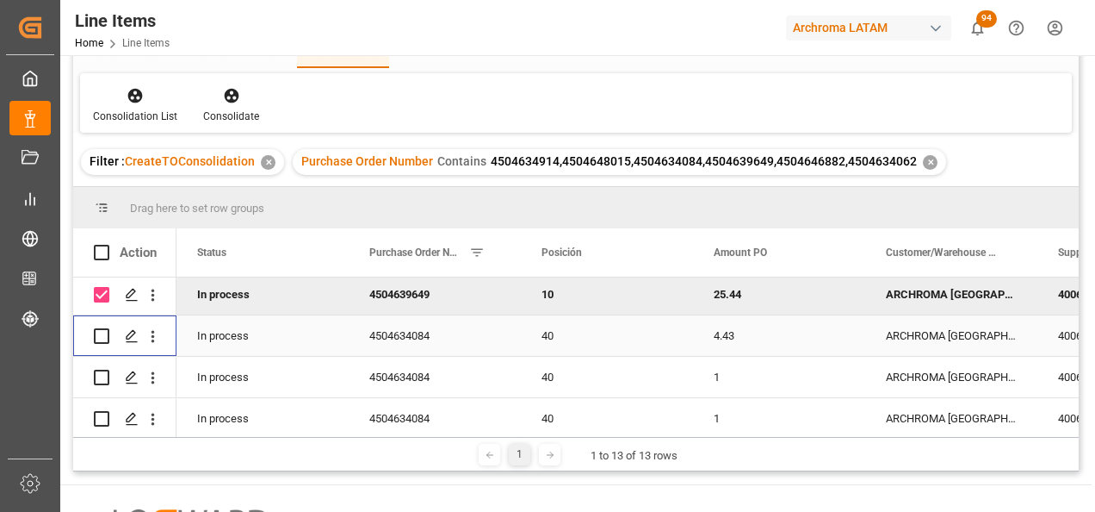
click at [95, 338] on input "Press Space to toggle row selection (unchecked)" at bounding box center [102, 336] width 16 height 16
checkbox input "true"
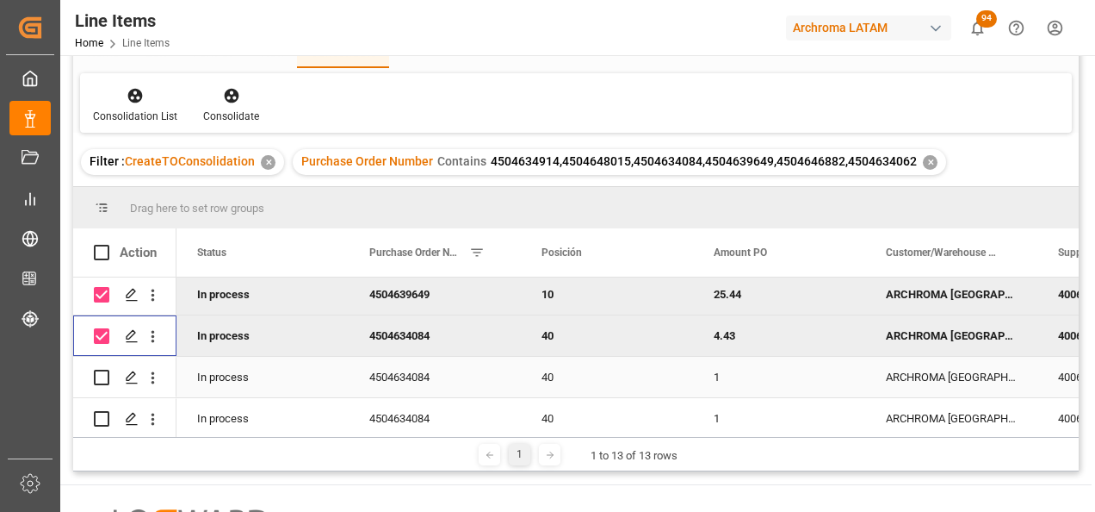
click at [102, 380] on input "Press Space to toggle row selection (unchecked)" at bounding box center [102, 377] width 16 height 16
checkbox input "true"
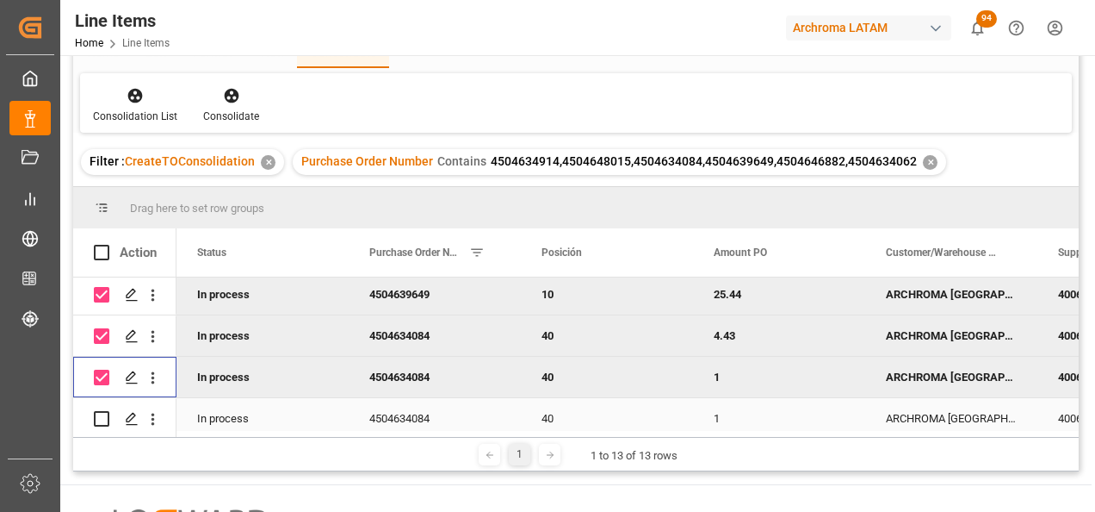
click at [102, 418] on input "Press Space to toggle row selection (unchecked)" at bounding box center [102, 419] width 16 height 16
checkbox input "true"
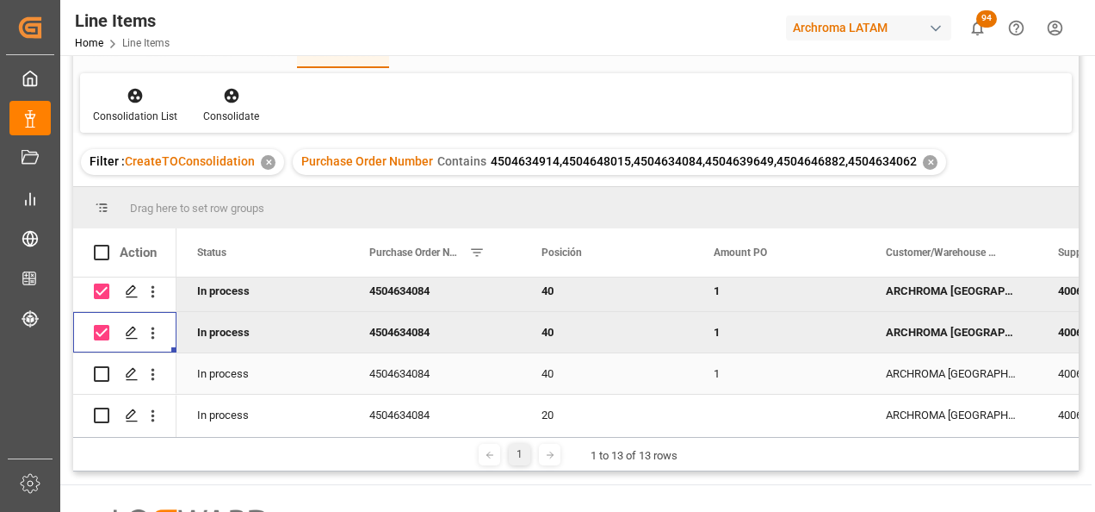
click at [98, 375] on input "Press Space to toggle row selection (unchecked)" at bounding box center [102, 374] width 16 height 16
checkbox input "true"
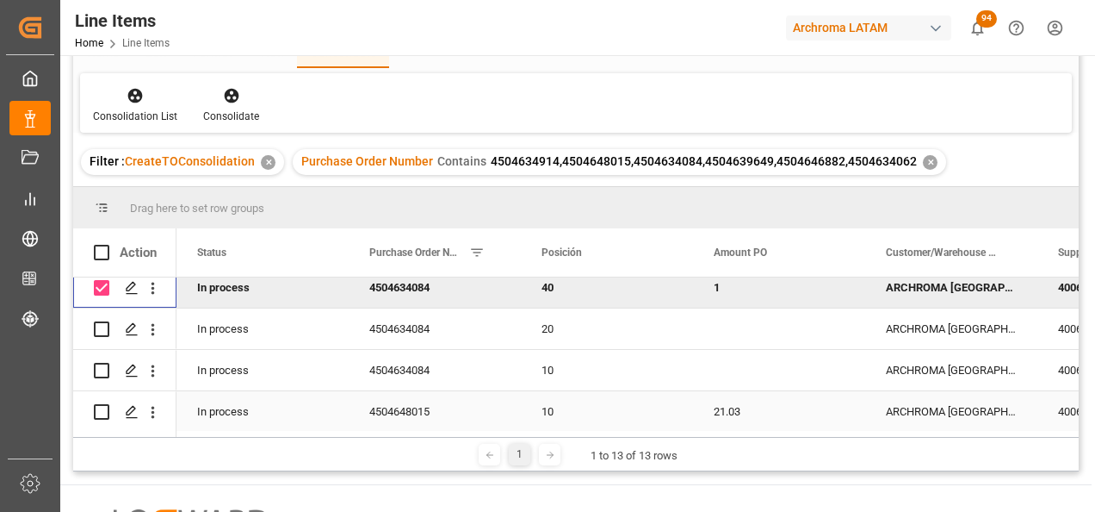
click at [97, 411] on input "Press Space to toggle row selection (unchecked)" at bounding box center [102, 412] width 16 height 16
checkbox input "true"
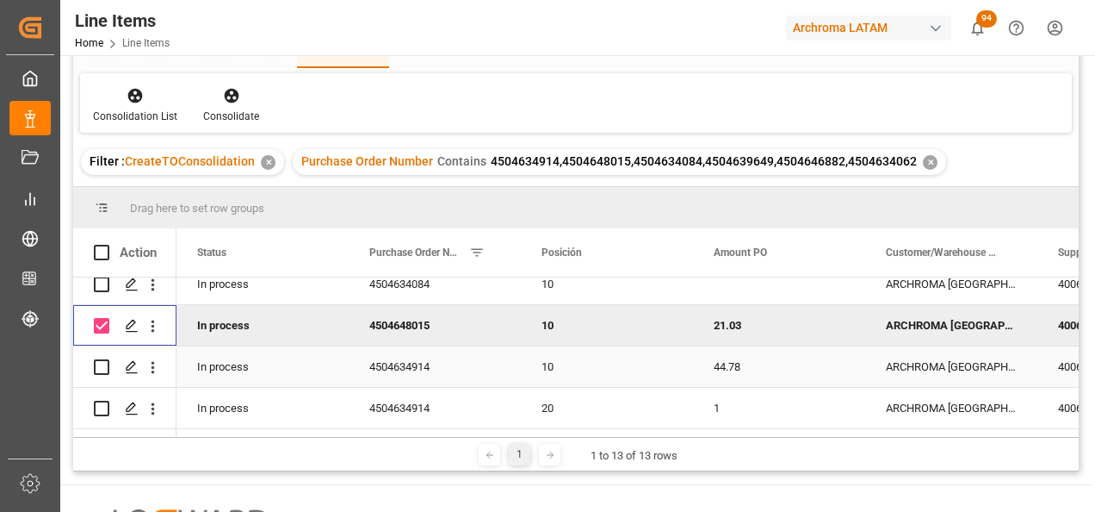
click at [100, 364] on input "Press Space to toggle row selection (unchecked)" at bounding box center [102, 367] width 16 height 16
checkbox input "true"
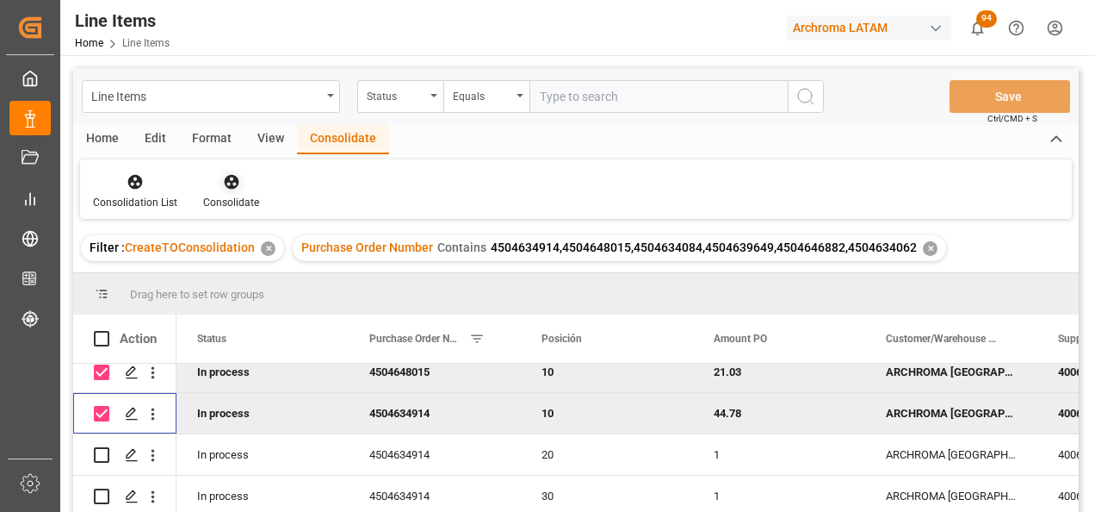
click at [233, 184] on icon at bounding box center [231, 181] width 17 height 17
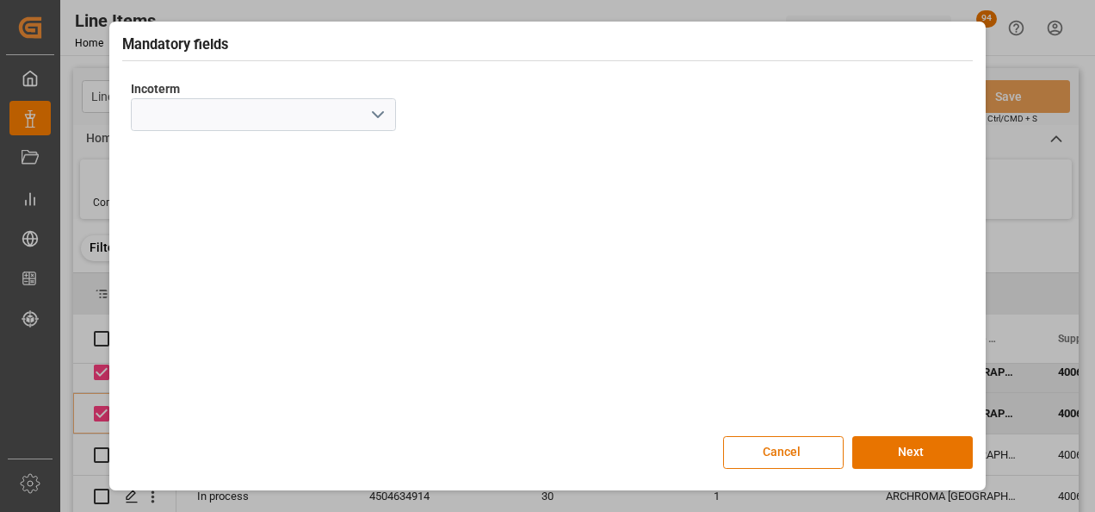
click at [376, 118] on icon "open menu" at bounding box center [378, 114] width 21 height 21
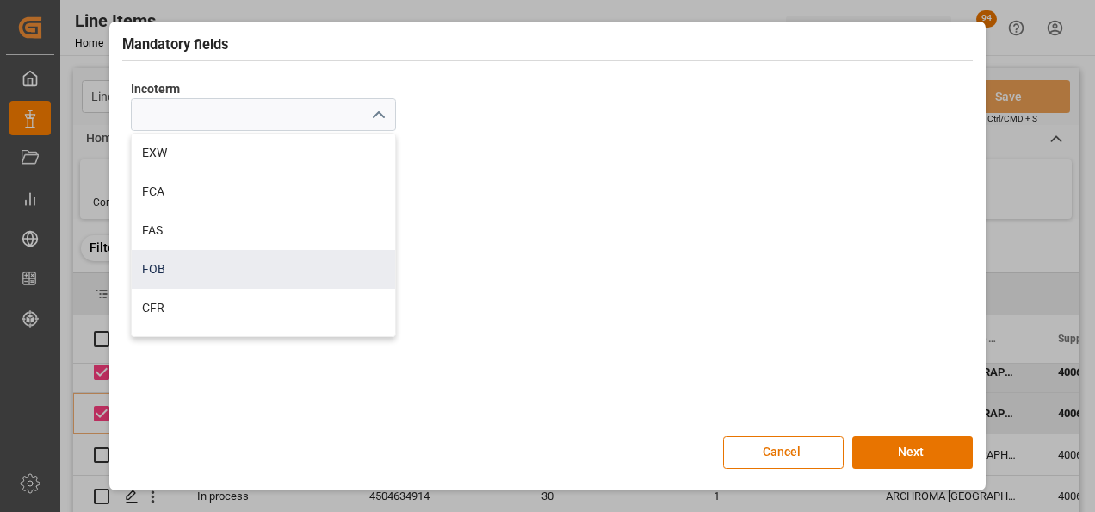
scroll to position [86, 0]
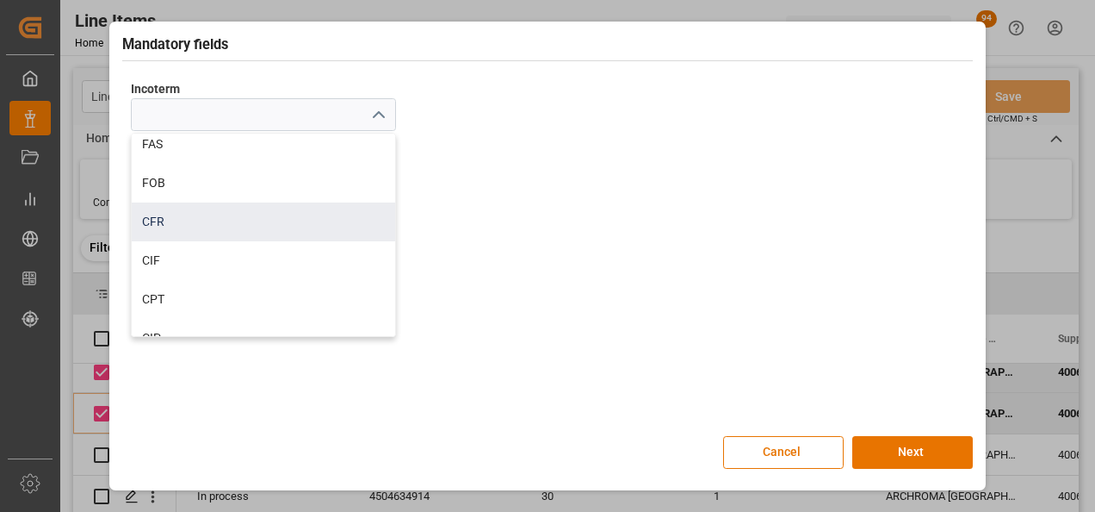
click at [219, 231] on div "CFR" at bounding box center [264, 221] width 264 height 39
type input "CFR"
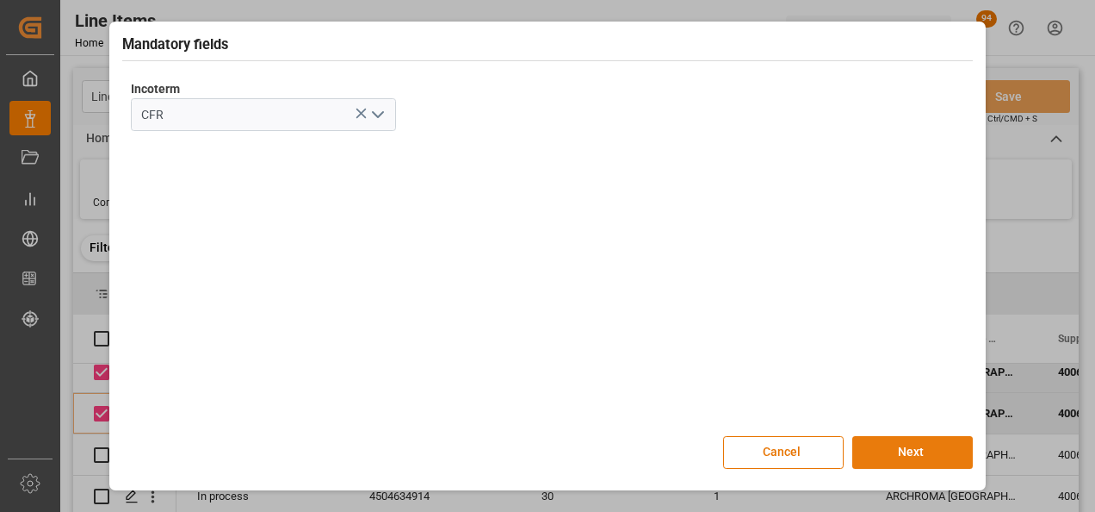
click at [921, 444] on button "Next" at bounding box center [913, 452] width 121 height 33
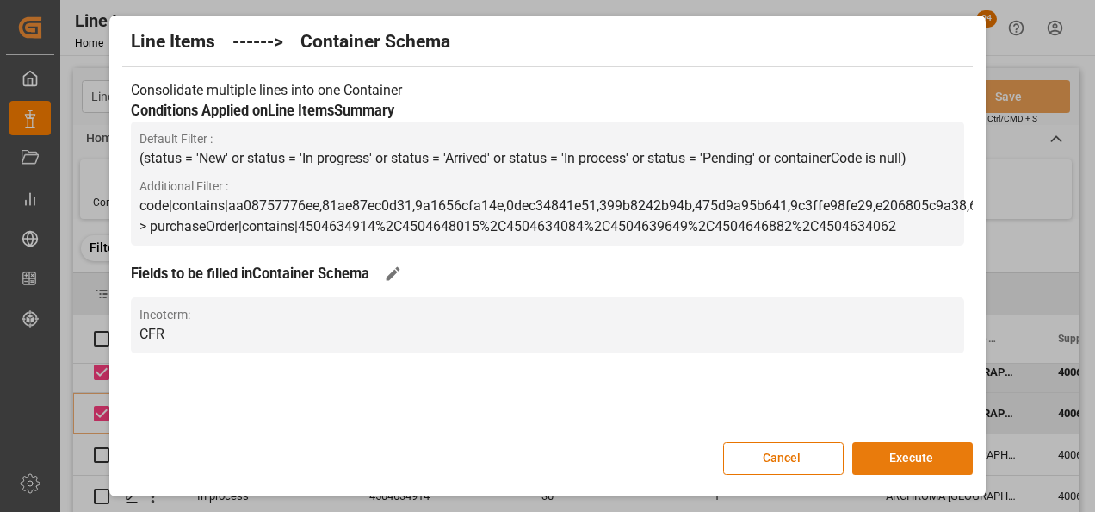
click at [921, 450] on button "Execute" at bounding box center [913, 458] width 121 height 33
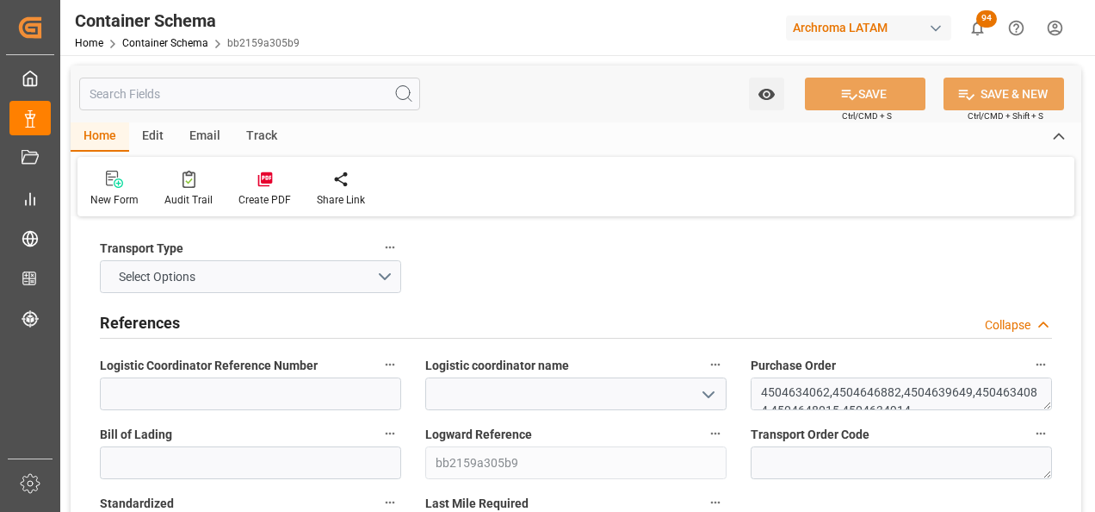
type input "0"
type input "9"
type input "34"
type input "15140"
type input "14697.1"
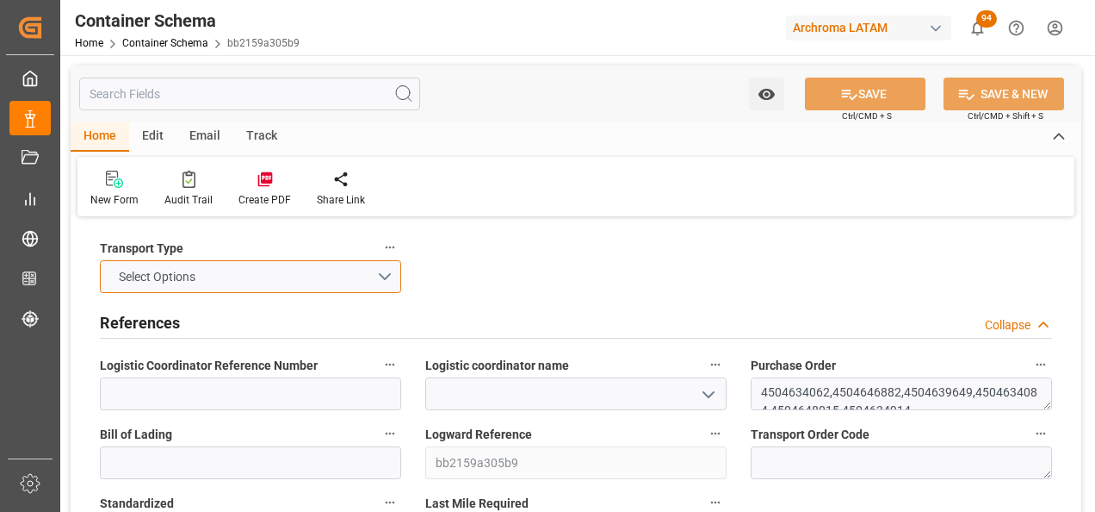
click at [379, 272] on button "Select Options" at bounding box center [250, 276] width 301 height 33
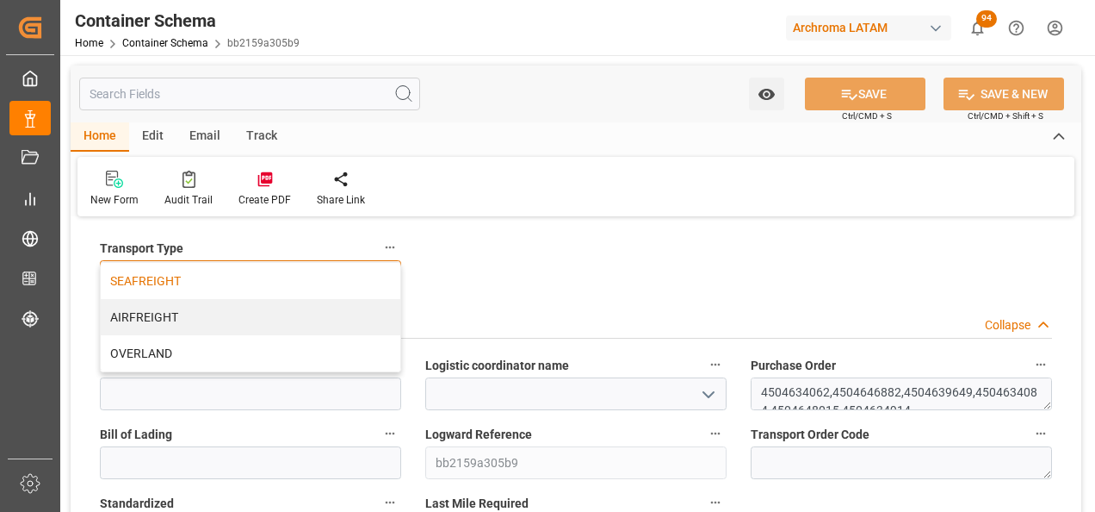
click at [346, 285] on div "SEAFREIGHT" at bounding box center [251, 281] width 300 height 36
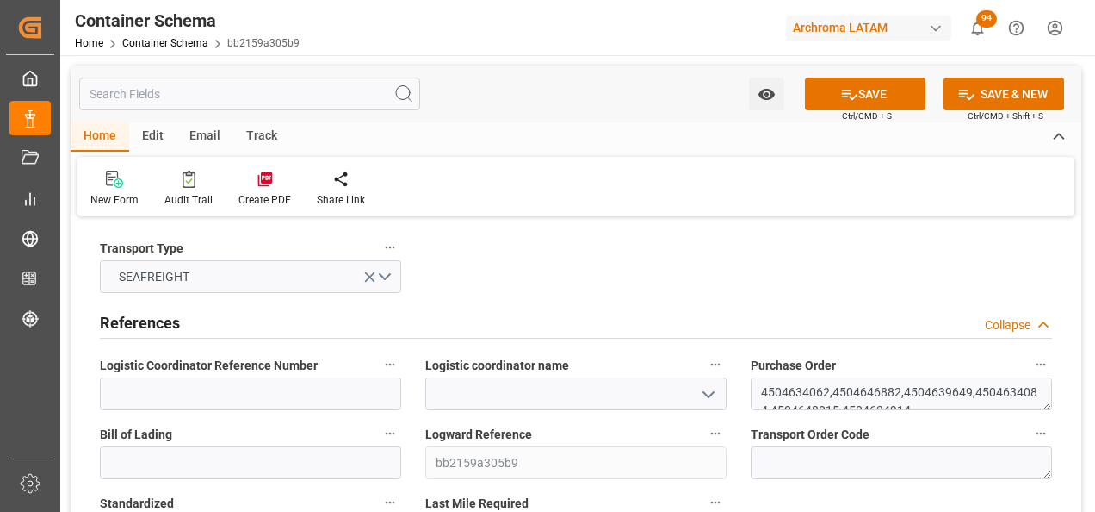
click at [699, 397] on icon "open menu" at bounding box center [708, 394] width 21 height 21
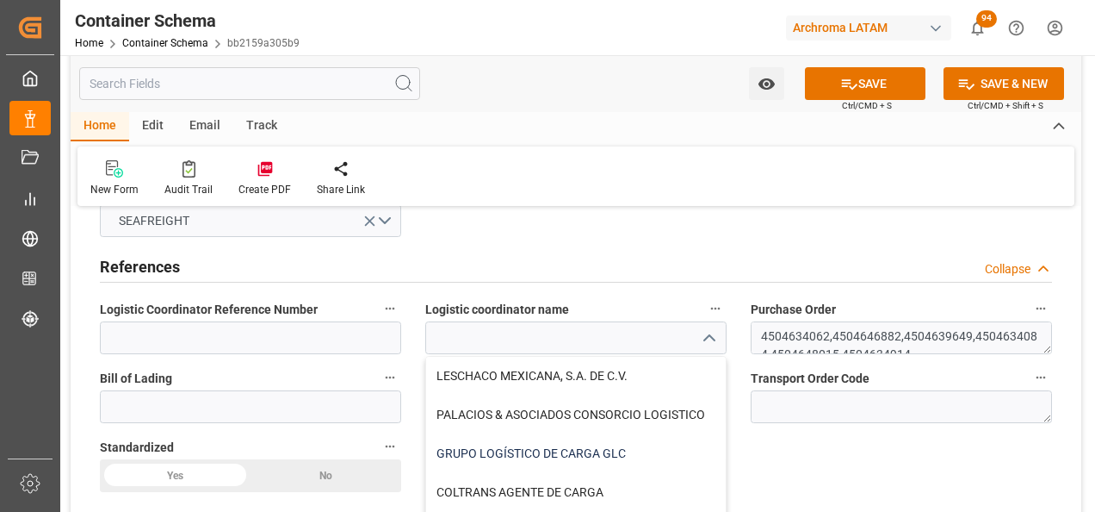
scroll to position [86, 0]
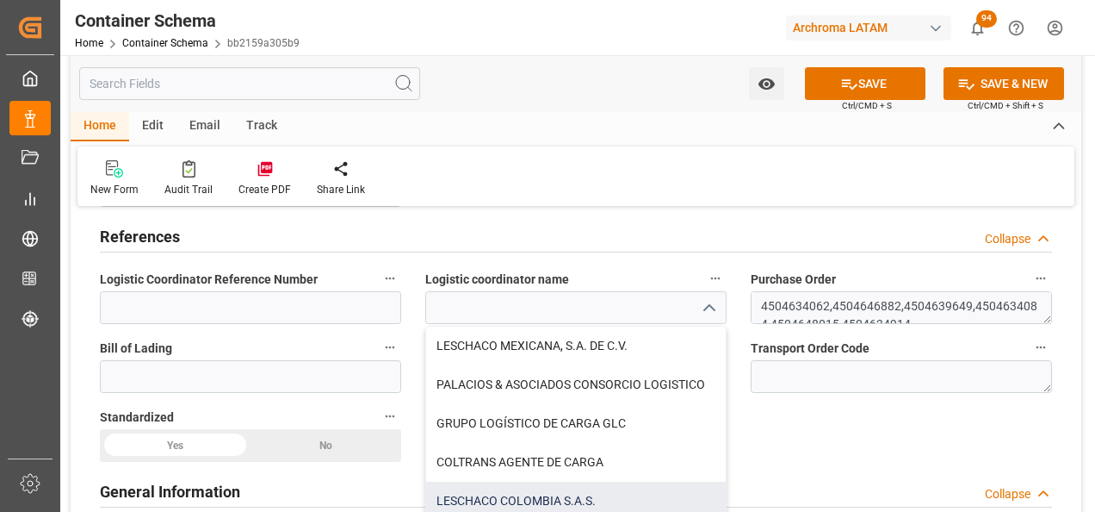
click at [569, 493] on div "LESCHACO COLOMBIA S.A.S." at bounding box center [576, 500] width 300 height 39
type input "LESCHACO COLOMBIA S.A.S."
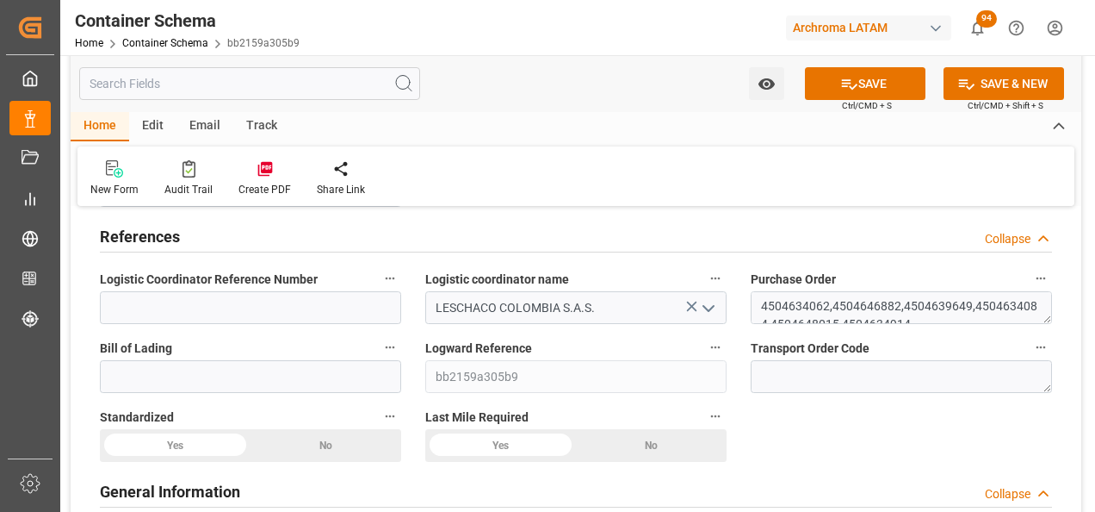
click at [326, 396] on div "Bill of Lading" at bounding box center [251, 364] width 326 height 69
click at [323, 380] on input at bounding box center [250, 376] width 301 height 33
click at [286, 375] on input at bounding box center [250, 376] width 301 height 33
paste input "DSV1083416"
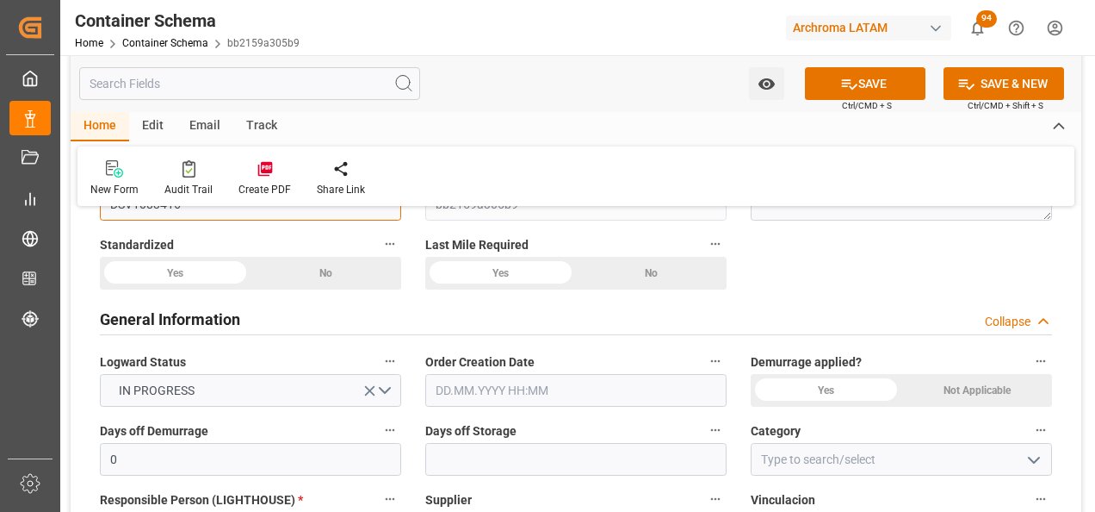
scroll to position [344, 0]
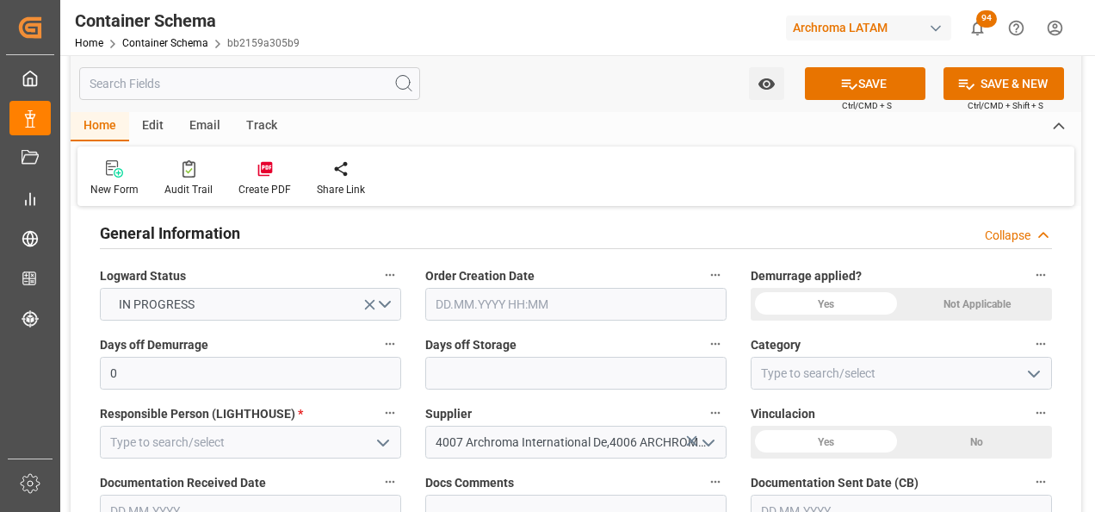
type input "DSV1083416"
click at [501, 301] on input "text" at bounding box center [575, 304] width 301 height 33
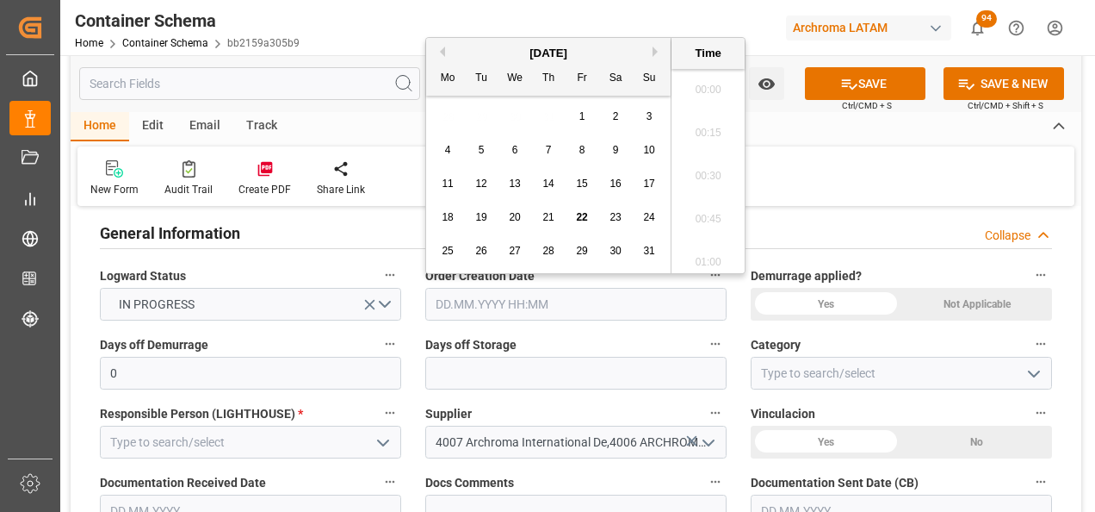
scroll to position [2848, 0]
click at [437, 125] on div "28 29 30 31 1 2 3" at bounding box center [548, 117] width 235 height 34
click at [580, 215] on span "22" at bounding box center [581, 217] width 11 height 12
click at [711, 166] on li "17:00" at bounding box center [708, 170] width 73 height 43
type input "22.08.2025 17:00"
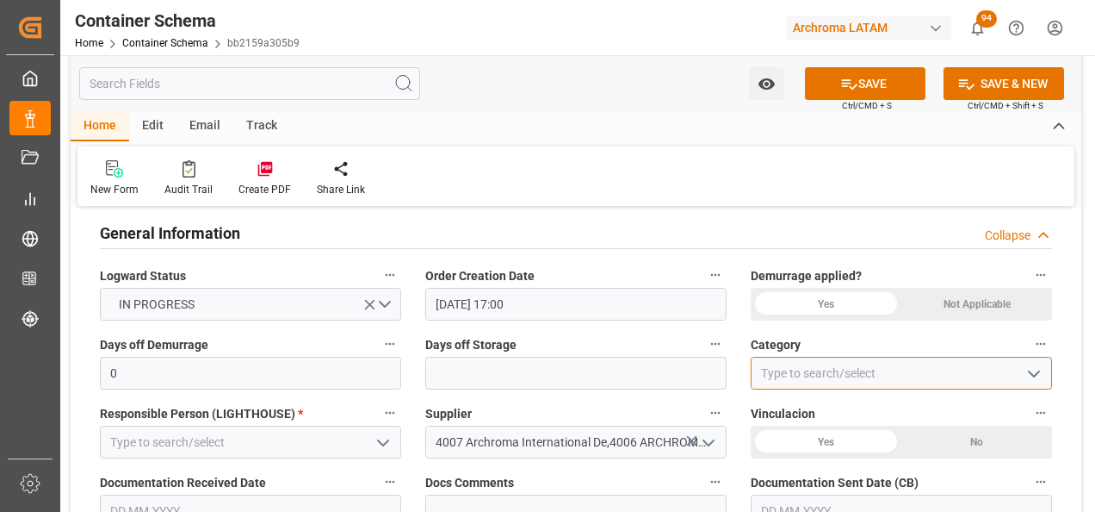
click at [824, 368] on input at bounding box center [901, 373] width 301 height 33
click at [1021, 376] on button "open menu" at bounding box center [1033, 373] width 26 height 27
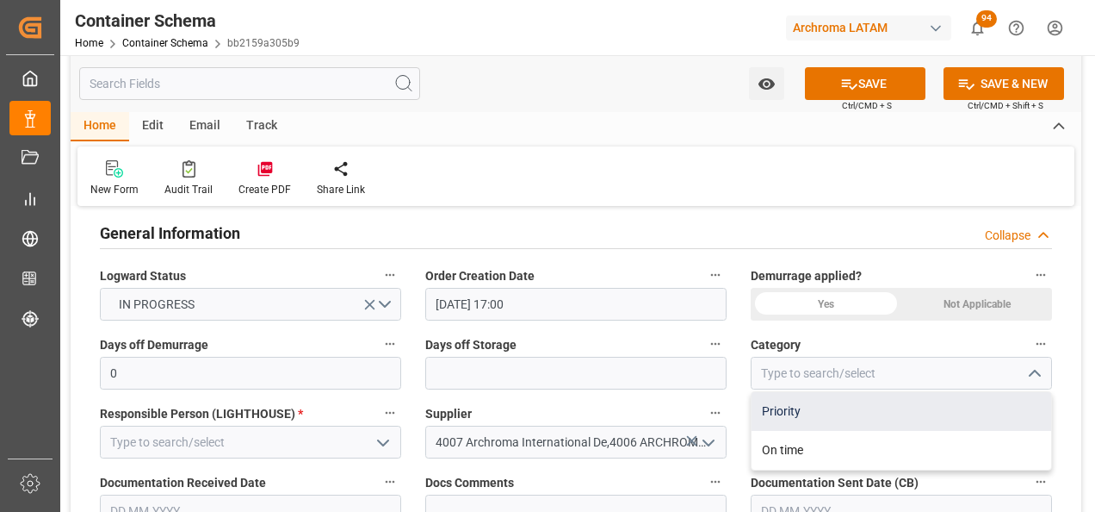
scroll to position [431, 0]
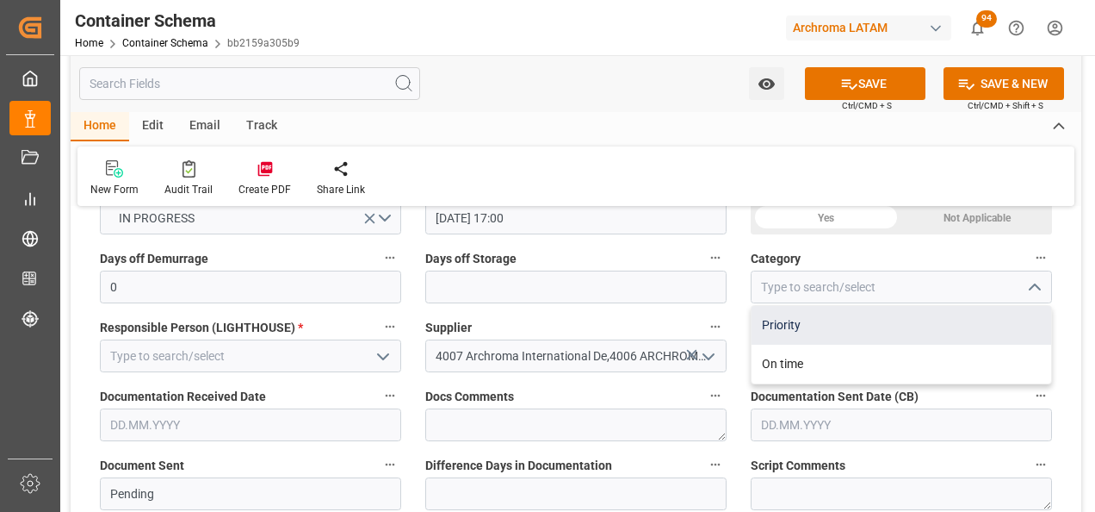
click at [927, 334] on div "Priority" at bounding box center [902, 325] width 300 height 39
type input "Priority"
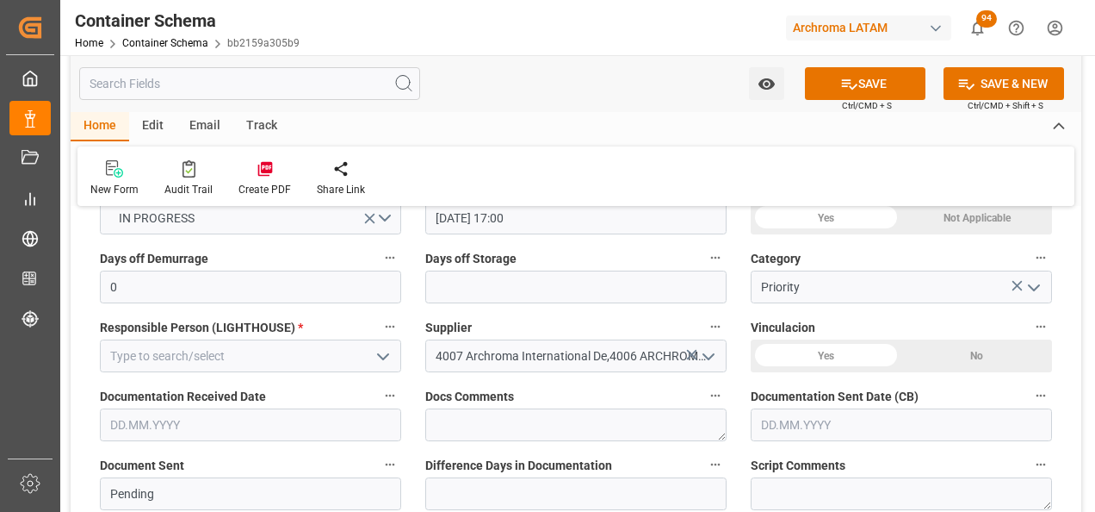
click at [381, 359] on icon "open menu" at bounding box center [383, 356] width 21 height 21
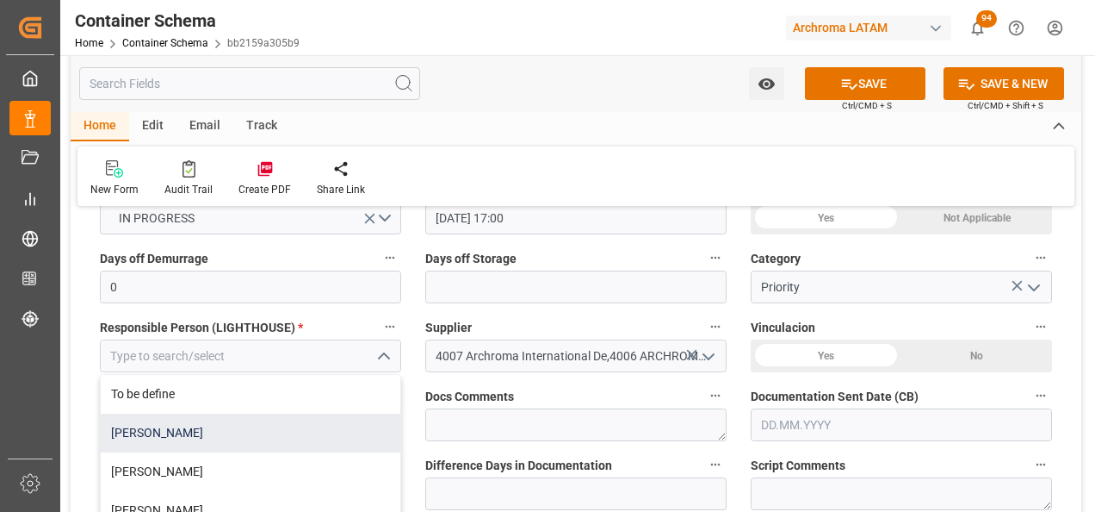
scroll to position [68, 0]
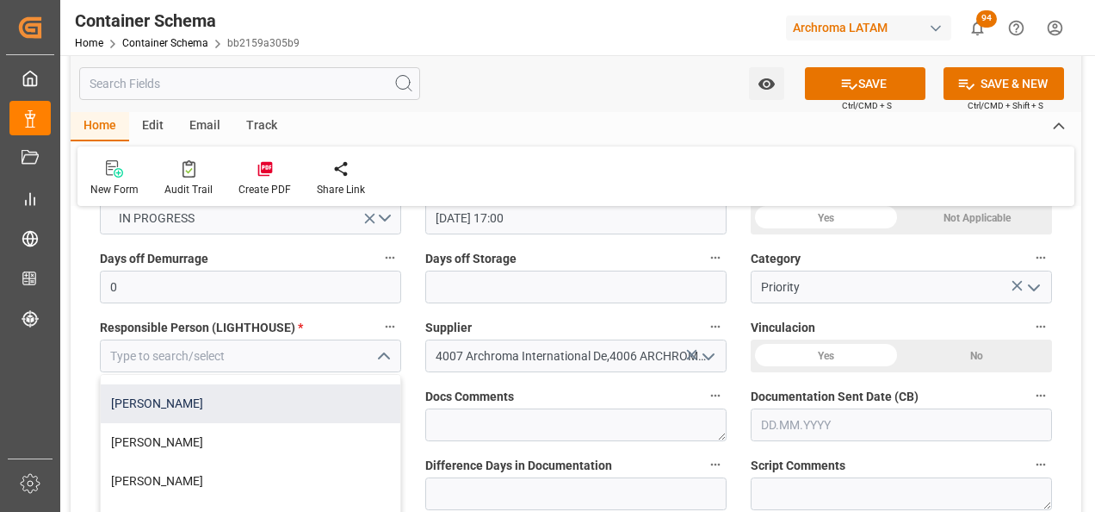
click at [317, 400] on div "Maria Piranquive" at bounding box center [251, 403] width 300 height 39
type input "Maria Piranquive"
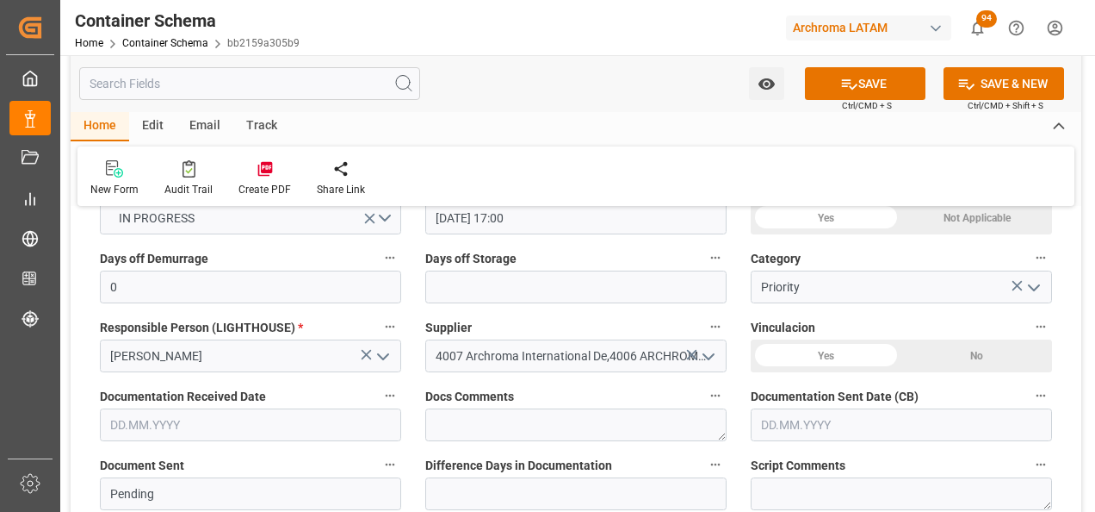
click at [355, 437] on input "text" at bounding box center [250, 424] width 301 height 33
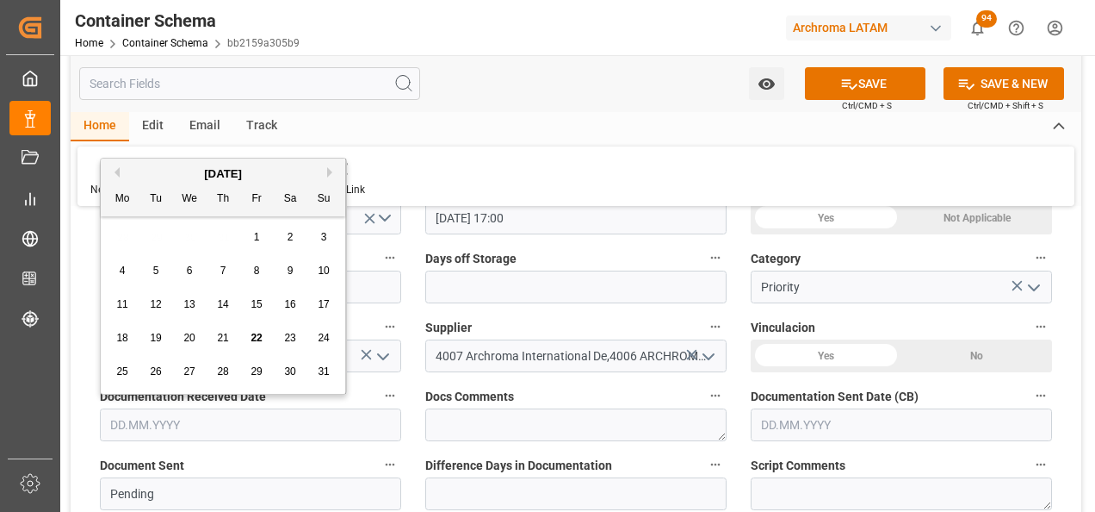
click at [127, 237] on div "28 29 30 31 1 2 3" at bounding box center [223, 237] width 235 height 34
click at [264, 332] on div "22" at bounding box center [257, 338] width 22 height 21
type input "22.08.2025"
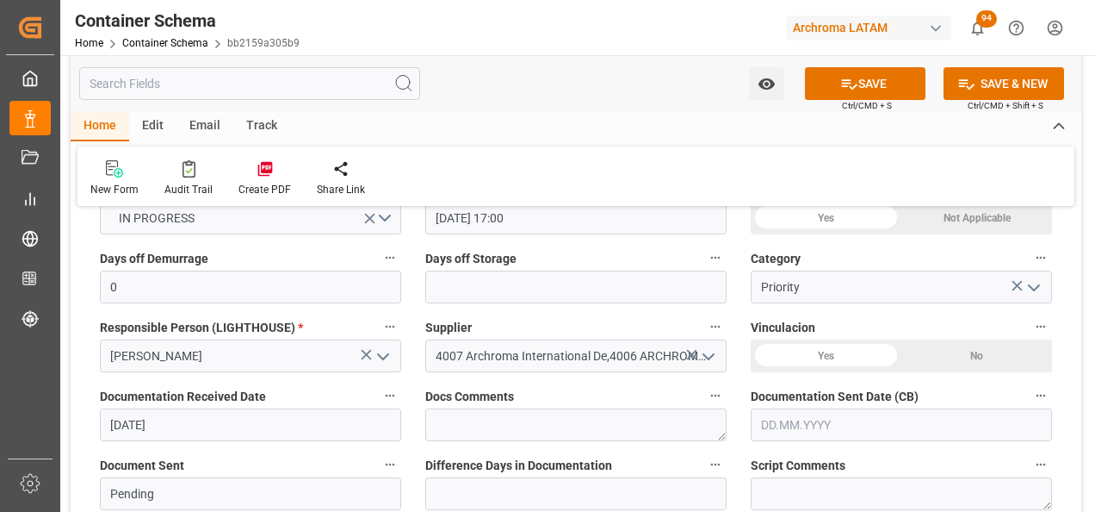
click at [820, 430] on input "text" at bounding box center [901, 424] width 301 height 33
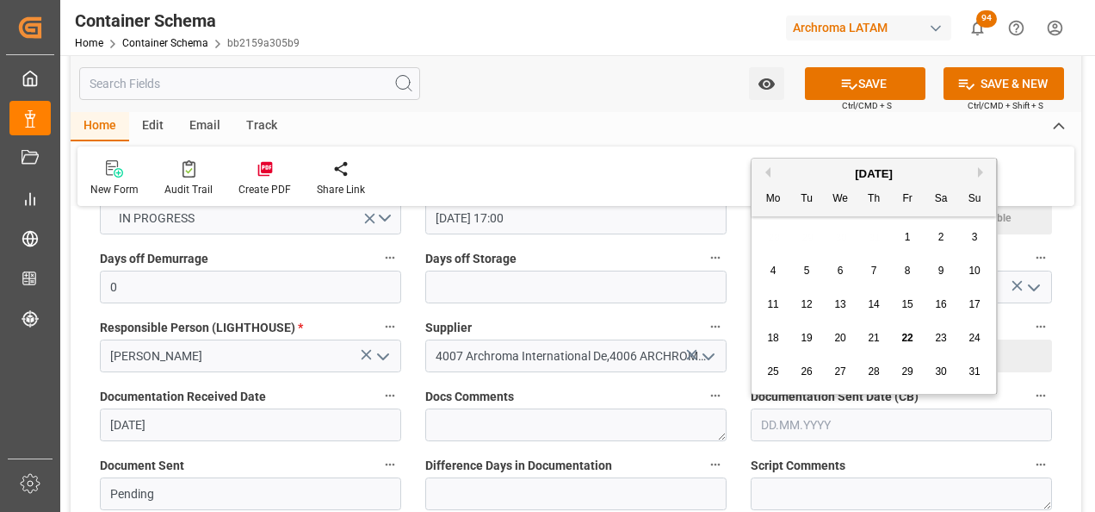
click at [778, 255] on div "4 5 6 7 8 9 10" at bounding box center [874, 271] width 235 height 34
click at [915, 329] on div "22" at bounding box center [908, 338] width 22 height 21
type input "22.08.2025"
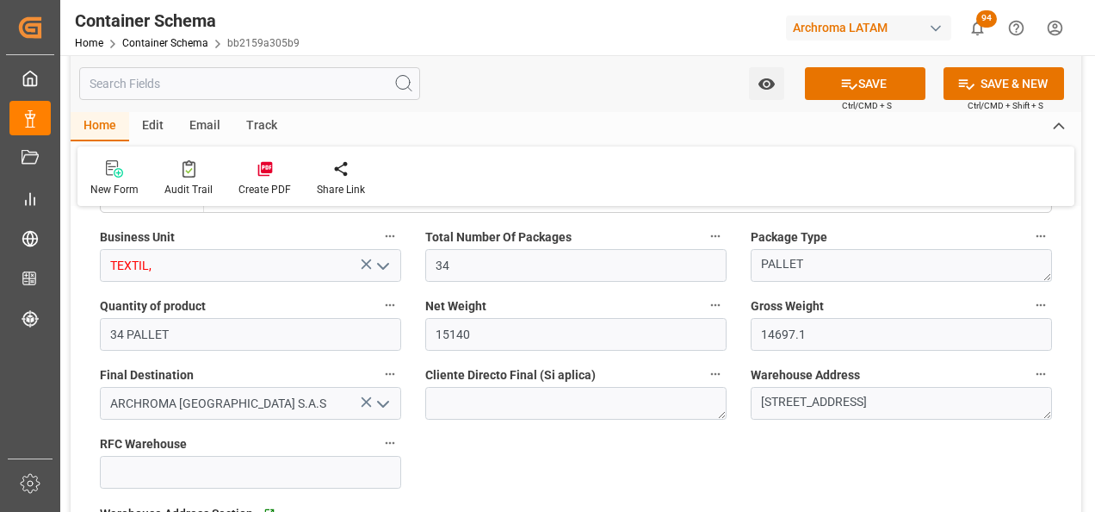
scroll to position [1206, 0]
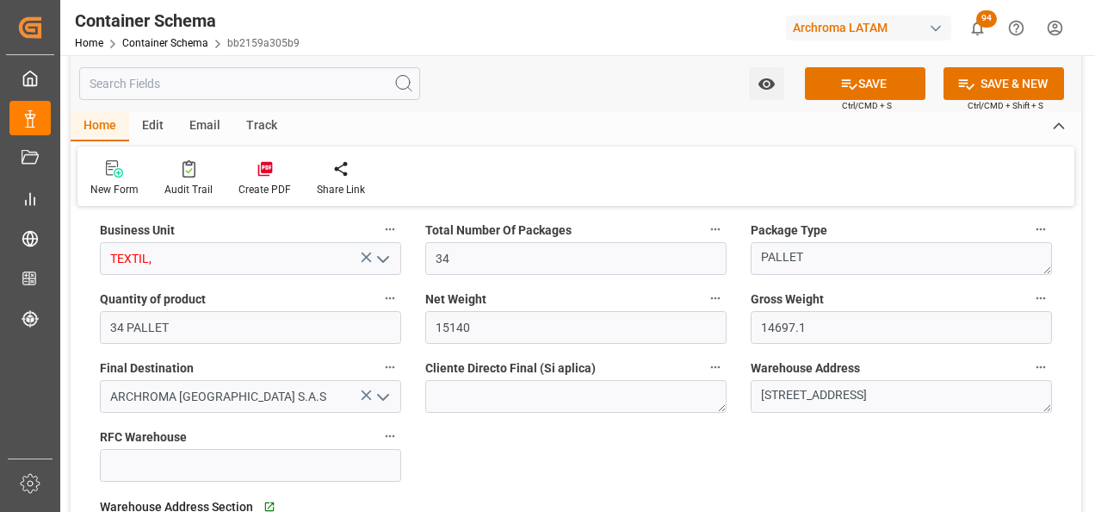
click at [387, 265] on icon "open menu" at bounding box center [383, 259] width 21 height 21
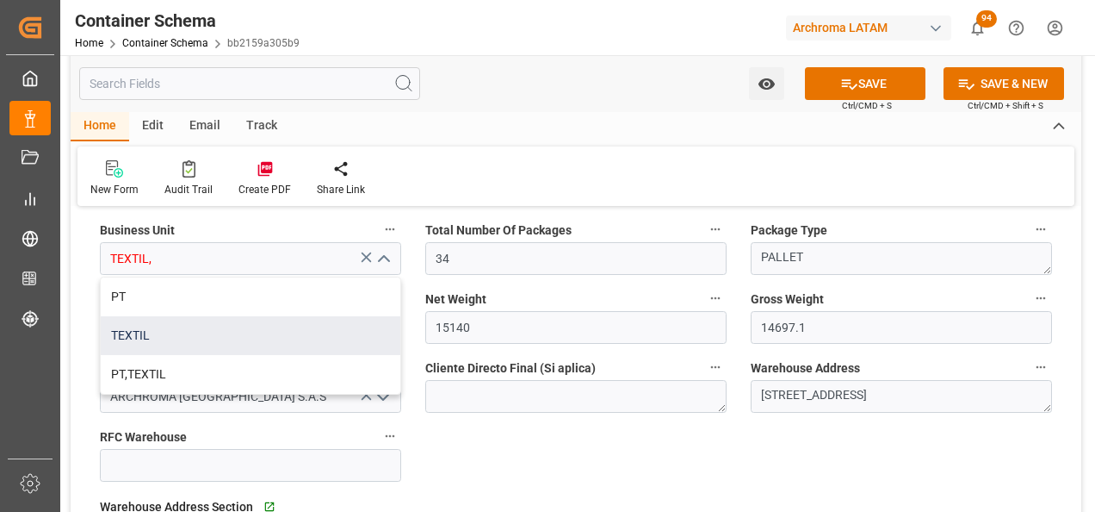
click at [317, 326] on div "TEXTIL" at bounding box center [251, 335] width 300 height 39
type input "TEXTIL"
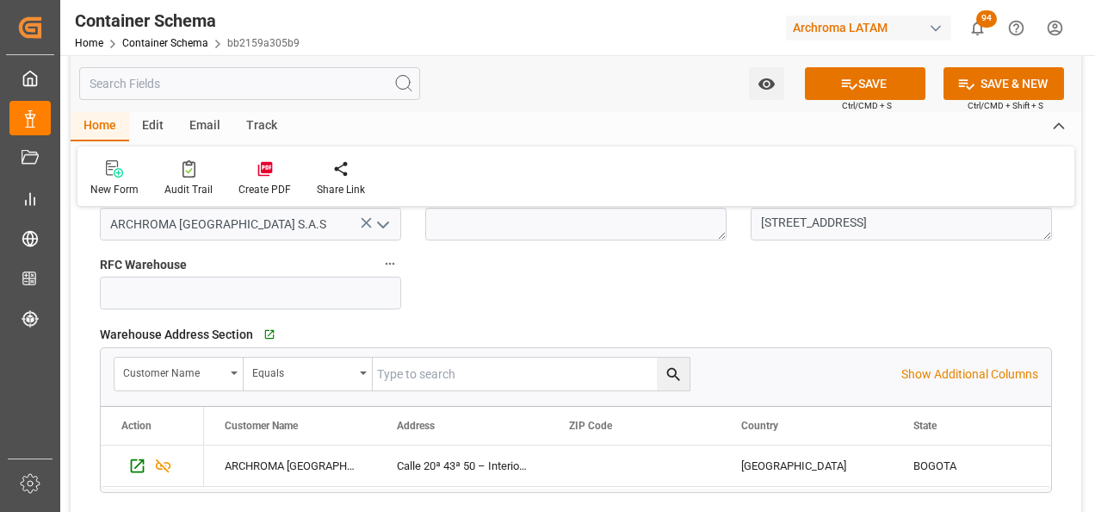
scroll to position [1636, 0]
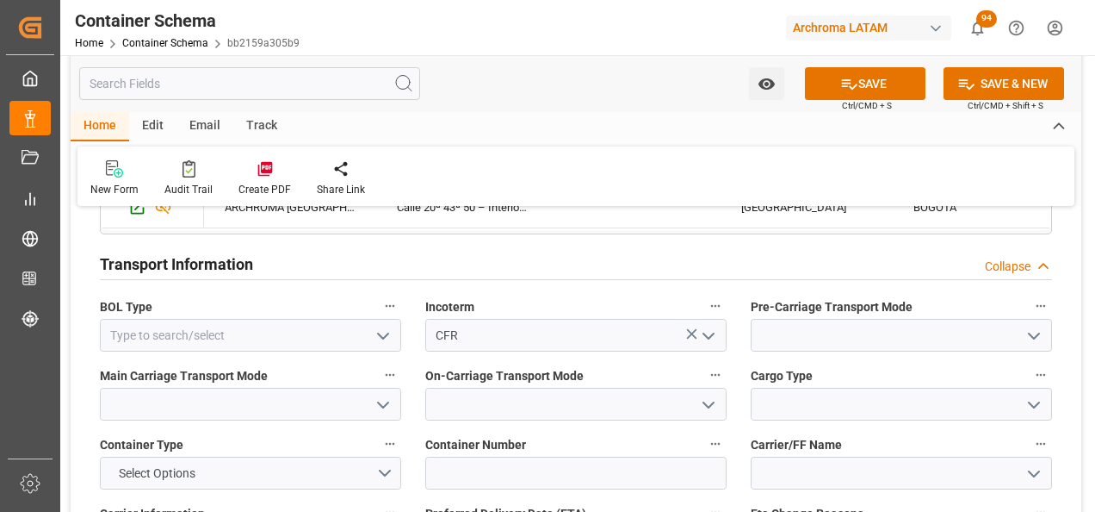
click at [381, 333] on icon "open menu" at bounding box center [383, 336] width 21 height 21
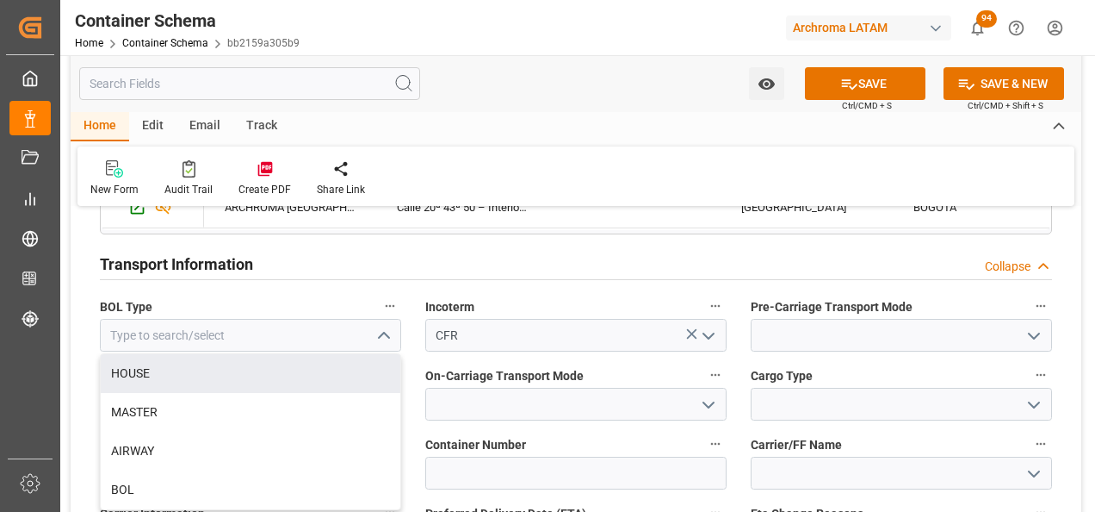
click at [321, 381] on div "HOUSE" at bounding box center [251, 373] width 300 height 39
type input "HOUSE"
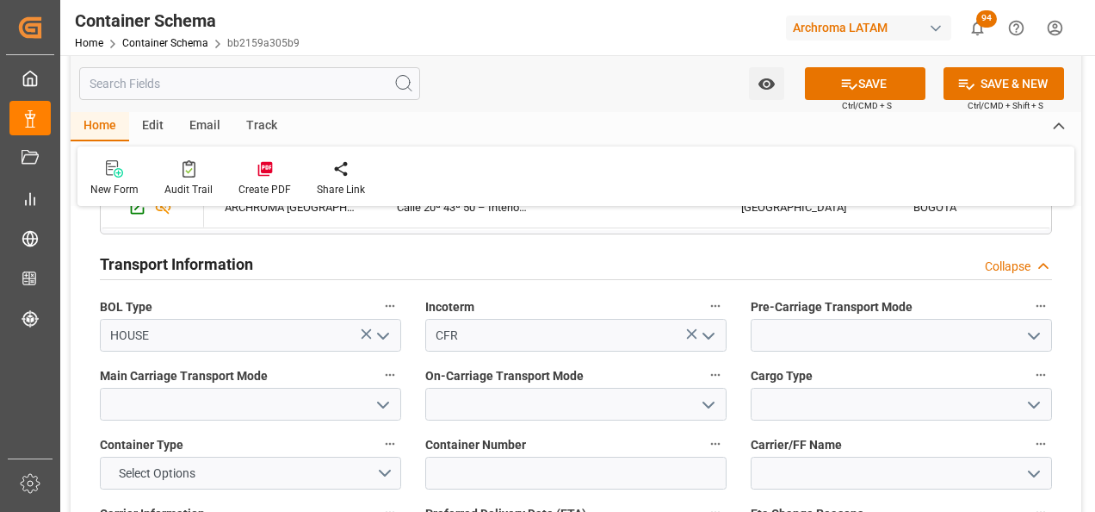
click at [1039, 338] on icon "open menu" at bounding box center [1034, 336] width 21 height 21
click at [992, 361] on div "Truck" at bounding box center [902, 373] width 300 height 39
type input "Truck"
click at [382, 401] on icon "open menu" at bounding box center [383, 404] width 21 height 21
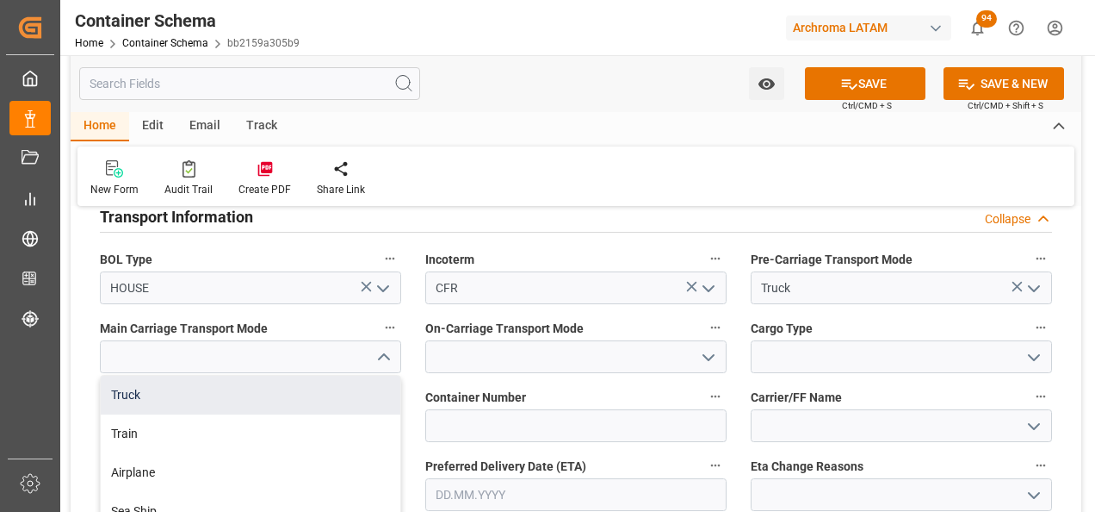
scroll to position [1722, 0]
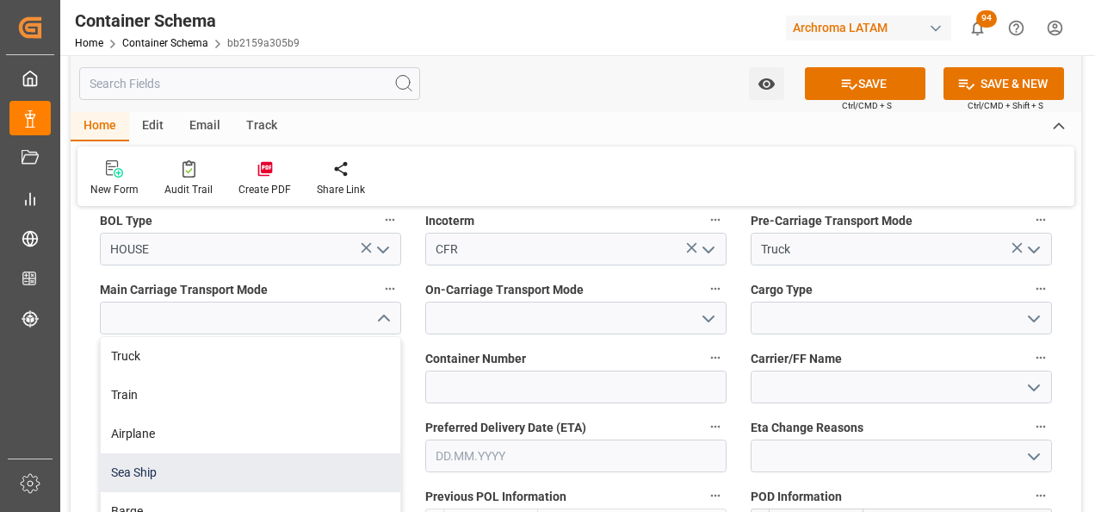
click at [326, 466] on div "Sea Ship" at bounding box center [251, 472] width 300 height 39
type input "Sea Ship"
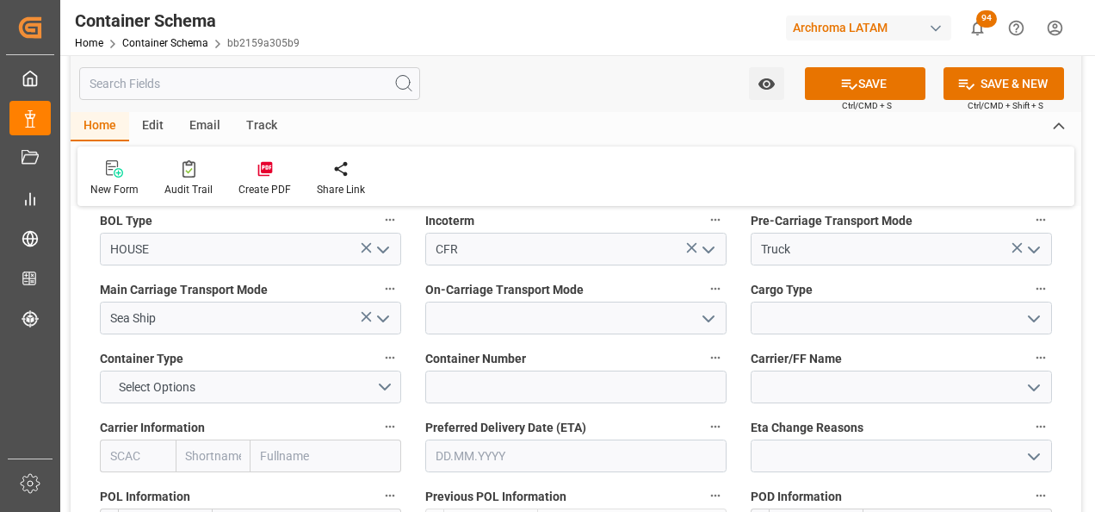
click at [716, 319] on icon "open menu" at bounding box center [708, 318] width 21 height 21
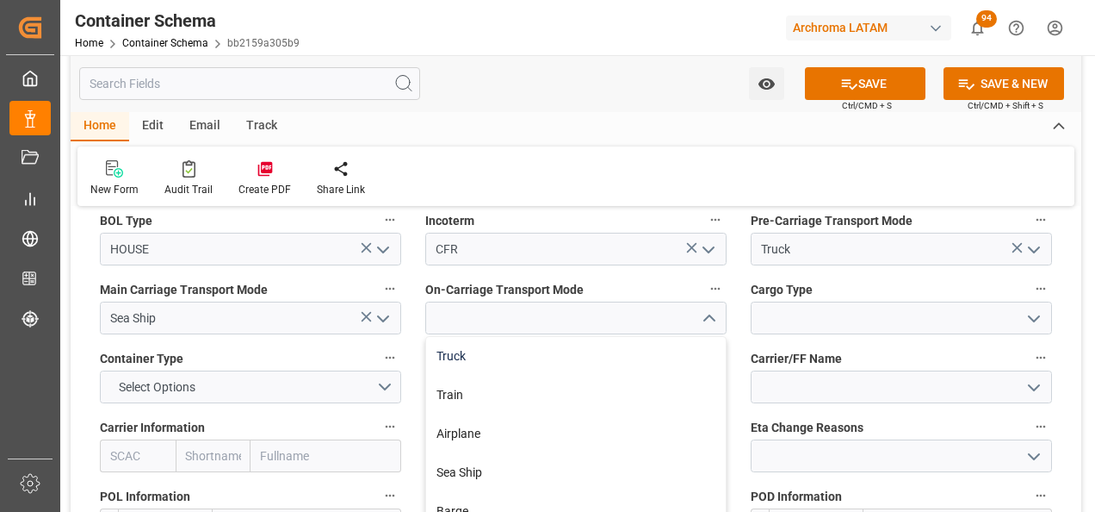
click at [666, 354] on div "Truck" at bounding box center [576, 356] width 300 height 39
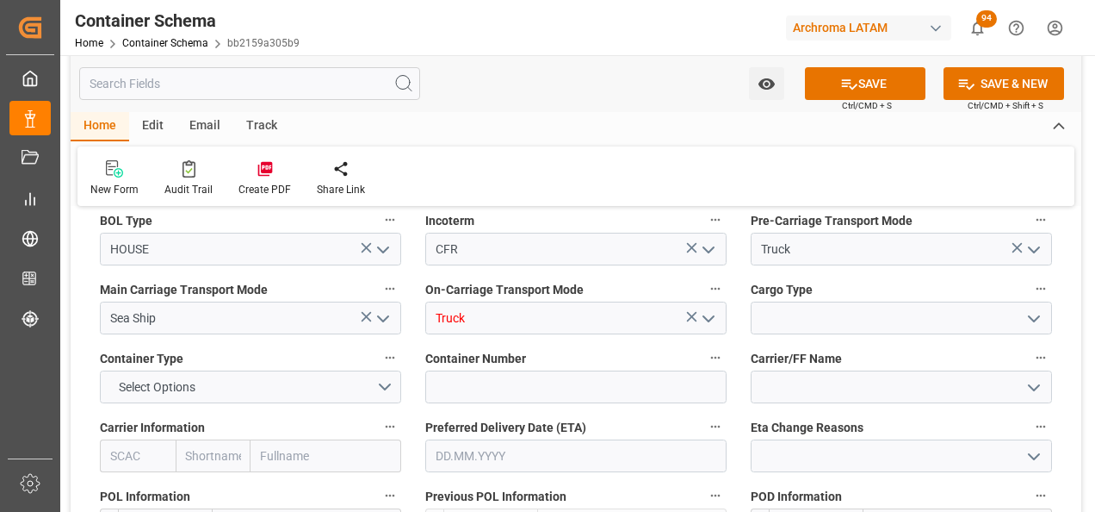
type input "Truck"
click at [1026, 325] on icon "open menu" at bounding box center [1034, 318] width 21 height 21
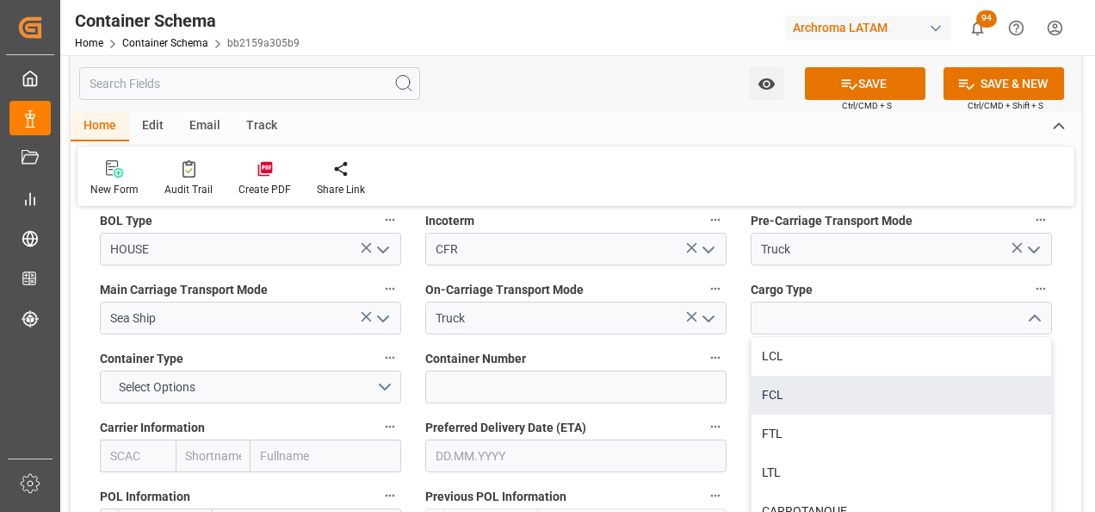
click at [817, 400] on div "FCL" at bounding box center [902, 394] width 300 height 39
type input "FCL"
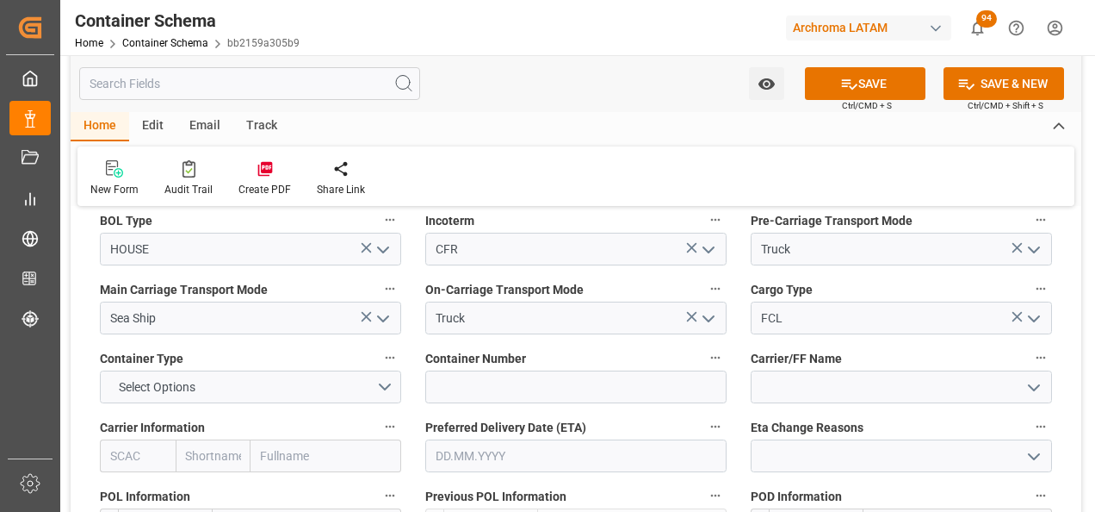
scroll to position [1808, 0]
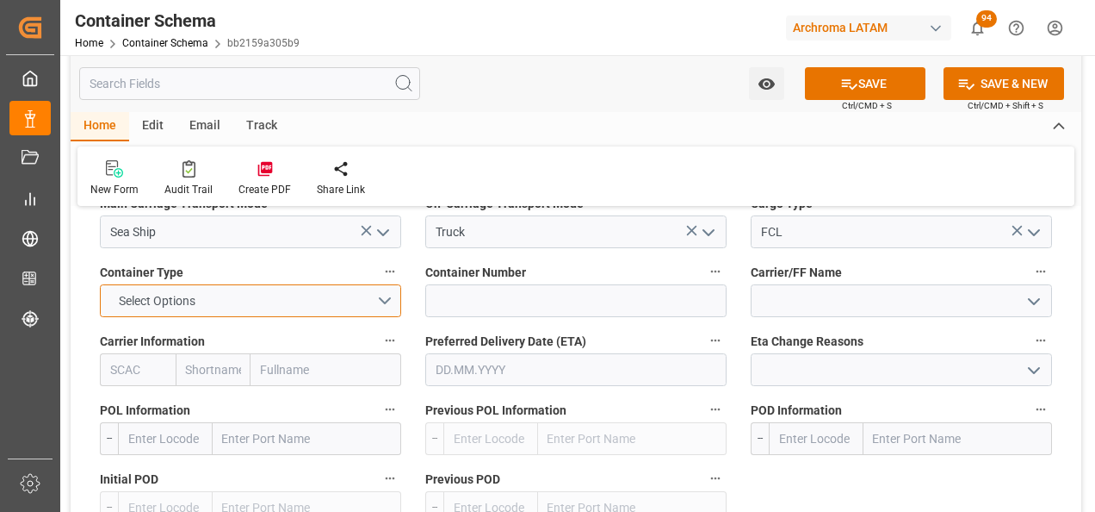
click at [375, 300] on button "Select Options" at bounding box center [250, 300] width 301 height 33
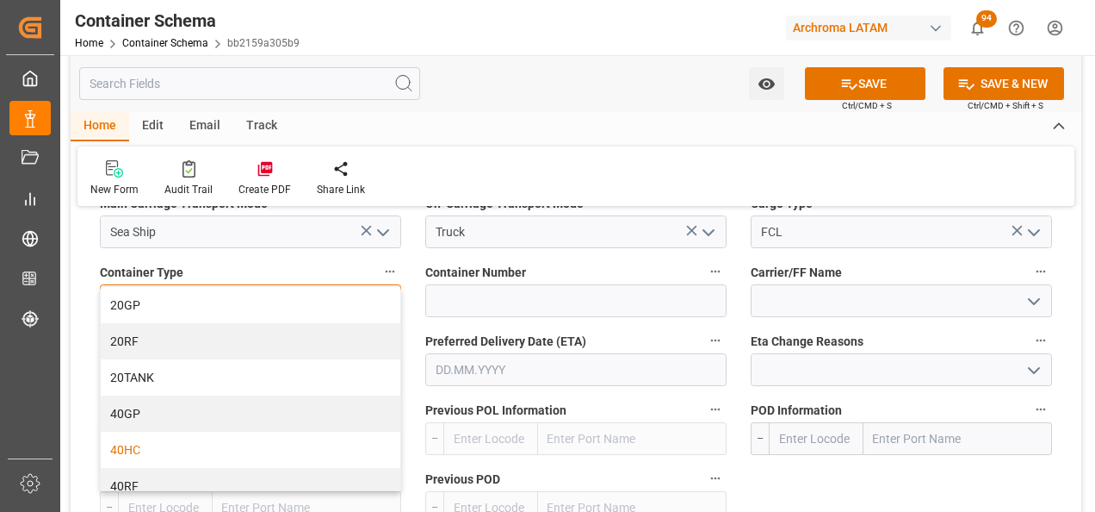
click at [229, 437] on div "40HC" at bounding box center [251, 449] width 300 height 36
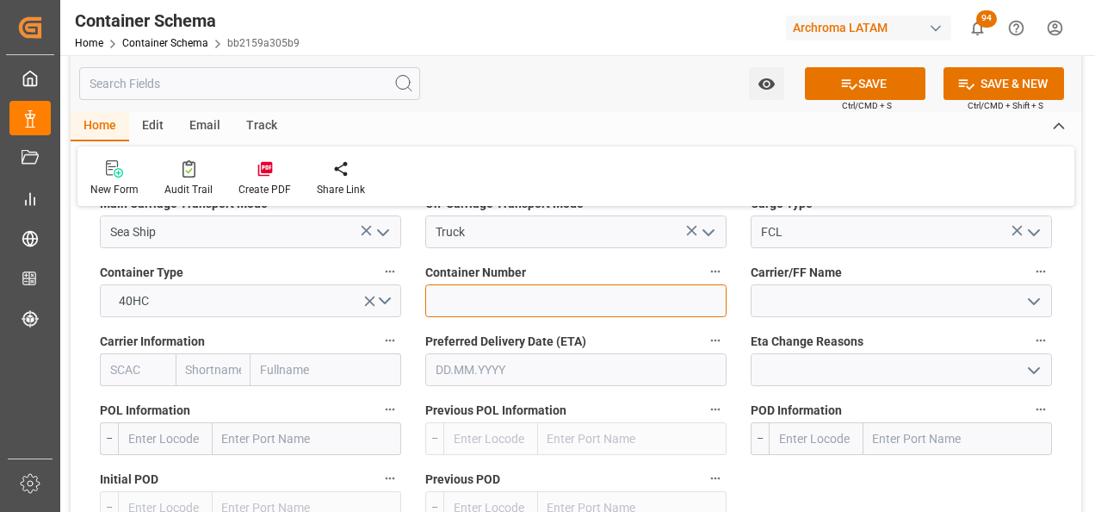
click at [640, 300] on input at bounding box center [575, 300] width 301 height 33
click at [503, 298] on input at bounding box center [575, 300] width 301 height 33
paste input "EGSU1362356"
type input "EGSU1362356"
click at [743, 307] on div at bounding box center [901, 300] width 327 height 33
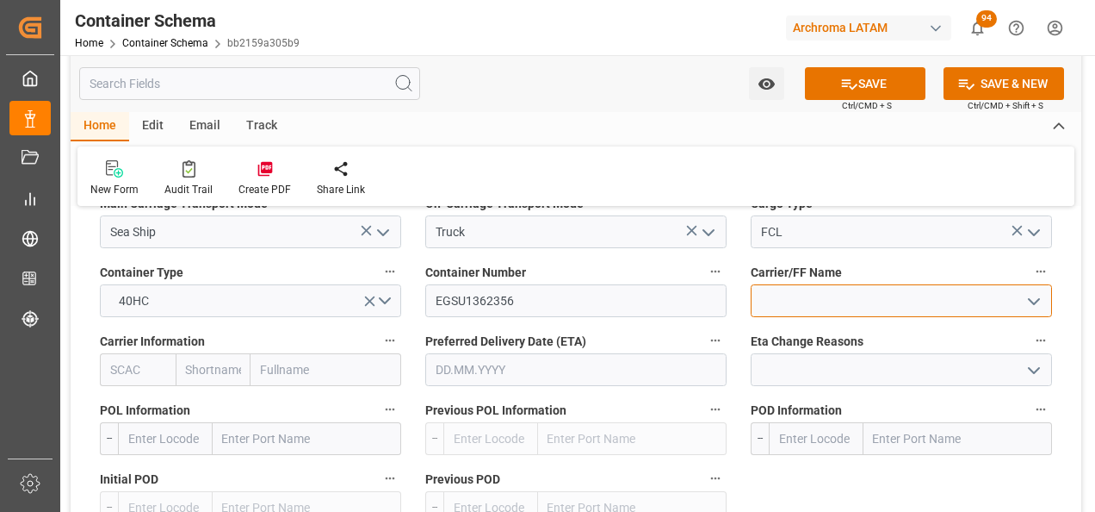
click at [765, 306] on input at bounding box center [901, 300] width 301 height 33
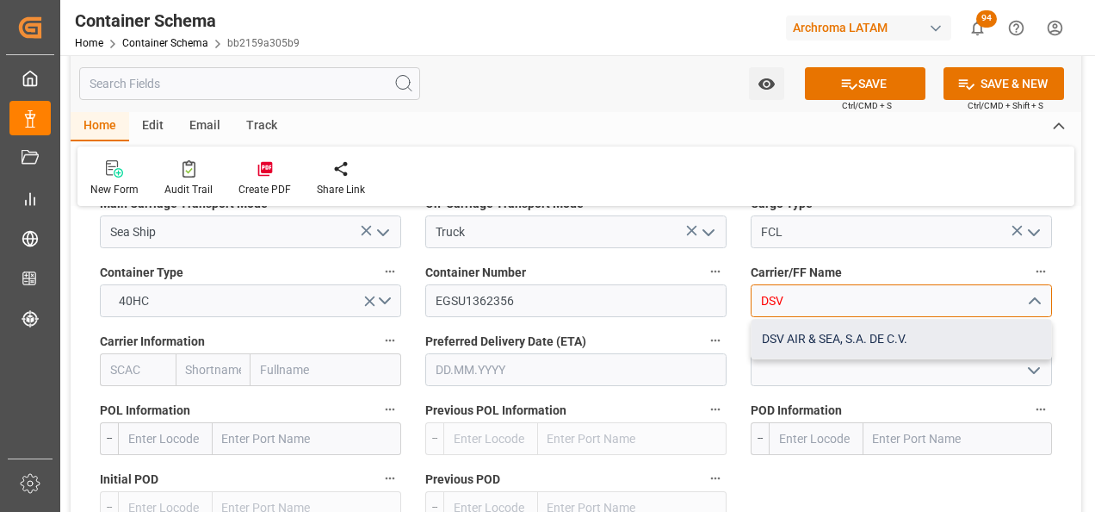
click at [834, 344] on div "DSV AIR & SEA, S.A. DE C.V." at bounding box center [902, 338] width 300 height 39
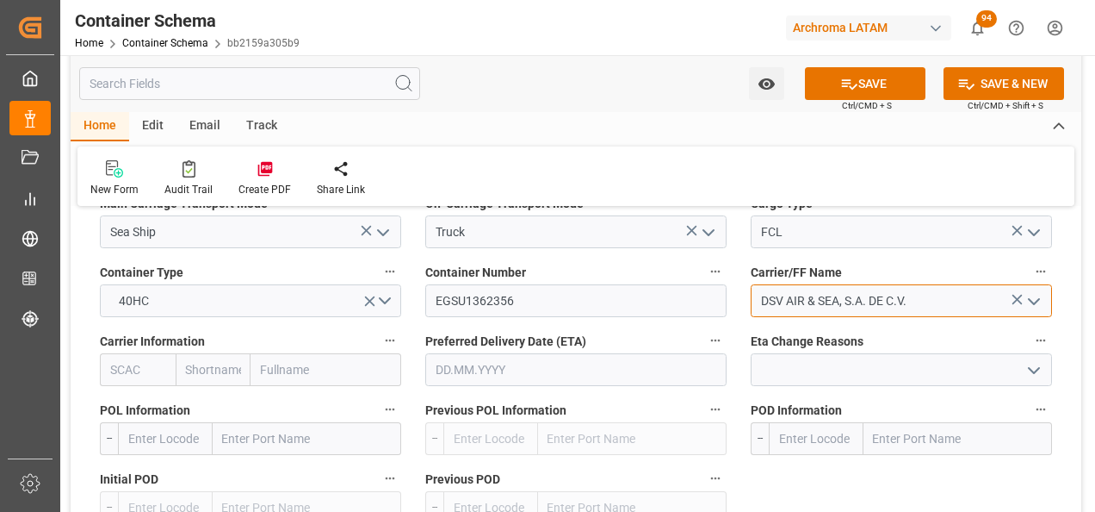
type input "DSV AIR & SEA, S.A. DE C.V."
click at [271, 368] on input "text" at bounding box center [326, 369] width 151 height 33
type input "EVERGREE"
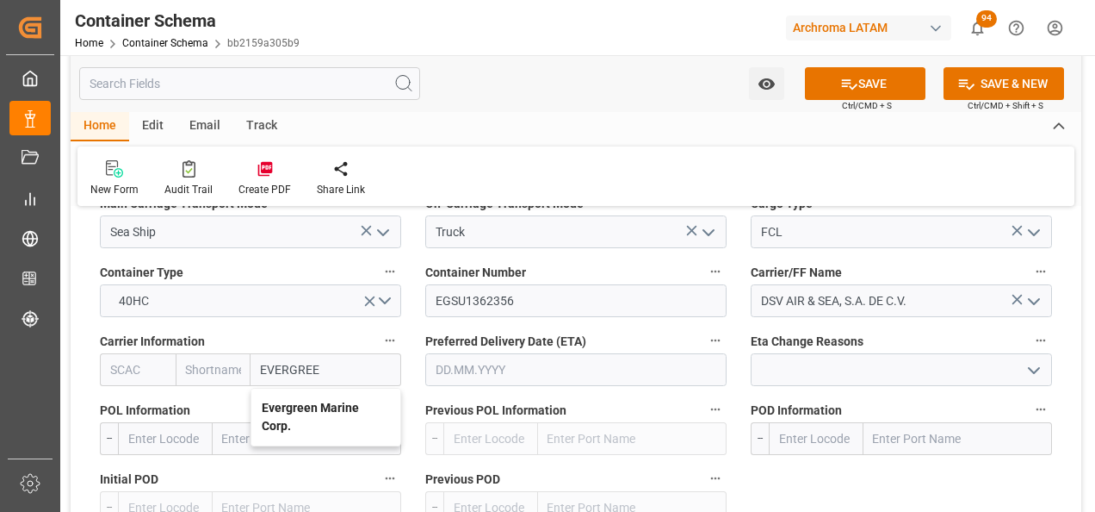
click at [302, 408] on b "Evergreen Marine Corp." at bounding box center [310, 416] width 97 height 32
type input "EGLV"
type input "Evergreen"
type input "Evergreen Marine Corp."
click at [495, 370] on input "text" at bounding box center [575, 369] width 301 height 33
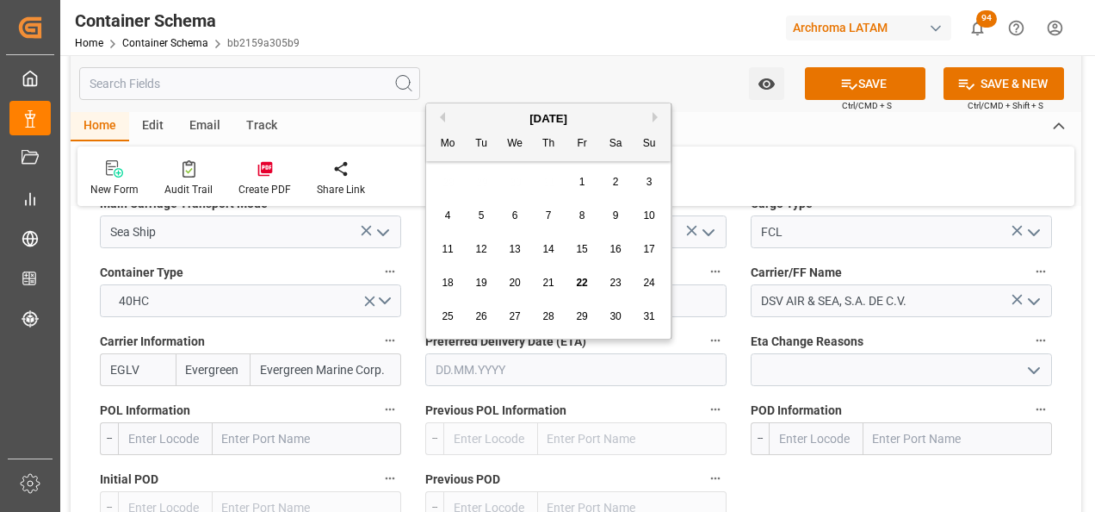
click at [654, 116] on button "Next Month" at bounding box center [658, 117] width 10 height 10
click at [545, 207] on div "11" at bounding box center [549, 216] width 22 height 21
type input "11.09.2025"
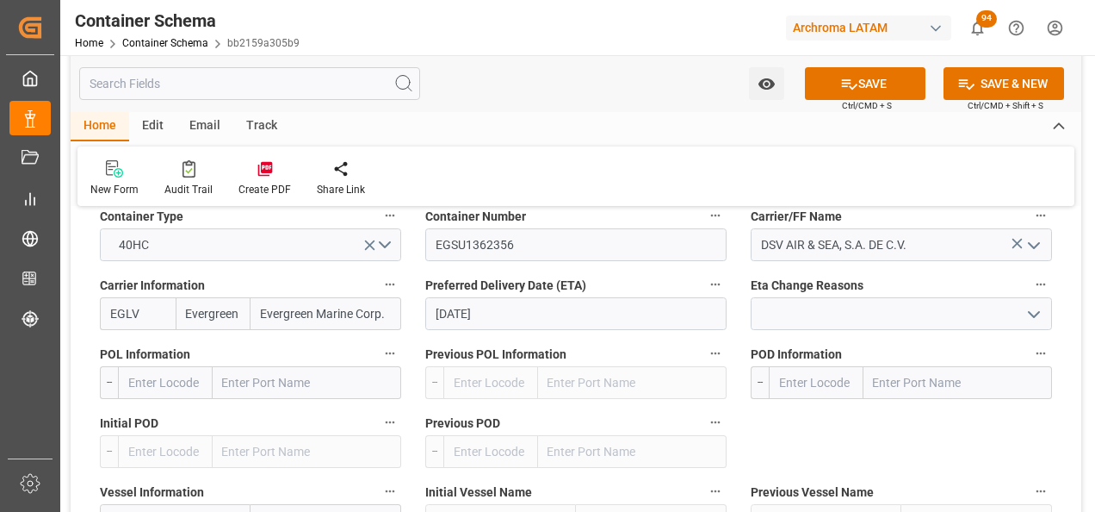
scroll to position [1894, 0]
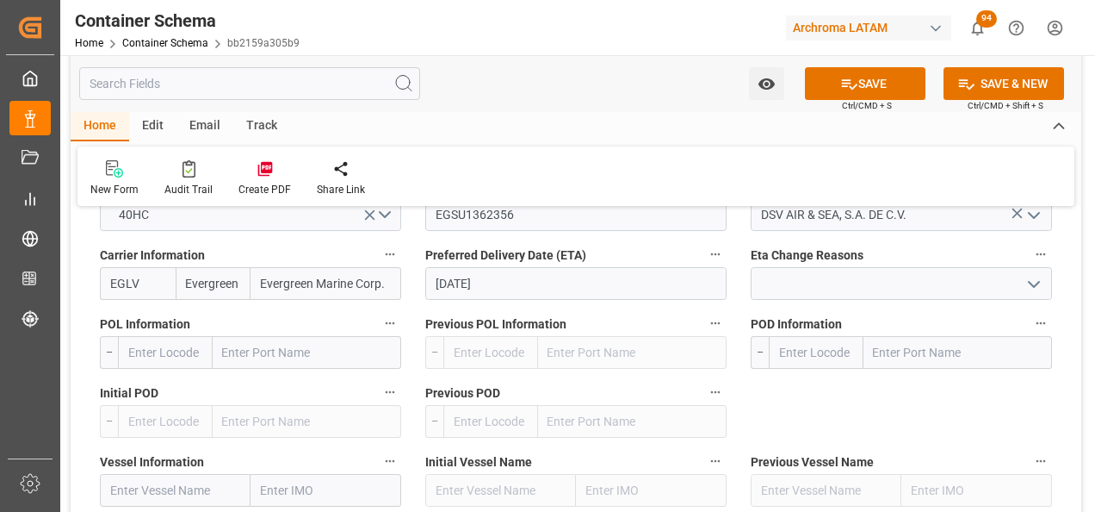
click at [326, 349] on input "text" at bounding box center [307, 352] width 189 height 33
type input "MANZANILL"
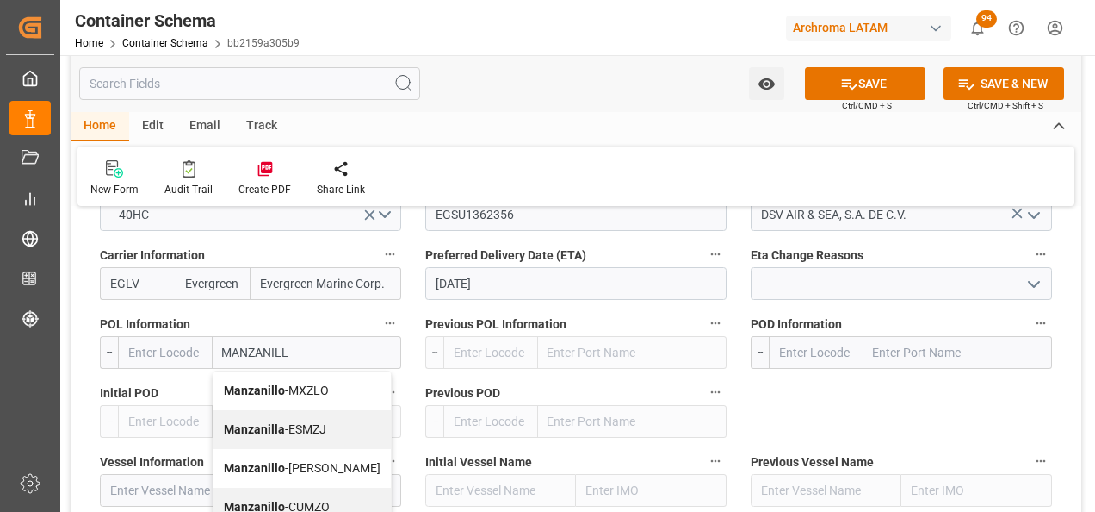
click at [329, 390] on span "Manzanillo - MXZLO" at bounding box center [276, 390] width 105 height 14
type input "MXZLO"
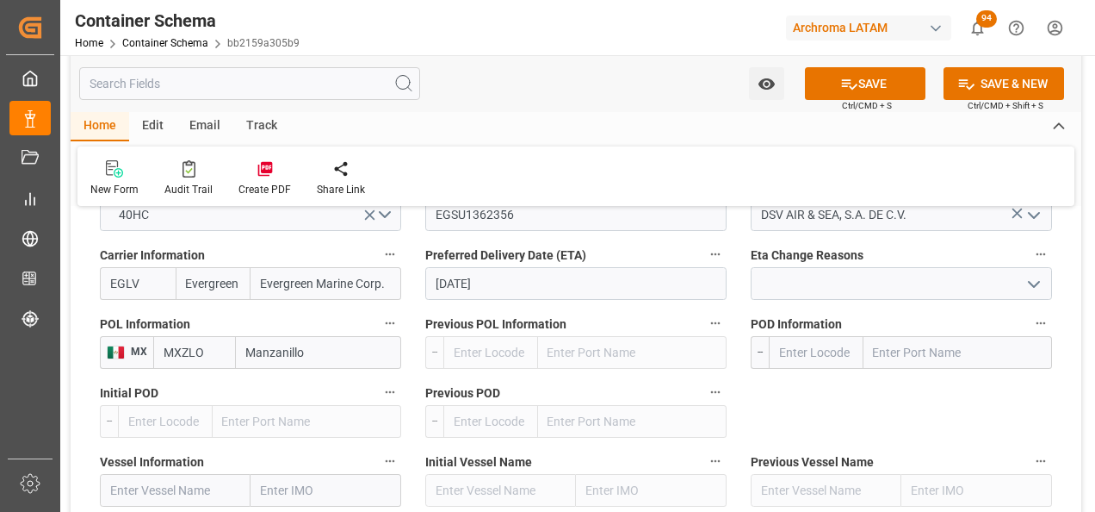
type input "Manzanillo"
click at [914, 350] on input "text" at bounding box center [958, 352] width 189 height 33
type input "BUENAVE"
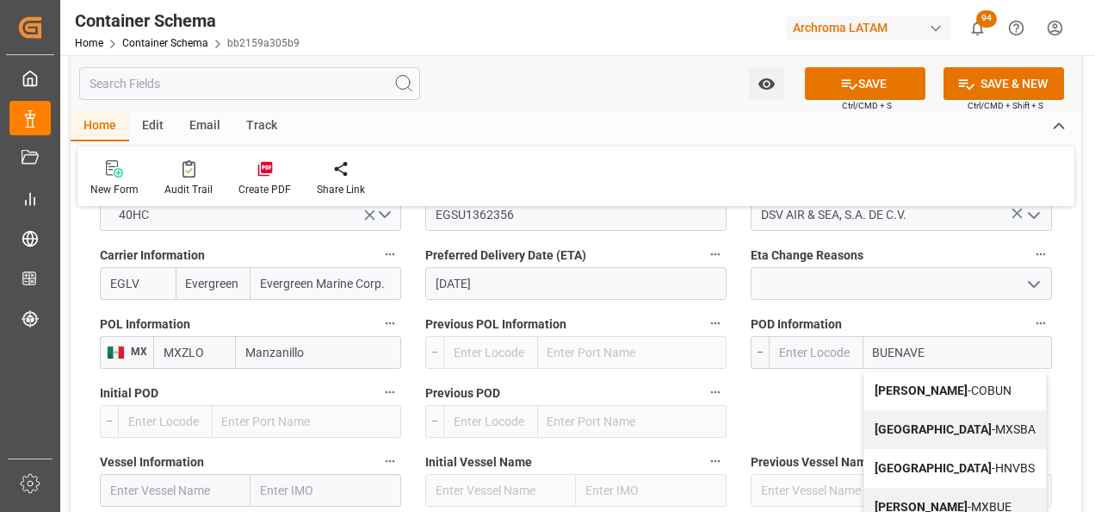
click at [926, 383] on b "Buenaventura" at bounding box center [921, 390] width 93 height 14
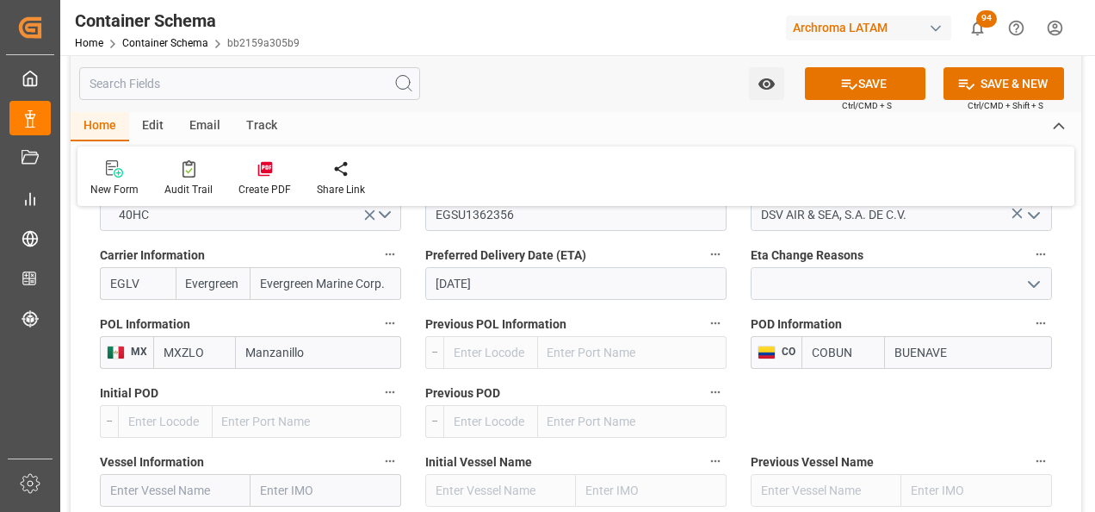
type input "COBUN"
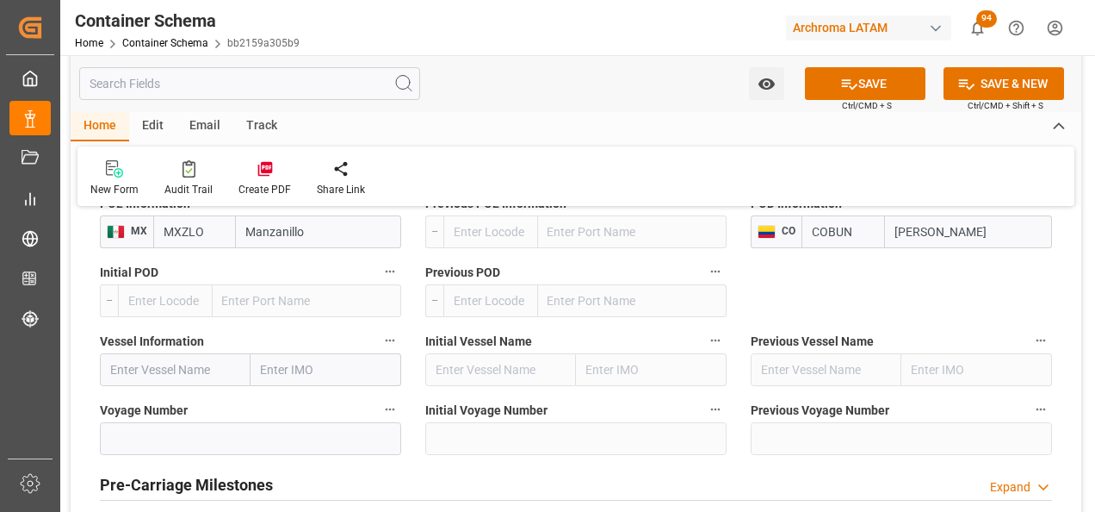
scroll to position [2067, 0]
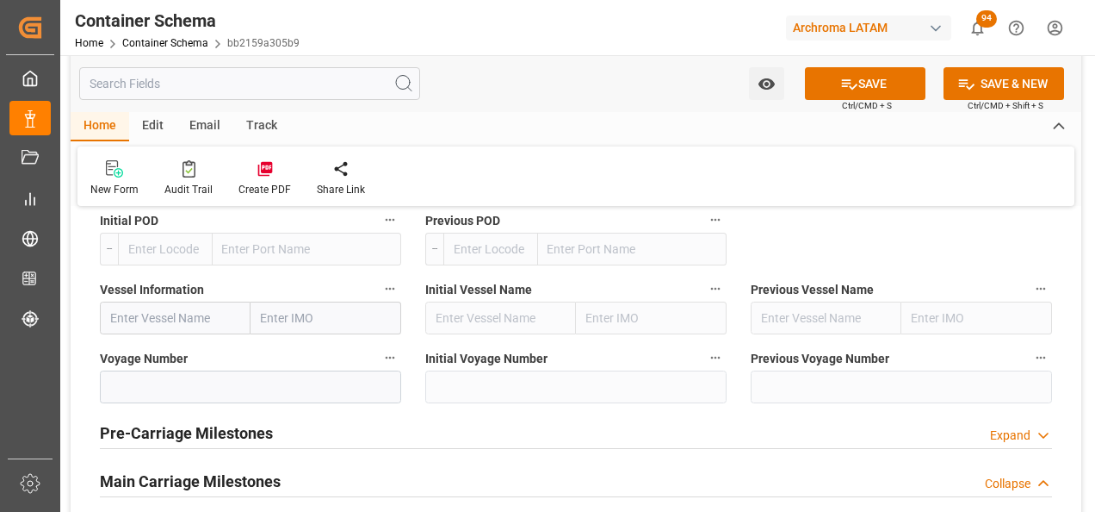
type input "Buenaventura"
click at [183, 307] on input "text" at bounding box center [175, 317] width 151 height 33
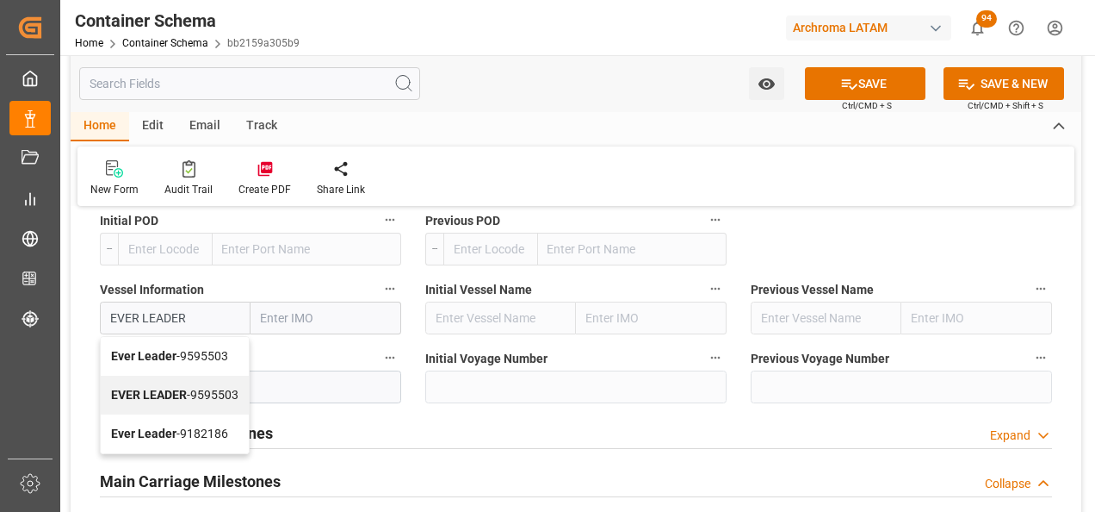
click at [202, 380] on div "EVER LEADER - 9595503" at bounding box center [175, 394] width 148 height 39
type input "EVER LEADER"
type input "9595503"
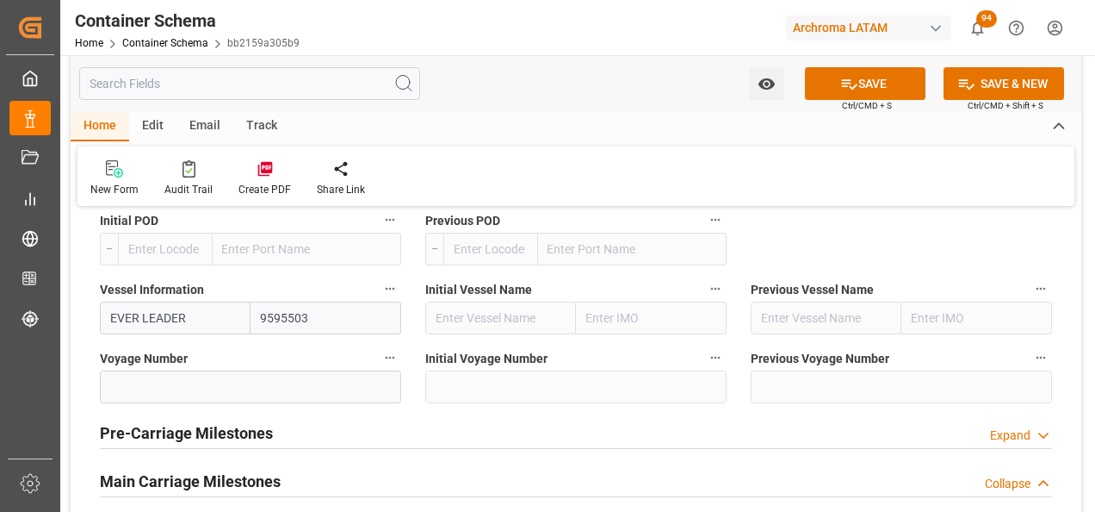
type input "EVER LEADER"
click at [202, 380] on input at bounding box center [250, 386] width 301 height 33
click at [262, 395] on input at bounding box center [250, 386] width 301 height 33
paste input "0743-074W"
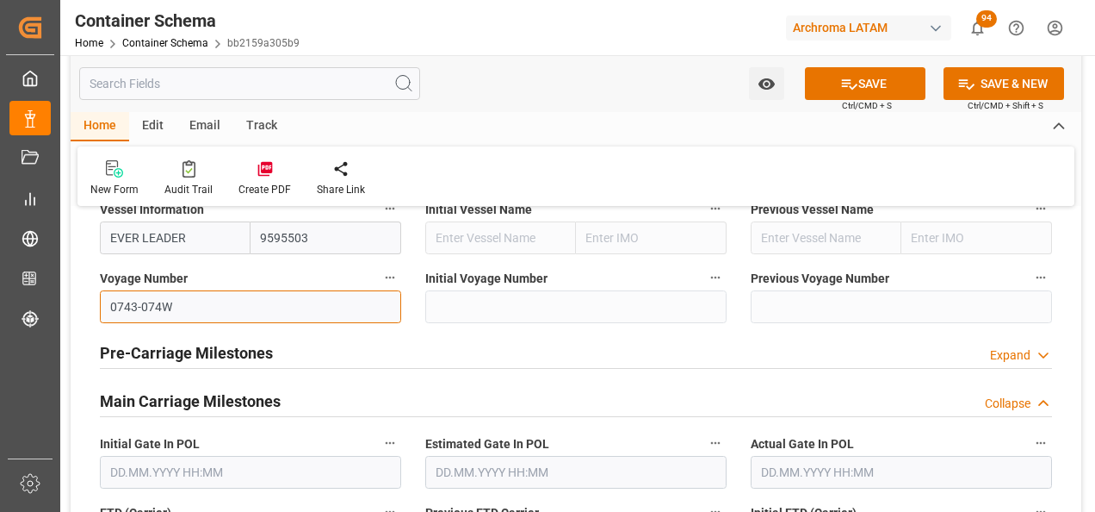
scroll to position [2239, 0]
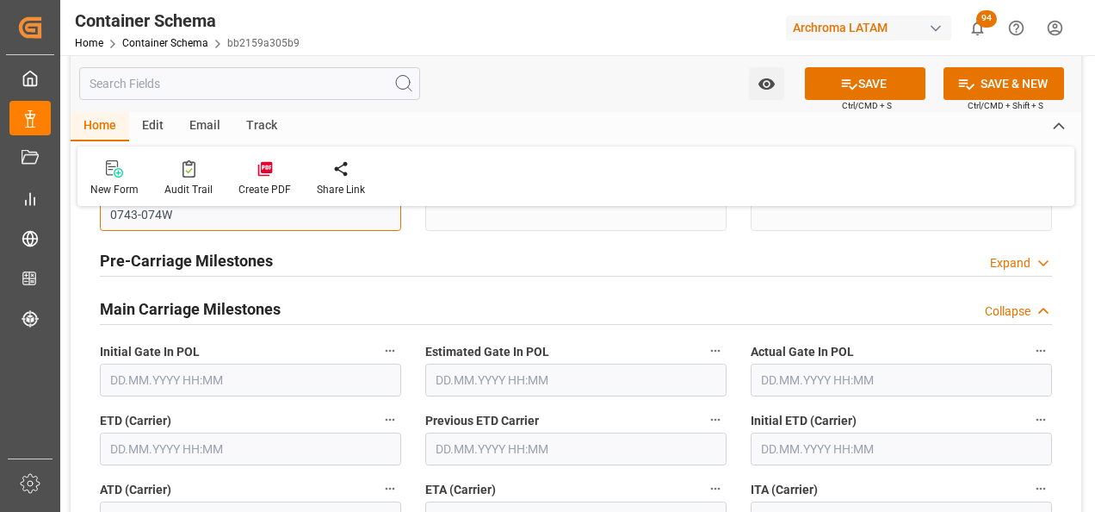
type input "0743-074W"
click at [217, 445] on input "text" at bounding box center [250, 448] width 301 height 33
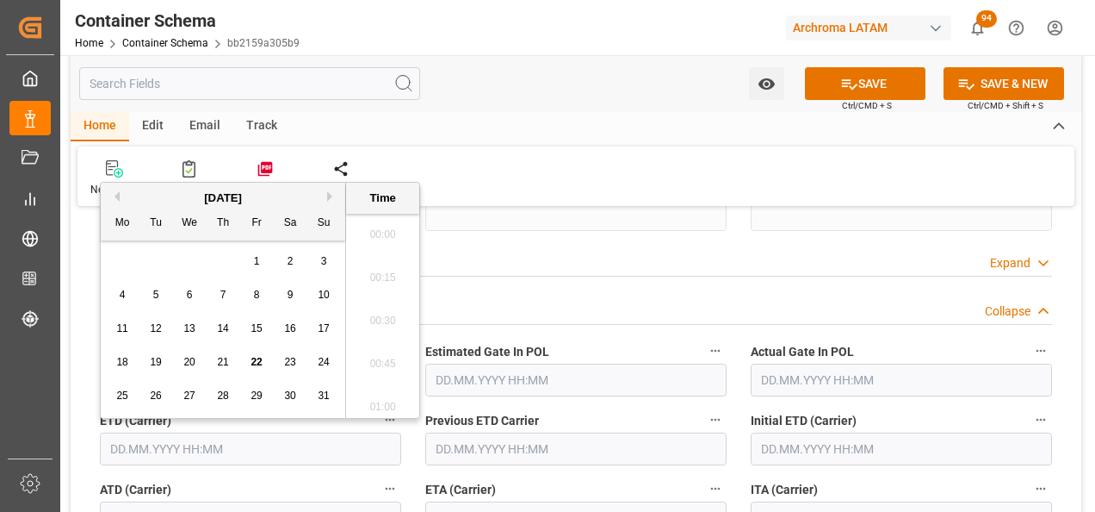
scroll to position [2848, 0]
click at [333, 195] on button "Next Month" at bounding box center [332, 196] width 10 height 10
click at [187, 265] on span "3" at bounding box center [190, 261] width 6 height 12
type input "03.09.2025 00:00"
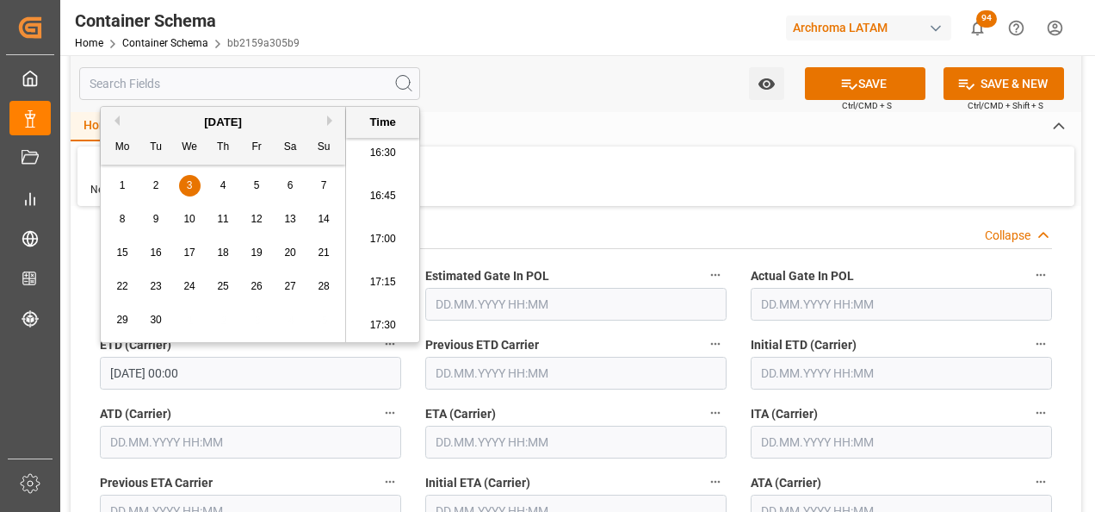
scroll to position [2325, 0]
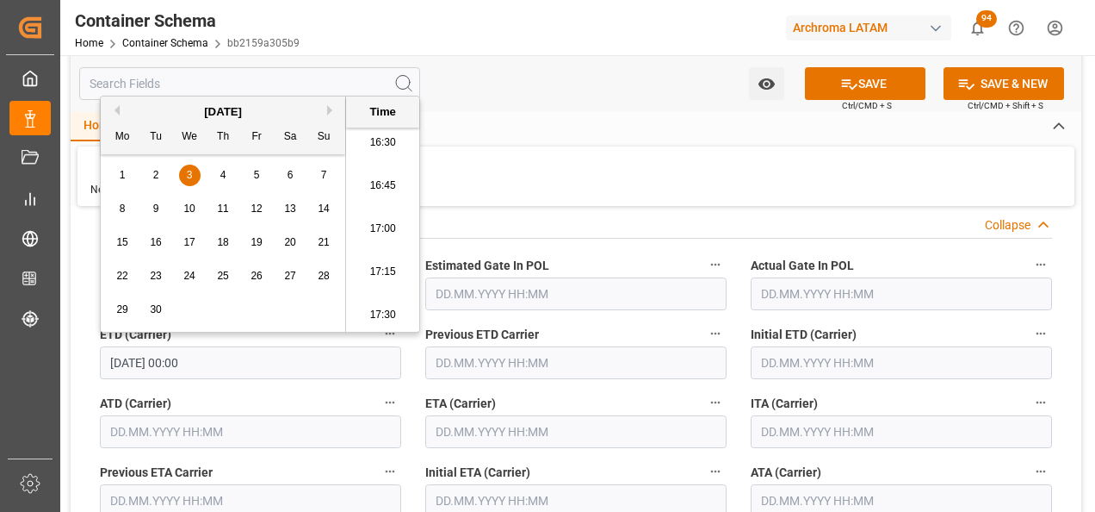
click at [504, 420] on input "text" at bounding box center [575, 431] width 301 height 33
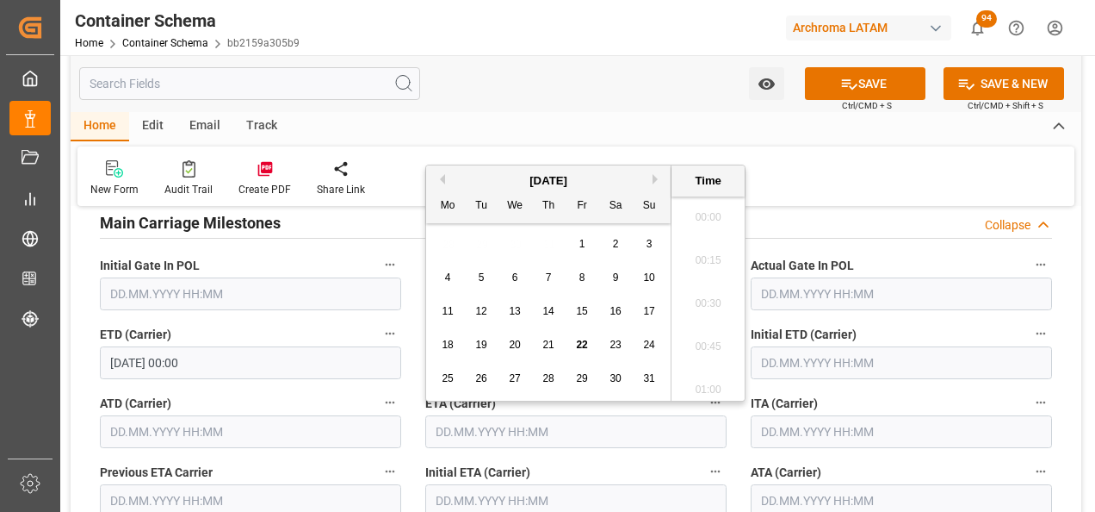
scroll to position [2848, 0]
click at [655, 181] on button "Next Month" at bounding box center [658, 179] width 10 height 10
click at [549, 278] on span "11" at bounding box center [548, 277] width 11 height 12
type input "11.09.2025 00:00"
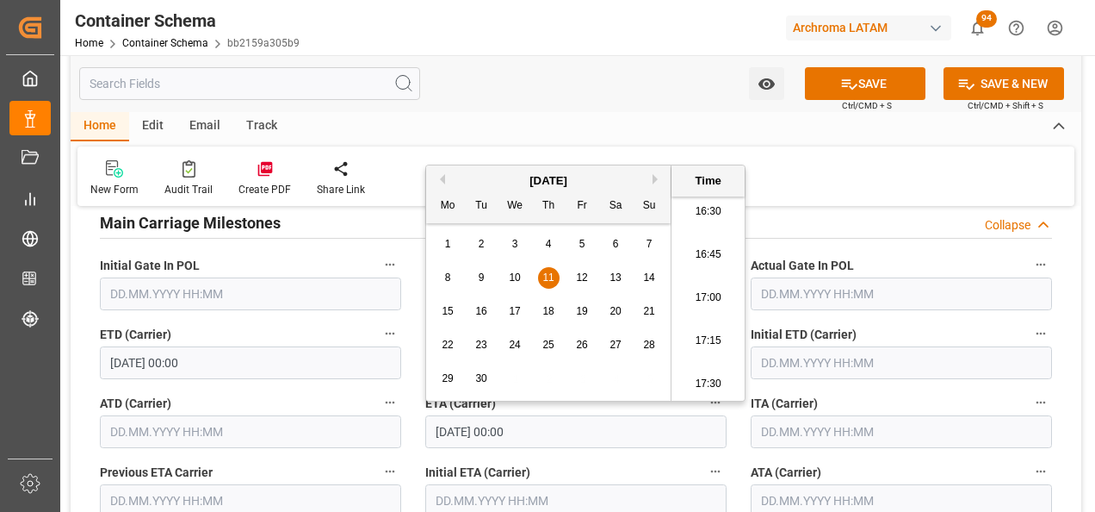
click at [963, 399] on label "ITA (Carrier)" at bounding box center [901, 403] width 301 height 24
click at [1030, 399] on button "ITA (Carrier)" at bounding box center [1041, 402] width 22 height 22
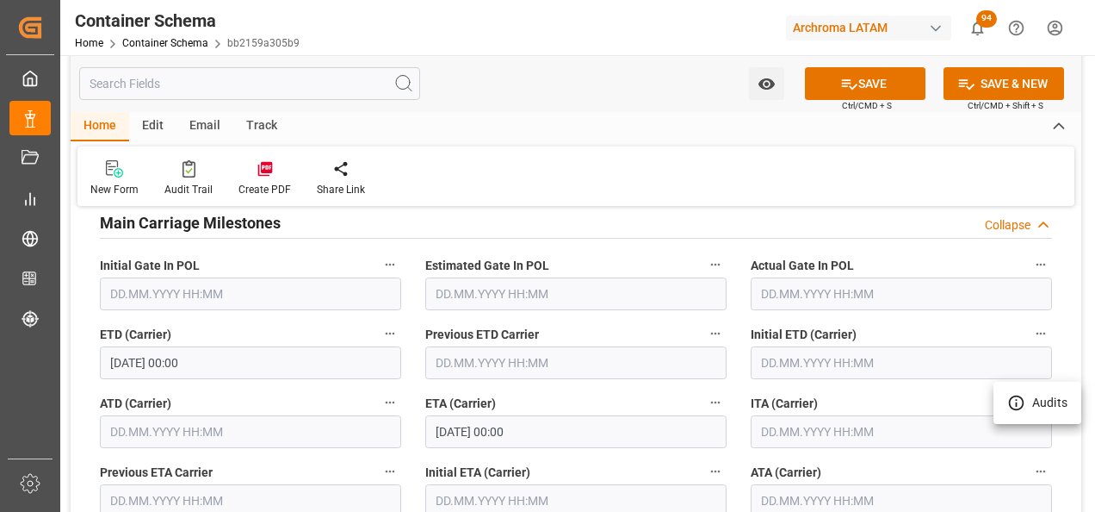
click at [871, 91] on div at bounding box center [547, 256] width 1095 height 512
click at [865, 90] on button "SAVE" at bounding box center [865, 83] width 121 height 33
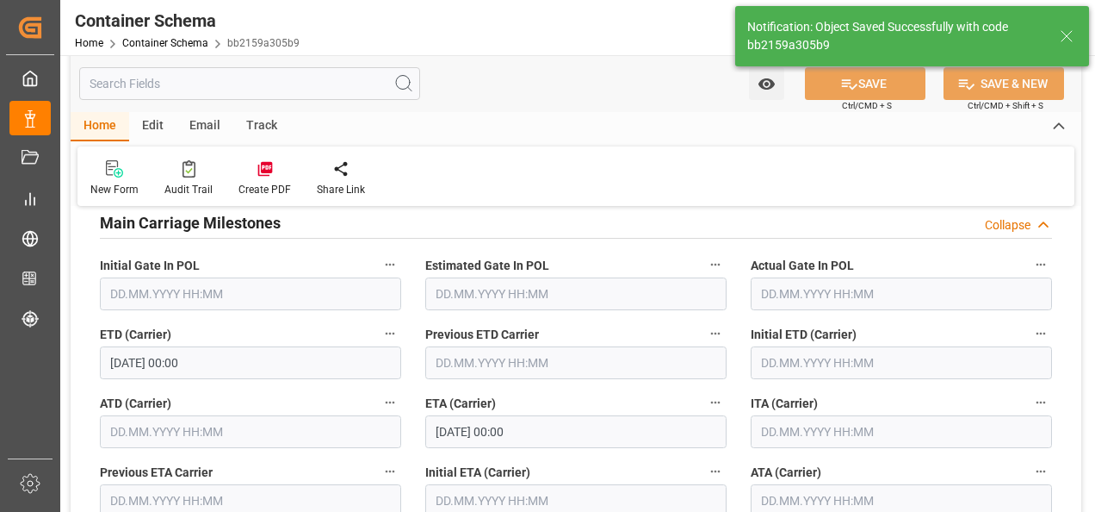
type input "Document Sent"
type input "COBUN"
type input "Buenaventura"
type input "EVER LEADER"
type input "9595503"
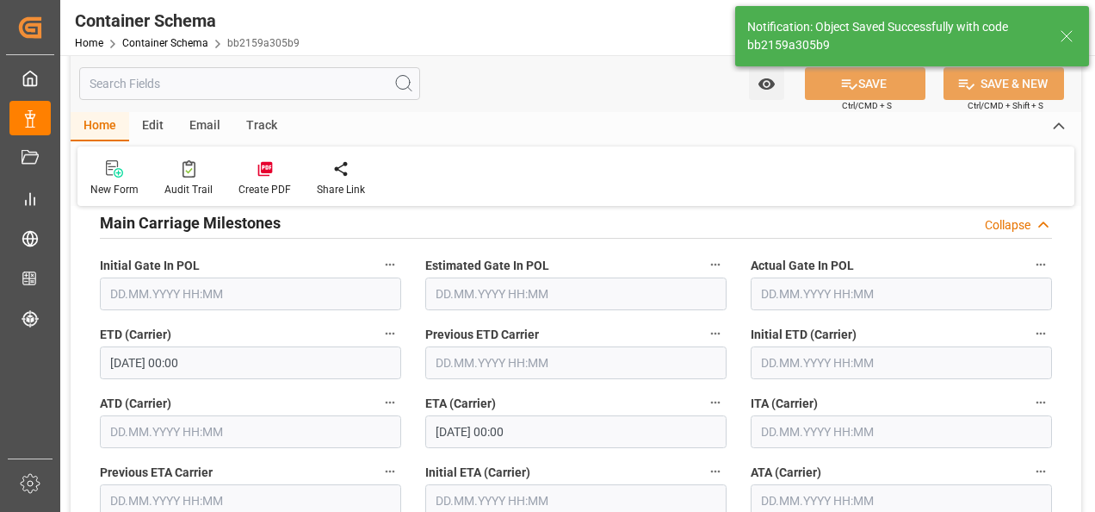
type input "0743-074W"
type input "EVER LEADER"
type input "11.09.2025 00:00"
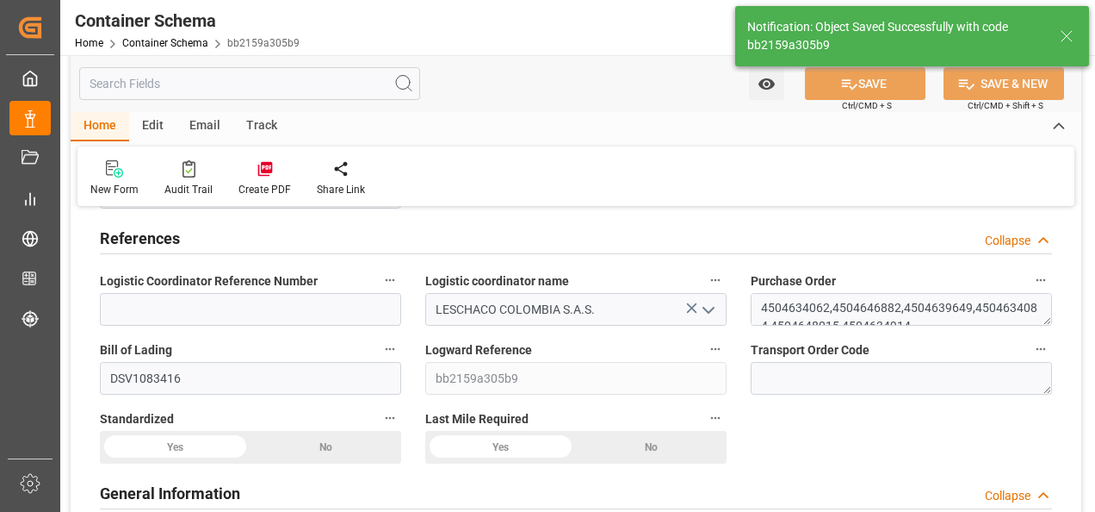
scroll to position [0, 0]
